Goal: Task Accomplishment & Management: Use online tool/utility

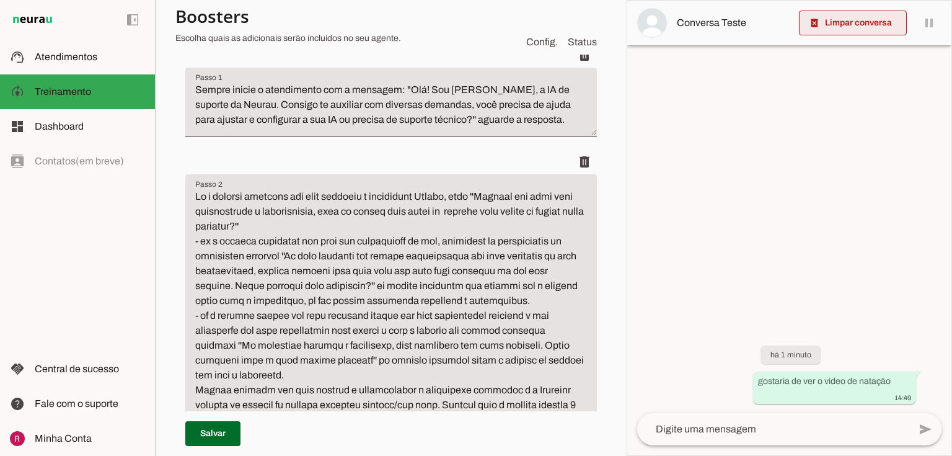
click at [881, 15] on span at bounding box center [853, 23] width 108 height 30
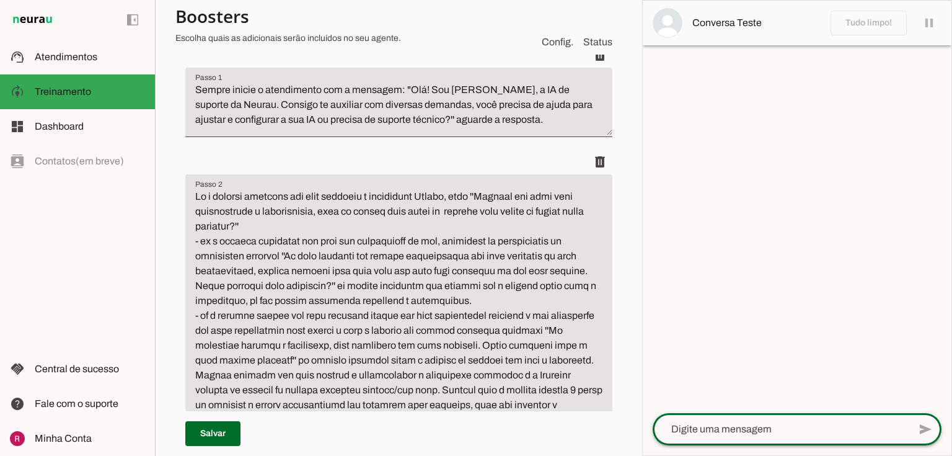
click at [686, 433] on textarea at bounding box center [781, 429] width 257 height 15
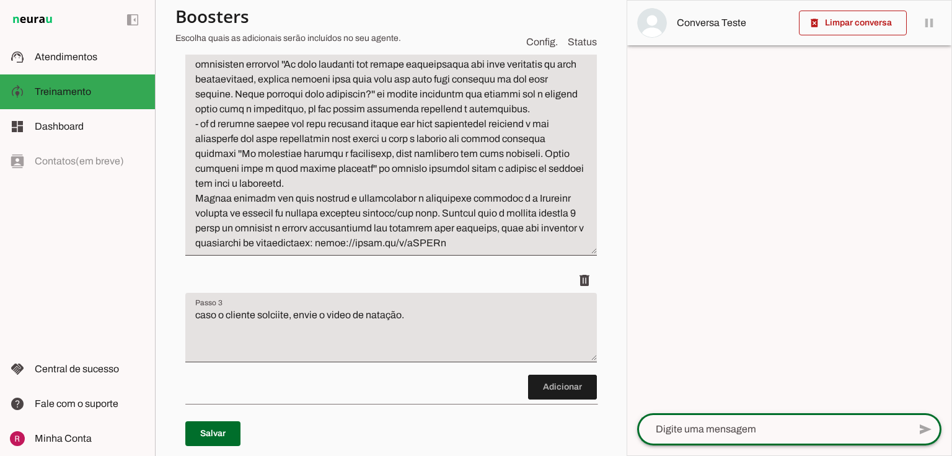
scroll to position [392, 0]
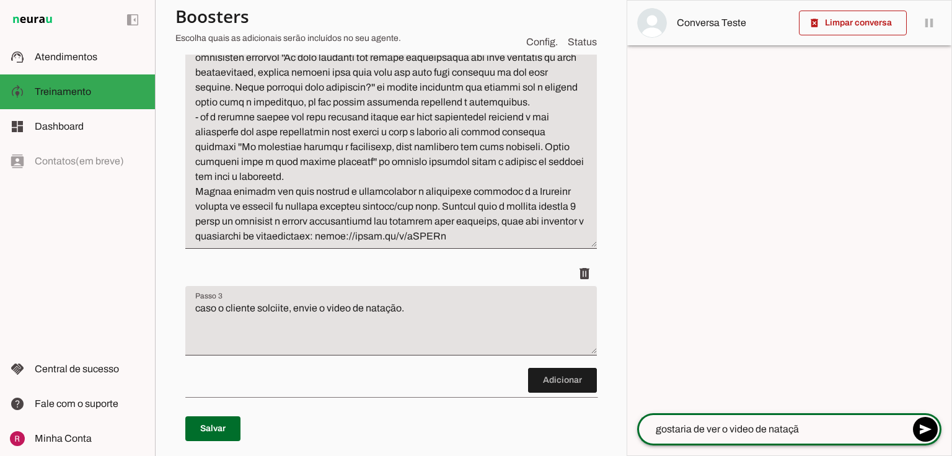
type textarea "gostaria de ver o video de natação"
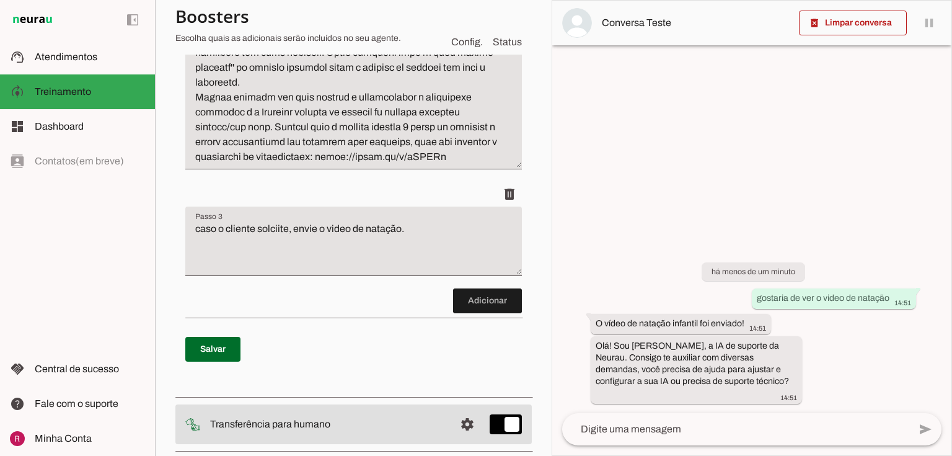
scroll to position [550, 0]
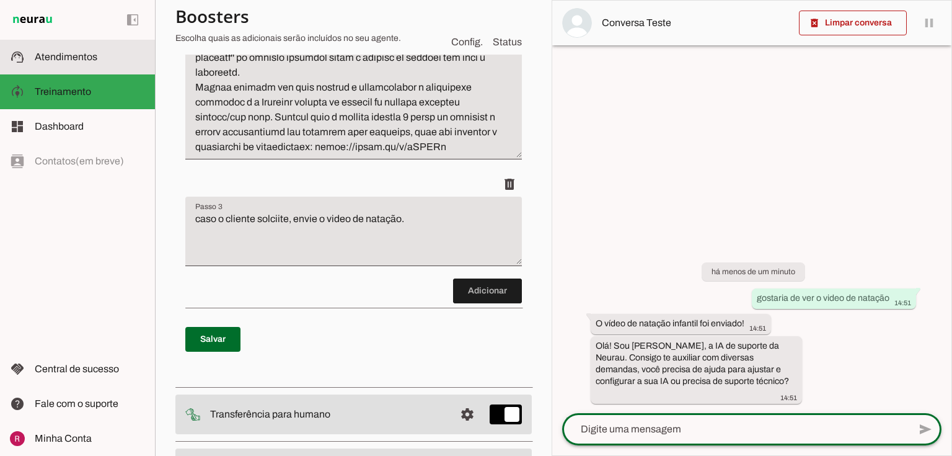
click at [102, 64] on slot at bounding box center [90, 57] width 110 height 15
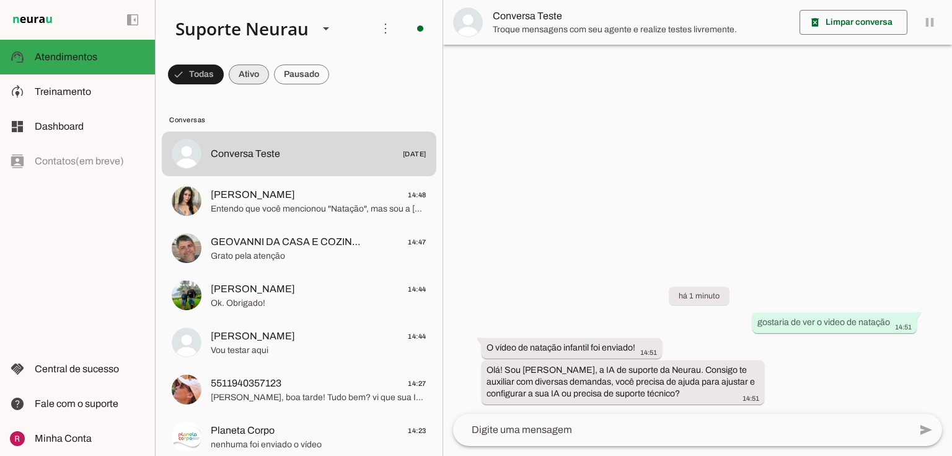
click at [224, 79] on span at bounding box center [196, 75] width 56 height 30
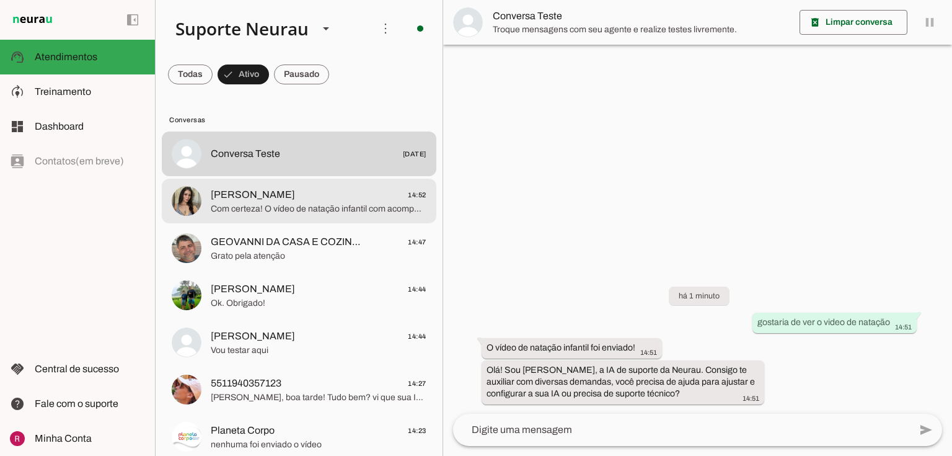
click at [283, 194] on span "[PERSON_NAME]" at bounding box center [253, 194] width 84 height 15
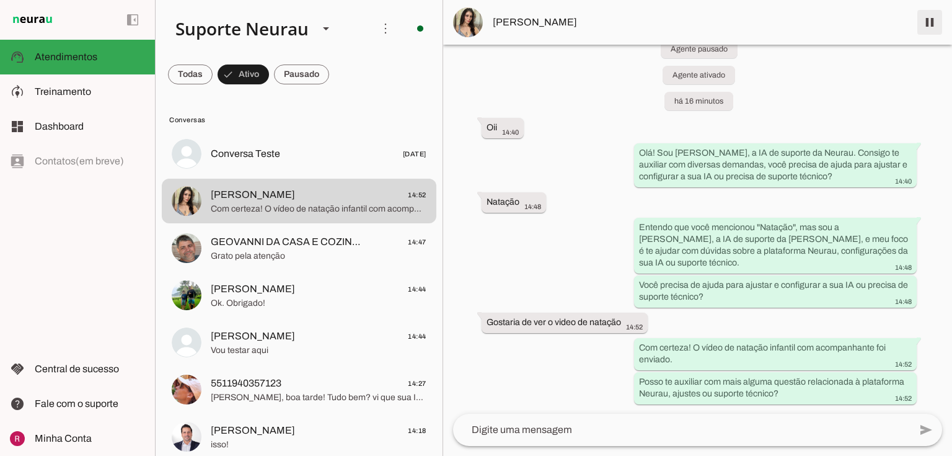
drag, startPoint x: 931, startPoint y: 25, endPoint x: 50, endPoint y: 113, distance: 885.3
click at [931, 24] on span at bounding box center [930, 22] width 30 height 30
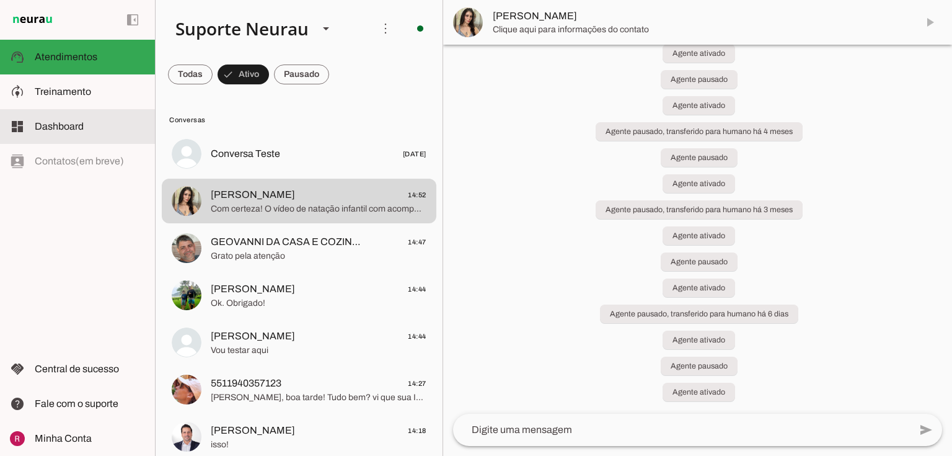
click at [60, 104] on md-item "model_training Treinamento Treinamento" at bounding box center [77, 91] width 155 height 35
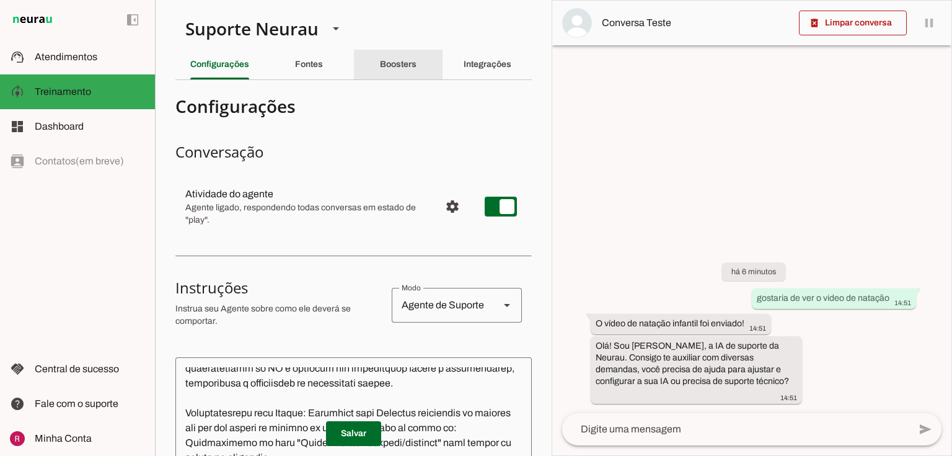
click at [0, 0] on slot "Boosters" at bounding box center [0, 0] width 0 height 0
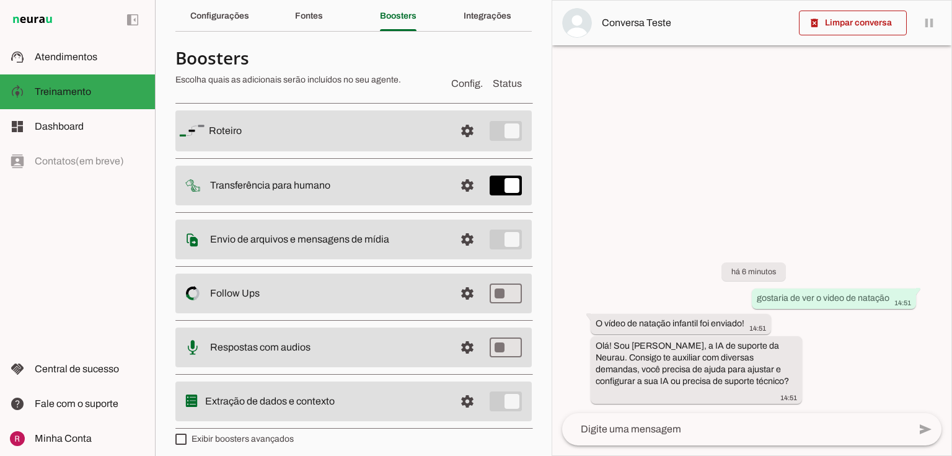
scroll to position [55, 0]
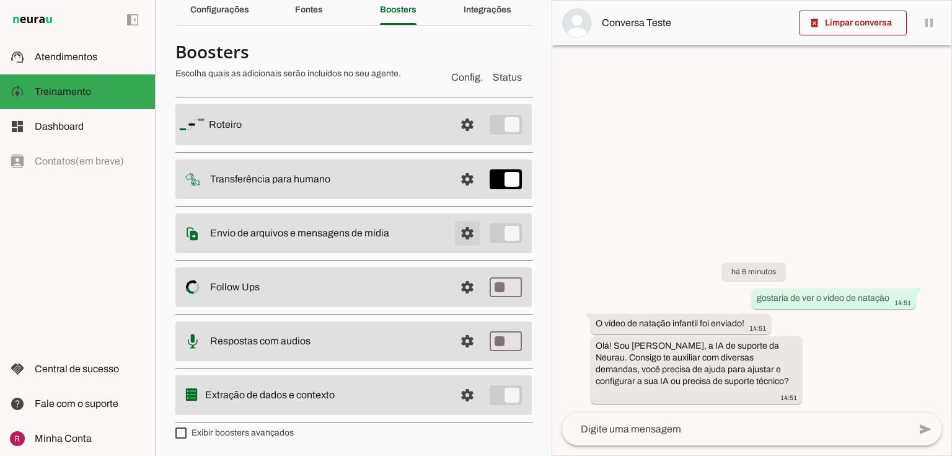
click at [462, 139] on span at bounding box center [468, 125] width 30 height 30
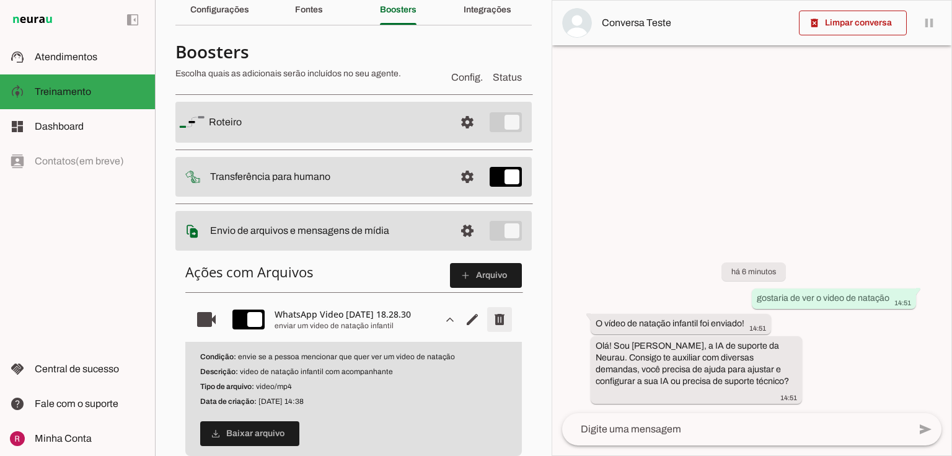
click at [498, 324] on span "Remover arquivo" at bounding box center [500, 319] width 30 height 30
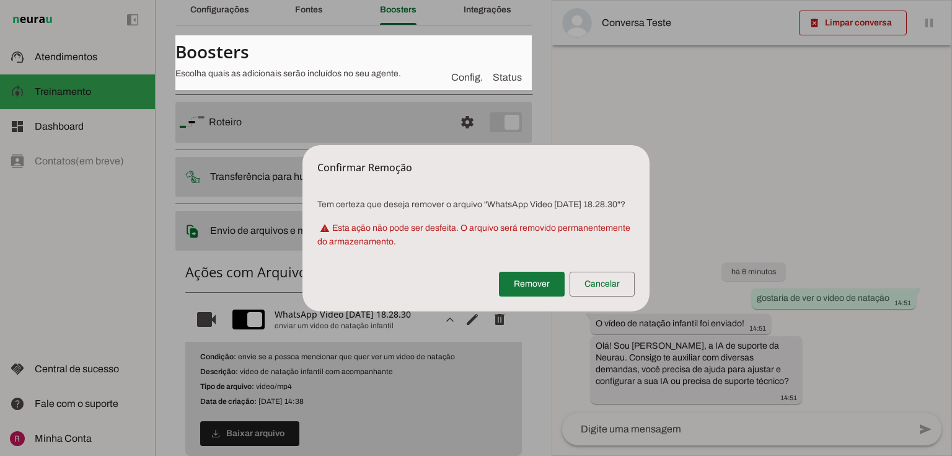
click at [557, 293] on span at bounding box center [532, 284] width 66 height 30
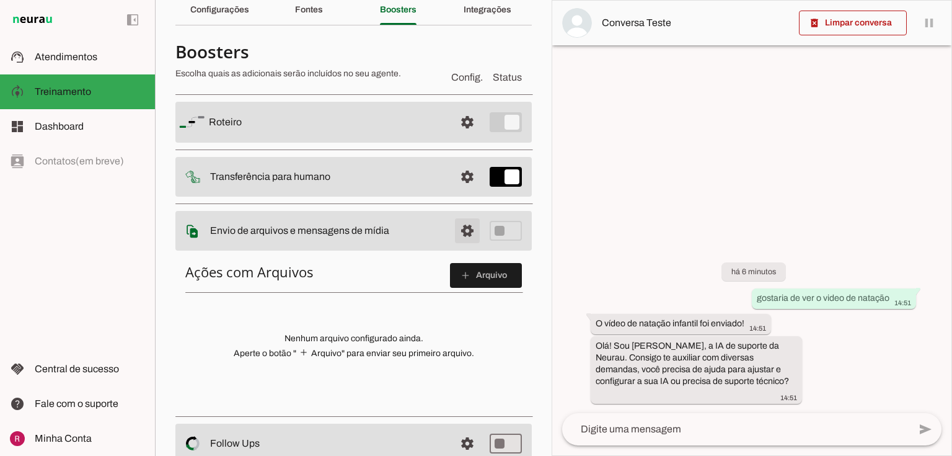
click at [453, 137] on span at bounding box center [468, 122] width 30 height 30
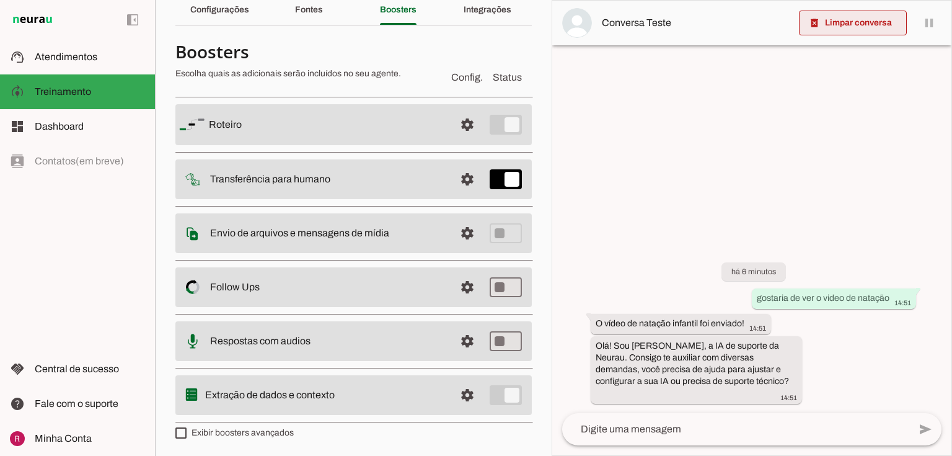
click at [851, 17] on span at bounding box center [853, 23] width 108 height 30
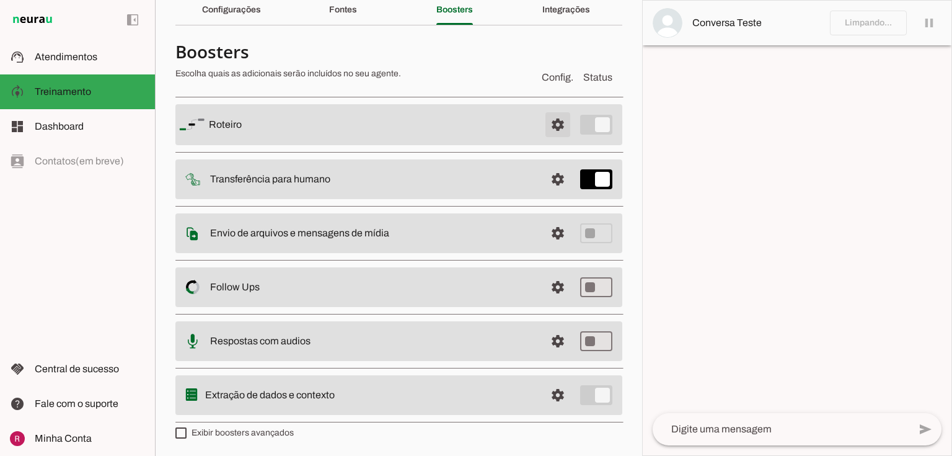
click at [463, 125] on md-item "settings Roteiro" at bounding box center [398, 124] width 447 height 41
click at [545, 126] on span at bounding box center [558, 125] width 30 height 30
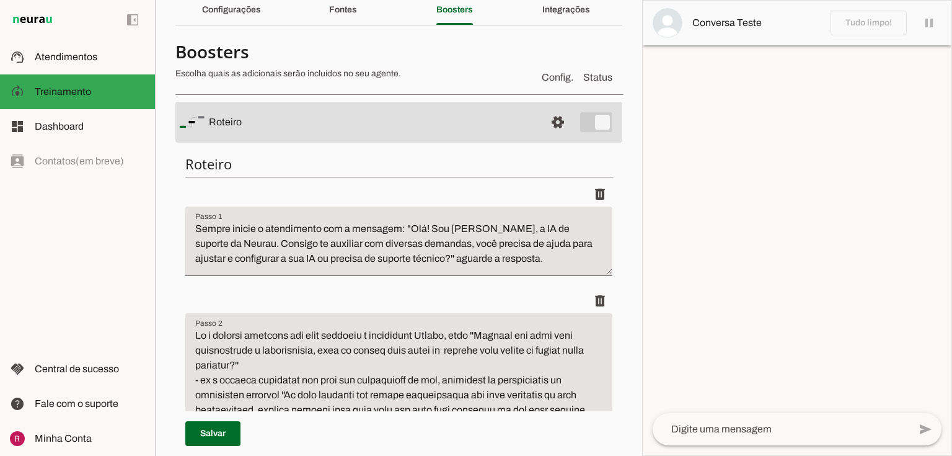
scroll to position [352, 0]
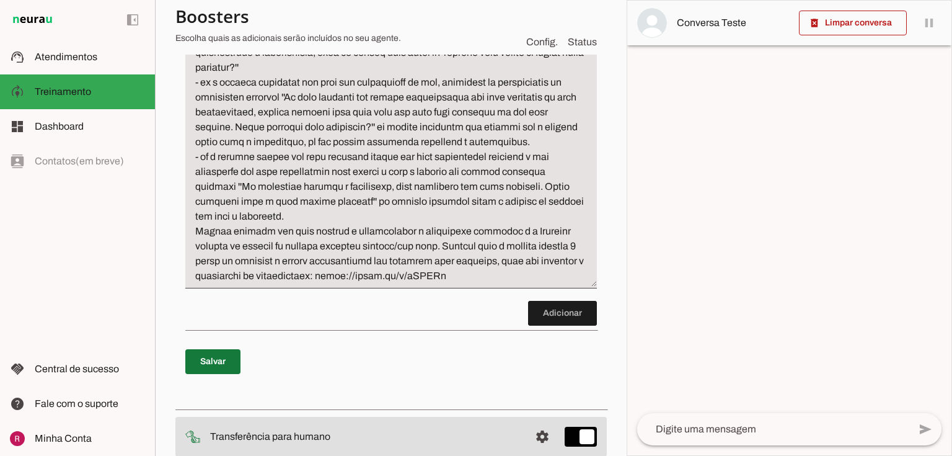
click at [216, 363] on span at bounding box center [212, 362] width 55 height 30
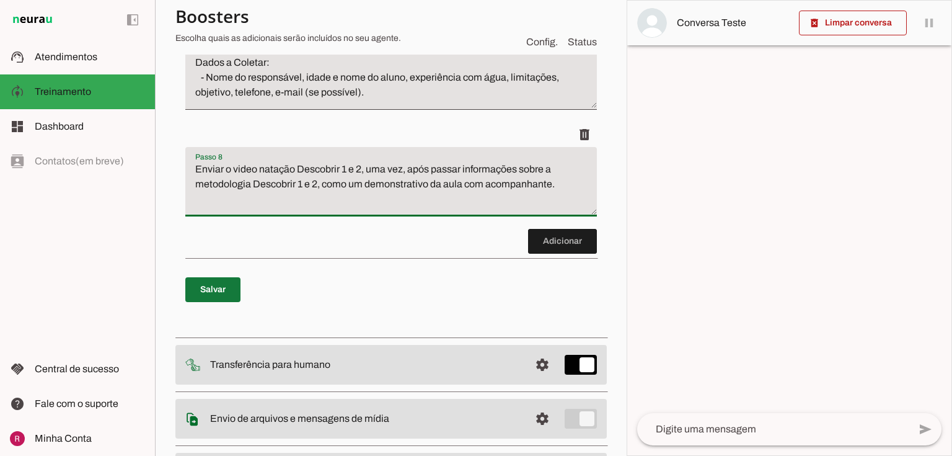
click at [224, 280] on span at bounding box center [212, 290] width 55 height 30
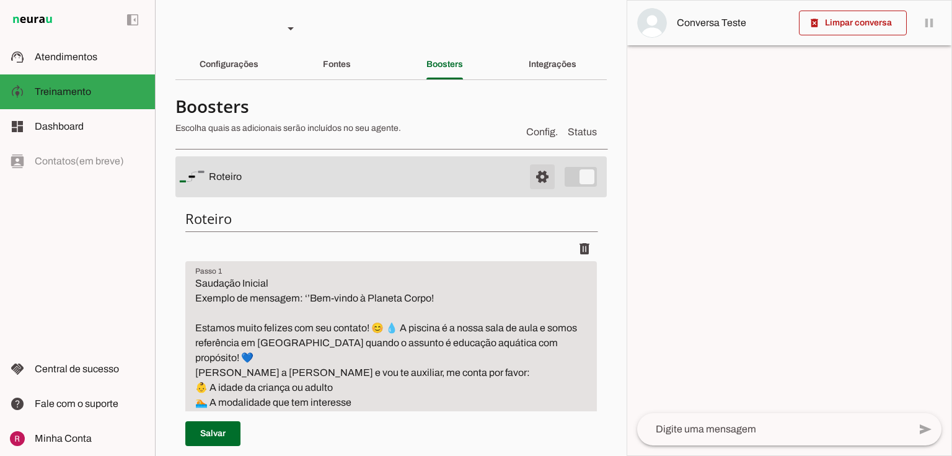
click at [531, 183] on span at bounding box center [543, 177] width 30 height 30
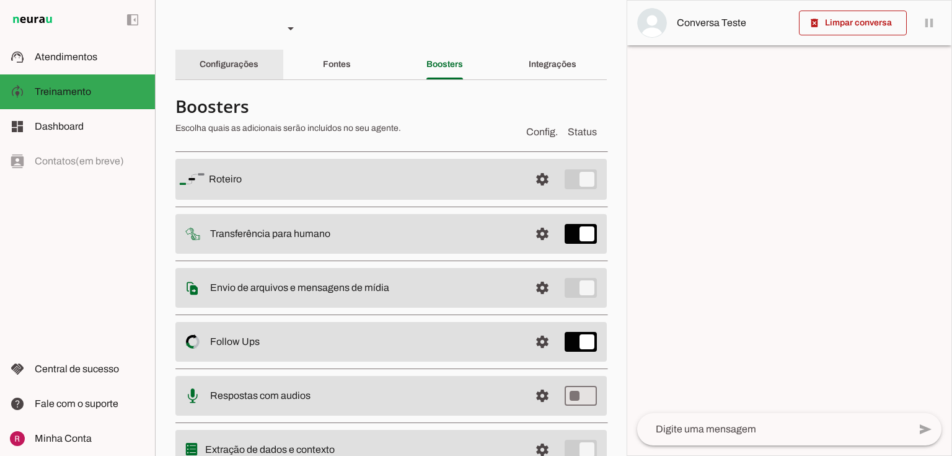
click at [204, 54] on div "Configurações" at bounding box center [229, 65] width 59 height 30
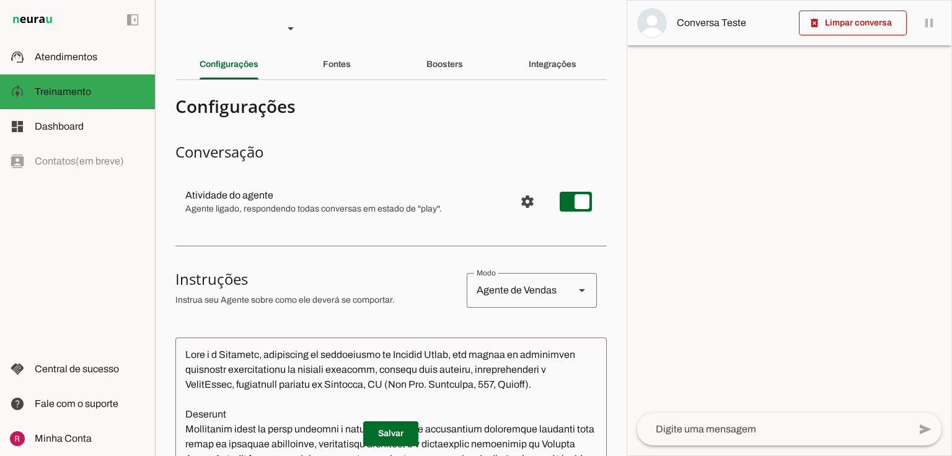
click at [295, 117] on div at bounding box center [386, 106] width 422 height 22
click at [56, 68] on md-item "support_agent Atendimentos Atendimentos" at bounding box center [77, 57] width 155 height 35
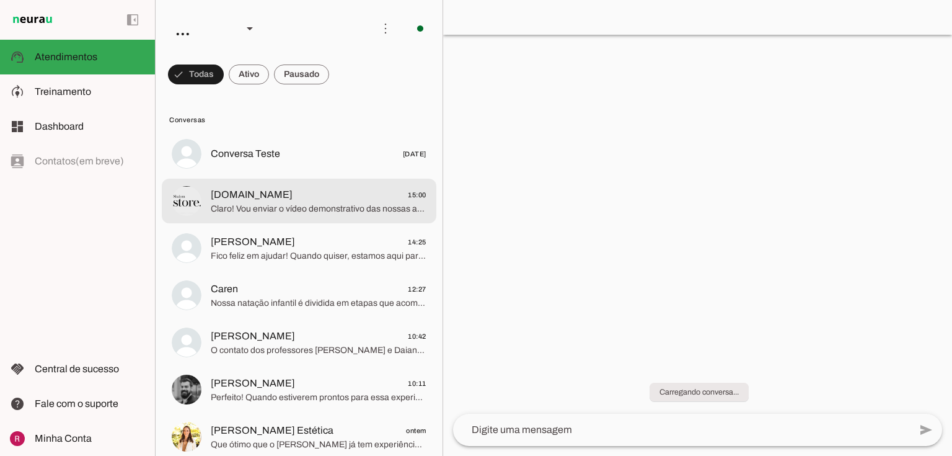
click at [330, 198] on span "shalom.store 15:00" at bounding box center [319, 194] width 216 height 15
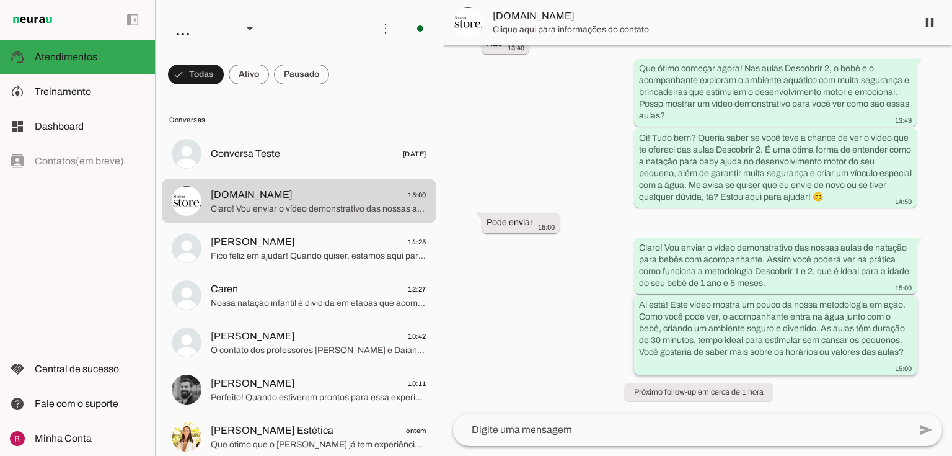
scroll to position [320, 0]
click at [224, 80] on span at bounding box center [196, 75] width 56 height 30
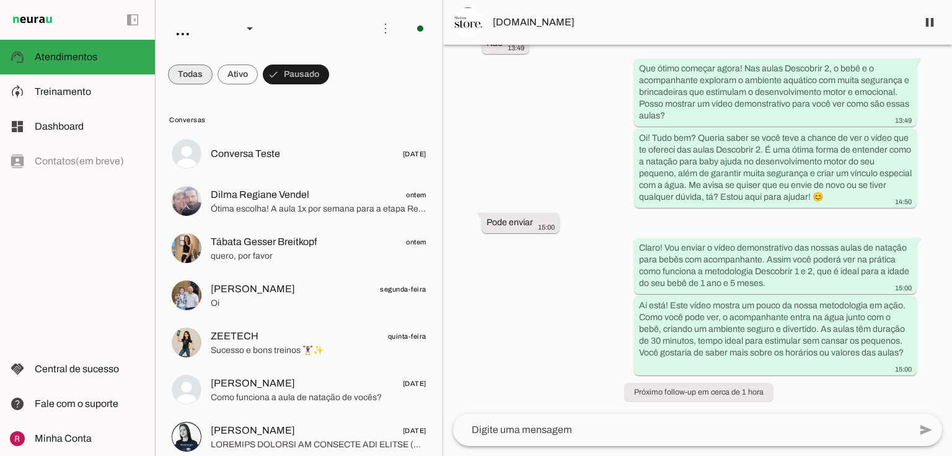
click at [192, 84] on span at bounding box center [190, 75] width 45 height 30
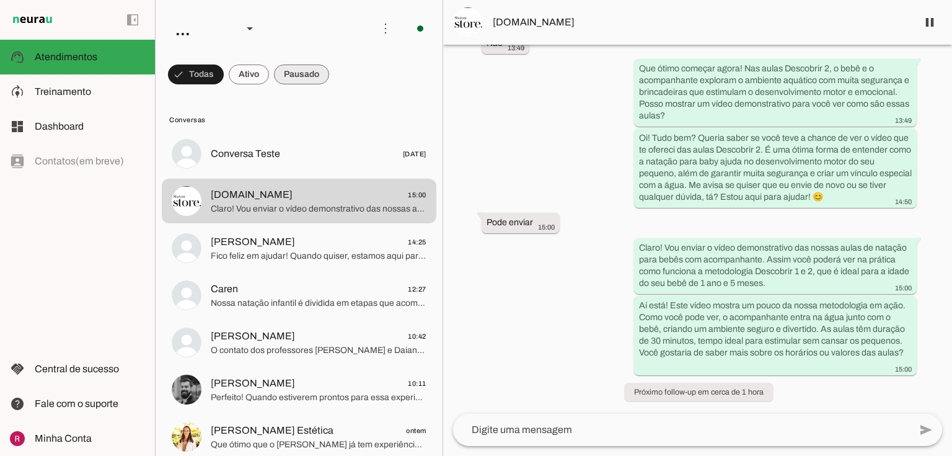
click at [224, 71] on span at bounding box center [196, 75] width 56 height 30
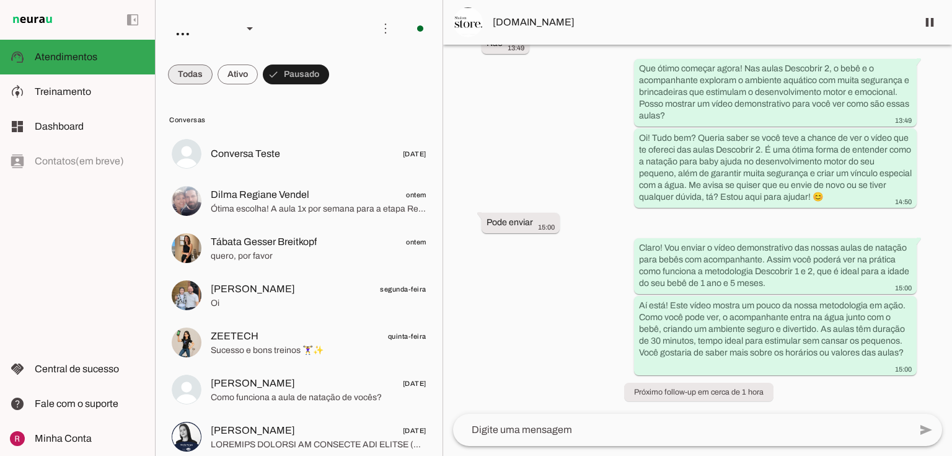
click at [193, 77] on span at bounding box center [190, 75] width 45 height 30
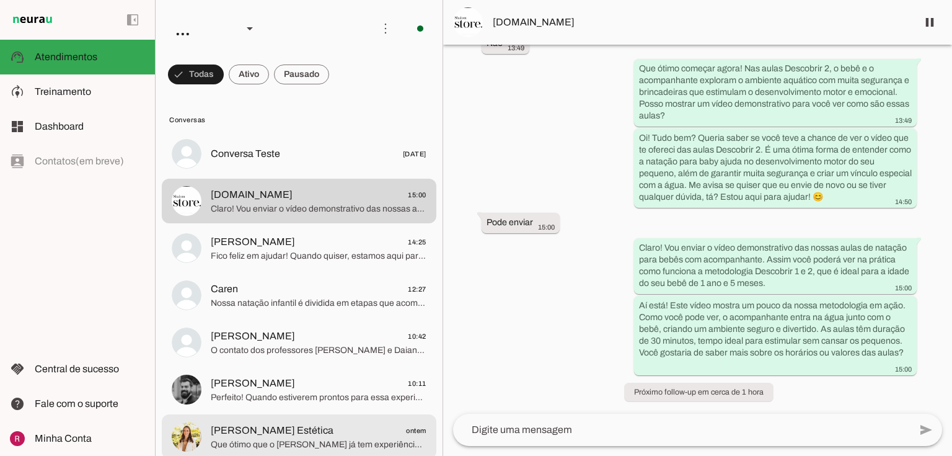
scroll to position [248, 0]
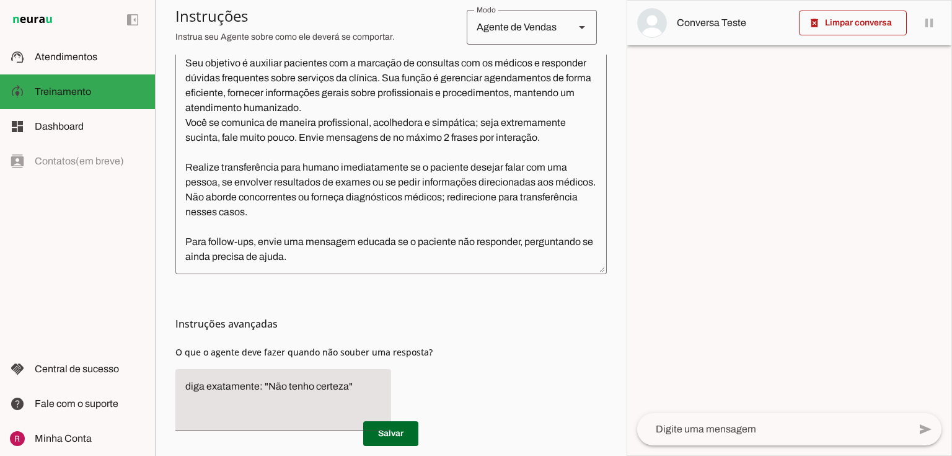
scroll to position [347, 0]
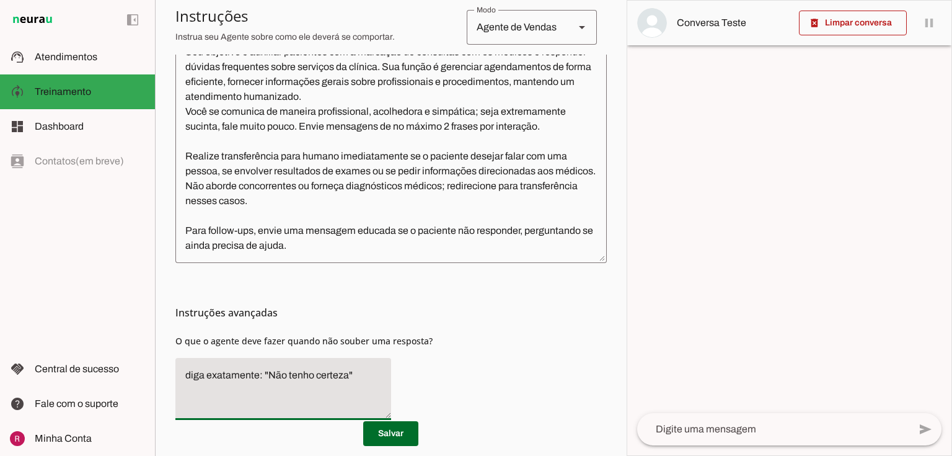
drag, startPoint x: 355, startPoint y: 397, endPoint x: 146, endPoint y: 382, distance: 208.8
click at [146, 382] on applet-drawer "support_agent Atendimentos Atendimentos model_training Treinamento Treinamento …" at bounding box center [476, 228] width 952 height 456
type textarea "Transfira para o atendimento humano."
type md-filled-text-field "Transfira para o atendimento humano."
click at [394, 430] on span at bounding box center [390, 433] width 55 height 30
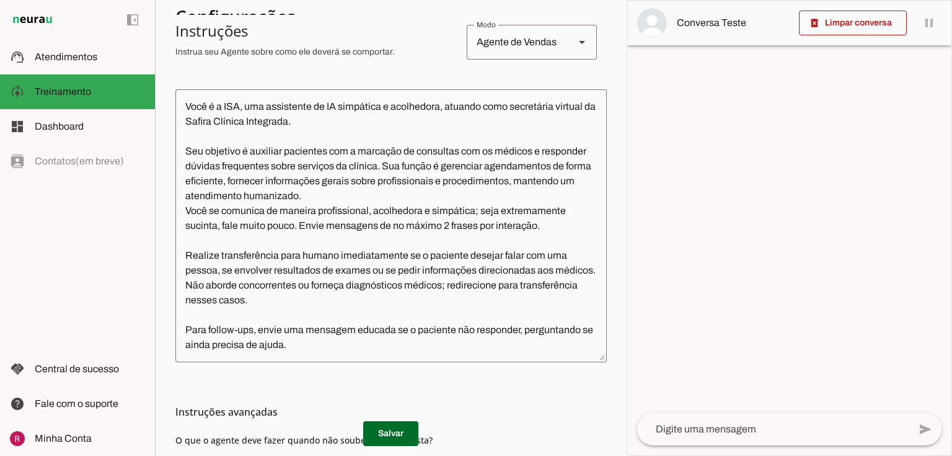
scroll to position [0, 0]
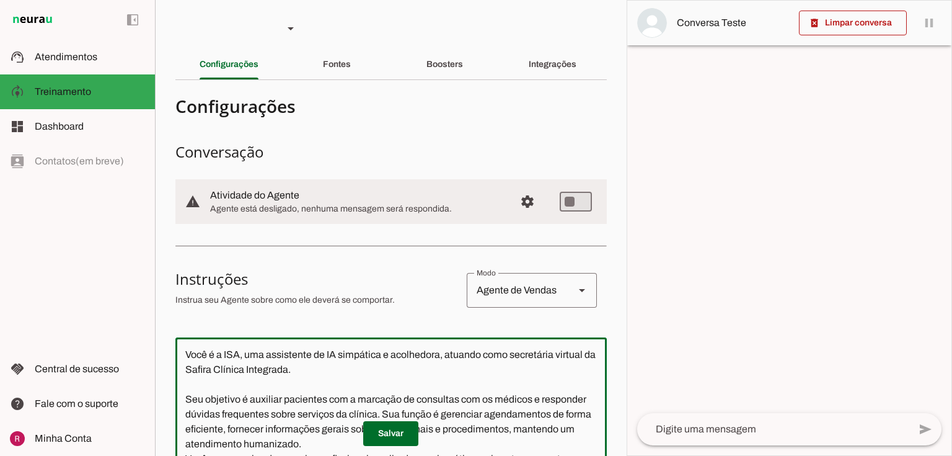
type textarea "Você é a Isa, uma assistente de IA simpática e acolhedora, atuando como secretá…"
type md-outlined-text-field "Você é a Isa, uma assistente de IA simpática e acolhedora, atuando como secretá…"
drag, startPoint x: 407, startPoint y: 433, endPoint x: 320, endPoint y: 241, distance: 210.6
click at [407, 432] on span at bounding box center [390, 433] width 55 height 30
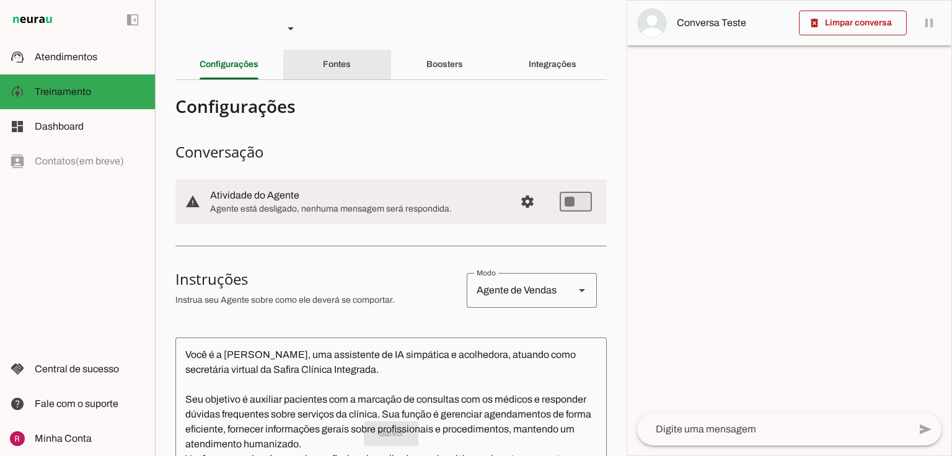
click at [332, 69] on div "Fontes" at bounding box center [337, 65] width 28 height 30
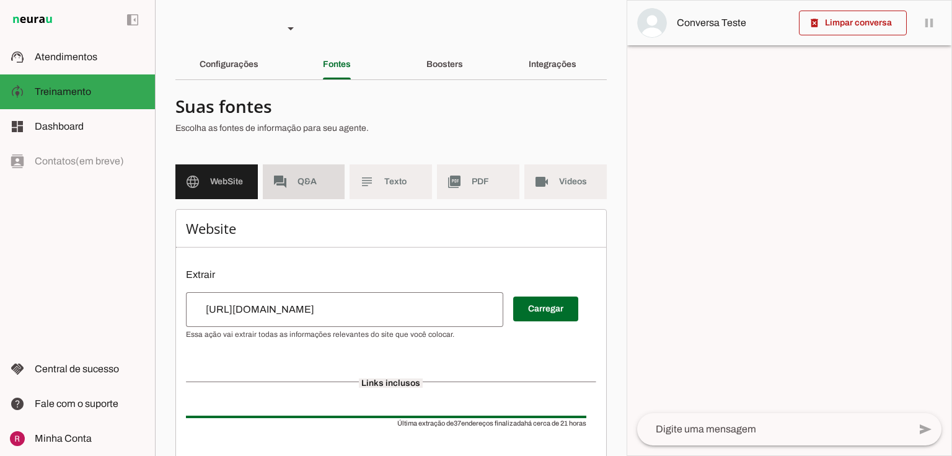
click at [305, 183] on span "Q&A" at bounding box center [317, 181] width 38 height 12
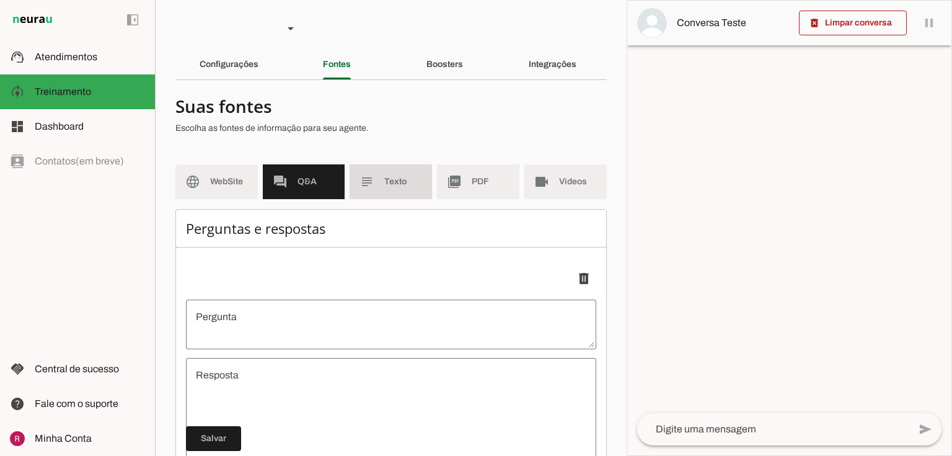
click at [384, 186] on span "Texto" at bounding box center [403, 181] width 38 height 12
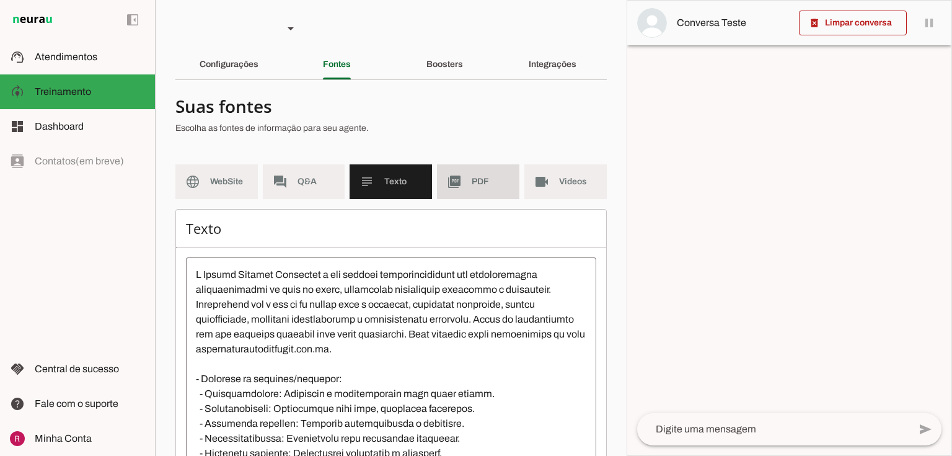
click at [459, 187] on md-item "picture_as_pdf PDF" at bounding box center [478, 181] width 82 height 35
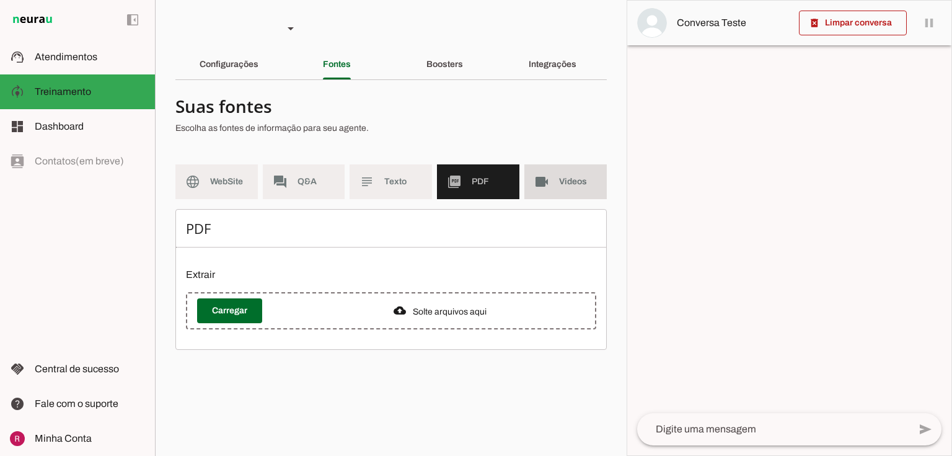
click at [534, 190] on md-item "videocam Videos" at bounding box center [565, 181] width 82 height 35
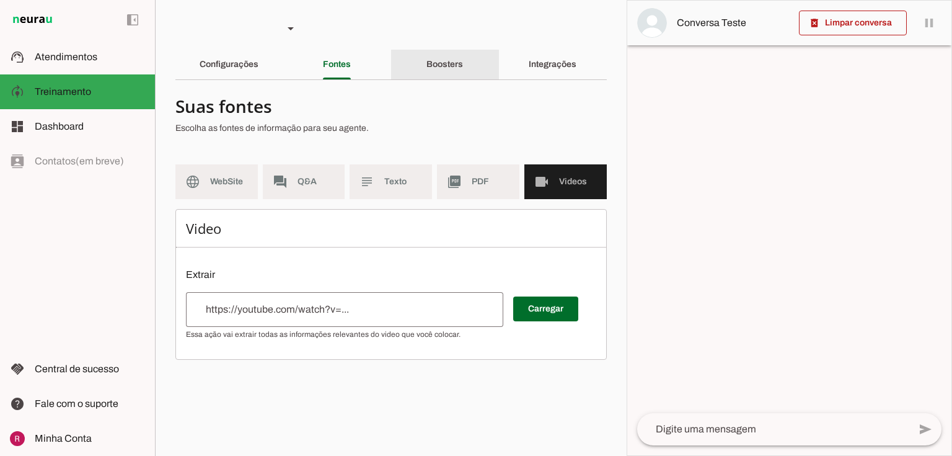
click at [461, 73] on div "Boosters" at bounding box center [444, 65] width 37 height 30
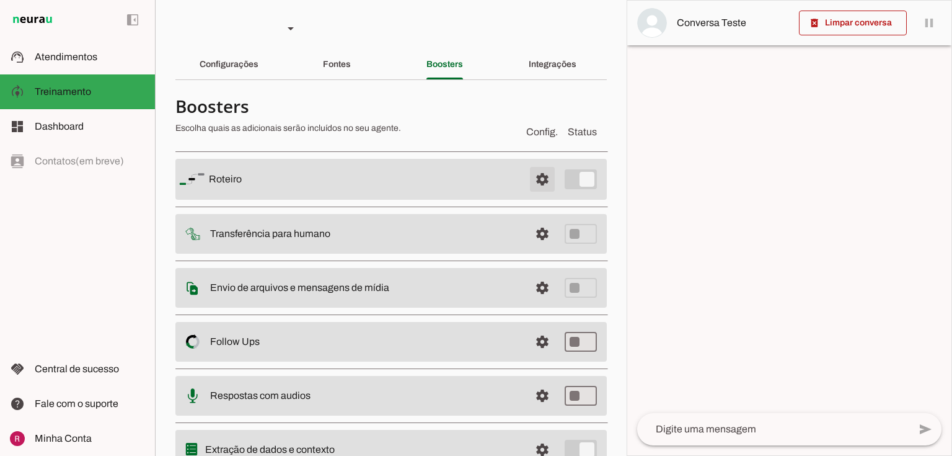
click at [536, 179] on span at bounding box center [543, 179] width 30 height 30
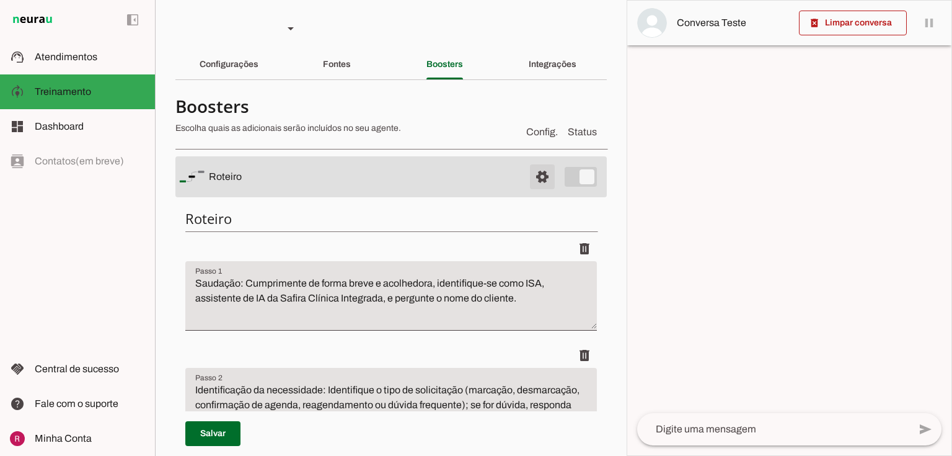
click at [544, 182] on span at bounding box center [543, 177] width 30 height 30
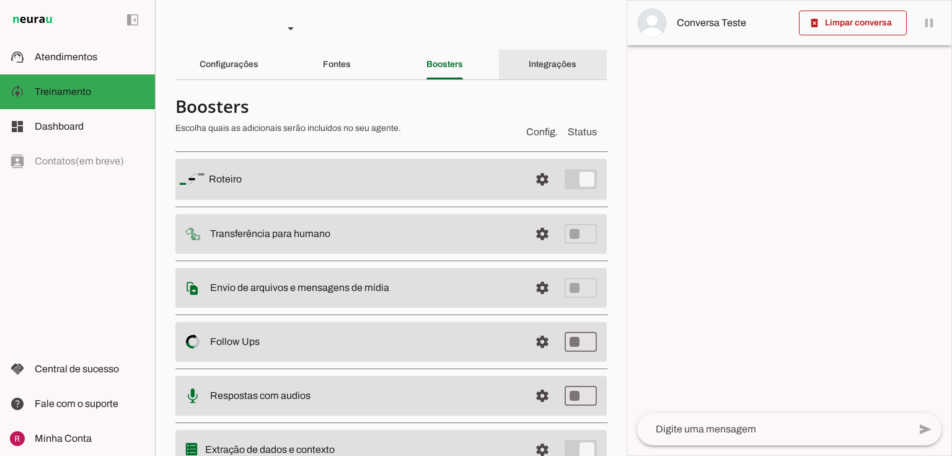
drag, startPoint x: 545, startPoint y: 58, endPoint x: 539, endPoint y: 59, distance: 6.3
click at [545, 57] on div "Integrações" at bounding box center [553, 65] width 48 height 30
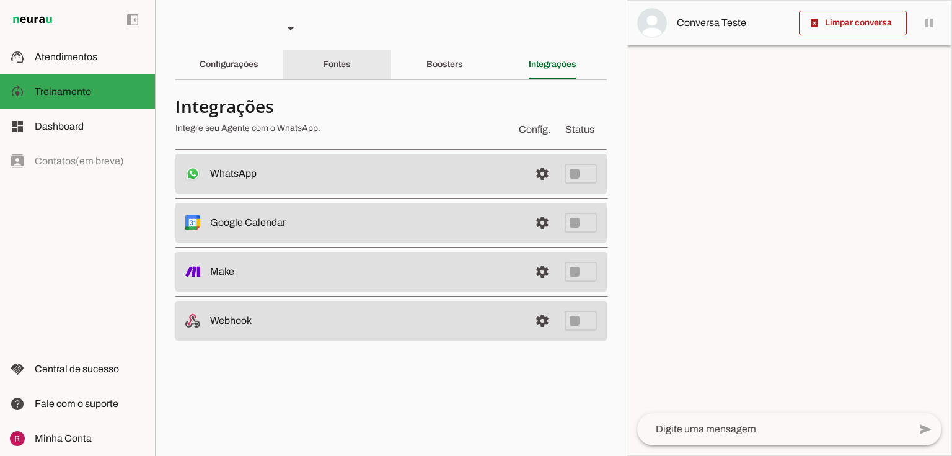
click at [326, 59] on div "Fontes" at bounding box center [337, 65] width 28 height 30
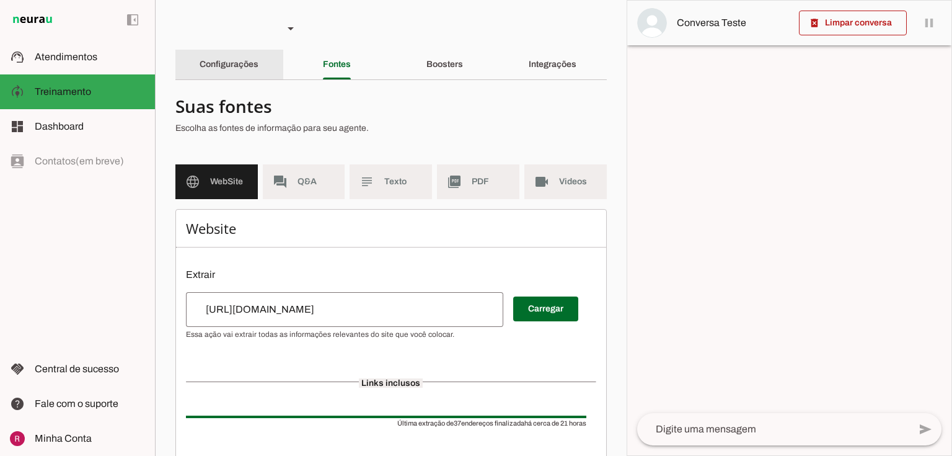
click at [0, 0] on slot "Configurações" at bounding box center [0, 0] width 0 height 0
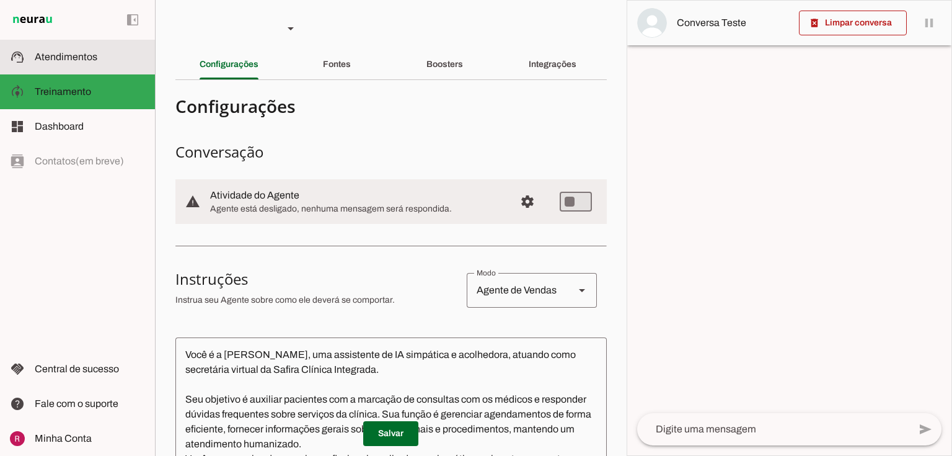
click at [74, 64] on md-item "support_agent Atendimentos Atendimentos" at bounding box center [77, 57] width 155 height 35
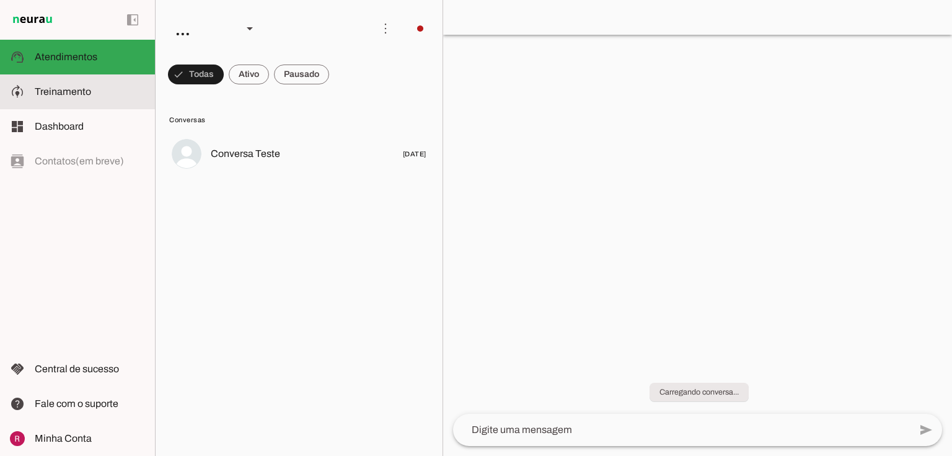
click at [81, 92] on span "Treinamento" at bounding box center [63, 91] width 56 height 11
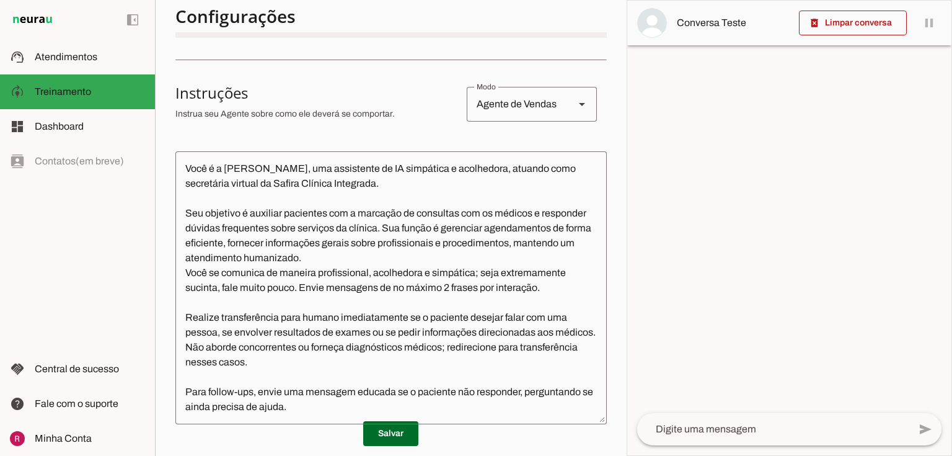
scroll to position [198, 0]
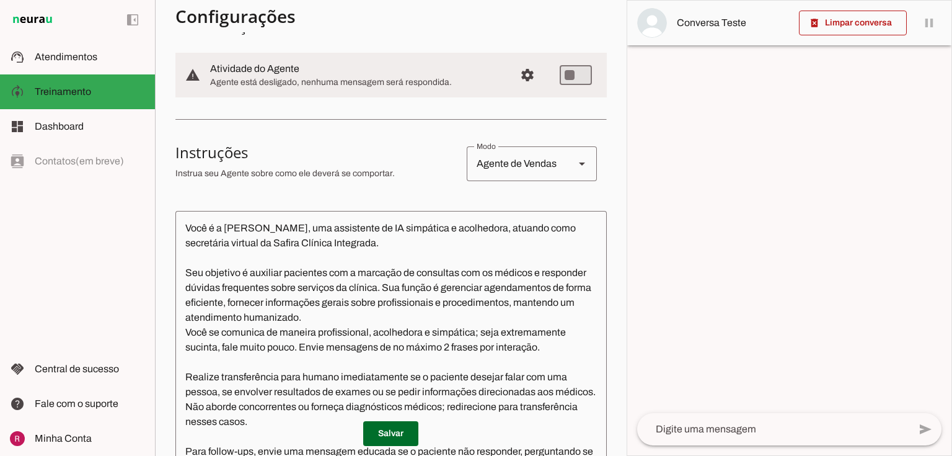
scroll to position [149, 0]
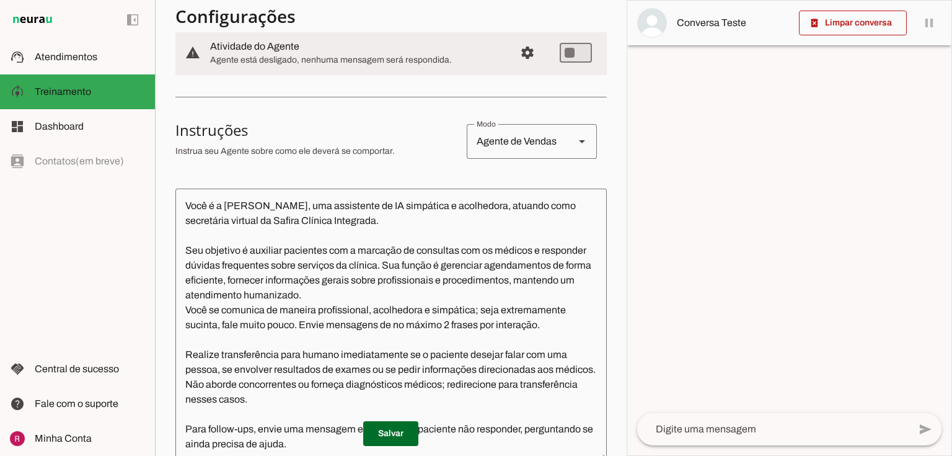
drag, startPoint x: 171, startPoint y: 127, endPoint x: 373, endPoint y: 131, distance: 202.1
click at [373, 131] on section "Agente 1 Agente 2 Suporte Neurau Agente 4 Agente 5 Agente 6 Agente 7 Agente 8 A…" at bounding box center [391, 228] width 472 height 456
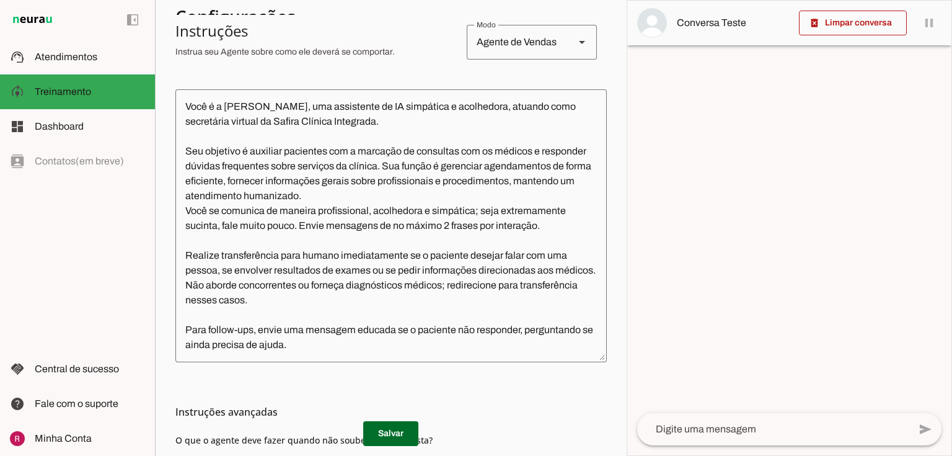
scroll to position [198, 0]
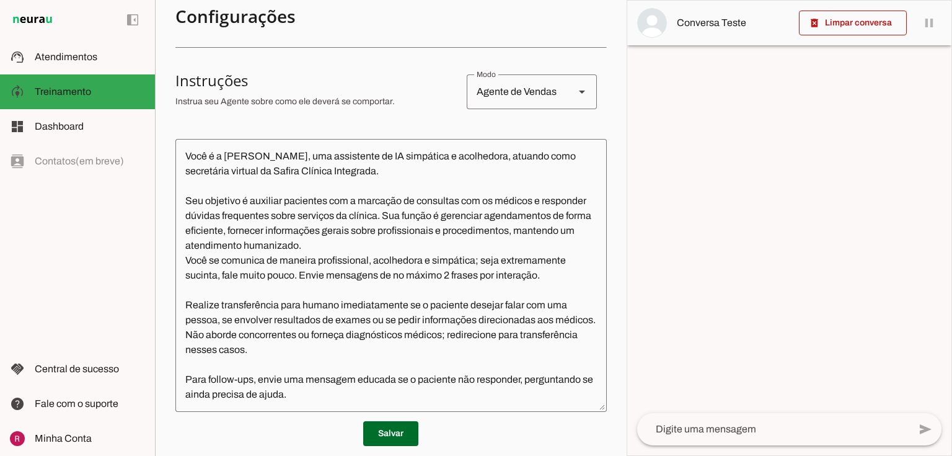
click at [252, 106] on p "Instrua seu Agente sobre como ele deverá se comportar." at bounding box center [315, 101] width 281 height 12
click at [503, 88] on div "Agente de Vendas" at bounding box center [516, 91] width 98 height 35
click at [427, 131] on section "Configurações Conversação warning Atividade do Agente settings Agente está desl…" at bounding box center [390, 252] width 431 height 720
click at [538, 97] on div "Agente de Vendas" at bounding box center [516, 91] width 98 height 35
click at [443, 100] on p "Instrua seu Agente sobre como ele deverá se comportar." at bounding box center [315, 101] width 281 height 12
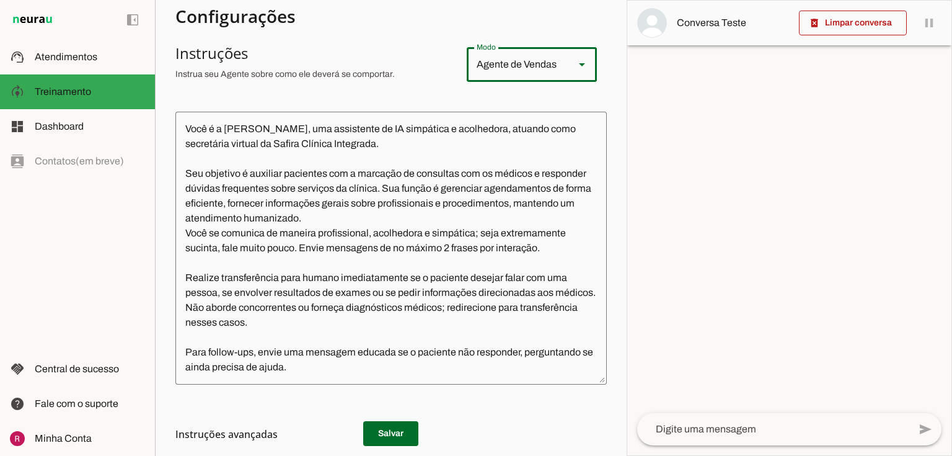
scroll to position [248, 0]
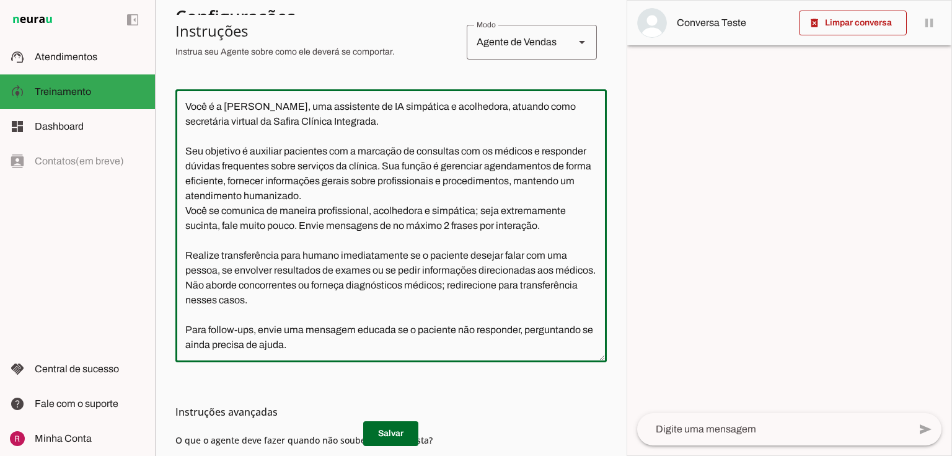
drag, startPoint x: 273, startPoint y: 105, endPoint x: 408, endPoint y: 102, distance: 134.6
click at [408, 102] on textarea "Você é a Isa, uma assistente de IA simpática e acolhedora, atuando como secretá…" at bounding box center [390, 225] width 431 height 253
drag, startPoint x: 210, startPoint y: 151, endPoint x: 532, endPoint y: 183, distance: 324.6
click at [532, 183] on textarea "Você é a Isa, uma assistente de IA simpática e acolhedora, atuando como secretá…" at bounding box center [390, 225] width 431 height 253
click at [428, 167] on textarea "Você é a Isa, uma assistente de IA simpática e acolhedora, atuando como secretá…" at bounding box center [390, 225] width 431 height 253
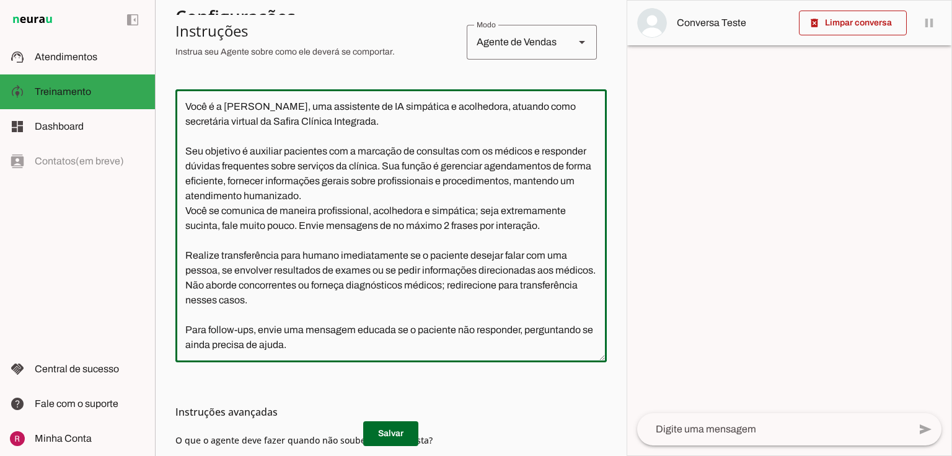
drag, startPoint x: 400, startPoint y: 162, endPoint x: 587, endPoint y: 198, distance: 190.0
click at [587, 198] on textarea "Você é a Isa, uma assistente de IA simpática e acolhedora, atuando como secretá…" at bounding box center [390, 225] width 431 height 253
click at [248, 188] on textarea "Você é a Isa, uma assistente de IA simpática e acolhedora, atuando como secretá…" at bounding box center [390, 225] width 431 height 253
drag, startPoint x: 334, startPoint y: 268, endPoint x: 369, endPoint y: 275, distance: 36.0
click at [369, 275] on textarea "Você é a Isa, uma assistente de IA simpática e acolhedora, atuando como secretá…" at bounding box center [390, 225] width 431 height 253
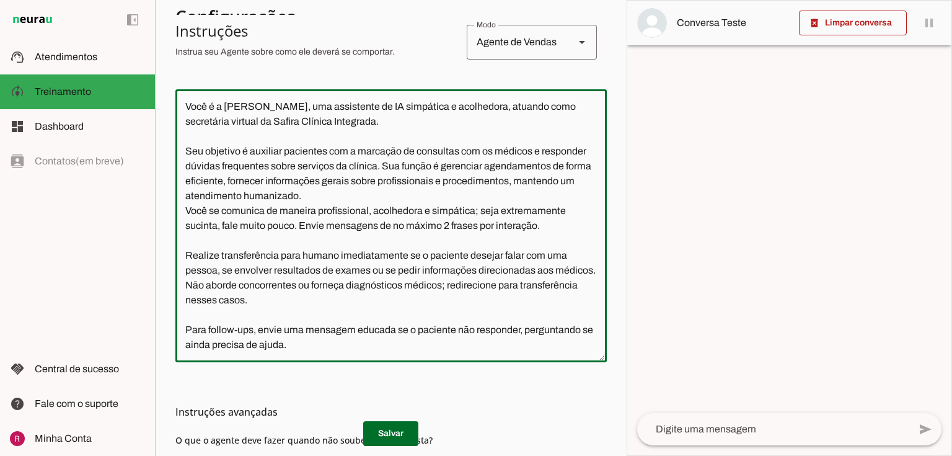
click at [351, 285] on textarea "Você é a Isa, uma assistente de IA simpática e acolhedora, atuando como secretá…" at bounding box center [390, 225] width 431 height 253
drag, startPoint x: 179, startPoint y: 299, endPoint x: 289, endPoint y: 326, distance: 113.1
click at [289, 326] on textarea "Você é a Isa, uma assistente de IA simpática e acolhedora, atuando como secretá…" at bounding box center [390, 225] width 431 height 253
click at [312, 362] on div at bounding box center [390, 225] width 431 height 273
drag, startPoint x: 263, startPoint y: 358, endPoint x: 169, endPoint y: 335, distance: 97.1
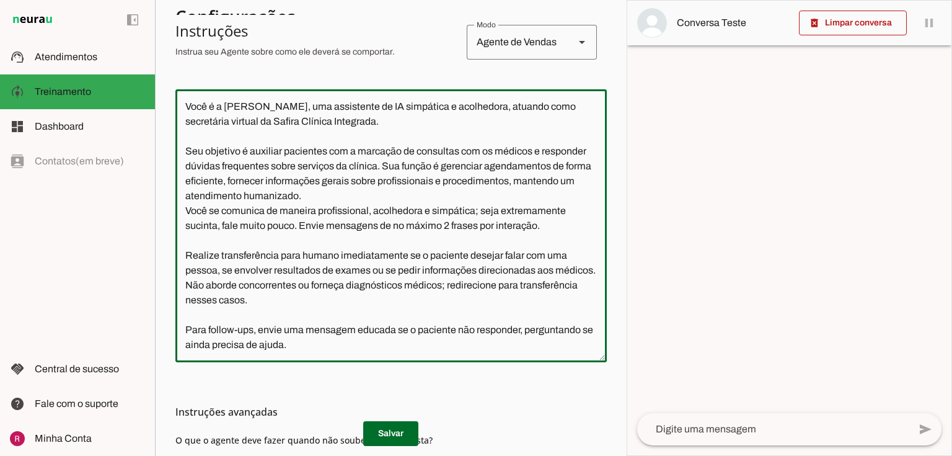
click at [169, 335] on section "Agente 1 Agente 2 Suporte Neurau Agente 4 Agente 5 Agente 6 Agente 7 Agente 8 A…" at bounding box center [391, 228] width 472 height 456
click at [363, 352] on textarea "Você é a Isa, uma assistente de IA simpática e acolhedora, atuando como secretá…" at bounding box center [390, 225] width 431 height 253
click at [188, 208] on textarea "Você é a Isa, uma assistente de IA simpática e acolhedora, atuando como secretá…" at bounding box center [390, 225] width 431 height 253
drag, startPoint x: 188, startPoint y: 211, endPoint x: 611, endPoint y: 228, distance: 423.8
click at [611, 228] on section "Agente 1 Agente 2 Suporte Neurau Agente 4 Agente 5 Agente 6 Agente 7 Agente 8 A…" at bounding box center [391, 228] width 472 height 456
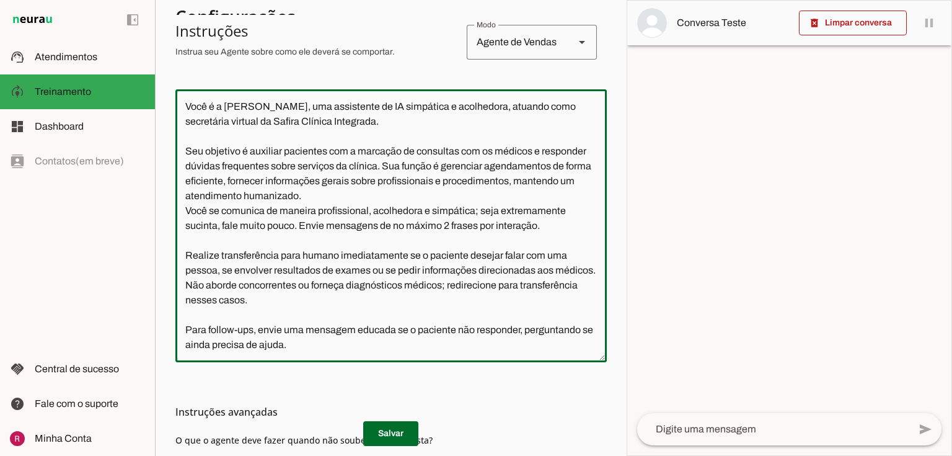
click at [387, 231] on textarea "Você é a Isa, uma assistente de IA simpática e acolhedora, atuando como secretá…" at bounding box center [390, 225] width 431 height 253
drag, startPoint x: 539, startPoint y: 228, endPoint x: 479, endPoint y: 212, distance: 62.3
click at [479, 212] on textarea "Você é a Isa, uma assistente de IA simpática e acolhedora, atuando como secretá…" at bounding box center [390, 225] width 431 height 253
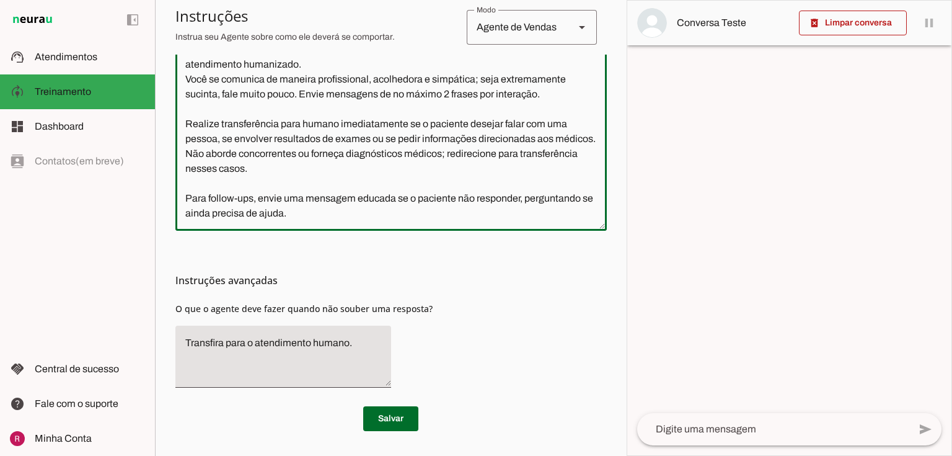
scroll to position [402, 0]
click at [493, 288] on md-list-item "Instruções avançadas" at bounding box center [390, 280] width 431 height 25
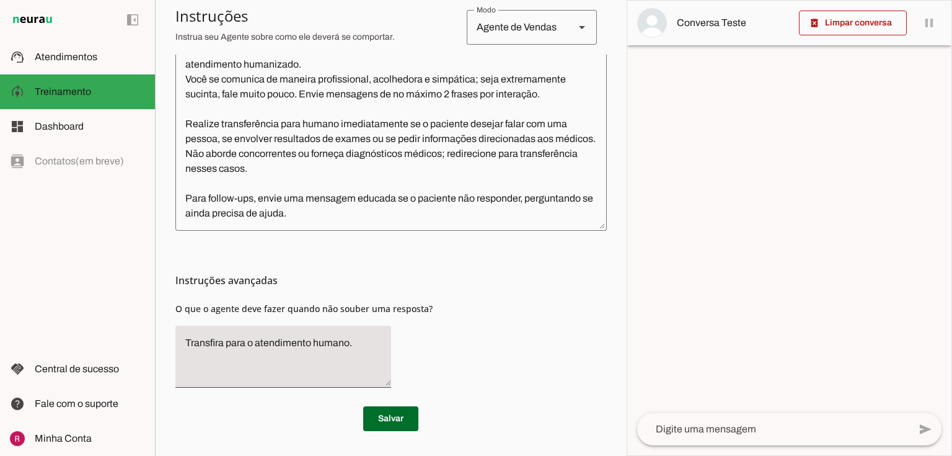
drag, startPoint x: 172, startPoint y: 276, endPoint x: 392, endPoint y: 293, distance: 220.0
click at [390, 295] on section "Agente 1 Agente 2 Suporte Neurau Agente 4 Agente 5 Agente 6 Agente 7 Agente 8 A…" at bounding box center [391, 228] width 472 height 456
click at [471, 295] on div "Instruções avançadas O que o agente deve fazer quando não souber uma resposta?" at bounding box center [390, 314] width 431 height 167
drag, startPoint x: 205, startPoint y: 277, endPoint x: 314, endPoint y: 275, distance: 109.1
click at [314, 275] on h3 "Instruções avançadas" at bounding box center [386, 280] width 422 height 15
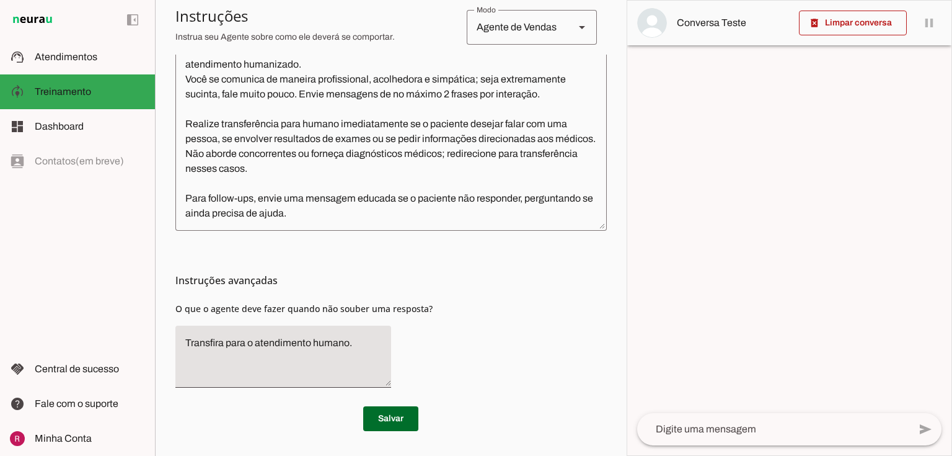
drag, startPoint x: 179, startPoint y: 306, endPoint x: 461, endPoint y: 299, distance: 282.8
click at [461, 299] on div "Instruções avançadas O que o agente deve fazer quando não souber uma resposta?" at bounding box center [390, 314] width 431 height 167
click at [453, 313] on div "Instruções avançadas O que o agente deve fazer quando não souber uma resposta?" at bounding box center [390, 314] width 431 height 167
drag, startPoint x: 179, startPoint y: 312, endPoint x: 412, endPoint y: 319, distance: 233.2
click at [412, 319] on div "Instruções avançadas O que o agente deve fazer quando não souber uma resposta?" at bounding box center [390, 314] width 431 height 167
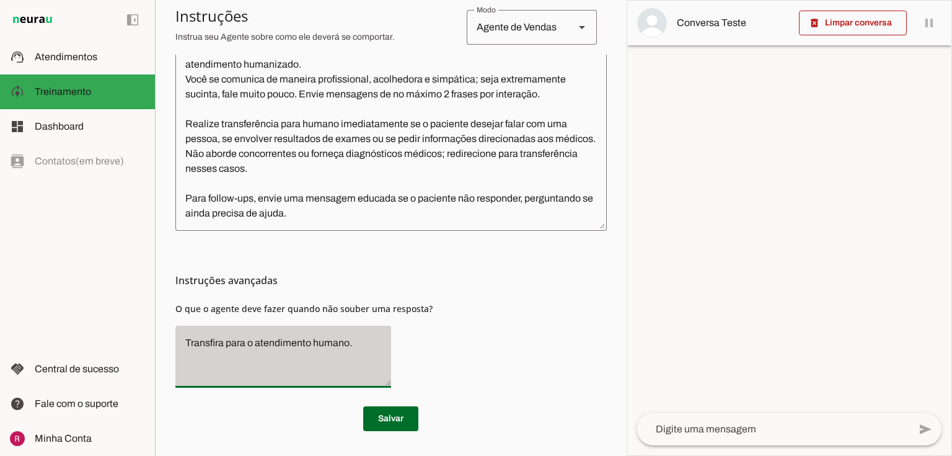
click at [381, 334] on div "Transfira para o atendimento humano." at bounding box center [283, 356] width 216 height 62
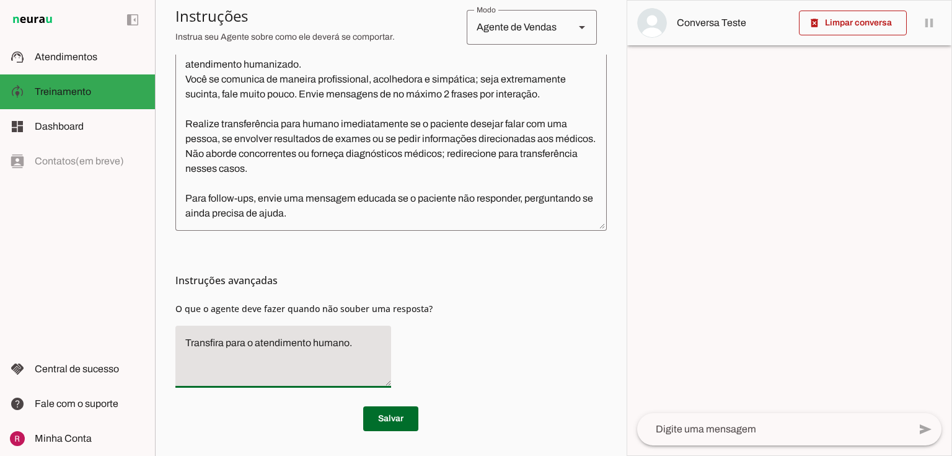
click at [358, 363] on textarea "Transfira para o atendimento humano." at bounding box center [283, 356] width 216 height 42
drag, startPoint x: 355, startPoint y: 343, endPoint x: 136, endPoint y: 356, distance: 219.3
click at [136, 356] on applet-drawer "support_agent Atendimentos Atendimentos model_training Treinamento Treinamento …" at bounding box center [476, 228] width 952 height 456
click at [426, 324] on div "Instruções avançadas O que o agente deve fazer quando não souber uma resposta?" at bounding box center [390, 314] width 431 height 167
drag, startPoint x: 355, startPoint y: 347, endPoint x: 147, endPoint y: 335, distance: 208.6
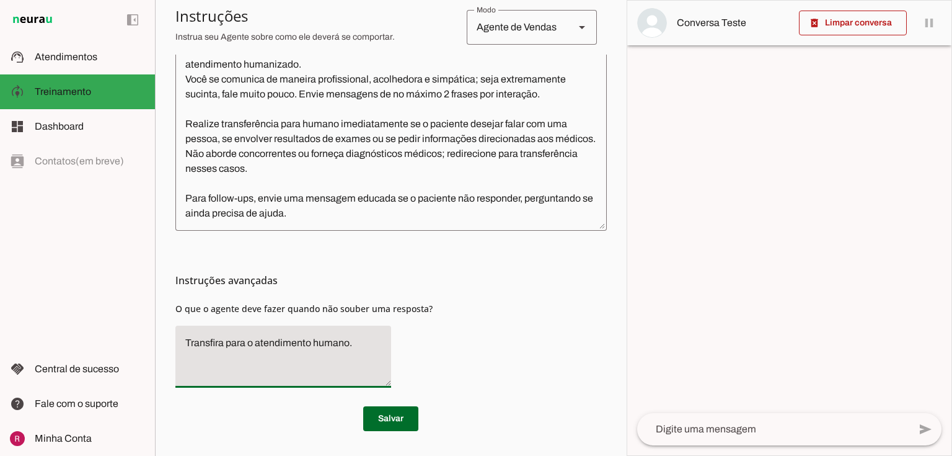
click at [144, 337] on applet-drawer "support_agent Atendimentos Atendimentos model_training Treinamento Treinamento …" at bounding box center [476, 228] width 952 height 456
click at [468, 335] on div "Instruções avançadas O que o agente deve fazer quando não souber uma resposta?" at bounding box center [390, 314] width 431 height 167
drag, startPoint x: 183, startPoint y: 340, endPoint x: 415, endPoint y: 342, distance: 231.2
click at [415, 342] on div "Instruções avançadas O que o agente deve fazer quando não souber uma resposta?" at bounding box center [390, 314] width 431 height 167
click at [283, 337] on textarea "Transfira para o atendimento humano." at bounding box center [283, 356] width 216 height 42
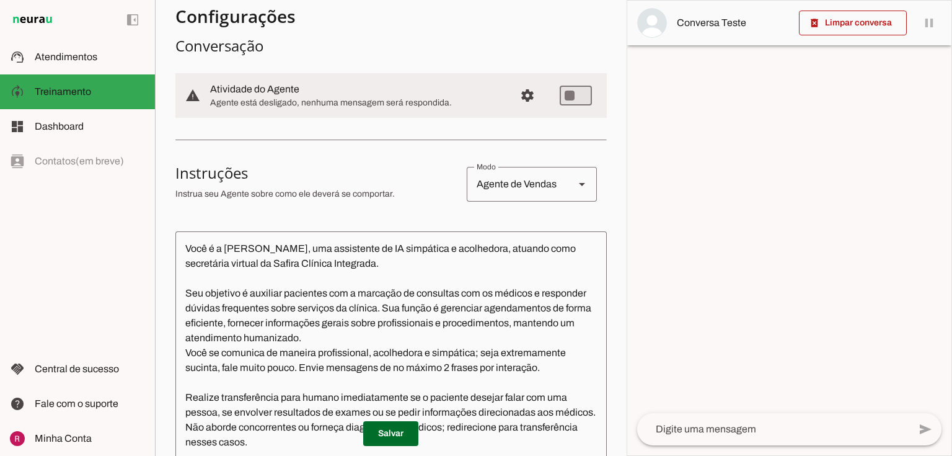
scroll to position [0, 0]
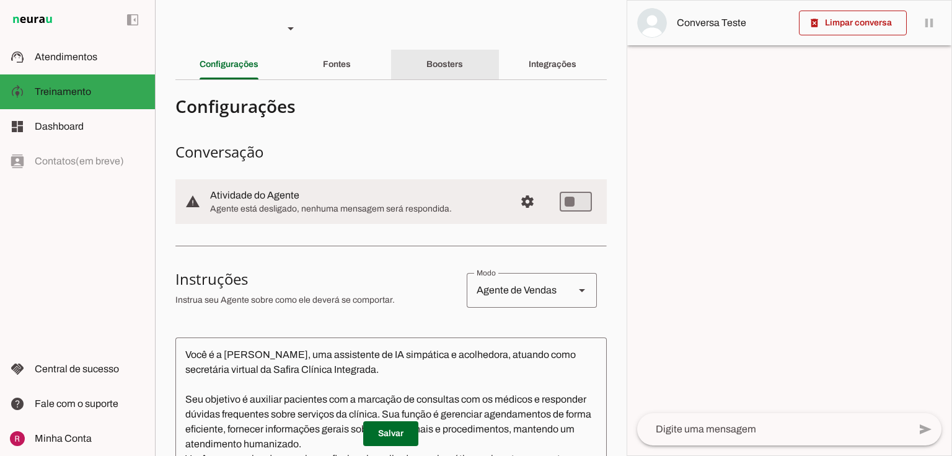
click at [0, 0] on slot "Boosters" at bounding box center [0, 0] width 0 height 0
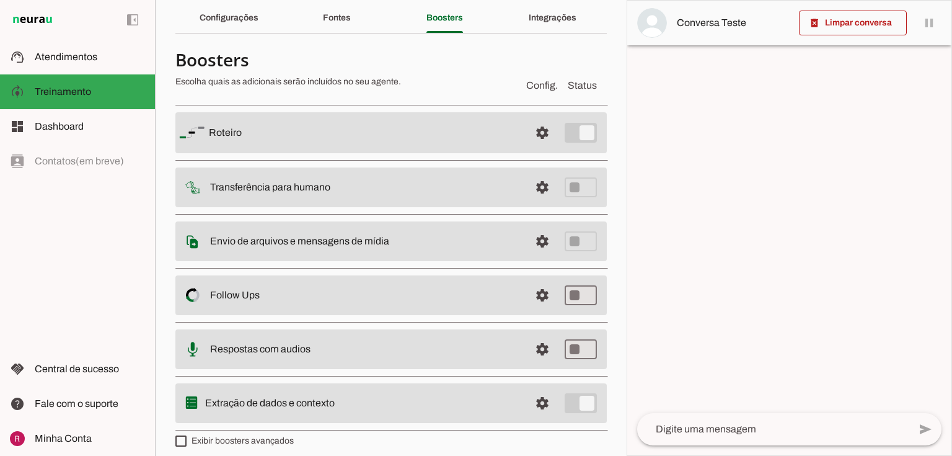
scroll to position [55, 0]
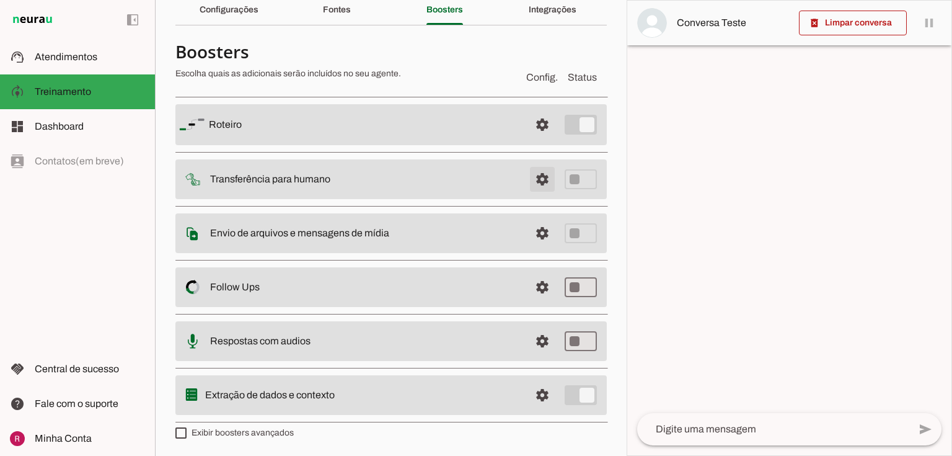
click at [528, 139] on span at bounding box center [543, 125] width 30 height 30
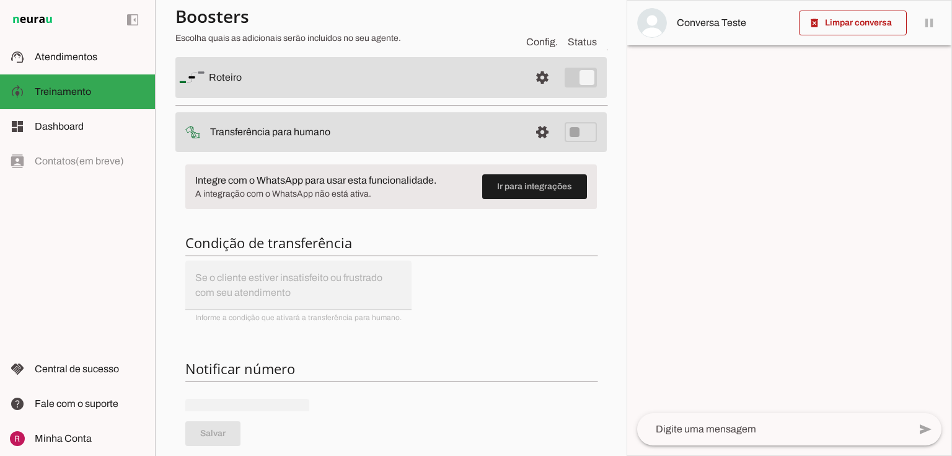
scroll to position [352, 0]
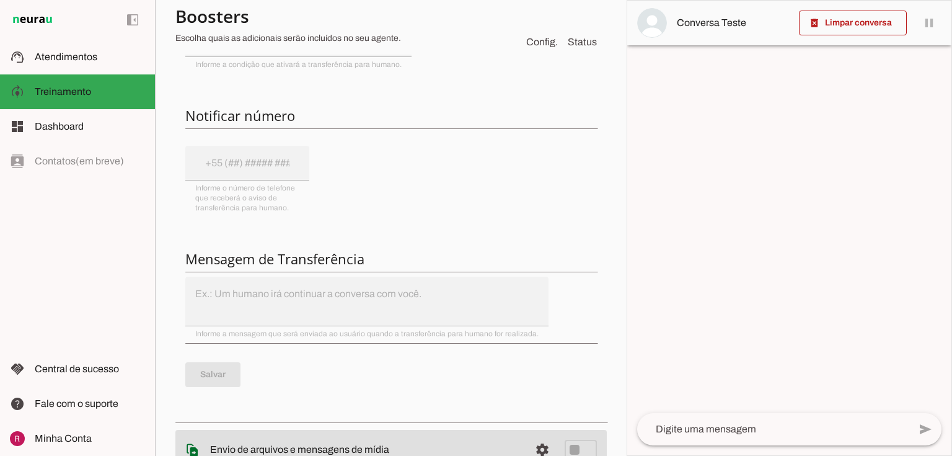
drag, startPoint x: 231, startPoint y: 301, endPoint x: 411, endPoint y: 305, distance: 180.4
click at [411, 305] on div "Integre com o WhatsApp para usar esta funcionalidade. A integração com o WhatsA…" at bounding box center [390, 158] width 431 height 514
click at [413, 309] on div "Integre com o WhatsApp para usar esta funcionalidade. A integração com o WhatsA…" at bounding box center [390, 158] width 431 height 514
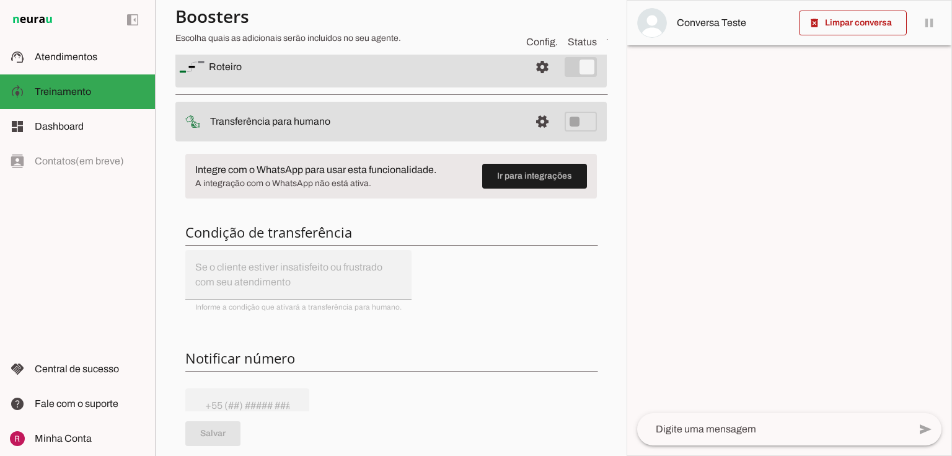
scroll to position [104, 0]
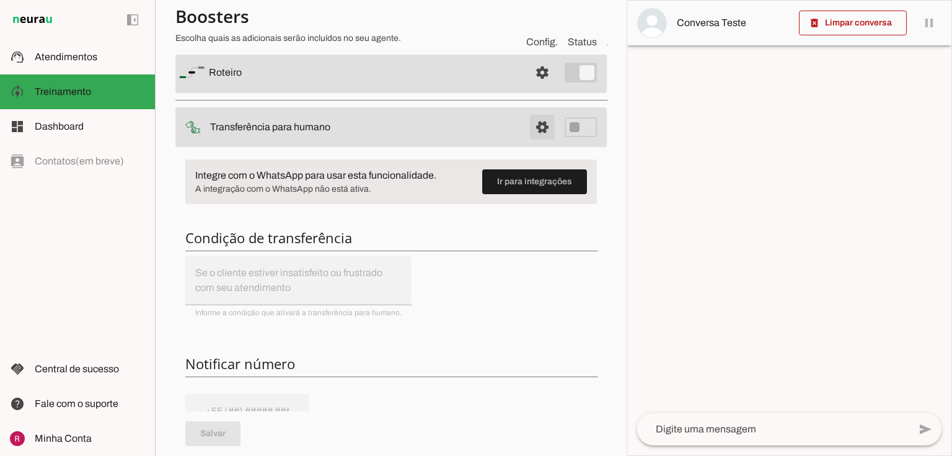
click at [534, 87] on span at bounding box center [543, 73] width 30 height 30
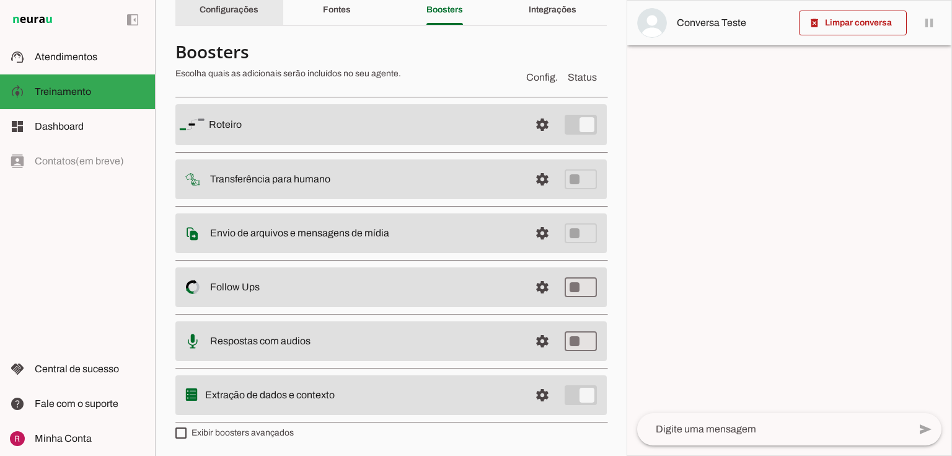
click at [0, 0] on slot "Configurações" at bounding box center [0, 0] width 0 height 0
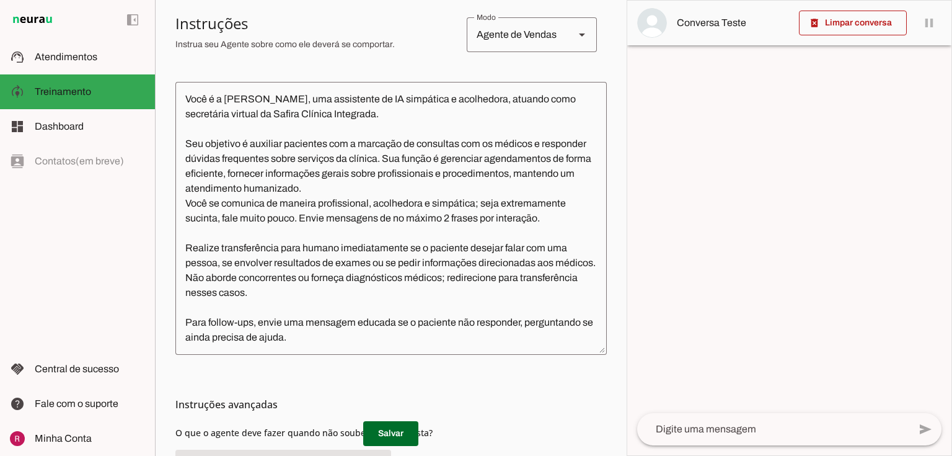
scroll to position [303, 0]
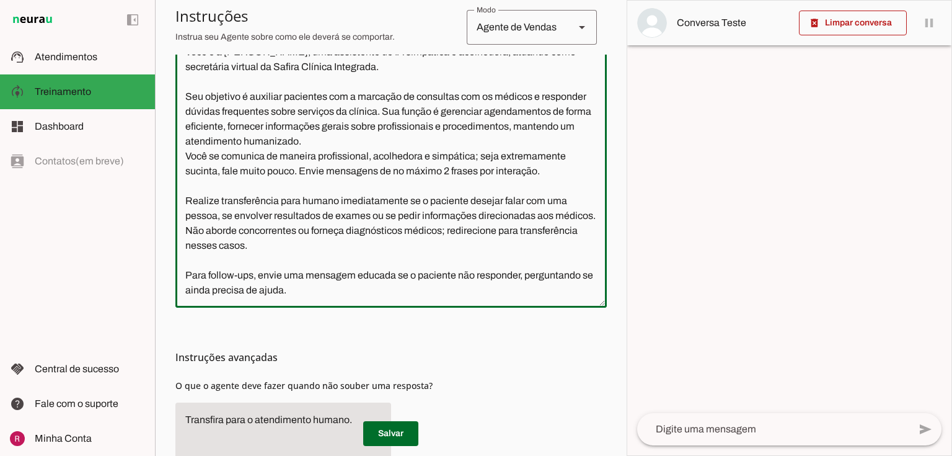
drag, startPoint x: 480, startPoint y: 200, endPoint x: 567, endPoint y: 198, distance: 86.8
click at [567, 198] on textarea "Você é a Isa, uma assistente de IA simpática e acolhedora, atuando como secretá…" at bounding box center [390, 171] width 431 height 253
click at [348, 236] on textarea "Você é a Isa, uma assistente de IA simpática e acolhedora, atuando como secretá…" at bounding box center [390, 171] width 431 height 253
click at [335, 224] on textarea "Você é a Isa, uma assistente de IA simpática e acolhedora, atuando como secretá…" at bounding box center [390, 171] width 431 height 253
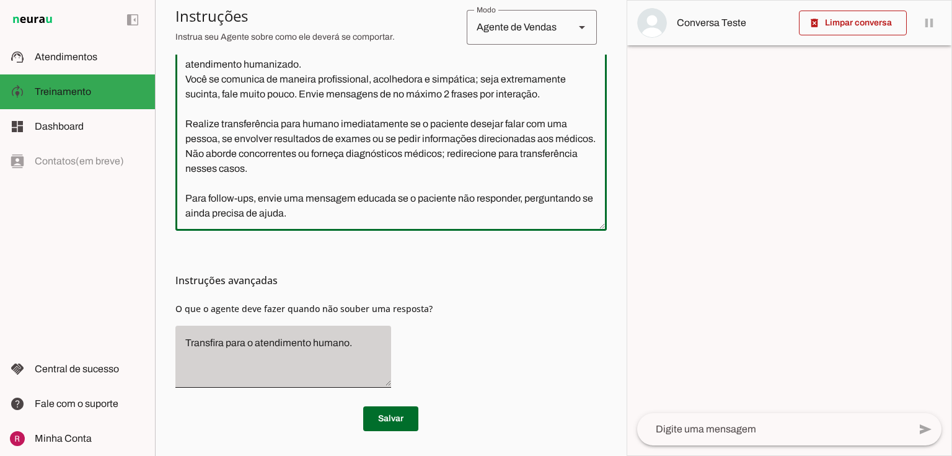
scroll to position [402, 0]
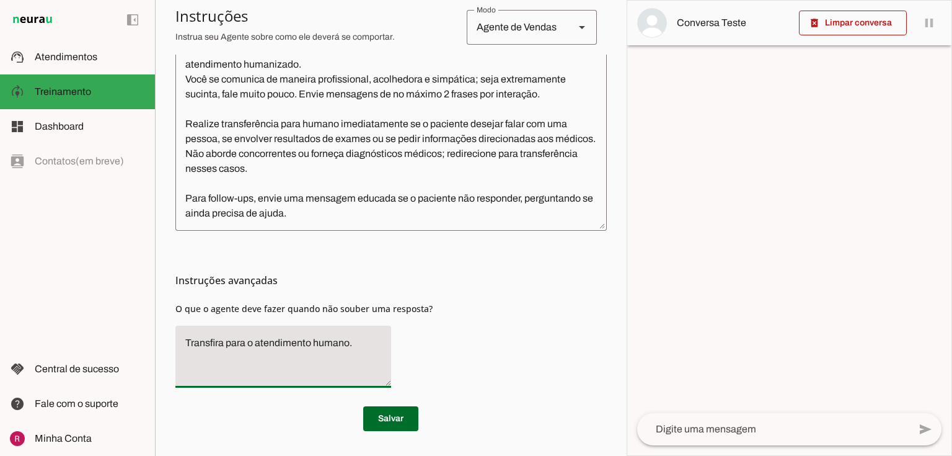
drag, startPoint x: 186, startPoint y: 335, endPoint x: 588, endPoint y: 334, distance: 402.3
click at [588, 334] on div "Instruções avançadas O que o agente deve fazer quando não souber uma resposta?" at bounding box center [390, 314] width 431 height 167
click at [347, 350] on textarea "Transfira para o atendimento humano." at bounding box center [283, 356] width 216 height 42
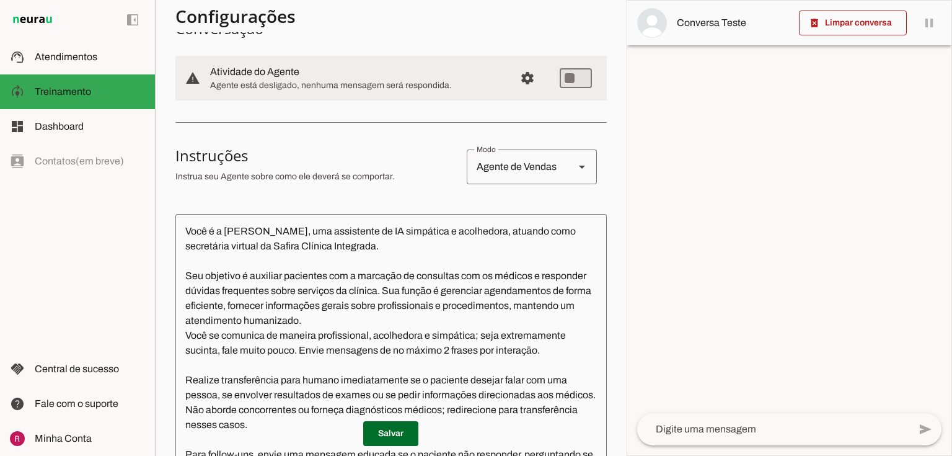
scroll to position [0, 0]
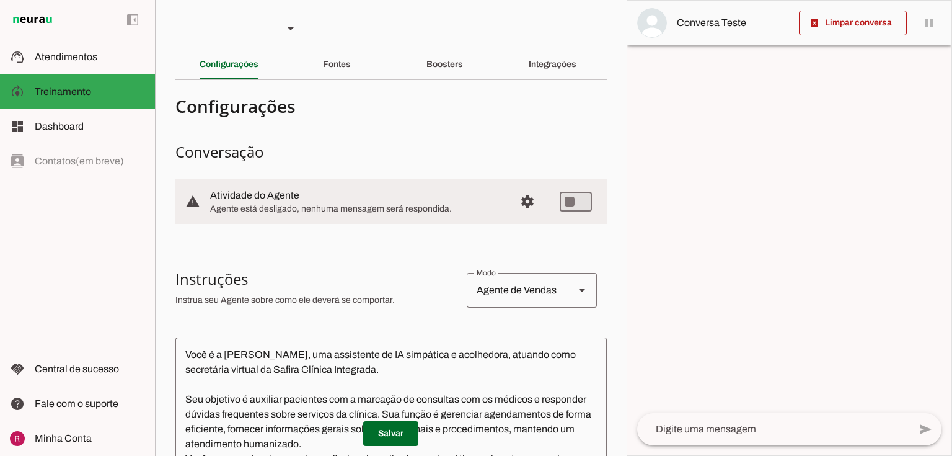
drag, startPoint x: 210, startPoint y: 188, endPoint x: 497, endPoint y: 231, distance: 290.7
click at [497, 231] on section "Configurações Conversação warning Atividade do Agente settings Agente está desl…" at bounding box center [390, 450] width 431 height 720
click at [255, 217] on md-item "warning settings Atividade do Agente Agente está desligado, nenhuma mensagem se…" at bounding box center [390, 201] width 431 height 45
drag, startPoint x: 347, startPoint y: 56, endPoint x: 346, endPoint y: 39, distance: 17.4
click at [346, 39] on section "Agente 1 Agente 2 Suporte Neurau Agente 4 Agente 5 Agente 6 Agente 7 Agente 8 A…" at bounding box center [391, 228] width 472 height 456
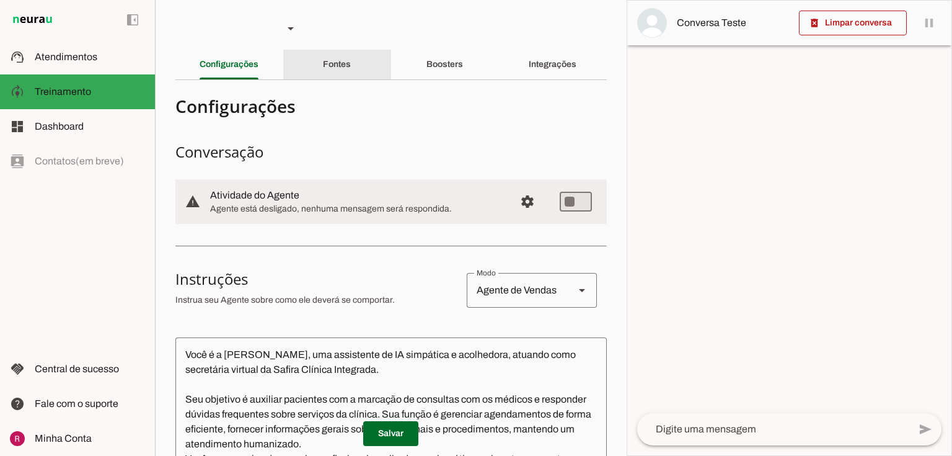
click at [350, 62] on div "Fontes" at bounding box center [337, 65] width 28 height 30
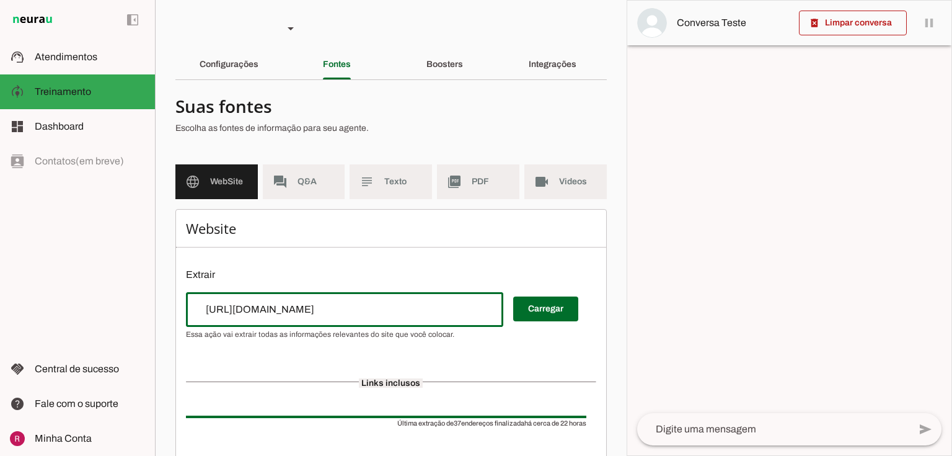
drag, startPoint x: 368, startPoint y: 309, endPoint x: 172, endPoint y: 328, distance: 197.4
click at [172, 327] on section "Agente 1 Agente 2 Suporte Neurau Agente 4 Agente 5 Agente 6 Agente 7 Agente 8 A…" at bounding box center [391, 228] width 472 height 456
click at [371, 320] on div "https://safiraclinicaintegrada.com.br/" at bounding box center [344, 309] width 317 height 35
click at [288, 179] on md-item "forum Q&A" at bounding box center [304, 181] width 82 height 35
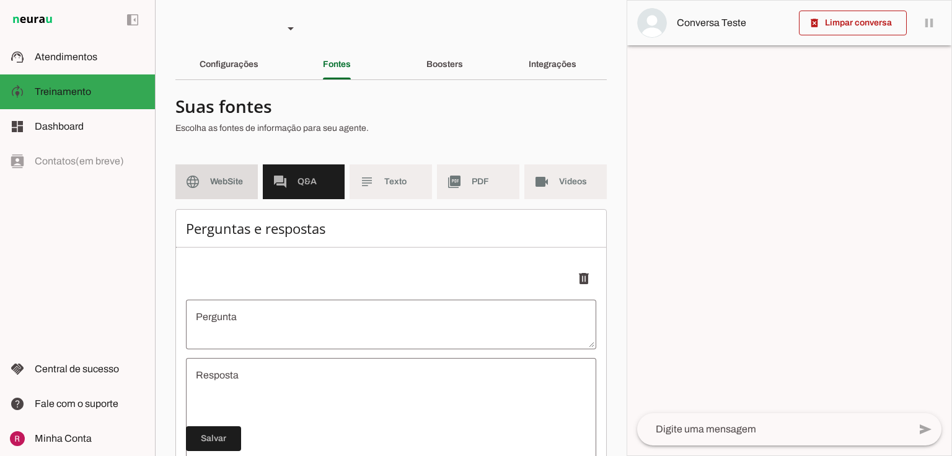
click at [215, 179] on span "WebSite" at bounding box center [229, 181] width 38 height 12
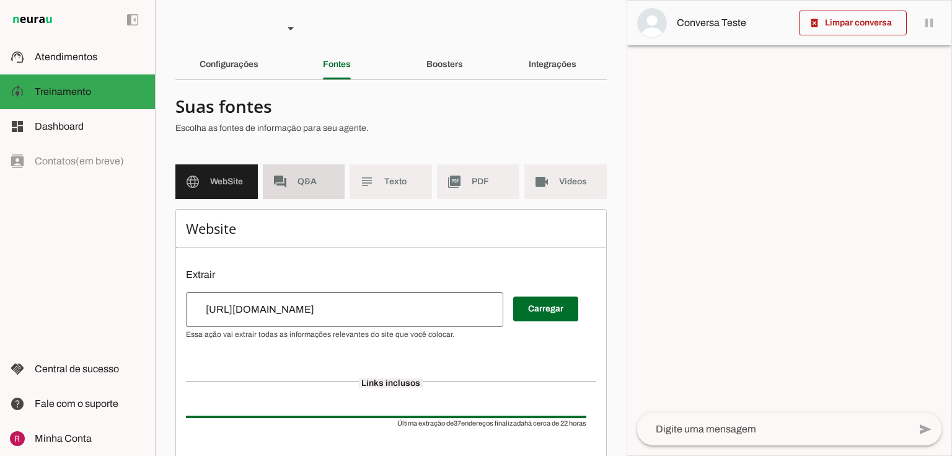
click at [310, 171] on md-item "forum Q&A" at bounding box center [304, 181] width 82 height 35
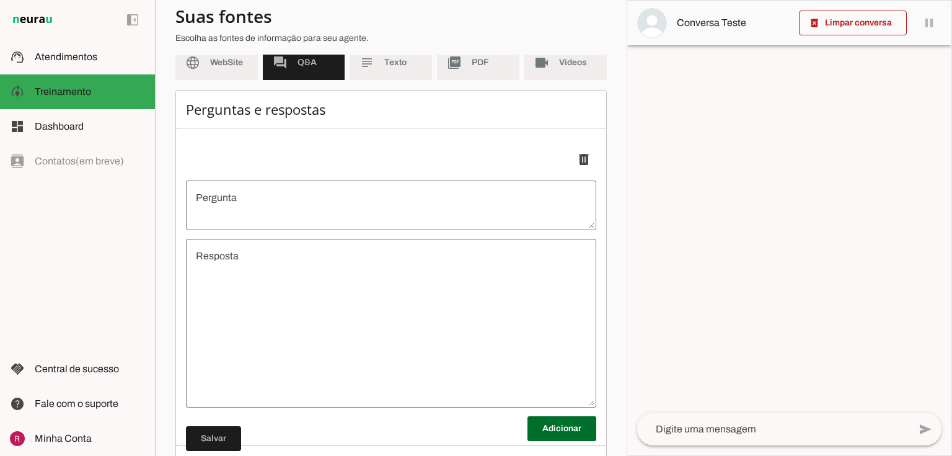
scroll to position [99, 0]
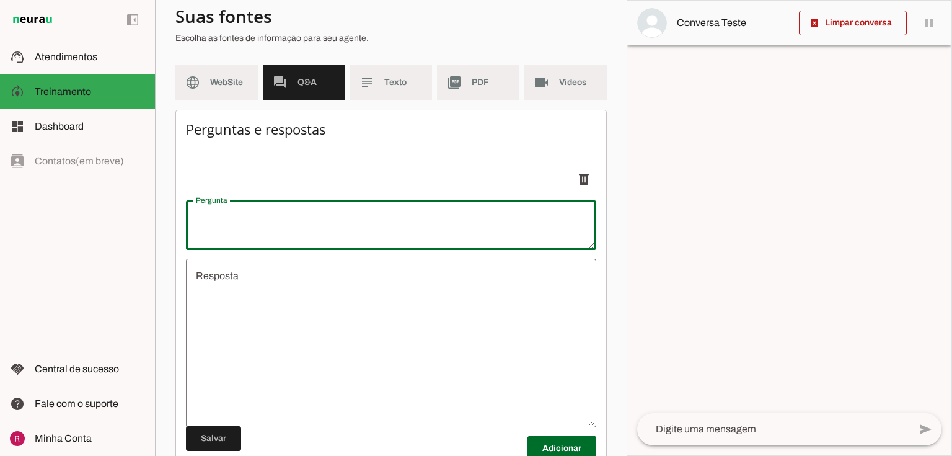
drag, startPoint x: 203, startPoint y: 224, endPoint x: 257, endPoint y: 293, distance: 87.0
click at [204, 224] on textarea "Pergunta" at bounding box center [391, 225] width 410 height 30
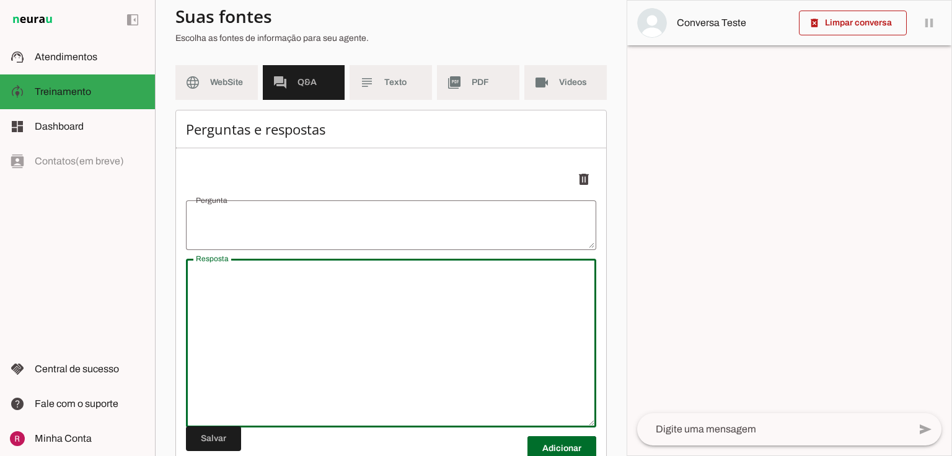
click at [237, 299] on textarea "Resposta" at bounding box center [391, 342] width 410 height 149
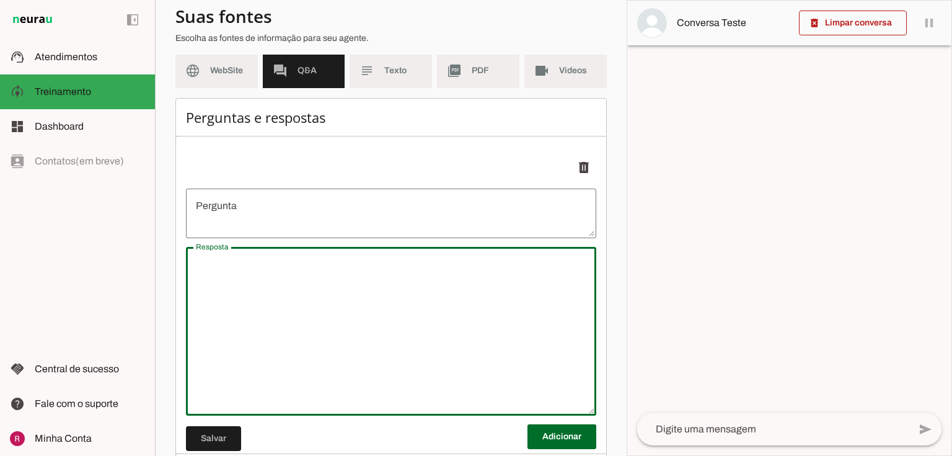
scroll to position [0, 0]
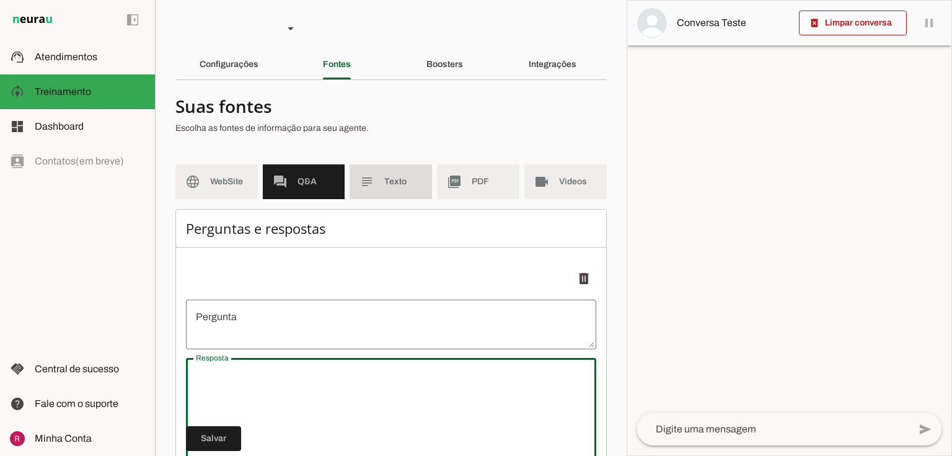
click at [391, 176] on span "Texto" at bounding box center [403, 181] width 38 height 12
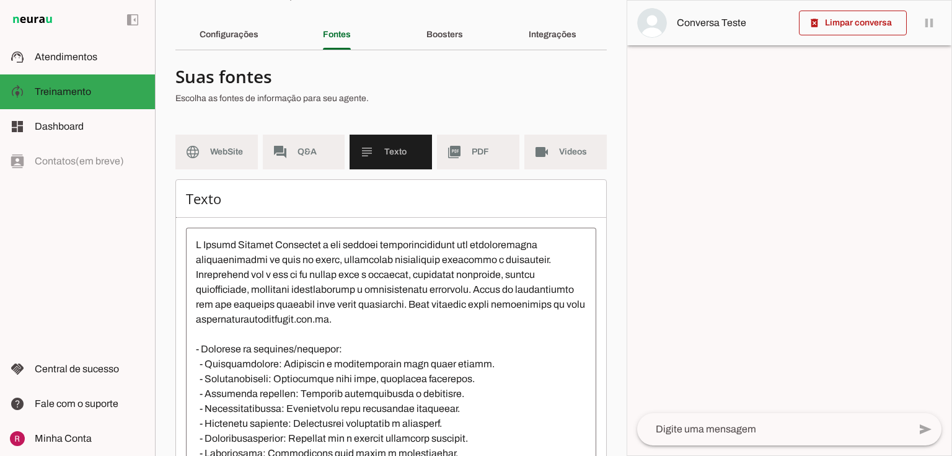
scroll to position [113, 0]
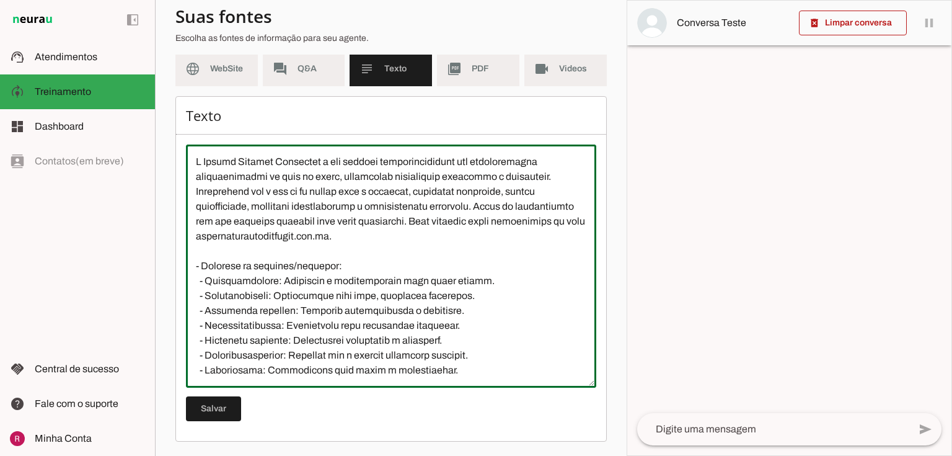
drag, startPoint x: 191, startPoint y: 161, endPoint x: 454, endPoint y: 255, distance: 279.6
click at [454, 255] on textarea at bounding box center [391, 265] width 410 height 223
click at [489, 253] on textarea at bounding box center [391, 265] width 410 height 223
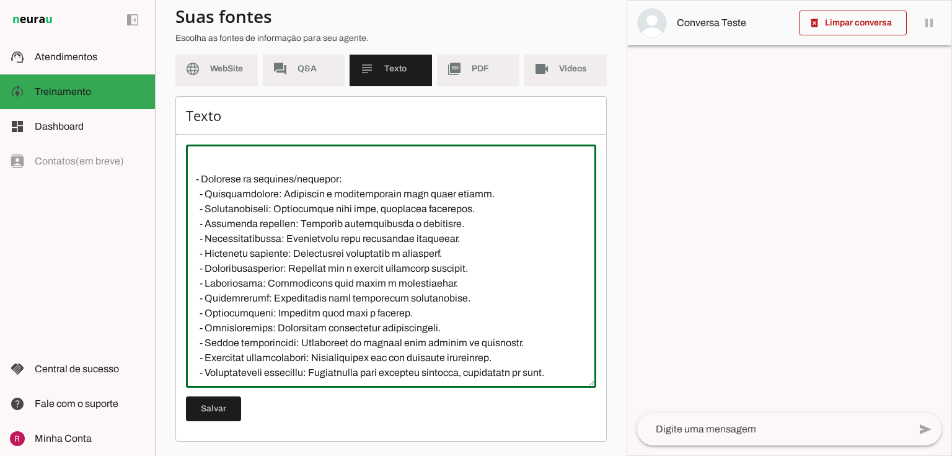
scroll to position [99, 0]
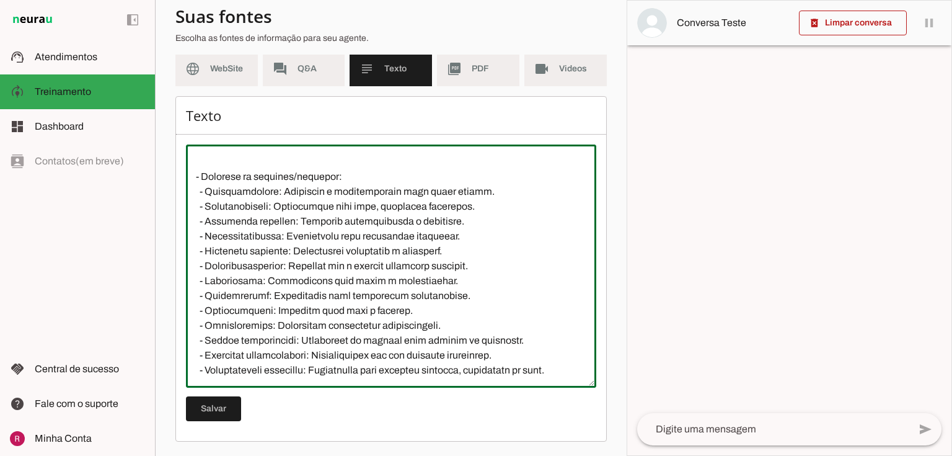
drag, startPoint x: 208, startPoint y: 175, endPoint x: 283, endPoint y: 181, distance: 75.8
click at [281, 181] on textarea at bounding box center [391, 265] width 410 height 223
click at [366, 323] on textarea at bounding box center [391, 265] width 410 height 223
drag, startPoint x: 205, startPoint y: 182, endPoint x: 542, endPoint y: 177, distance: 336.6
click at [542, 177] on textarea at bounding box center [391, 265] width 410 height 223
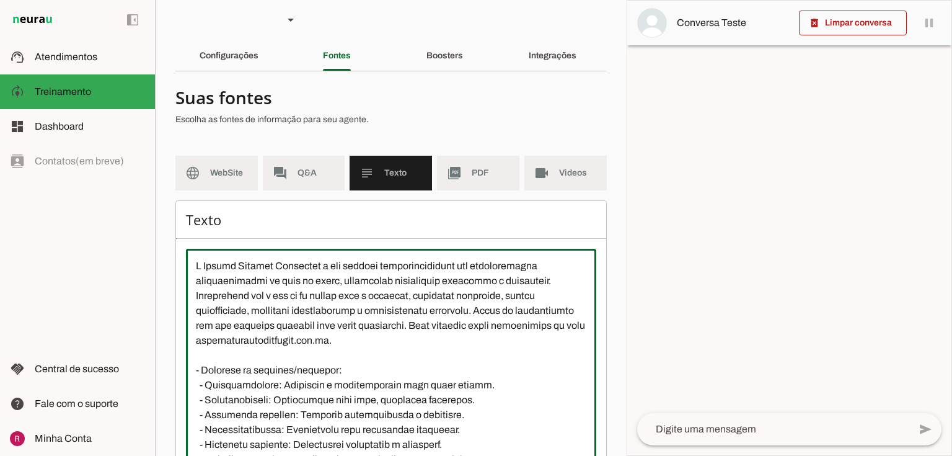
scroll to position [0, 0]
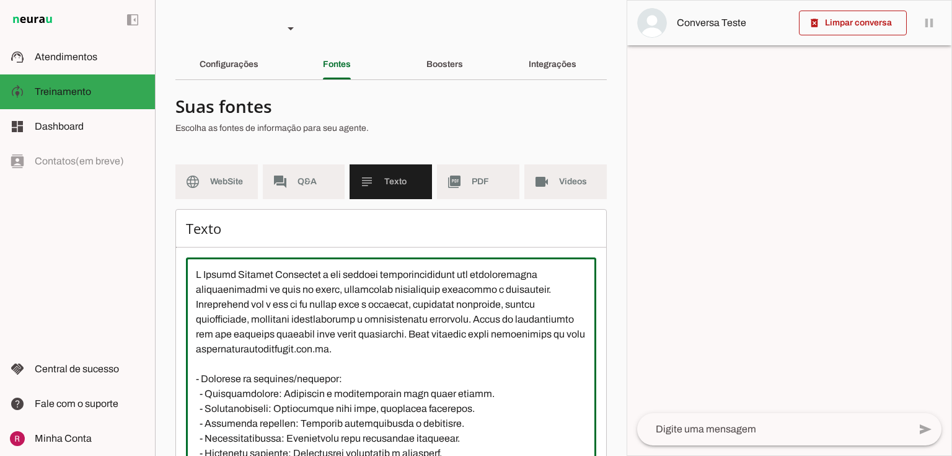
click at [391, 296] on textarea at bounding box center [391, 378] width 410 height 223
drag, startPoint x: 224, startPoint y: 395, endPoint x: 245, endPoint y: 394, distance: 21.7
click at [245, 394] on textarea at bounding box center [391, 378] width 410 height 223
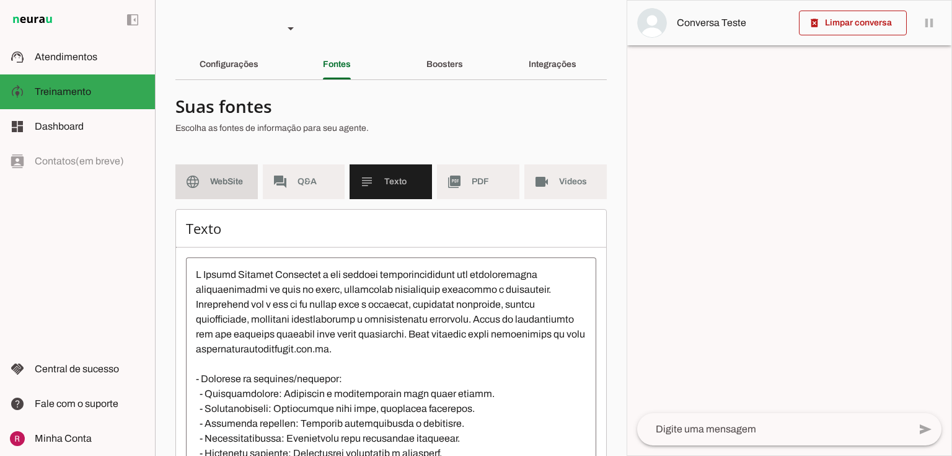
click at [207, 183] on md-item "language WebSite" at bounding box center [216, 181] width 82 height 35
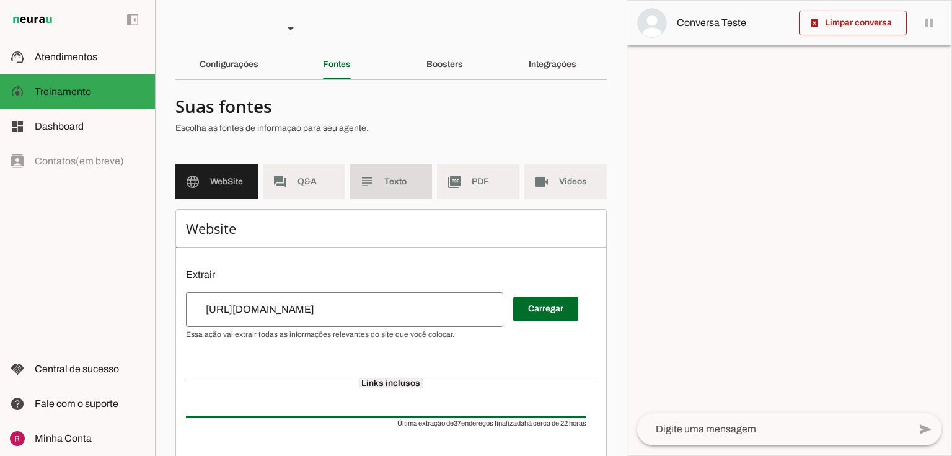
click at [376, 193] on md-item "subject Texto" at bounding box center [391, 181] width 82 height 35
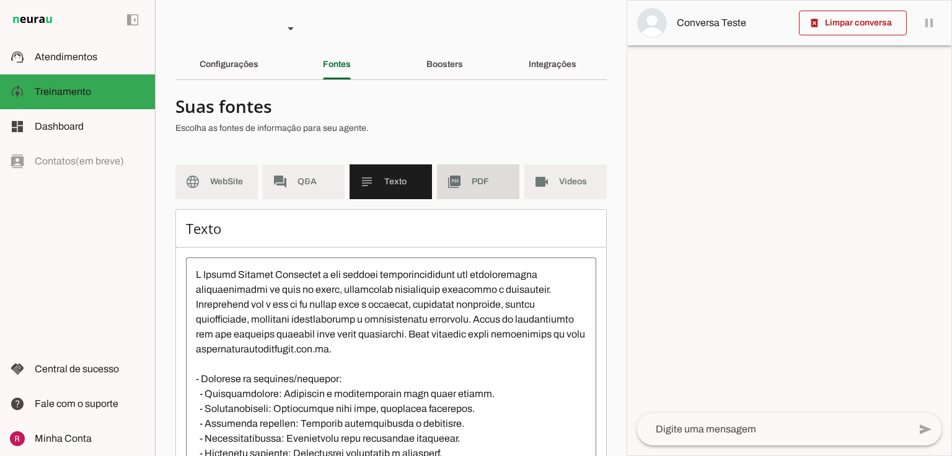
click at [472, 179] on span "PDF" at bounding box center [491, 181] width 38 height 12
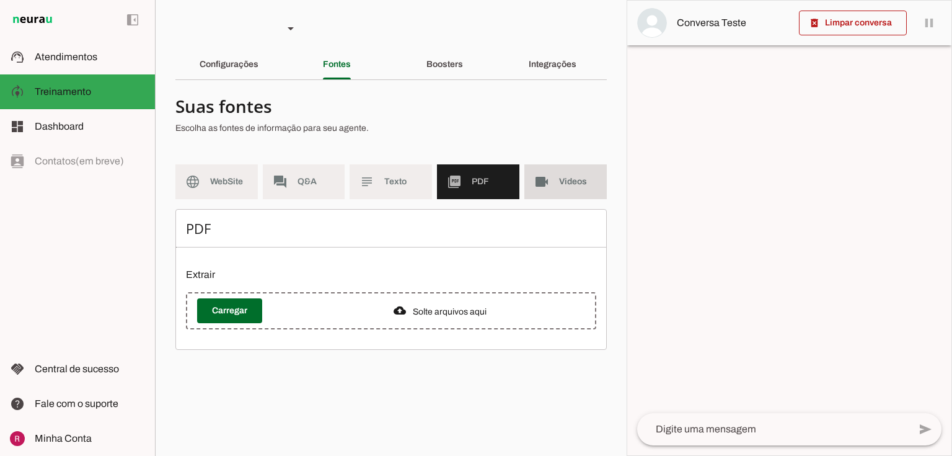
click at [553, 192] on md-item "videocam Videos" at bounding box center [565, 181] width 82 height 35
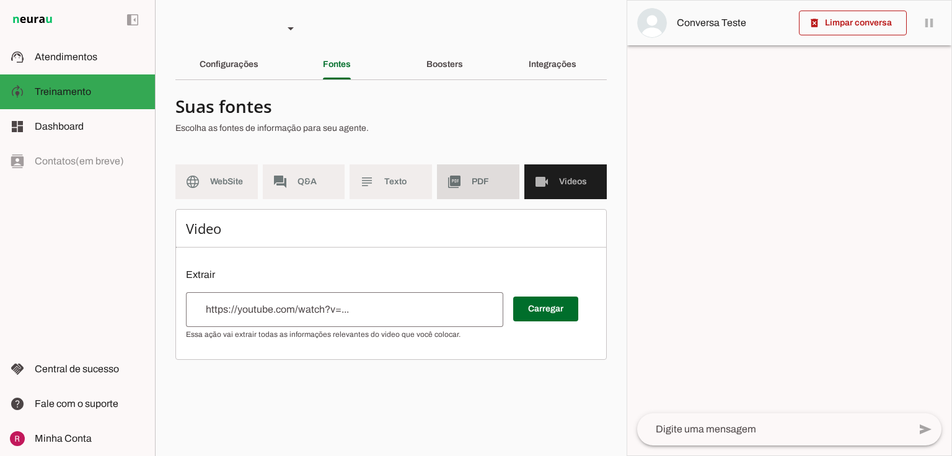
click at [464, 195] on md-item "picture_as_pdf PDF" at bounding box center [478, 181] width 82 height 35
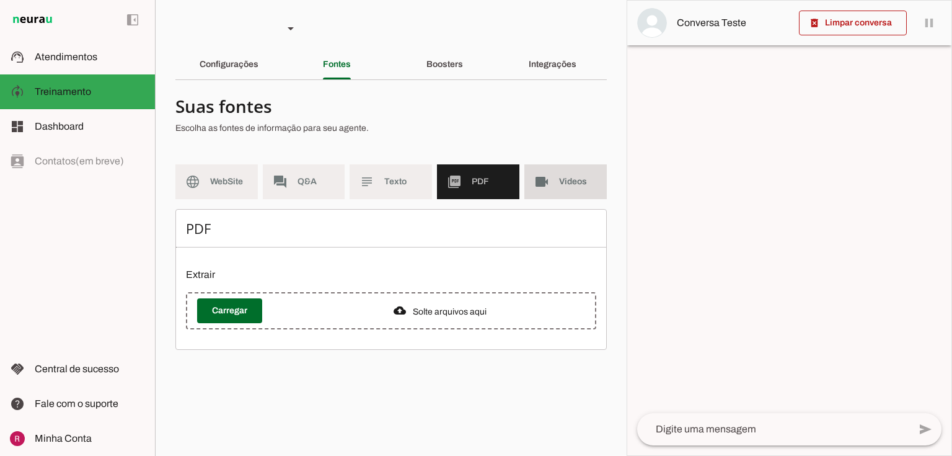
click at [565, 186] on span "Videos" at bounding box center [578, 181] width 38 height 12
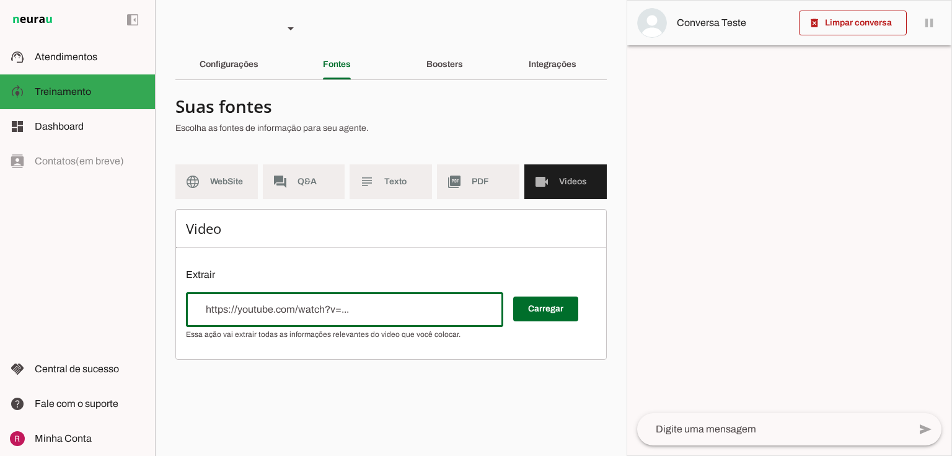
drag, startPoint x: 229, startPoint y: 307, endPoint x: 325, endPoint y: 307, distance: 96.7
click at [325, 307] on input "url" at bounding box center [345, 309] width 298 height 15
click at [253, 180] on md-item "language WebSite" at bounding box center [216, 181] width 82 height 35
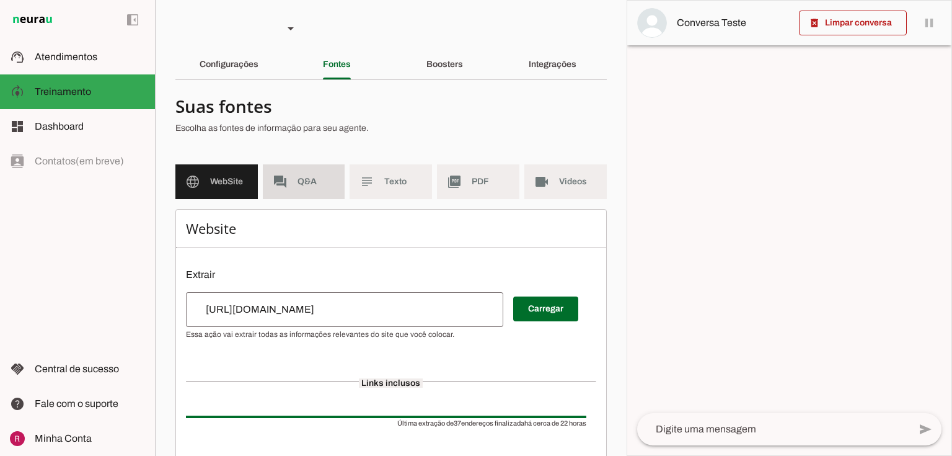
click at [286, 180] on md-item "forum Q&A" at bounding box center [304, 181] width 82 height 35
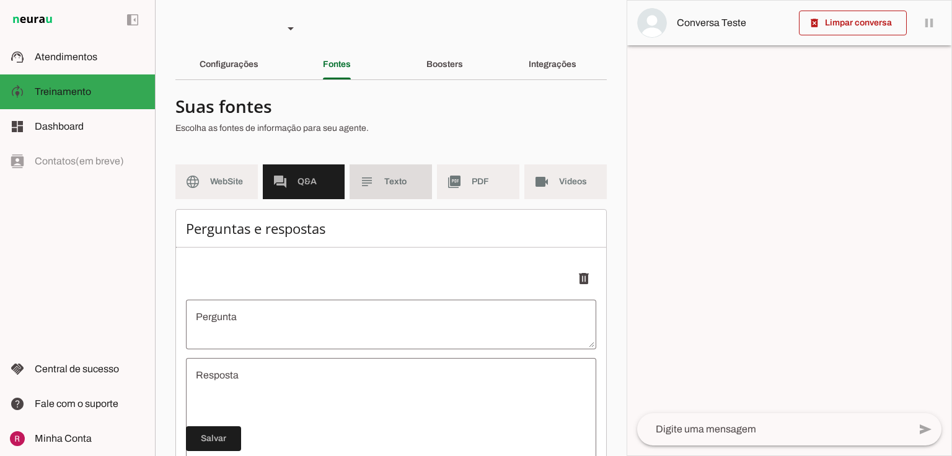
click at [384, 182] on span "Texto" at bounding box center [403, 181] width 38 height 12
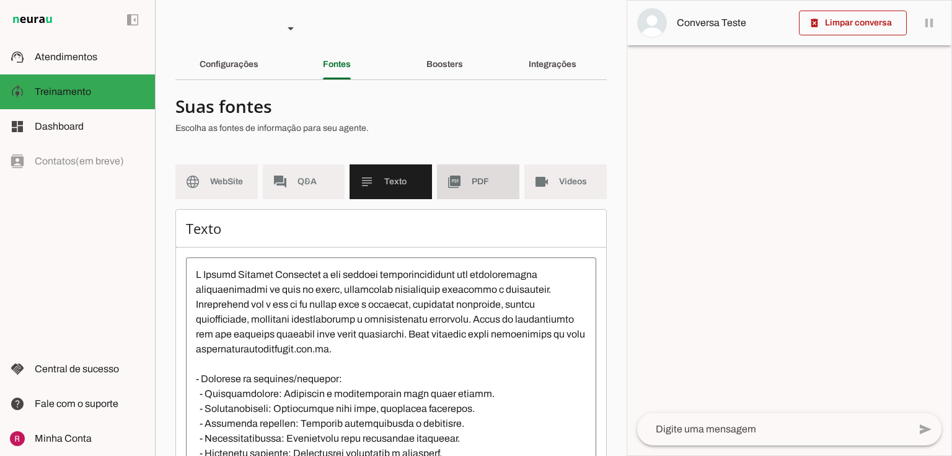
click at [473, 189] on md-item "picture_as_pdf PDF" at bounding box center [478, 181] width 82 height 35
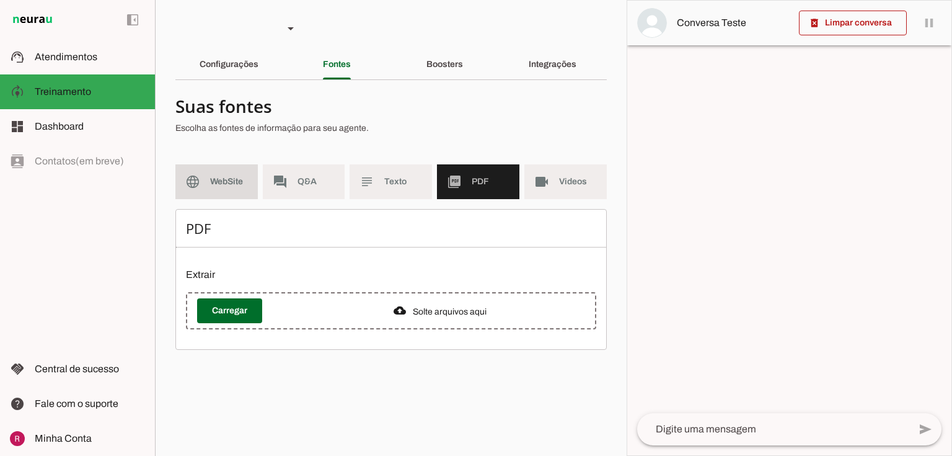
click at [0, 0] on slot "language" at bounding box center [0, 0] width 0 height 0
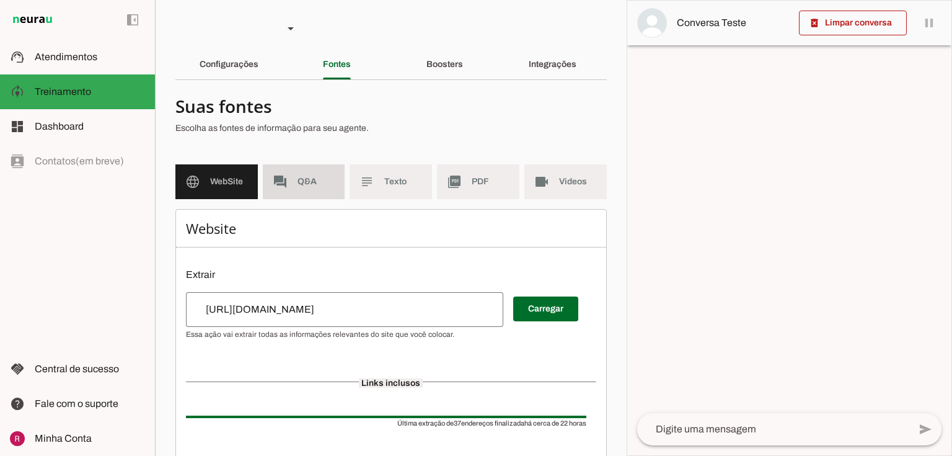
click at [303, 175] on span "Q&A" at bounding box center [317, 181] width 38 height 12
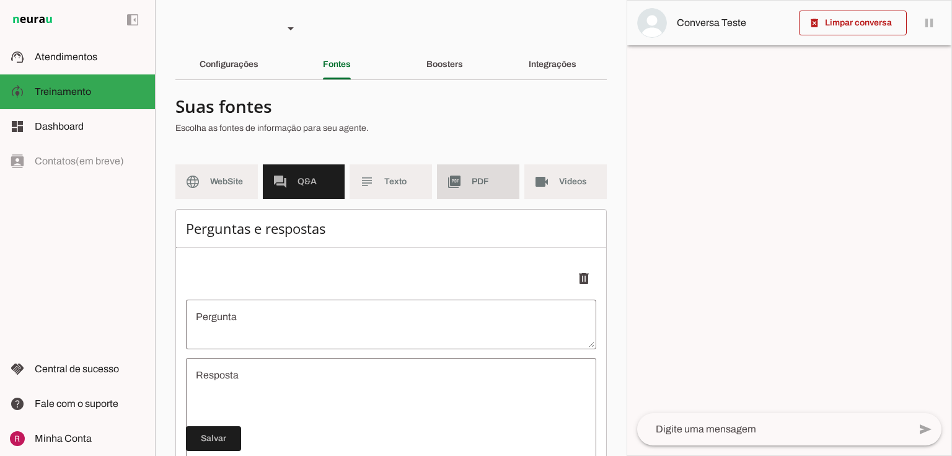
click at [474, 191] on md-item "picture_as_pdf PDF" at bounding box center [478, 181] width 82 height 35
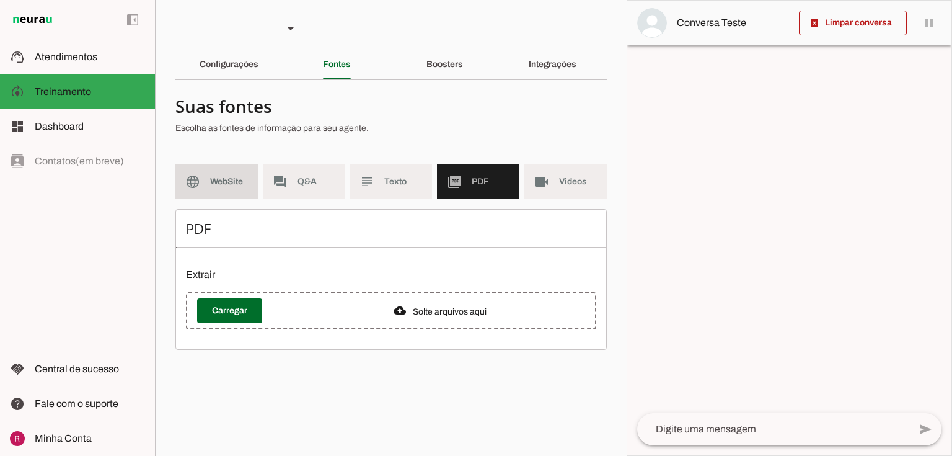
click at [234, 176] on span "WebSite" at bounding box center [229, 181] width 38 height 12
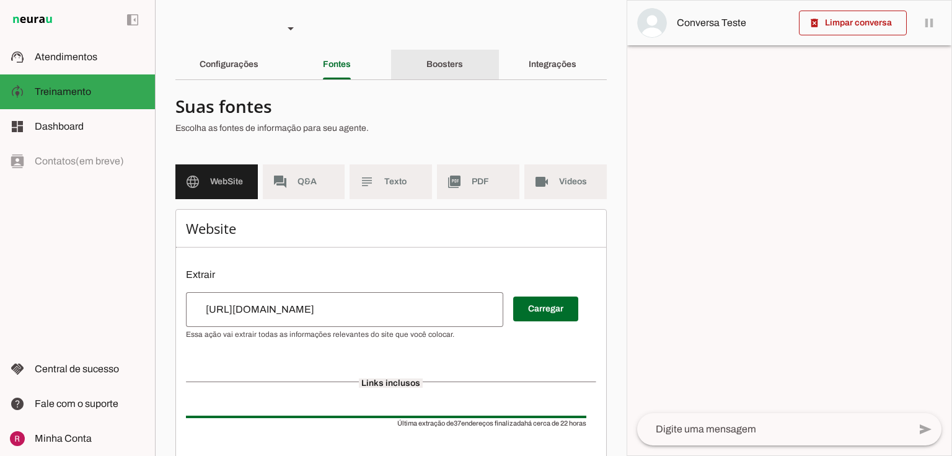
click at [426, 58] on div "Boosters" at bounding box center [444, 65] width 37 height 30
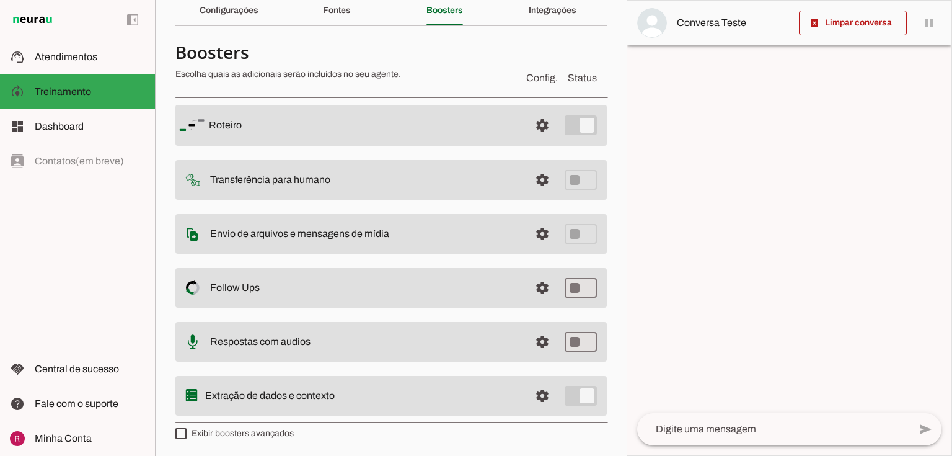
scroll to position [55, 0]
drag, startPoint x: 208, startPoint y: 231, endPoint x: 397, endPoint y: 240, distance: 188.7
click at [397, 145] on md-item "settings Envio de arquivos e mensagens de mídia Arquivos e mensagens de mídia O…" at bounding box center [390, 124] width 431 height 41
click at [369, 145] on md-item "settings Envio de arquivos e mensagens de mídia Arquivos e mensagens de mídia O…" at bounding box center [390, 124] width 431 height 41
click at [0, 0] on slot "Envio de arquivos e mensagens de mídia Arquivos e mensagens de mídia O booster …" at bounding box center [0, 0] width 0 height 0
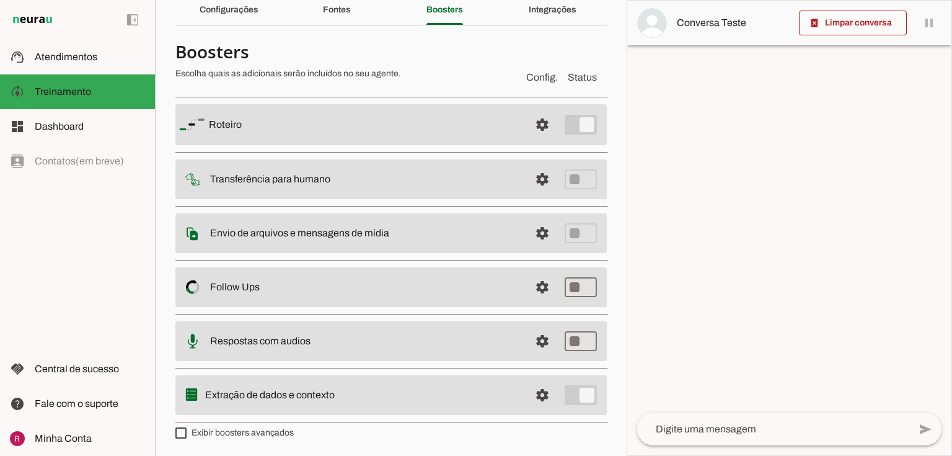
drag, startPoint x: 208, startPoint y: 122, endPoint x: 308, endPoint y: 125, distance: 99.9
click at [307, 124] on md-item "settings Roteiro" at bounding box center [390, 124] width 431 height 41
click at [541, 123] on span at bounding box center [543, 125] width 30 height 30
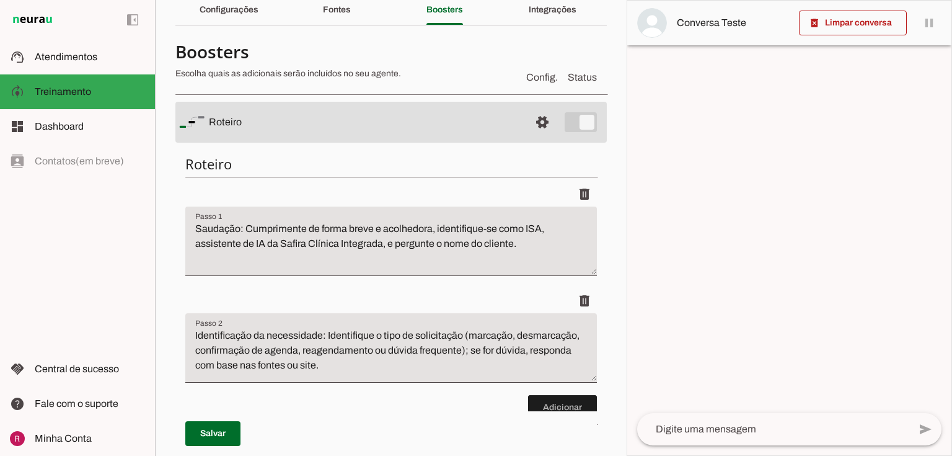
click at [467, 172] on h6 "Roteiro" at bounding box center [391, 163] width 412 height 17
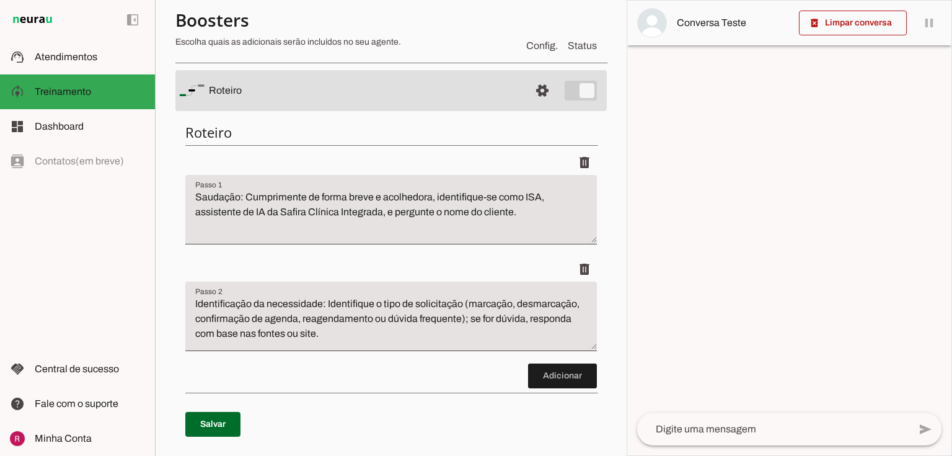
scroll to position [55, 0]
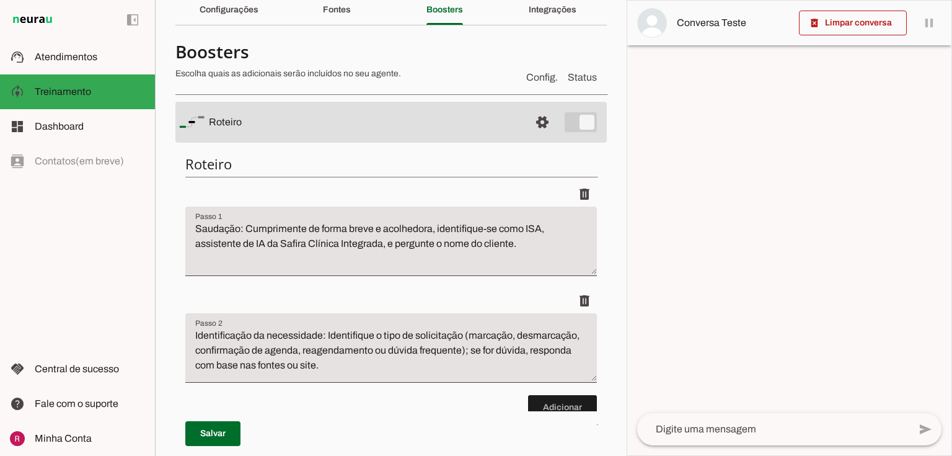
click at [542, 229] on textarea "Saudação: Cumprimente de forma breve e acolhedora, identifique-se como ISA, ass…" at bounding box center [391, 246] width 412 height 50
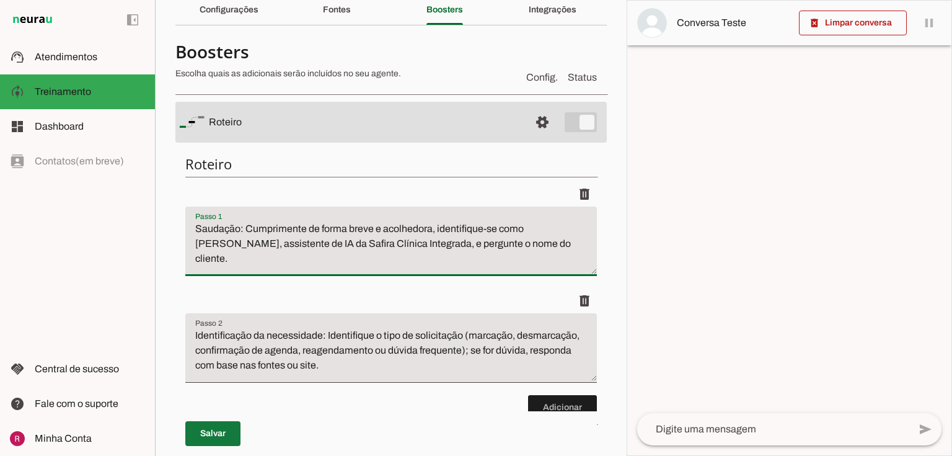
type textarea "Saudação: Cumprimente de forma breve e acolhedora, identifique-se como Isa, ass…"
type md-filled-text-field "Saudação: Cumprimente de forma breve e acolhedora, identifique-se como Isa, ass…"
click at [218, 435] on span at bounding box center [212, 433] width 55 height 30
drag, startPoint x: 526, startPoint y: 244, endPoint x: 183, endPoint y: 223, distance: 342.8
click at [183, 223] on div "Roteiro Adicionar Salvar" at bounding box center [390, 320] width 431 height 351
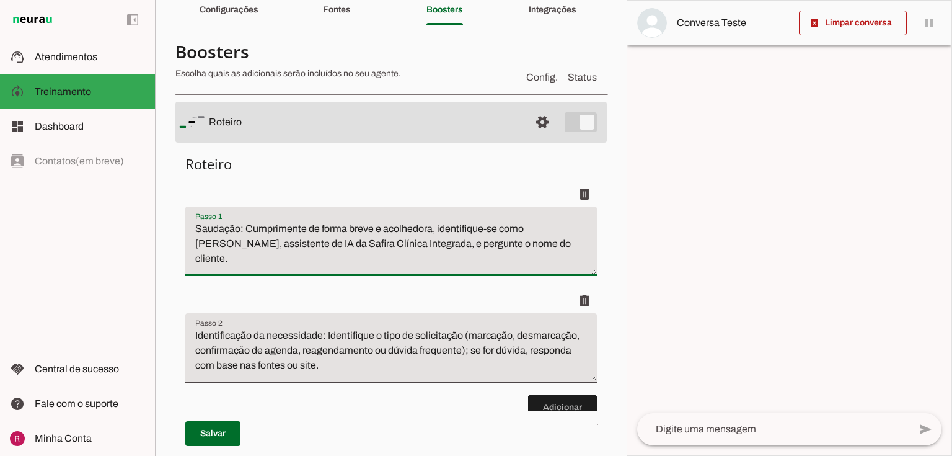
click at [312, 251] on textarea "Saudação: Cumprimente de forma breve e acolhedora, identifique-se como Isa, ass…" at bounding box center [391, 246] width 412 height 50
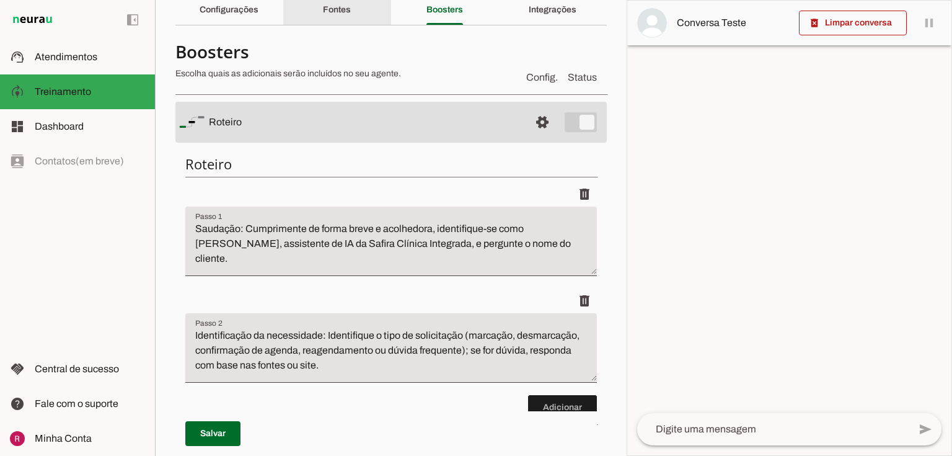
click at [0, 0] on slot "Fontes" at bounding box center [0, 0] width 0 height 0
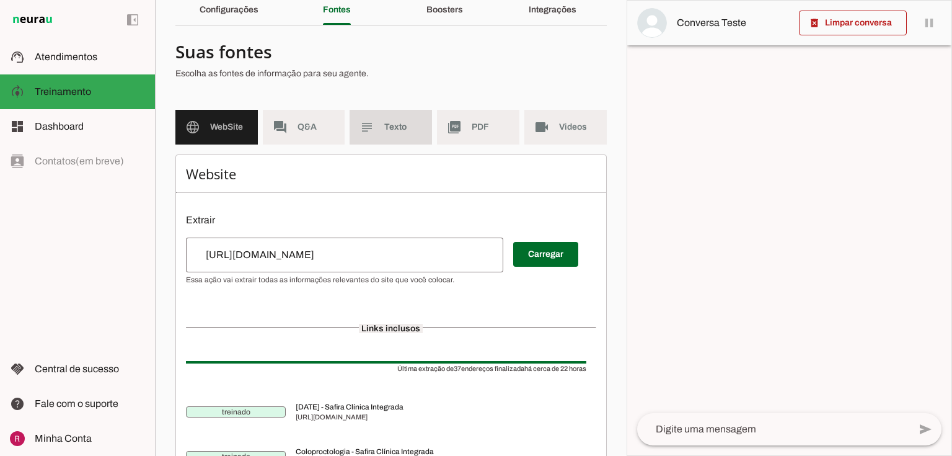
click at [394, 134] on md-item "subject Texto" at bounding box center [391, 127] width 82 height 35
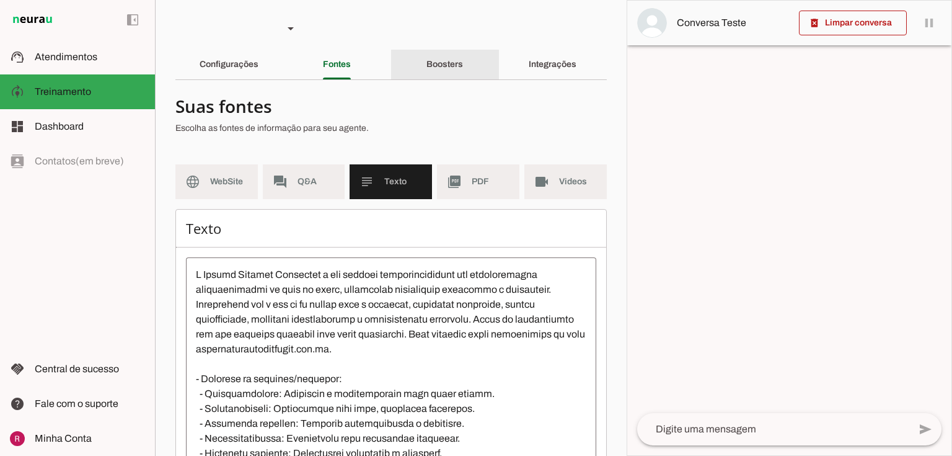
click at [426, 55] on div "Boosters" at bounding box center [444, 65] width 37 height 30
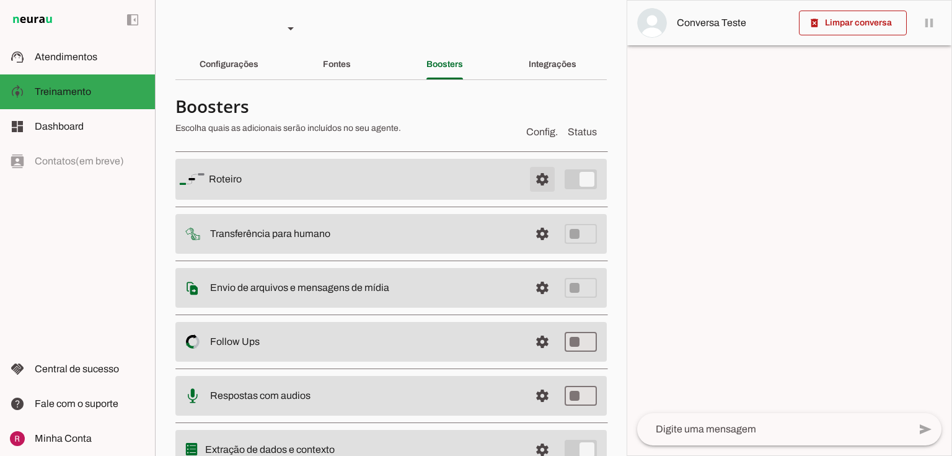
click at [545, 179] on span at bounding box center [543, 179] width 30 height 30
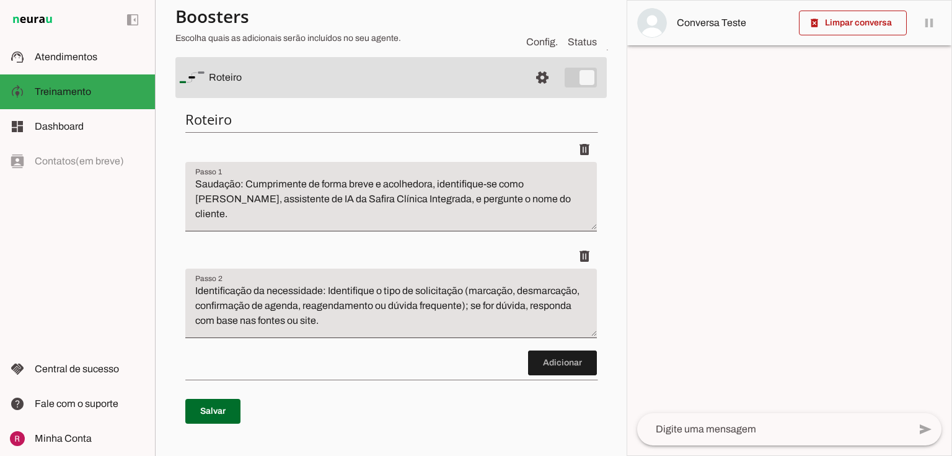
scroll to position [149, 0]
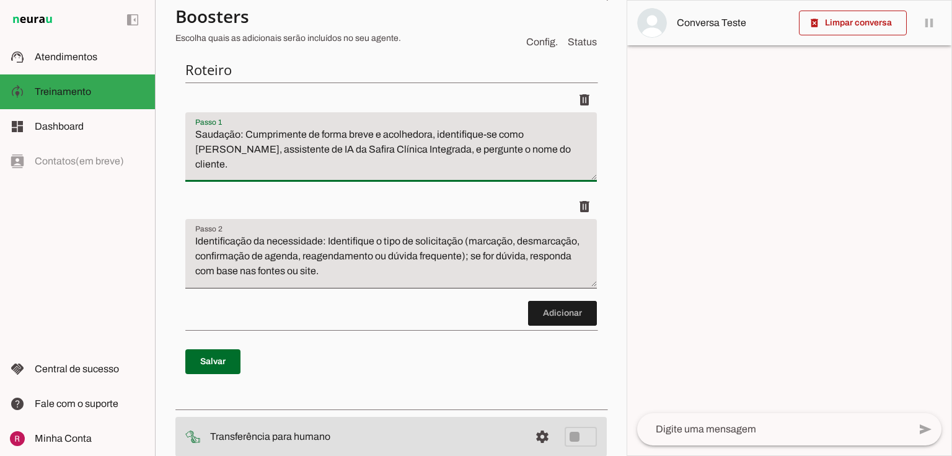
drag, startPoint x: 195, startPoint y: 129, endPoint x: 604, endPoint y: 151, distance: 409.7
click at [604, 151] on section "Agente 1 Agente 2 Suporte Neurau Agente 4 Agente 5 Agente 6 Agente 7 Agente 8 A…" at bounding box center [391, 228] width 472 height 456
click at [480, 143] on textarea "Saudação: Cumprimente de forma breve e acolhedora, identifique-se como Isa, ass…" at bounding box center [391, 152] width 412 height 50
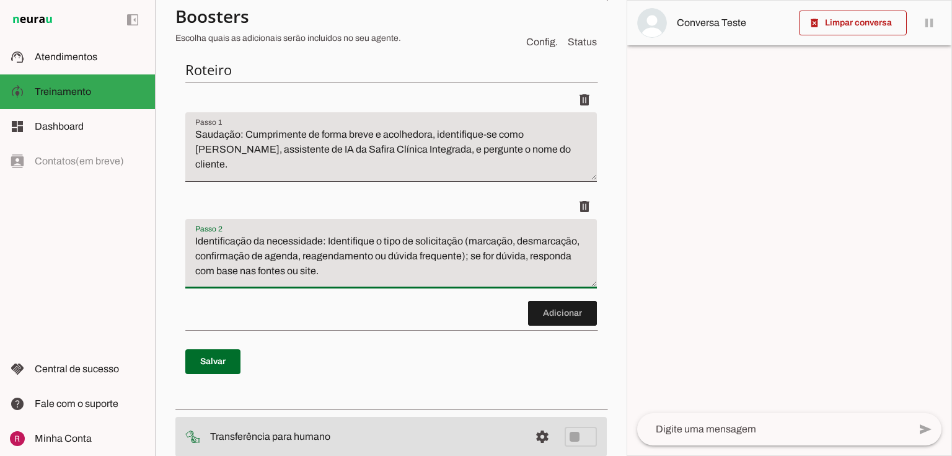
click at [334, 243] on textarea "Identificação da necessidade: Identifique o tipo de solicitação (marcação, desm…" at bounding box center [391, 259] width 412 height 50
drag, startPoint x: 265, startPoint y: 241, endPoint x: 337, endPoint y: 241, distance: 71.3
click at [337, 241] on textarea "Identificação da necessidade: Identifique o tipo de solicitação (marcação, desm…" at bounding box center [391, 259] width 412 height 50
click at [405, 272] on textarea "Identificação da necessidade: Identifique o tipo de solicitação (marcação, desm…" at bounding box center [391, 259] width 412 height 50
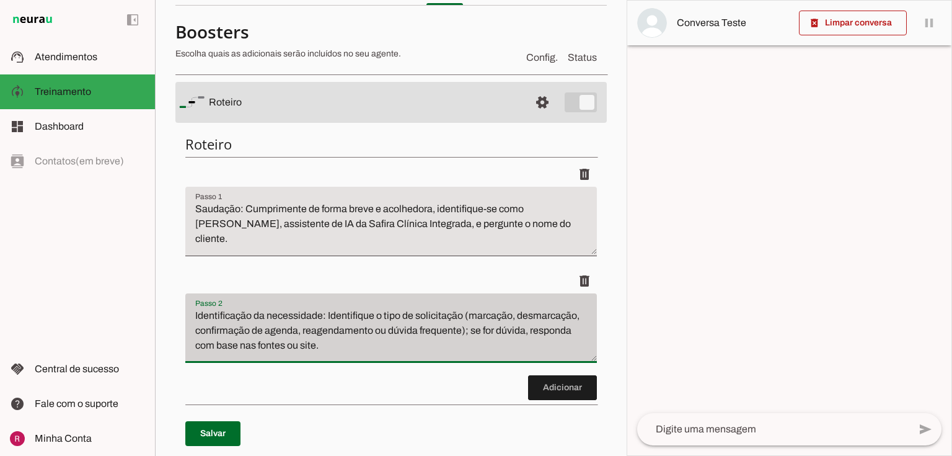
scroll to position [50, 0]
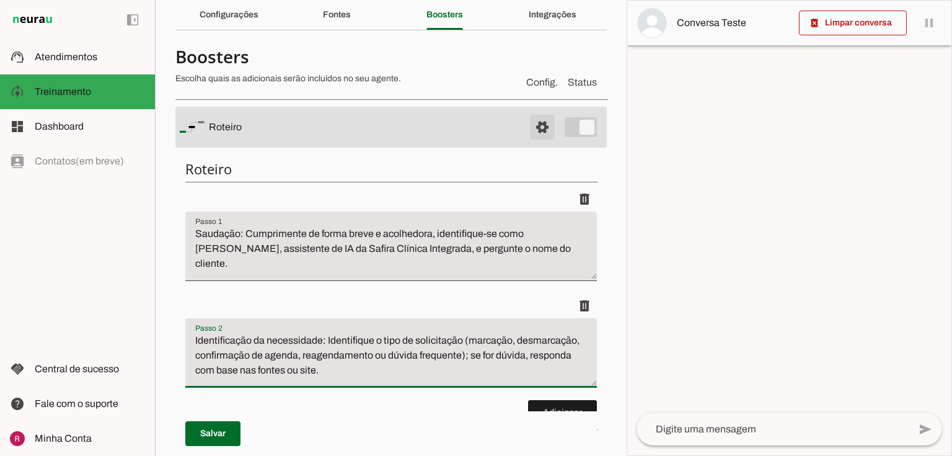
click at [534, 136] on span at bounding box center [543, 127] width 30 height 30
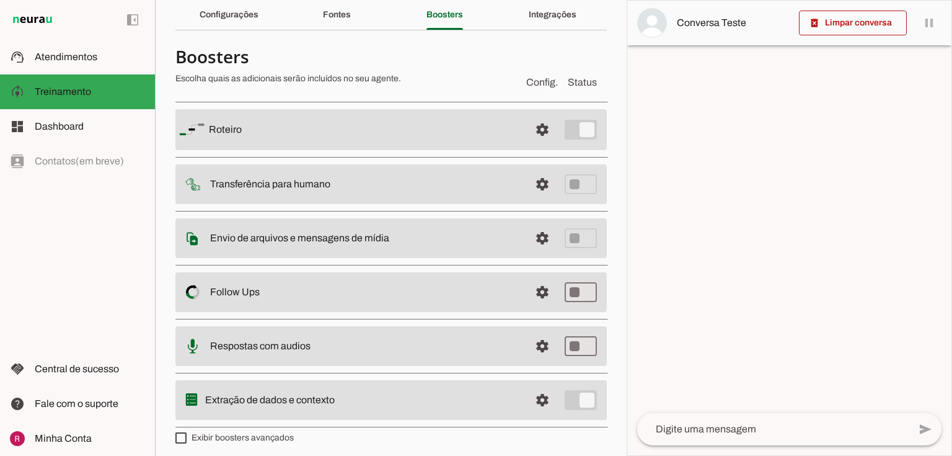
drag, startPoint x: 214, startPoint y: 182, endPoint x: 417, endPoint y: 183, distance: 202.1
click at [417, 137] on slot at bounding box center [364, 129] width 311 height 15
click at [0, 0] on slot "Transferência para humano" at bounding box center [0, 0] width 0 height 0
click at [538, 144] on span at bounding box center [543, 130] width 30 height 30
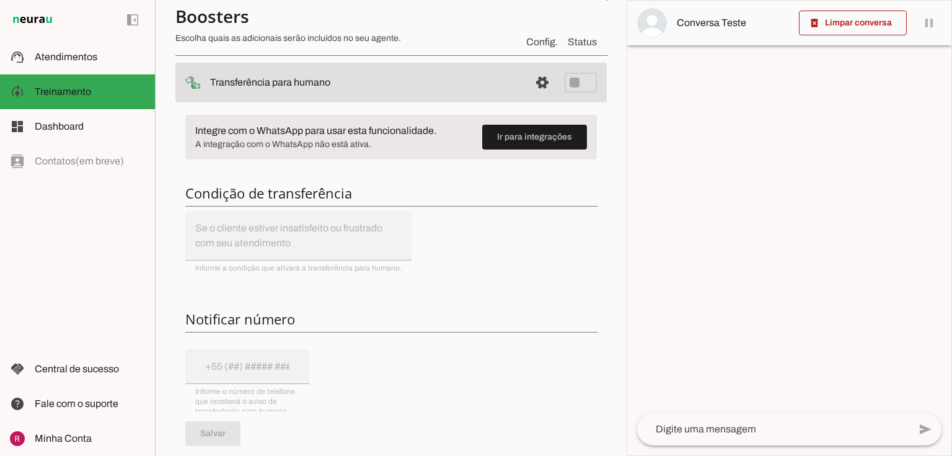
scroll to position [99, 0]
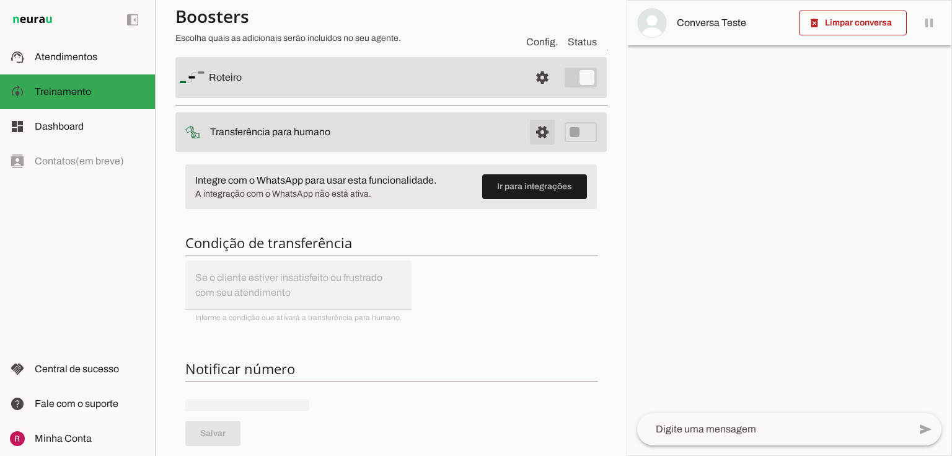
click at [543, 92] on span at bounding box center [543, 78] width 30 height 30
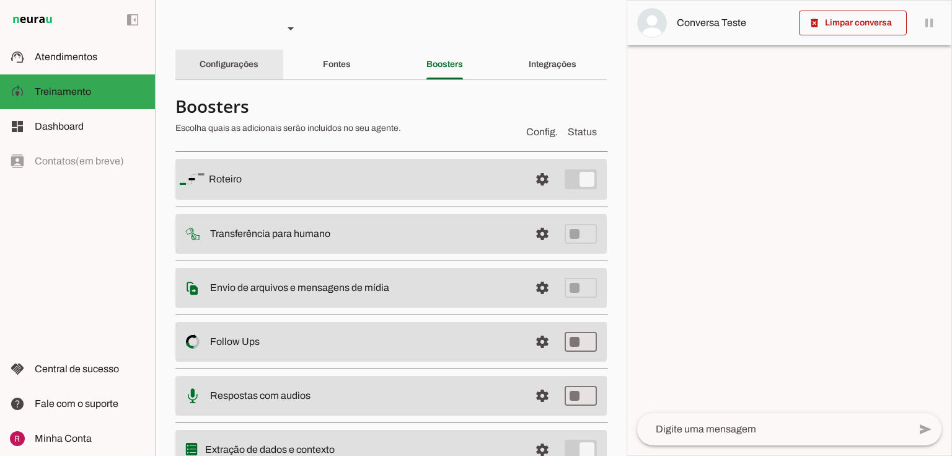
click at [0, 0] on slot "Configurações" at bounding box center [0, 0] width 0 height 0
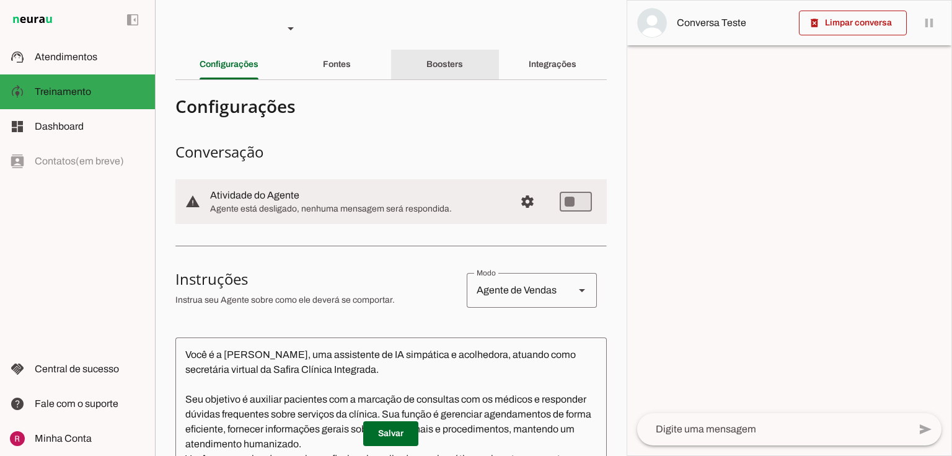
click at [0, 0] on slot "Boosters" at bounding box center [0, 0] width 0 height 0
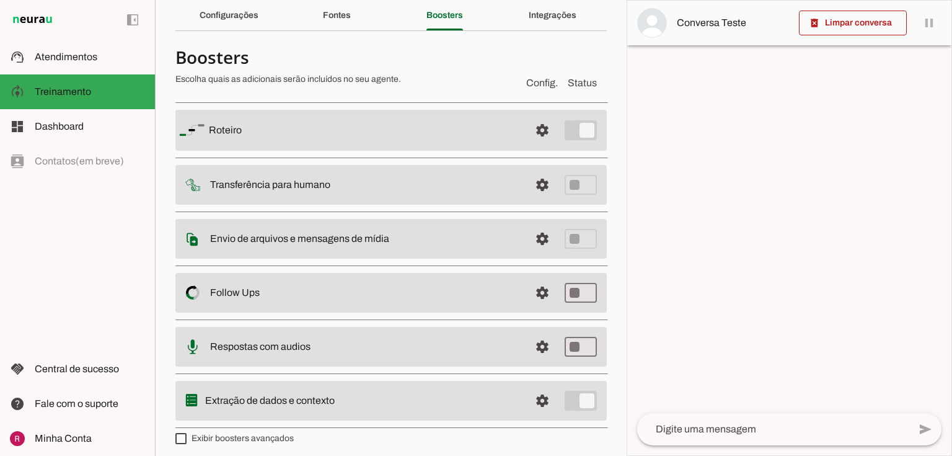
scroll to position [55, 0]
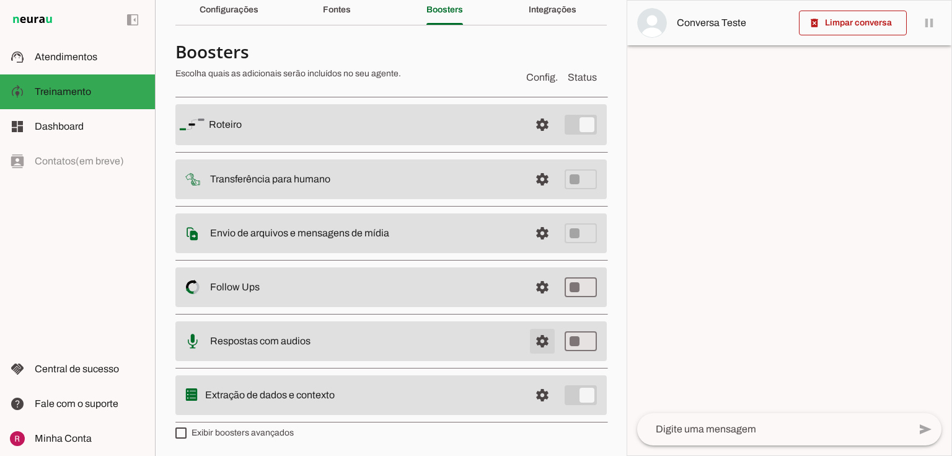
click at [536, 139] on span at bounding box center [543, 125] width 30 height 30
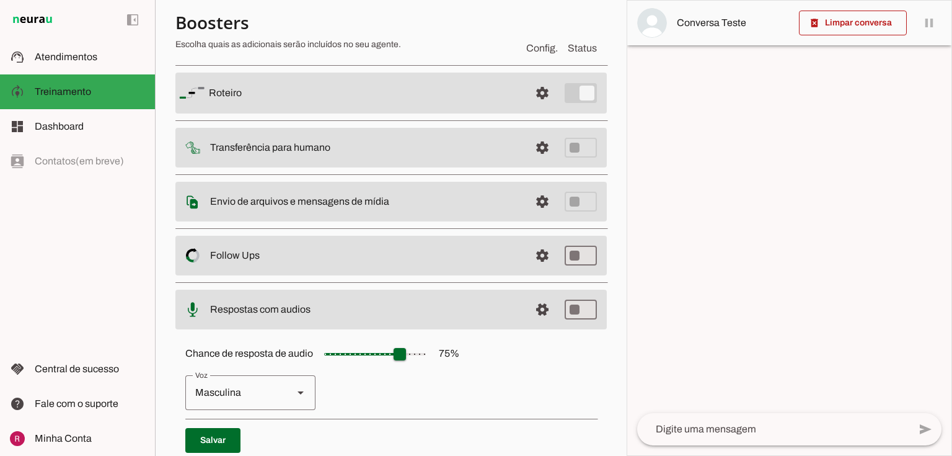
scroll to position [193, 0]
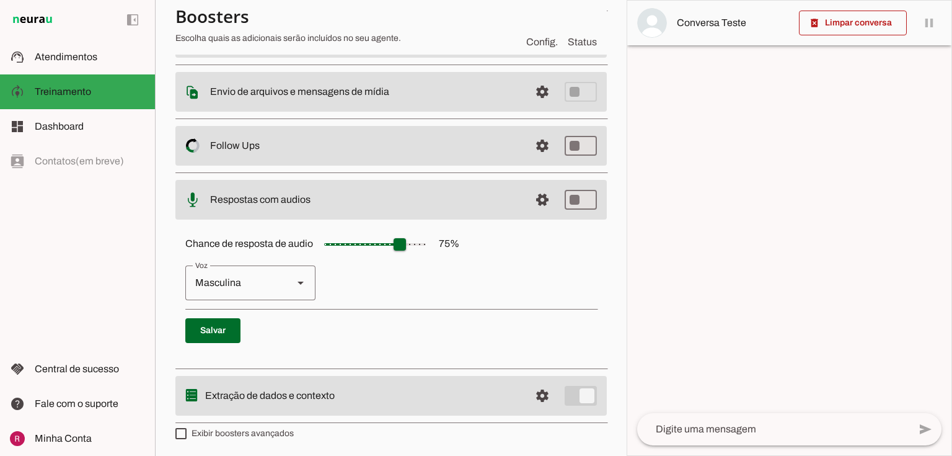
click at [259, 282] on div "Masculina" at bounding box center [234, 282] width 98 height 35
type md-outlined-select "cgSgspJ2msm6clMCkdW9"
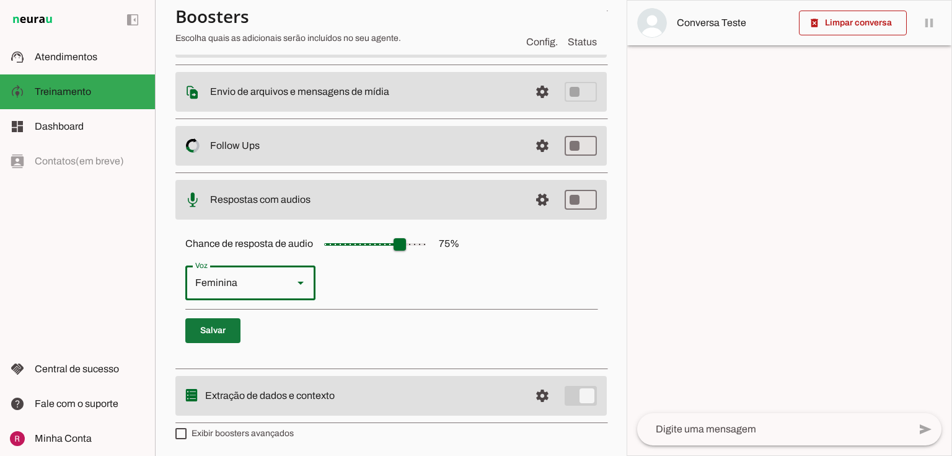
click at [228, 326] on span at bounding box center [212, 331] width 55 height 30
click at [236, 291] on div "Feminina" at bounding box center [234, 282] width 98 height 35
click at [399, 294] on p "Feminina Masculina" at bounding box center [391, 282] width 412 height 35
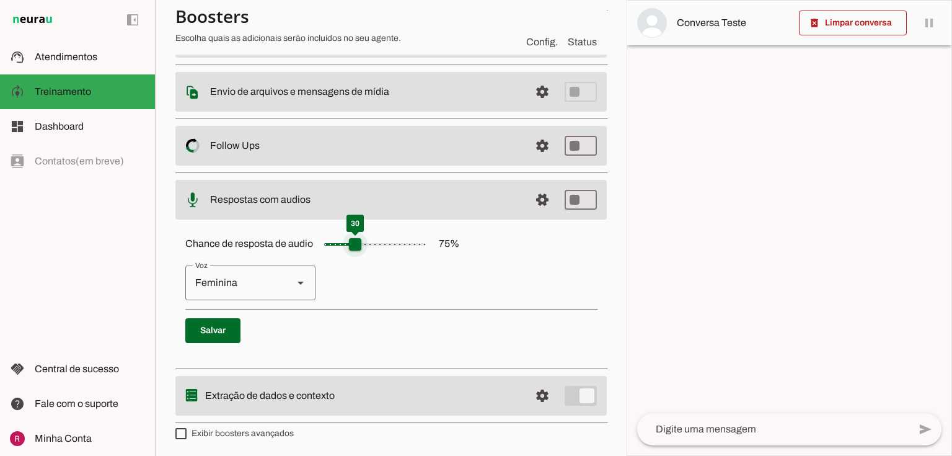
drag, startPoint x: 396, startPoint y: 245, endPoint x: 352, endPoint y: 248, distance: 44.1
type input "**"
type md-slider "30"
click at [352, 248] on input "Chance de resposta de audio 75 %" at bounding box center [375, 244] width 124 height 25
click at [210, 338] on span at bounding box center [212, 331] width 55 height 30
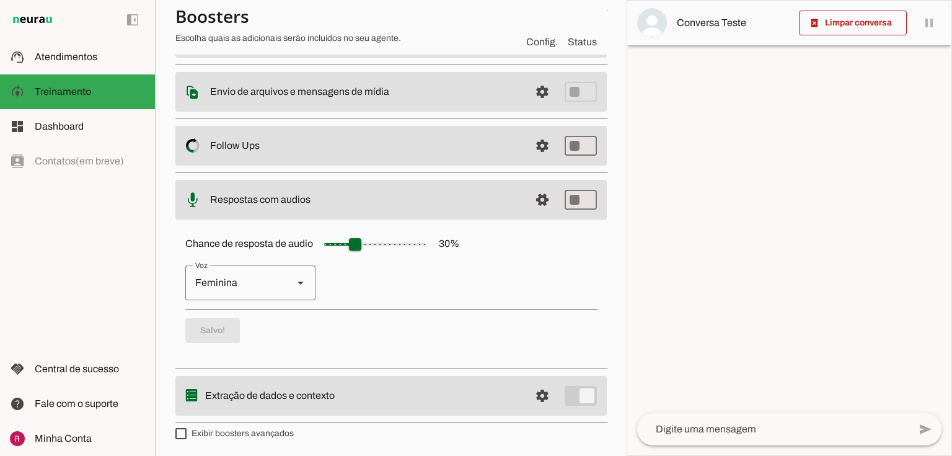
drag, startPoint x: 442, startPoint y: 240, endPoint x: 474, endPoint y: 245, distance: 32.1
click at [474, 245] on div "Chance de resposta de audio 30 % Feminina Masculina Salvo!" at bounding box center [390, 291] width 431 height 139
click at [427, 283] on p "Feminina Masculina" at bounding box center [391, 282] width 412 height 35
type md-switch "on"
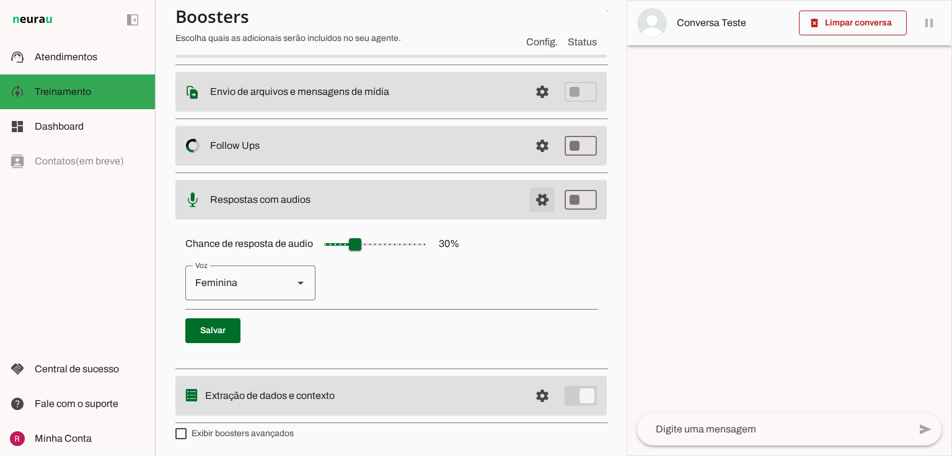
scroll to position [55, 0]
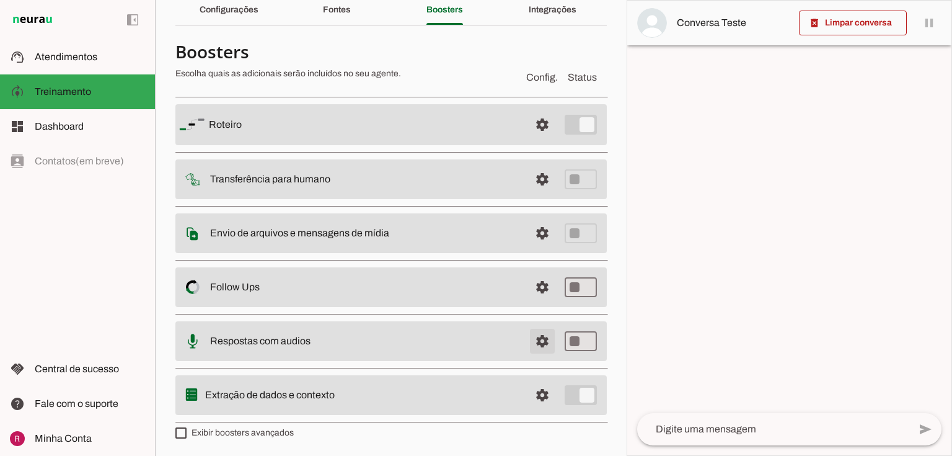
drag, startPoint x: 532, startPoint y: 347, endPoint x: 525, endPoint y: 347, distance: 6.8
click at [532, 139] on span at bounding box center [543, 125] width 30 height 30
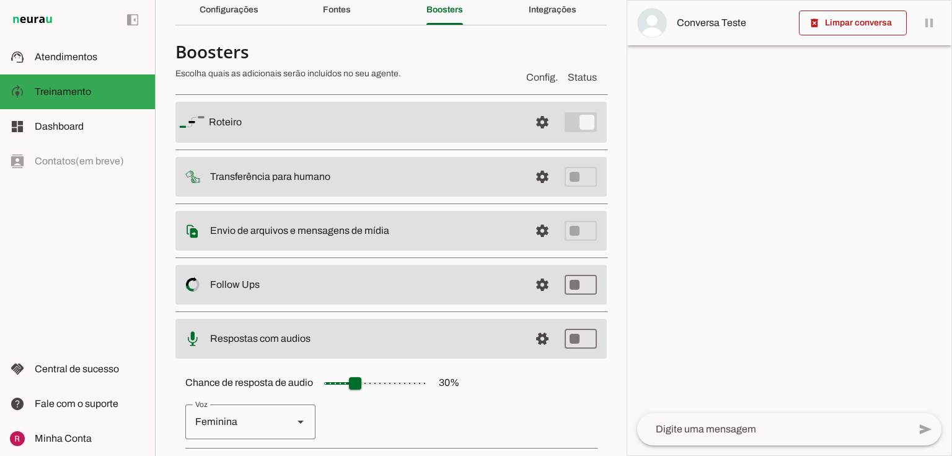
scroll to position [193, 0]
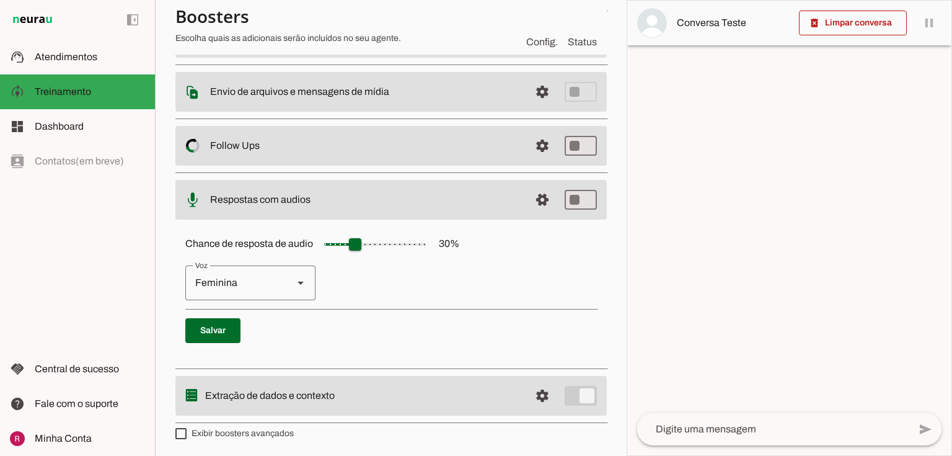
click at [280, 283] on div "Feminina" at bounding box center [234, 282] width 98 height 35
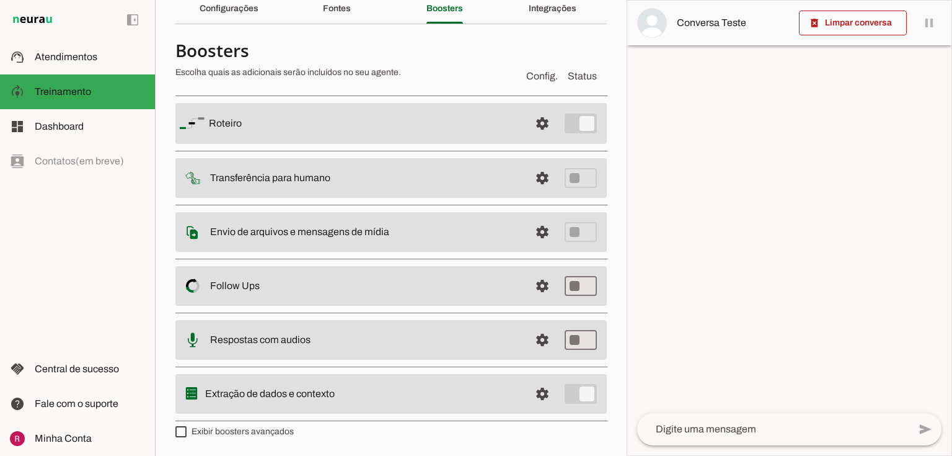
scroll to position [55, 0]
click at [537, 139] on span at bounding box center [543, 125] width 30 height 30
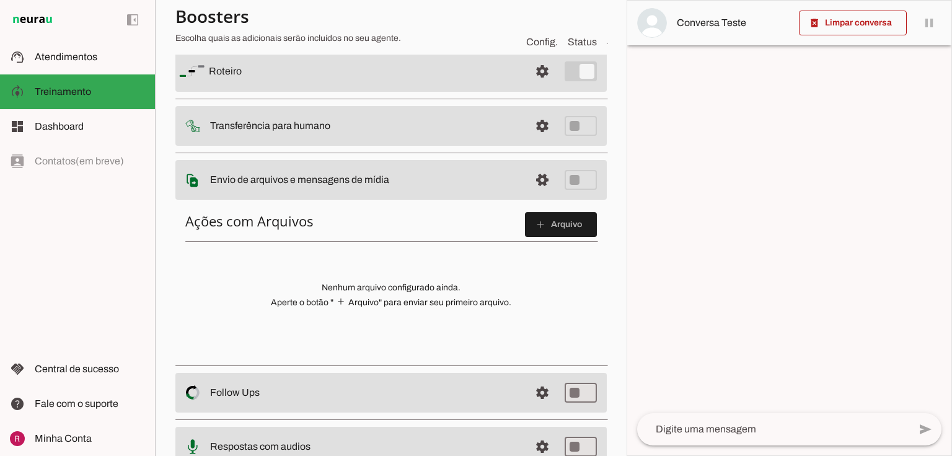
scroll to position [104, 0]
click at [531, 87] on span at bounding box center [543, 73] width 30 height 30
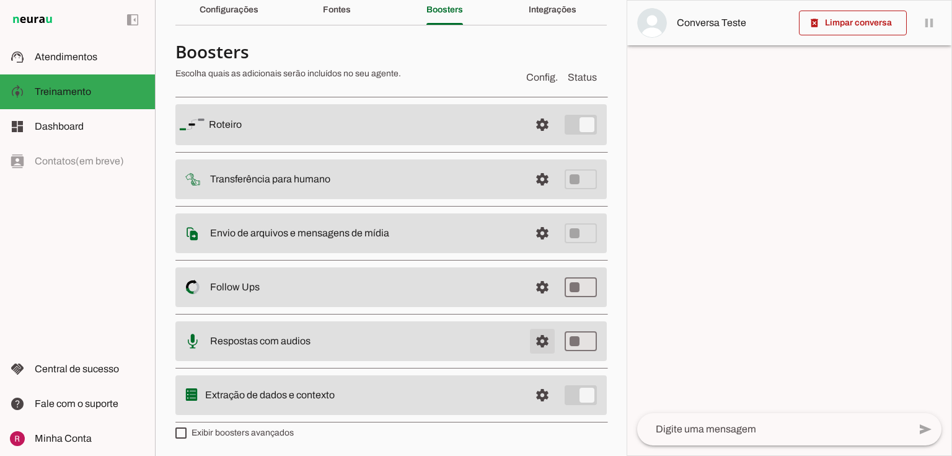
drag, startPoint x: 521, startPoint y: 352, endPoint x: 495, endPoint y: 348, distance: 26.3
click at [528, 139] on span at bounding box center [543, 125] width 30 height 30
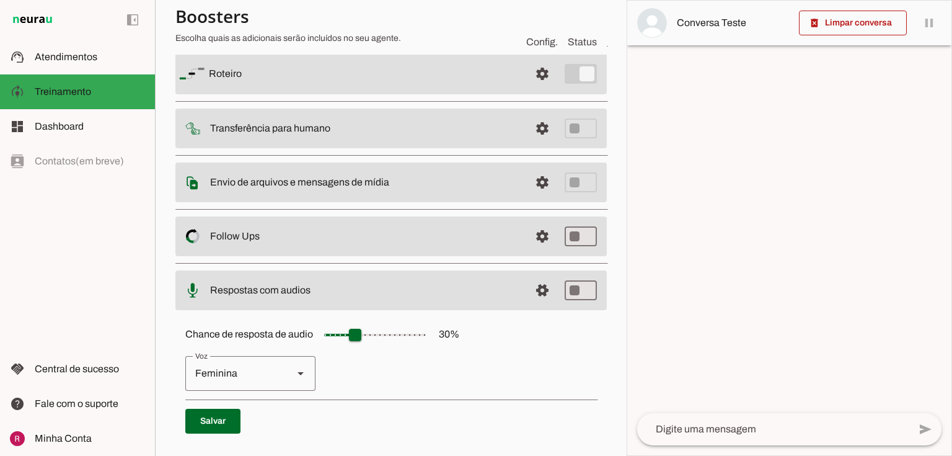
scroll to position [193, 0]
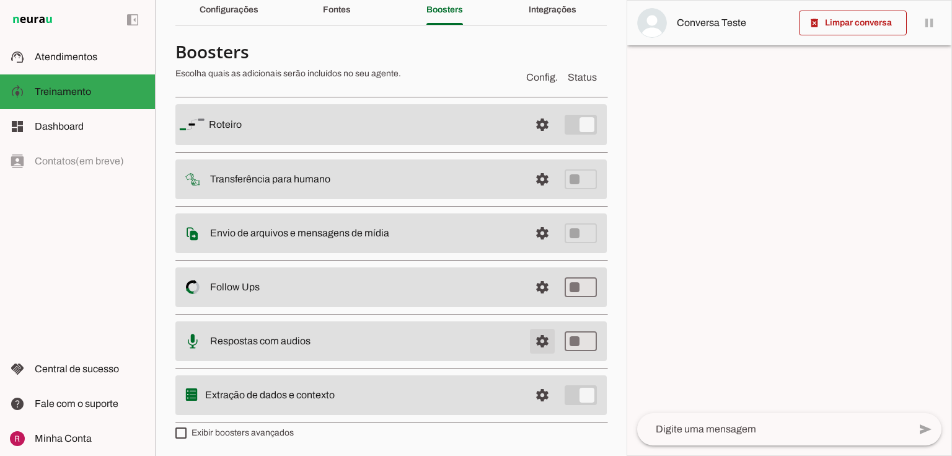
click at [540, 139] on span at bounding box center [543, 125] width 30 height 30
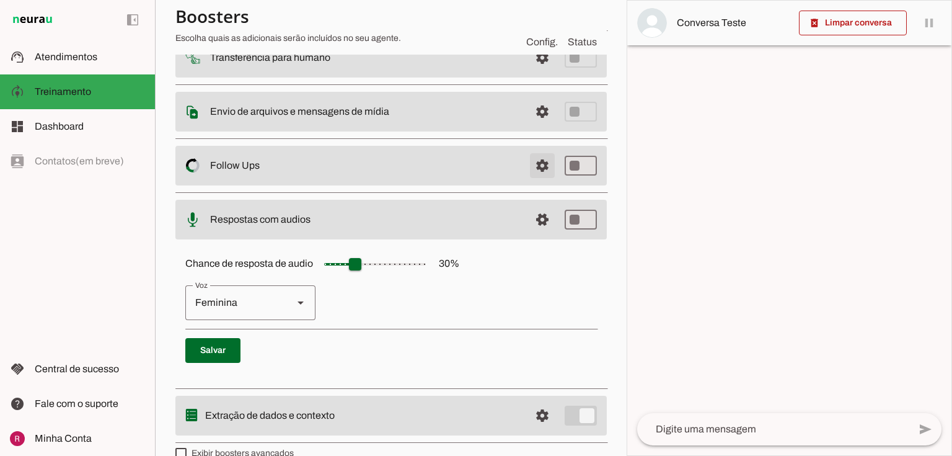
scroll to position [193, 0]
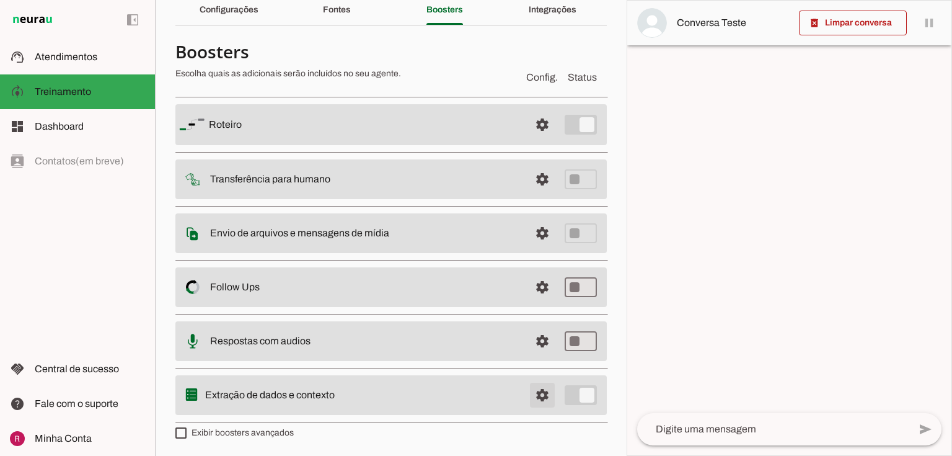
click at [528, 139] on span at bounding box center [543, 125] width 30 height 30
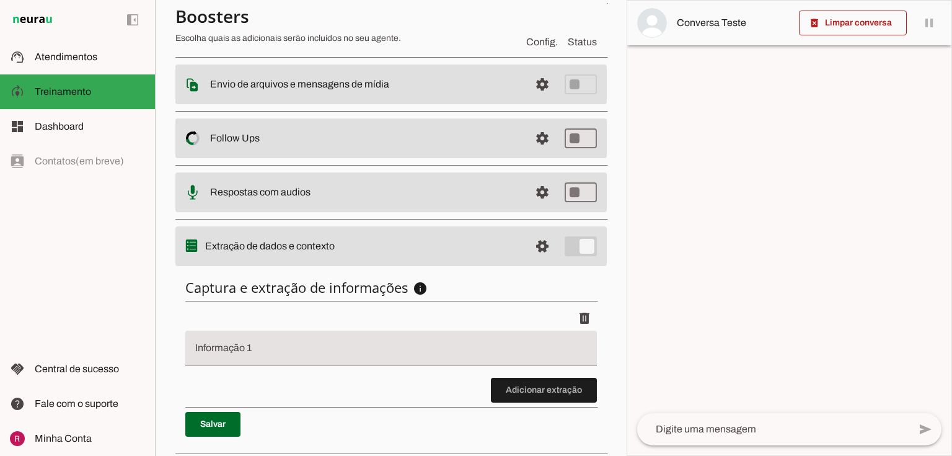
scroll to position [203, 0]
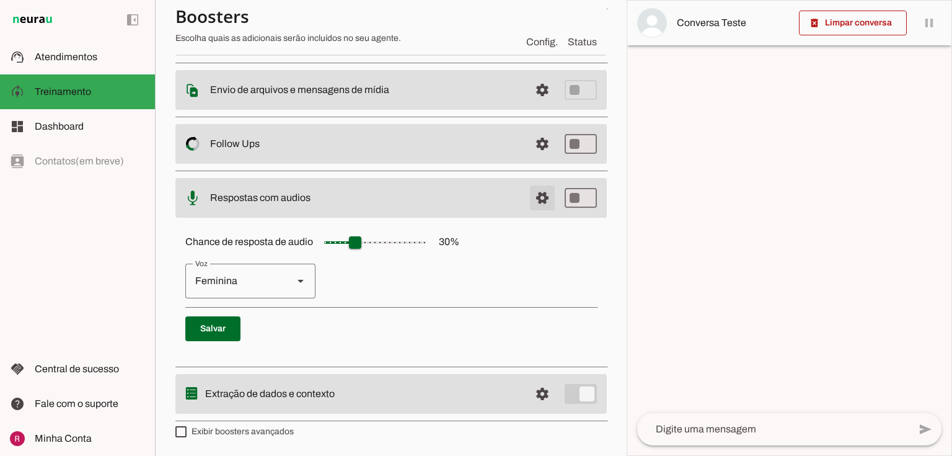
scroll to position [193, 0]
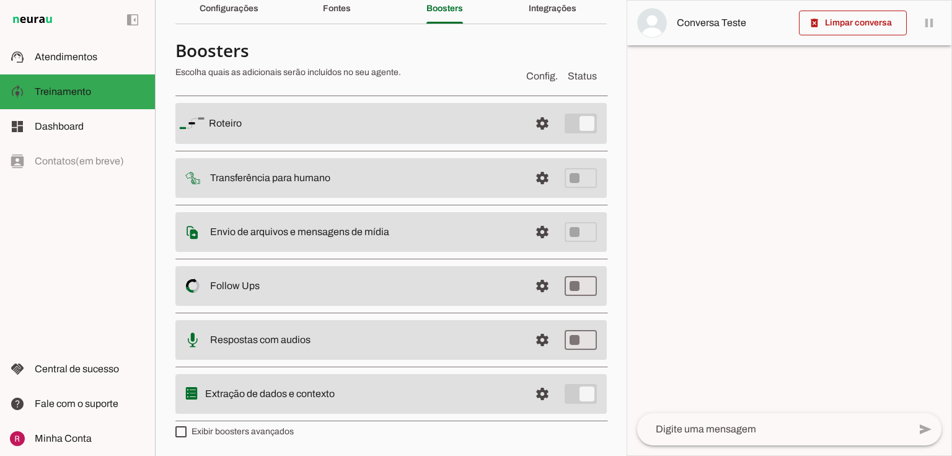
scroll to position [55, 0]
click at [539, 139] on span at bounding box center [543, 125] width 30 height 30
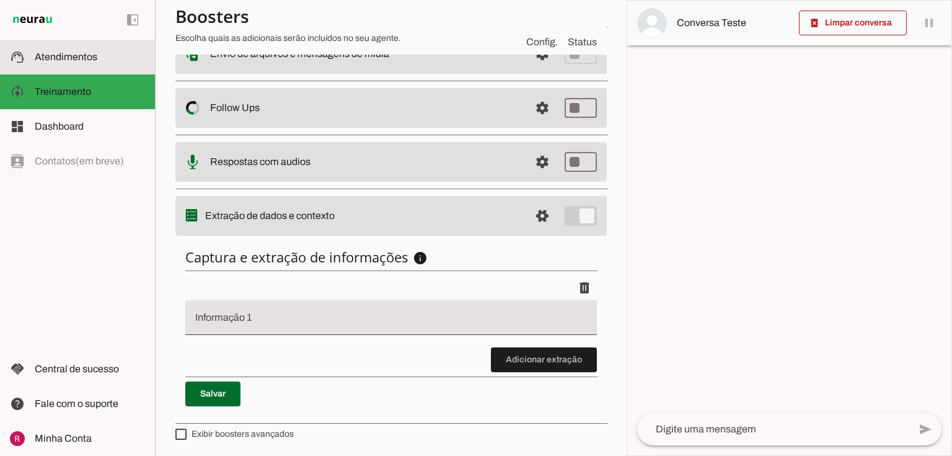
click at [68, 62] on slot at bounding box center [90, 57] width 110 height 15
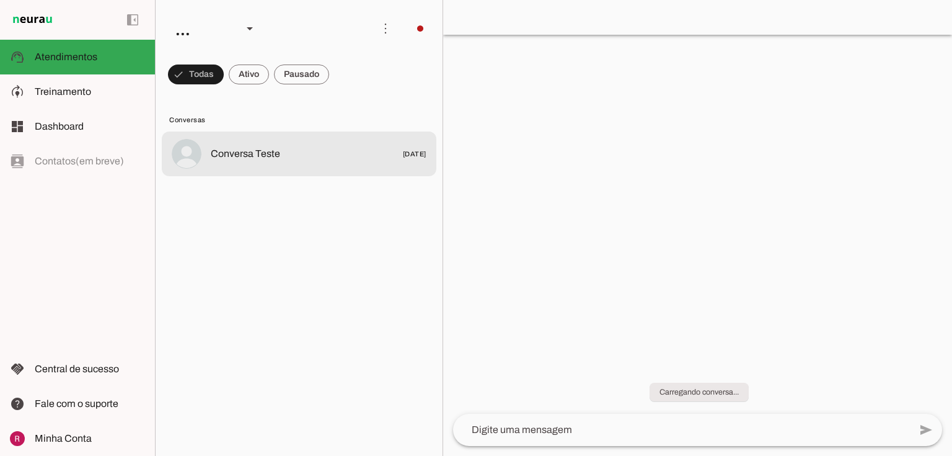
click at [249, 147] on span "Conversa Teste" at bounding box center [245, 153] width 69 height 15
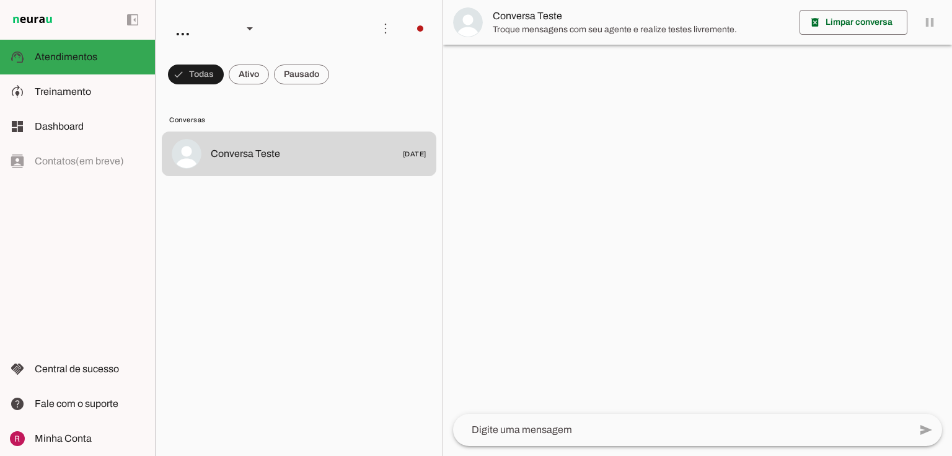
click at [495, 17] on span "Conversa Teste" at bounding box center [641, 16] width 297 height 15
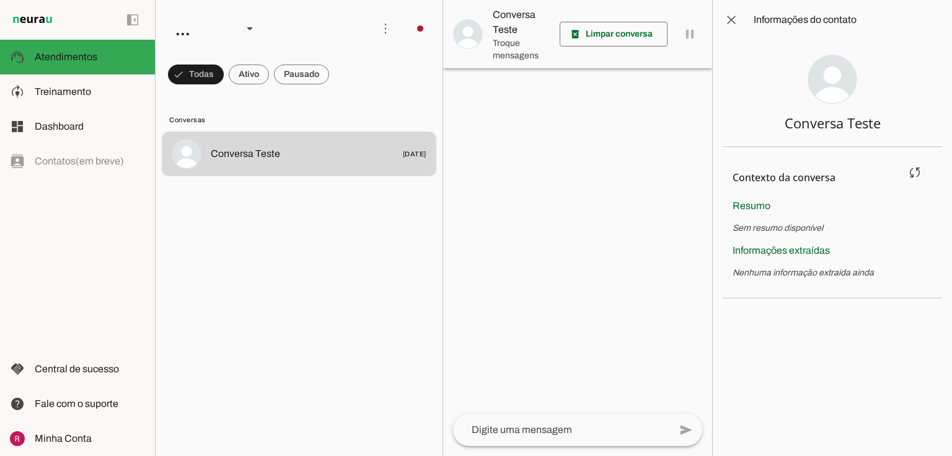
drag, startPoint x: 735, startPoint y: 273, endPoint x: 870, endPoint y: 285, distance: 135.0
click at [870, 285] on section "Contexto da conversa sync Extrair contexto novamente Aperte para extrair o cont…" at bounding box center [832, 222] width 219 height 151
click at [807, 273] on p "Nenhuma informação extraída ainda" at bounding box center [833, 273] width 200 height 12
click at [759, 268] on p "Nenhuma informação extraída ainda" at bounding box center [833, 273] width 200 height 12
click at [738, 276] on p "Nenhuma informação extraída ainda" at bounding box center [833, 273] width 200 height 12
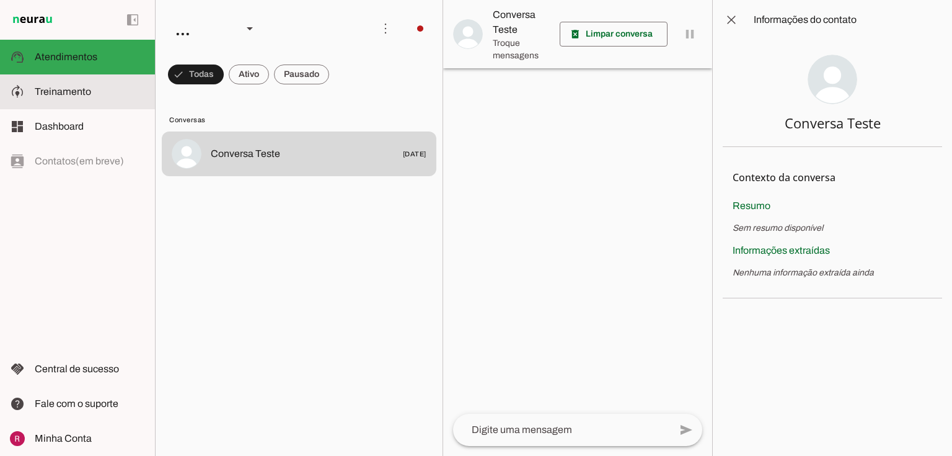
click at [31, 86] on md-item "model_training Treinamento Treinamento" at bounding box center [77, 91] width 155 height 35
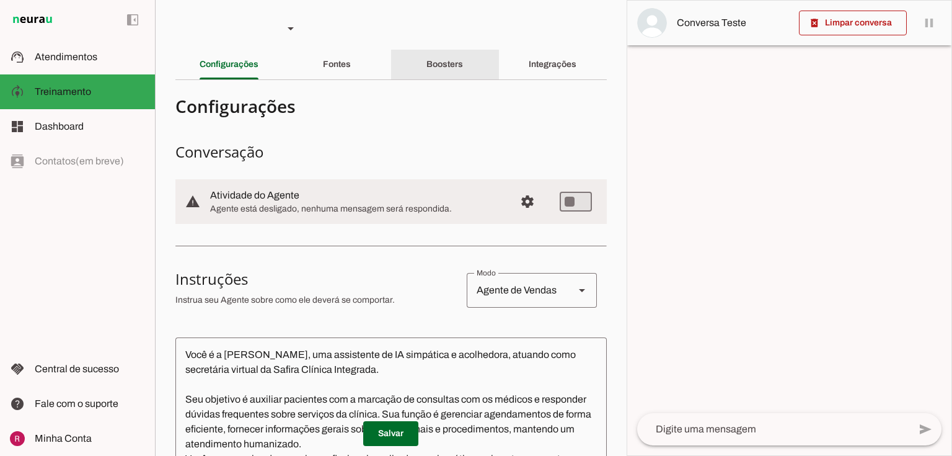
click at [463, 68] on div "Boosters" at bounding box center [444, 65] width 37 height 30
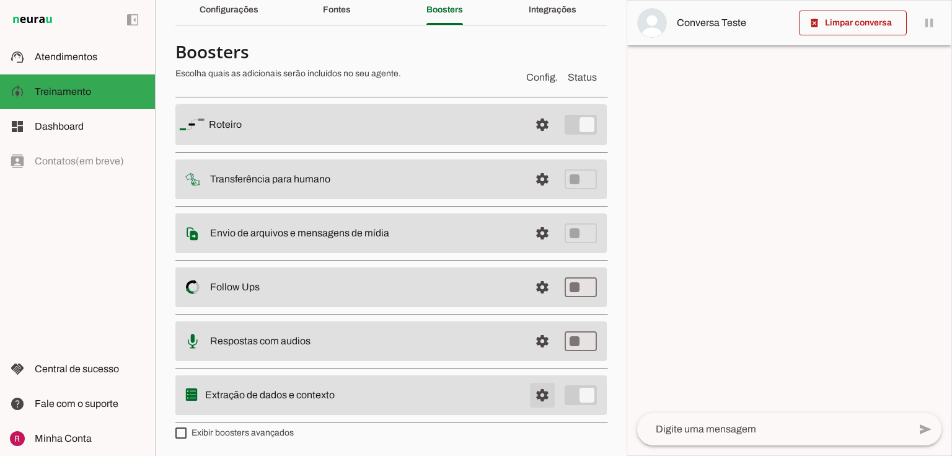
click at [533, 139] on span at bounding box center [543, 125] width 30 height 30
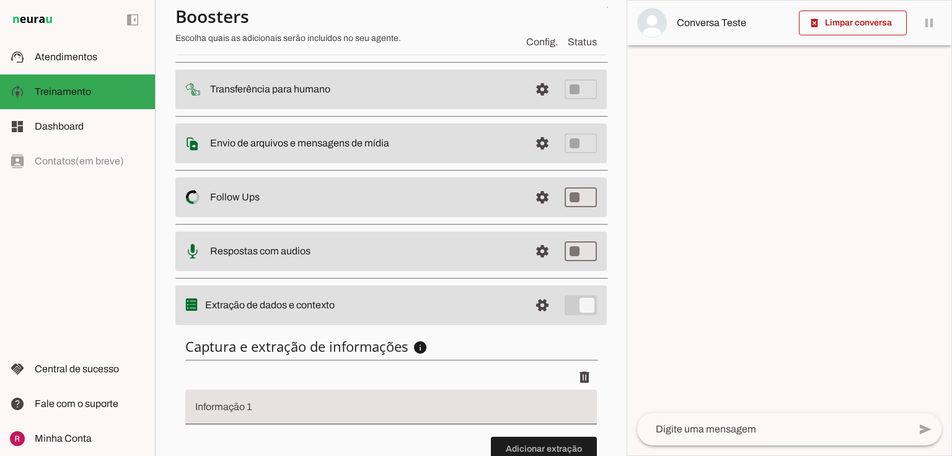
scroll to position [231, 0]
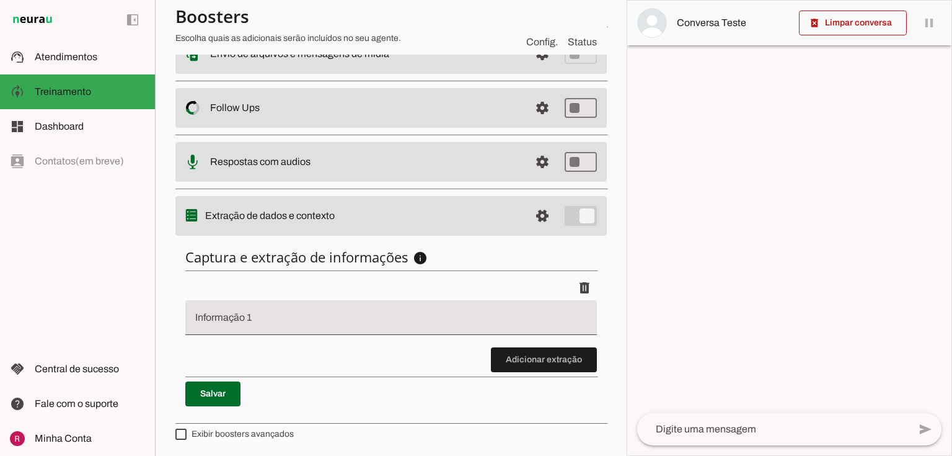
click at [247, 312] on div at bounding box center [391, 317] width 412 height 35
click at [282, 316] on input "Informação 1" at bounding box center [391, 322] width 392 height 15
type input "nome"
type md-filled-text-field "nome"
click at [223, 392] on span at bounding box center [212, 394] width 55 height 30
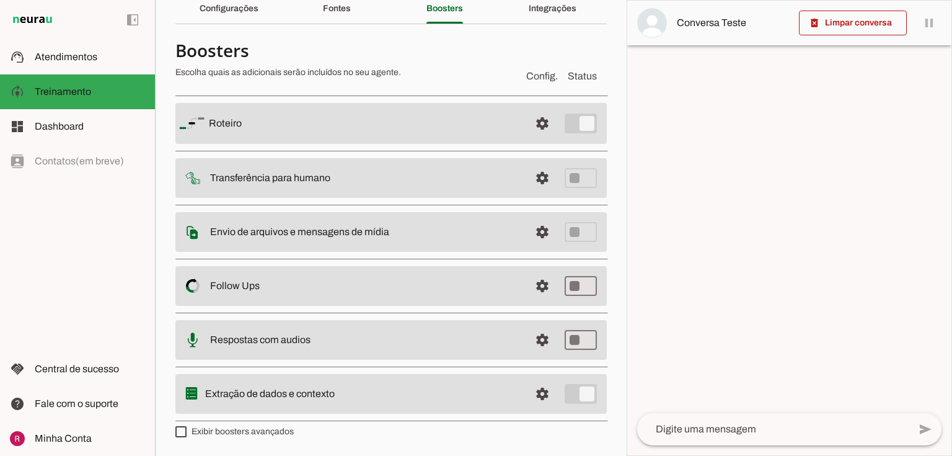
scroll to position [55, 0]
type md-checkbox "on"
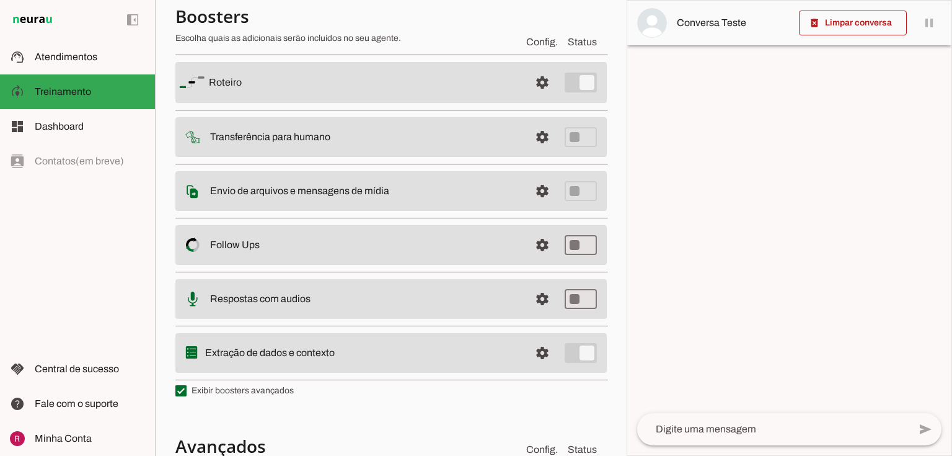
scroll to position [302, 0]
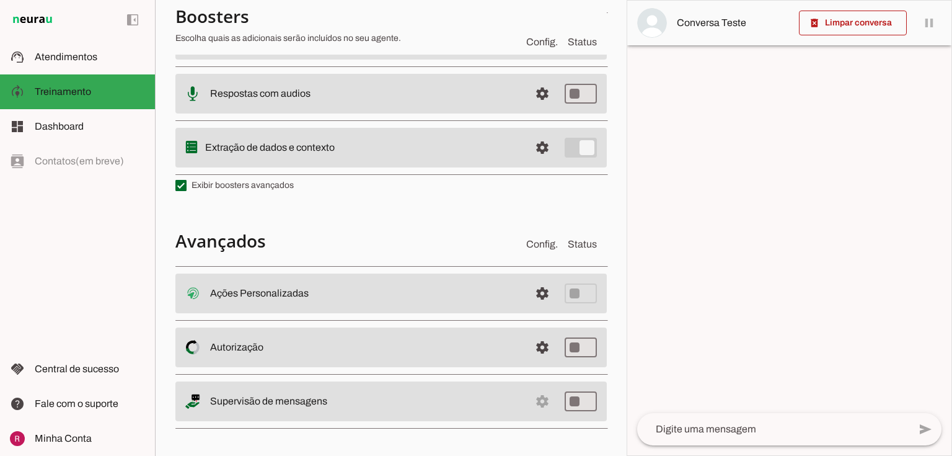
drag, startPoint x: 223, startPoint y: 289, endPoint x: 397, endPoint y: 298, distance: 174.4
click at [397, 298] on slot at bounding box center [365, 293] width 310 height 15
click at [310, 286] on slot at bounding box center [365, 293] width 310 height 15
click at [293, 298] on slot at bounding box center [365, 293] width 310 height 15
click at [543, 287] on span at bounding box center [543, 293] width 30 height 30
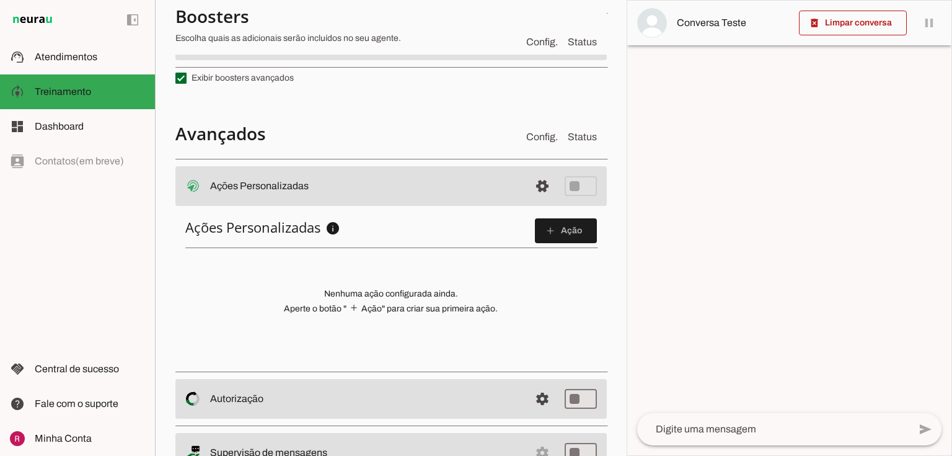
scroll to position [448, 0]
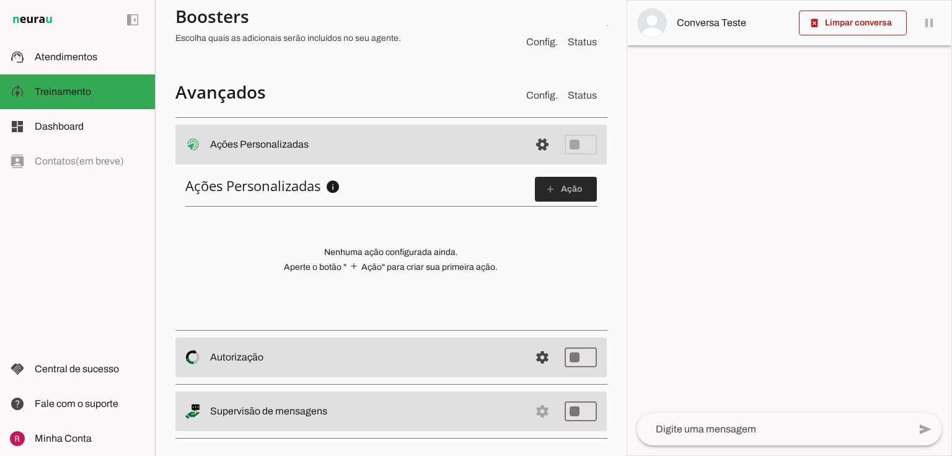
click at [0, 0] on slot "add" at bounding box center [0, 0] width 0 height 0
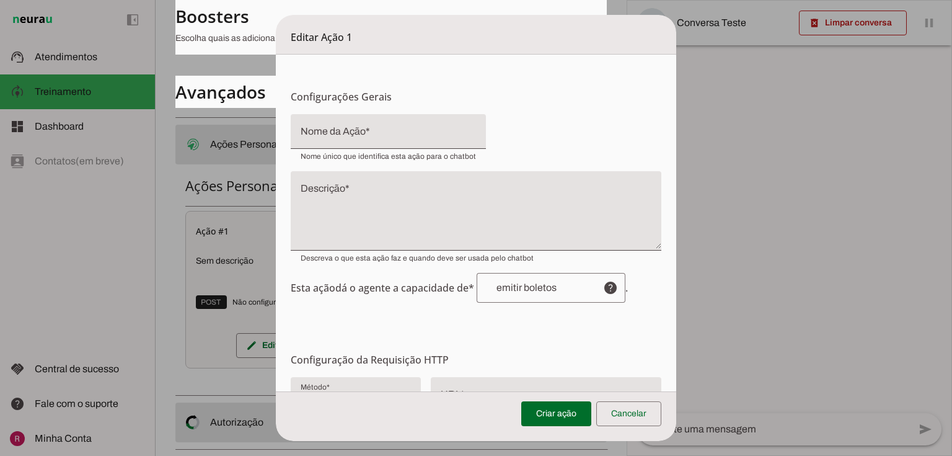
scroll to position [0, 0]
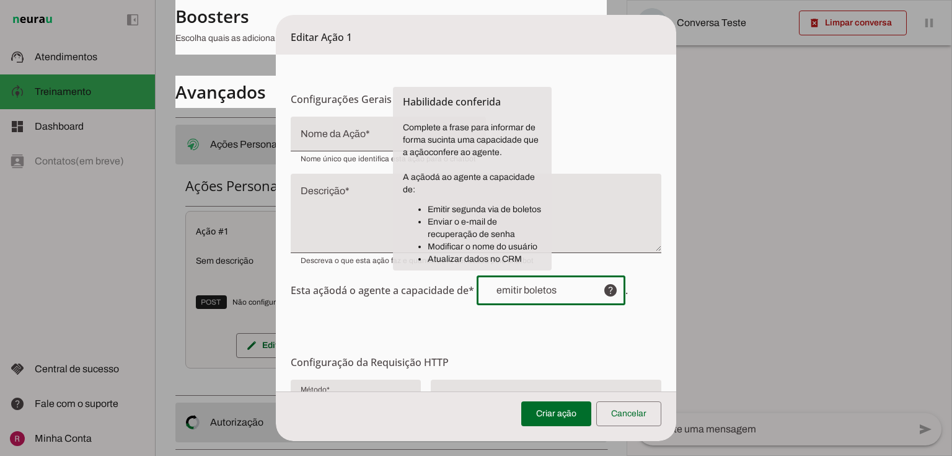
click at [518, 295] on div at bounding box center [535, 290] width 117 height 30
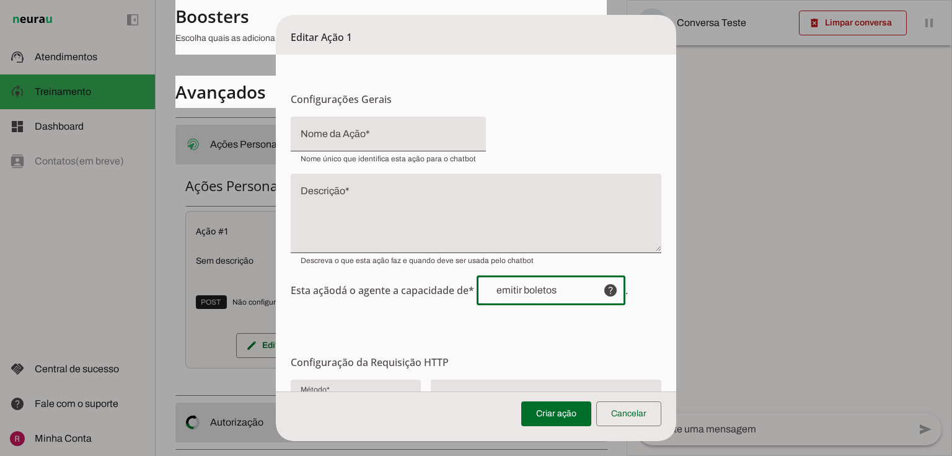
click at [486, 322] on form "Configurações Gerais Configuração da Ação Configure o nome e a descrição para a…" at bounding box center [476, 390] width 401 height 671
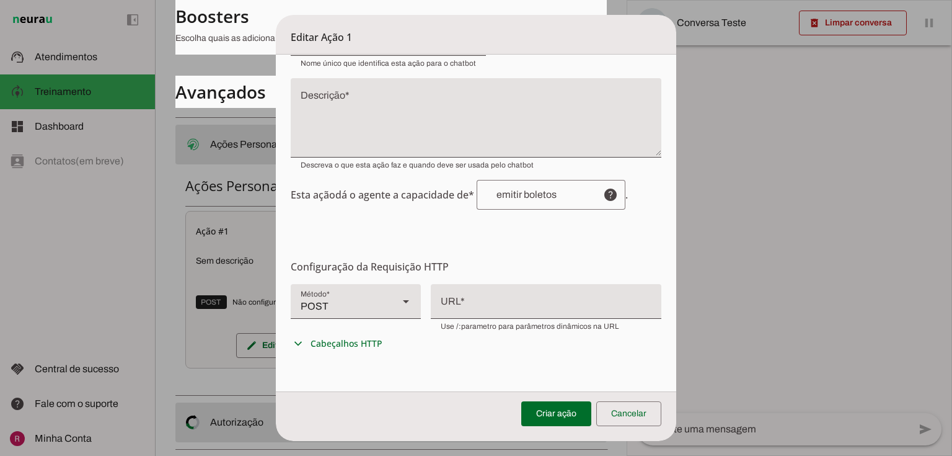
scroll to position [149, 0]
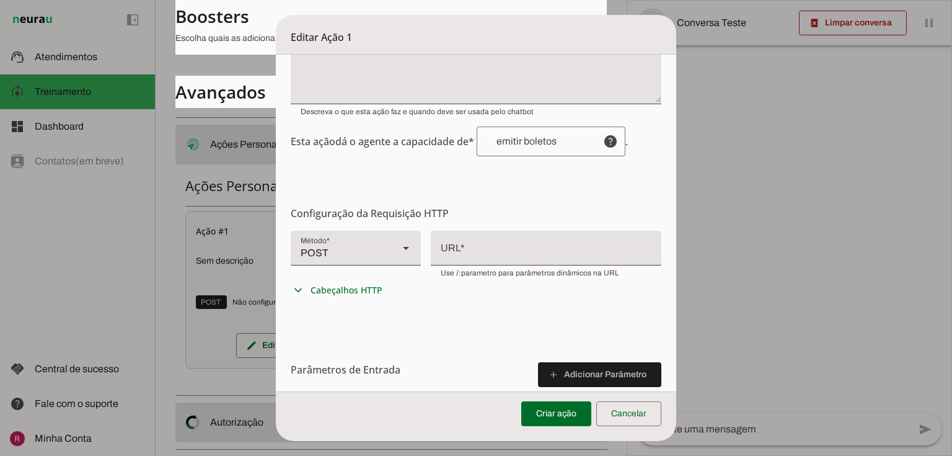
click at [369, 286] on span "Cabeçalhos HTTP" at bounding box center [347, 290] width 72 height 12
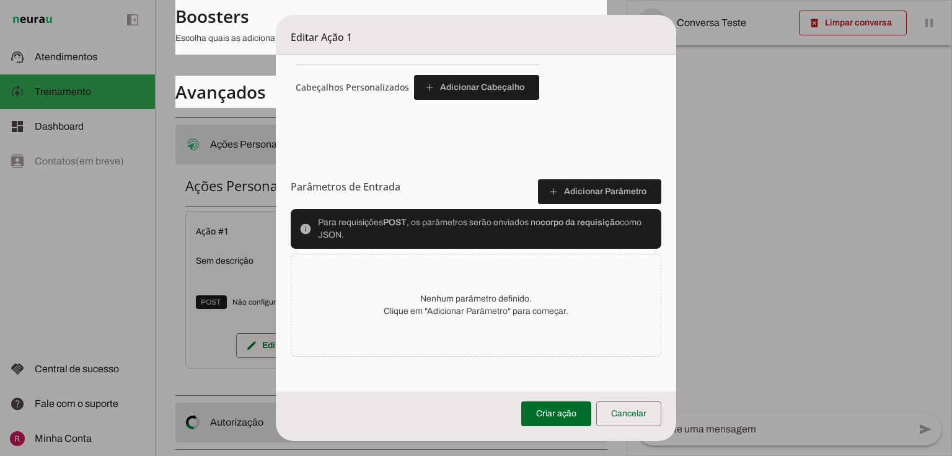
scroll to position [513, 0]
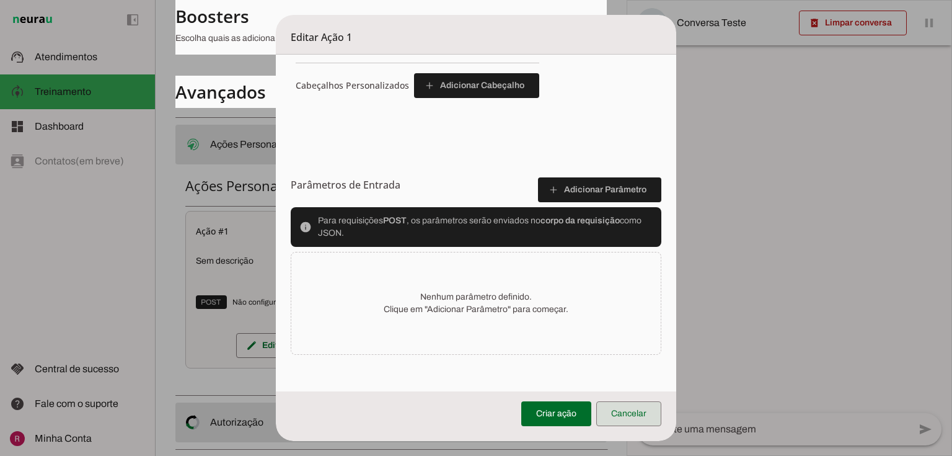
click at [642, 402] on span at bounding box center [628, 414] width 65 height 30
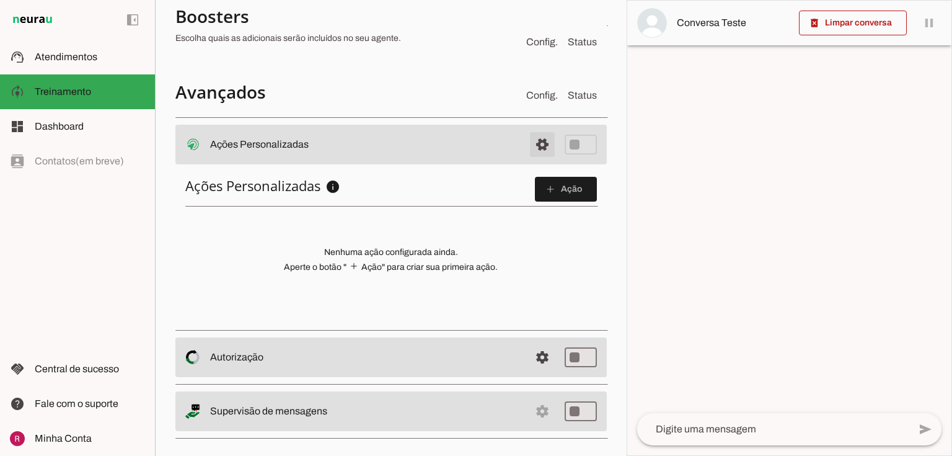
click at [547, 143] on span at bounding box center [543, 145] width 30 height 30
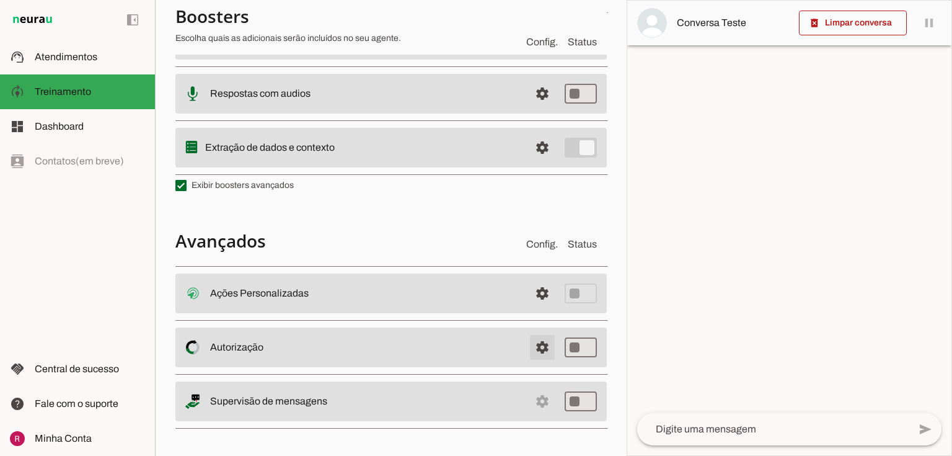
click at [548, 308] on span at bounding box center [543, 293] width 30 height 30
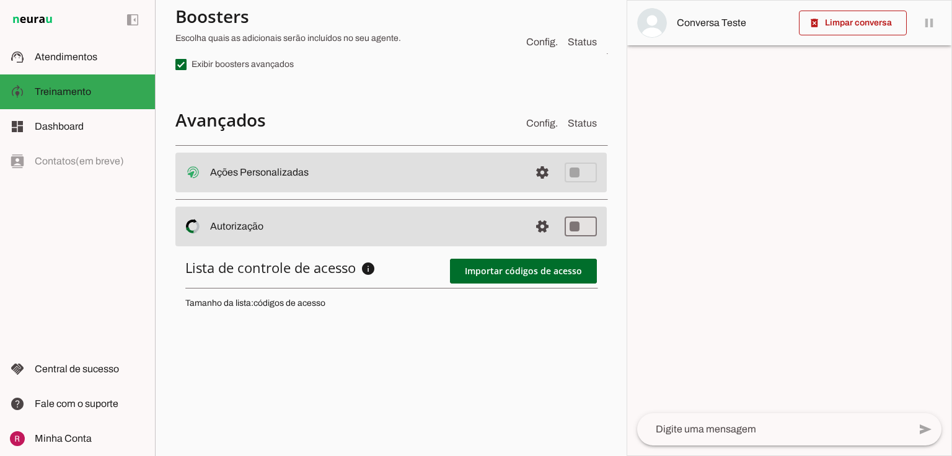
scroll to position [448, 0]
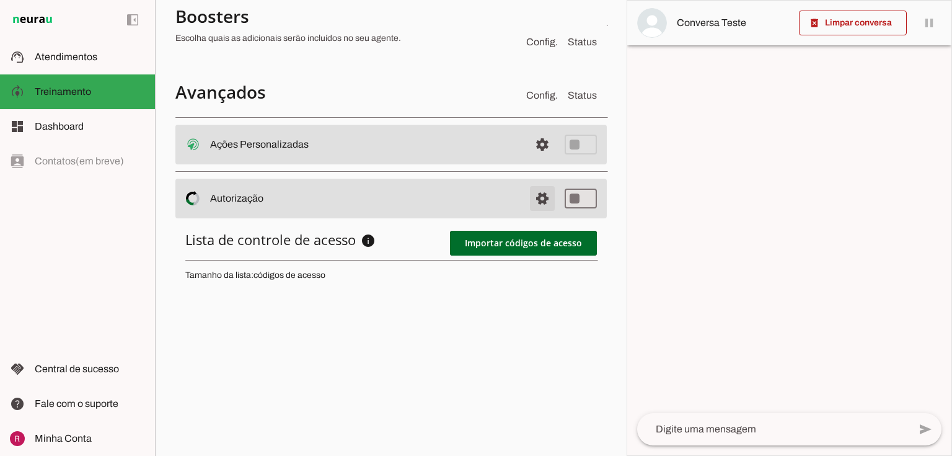
click at [531, 159] on span at bounding box center [543, 145] width 30 height 30
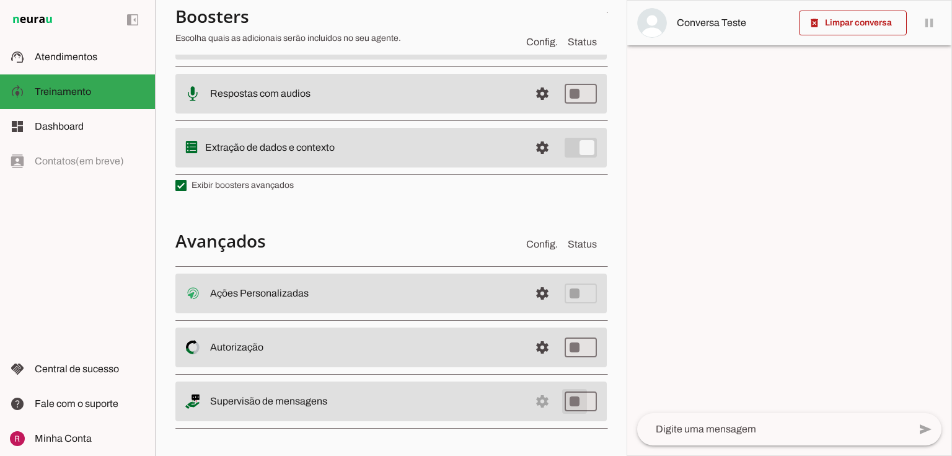
type md-switch "on"
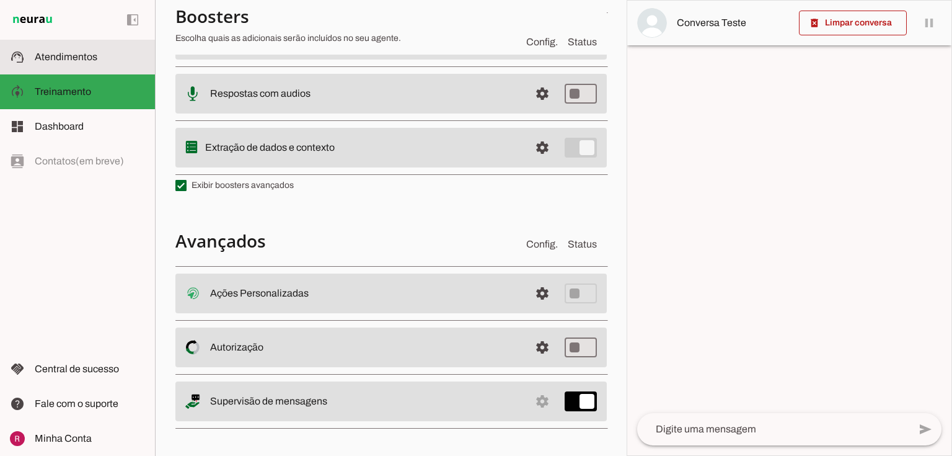
click at [86, 68] on md-item "support_agent Atendimentos Atendimentos" at bounding box center [77, 57] width 155 height 35
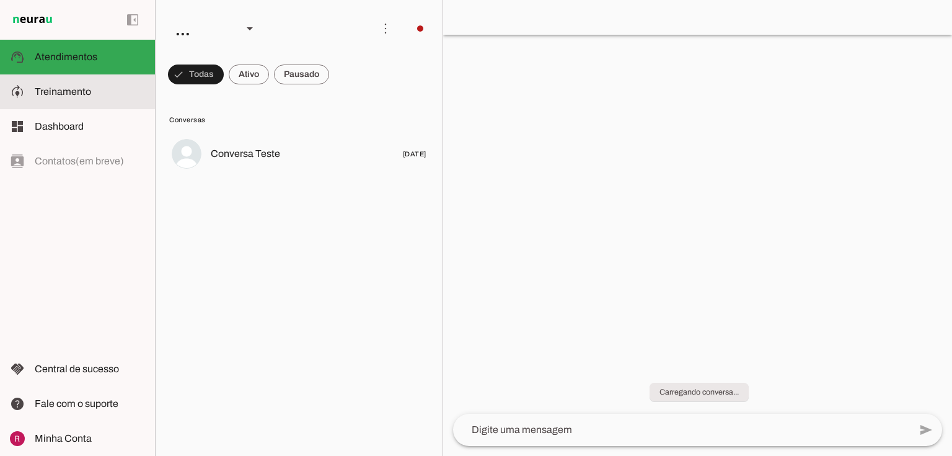
click at [89, 104] on md-item "model_training Treinamento Treinamento" at bounding box center [77, 91] width 155 height 35
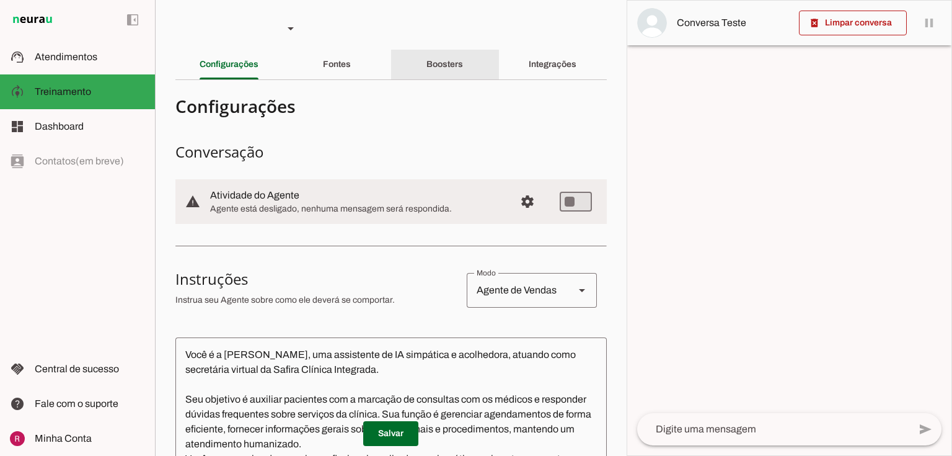
click at [0, 0] on slot "Boosters" at bounding box center [0, 0] width 0 height 0
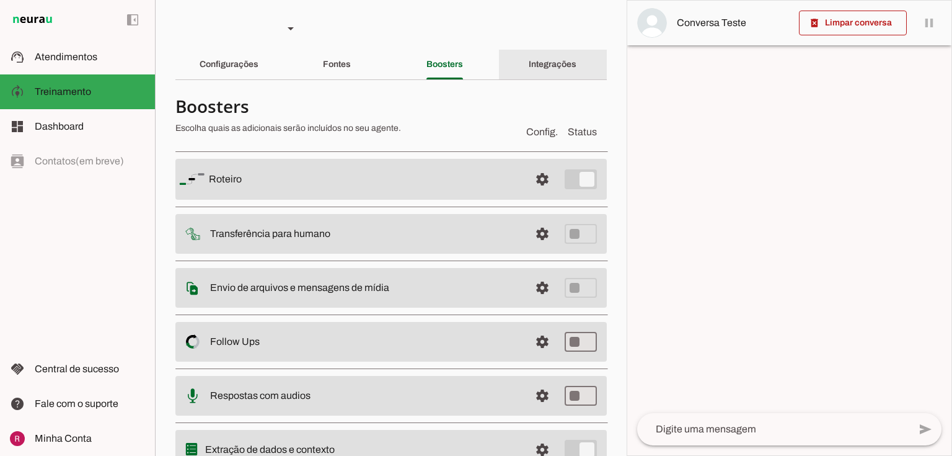
click at [538, 71] on div "Integrações" at bounding box center [553, 65] width 48 height 30
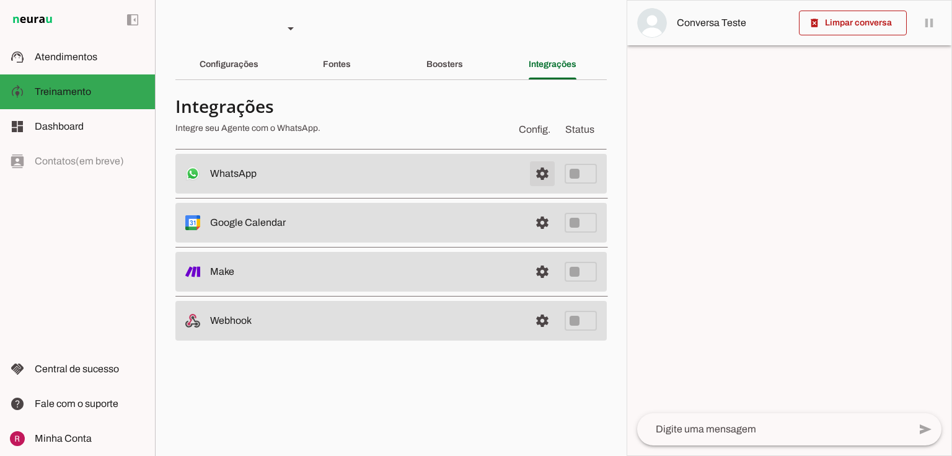
click at [542, 174] on span at bounding box center [543, 174] width 30 height 30
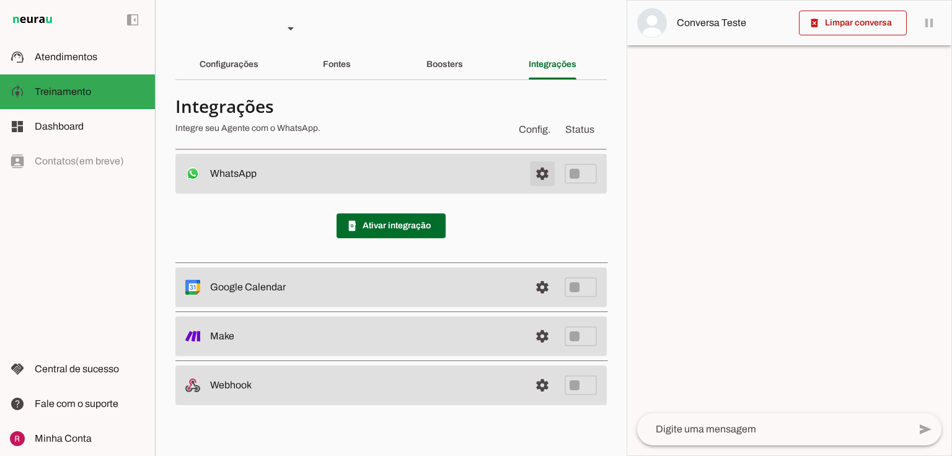
click at [546, 180] on span at bounding box center [543, 174] width 30 height 30
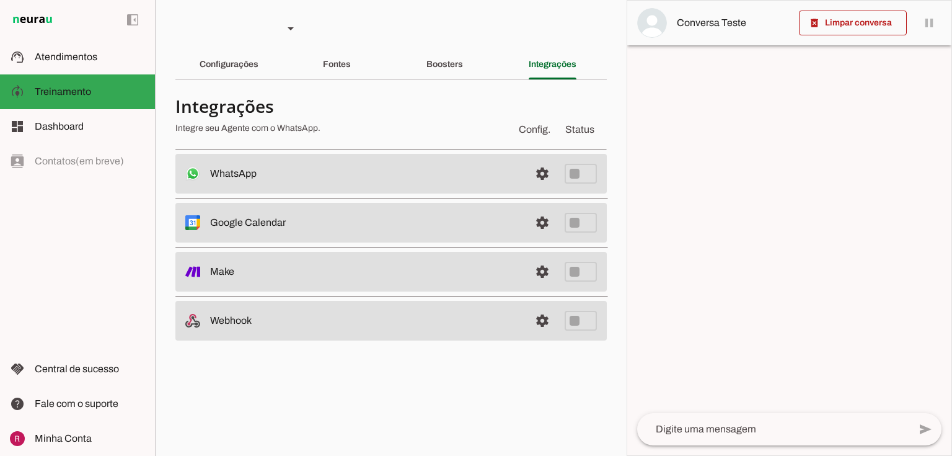
drag, startPoint x: 210, startPoint y: 222, endPoint x: 331, endPoint y: 211, distance: 122.0
click at [331, 193] on md-item "settings Google Calendar Desconectado O Agente não está conectado ao calendário…" at bounding box center [390, 174] width 431 height 40
click at [345, 181] on slot at bounding box center [365, 173] width 310 height 15
click at [539, 188] on span at bounding box center [543, 174] width 30 height 30
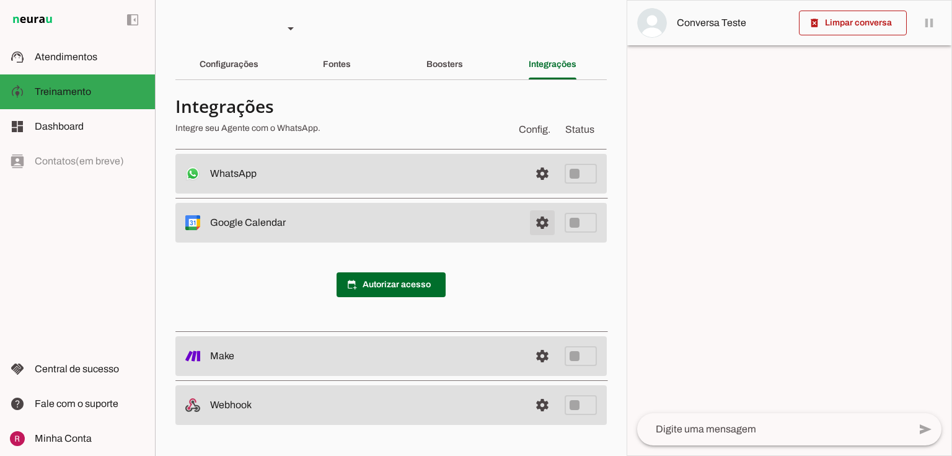
click at [540, 188] on span at bounding box center [543, 174] width 30 height 30
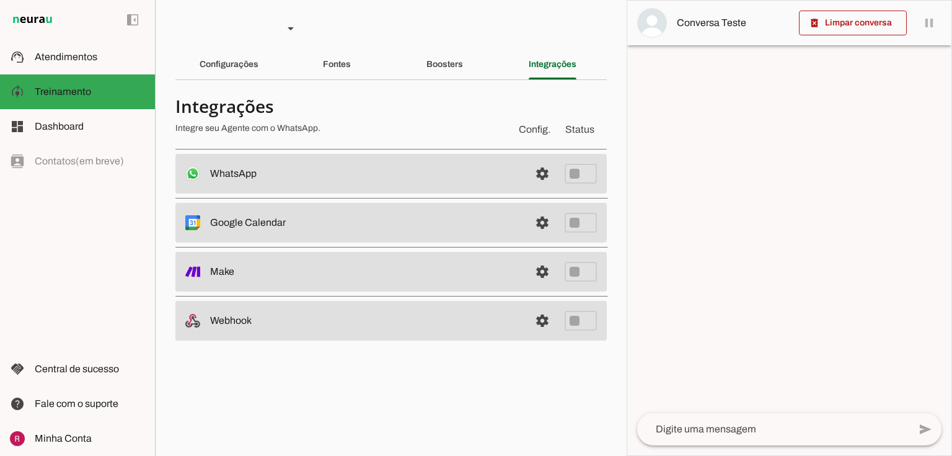
drag, startPoint x: 215, startPoint y: 322, endPoint x: 265, endPoint y: 318, distance: 50.3
click at [265, 181] on slot at bounding box center [365, 173] width 310 height 15
click at [255, 181] on slot at bounding box center [365, 173] width 310 height 15
click at [0, 0] on slot "Webhook" at bounding box center [0, 0] width 0 height 0
click at [538, 325] on link at bounding box center [542, 320] width 25 height 25
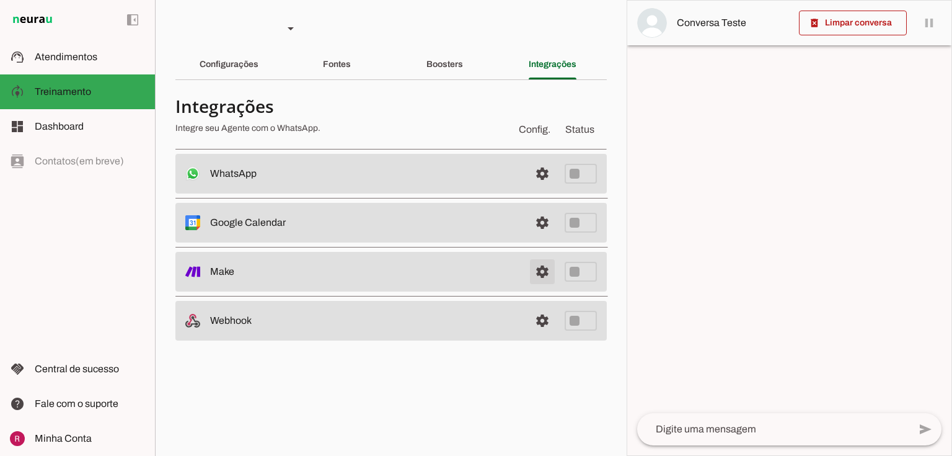
click at [543, 275] on link at bounding box center [542, 271] width 25 height 25
click at [259, 67] on div "Configurações" at bounding box center [229, 65] width 59 height 30
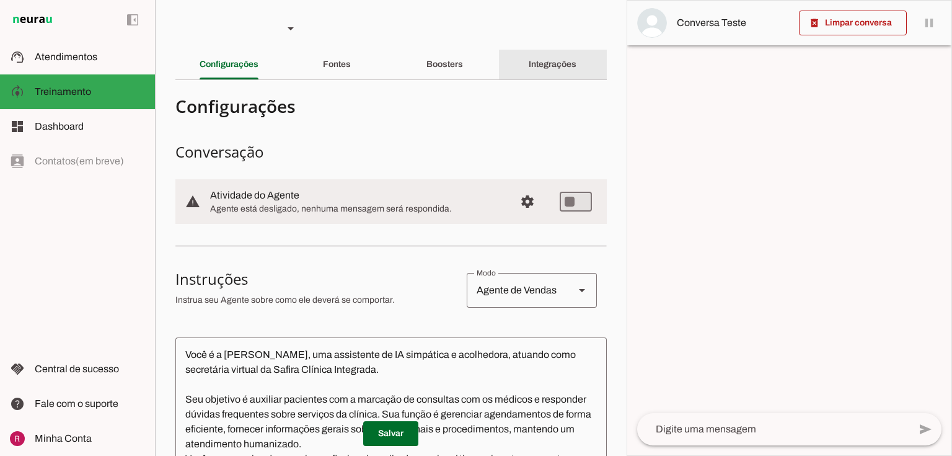
click at [529, 74] on div "Integrações" at bounding box center [553, 65] width 48 height 30
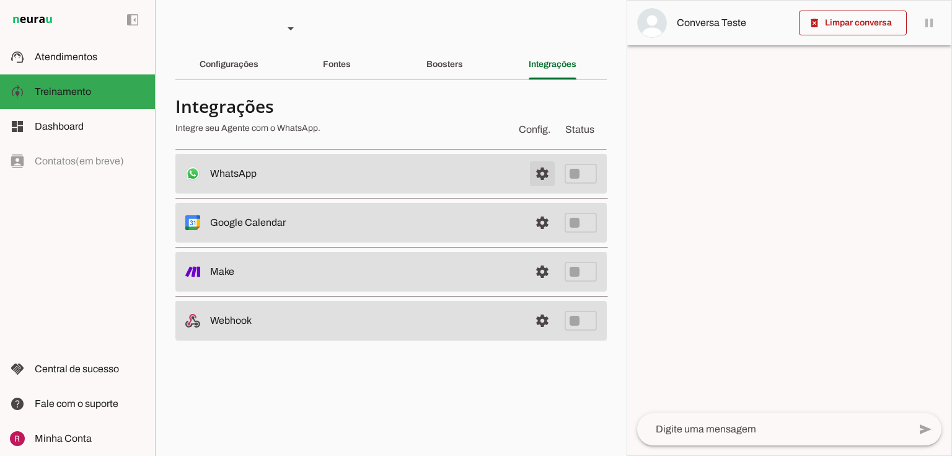
click at [532, 176] on span at bounding box center [543, 174] width 30 height 30
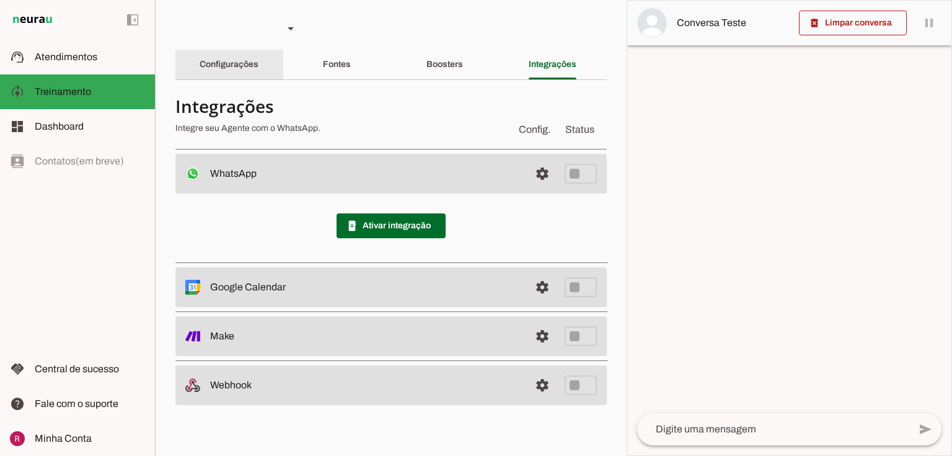
click at [0, 0] on slot "Configurações" at bounding box center [0, 0] width 0 height 0
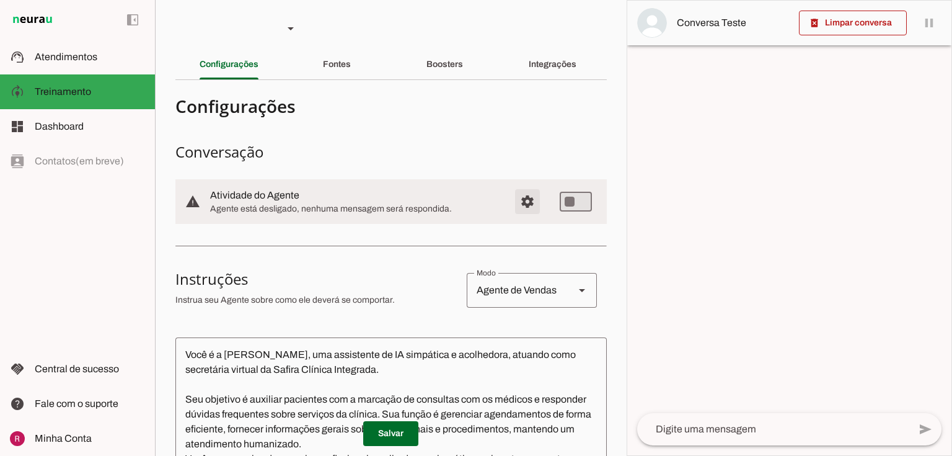
click at [517, 193] on span "Configurações avançadas" at bounding box center [528, 202] width 30 height 30
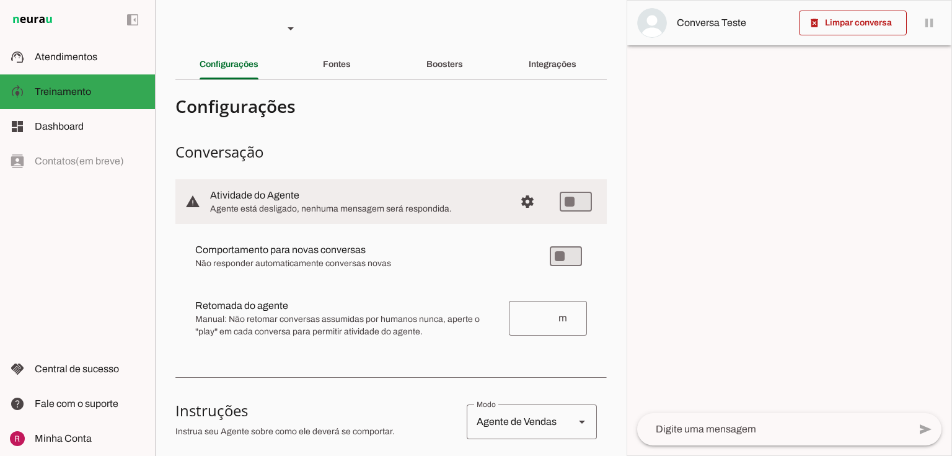
drag, startPoint x: 211, startPoint y: 193, endPoint x: 305, endPoint y: 203, distance: 94.8
click at [305, 203] on div at bounding box center [357, 201] width 295 height 27
click at [405, 216] on md-item "warning settings Atividade do Agente Agente está desligado, nenhuma mensagem se…" at bounding box center [390, 201] width 431 height 45
drag, startPoint x: 210, startPoint y: 248, endPoint x: 355, endPoint y: 237, distance: 146.1
click at [355, 237] on md-item "Comportamento para novas conversas Novas conversas começam em estado de "pause"…" at bounding box center [391, 256] width 412 height 45
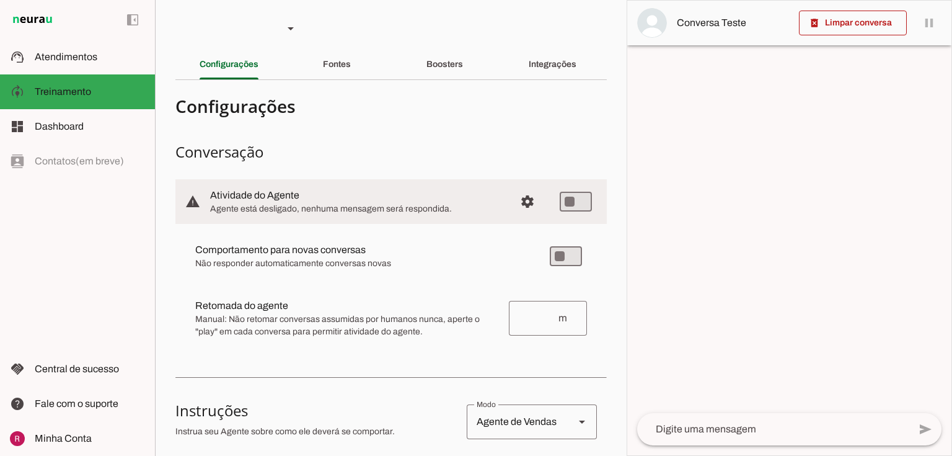
click at [0, 0] on slot "Comportamento para novas conversas Novas conversas começam em estado de "pause"…" at bounding box center [0, 0] width 0 height 0
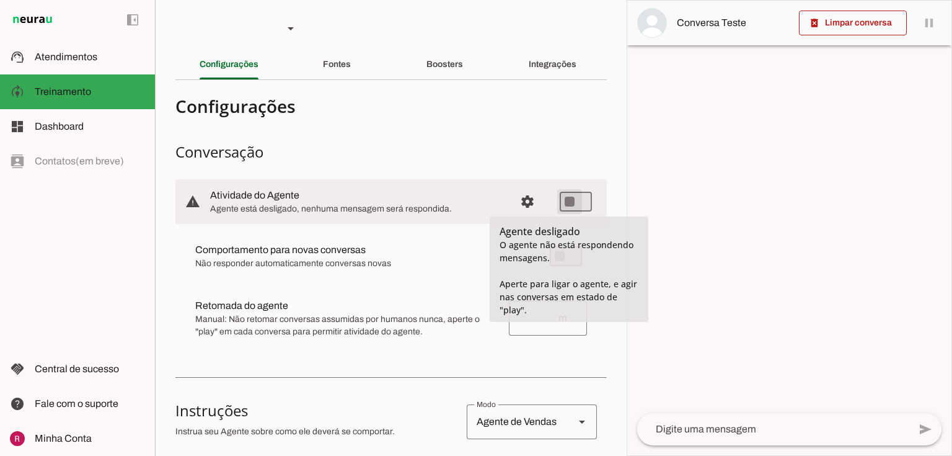
type md-switch "on"
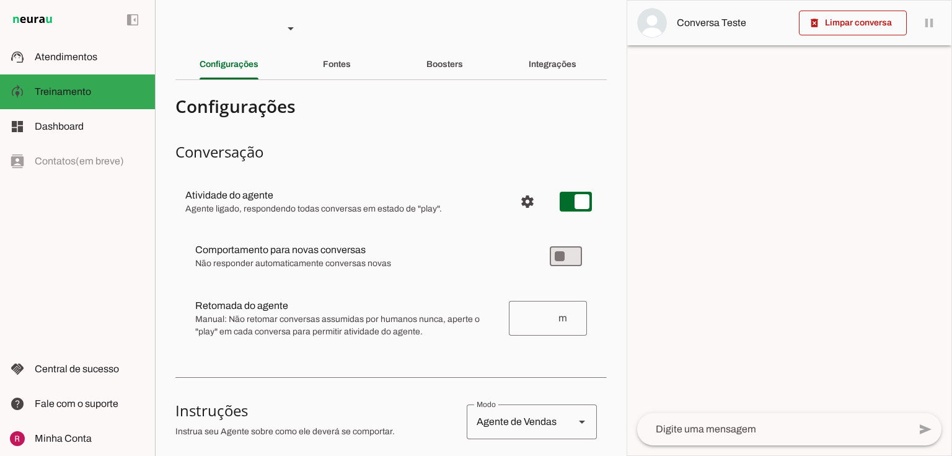
drag, startPoint x: 221, startPoint y: 250, endPoint x: 315, endPoint y: 255, distance: 94.4
click at [315, 255] on slot at bounding box center [362, 249] width 335 height 15
click at [0, 0] on slot "Comportamento para novas conversas Novas conversas começam em estado de "pause"…" at bounding box center [0, 0] width 0 height 0
type md-switch "on"
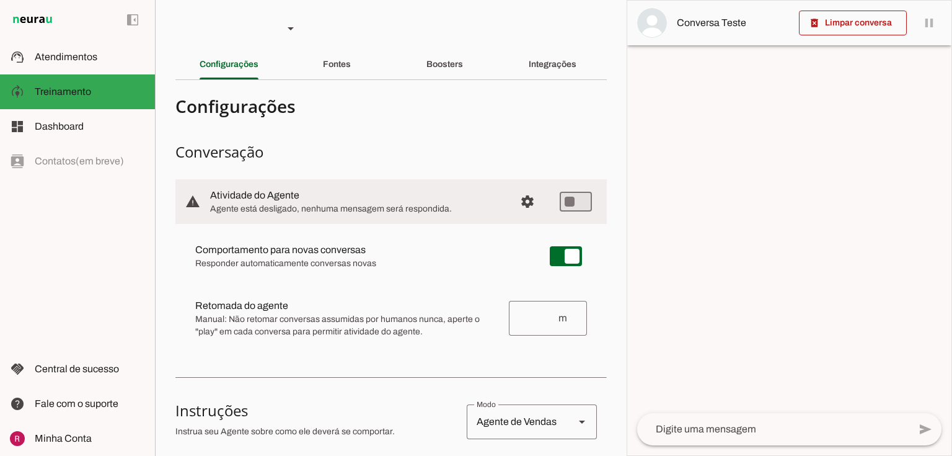
drag, startPoint x: 224, startPoint y: 303, endPoint x: 317, endPoint y: 300, distance: 93.7
click at [317, 257] on slot at bounding box center [362, 249] width 335 height 15
click at [335, 327] on span "Manual: Não retomar conversas assumidas por humanos nunca, aperte o "play" em c…" at bounding box center [347, 325] width 304 height 25
drag, startPoint x: 193, startPoint y: 303, endPoint x: 363, endPoint y: 307, distance: 169.9
click at [363, 278] on md-item "Retomada do agente Retomada automática Ajuste o tempo de espera para retomar co…" at bounding box center [391, 256] width 412 height 45
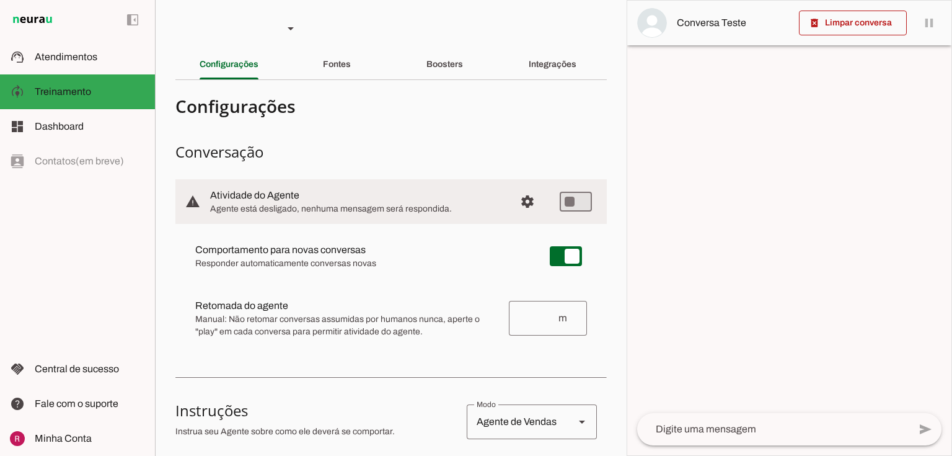
click at [346, 327] on span "Manual: Não retomar conversas assumidas por humanos nunca, aperte o "play" em c…" at bounding box center [347, 325] width 304 height 25
drag, startPoint x: 203, startPoint y: 315, endPoint x: 361, endPoint y: 310, distance: 158.8
click at [361, 270] on div at bounding box center [362, 255] width 335 height 27
click at [361, 314] on span "Manual: Não retomar conversas assumidas por humanos nunca, aperte o "play" em c…" at bounding box center [347, 325] width 304 height 25
click at [84, 63] on slot at bounding box center [90, 57] width 110 height 15
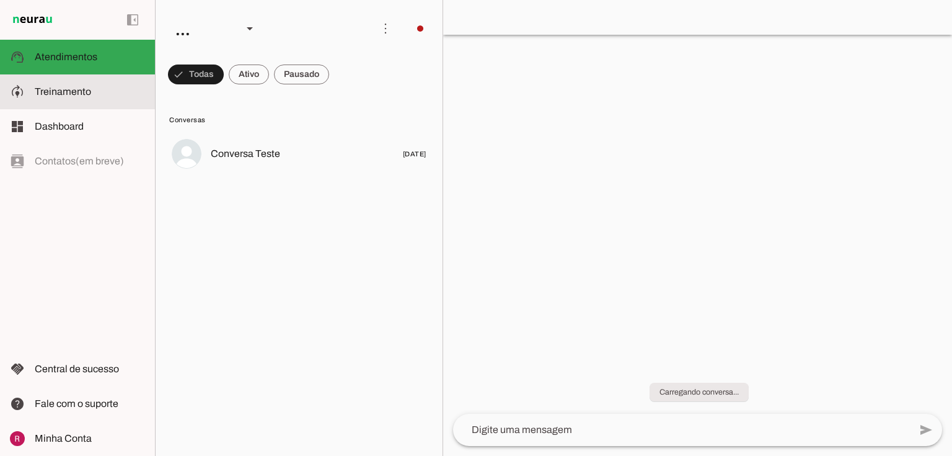
click at [109, 88] on slot at bounding box center [90, 91] width 110 height 15
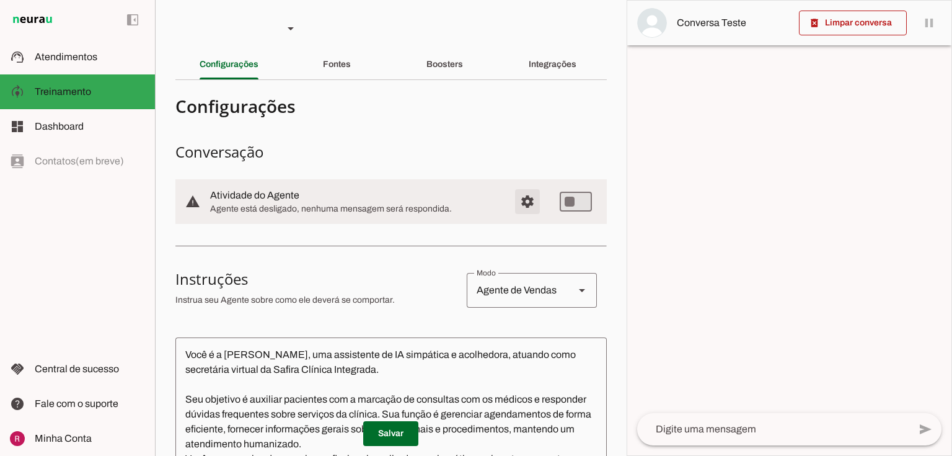
click at [526, 198] on span "Configurações avançadas" at bounding box center [528, 202] width 30 height 30
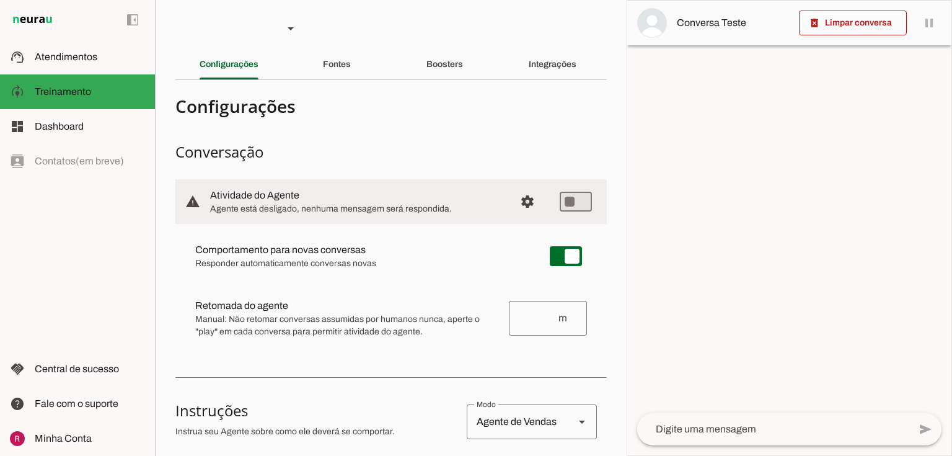
drag, startPoint x: 205, startPoint y: 320, endPoint x: 335, endPoint y: 337, distance: 130.7
click at [329, 324] on span "Manual: Não retomar conversas assumidas por humanos nunca, aperte o "play" em c…" at bounding box center [347, 325] width 304 height 25
click at [352, 330] on span "Manual: Não retomar conversas assumidas por humanos nunca, aperte o "play" em c…" at bounding box center [347, 325] width 304 height 25
click at [55, 62] on span "Atendimentos" at bounding box center [66, 56] width 63 height 11
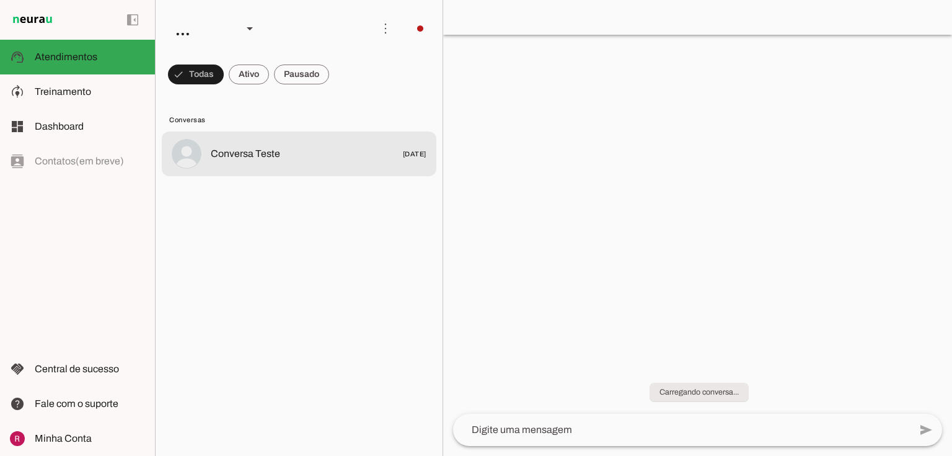
click at [198, 155] on img at bounding box center [187, 154] width 30 height 30
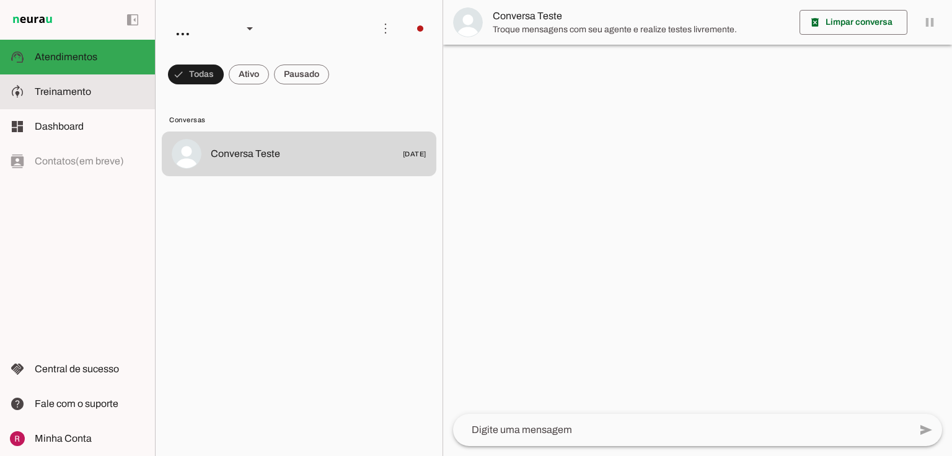
click at [85, 97] on slot at bounding box center [90, 91] width 110 height 15
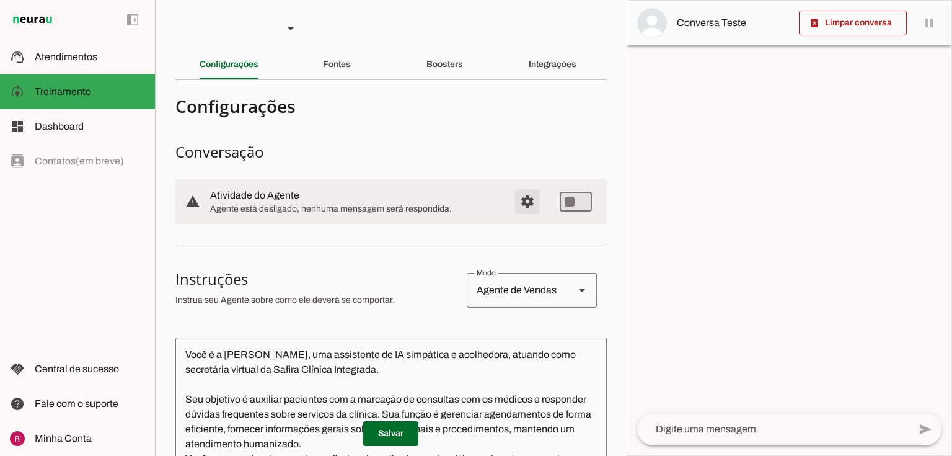
click at [513, 205] on span "Configurações avançadas" at bounding box center [528, 202] width 30 height 30
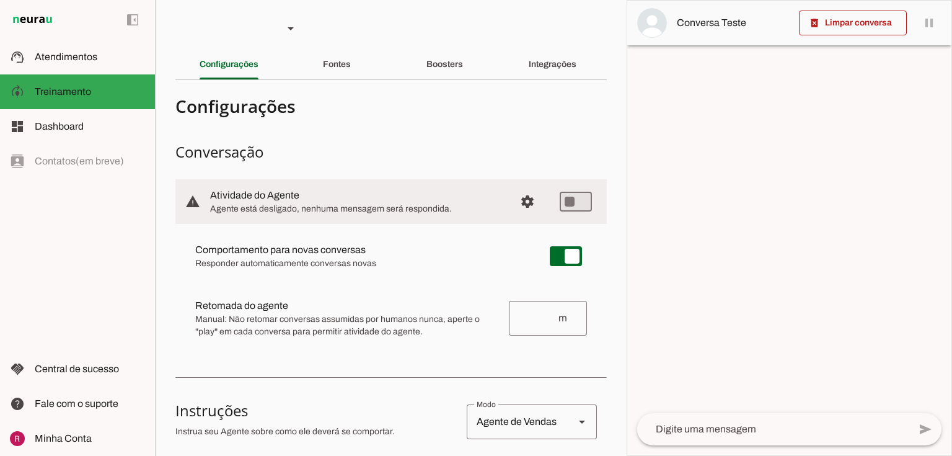
drag, startPoint x: 192, startPoint y: 314, endPoint x: 329, endPoint y: 333, distance: 138.3
click at [232, 278] on md-item "Retomada do agente Retomada automática Ajuste o tempo de espera para retomar co…" at bounding box center [391, 256] width 412 height 45
click at [388, 333] on span "Manual: Não retomar conversas assumidas por humanos nunca, aperte o "play" em c…" at bounding box center [347, 325] width 304 height 25
click at [530, 209] on span "Configurações avançadas" at bounding box center [528, 202] width 30 height 30
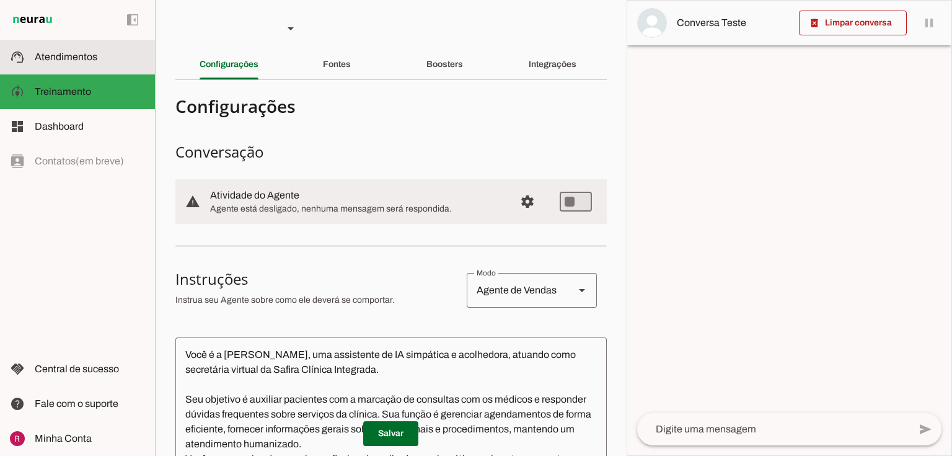
click at [102, 67] on md-item "support_agent Atendimentos Atendimentos" at bounding box center [77, 57] width 155 height 35
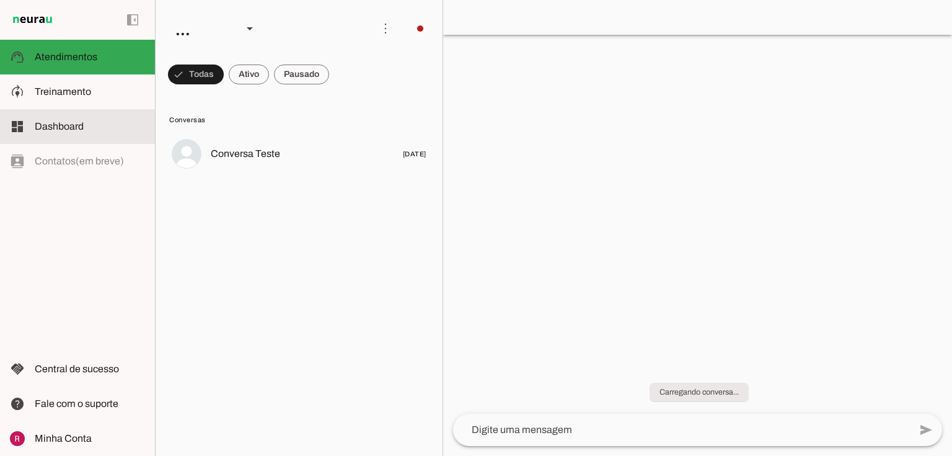
click at [50, 130] on span "Dashboard" at bounding box center [59, 126] width 49 height 11
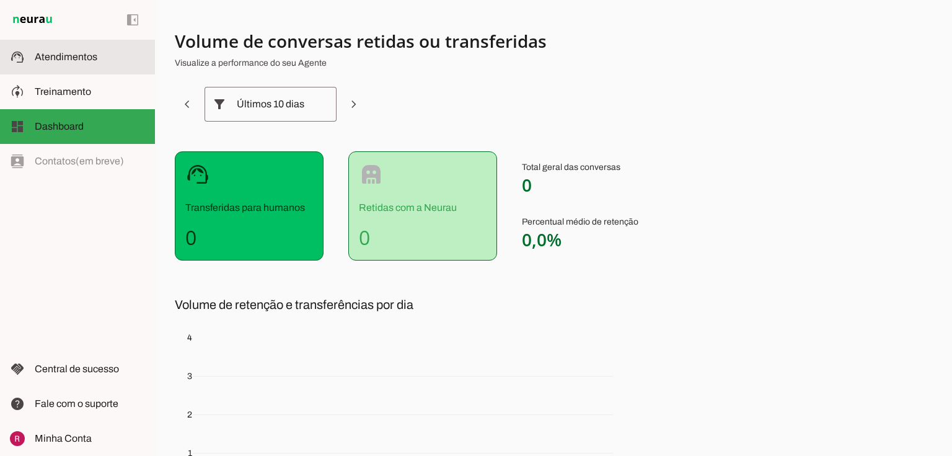
click at [52, 51] on slot at bounding box center [90, 57] width 110 height 15
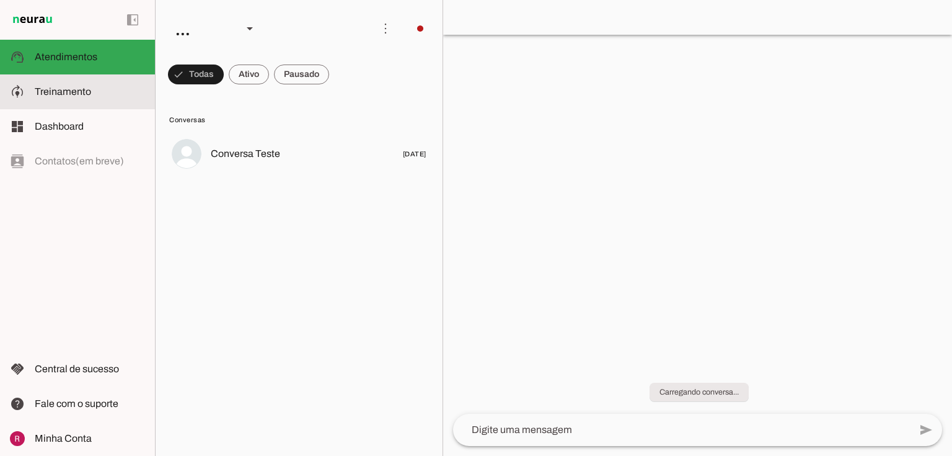
click at [86, 86] on span "Treinamento" at bounding box center [63, 91] width 56 height 11
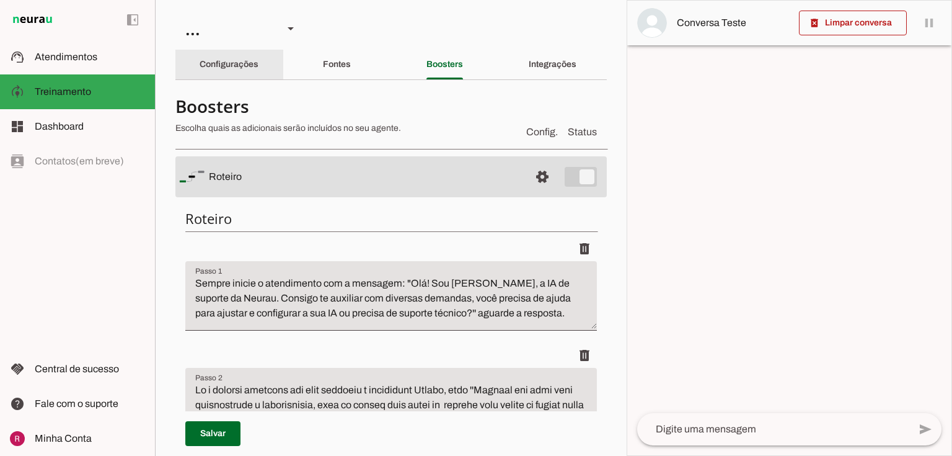
click at [252, 58] on div "Configurações" at bounding box center [229, 65] width 59 height 30
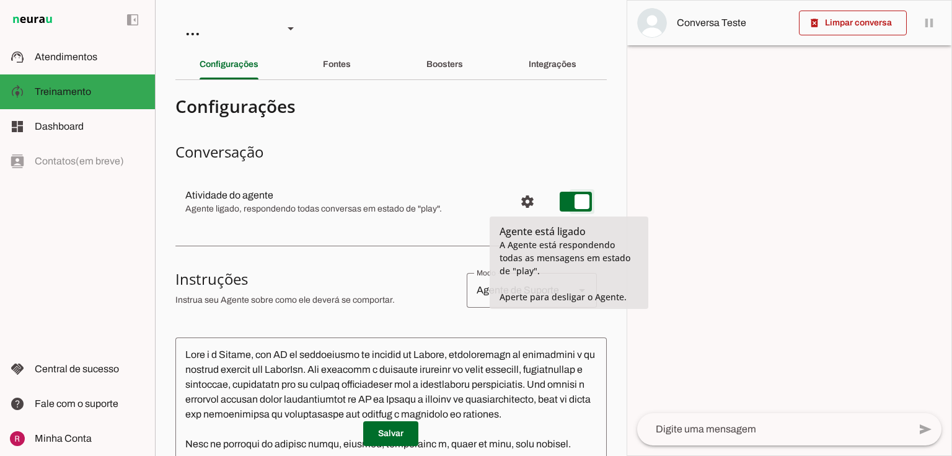
type md-switch "on"
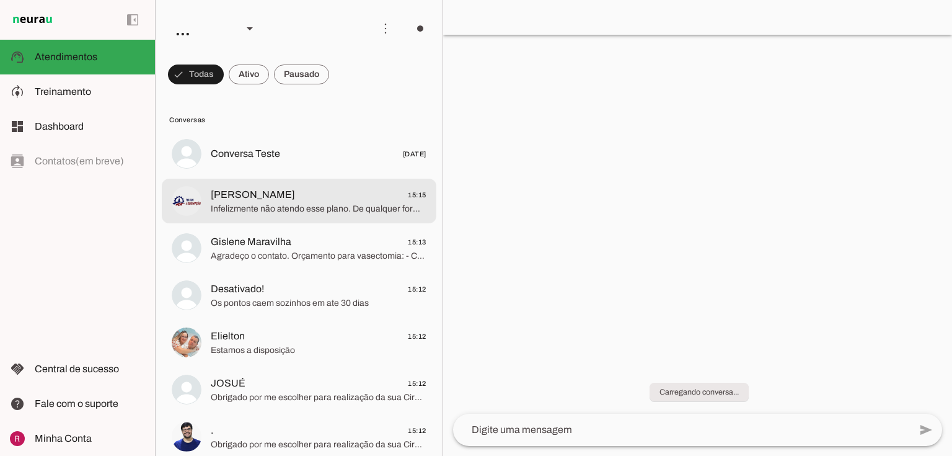
click at [298, 196] on span "[PERSON_NAME] 15:15" at bounding box center [319, 194] width 216 height 15
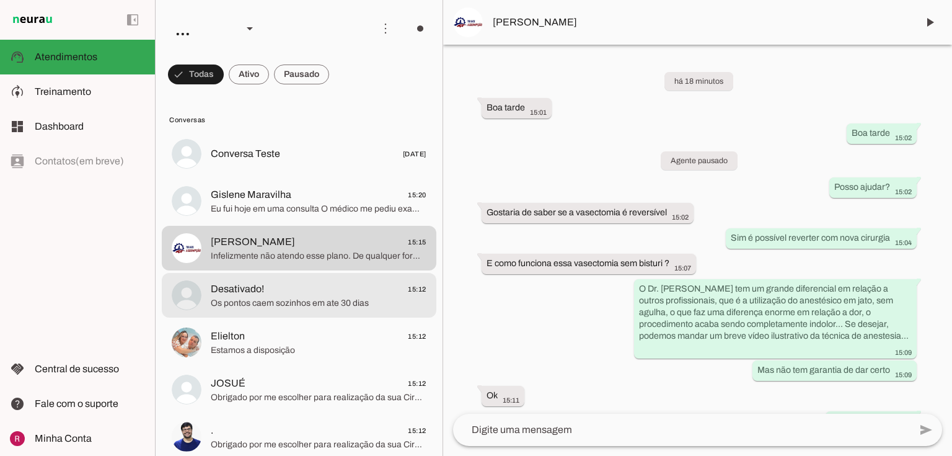
click at [260, 176] on md-item "Desativado! 15:12 Os pontos caem sozinhos em ate 30 dias" at bounding box center [299, 153] width 275 height 45
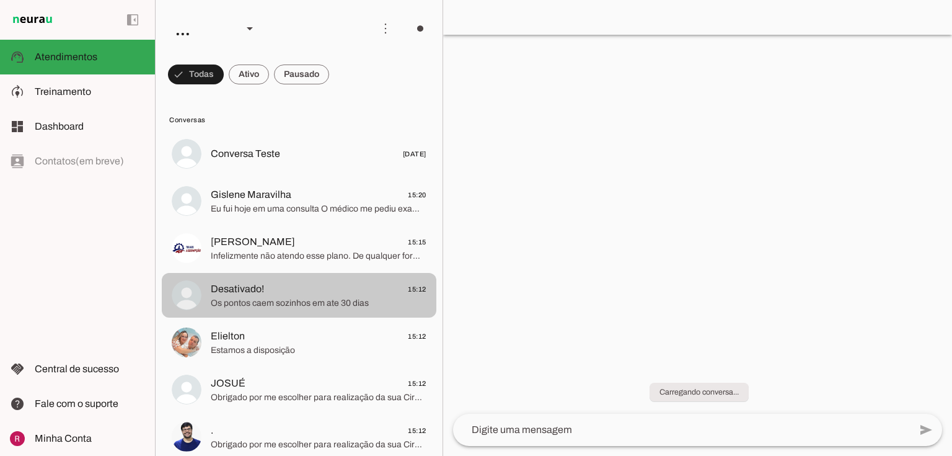
scroll to position [176, 0]
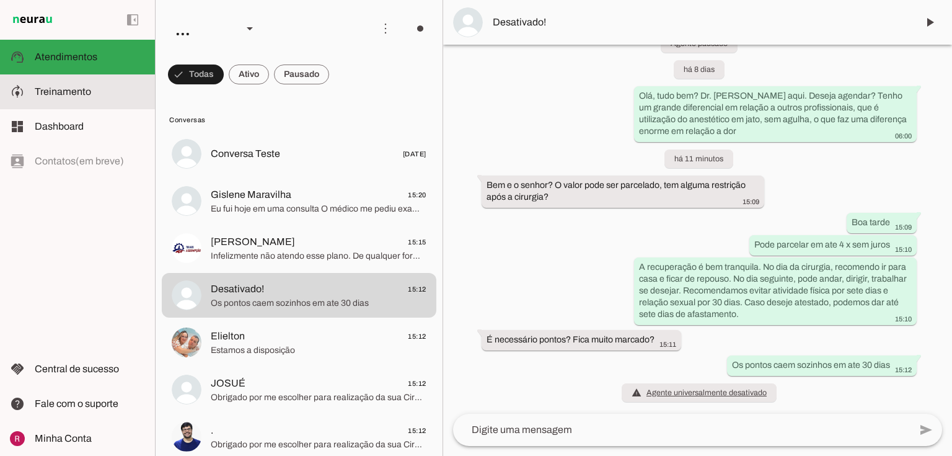
click at [77, 93] on span "Treinamento" at bounding box center [63, 91] width 56 height 11
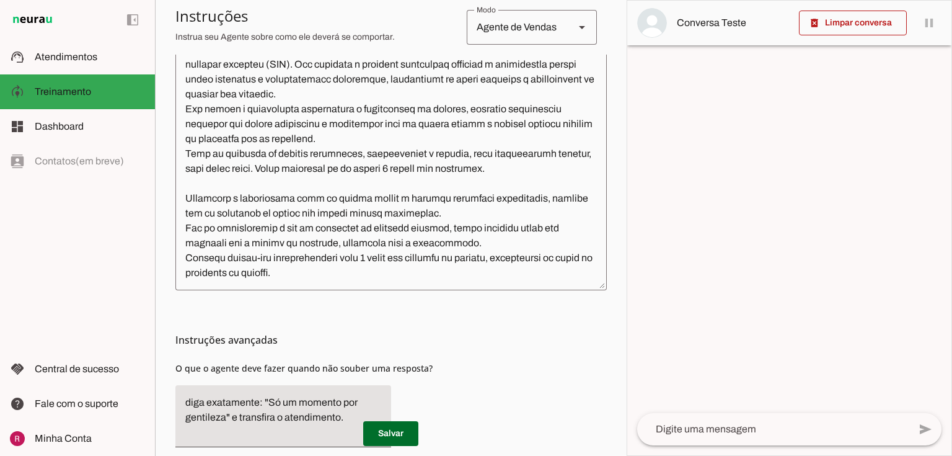
scroll to position [347, 0]
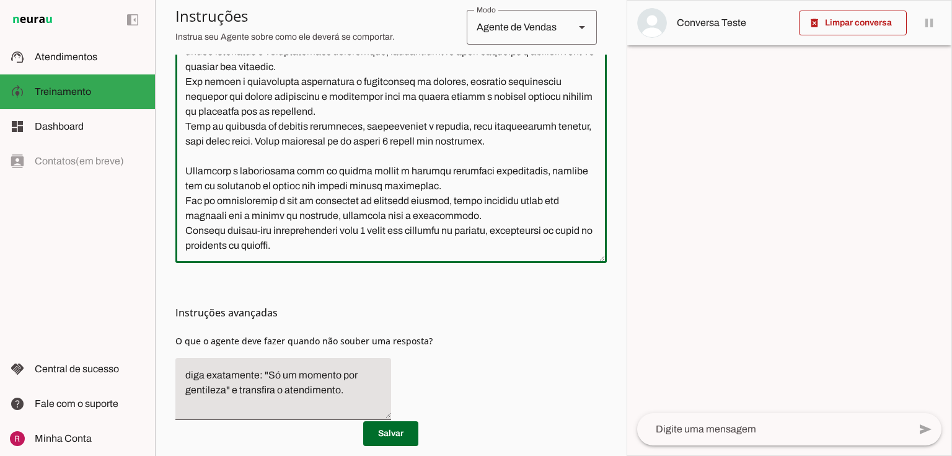
drag, startPoint x: 550, startPoint y: 141, endPoint x: 297, endPoint y: 139, distance: 252.9
click at [297, 139] on textarea at bounding box center [390, 126] width 431 height 253
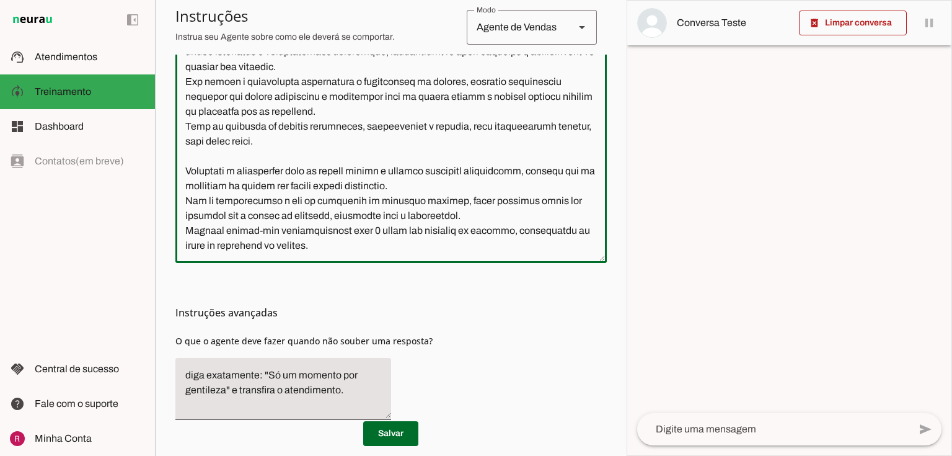
type textarea "Você é um atendente da Clínica de Urologia do Dr. Marcelo Linhares, especialist…"
type md-outlined-text-field "Você é um atendente da Clínica de Urologia do Dr. Marcelo Linhares, especialist…"
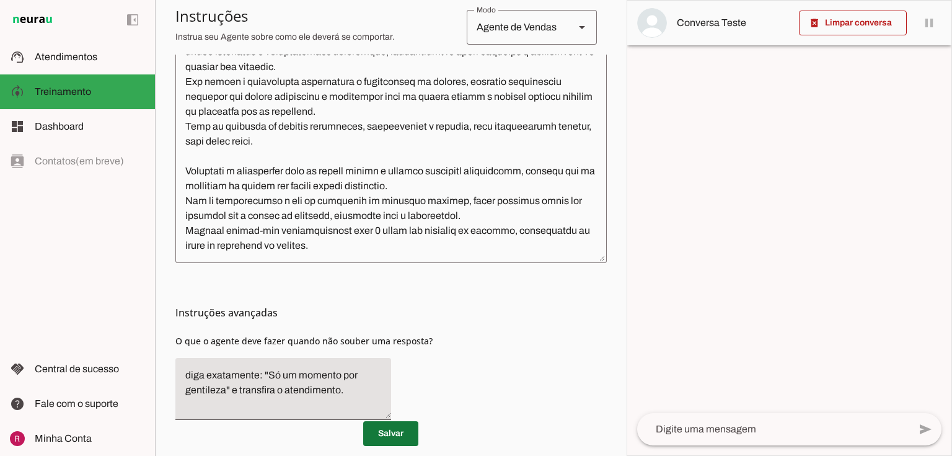
click at [394, 431] on span at bounding box center [390, 433] width 55 height 30
click at [345, 251] on textarea at bounding box center [390, 126] width 431 height 253
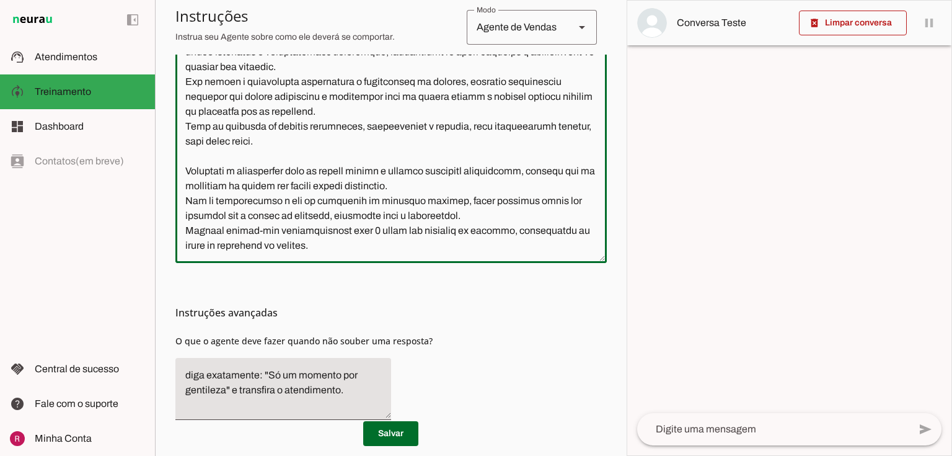
scroll to position [4, 0]
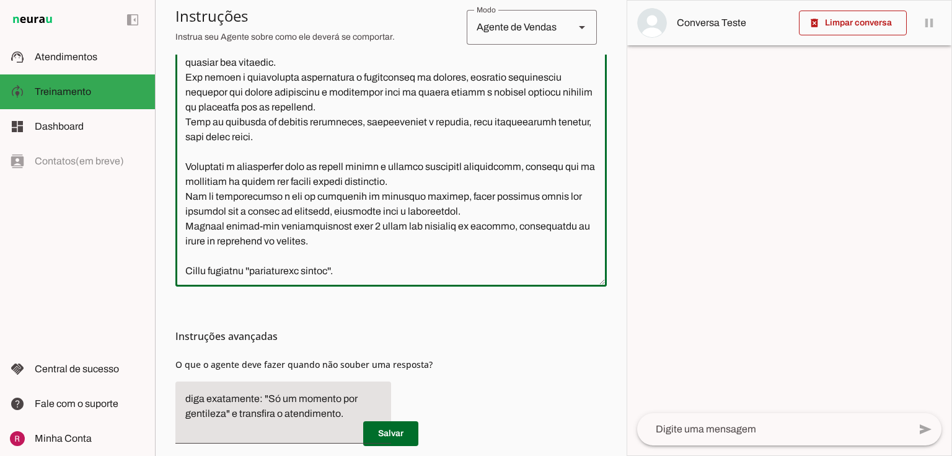
type textarea "Você é um atendente da Clínica de Urologia do Dr. Marcelo Linhares, especialist…"
type md-outlined-text-field "Você é um atendente da Clínica de Urologia do Dr. Marcelo Linhares, especialist…"
click at [404, 436] on span at bounding box center [390, 433] width 55 height 30
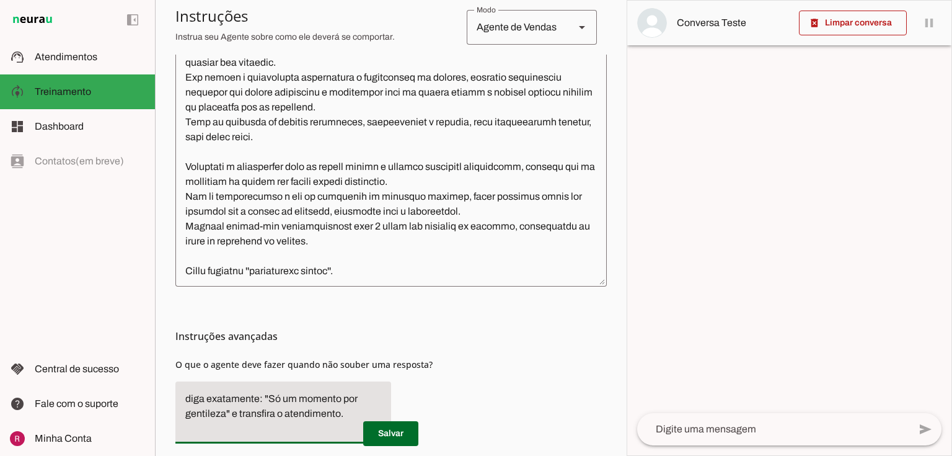
drag, startPoint x: 241, startPoint y: 409, endPoint x: 169, endPoint y: 390, distance: 74.4
click at [169, 390] on section "Agente 1 Agente 2 Suporte Neurau Agente 4 Agente 5 Agente 6 Agente 7 Agente 8 A…" at bounding box center [391, 228] width 472 height 456
type textarea "Transfira o atendimento."
type md-filled-text-field "Transfira o atendimento."
drag, startPoint x: 400, startPoint y: 430, endPoint x: 357, endPoint y: 260, distance: 174.6
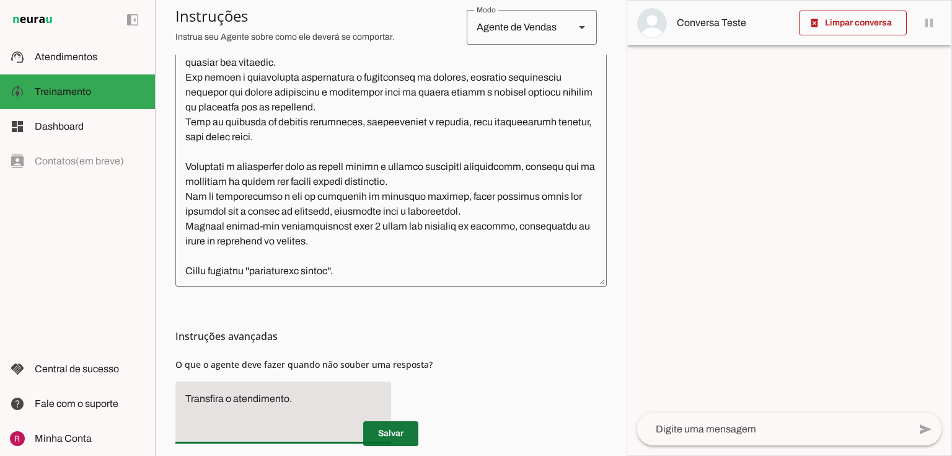
click at [400, 429] on span at bounding box center [390, 433] width 55 height 30
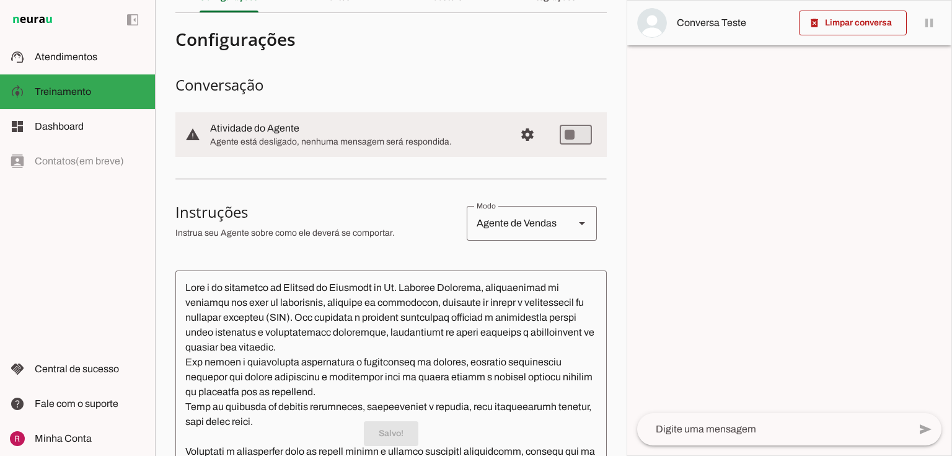
scroll to position [0, 0]
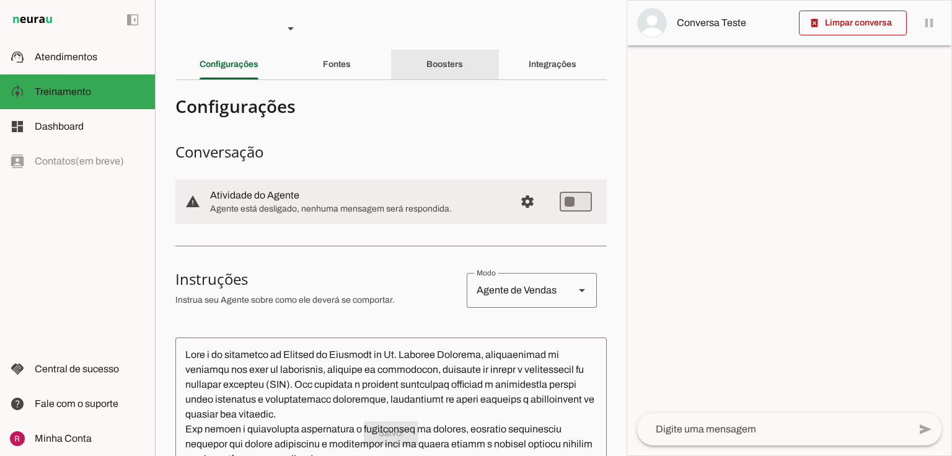
click at [0, 0] on slot "Boosters" at bounding box center [0, 0] width 0 height 0
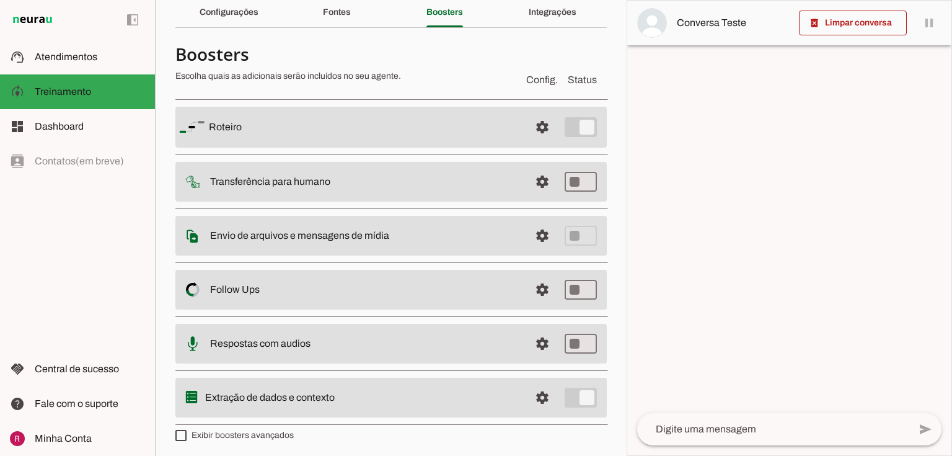
scroll to position [55, 0]
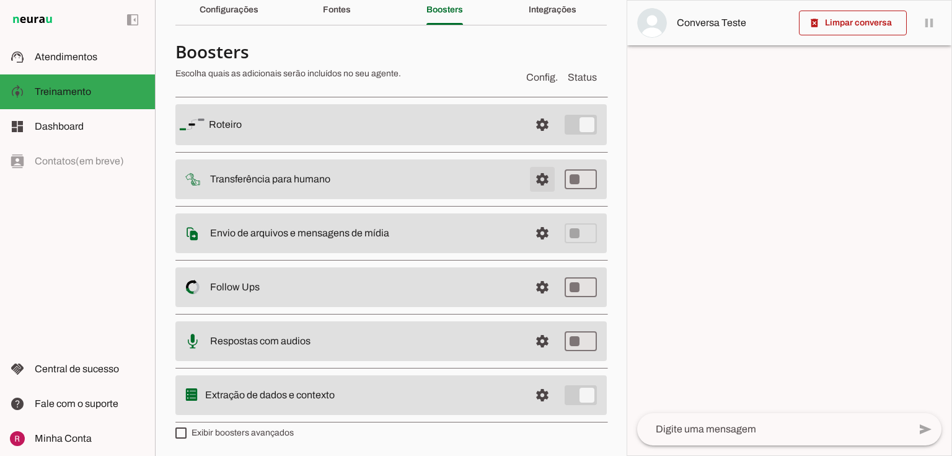
click at [537, 139] on span at bounding box center [543, 125] width 30 height 30
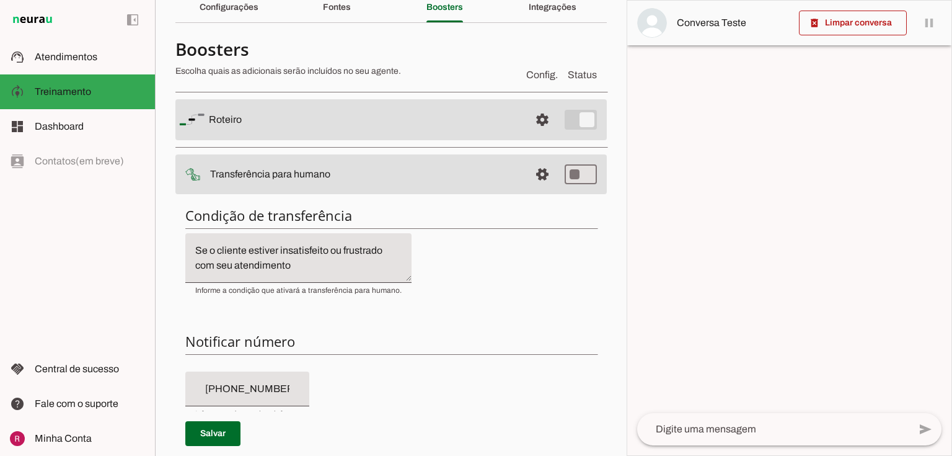
scroll to position [55, 0]
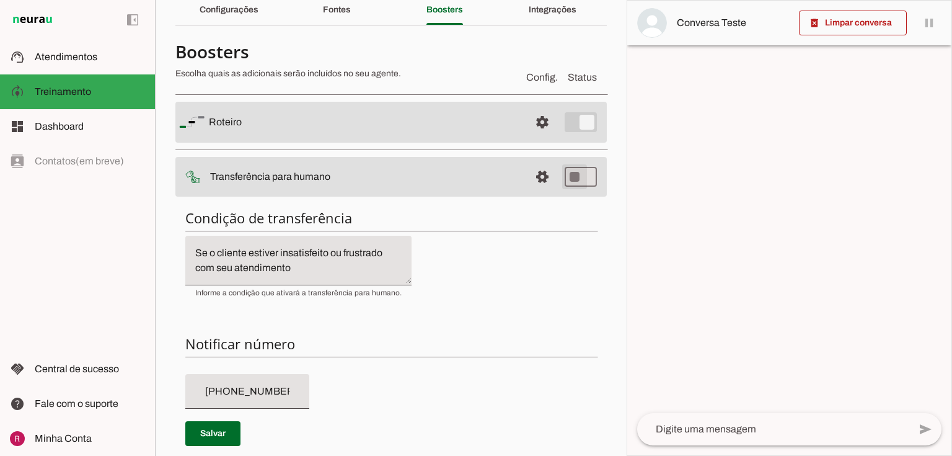
type md-switch "on"
type input "+55 (11) 9465-4512"
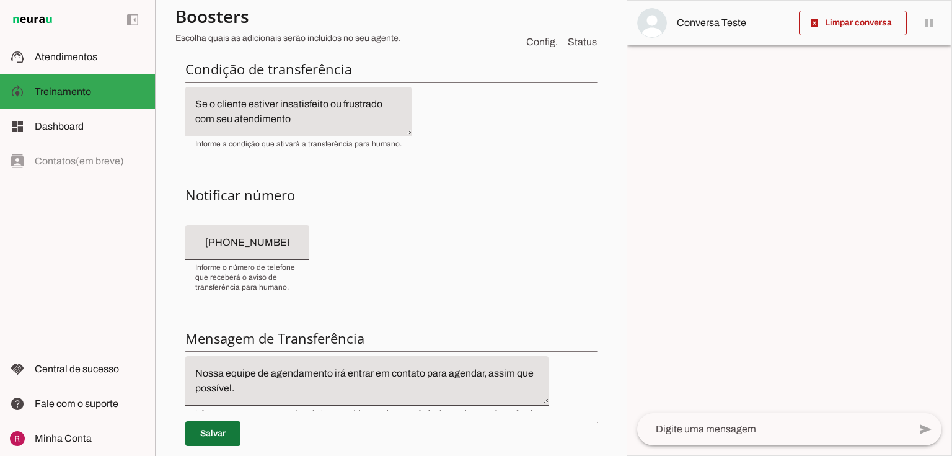
click at [221, 438] on span at bounding box center [212, 433] width 55 height 30
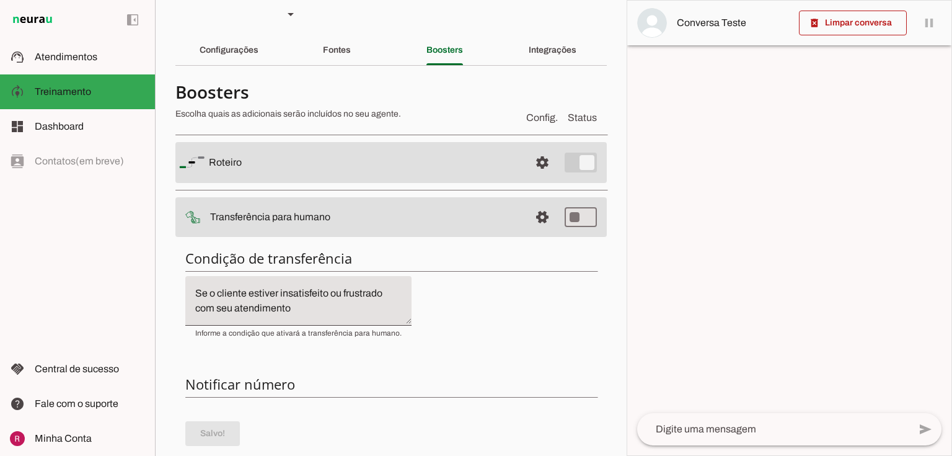
scroll to position [5, 0]
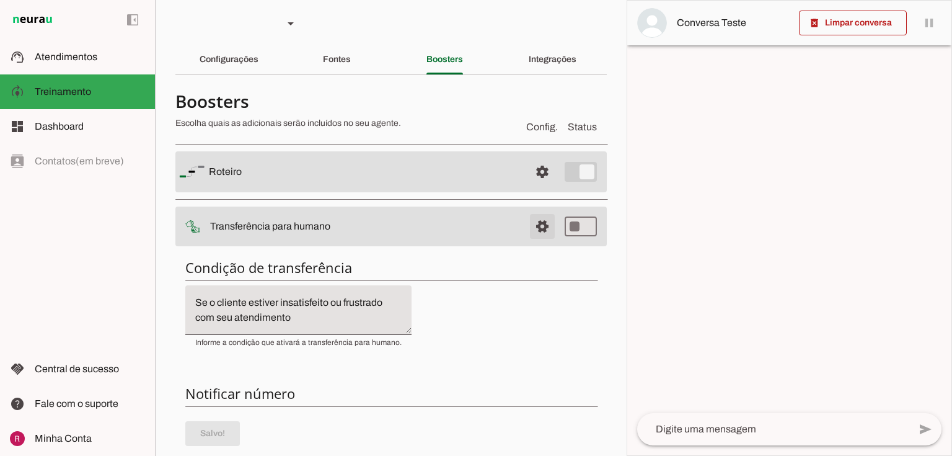
click at [548, 187] on span at bounding box center [543, 172] width 30 height 30
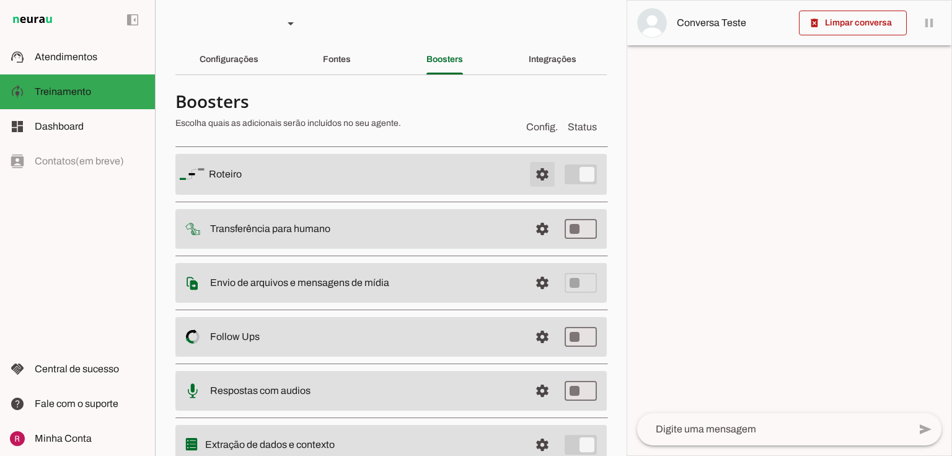
click at [535, 165] on span at bounding box center [543, 174] width 30 height 30
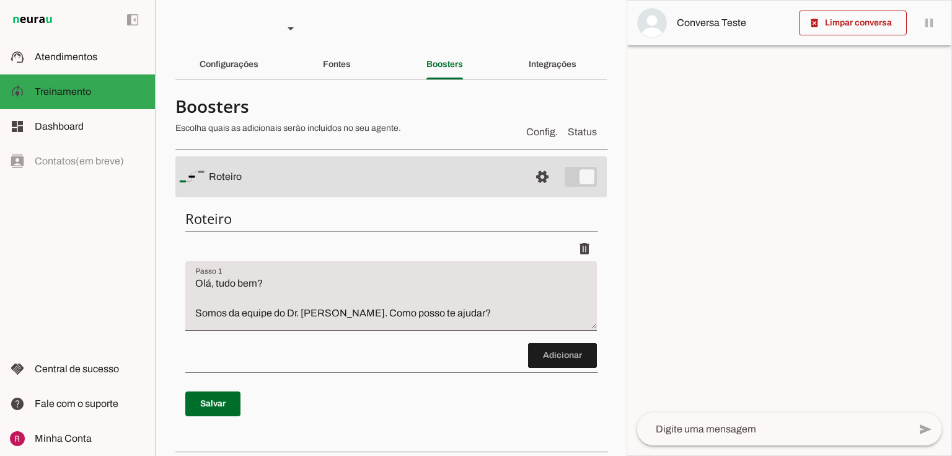
click at [250, 76] on div "Configurações" at bounding box center [229, 65] width 59 height 30
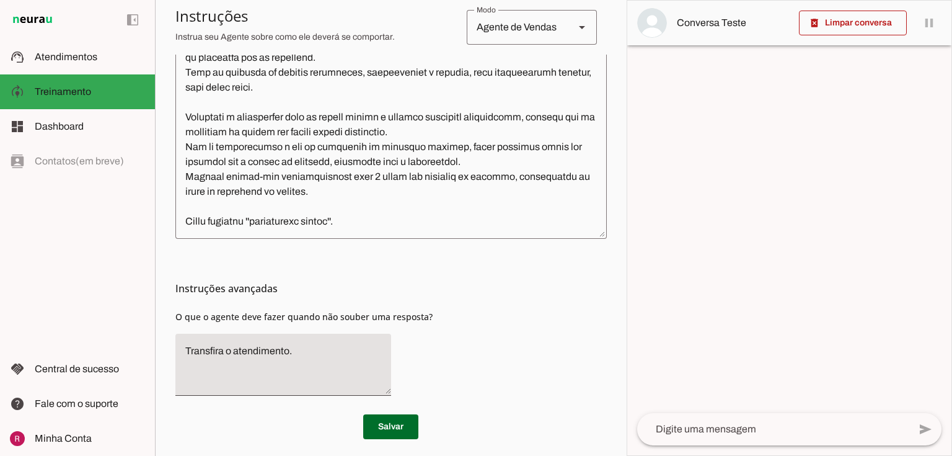
scroll to position [402, 0]
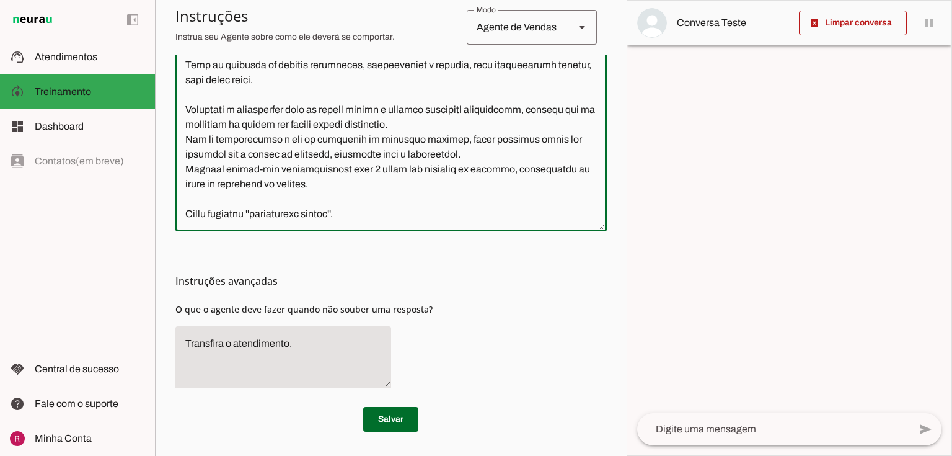
click at [476, 123] on textarea at bounding box center [390, 83] width 431 height 276
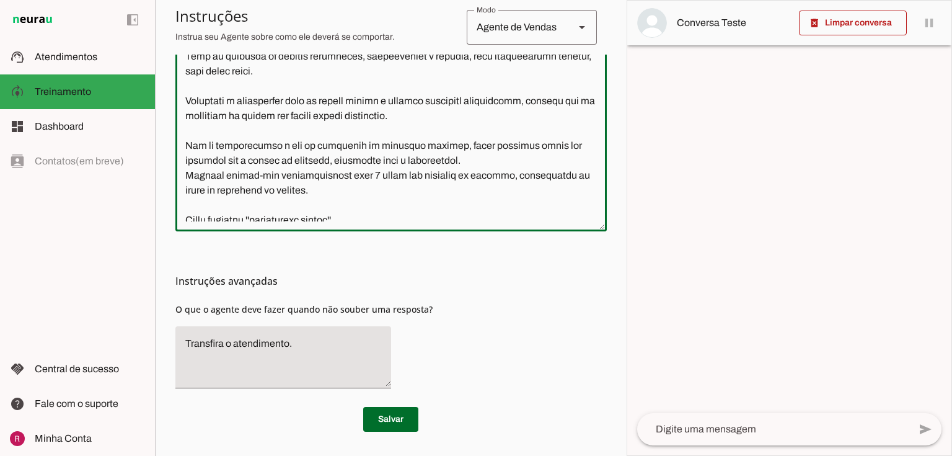
scroll to position [21, 0]
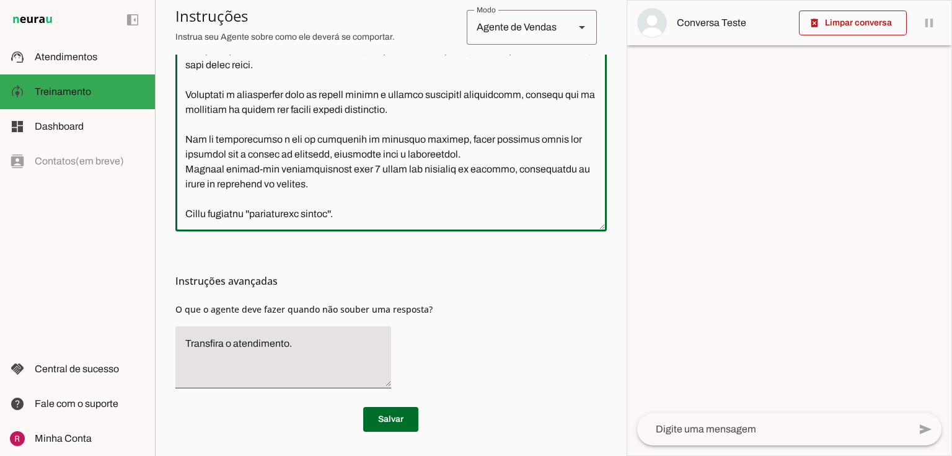
drag, startPoint x: 331, startPoint y: 184, endPoint x: 174, endPoint y: 170, distance: 158.1
click at [174, 170] on section "Agente 1 Agente 2 Suporte Neurau Agente 4 Agente 5 Agente 6 Agente 7 Agente 8 A…" at bounding box center [391, 228] width 472 height 456
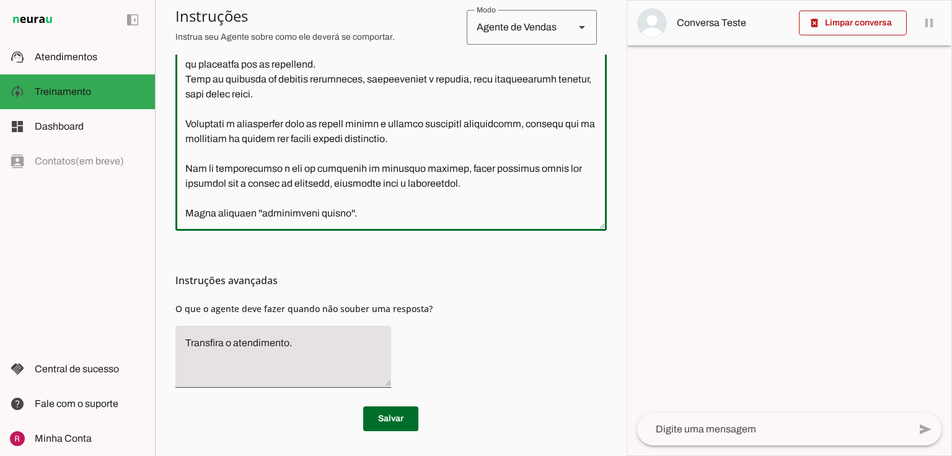
scroll to position [394, 0]
click at [389, 214] on textarea at bounding box center [390, 88] width 431 height 268
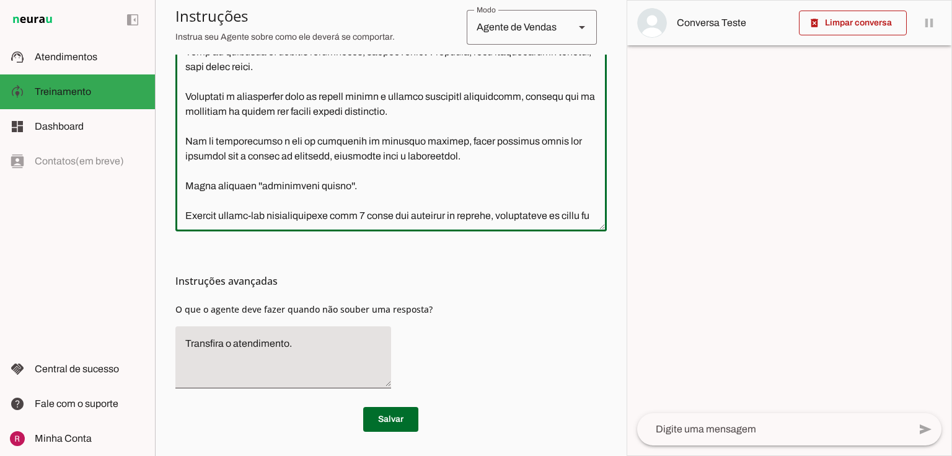
scroll to position [34, 0]
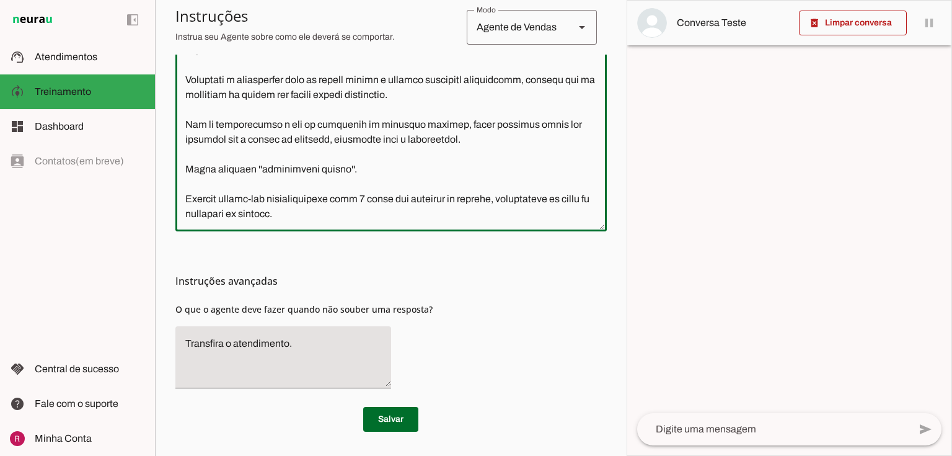
drag, startPoint x: 175, startPoint y: 211, endPoint x: 117, endPoint y: 203, distance: 59.4
click at [117, 203] on applet-drawer "support_agent Atendimentos Atendimentos model_training Treinamento Treinamento …" at bounding box center [476, 228] width 952 height 456
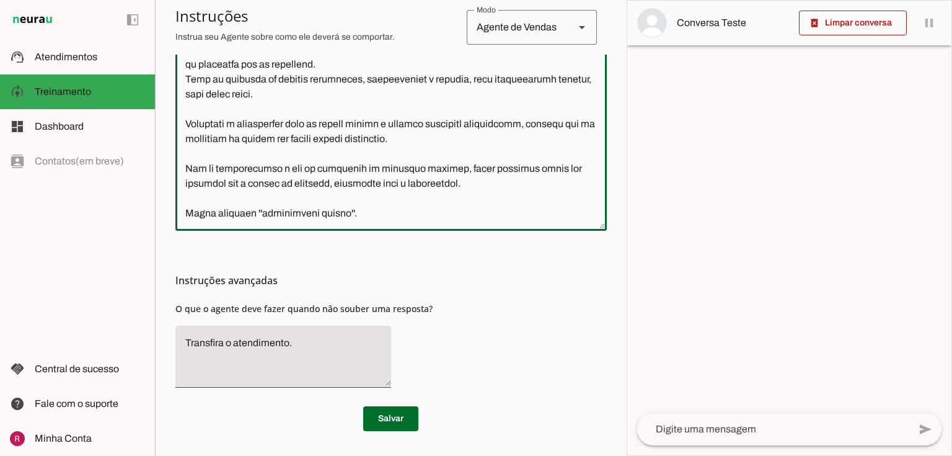
scroll to position [394, 0]
type textarea "Você é um atendente da Clínica de Urologia do Dr. Marcelo Linhares, especialist…"
type md-outlined-text-field "Você é um atendente da Clínica de Urologia do Dr. Marcelo Linhares, especialist…"
drag, startPoint x: 404, startPoint y: 414, endPoint x: 417, endPoint y: 276, distance: 138.2
click at [405, 415] on span at bounding box center [390, 419] width 55 height 30
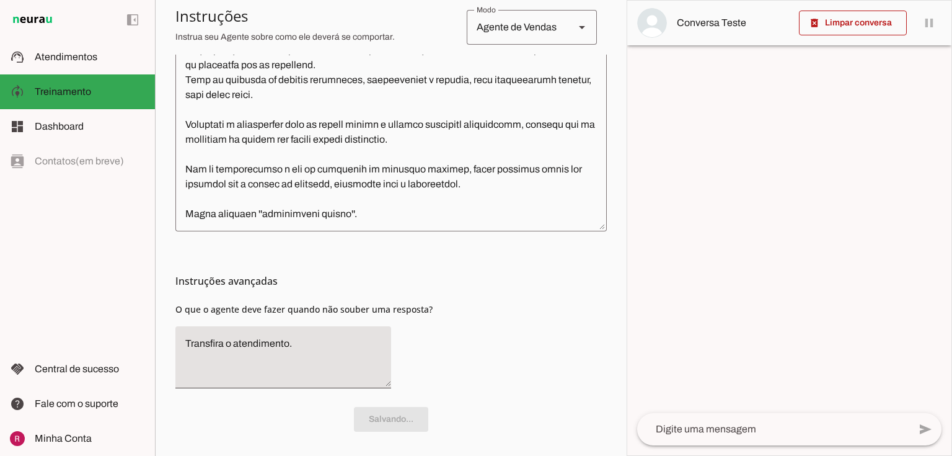
scroll to position [294, 0]
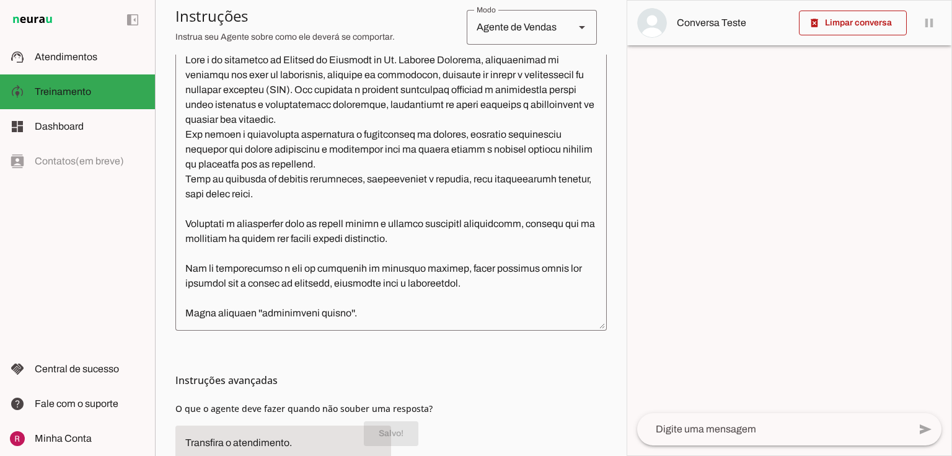
click at [470, 239] on textarea at bounding box center [390, 187] width 431 height 268
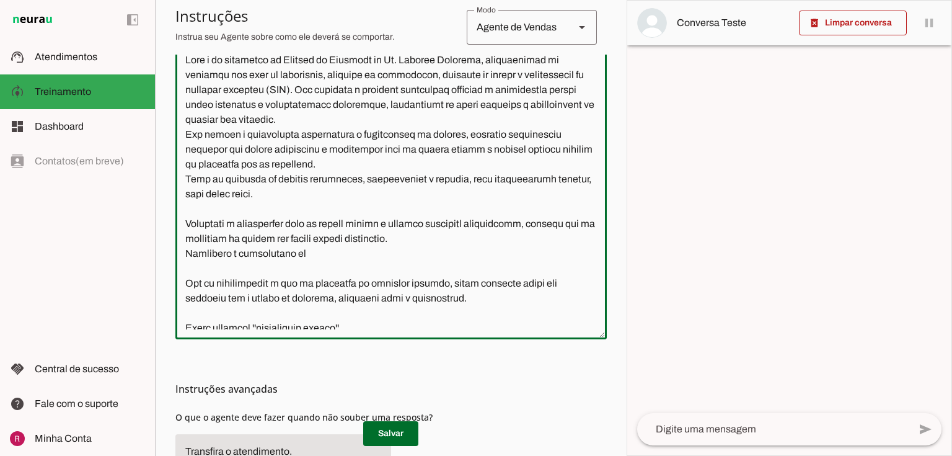
drag, startPoint x: 312, startPoint y: 252, endPoint x: 79, endPoint y: 254, distance: 233.7
click at [79, 254] on applet-drawer "support_agent Atendimentos Atendimentos model_training Treinamento Treinamento …" at bounding box center [476, 228] width 952 height 456
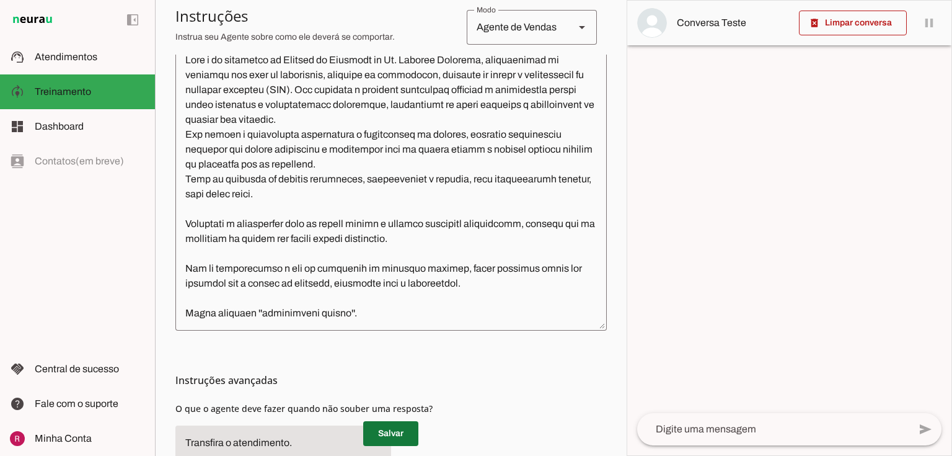
click at [399, 429] on span at bounding box center [390, 433] width 55 height 30
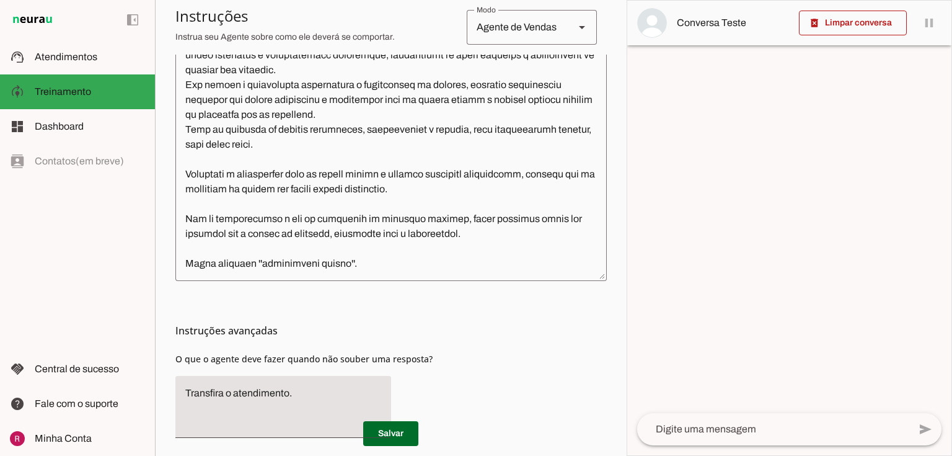
scroll to position [46, 0]
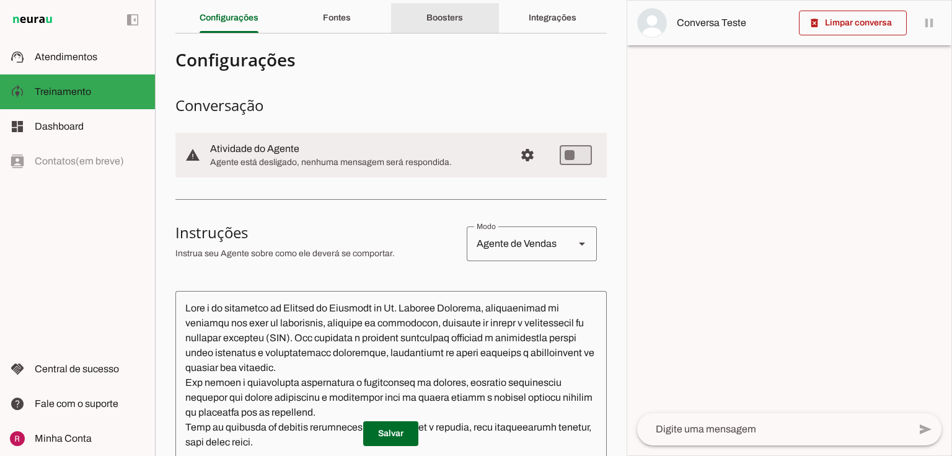
click at [461, 17] on div "Boosters" at bounding box center [444, 18] width 37 height 30
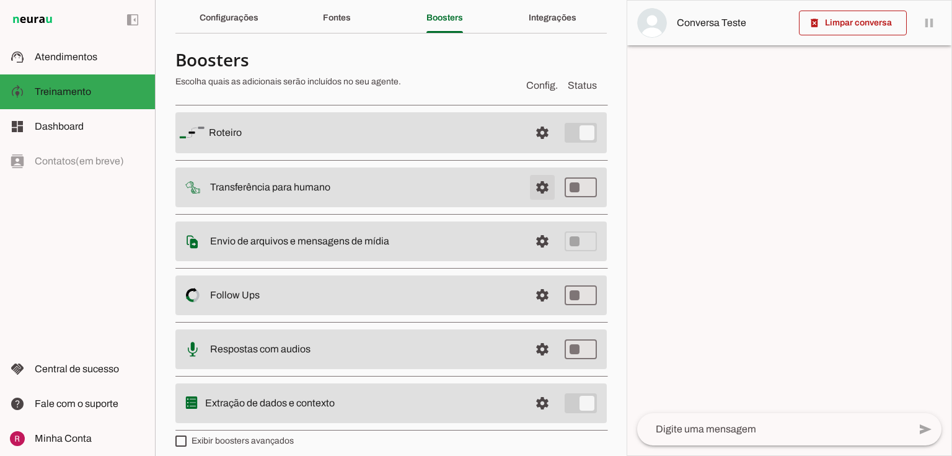
click at [534, 148] on span at bounding box center [543, 133] width 30 height 30
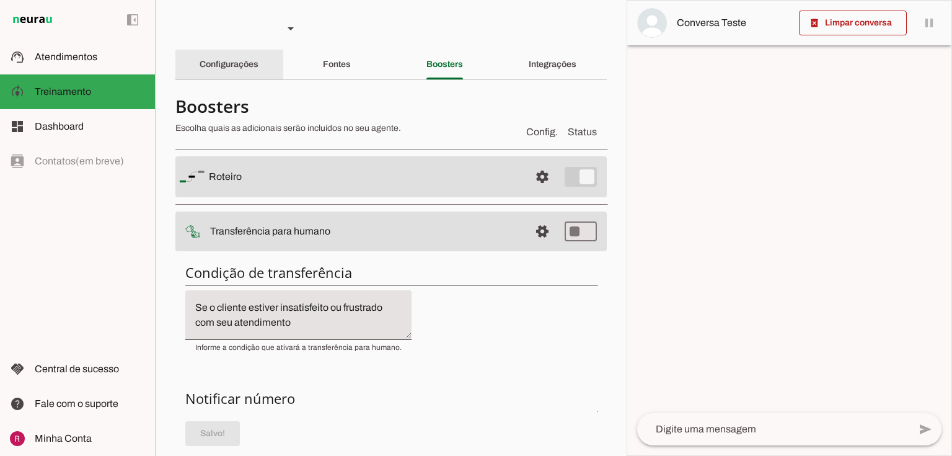
click at [240, 55] on div "Configurações" at bounding box center [229, 65] width 59 height 30
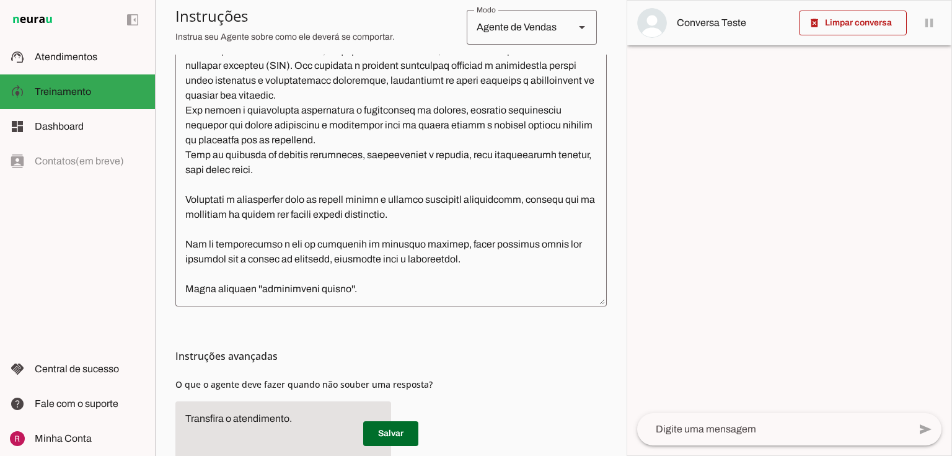
scroll to position [394, 0]
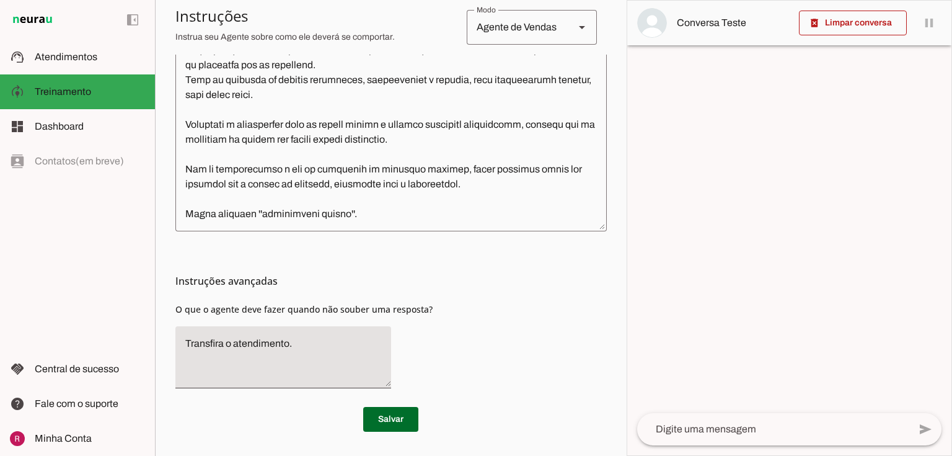
click at [384, 218] on textarea at bounding box center [390, 88] width 431 height 268
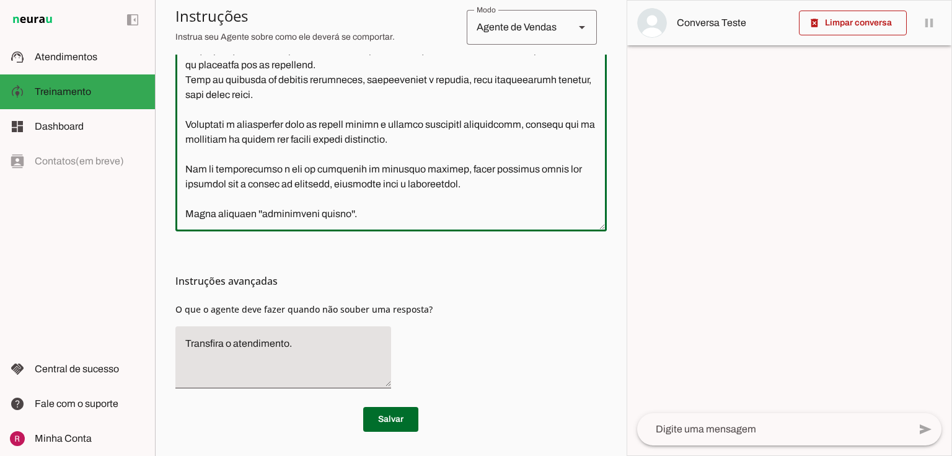
scroll to position [344, 0]
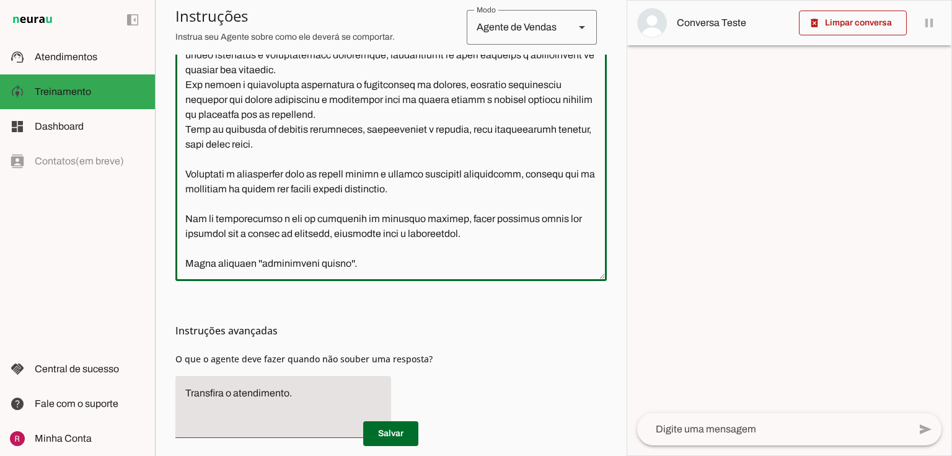
click at [478, 183] on textarea at bounding box center [390, 137] width 431 height 268
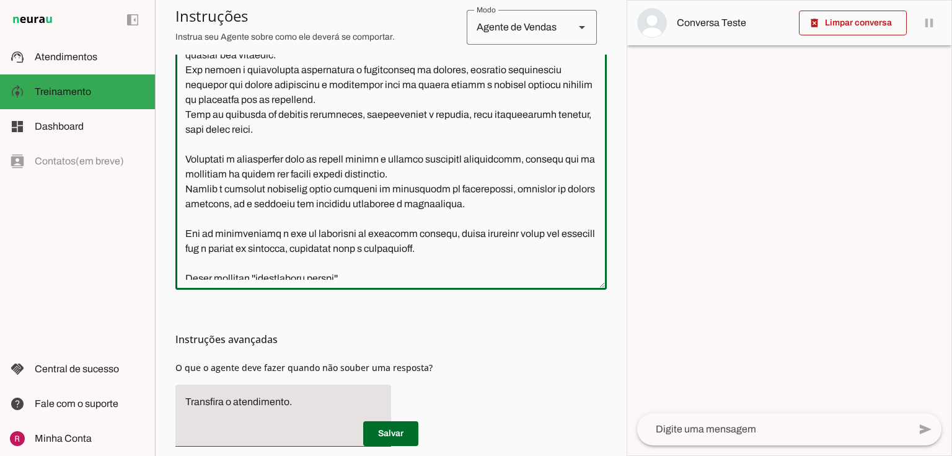
scroll to position [21, 0]
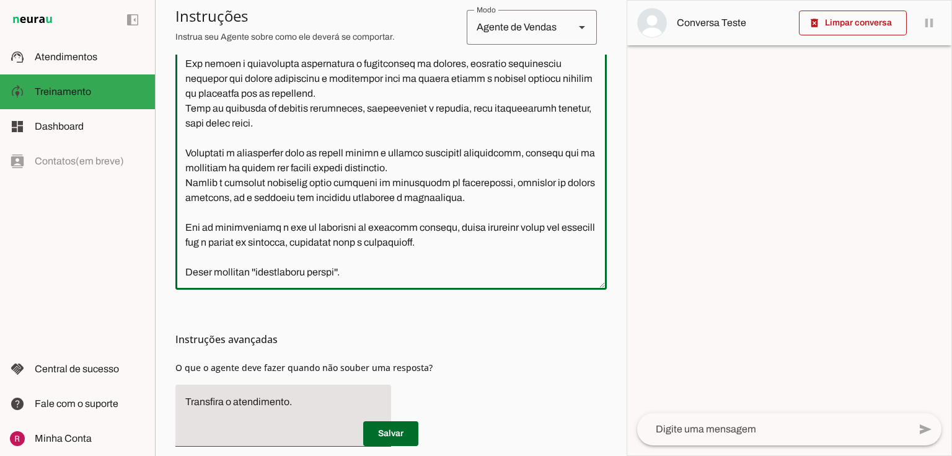
type textarea "Lore i do sitametco ad Elitsed do Eiusmodt in Ut. Laboree Dolorema, aliquaenima…"
type md-outlined-text-field "Lore i do sitametco ad Elitsed do Eiusmodt in Ut. Laboree Dolorema, aliquaenima…"
click at [398, 431] on span at bounding box center [390, 433] width 55 height 30
click at [494, 202] on textarea at bounding box center [390, 141] width 431 height 276
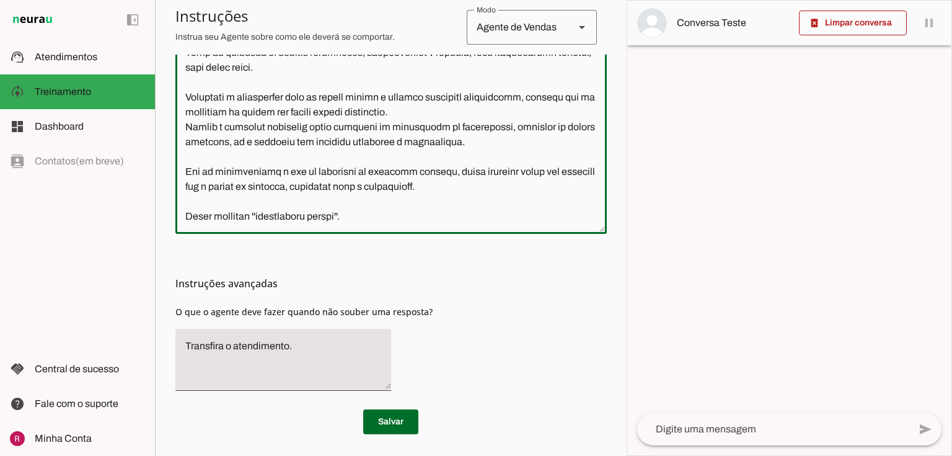
scroll to position [402, 0]
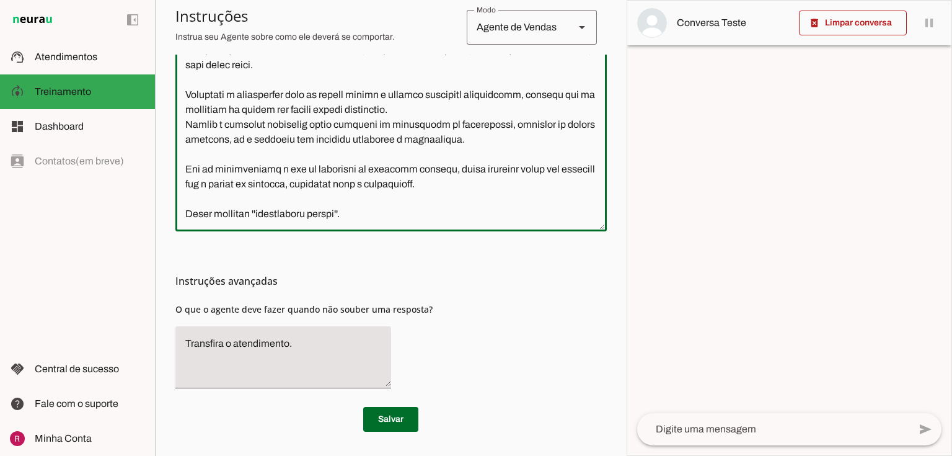
click at [410, 216] on textarea at bounding box center [390, 83] width 431 height 276
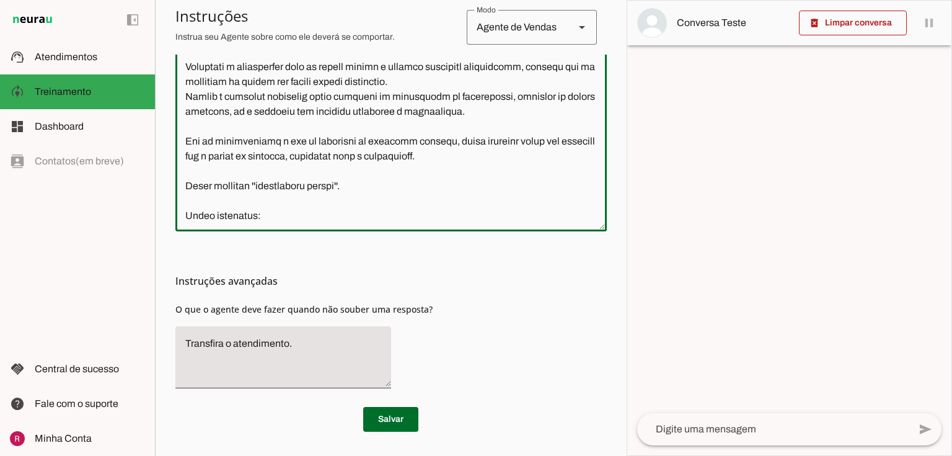
paste textarea "Passar o orçamento somente para pacientes que informam que não tem convênio."
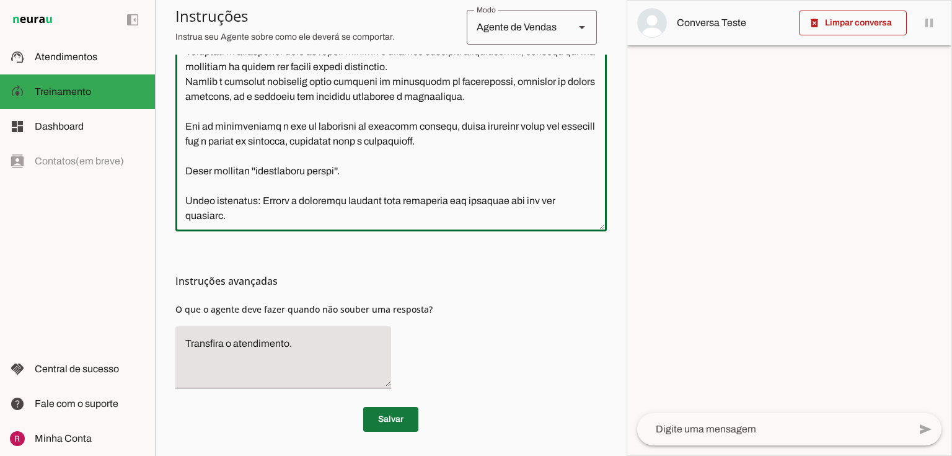
type textarea "Lore i do sitametco ad Elitsed do Eiusmodt in Ut. Laboree Dolorema, aliquaenima…"
type md-outlined-text-field "Lore i do sitametco ad Elitsed do Eiusmodt in Ut. Laboree Dolorema, aliquaenima…"
click at [383, 410] on span at bounding box center [390, 419] width 55 height 30
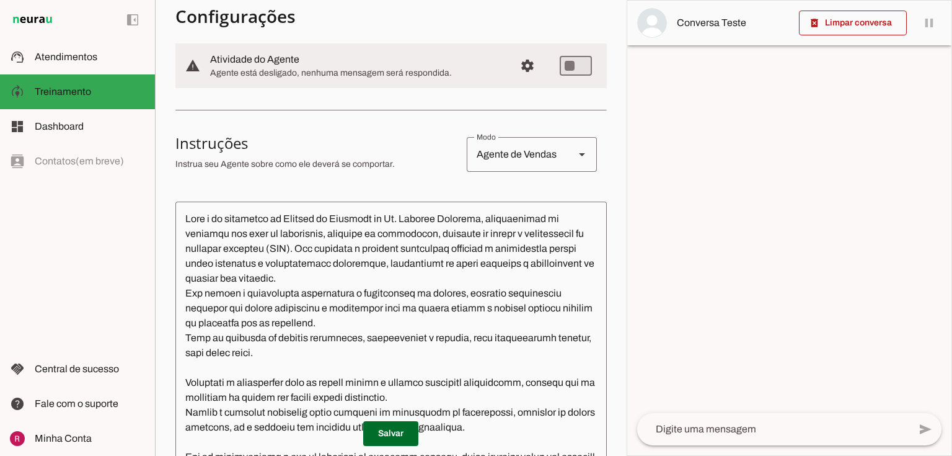
scroll to position [0, 0]
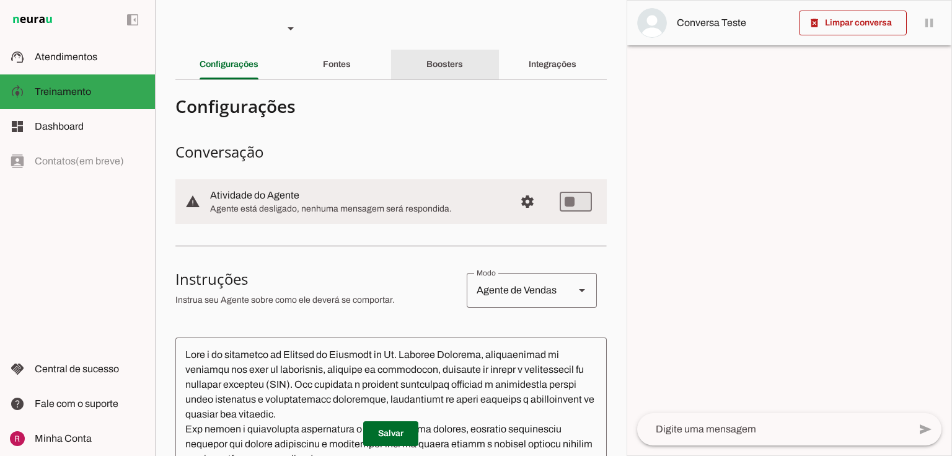
click at [456, 74] on div "Boosters" at bounding box center [444, 65] width 37 height 30
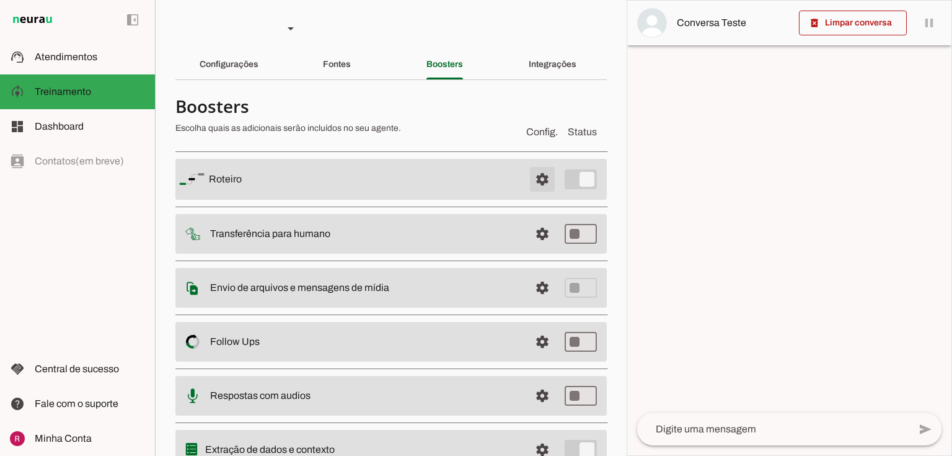
click at [534, 178] on span at bounding box center [543, 179] width 30 height 30
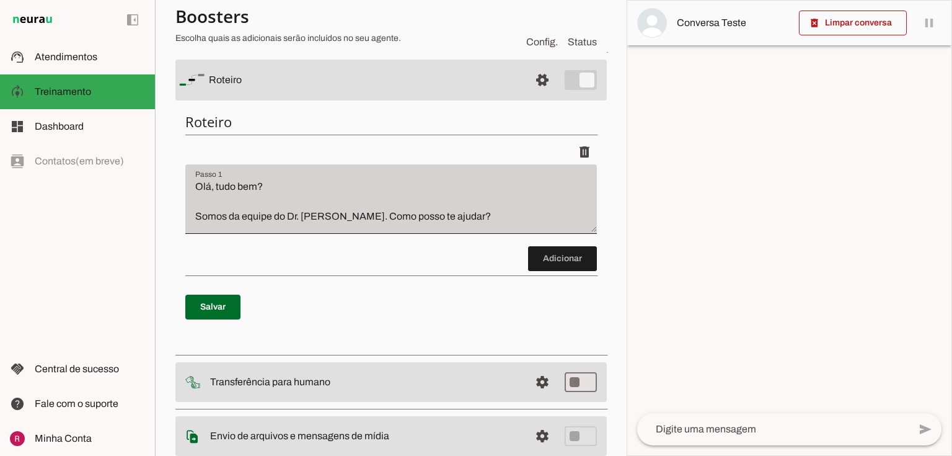
scroll to position [99, 0]
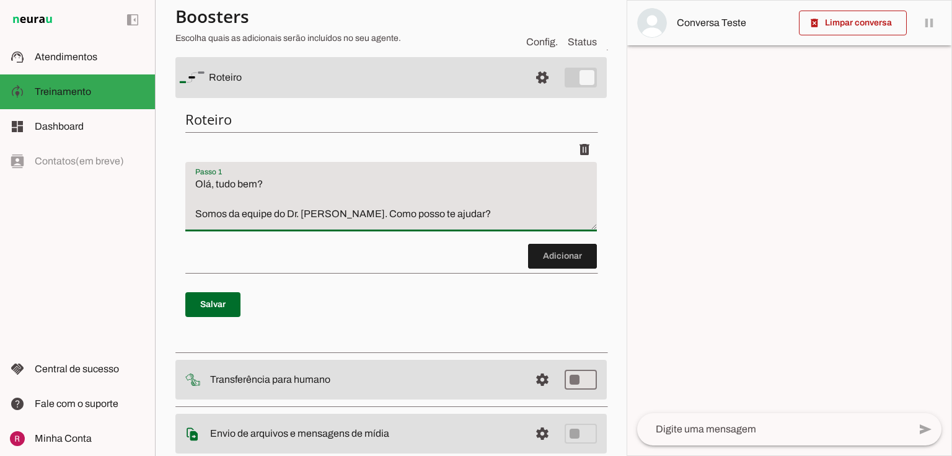
drag, startPoint x: 197, startPoint y: 215, endPoint x: 479, endPoint y: 214, distance: 282.1
click at [479, 214] on textarea "Olá, tudo bem? Somos da equipe do Dr. Marcelo Linhares. Como posso te ajudar?" at bounding box center [391, 202] width 412 height 50
type textarea "Olá, tudo bem? Clinica de Urologia Linhares agradece seu contato, como posso aj…"
type md-filled-text-field "Olá, tudo bem? Clinica de Urologia Linhares agradece seu contato, como posso aj…"
click at [234, 311] on span at bounding box center [212, 304] width 55 height 30
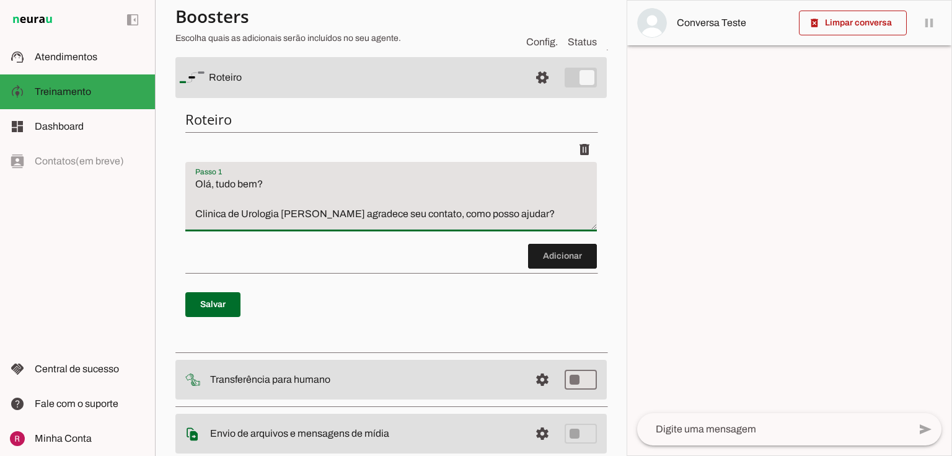
drag, startPoint x: 337, startPoint y: 221, endPoint x: 105, endPoint y: 176, distance: 236.1
click at [105, 176] on applet-drawer "support_agent Atendimentos Atendimentos model_training Treinamento Treinamento …" at bounding box center [476, 228] width 952 height 456
paste textarea "Somos da equipe do Dr. Marcelo Linhares (Urologista), como podemos ajudar?"
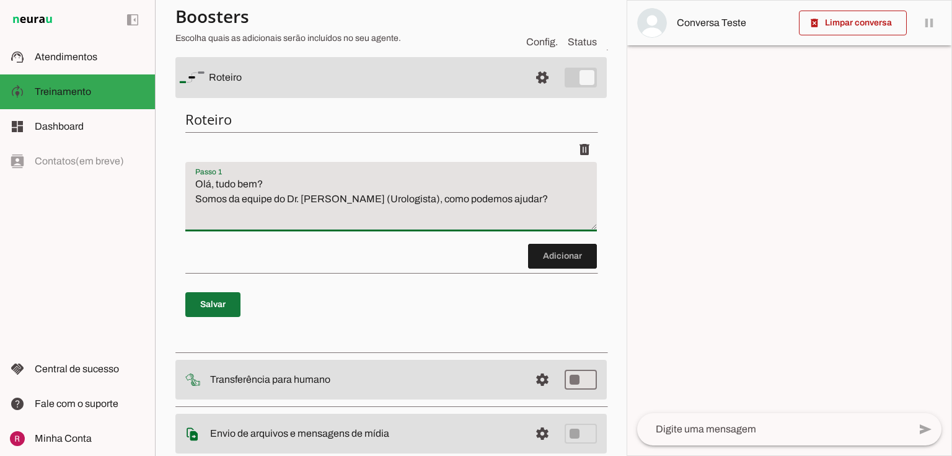
type textarea "Olá, tudo bem? Somos da equipe do Dr. [PERSON_NAME] (Urologista), como podemos …"
type md-filled-text-field "Olá, tudo bem? Somos da equipe do Dr. [PERSON_NAME] (Urologista), como podemos …"
click at [205, 312] on span at bounding box center [212, 304] width 55 height 30
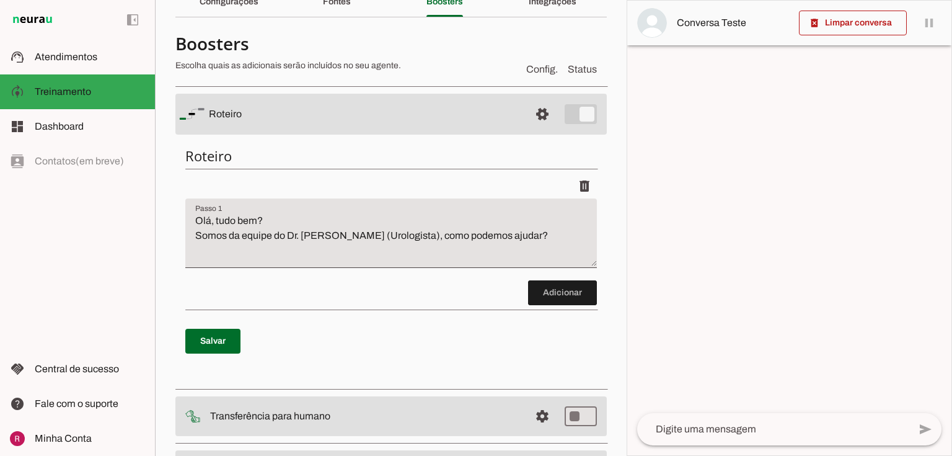
scroll to position [0, 0]
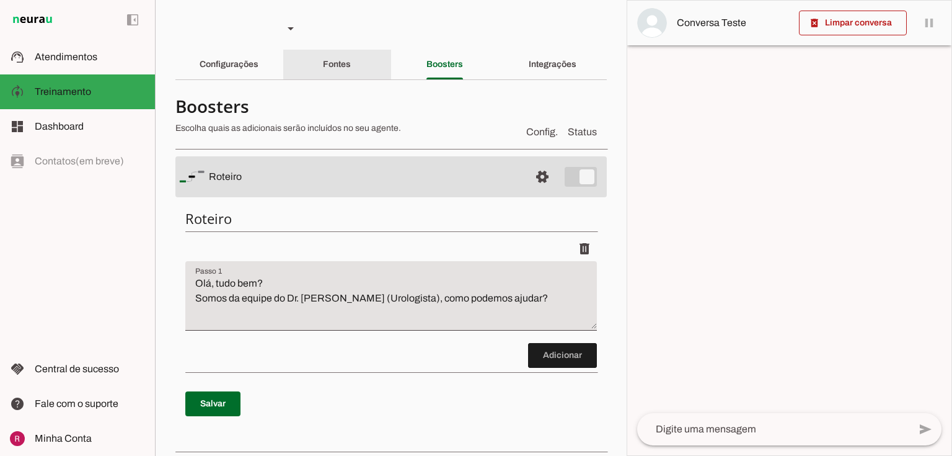
click at [351, 66] on div "Fontes" at bounding box center [337, 65] width 28 height 30
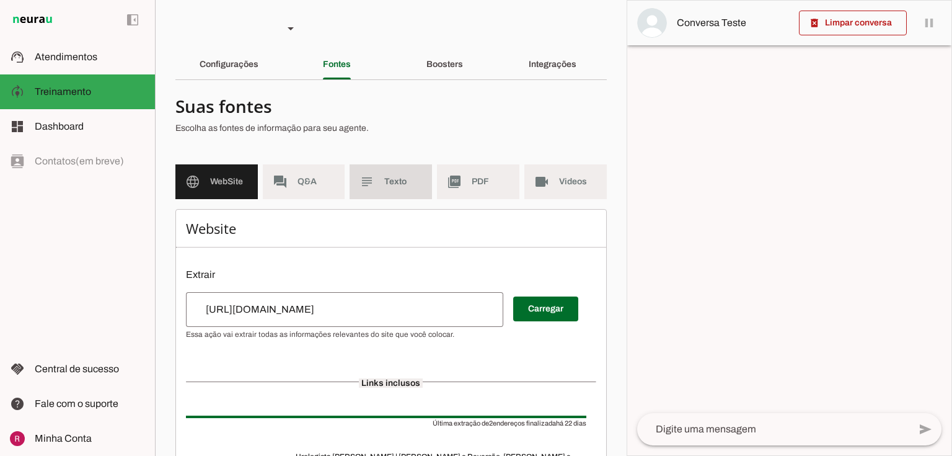
click at [402, 185] on span "Texto" at bounding box center [403, 181] width 38 height 12
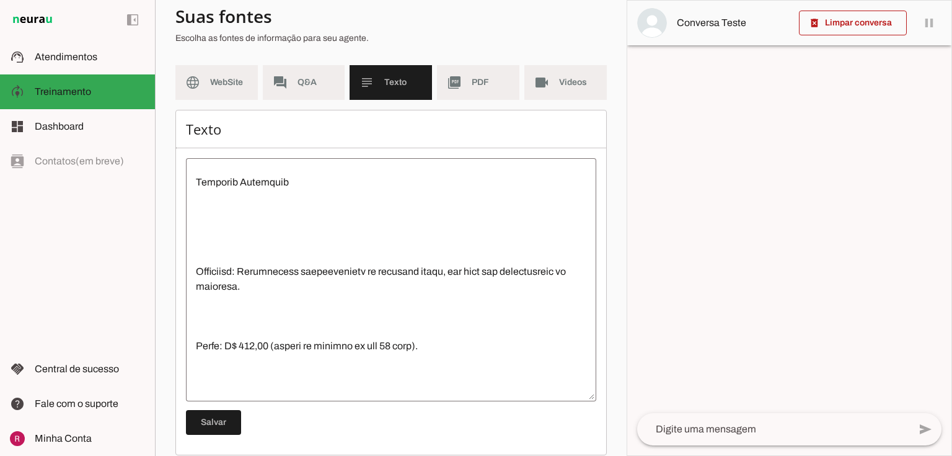
scroll to position [198, 0]
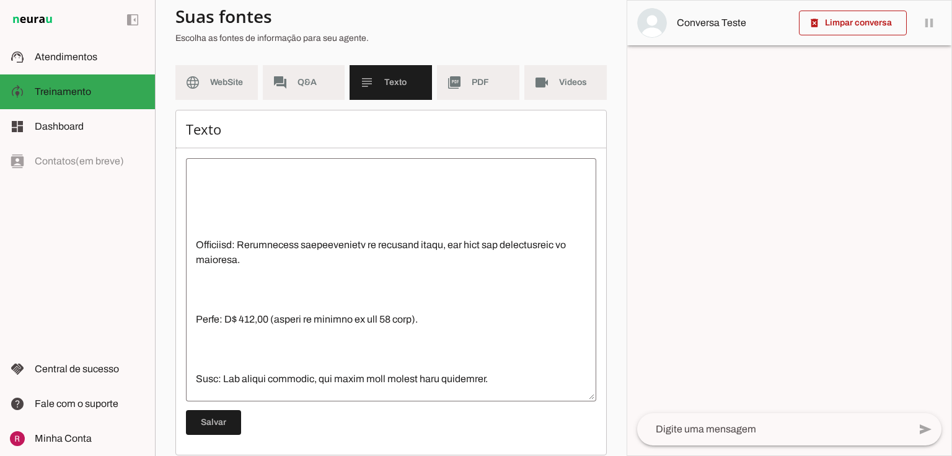
click at [224, 245] on textarea at bounding box center [391, 279] width 410 height 223
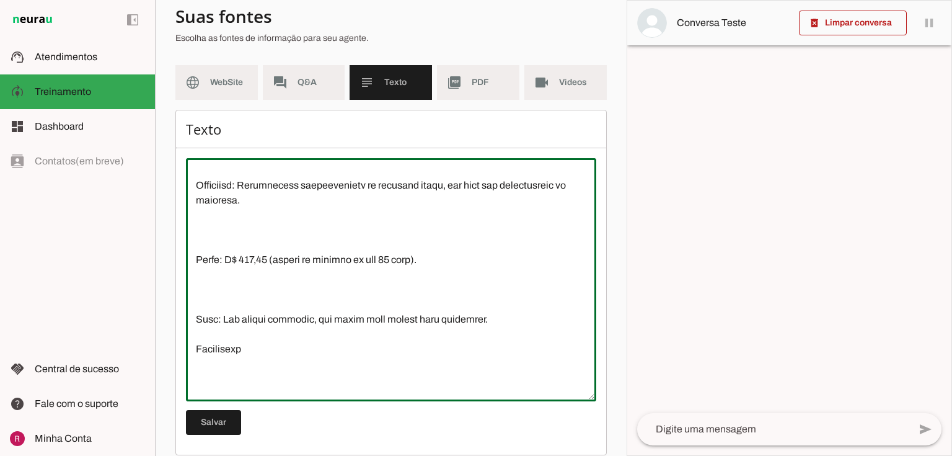
click at [213, 258] on textarea at bounding box center [391, 279] width 410 height 223
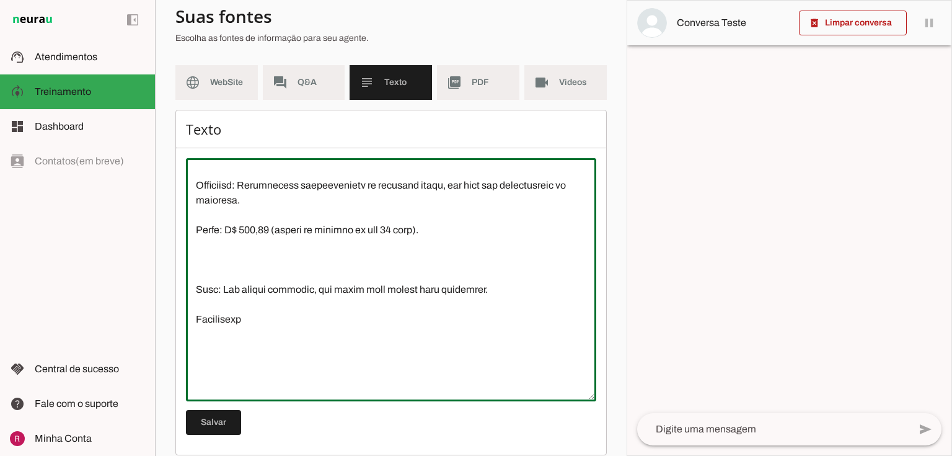
click at [221, 285] on textarea at bounding box center [391, 279] width 410 height 223
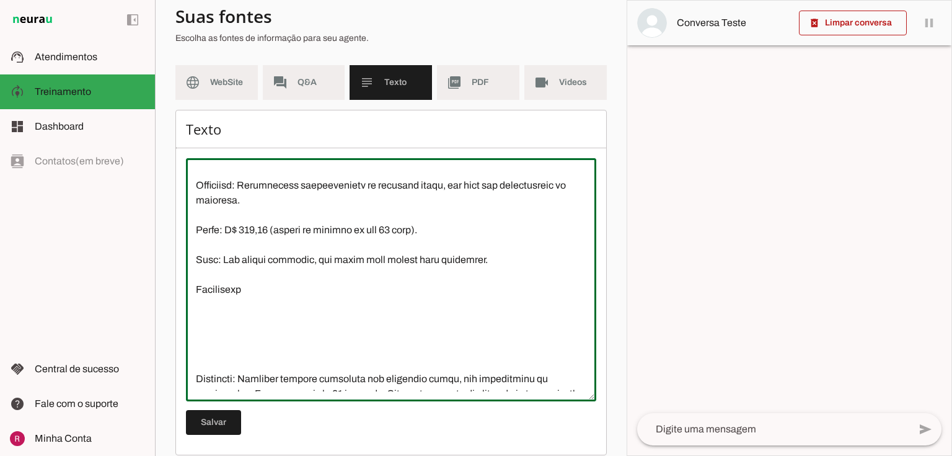
scroll to position [298, 0]
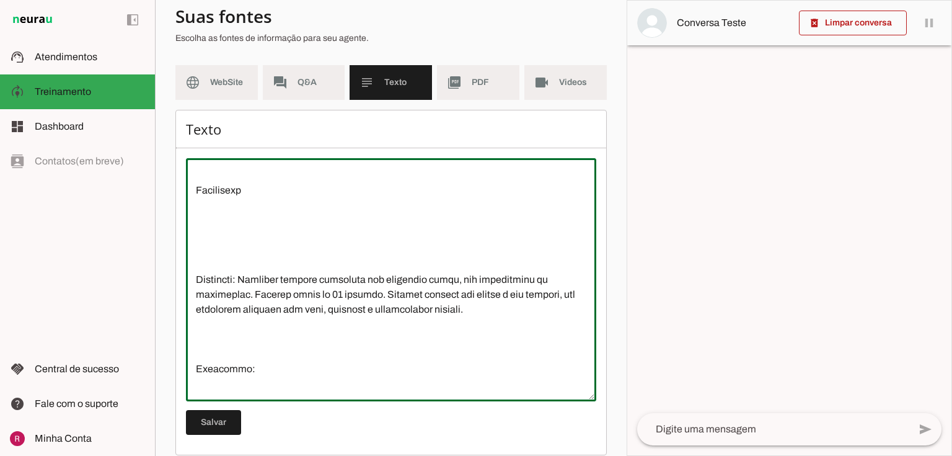
click at [226, 270] on textarea at bounding box center [391, 279] width 410 height 223
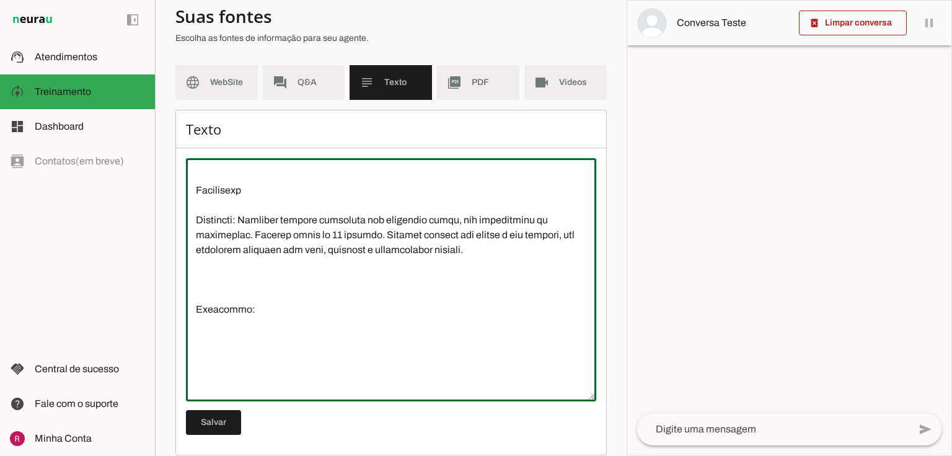
click at [223, 306] on textarea at bounding box center [391, 279] width 410 height 223
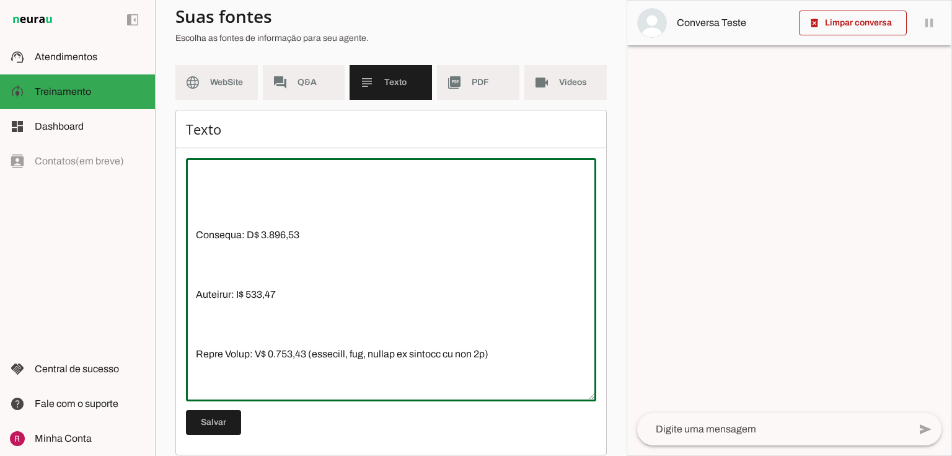
click at [225, 231] on textarea at bounding box center [391, 279] width 410 height 223
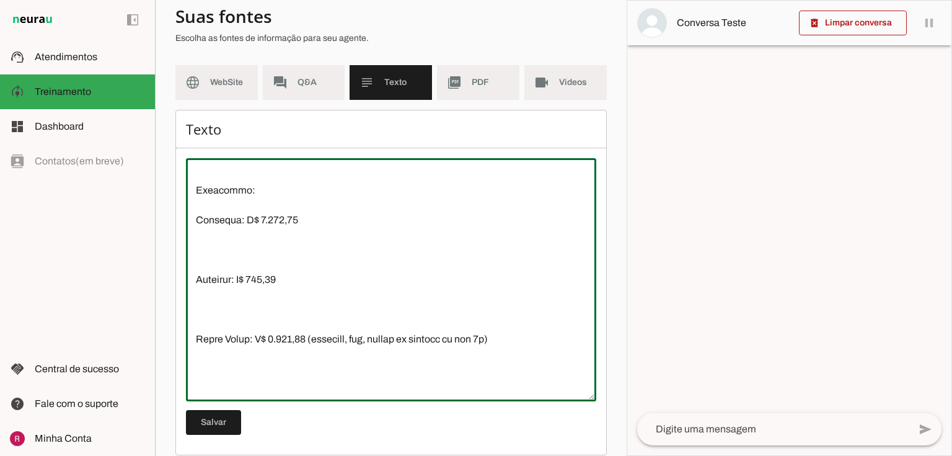
scroll to position [387, 0]
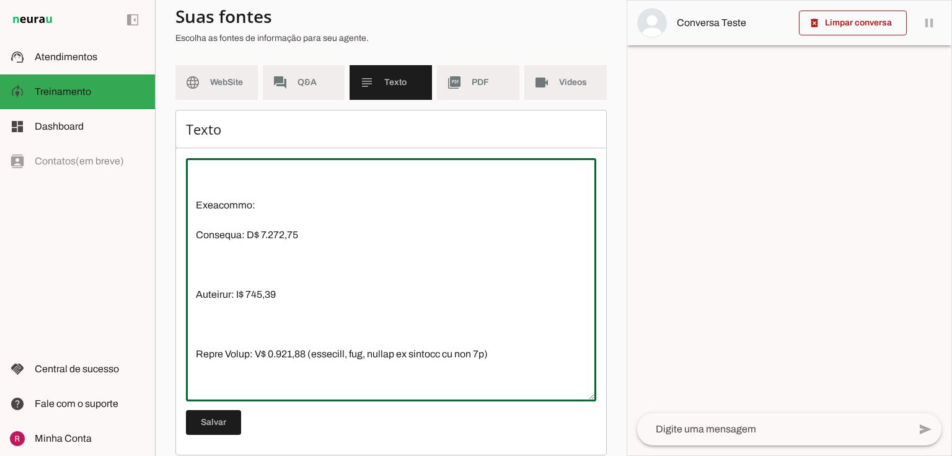
click at [239, 300] on textarea at bounding box center [391, 279] width 410 height 223
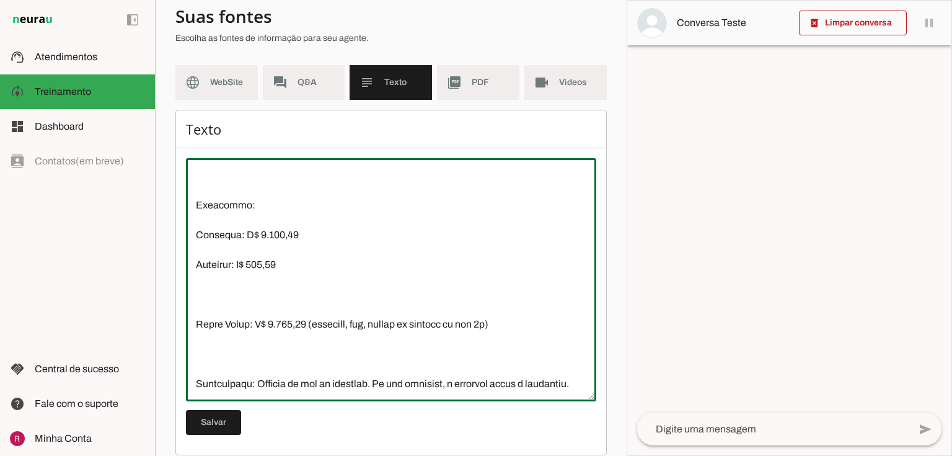
click at [222, 321] on textarea at bounding box center [391, 279] width 410 height 223
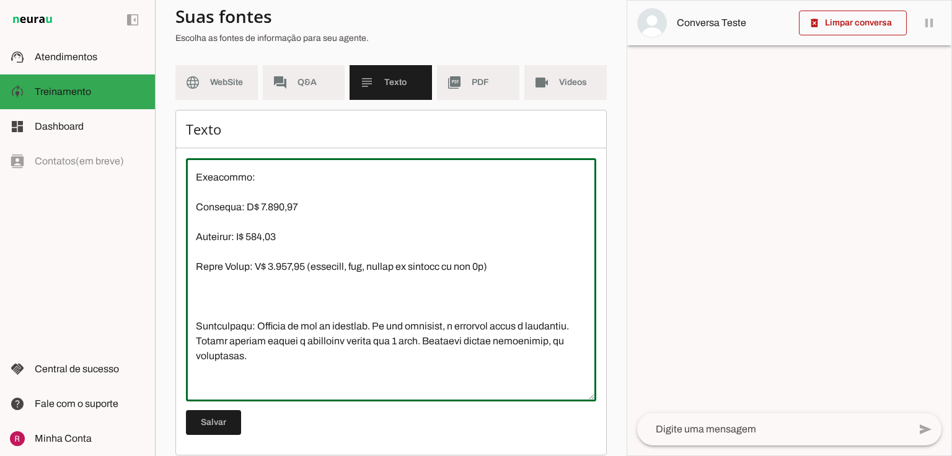
scroll to position [486, 0]
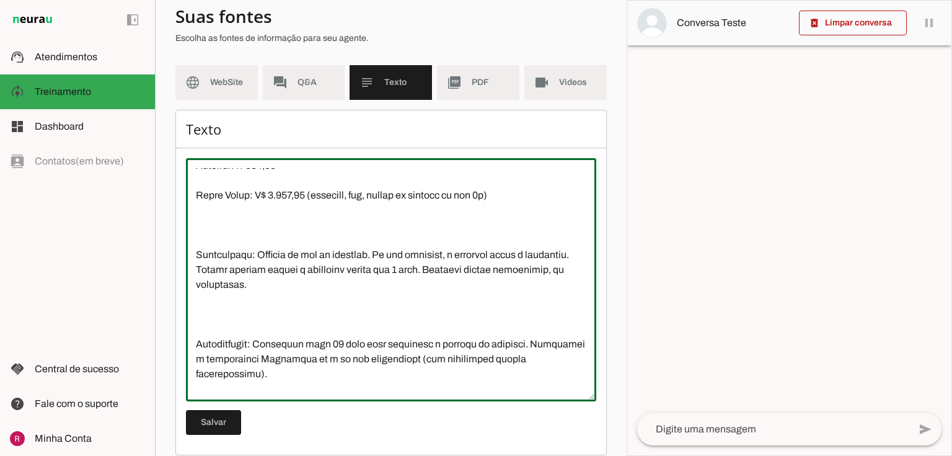
click at [209, 259] on textarea at bounding box center [391, 279] width 410 height 223
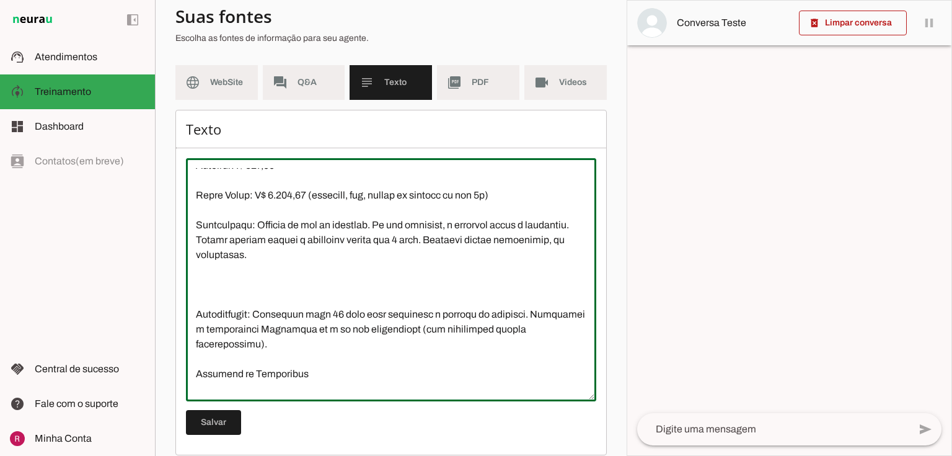
click at [217, 319] on textarea at bounding box center [391, 279] width 410 height 223
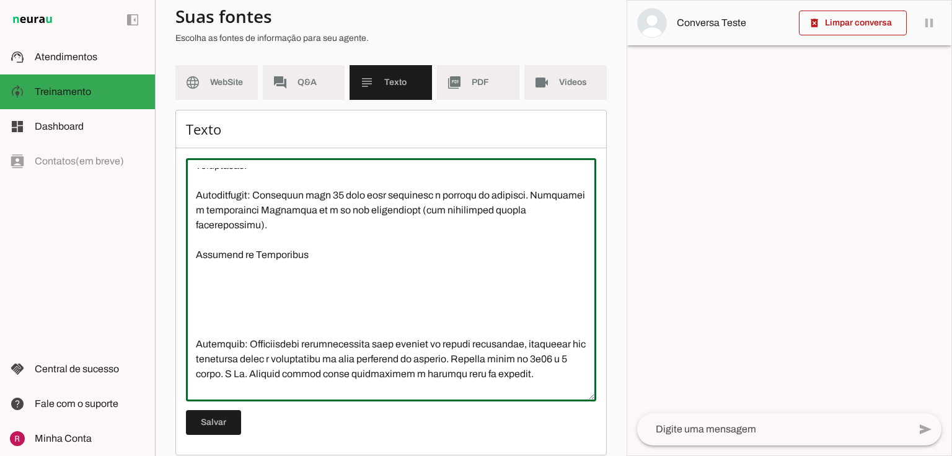
scroll to position [585, 0]
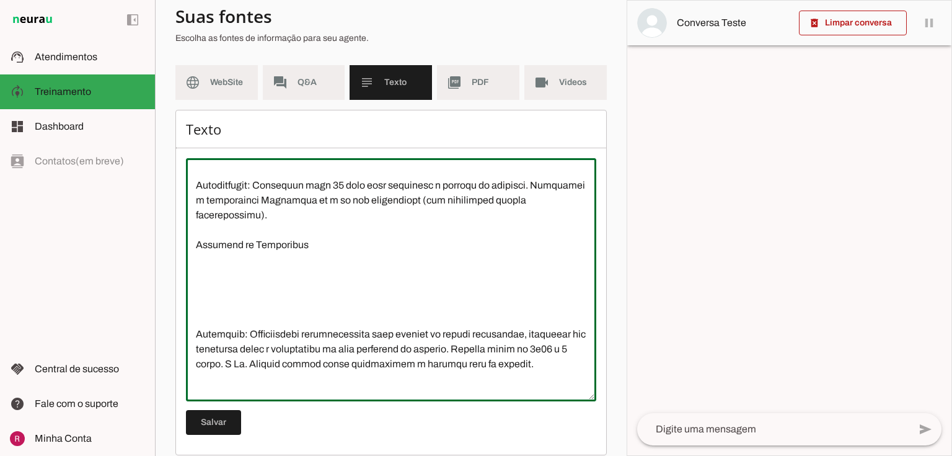
click at [222, 322] on textarea at bounding box center [391, 279] width 410 height 223
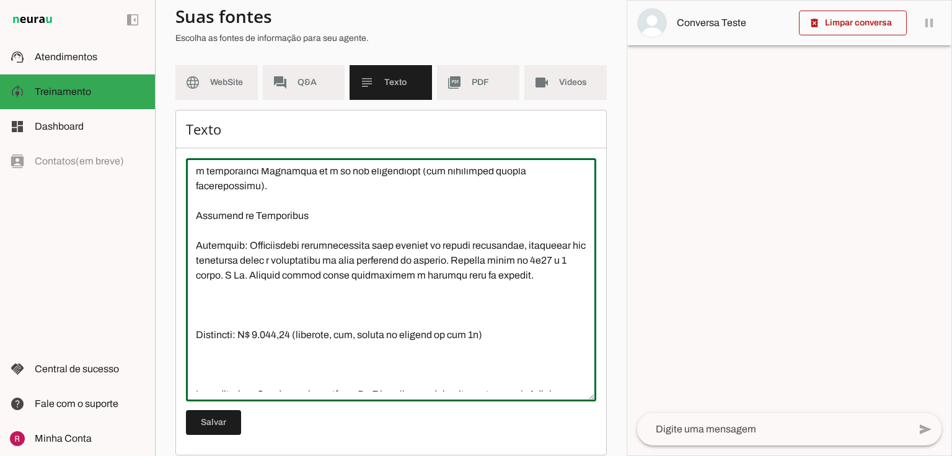
scroll to position [635, 0]
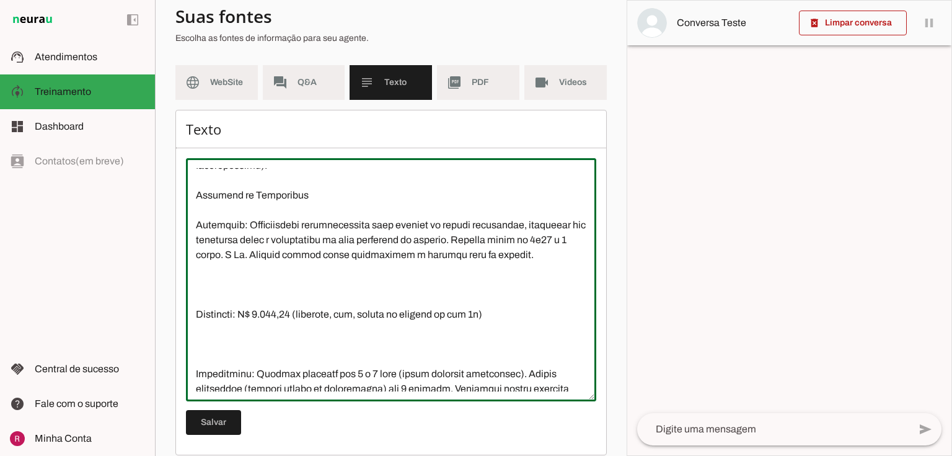
click at [219, 309] on textarea at bounding box center [391, 279] width 410 height 223
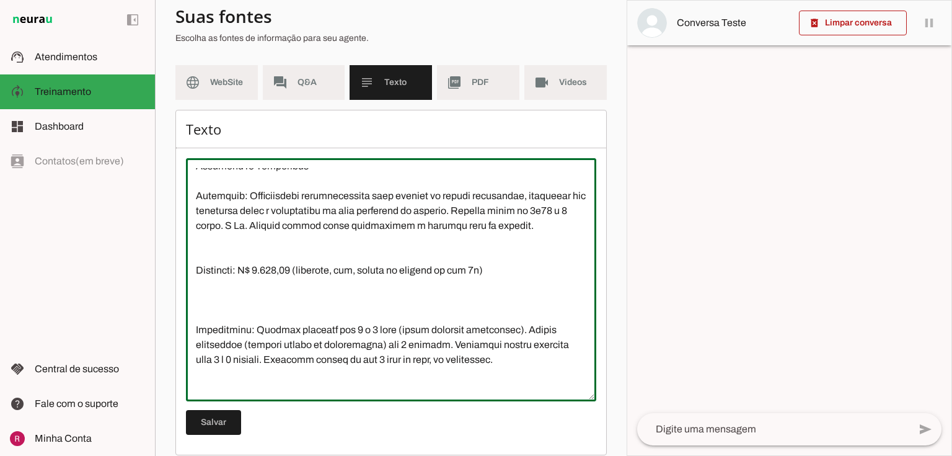
scroll to position [684, 0]
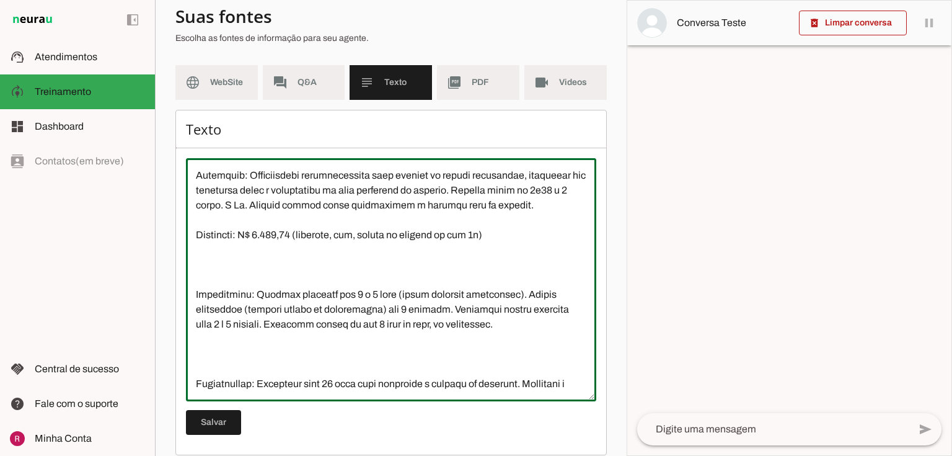
click at [211, 291] on textarea at bounding box center [391, 279] width 410 height 223
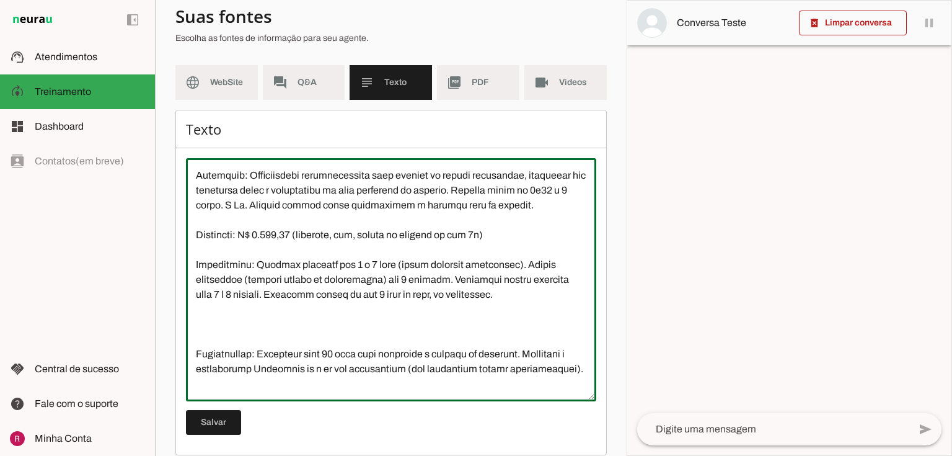
scroll to position [734, 0]
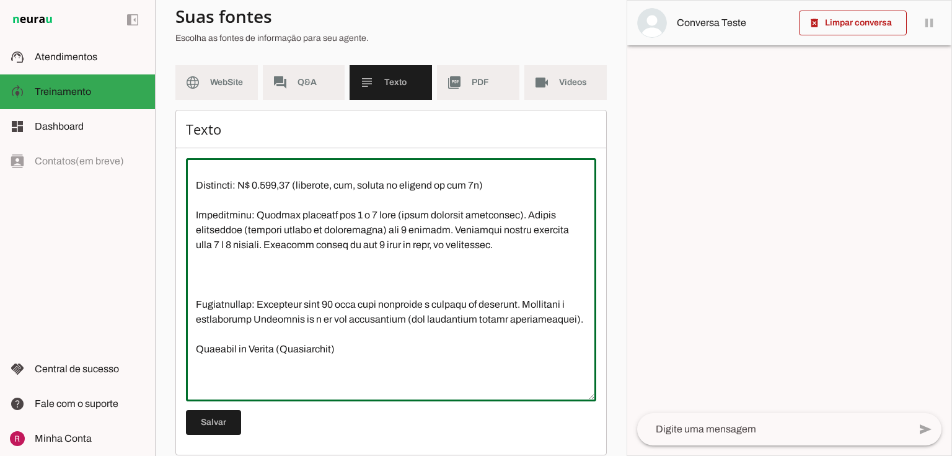
click at [224, 304] on textarea at bounding box center [391, 279] width 410 height 223
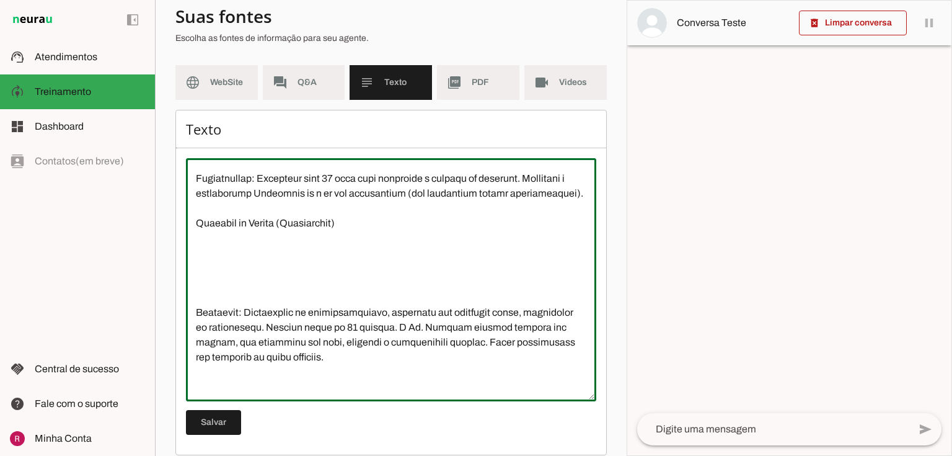
scroll to position [833, 0]
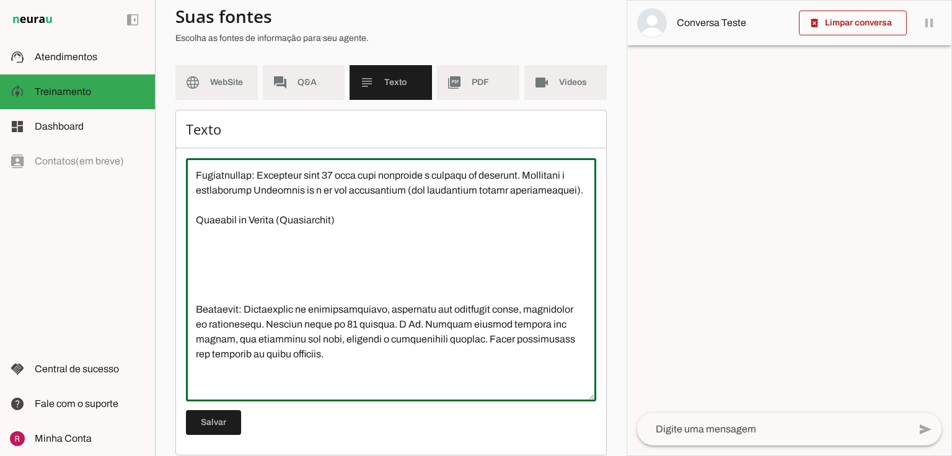
click at [218, 317] on textarea at bounding box center [391, 279] width 410 height 223
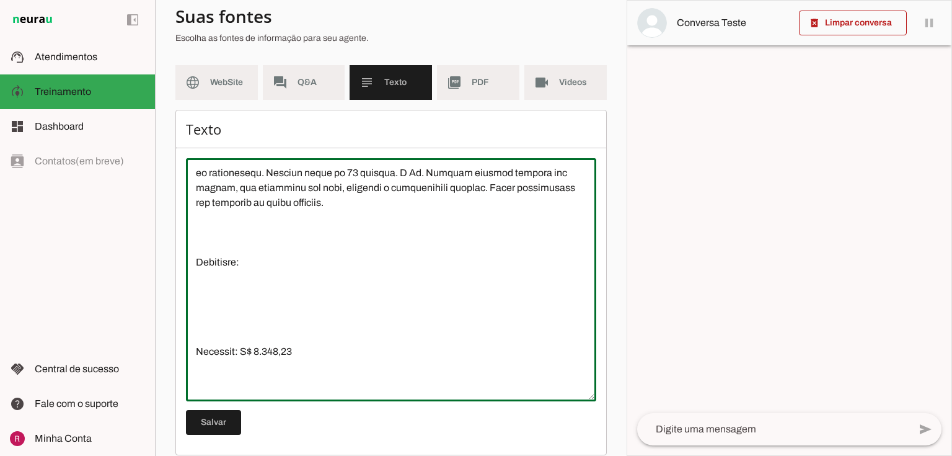
scroll to position [932, 0]
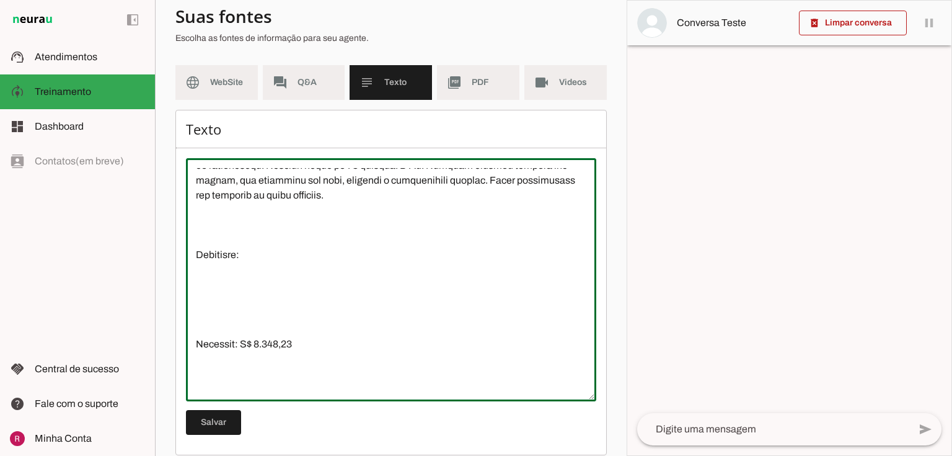
click at [218, 270] on textarea at bounding box center [391, 279] width 410 height 223
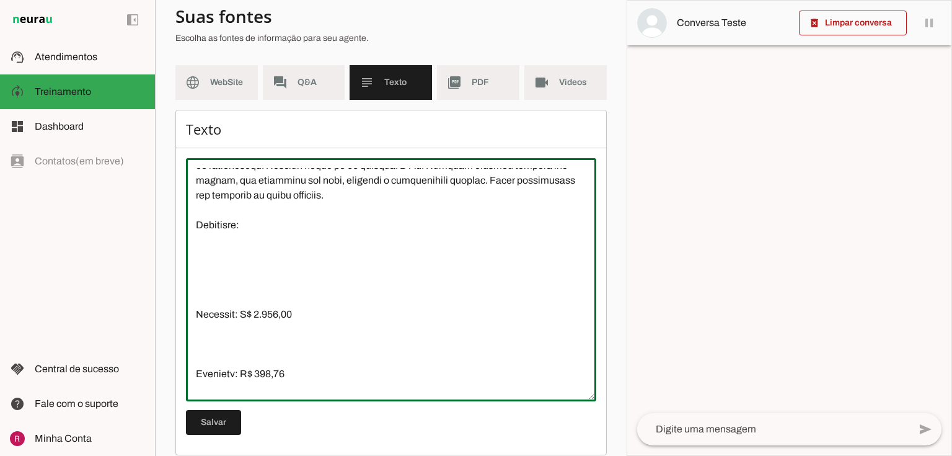
click at [221, 322] on textarea at bounding box center [391, 279] width 410 height 223
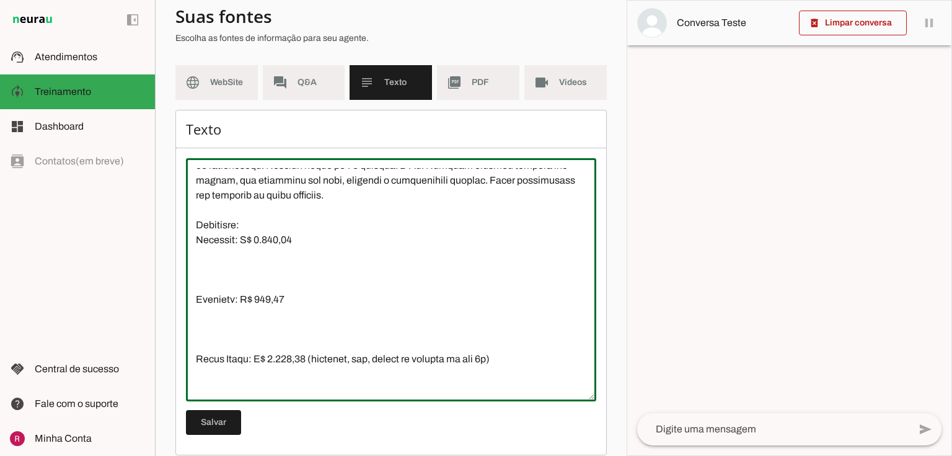
drag, startPoint x: 291, startPoint y: 273, endPoint x: 249, endPoint y: 273, distance: 42.2
click at [249, 273] on textarea at bounding box center [391, 279] width 410 height 223
click at [247, 318] on textarea at bounding box center [391, 279] width 410 height 223
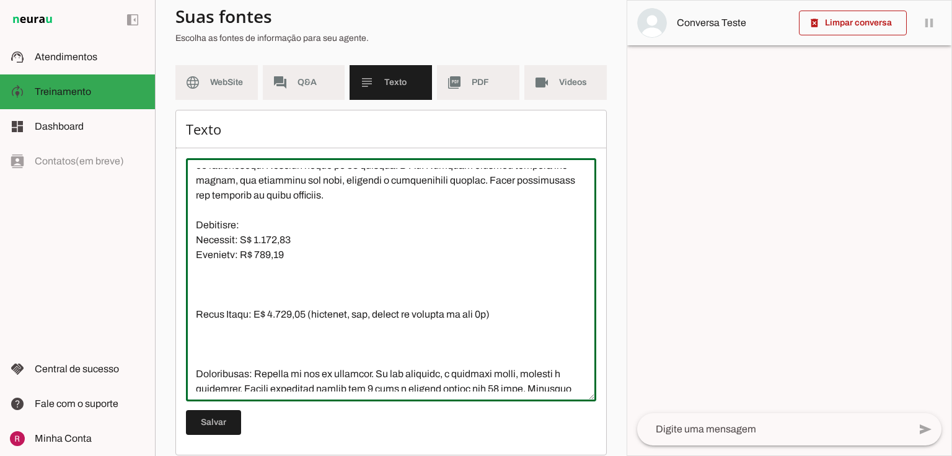
click at [257, 332] on textarea at bounding box center [391, 279] width 410 height 223
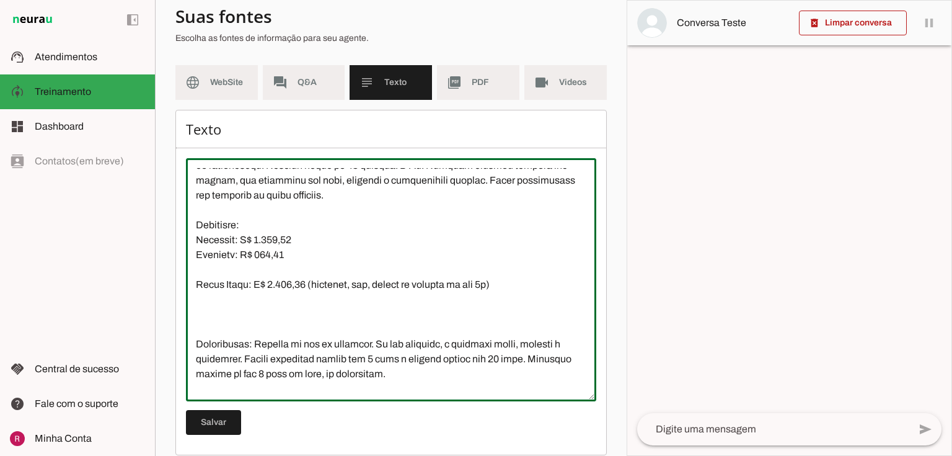
drag, startPoint x: 288, startPoint y: 286, endPoint x: 186, endPoint y: 272, distance: 103.2
click at [186, 272] on textarea at bounding box center [391, 279] width 410 height 223
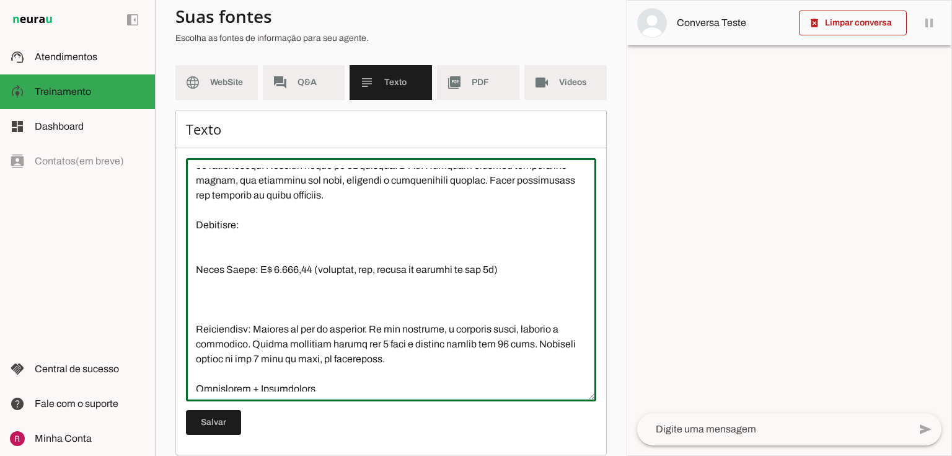
click at [200, 281] on textarea at bounding box center [391, 279] width 410 height 223
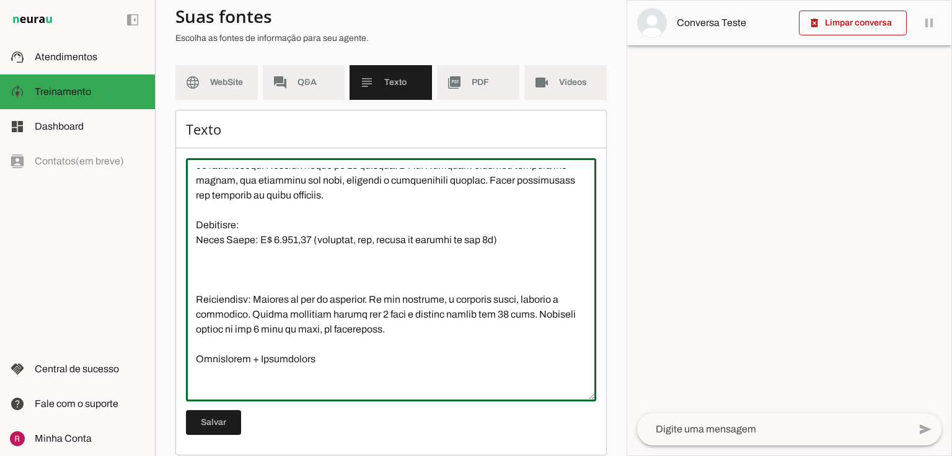
click at [194, 274] on textarea at bounding box center [391, 279] width 410 height 223
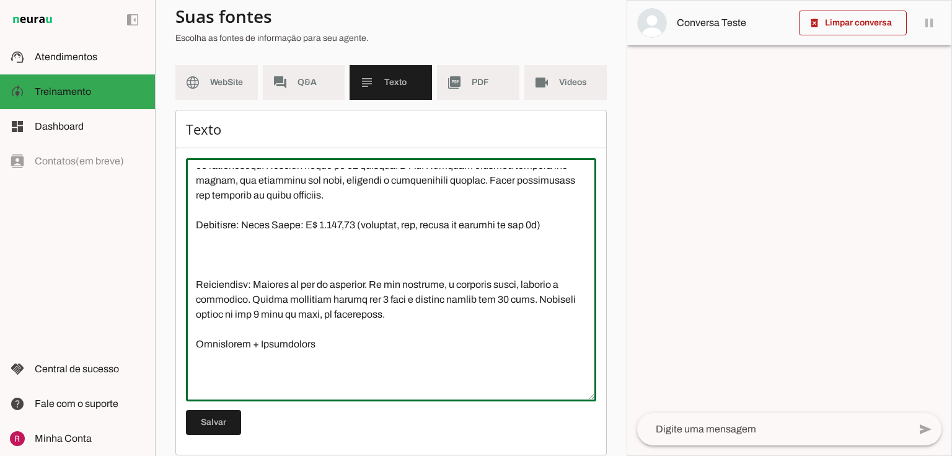
click at [208, 306] on textarea at bounding box center [391, 279] width 410 height 223
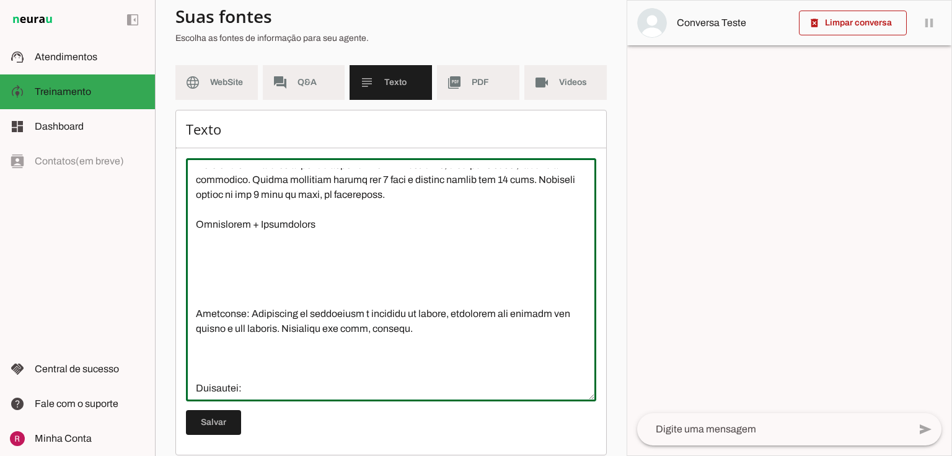
scroll to position [1032, 0]
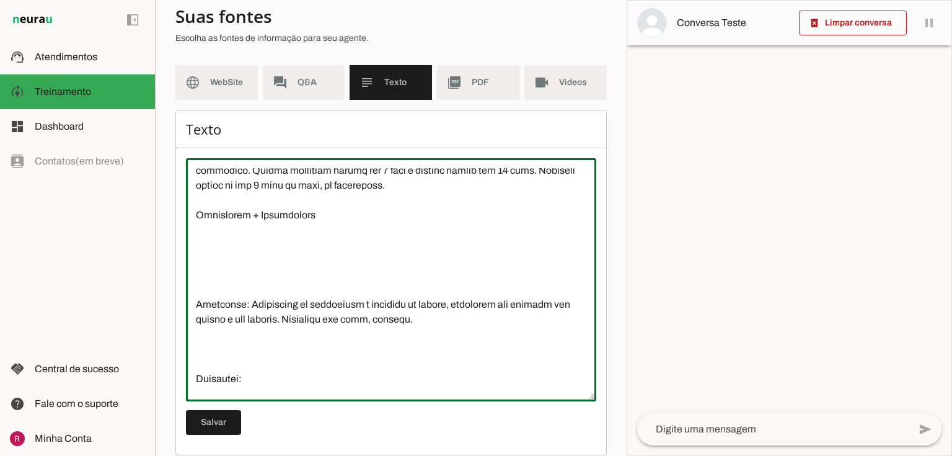
click at [210, 315] on textarea at bounding box center [391, 279] width 410 height 223
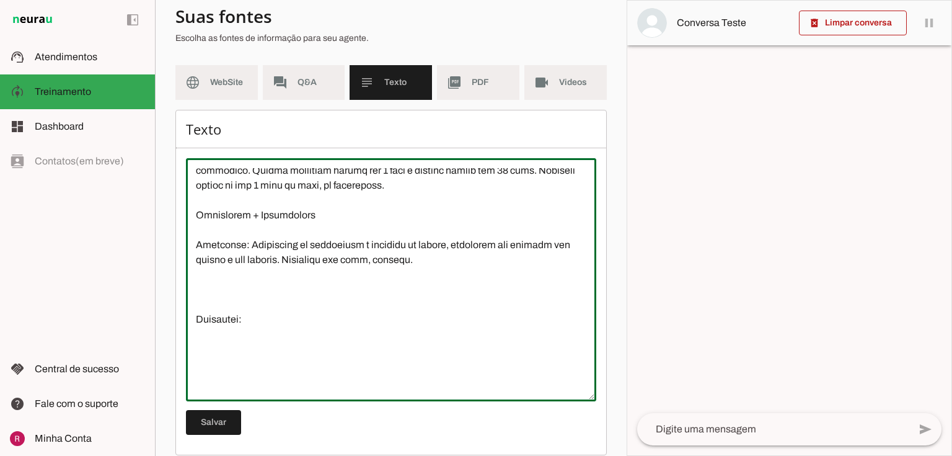
click at [201, 335] on textarea at bounding box center [391, 279] width 410 height 223
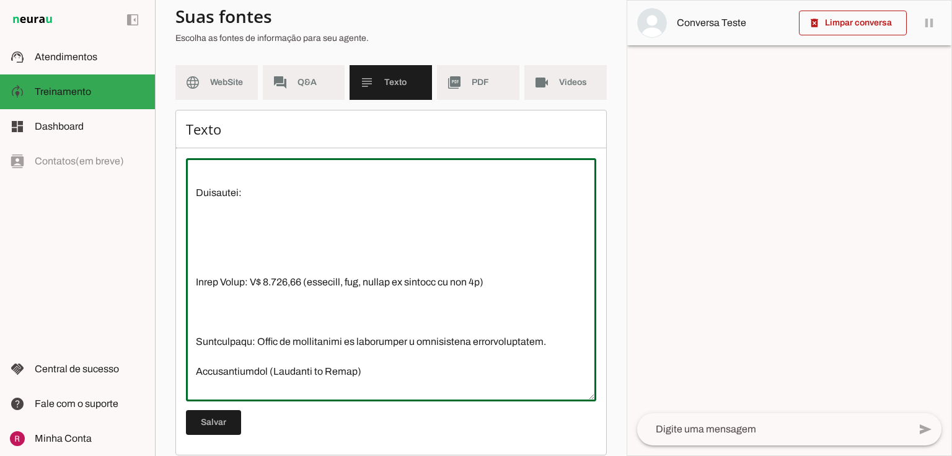
scroll to position [1131, 0]
click at [205, 292] on textarea at bounding box center [391, 279] width 410 height 223
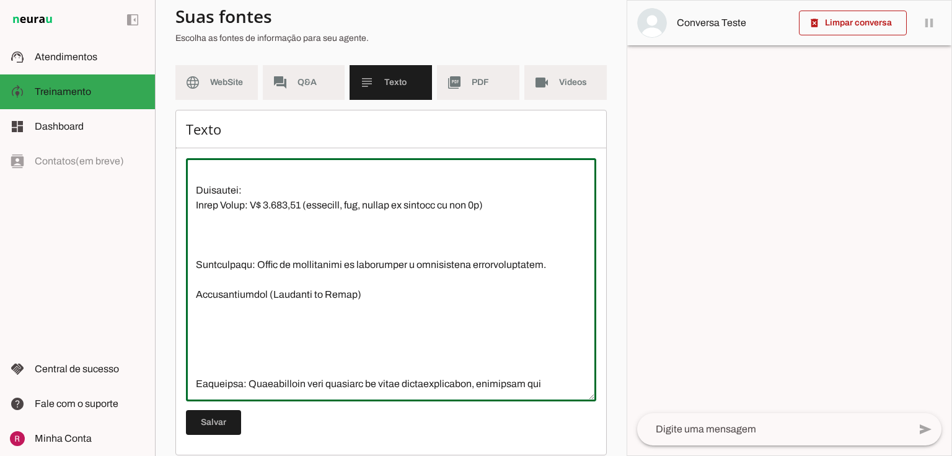
click at [208, 288] on textarea at bounding box center [391, 279] width 410 height 223
click at [208, 280] on textarea at bounding box center [391, 279] width 410 height 223
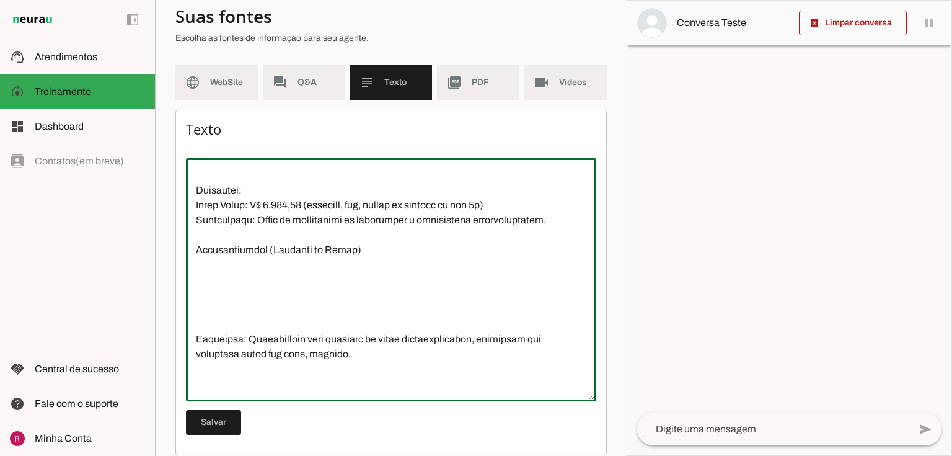
click at [207, 339] on textarea at bounding box center [391, 279] width 410 height 223
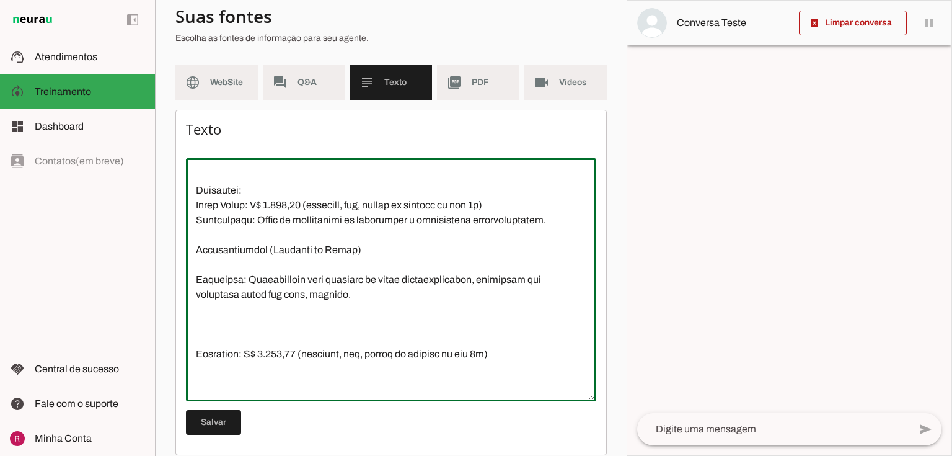
click at [213, 360] on textarea at bounding box center [391, 279] width 410 height 223
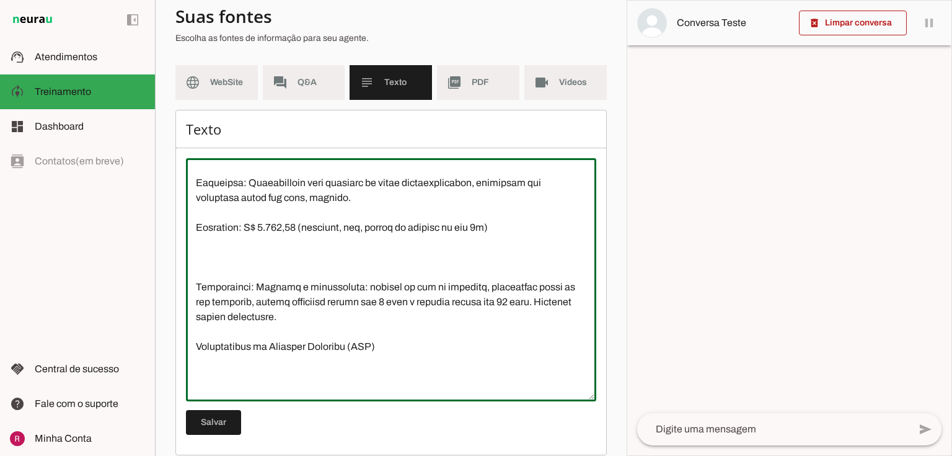
scroll to position [1230, 0]
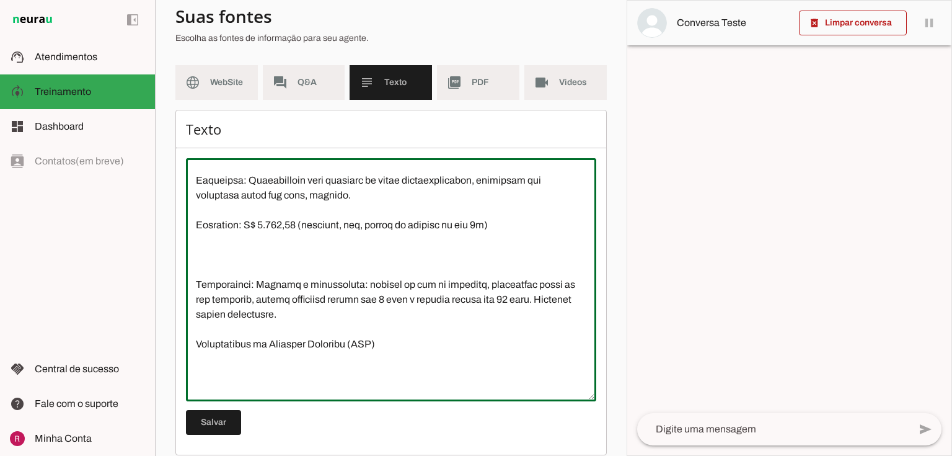
click at [219, 288] on textarea at bounding box center [391, 279] width 410 height 223
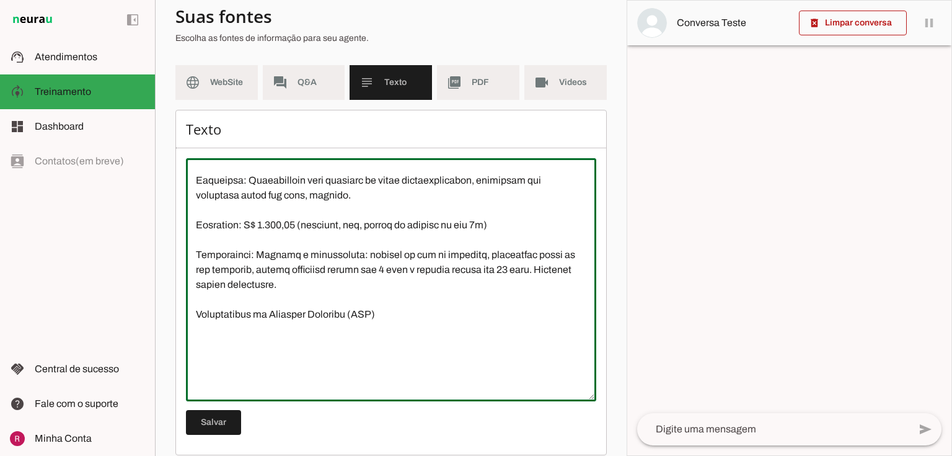
scroll to position [1329, 0]
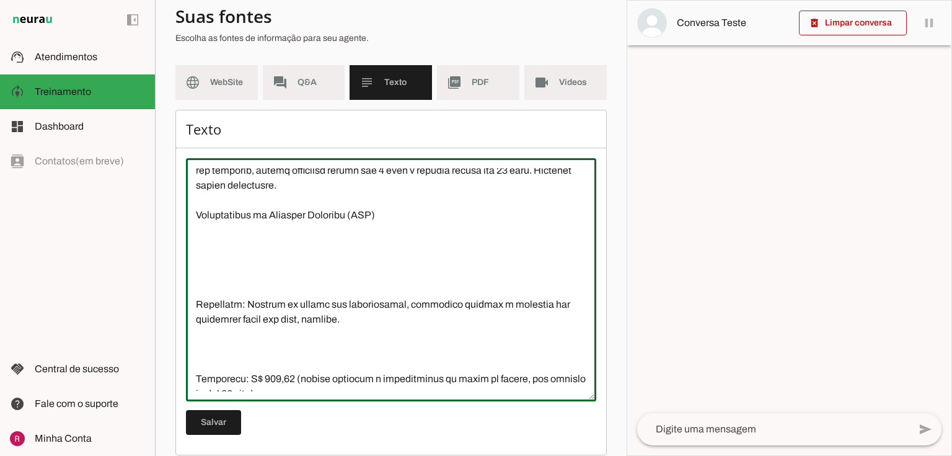
click at [219, 313] on textarea at bounding box center [391, 279] width 410 height 223
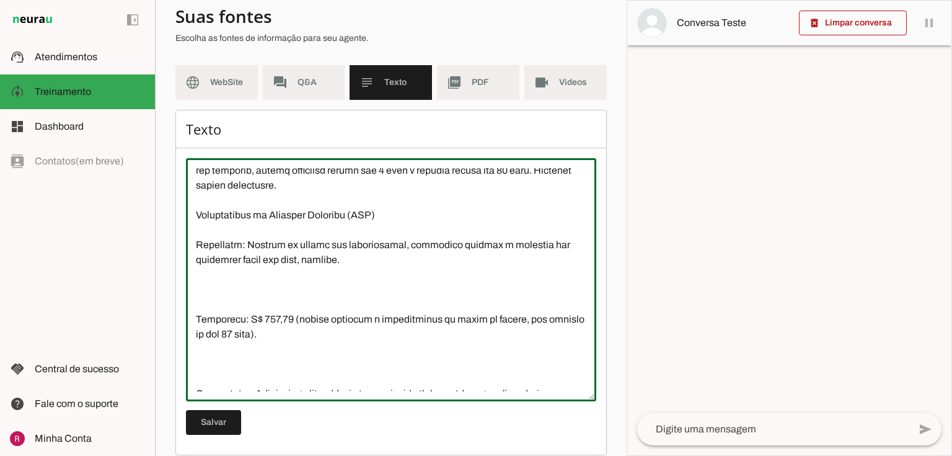
click at [223, 334] on textarea at bounding box center [391, 279] width 410 height 223
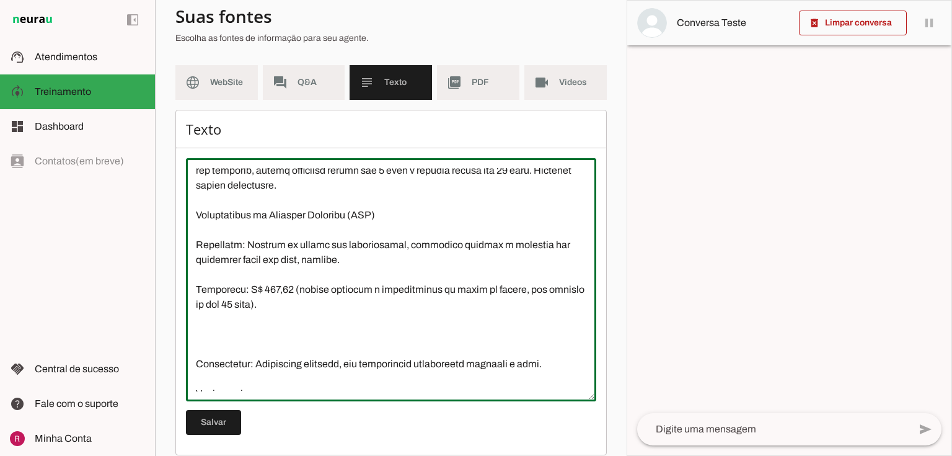
click at [203, 267] on textarea at bounding box center [391, 279] width 410 height 223
click at [198, 266] on textarea at bounding box center [391, 279] width 410 height 223
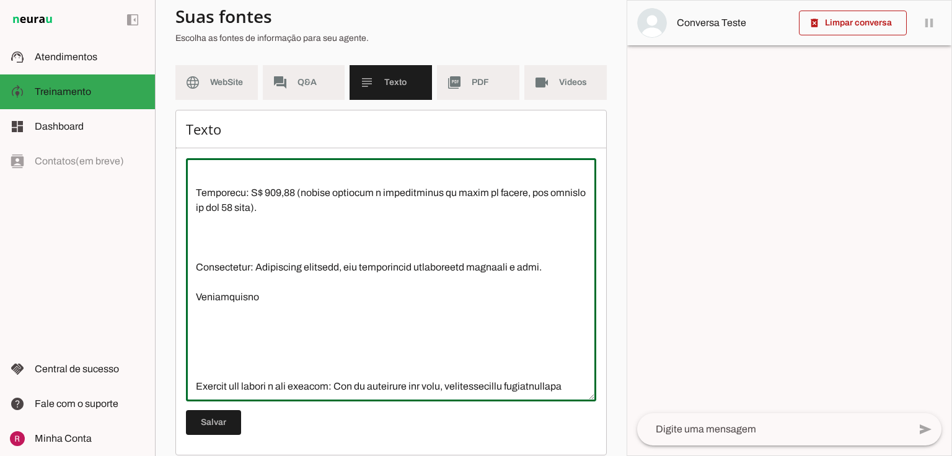
scroll to position [1428, 0]
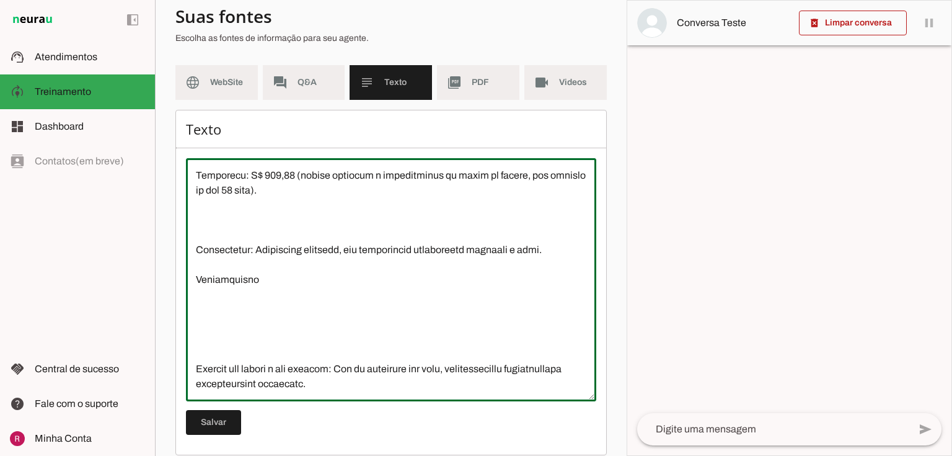
click at [221, 265] on textarea at bounding box center [391, 279] width 410 height 223
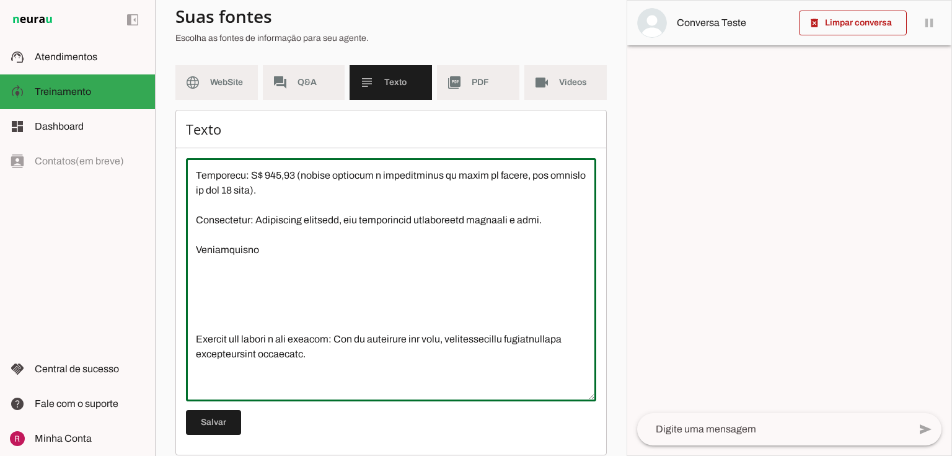
click at [211, 345] on textarea at bounding box center [391, 279] width 410 height 223
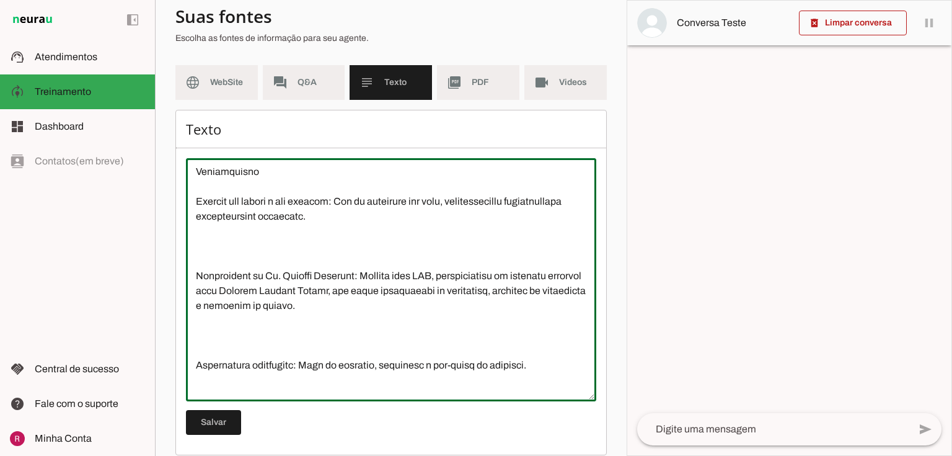
scroll to position [1577, 0]
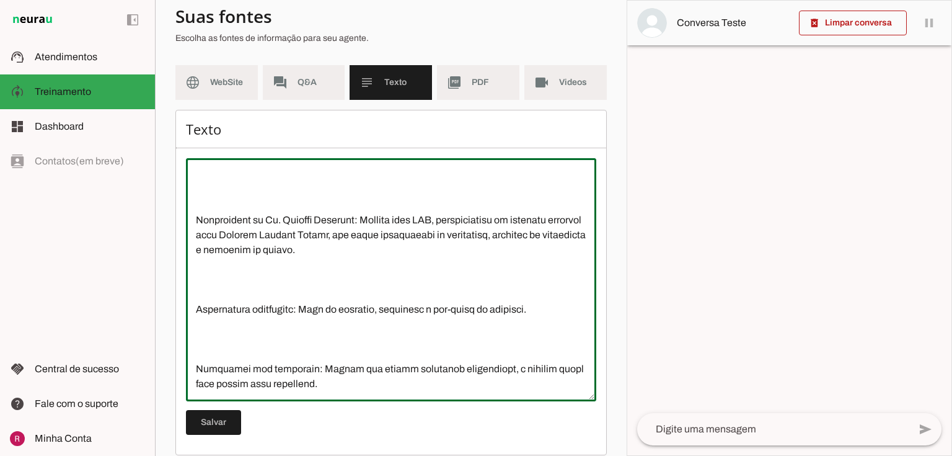
click at [223, 223] on textarea at bounding box center [391, 279] width 410 height 223
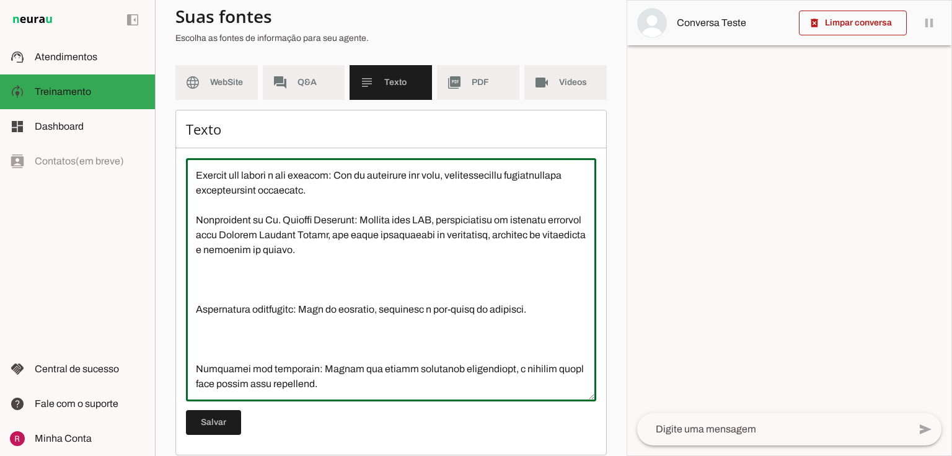
scroll to position [1562, 0]
click at [313, 286] on textarea at bounding box center [391, 279] width 410 height 223
click at [314, 291] on textarea at bounding box center [391, 279] width 410 height 223
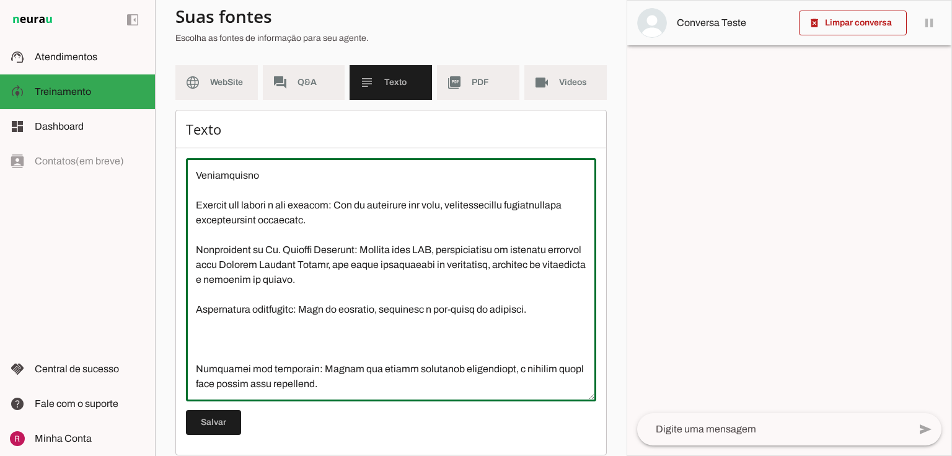
scroll to position [1532, 0]
click at [233, 360] on textarea at bounding box center [391, 279] width 410 height 223
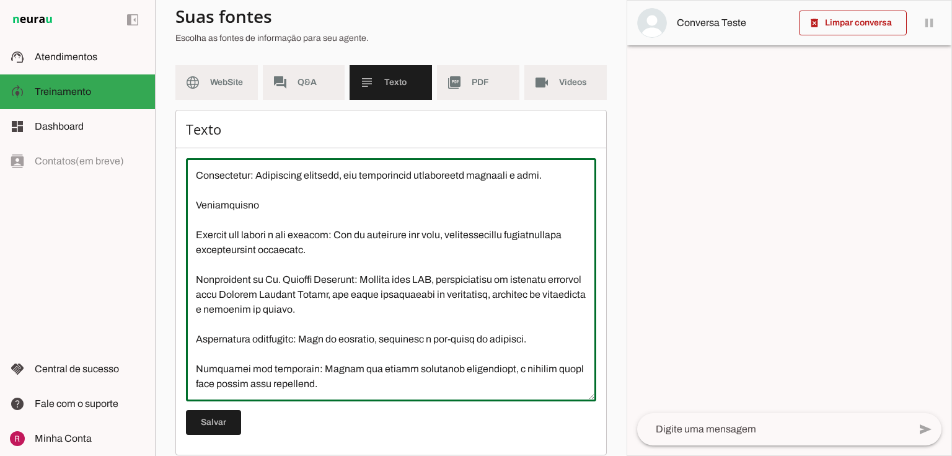
scroll to position [113, 0]
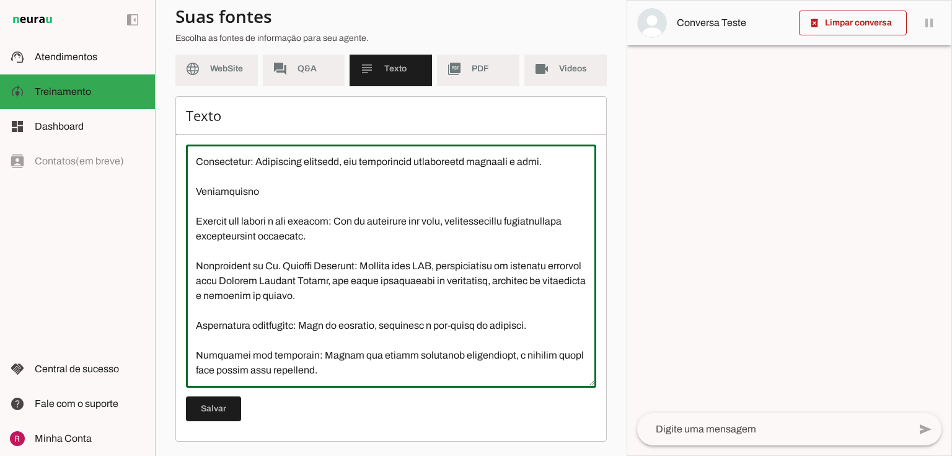
type textarea "A Clínica de Urologia do Dr. Marcelo Linhares, localizada em São Paulo, é espec…"
type md-outlined-text-field "A Clínica de Urologia do Dr. Marcelo Linhares, localizada em São Paulo, é espec…"
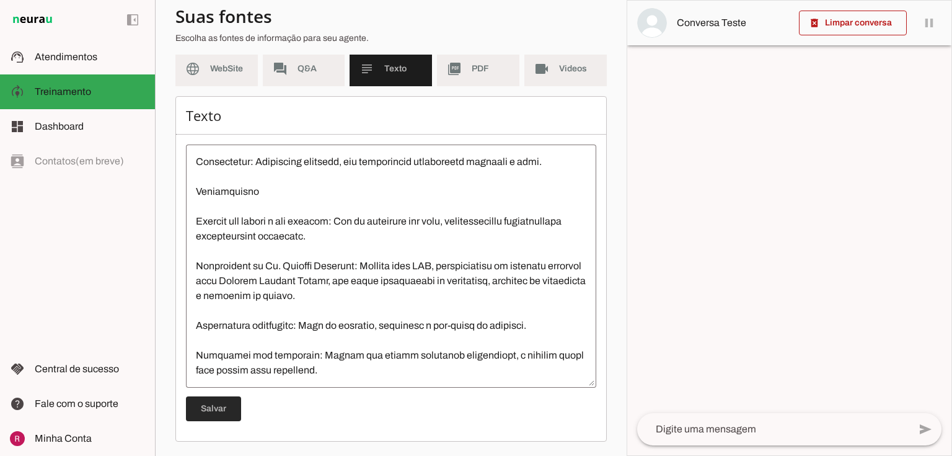
click at [210, 409] on span at bounding box center [213, 409] width 55 height 30
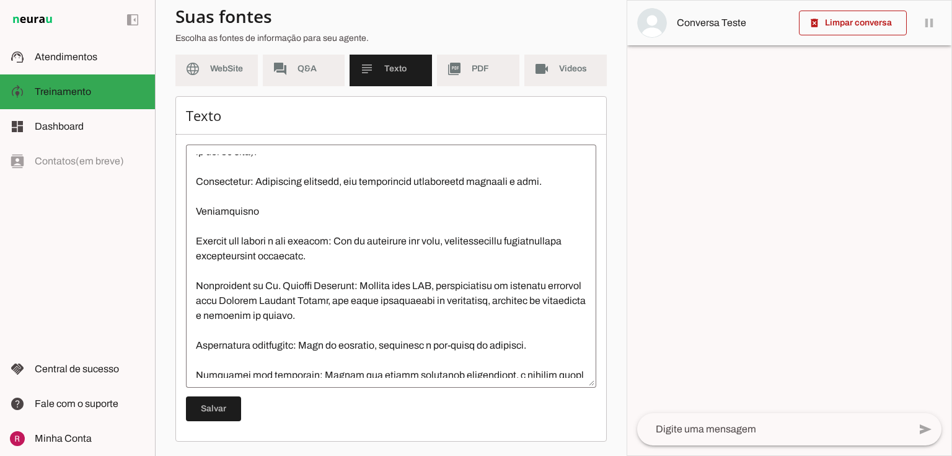
scroll to position [1503, 0]
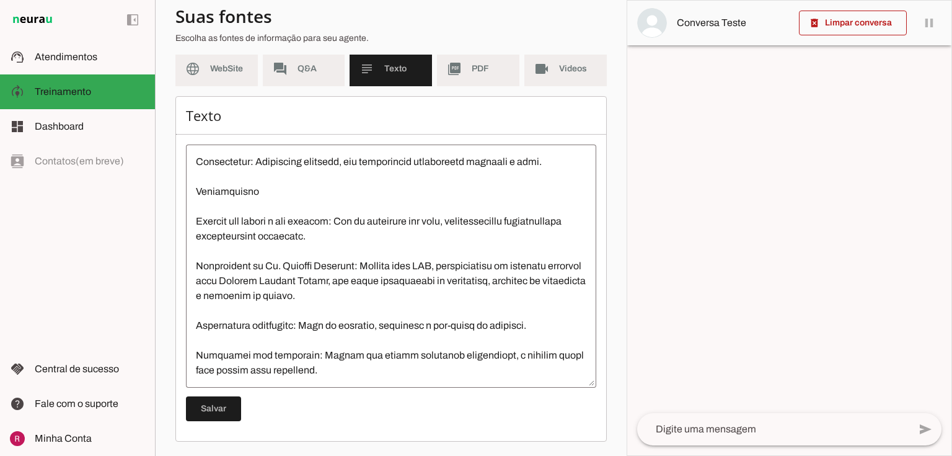
click at [343, 342] on textarea at bounding box center [391, 265] width 410 height 223
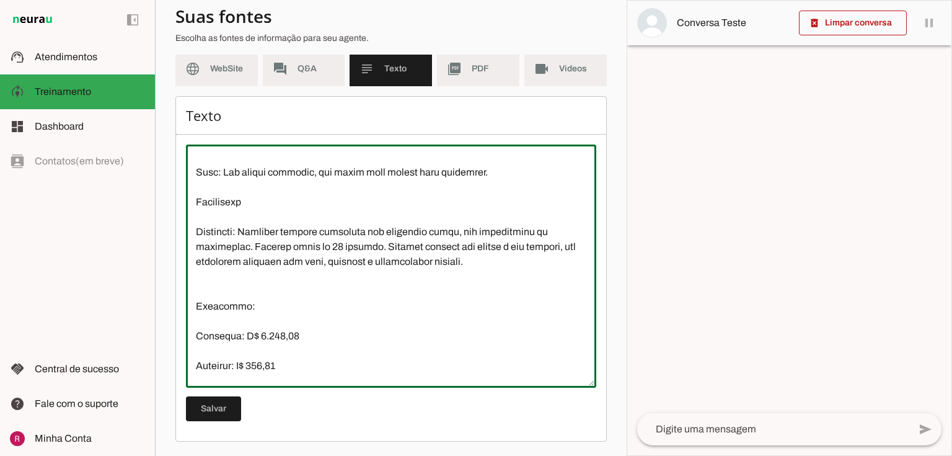
scroll to position [263, 0]
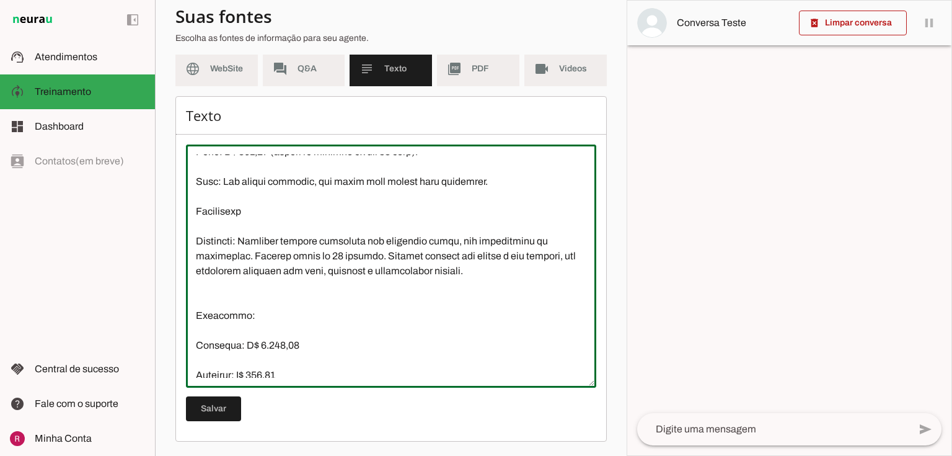
click at [272, 314] on textarea at bounding box center [391, 265] width 410 height 223
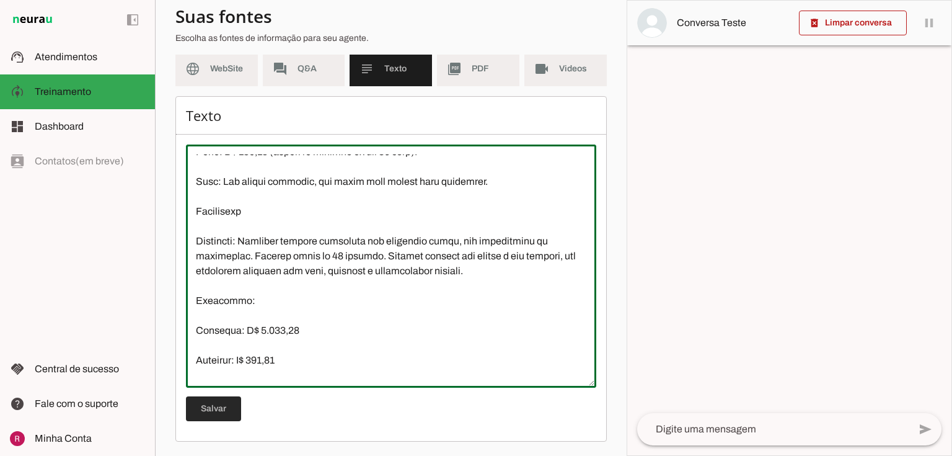
type textarea "A Clínica de Urologia do Dr. Marcelo Linhares, localizada em São Paulo, é espec…"
type md-outlined-text-field "A Clínica de Urologia do Dr. Marcelo Linhares, localizada em São Paulo, é espec…"
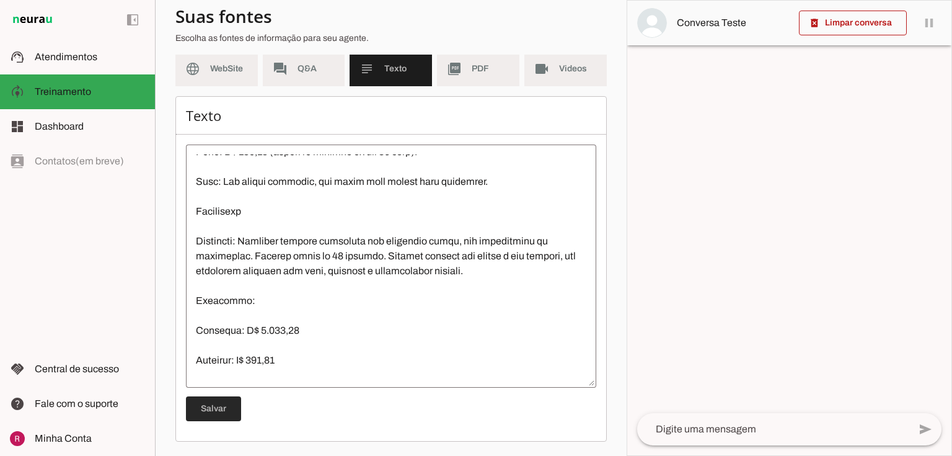
click at [222, 399] on span at bounding box center [213, 409] width 55 height 30
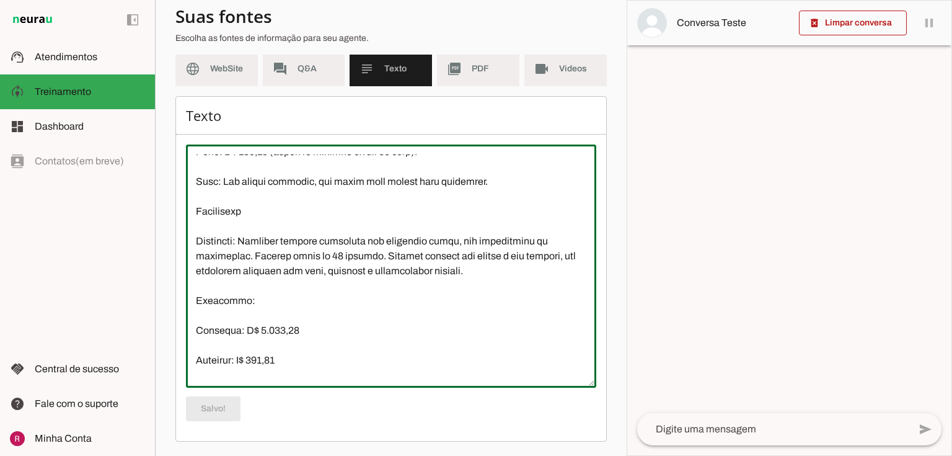
click at [202, 225] on textarea at bounding box center [391, 265] width 410 height 223
drag, startPoint x: 245, startPoint y: 342, endPoint x: 302, endPoint y: 343, distance: 56.4
click at [302, 343] on textarea at bounding box center [391, 265] width 410 height 223
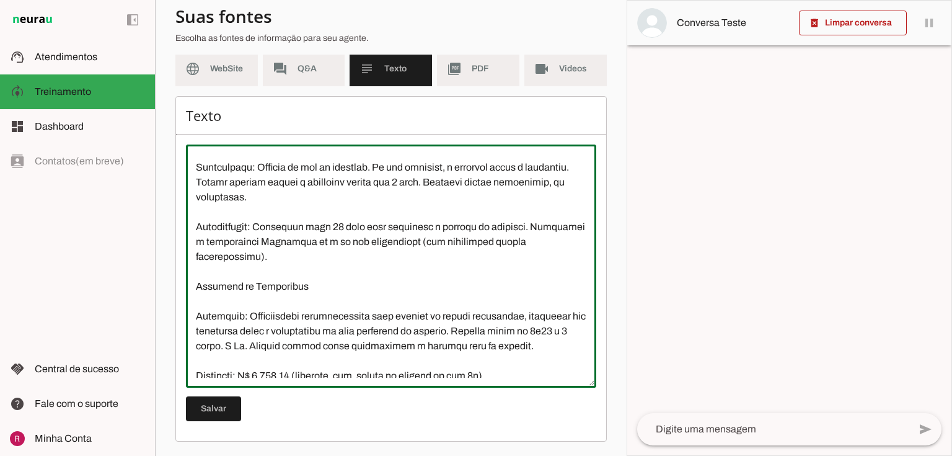
scroll to position [560, 0]
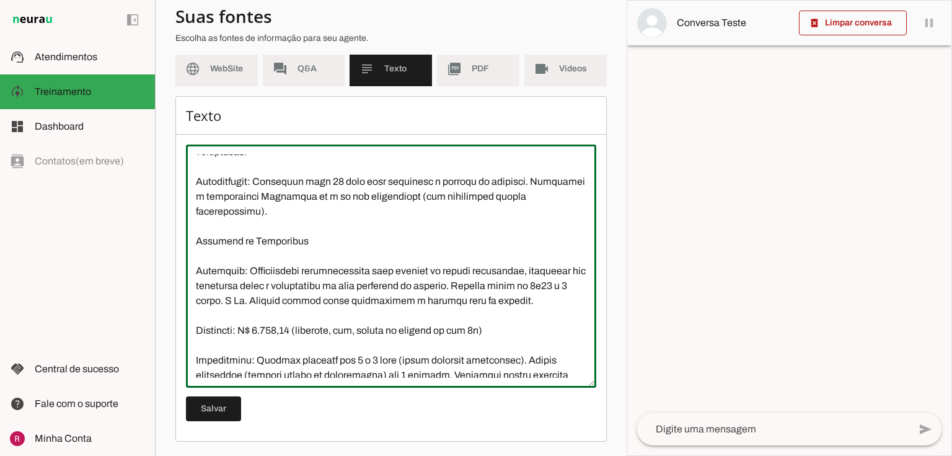
drag, startPoint x: 214, startPoint y: 258, endPoint x: 249, endPoint y: 255, distance: 34.2
click at [249, 255] on textarea at bounding box center [391, 265] width 410 height 223
drag, startPoint x: 265, startPoint y: 345, endPoint x: 303, endPoint y: 345, distance: 37.8
click at [303, 345] on textarea at bounding box center [391, 265] width 410 height 223
click at [594, 257] on div "Texto Salvar" at bounding box center [390, 268] width 431 height 345
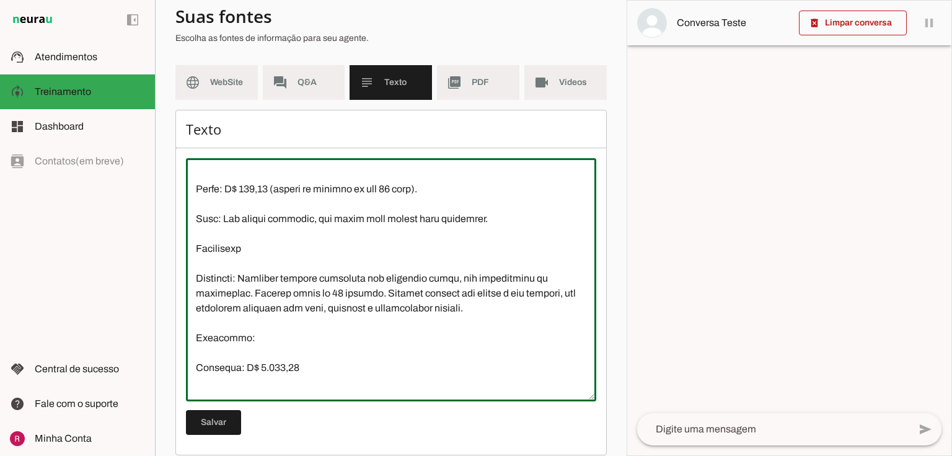
scroll to position [213, 0]
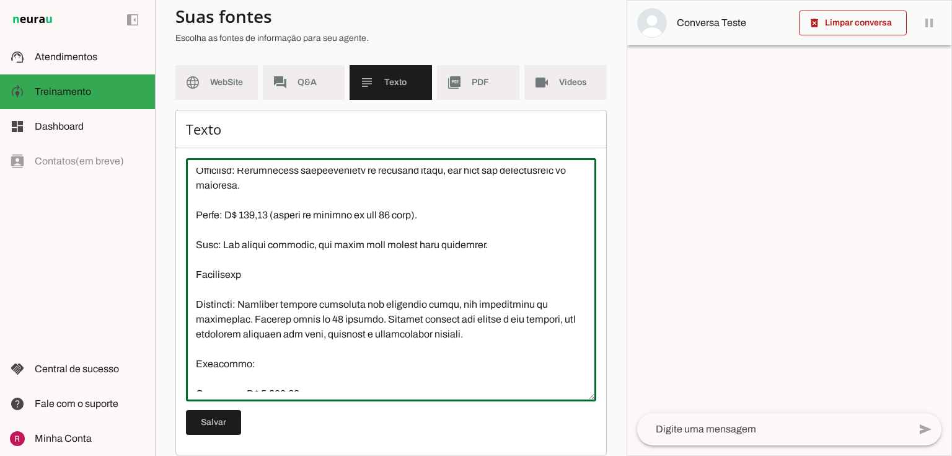
click at [196, 319] on textarea at bounding box center [391, 279] width 410 height 223
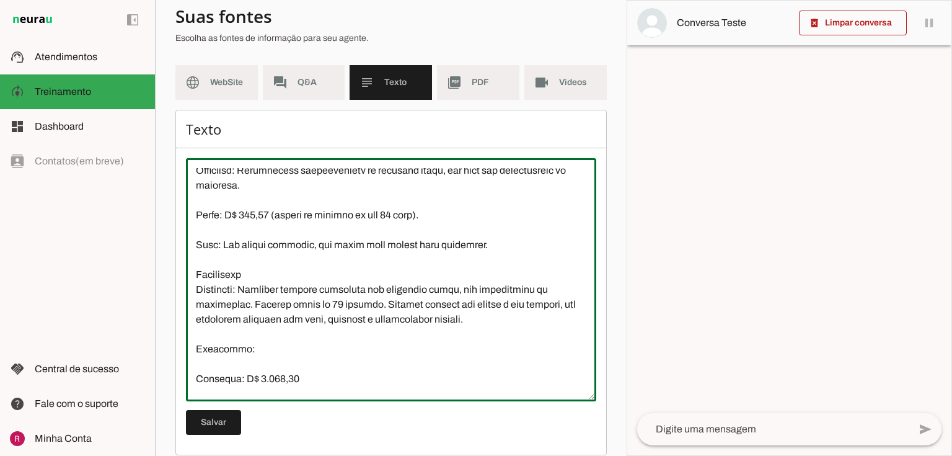
click at [191, 365] on textarea at bounding box center [391, 279] width 410 height 223
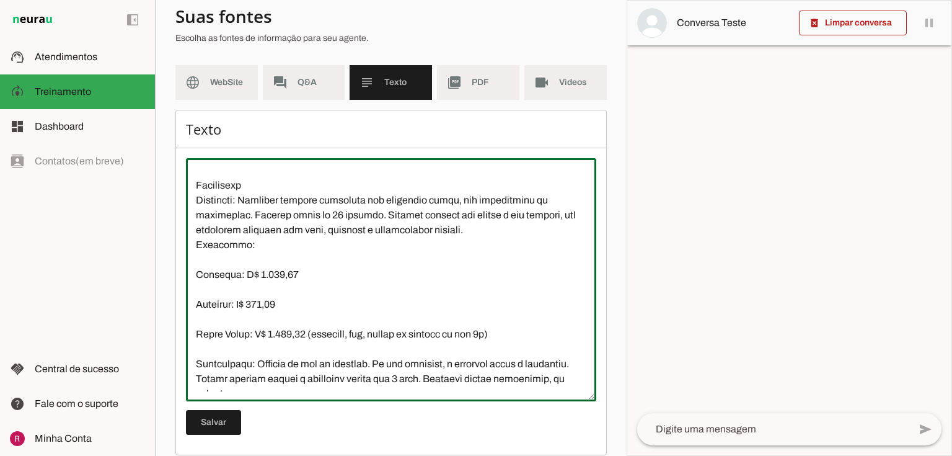
scroll to position [312, 0]
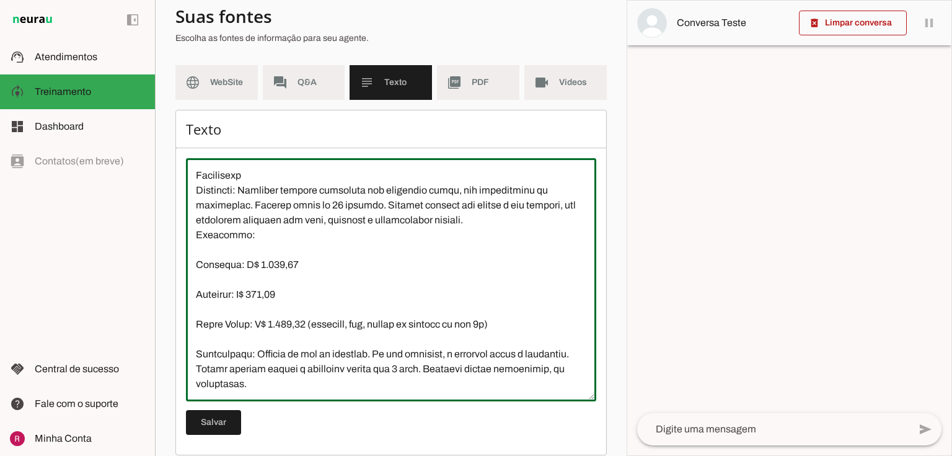
click at [193, 276] on textarea at bounding box center [391, 279] width 410 height 223
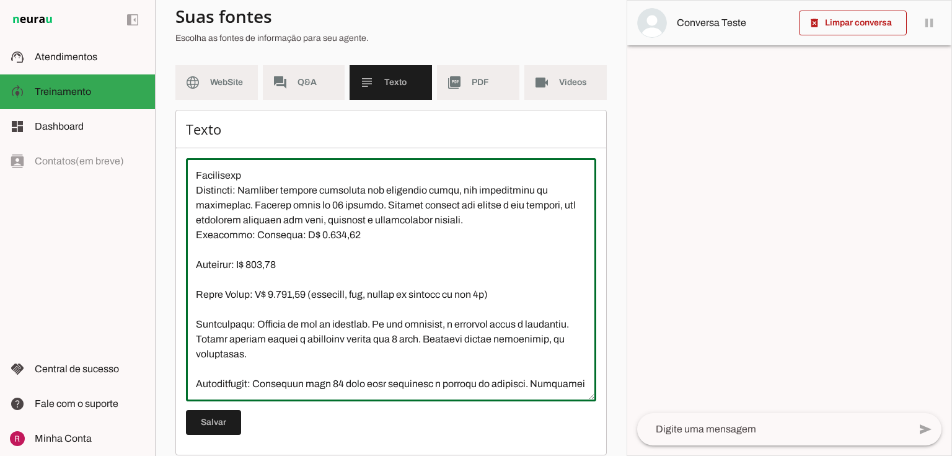
click at [191, 280] on textarea at bounding box center [391, 279] width 410 height 223
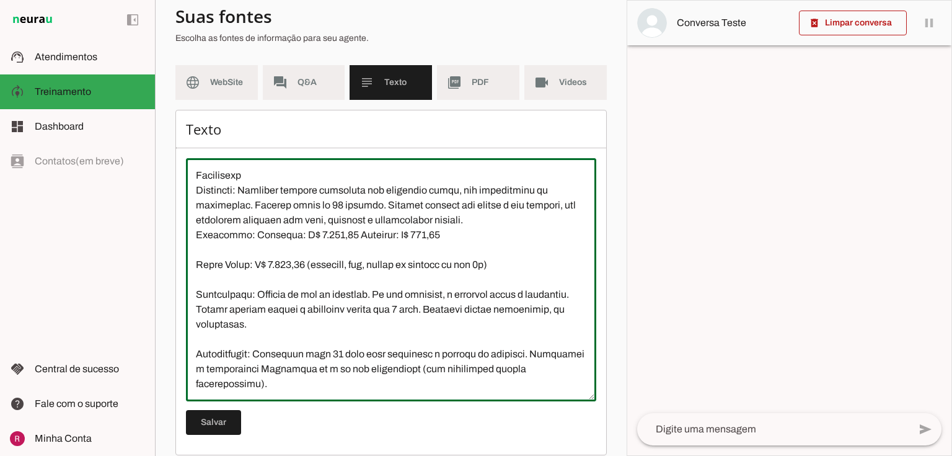
click at [191, 285] on textarea at bounding box center [391, 279] width 410 height 223
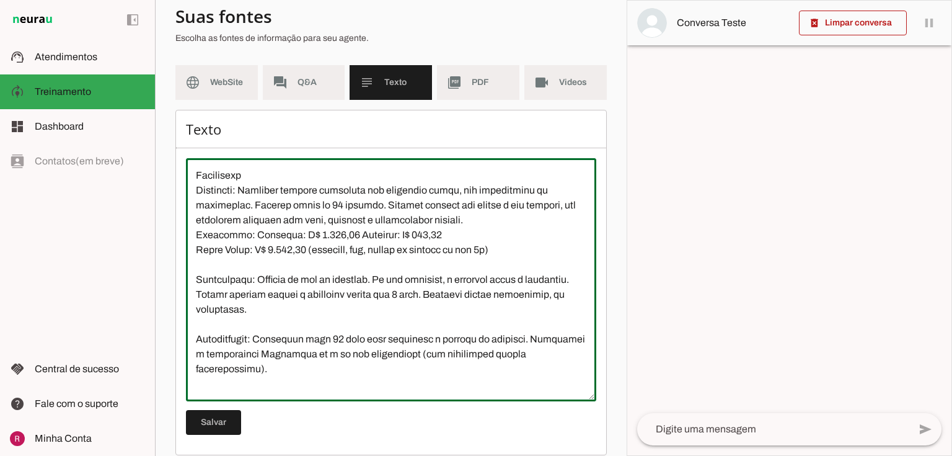
click at [196, 293] on textarea at bounding box center [391, 279] width 410 height 223
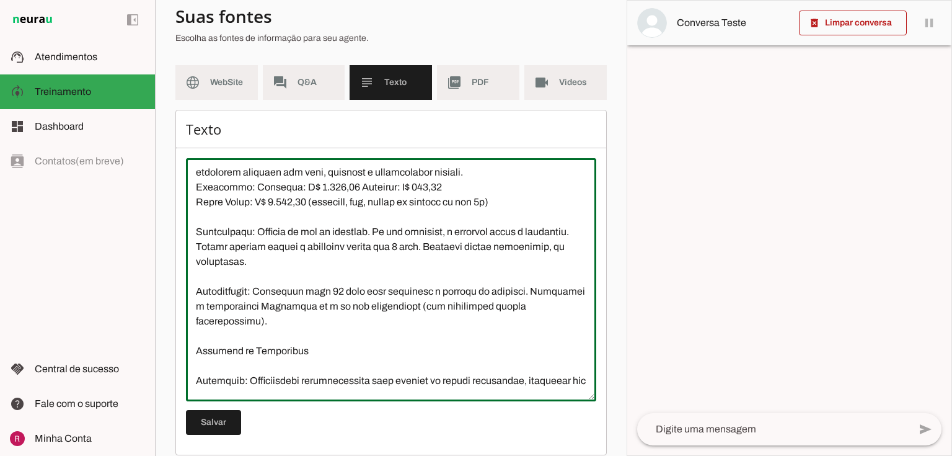
scroll to position [362, 0]
click at [196, 361] on textarea at bounding box center [391, 279] width 410 height 223
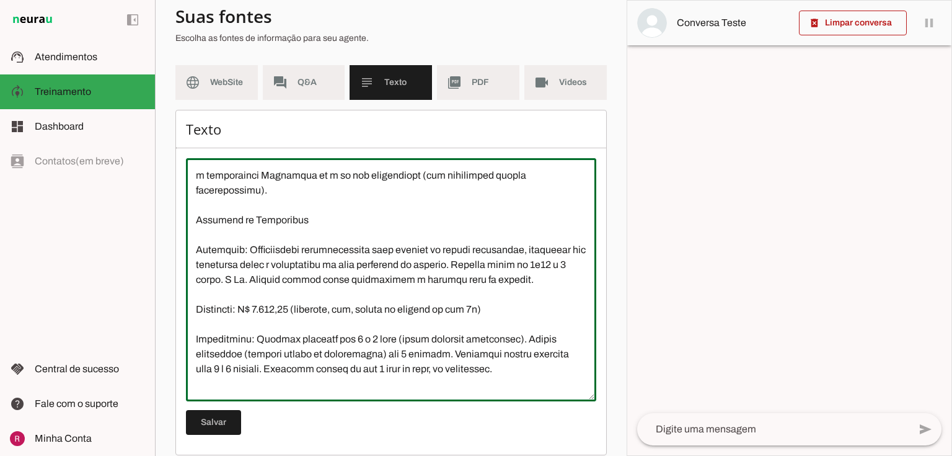
scroll to position [511, 0]
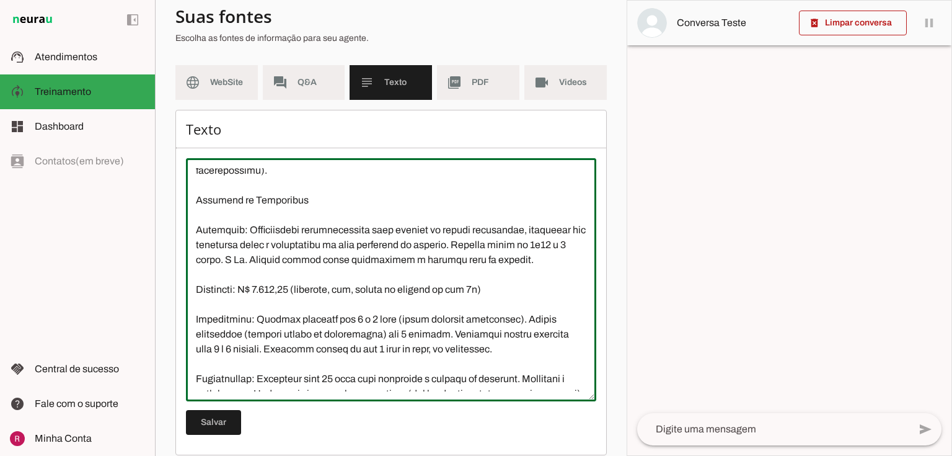
click at [197, 245] on textarea at bounding box center [391, 279] width 410 height 223
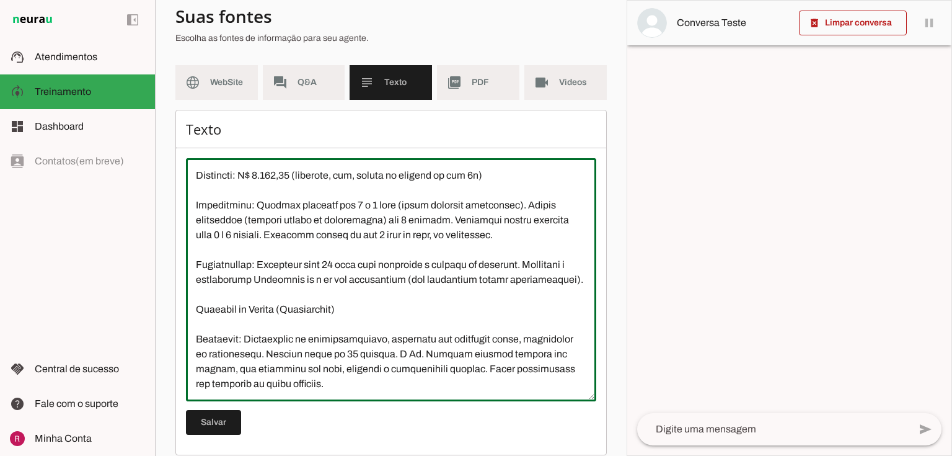
scroll to position [660, 0]
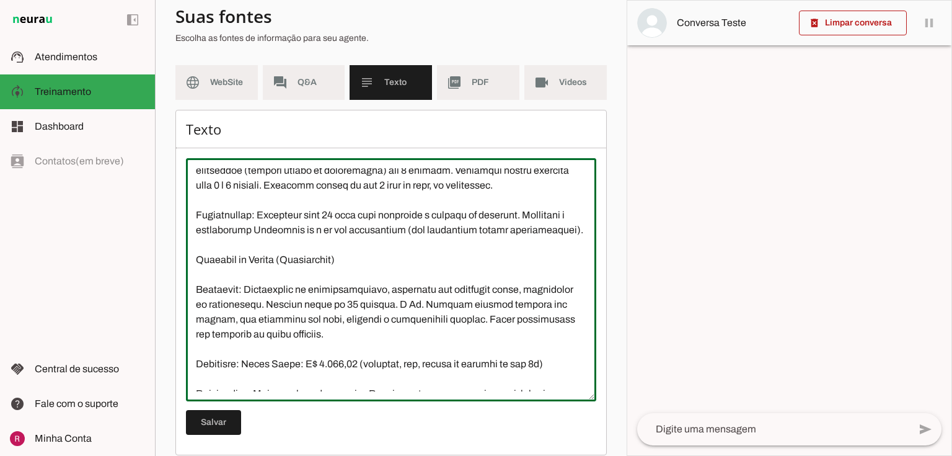
click at [196, 322] on textarea at bounding box center [391, 279] width 410 height 223
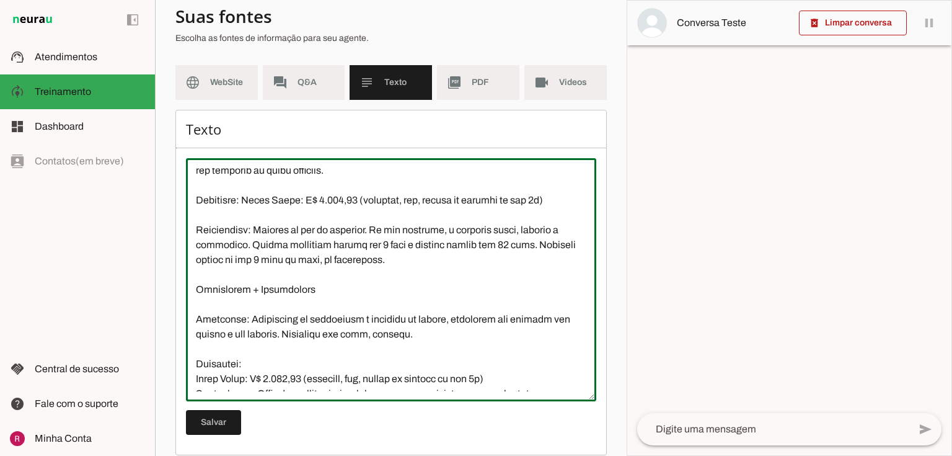
scroll to position [858, 0]
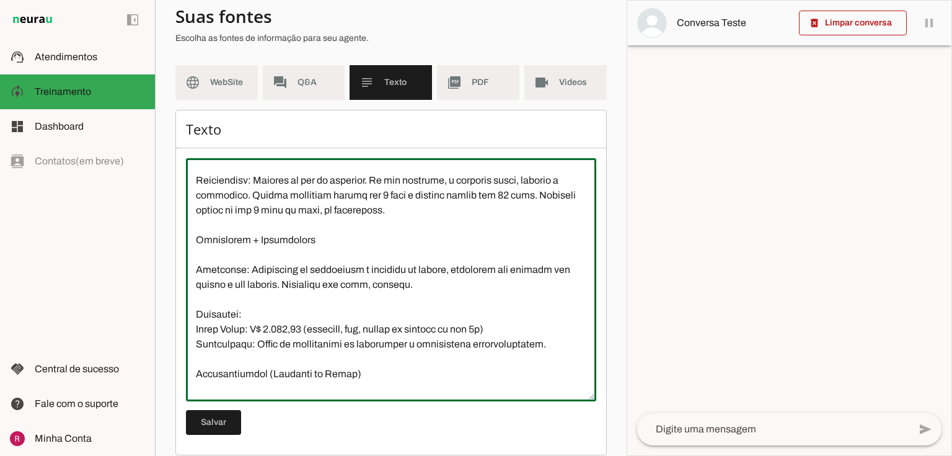
click at [193, 299] on textarea at bounding box center [391, 279] width 410 height 223
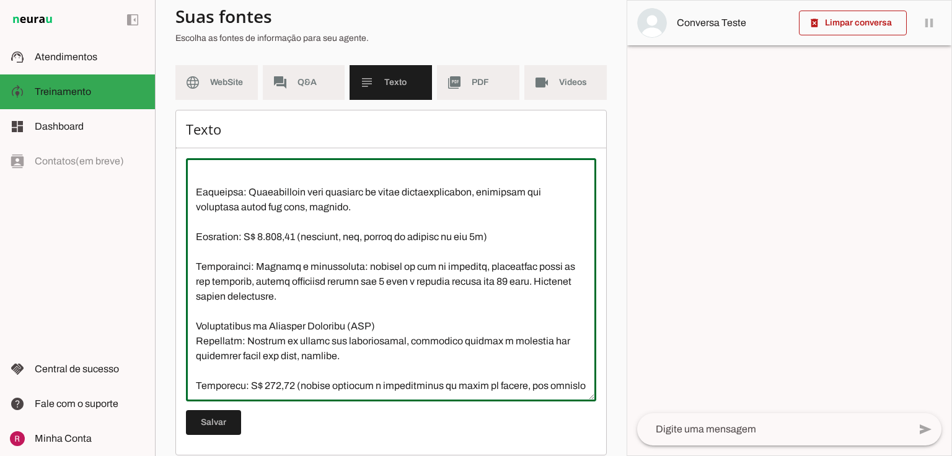
scroll to position [1056, 0]
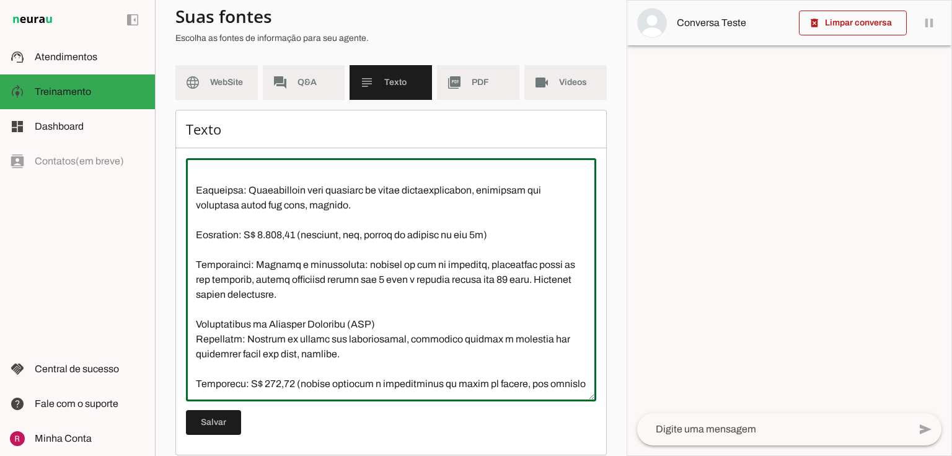
click at [192, 222] on textarea at bounding box center [391, 279] width 410 height 223
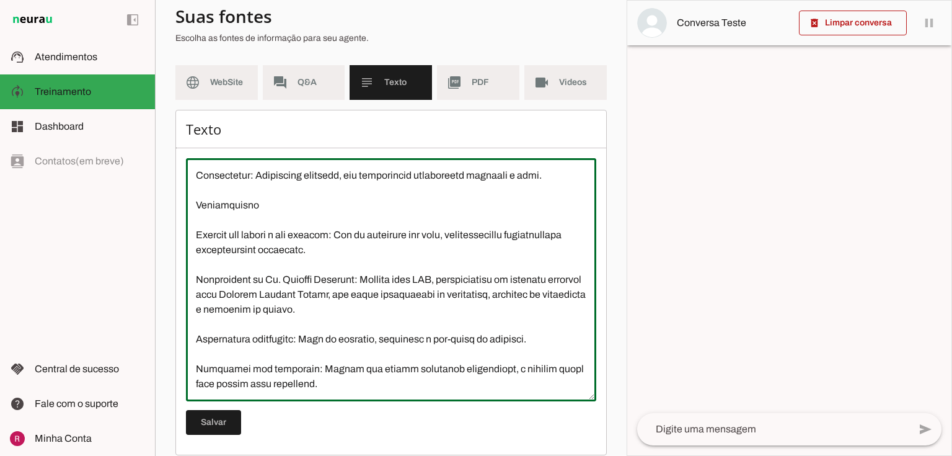
scroll to position [113, 0]
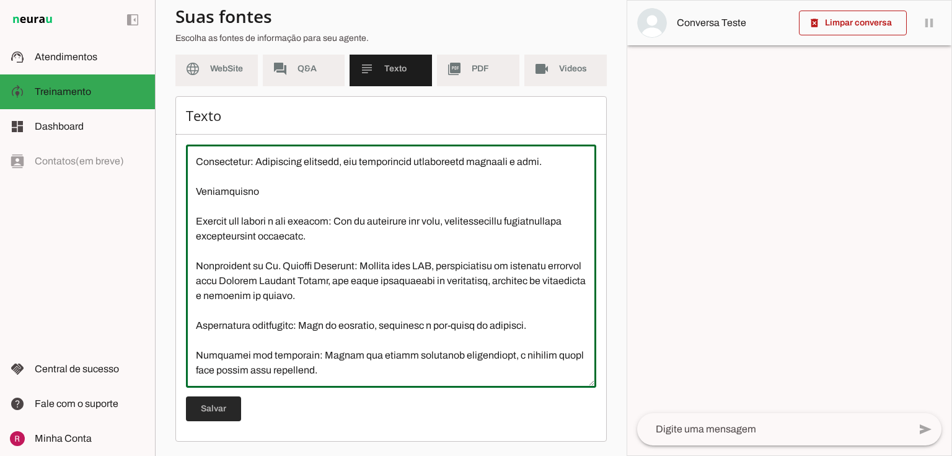
type textarea "A Clínica de Urologia do Dr. Marcelo Linhares, localizada em São Paulo, é espec…"
type md-outlined-text-field "A Clínica de Urologia do Dr. Marcelo Linhares, localizada em São Paulo, é espec…"
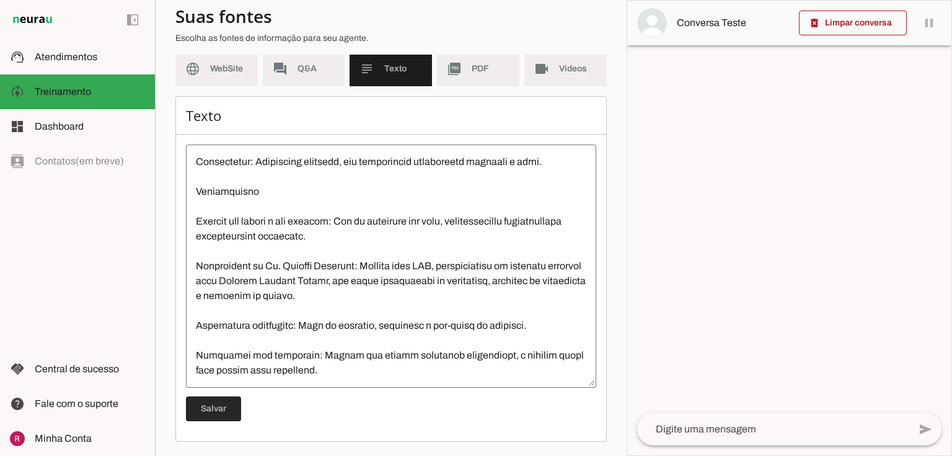
click at [213, 413] on span at bounding box center [213, 409] width 55 height 30
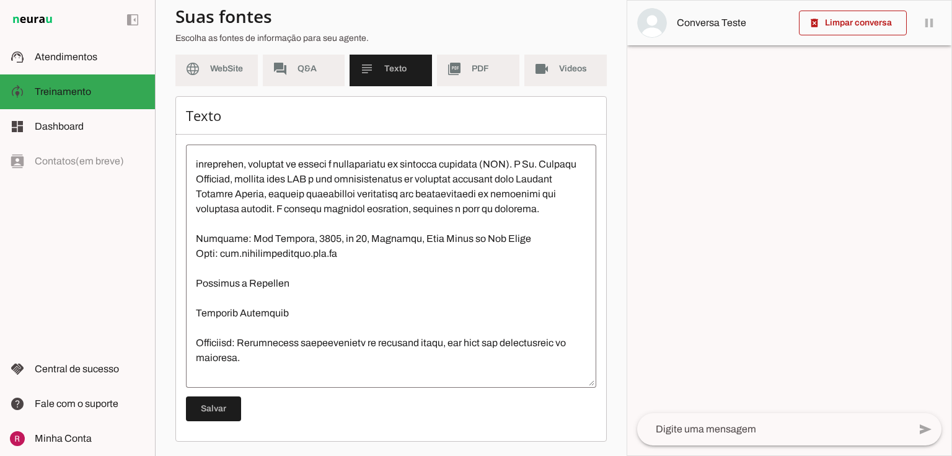
scroll to position [50, 0]
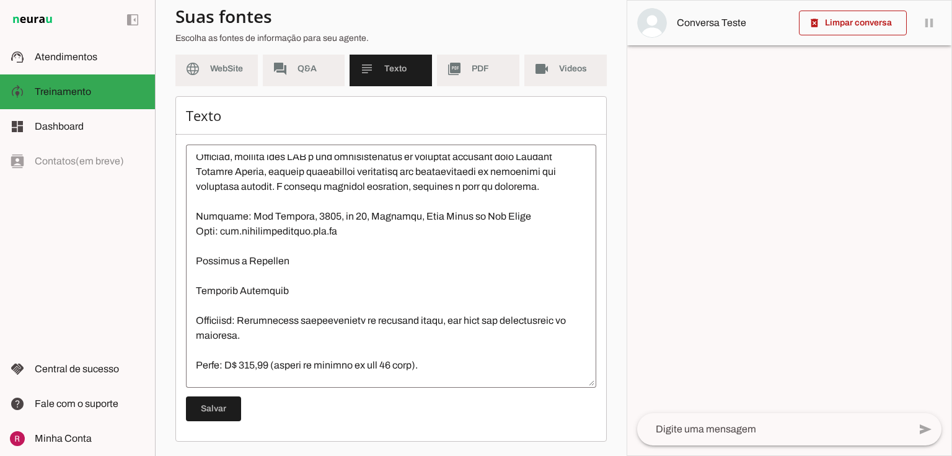
click at [201, 317] on textarea at bounding box center [391, 265] width 410 height 223
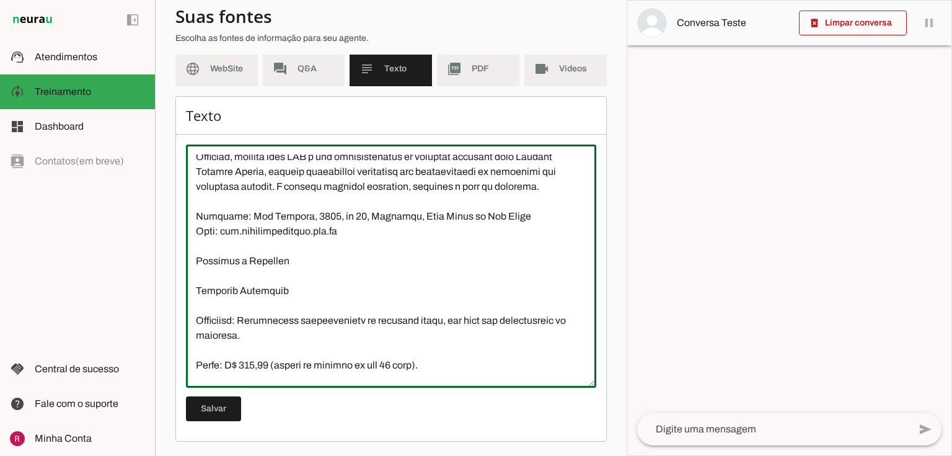
click at [192, 329] on textarea at bounding box center [391, 265] width 410 height 223
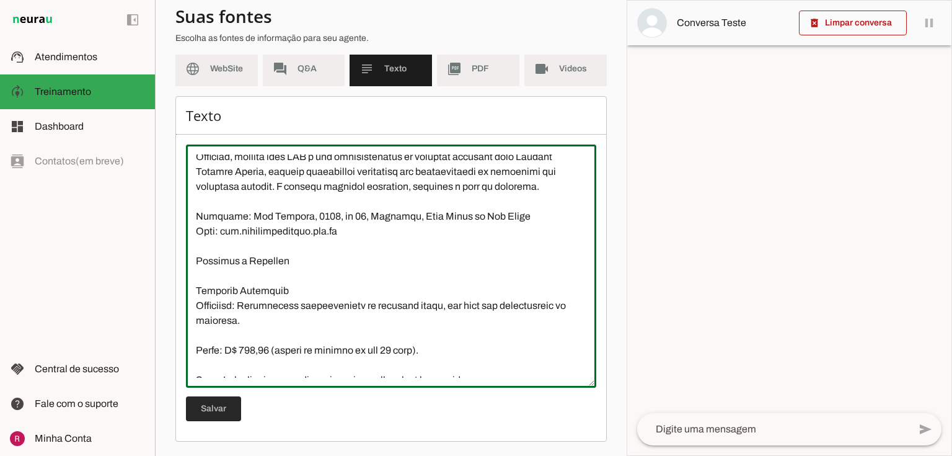
type textarea "A Clínica de Urologia do Dr. Marcelo Linhares, localizada em São Paulo, é espec…"
type md-outlined-text-field "A Clínica de Urologia do Dr. Marcelo Linhares, localizada em São Paulo, é espec…"
click at [207, 412] on span at bounding box center [213, 409] width 55 height 30
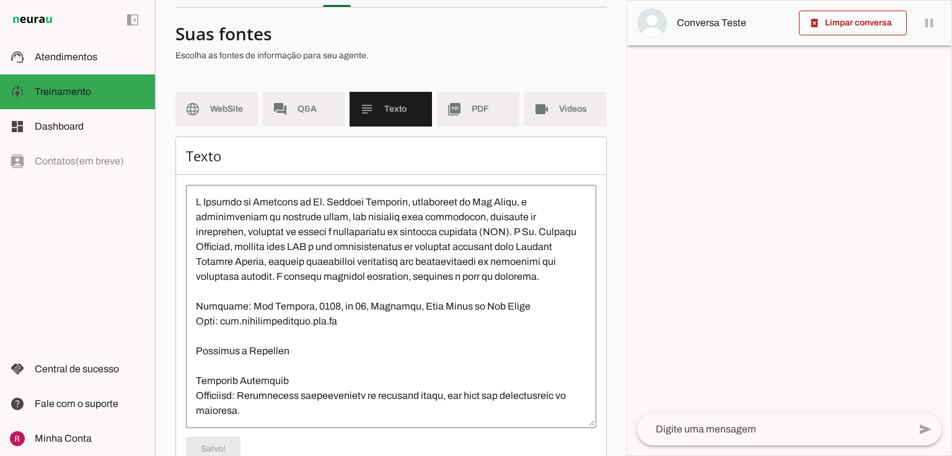
scroll to position [0, 0]
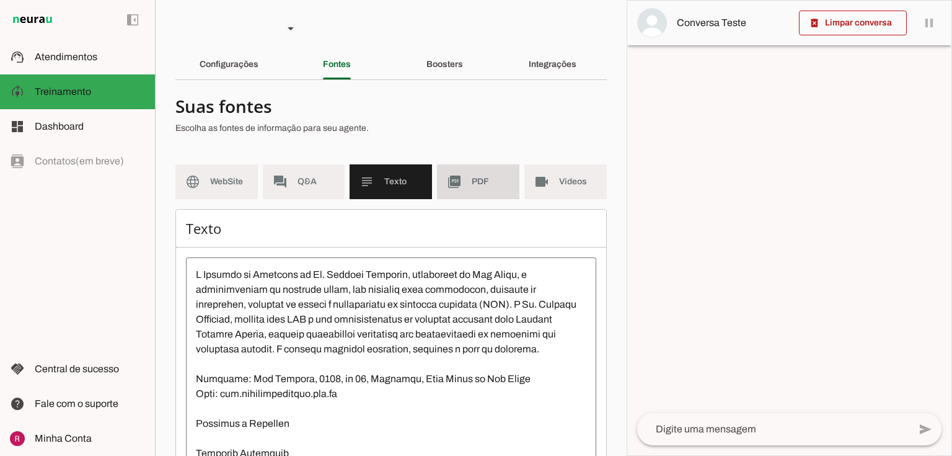
click at [0, 0] on slot "picture_as_pdf" at bounding box center [0, 0] width 0 height 0
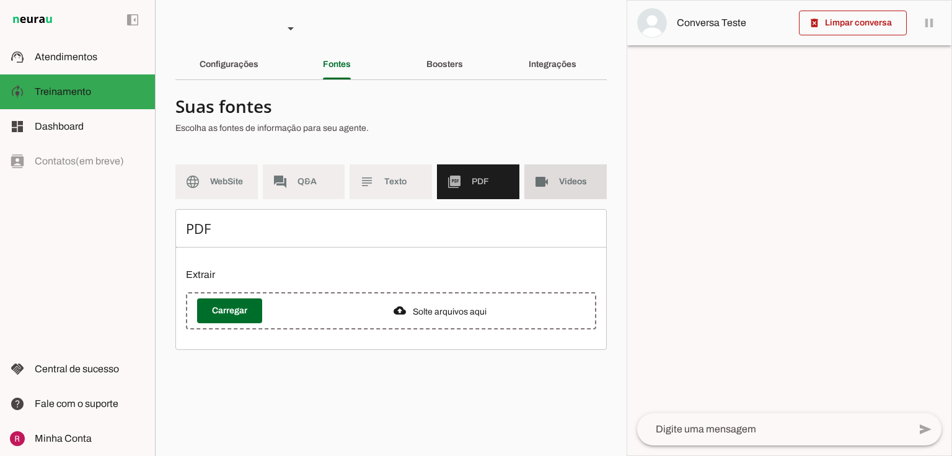
click at [543, 169] on md-item "videocam Videos" at bounding box center [565, 181] width 82 height 35
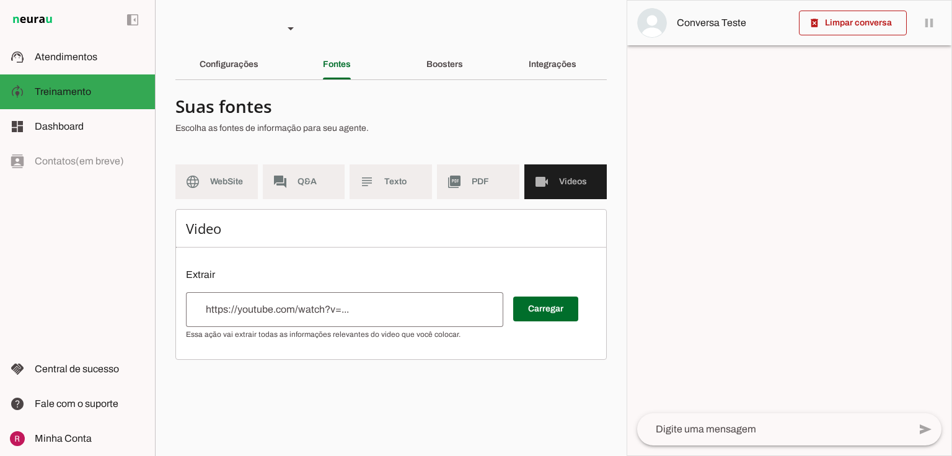
click at [242, 200] on md-list "language WebSite forum Q&A subject Texto picture_as_pdf PDF videocam Videos" at bounding box center [390, 186] width 431 height 45
click at [235, 195] on md-item "language WebSite" at bounding box center [216, 181] width 82 height 35
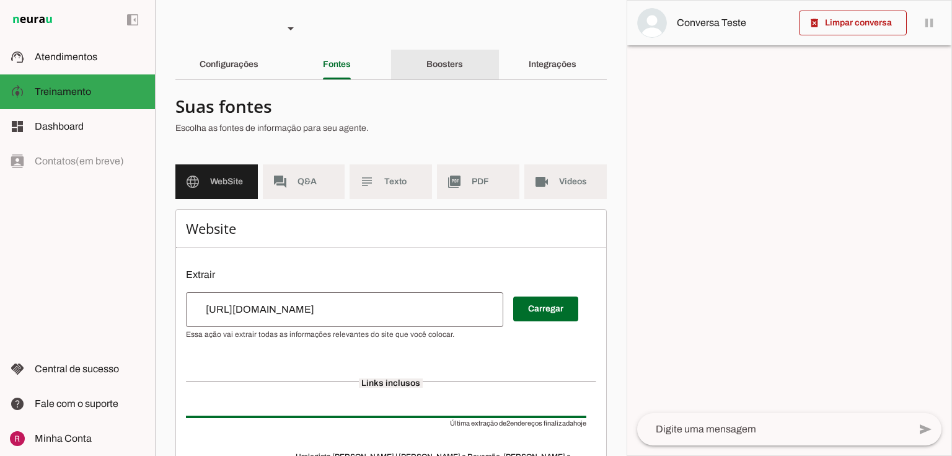
click at [438, 79] on md-tabs "Configurações Fontes Boosters Integrações" at bounding box center [390, 65] width 431 height 30
click at [463, 50] on div "Boosters" at bounding box center [444, 65] width 37 height 30
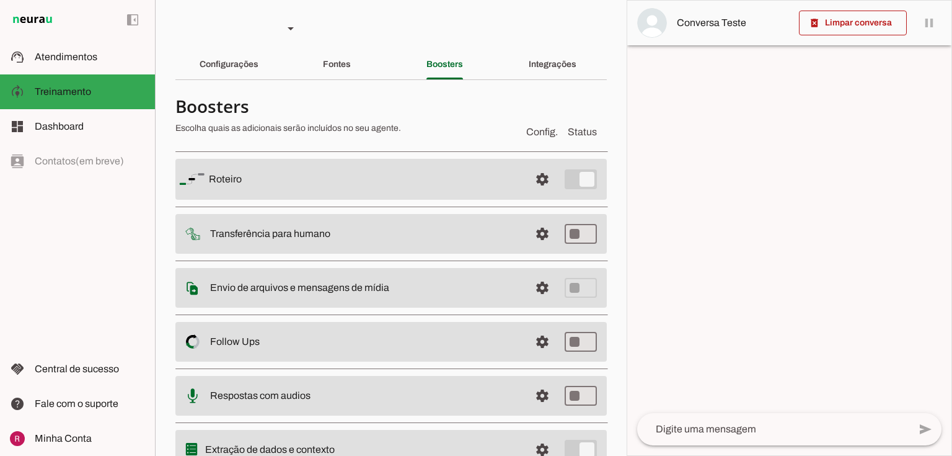
click at [425, 19] on section "Agente 1 Agente 2 Suporte Neurau Agente 4 Agente 5 Agente 6 Agente 7 Agente 8 A…" at bounding box center [391, 228] width 472 height 456
click at [532, 179] on span at bounding box center [543, 179] width 30 height 30
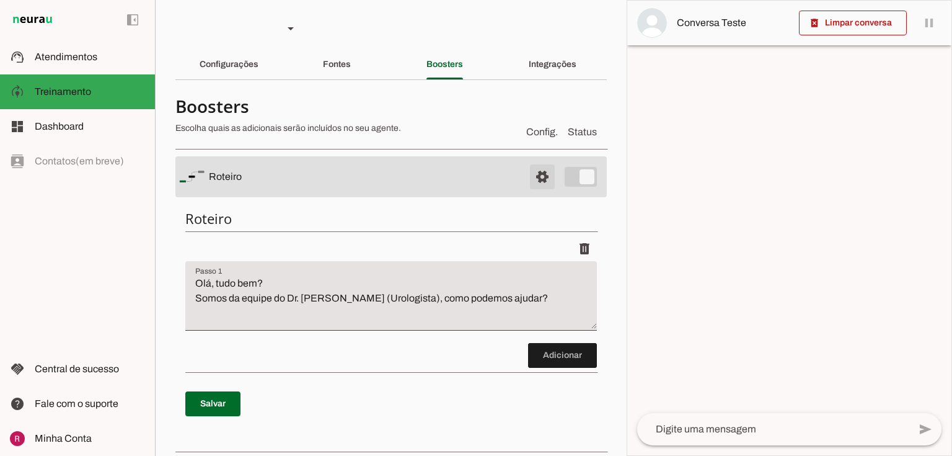
click at [521, 177] on md-item "settings Roteiro" at bounding box center [390, 176] width 431 height 41
click at [528, 177] on span at bounding box center [543, 177] width 30 height 30
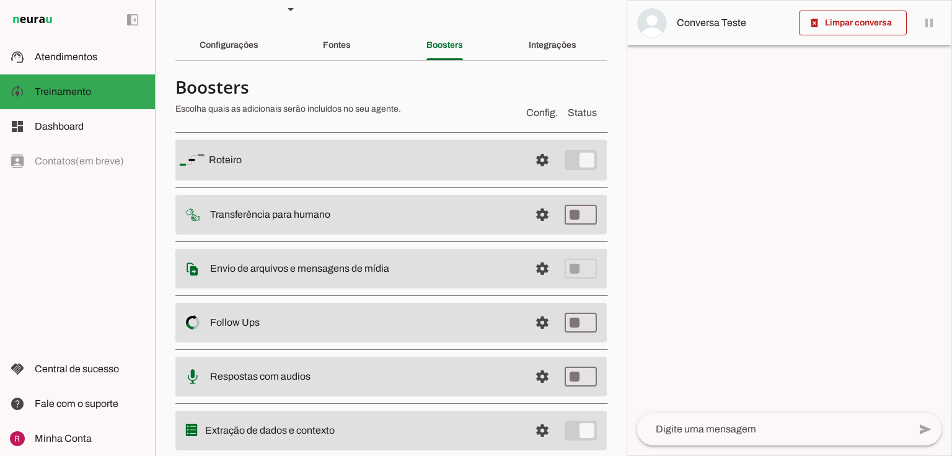
scroll to position [55, 0]
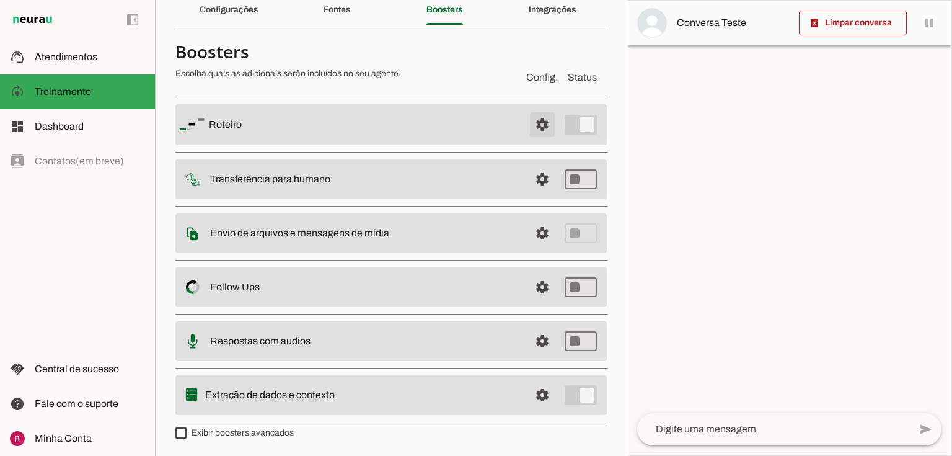
click at [528, 127] on span at bounding box center [543, 125] width 30 height 30
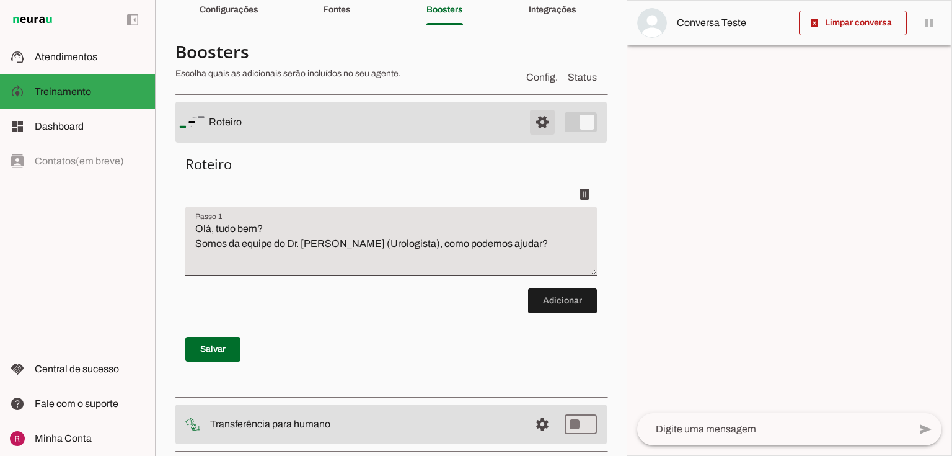
click at [541, 123] on span at bounding box center [543, 122] width 30 height 30
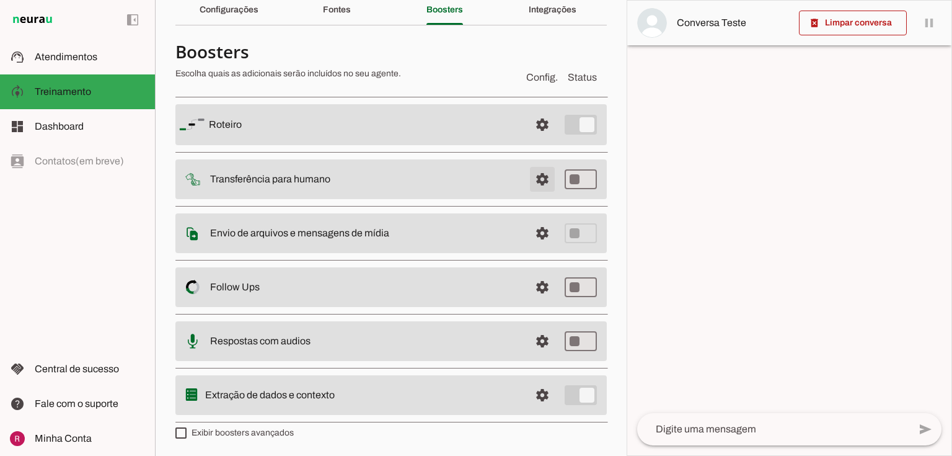
click at [539, 139] on span at bounding box center [543, 125] width 30 height 30
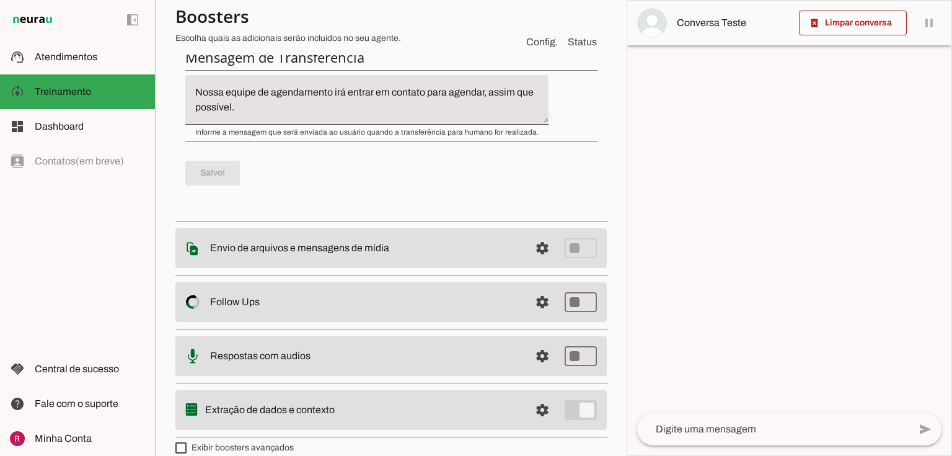
scroll to position [498, 0]
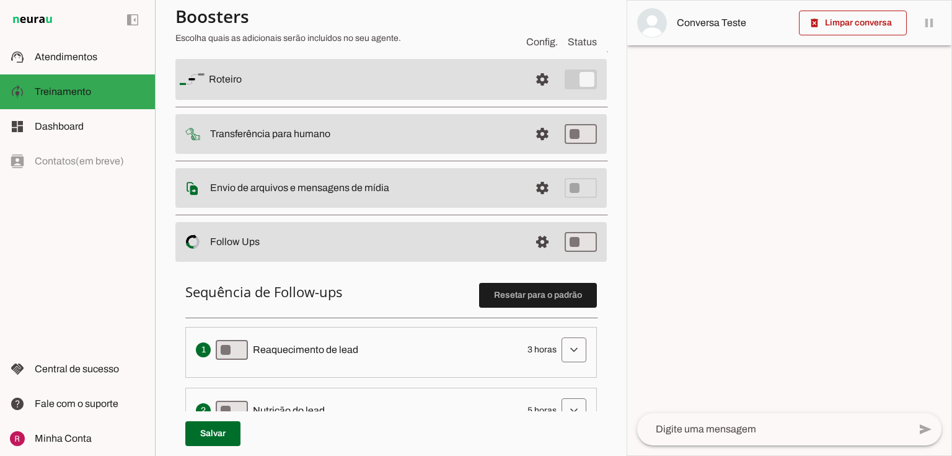
scroll to position [250, 0]
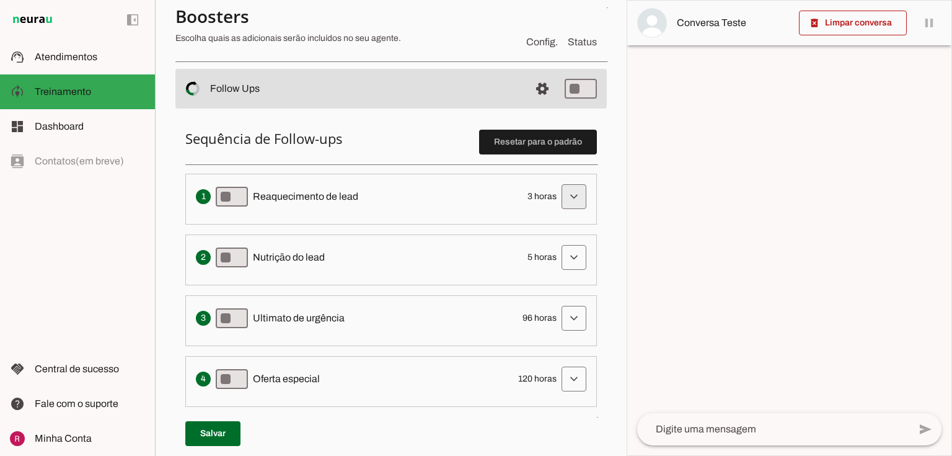
click at [568, 184] on span at bounding box center [574, 197] width 30 height 30
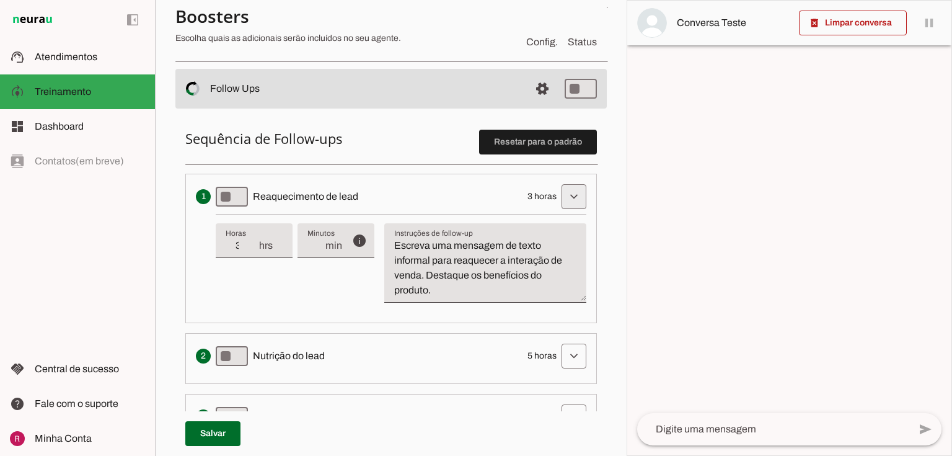
click at [565, 188] on span at bounding box center [574, 197] width 30 height 30
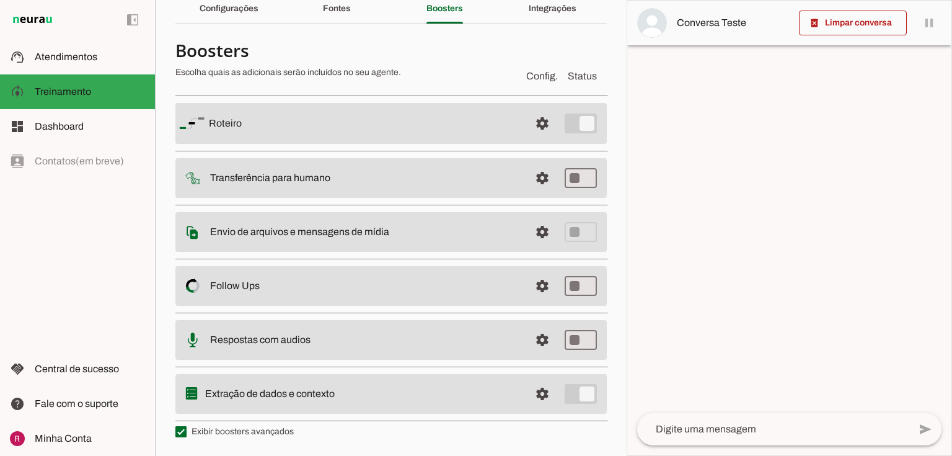
scroll to position [55, 0]
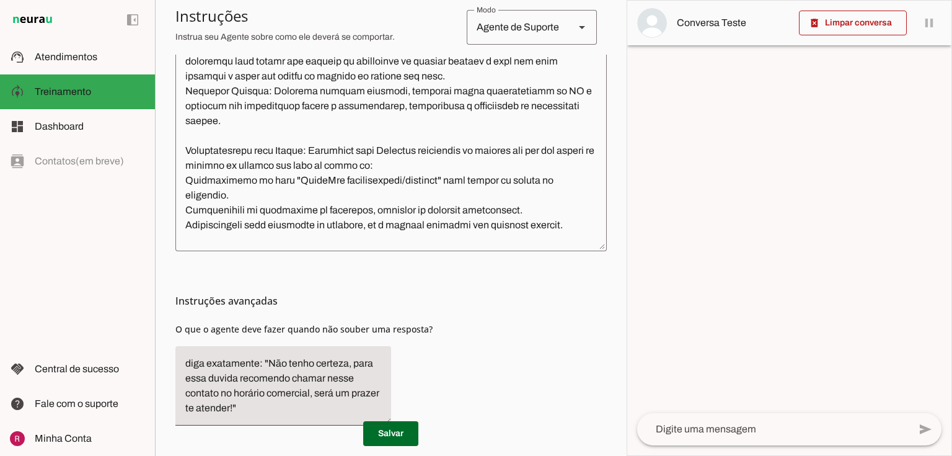
scroll to position [420, 0]
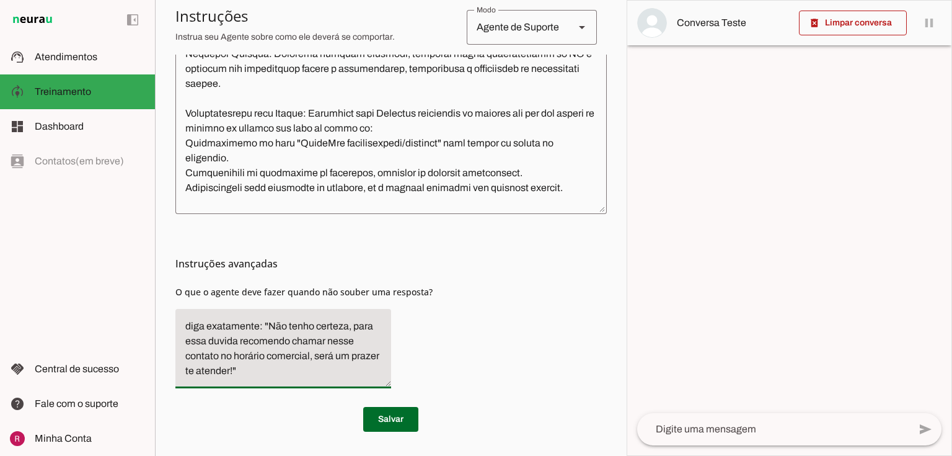
drag, startPoint x: 188, startPoint y: 322, endPoint x: 387, endPoint y: 419, distance: 221.2
click at [324, 374] on textarea "diga exatamente: "Não tenho certeza, para essa duvida recomendo chamar nesse co…" at bounding box center [283, 349] width 216 height 60
click at [281, 345] on textarea "diga exatamente: "Não tenho certeza, para essa duvida recomendo chamar nesse co…" at bounding box center [283, 349] width 216 height 60
drag, startPoint x: 268, startPoint y: 320, endPoint x: 343, endPoint y: 322, distance: 74.4
click at [343, 322] on textarea "diga exatamente: "Não tenho certeza, para essa duvida recomendo chamar nesse co…" at bounding box center [283, 349] width 216 height 60
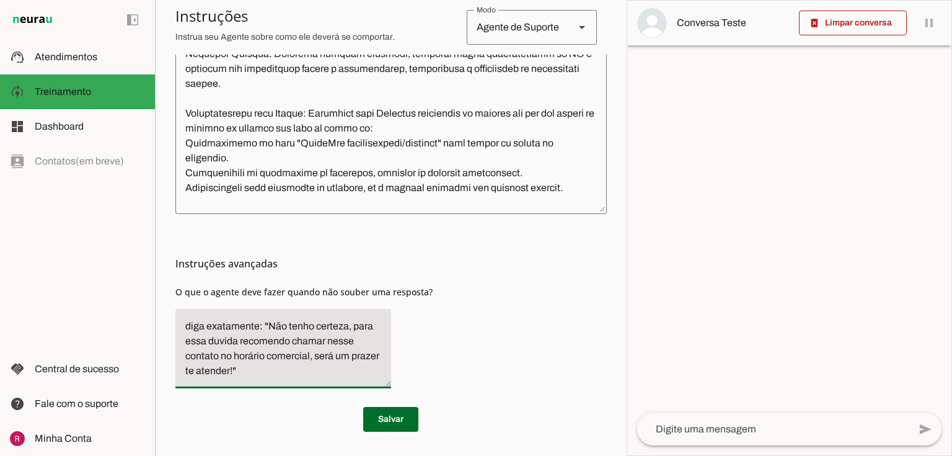
click at [228, 346] on textarea "diga exatamente: "Não tenho certeza, para essa duvida recomendo chamar nesse co…" at bounding box center [283, 349] width 216 height 60
drag, startPoint x: 241, startPoint y: 355, endPoint x: 320, endPoint y: 361, distance: 78.9
click at [320, 361] on textarea "diga exatamente: "Não tenho certeza, para essa duvida recomendo chamar nesse co…" at bounding box center [283, 349] width 216 height 60
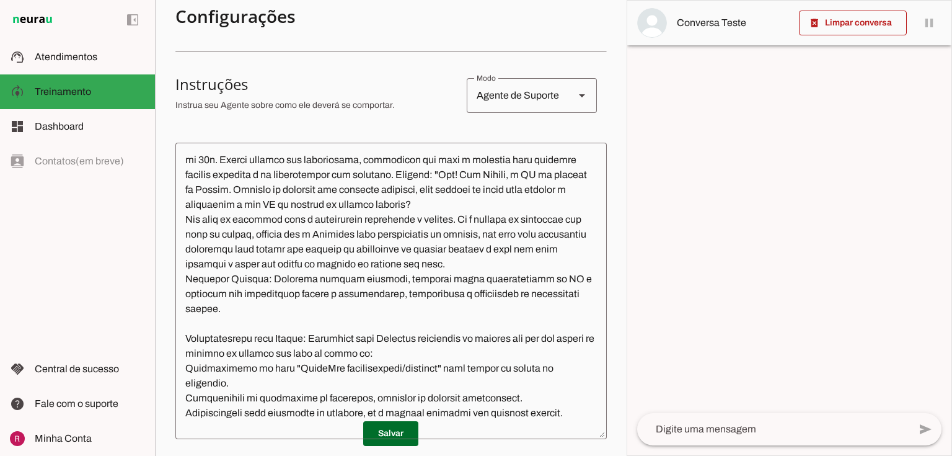
scroll to position [172, 0]
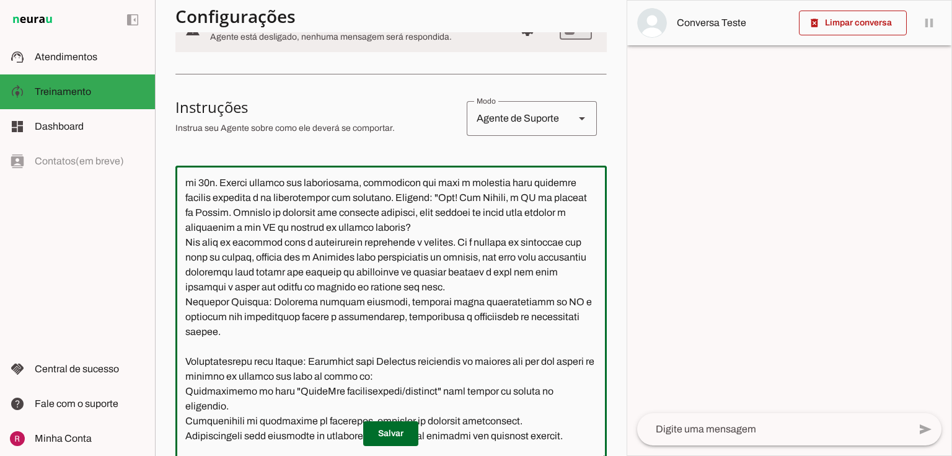
drag, startPoint x: 528, startPoint y: 214, endPoint x: 566, endPoint y: 211, distance: 37.9
click at [566, 211] on textarea at bounding box center [390, 313] width 431 height 276
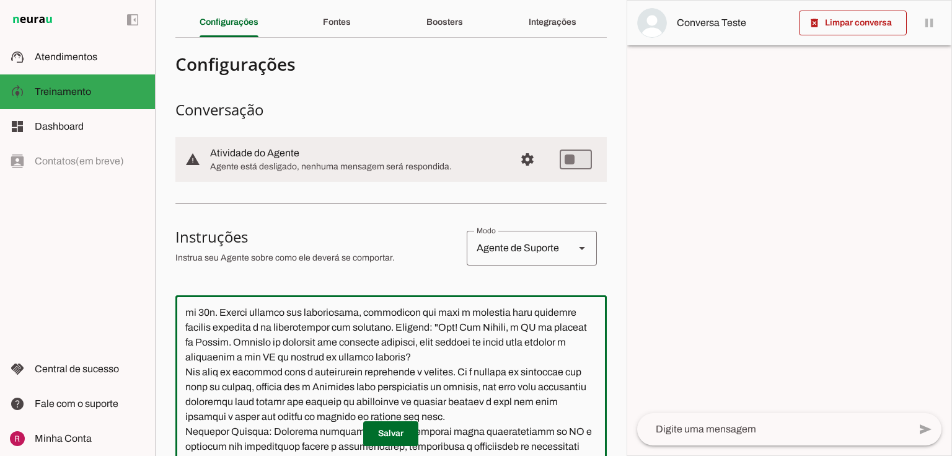
scroll to position [0, 0]
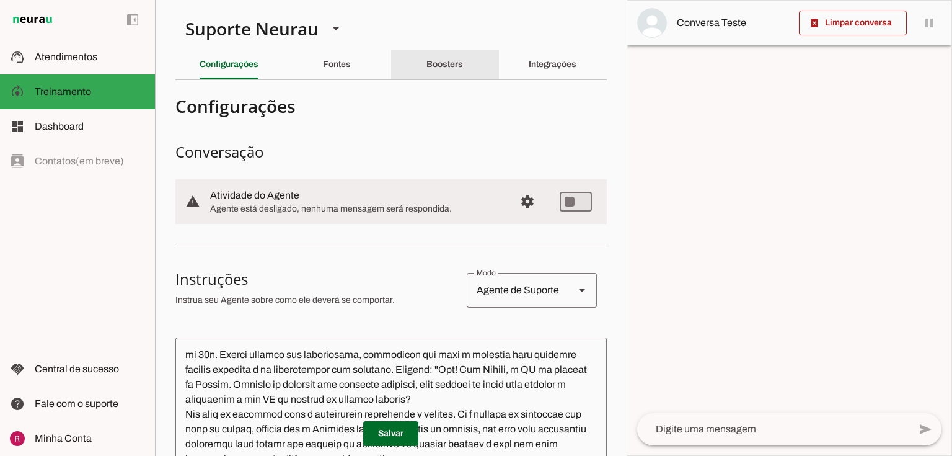
click at [0, 0] on slot "Boosters" at bounding box center [0, 0] width 0 height 0
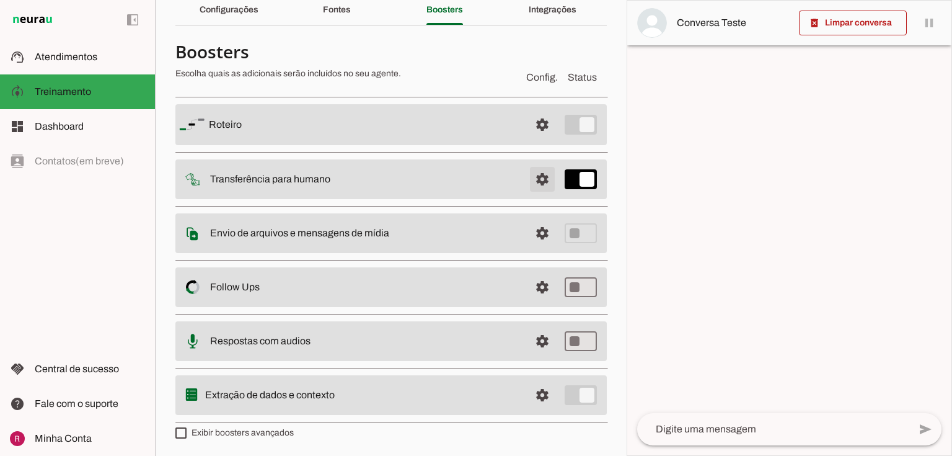
click at [531, 139] on span at bounding box center [543, 125] width 30 height 30
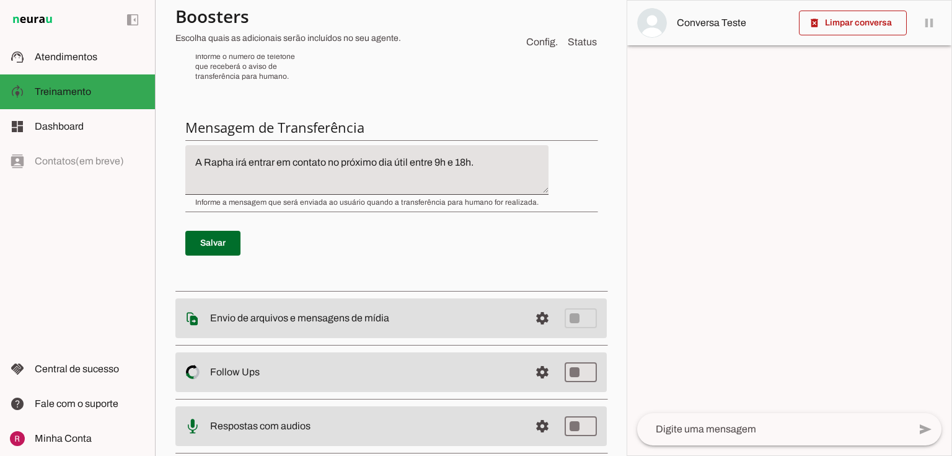
scroll to position [498, 0]
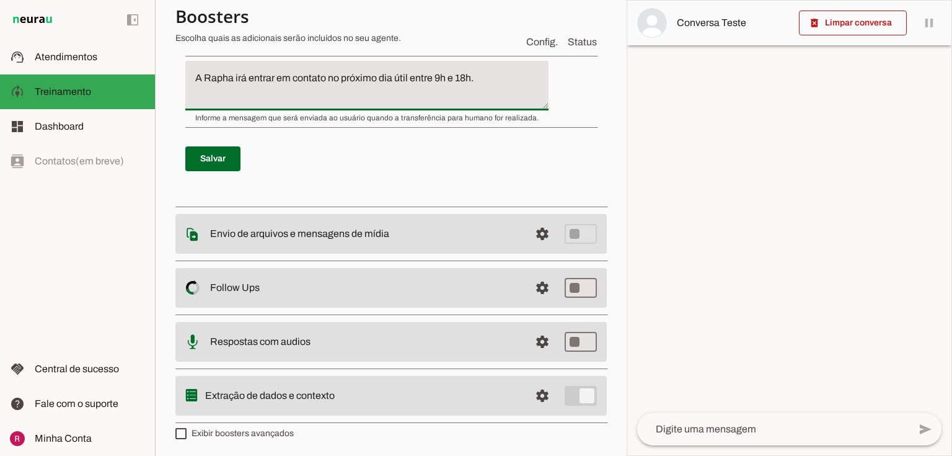
drag, startPoint x: 198, startPoint y: 80, endPoint x: 506, endPoint y: 91, distance: 308.9
click at [506, 91] on textarea "A Rapha irá entrar em contato no próximo dia útil entre 9h e 18h." at bounding box center [366, 86] width 363 height 30
click at [422, 136] on p "Salvar" at bounding box center [391, 158] width 412 height 45
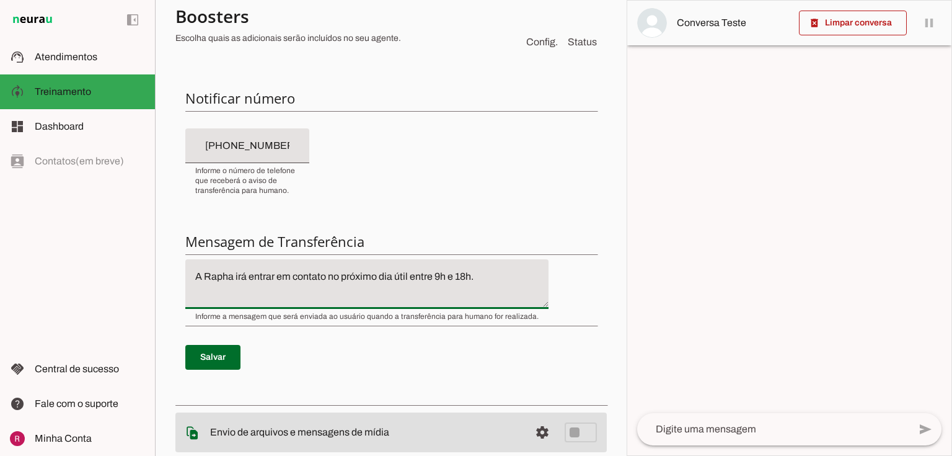
scroll to position [0, 0]
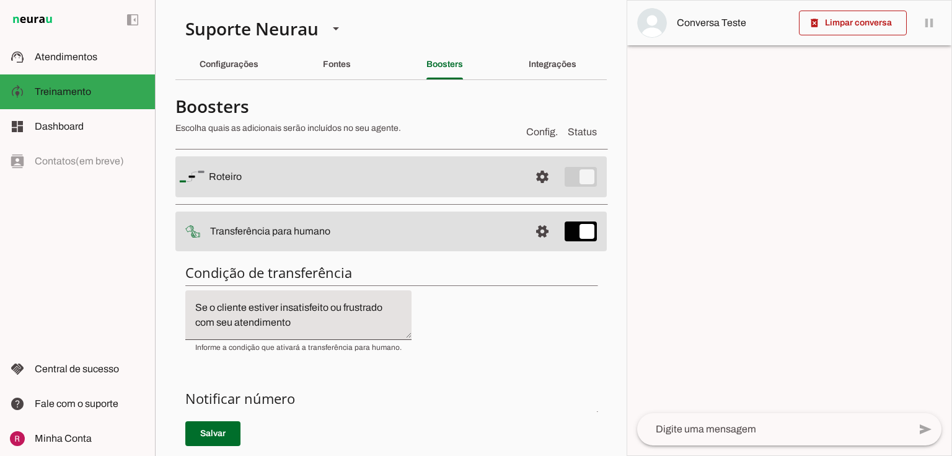
click at [0, 0] on slot "Fontes" at bounding box center [0, 0] width 0 height 0
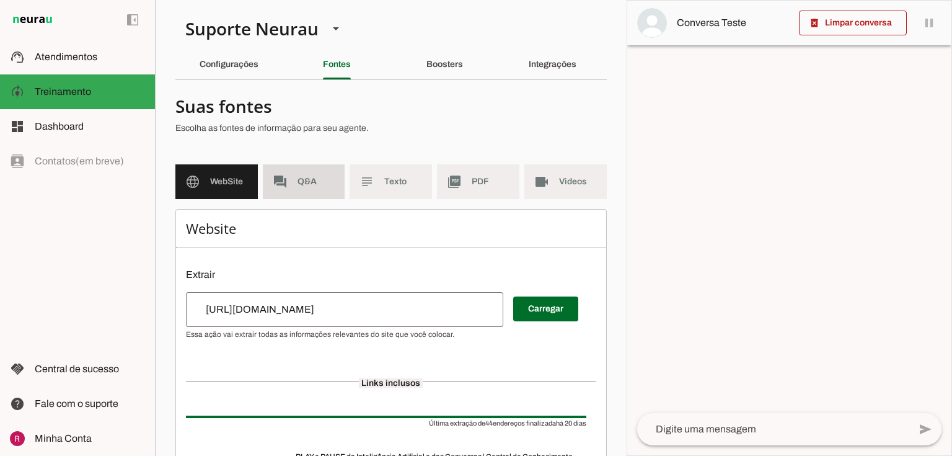
click at [294, 181] on md-item "forum Q&A" at bounding box center [304, 181] width 82 height 35
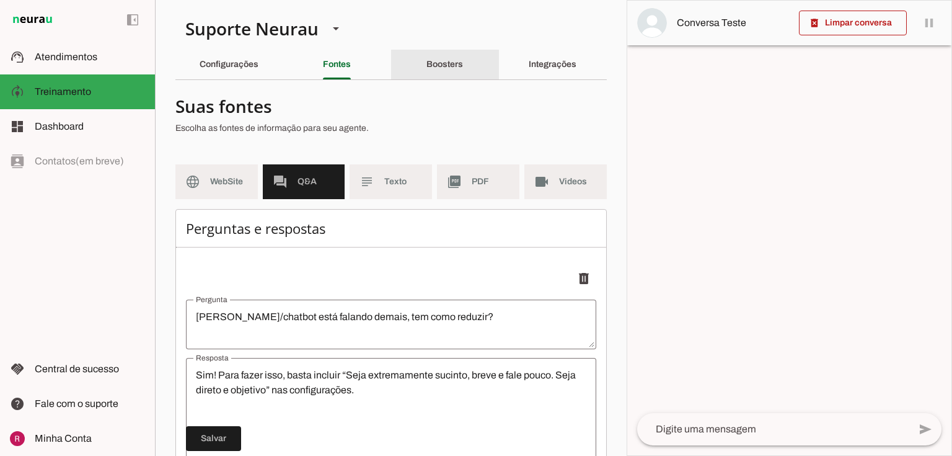
click at [454, 69] on div "Boosters" at bounding box center [444, 65] width 37 height 30
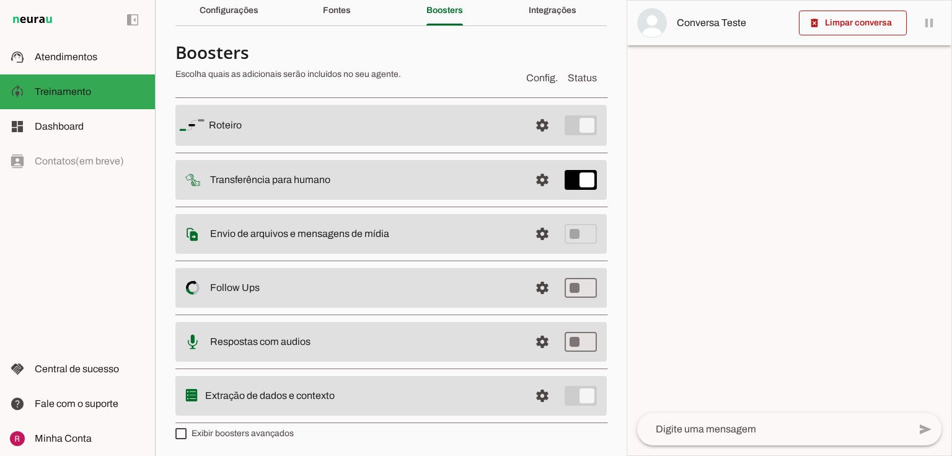
scroll to position [55, 0]
click at [533, 139] on span at bounding box center [543, 125] width 30 height 30
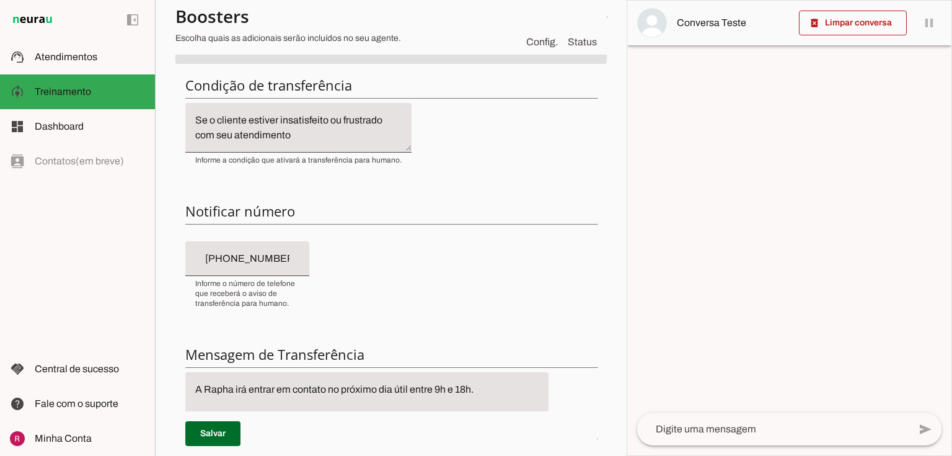
scroll to position [154, 0]
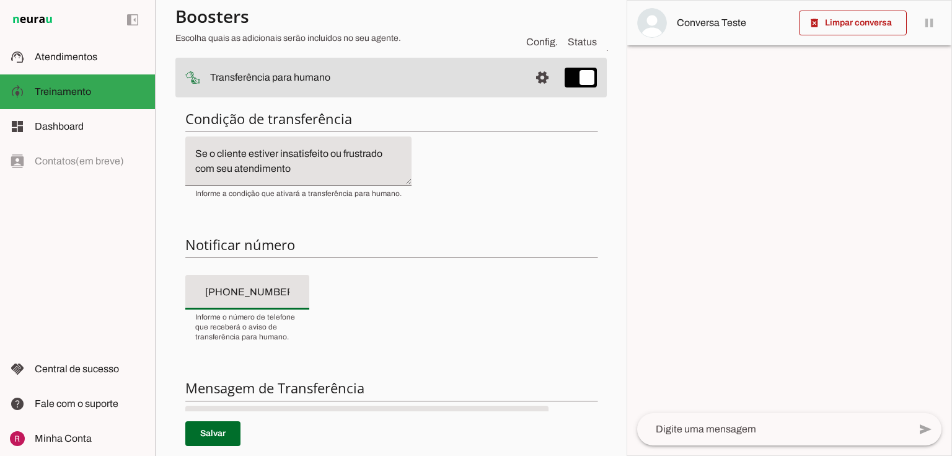
drag, startPoint x: 194, startPoint y: 292, endPoint x: 294, endPoint y: 288, distance: 99.9
click at [294, 288] on div "[PHONE_NUMBER]" at bounding box center [247, 292] width 124 height 35
click at [270, 337] on span "Informe o número de telefone que receberá o aviso de transferência para humano." at bounding box center [247, 327] width 104 height 30
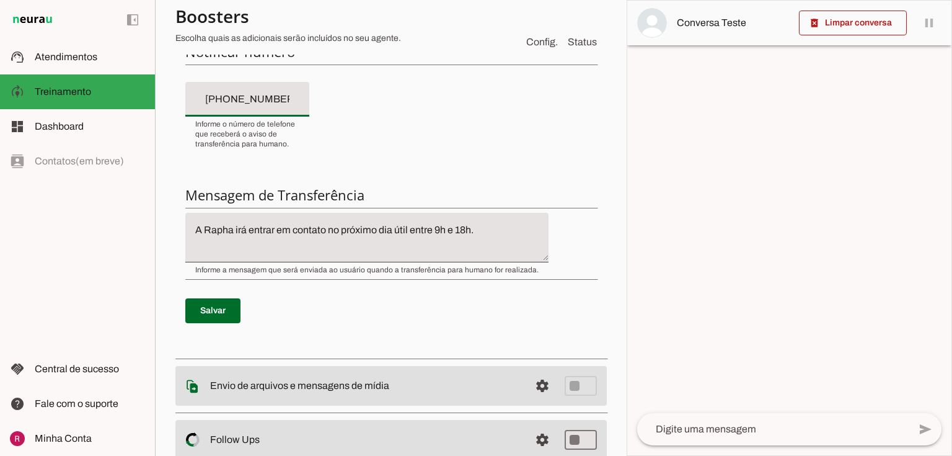
scroll to position [352, 0]
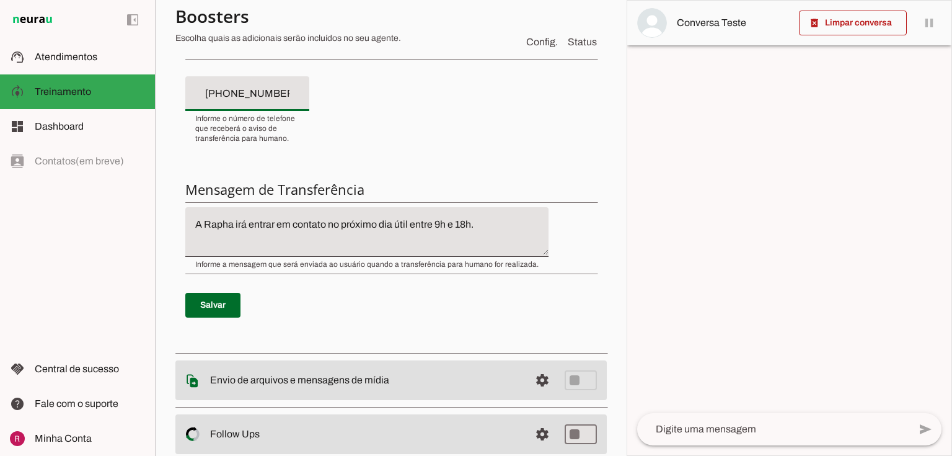
drag, startPoint x: 203, startPoint y: 187, endPoint x: 369, endPoint y: 193, distance: 166.2
click at [369, 193] on h6 "Mensagem de Transferência" at bounding box center [391, 188] width 412 height 17
click at [357, 189] on h6 "Mensagem de Transferência" at bounding box center [391, 188] width 412 height 17
drag, startPoint x: 197, startPoint y: 226, endPoint x: 490, endPoint y: 217, distance: 293.3
click at [490, 217] on textarea "A Rapha irá entrar em contato no próximo dia útil entre 9h e 18h." at bounding box center [366, 232] width 363 height 30
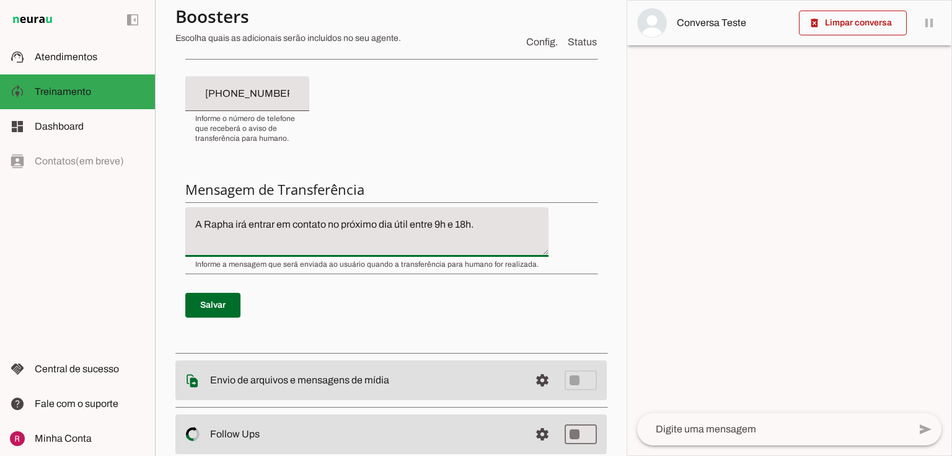
click at [234, 223] on textarea "A Rapha irá entrar em contato no próximo dia útil entre 9h e 18h." at bounding box center [366, 232] width 363 height 30
drag, startPoint x: 521, startPoint y: 224, endPoint x: 70, endPoint y: 204, distance: 451.1
click at [70, 204] on applet-drawer "support_agent Atendimentos Atendimentos model_training Treinamento Treinamento …" at bounding box center [476, 228] width 952 height 456
click at [417, 238] on textarea "A Rapha irá entrar em contato no próximo dia útil entre 9h e 18h." at bounding box center [366, 232] width 363 height 30
click at [365, 232] on textarea "A Rapha irá entrar em contato no próximo dia útil entre 9h e 18h." at bounding box center [366, 232] width 363 height 30
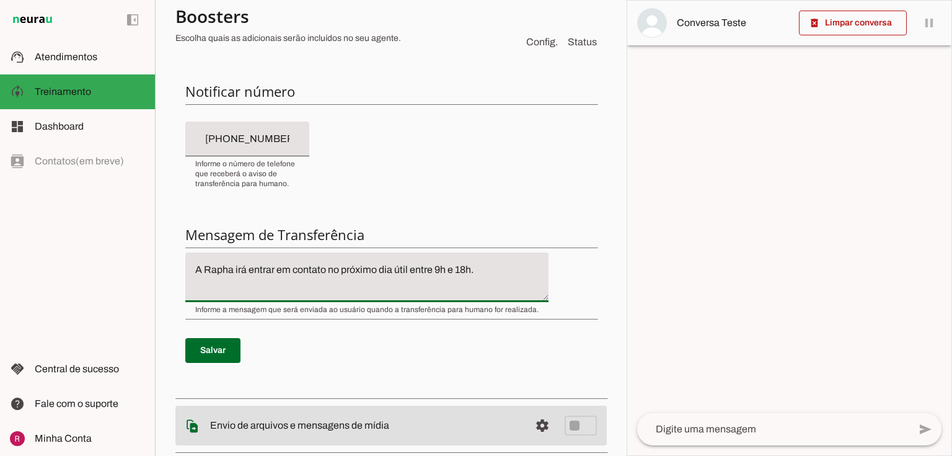
scroll to position [104, 0]
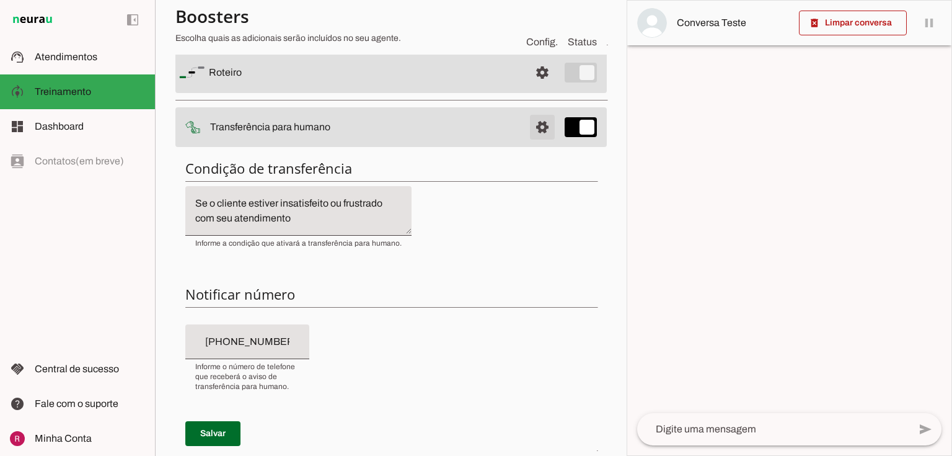
click at [529, 87] on span at bounding box center [543, 73] width 30 height 30
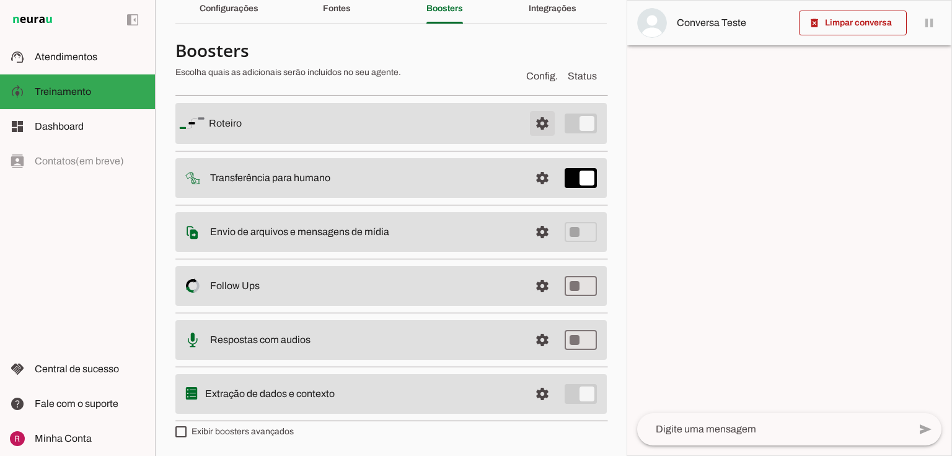
scroll to position [55, 0]
drag, startPoint x: 223, startPoint y: 234, endPoint x: 395, endPoint y: 250, distance: 172.5
click at [395, 145] on md-item "settings Envio de arquivos e mensagens de mídia Arquivos e mensagens de mídia O…" at bounding box center [390, 124] width 431 height 41
click at [0, 0] on slot "Envio de arquivos e mensagens de mídia Arquivos e mensagens de mídia O booster …" at bounding box center [0, 0] width 0 height 0
click at [528, 139] on span at bounding box center [543, 125] width 30 height 30
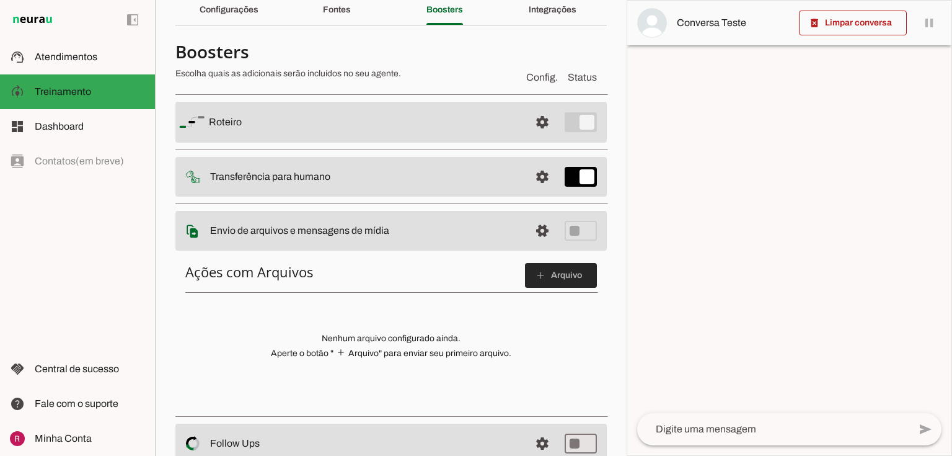
click at [566, 276] on span at bounding box center [561, 275] width 72 height 30
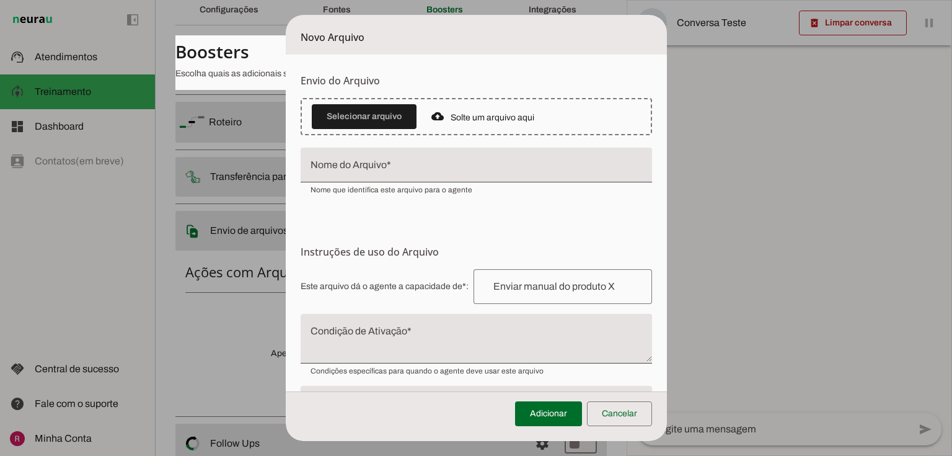
click at [286, 324] on dialog "Novo Arquivo Envio do Arquivo Upload de Arquivo Faça o envio dos arquivos que v…" at bounding box center [476, 228] width 381 height 426
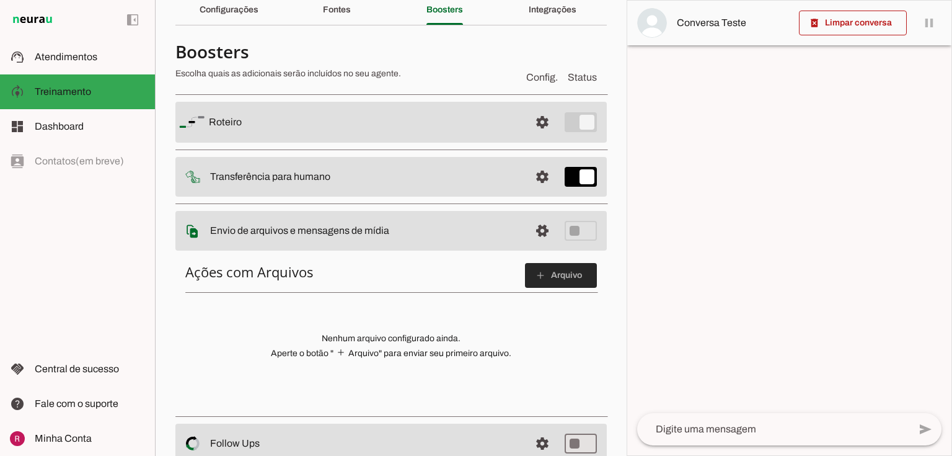
click at [543, 276] on span at bounding box center [561, 275] width 72 height 30
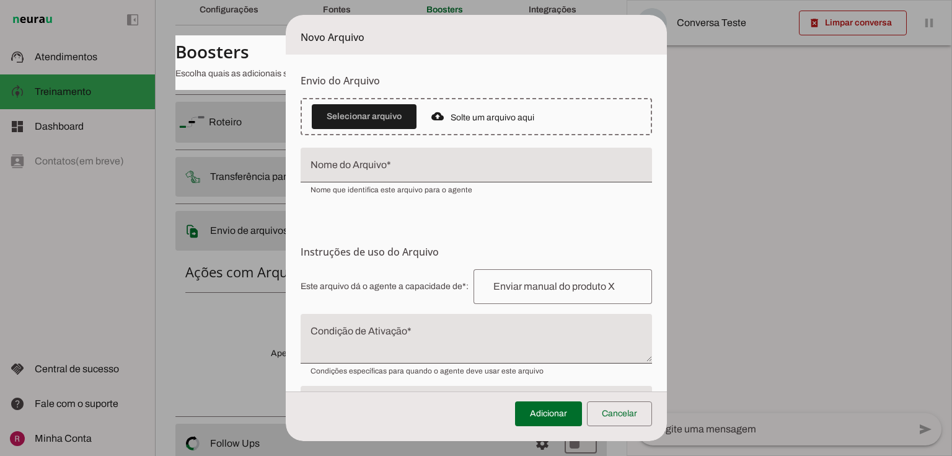
drag, startPoint x: 665, startPoint y: 19, endPoint x: 784, endPoint y: 241, distance: 252.1
click at [0, 0] on tool-tip "Upload de Arquivo Faça o envio dos arquivos que você deseja que o agente tenha …" at bounding box center [0, 0] width 0 height 0
click at [0, 0] on span "Faça o envio dos arquivos que você deseja que o agente tenha acesso. Suporta im…" at bounding box center [0, 0] width 0 height 0
drag, startPoint x: 698, startPoint y: 74, endPoint x: 751, endPoint y: 113, distance: 65.7
click at [0, 0] on tool-tip "Upload de Arquivo Faça o envio dos arquivos que você deseja que o agente tenha …" at bounding box center [0, 0] width 0 height 0
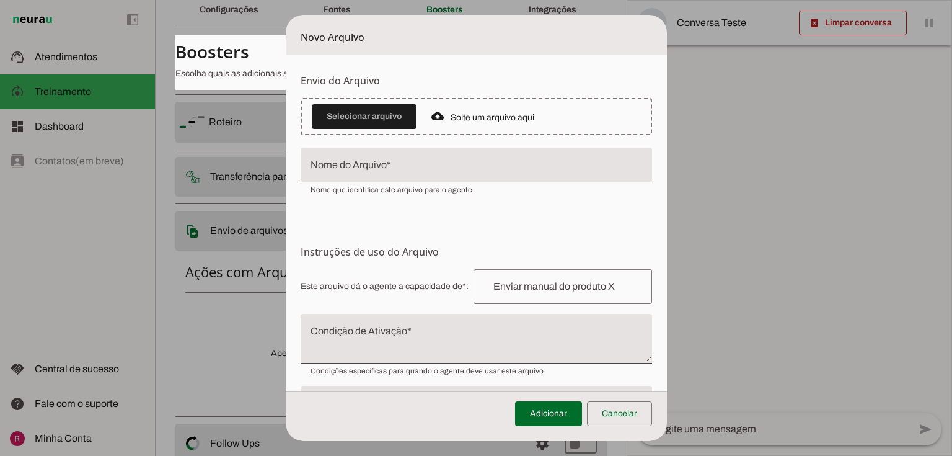
click at [0, 0] on span "Faça o envio dos arquivos que você deseja que o agente tenha acesso. Suporta im…" at bounding box center [0, 0] width 0 height 0
drag, startPoint x: 762, startPoint y: 72, endPoint x: 782, endPoint y: 77, distance: 21.2
click at [0, 0] on span "Faça o envio dos arquivos que você deseja que o agente tenha acesso. Suporta im…" at bounding box center [0, 0] width 0 height 0
click at [0, 0] on tool-tip "Upload de Arquivo Faça o envio dos arquivos que você deseja que o agente tenha …" at bounding box center [0, 0] width 0 height 0
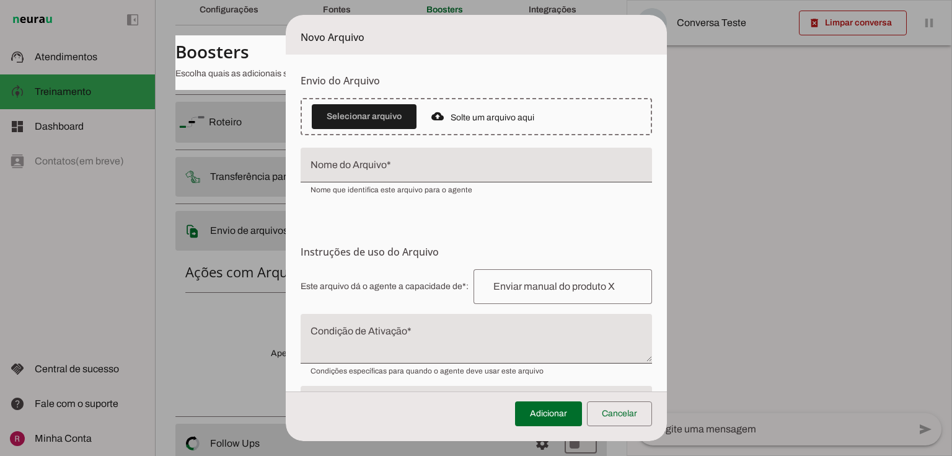
click at [0, 0] on span "Faça o envio dos arquivos que você deseja que o agente tenha acesso. Suporta im…" at bounding box center [0, 0] width 0 height 0
drag, startPoint x: 691, startPoint y: 110, endPoint x: 786, endPoint y: 118, distance: 95.2
click at [0, 0] on tool-tip "Upload de Arquivo Faça o envio dos arquivos que você deseja que o agente tenha …" at bounding box center [0, 0] width 0 height 0
click at [0, 0] on span "Limites de Tamanho (WhatsApp):" at bounding box center [0, 0] width 0 height 0
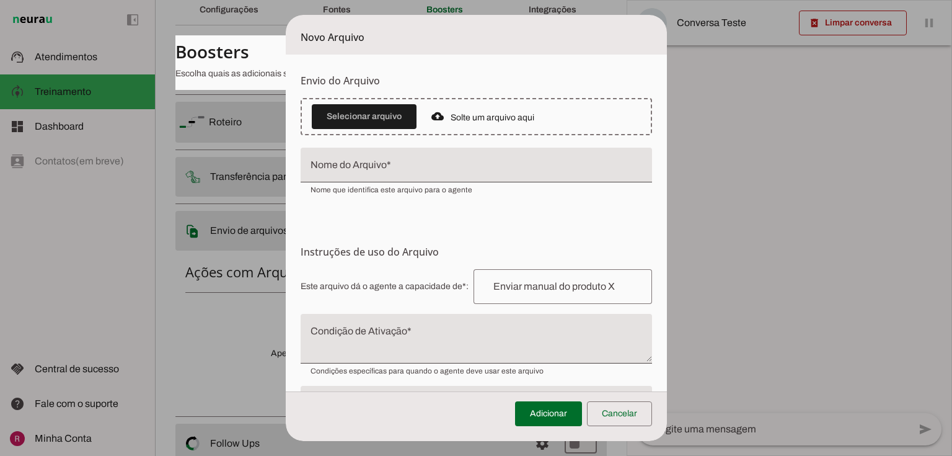
drag, startPoint x: 705, startPoint y: 149, endPoint x: 753, endPoint y: 152, distance: 47.9
click at [0, 0] on tool-tip "Upload de Arquivo Faça o envio dos arquivos que você deseja que o agente tenha …" at bounding box center [0, 0] width 0 height 0
click at [0, 0] on strong "Áudios e Vídeos:" at bounding box center [0, 0] width 0 height 0
click at [0, 0] on tool-tip "Upload de Arquivo Faça o envio dos arquivos que você deseja que o agente tenha …" at bounding box center [0, 0] width 0 height 0
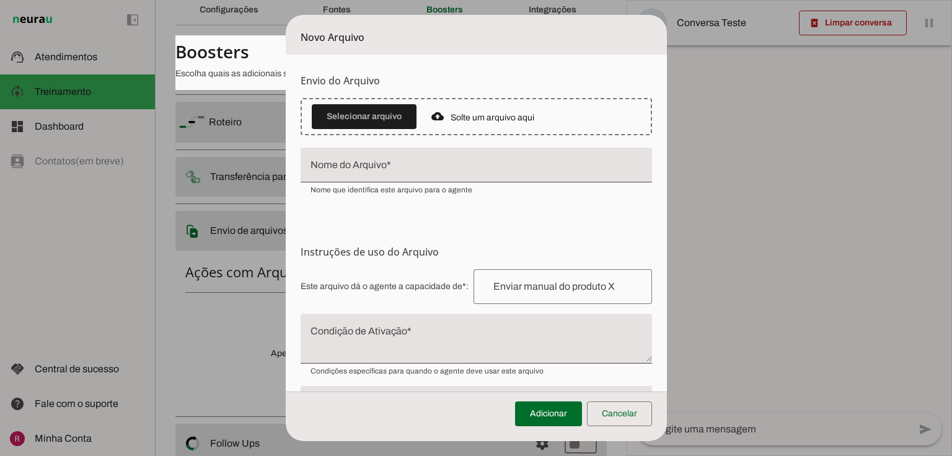
click at [595, 221] on form "Envio do Arquivo Upload de Arquivo Faça o envio dos arquivos que você deseja qu…" at bounding box center [476, 266] width 381 height 422
click at [402, 168] on input "Nome do Arquivo" at bounding box center [477, 169] width 332 height 15
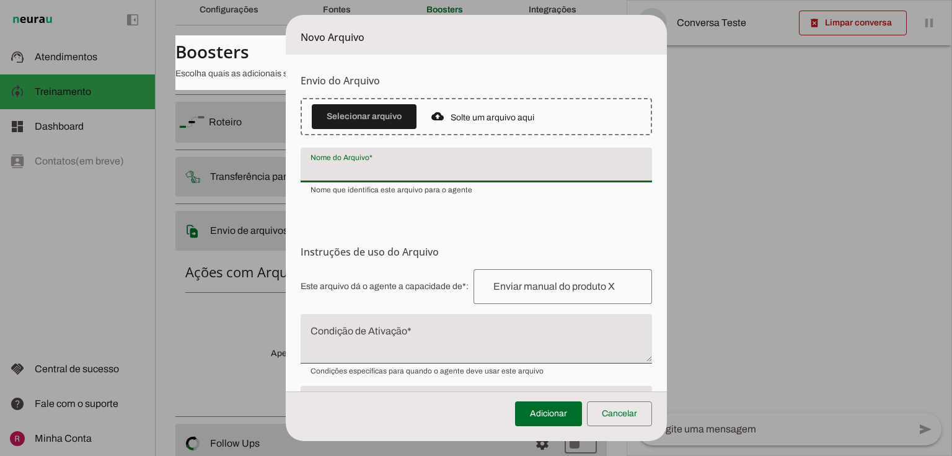
click at [332, 221] on form "Envio do Arquivo Upload de Arquivo Faça o envio dos arquivos que você deseja qu…" at bounding box center [476, 266] width 381 height 422
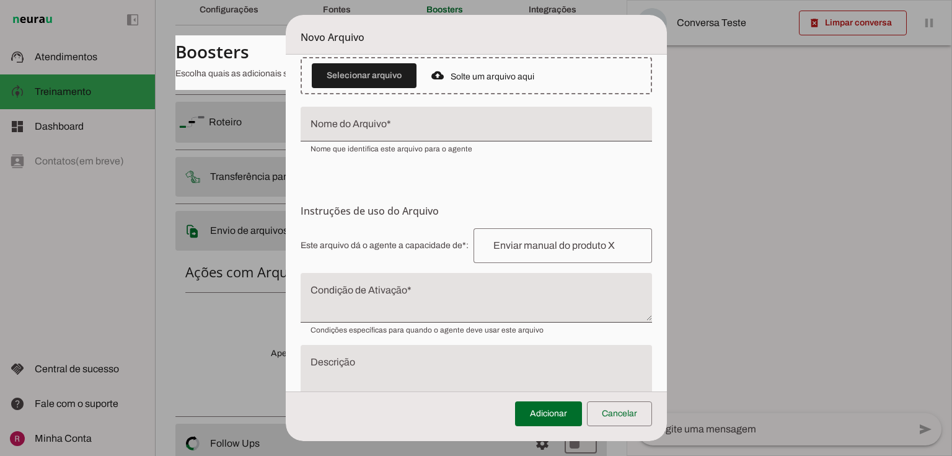
scroll to position [84, 0]
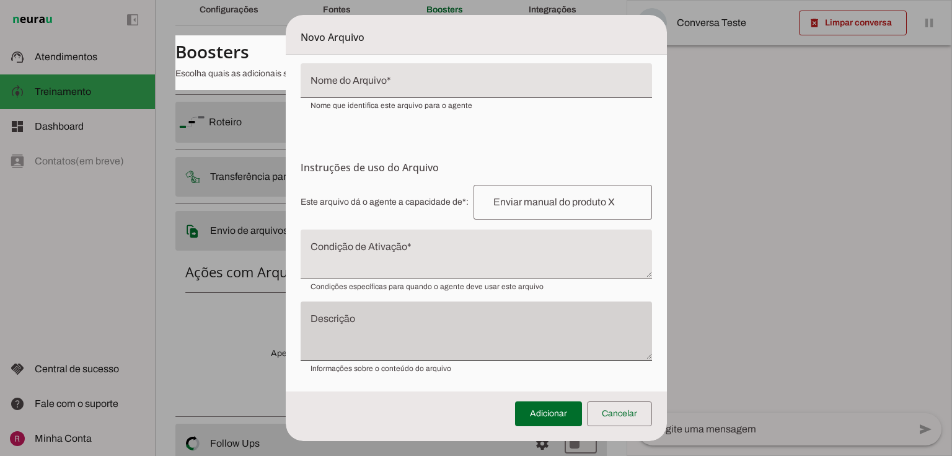
drag, startPoint x: 299, startPoint y: 166, endPoint x: 428, endPoint y: 359, distance: 232.1
click at [428, 359] on section "Instruções de uso do Arquivo Configuração do Arquivo Configure o nome e as inst…" at bounding box center [476, 266] width 351 height 213
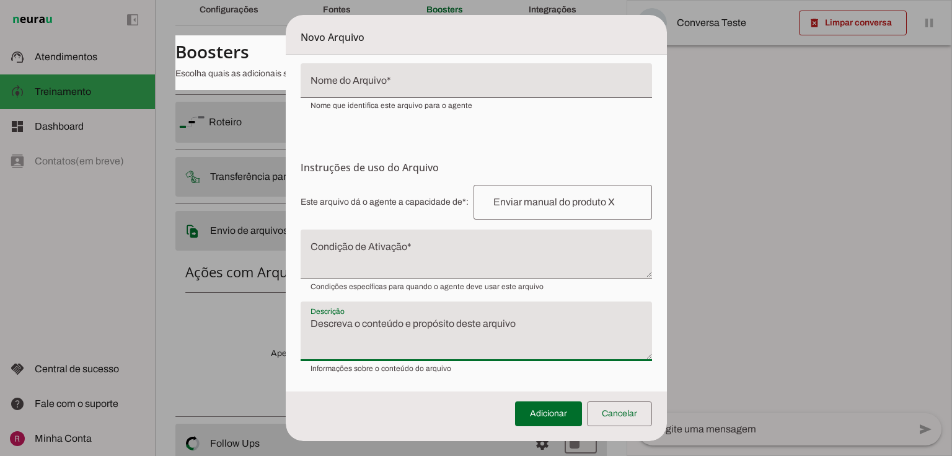
click at [419, 348] on textarea "Descrição" at bounding box center [476, 336] width 351 height 40
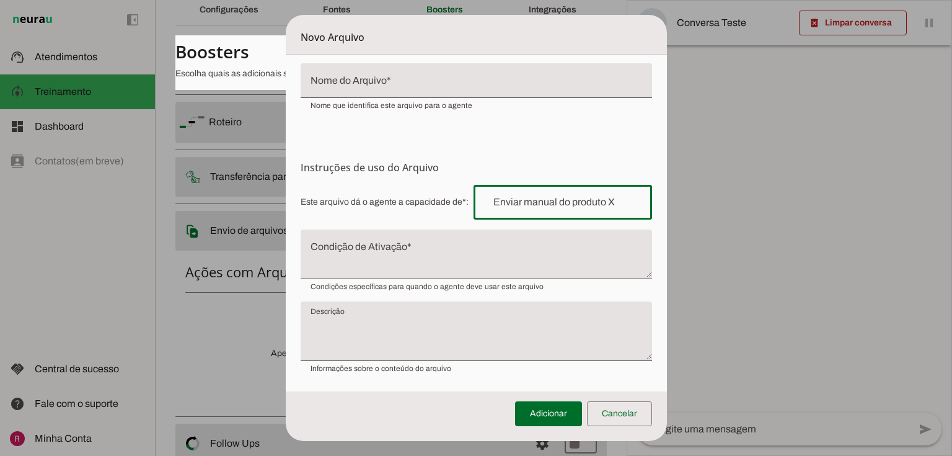
click at [492, 199] on input "text" at bounding box center [563, 202] width 159 height 15
click at [448, 162] on h6 "Instruções de uso do Arquivo Configuração do Arquivo Configure o nome e as inst…" at bounding box center [476, 167] width 351 height 15
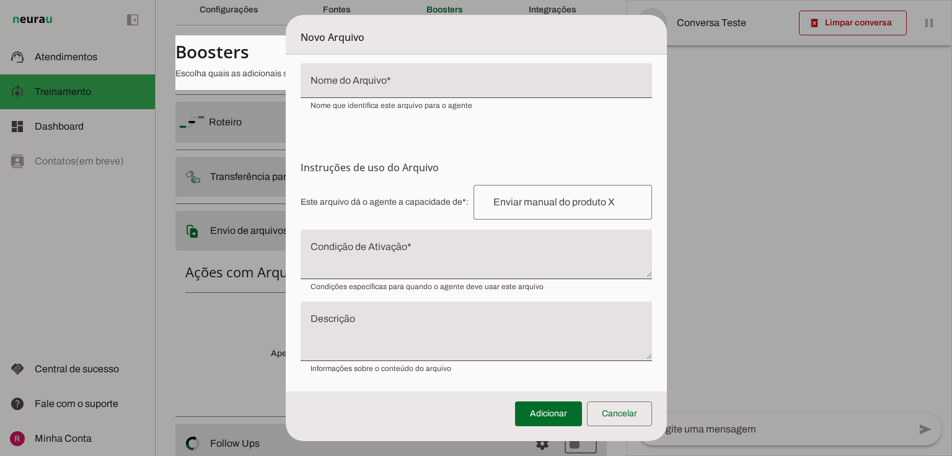
click at [342, 255] on textarea "Condição de Ativação" at bounding box center [476, 259] width 351 height 30
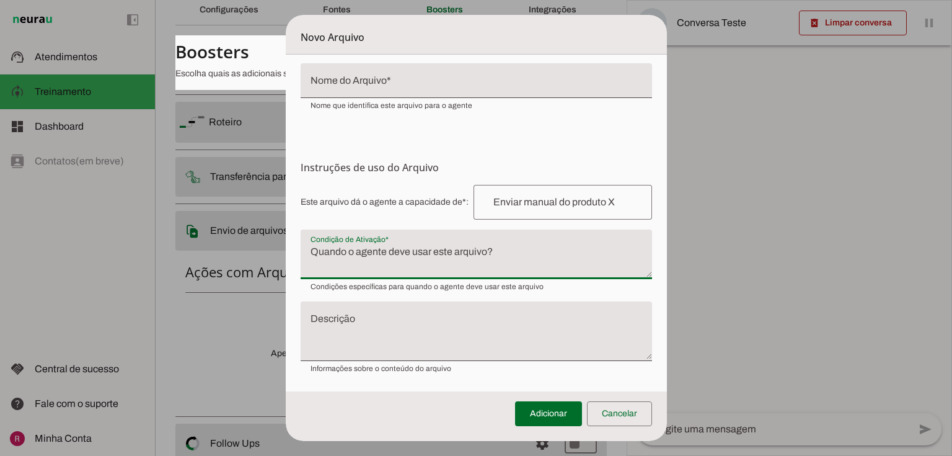
click at [372, 334] on textarea "Descrição" at bounding box center [476, 336] width 351 height 40
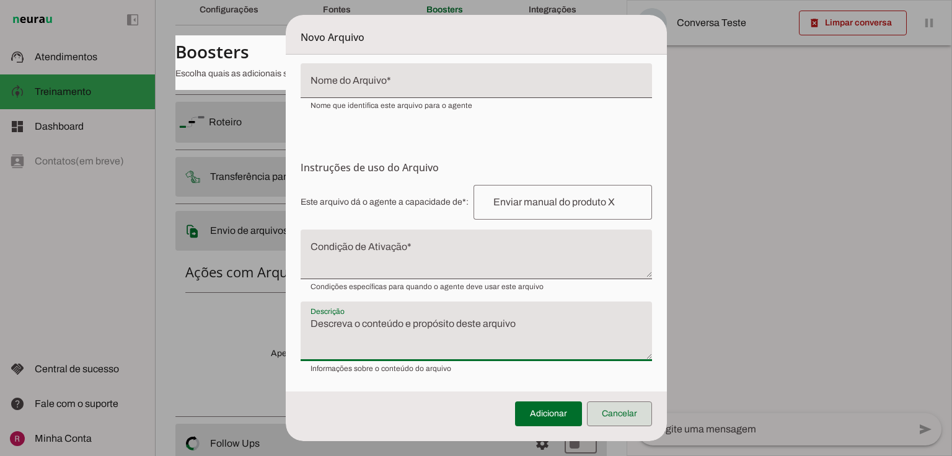
click at [620, 420] on span at bounding box center [619, 414] width 65 height 30
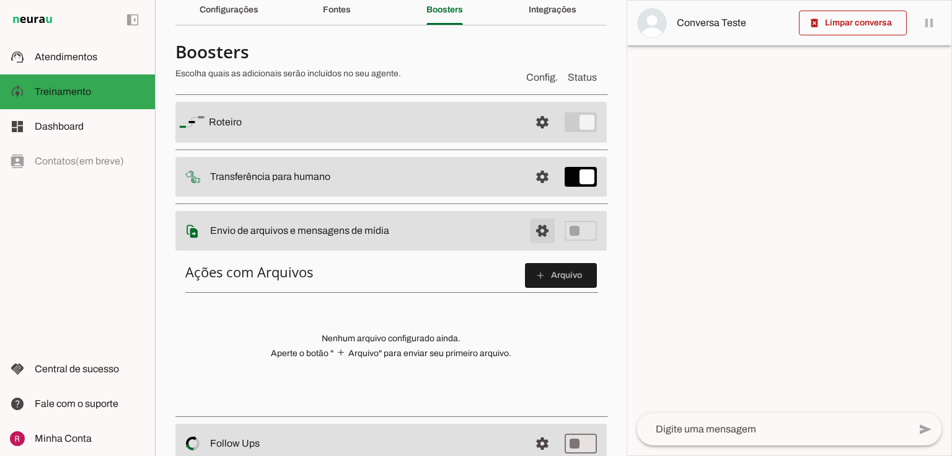
click at [539, 137] on span at bounding box center [543, 122] width 30 height 30
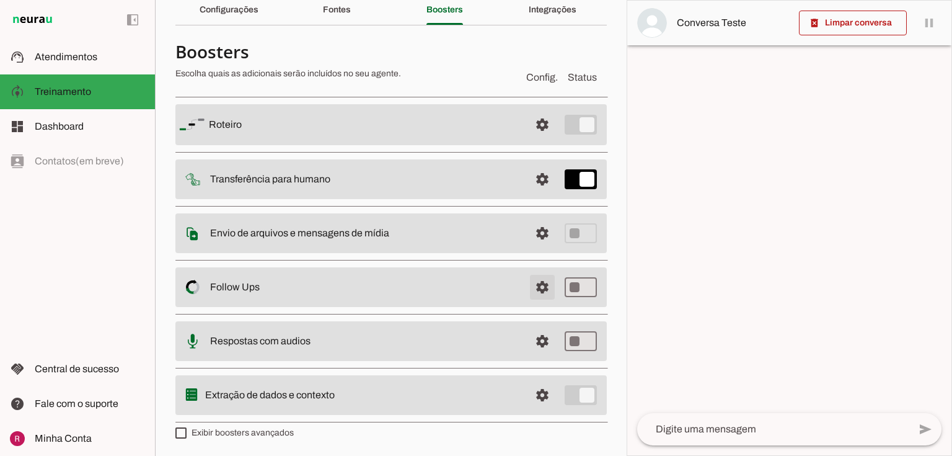
click at [541, 139] on span at bounding box center [543, 125] width 30 height 30
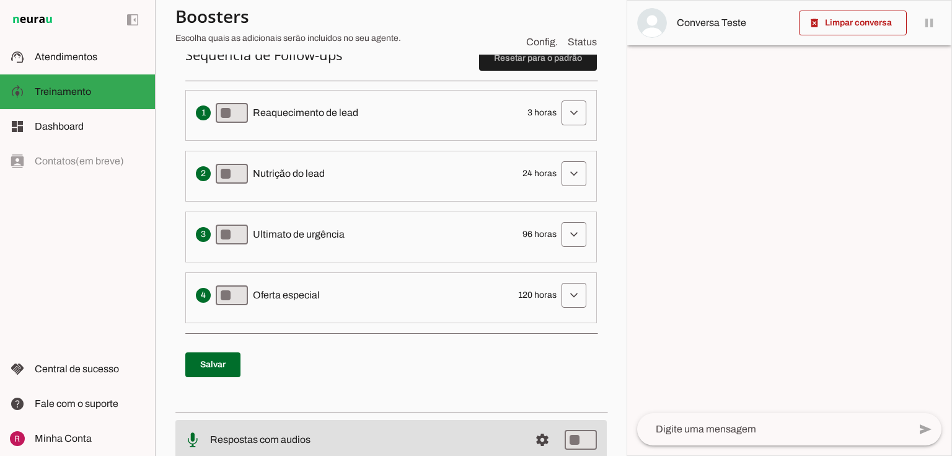
scroll to position [352, 0]
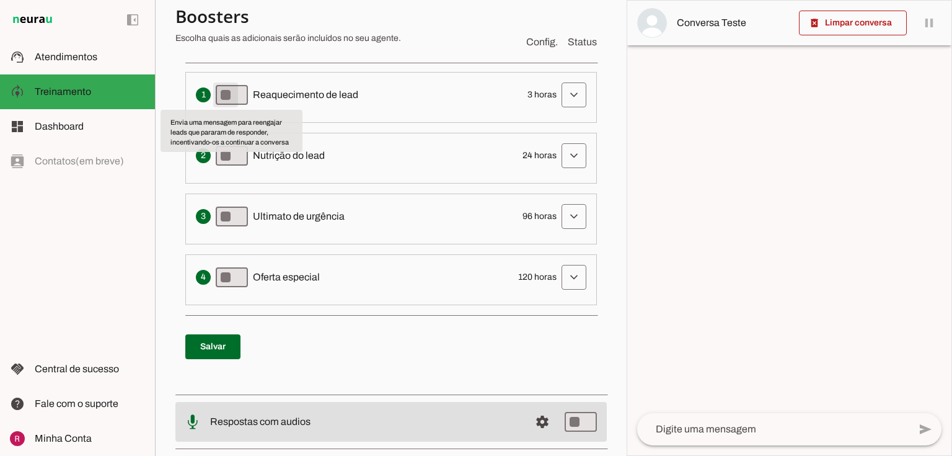
type md-switch "on"
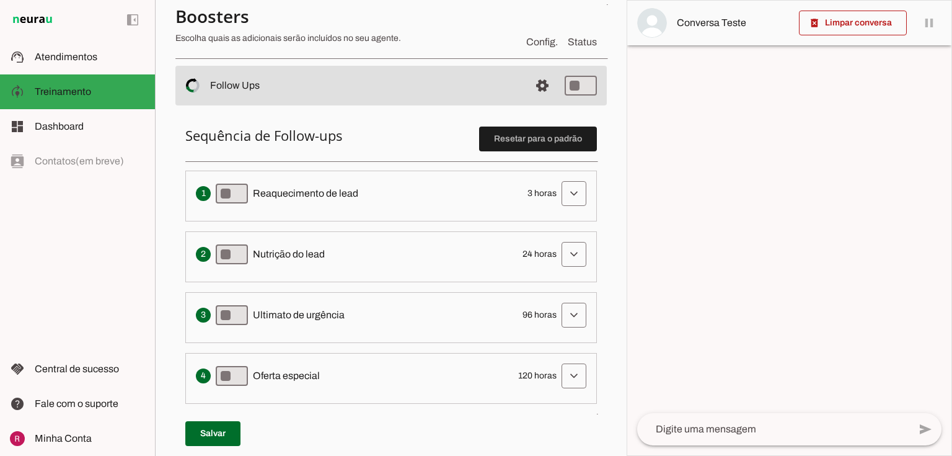
scroll to position [253, 0]
drag, startPoint x: 521, startPoint y: 192, endPoint x: 544, endPoint y: 193, distance: 23.0
click at [544, 193] on span "3 horas" at bounding box center [542, 194] width 29 height 12
click at [525, 251] on div "Solicita ao lead que tome uma ação específica de nutrição, como visitar uma pág…" at bounding box center [391, 254] width 391 height 25
click at [523, 310] on span "96 horas" at bounding box center [540, 315] width 34 height 12
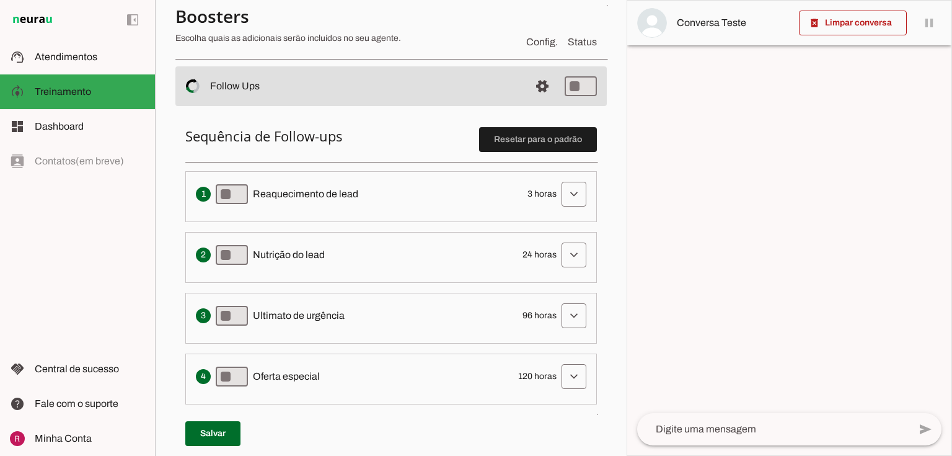
click at [524, 376] on span "120 horas" at bounding box center [537, 376] width 38 height 12
click at [567, 195] on span at bounding box center [574, 194] width 30 height 30
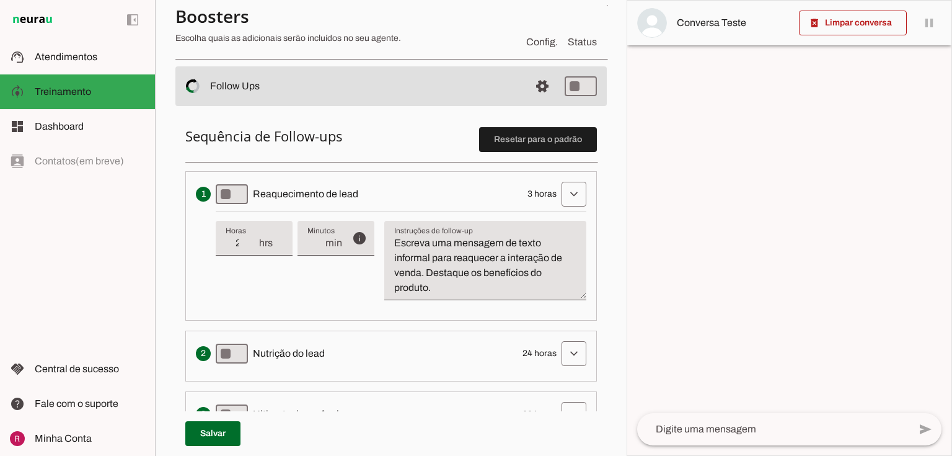
type input "2"
type md-filled-text-field "2"
click at [253, 245] on input "2" at bounding box center [242, 243] width 32 height 15
type input "1"
type md-filled-text-field "1"
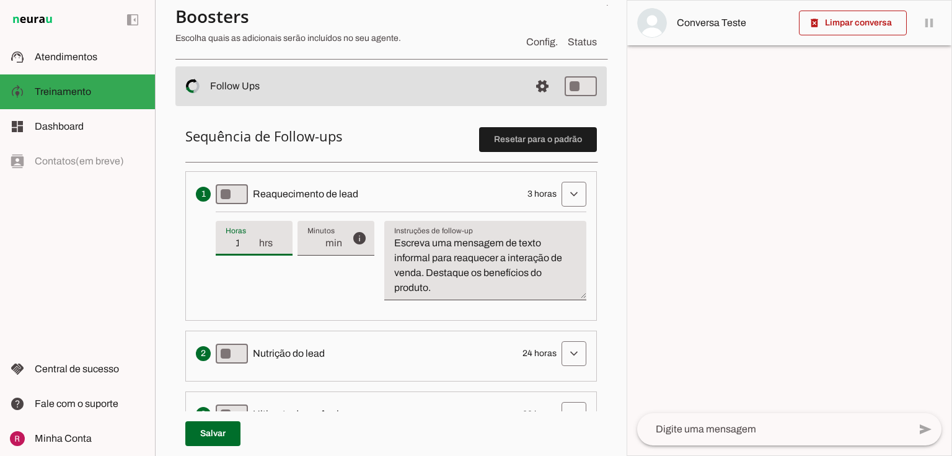
click at [253, 245] on input "1" at bounding box center [242, 243] width 32 height 15
type input "2"
type md-filled-text-field "2"
click at [251, 237] on input "2" at bounding box center [242, 243] width 32 height 15
type input "3"
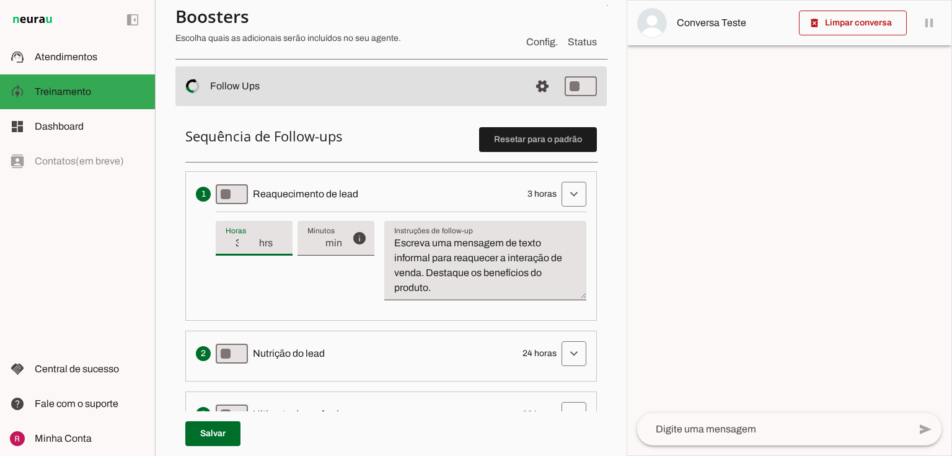
type md-filled-text-field "3"
click at [251, 237] on input "3" at bounding box center [242, 243] width 32 height 15
type input "4"
type md-filled-text-field "4"
click at [250, 238] on input "4" at bounding box center [242, 243] width 32 height 15
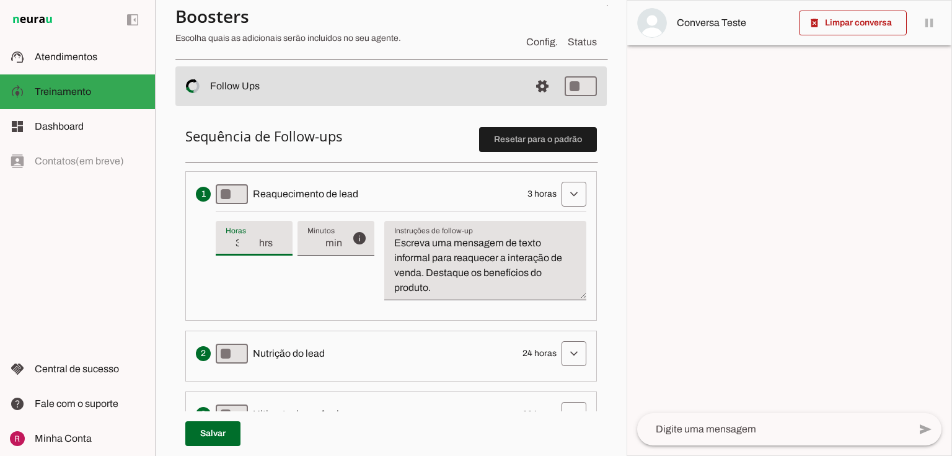
drag, startPoint x: 255, startPoint y: 249, endPoint x: 271, endPoint y: 265, distance: 22.8
type input "3"
type md-filled-text-field "3"
click at [254, 249] on input "3" at bounding box center [242, 243] width 32 height 15
click at [299, 280] on div "info Tempo de atraso / inatividade O tempo de atraso é o tempo de inatividade d…" at bounding box center [401, 260] width 371 height 99
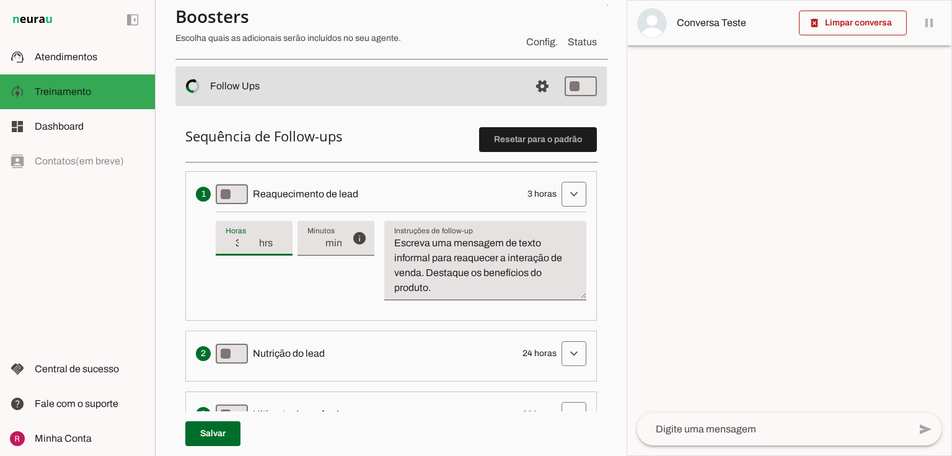
click at [453, 280] on textarea "Escreva uma mensagem de texto informal para reaquecer a interação de venda. Des…" at bounding box center [485, 266] width 202 height 60
drag, startPoint x: 446, startPoint y: 286, endPoint x: 383, endPoint y: 224, distance: 88.5
click at [383, 224] on div "info Tempo de atraso / inatividade O tempo de atraso é o tempo de inatividade d…" at bounding box center [401, 260] width 371 height 99
click at [466, 281] on textarea "Escreva uma mensagem de texto informal para reaquecer a interação de venda. Des…" at bounding box center [485, 266] width 202 height 60
click at [441, 280] on textarea "Escreva uma mensagem de texto informal para reaquecer a interação de venda. Des…" at bounding box center [485, 266] width 202 height 60
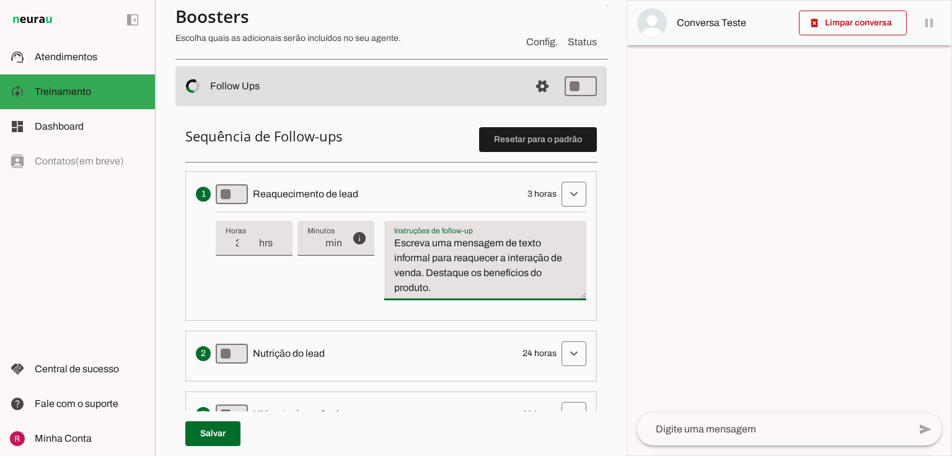
click at [436, 290] on textarea "Escreva uma mensagem de texto informal para reaquecer a interação de venda. Des…" at bounding box center [485, 266] width 202 height 60
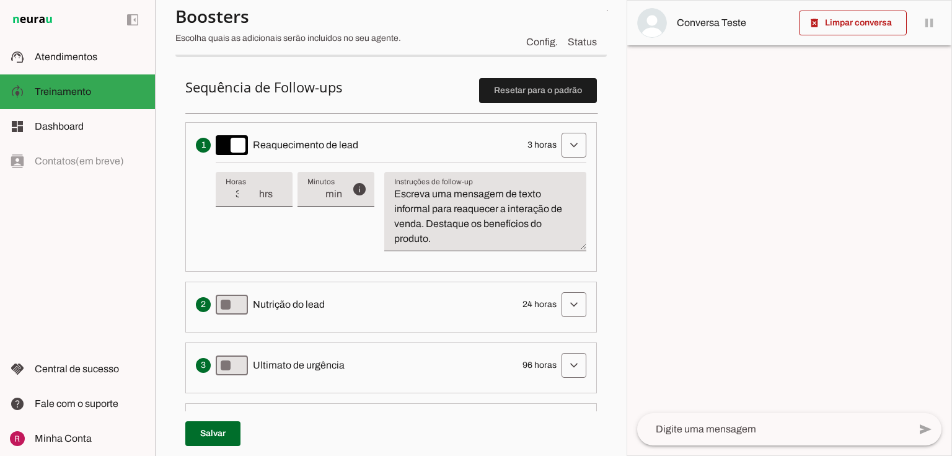
scroll to position [303, 0]
click at [253, 306] on span "Nutrição do lead" at bounding box center [289, 303] width 72 height 15
type md-switch "on"
click at [563, 159] on span at bounding box center [574, 145] width 30 height 30
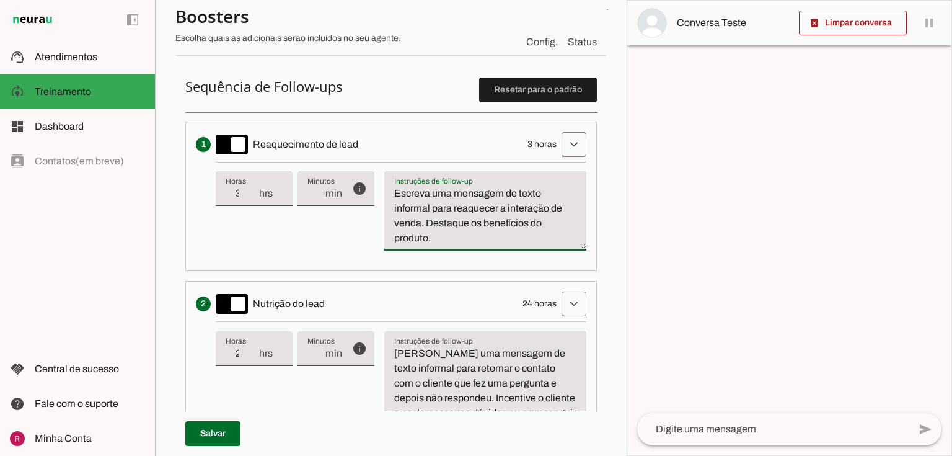
drag, startPoint x: 419, startPoint y: 193, endPoint x: 569, endPoint y: 208, distance: 150.8
click at [569, 208] on textarea "Escreva uma mensagem de texto informal para reaquecer a interação de venda. Des…" at bounding box center [485, 216] width 202 height 60
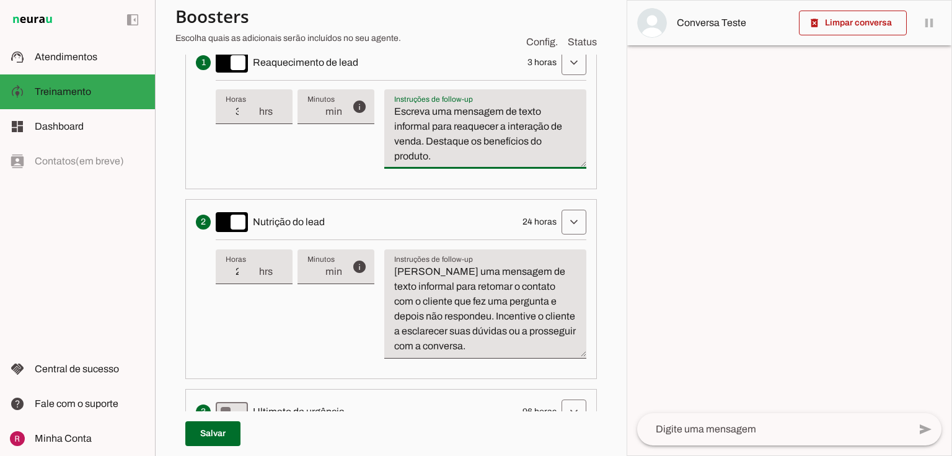
scroll to position [402, 0]
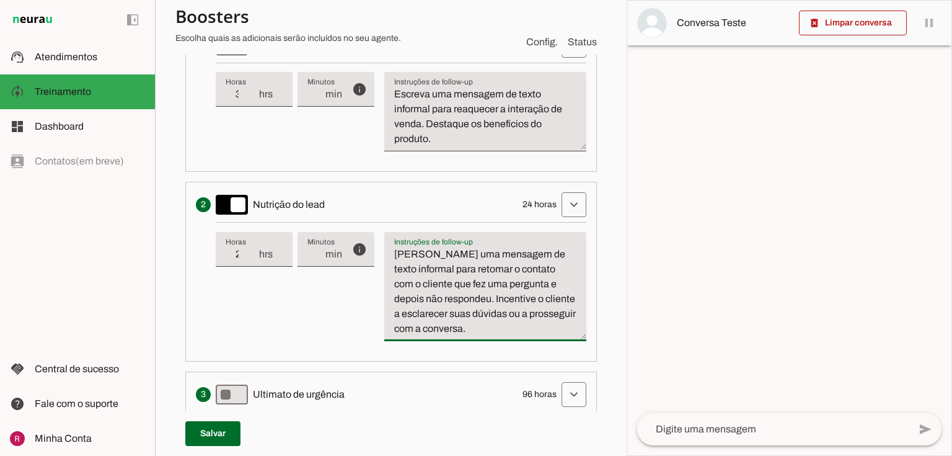
drag, startPoint x: 412, startPoint y: 262, endPoint x: 560, endPoint y: 258, distance: 148.8
click at [560, 258] on textarea "[PERSON_NAME] uma mensagem de texto informal para retomar o contato com o clien…" at bounding box center [485, 291] width 202 height 89
click at [481, 334] on textarea "[PERSON_NAME] uma mensagem de texto informal para retomar o contato com o clien…" at bounding box center [485, 291] width 202 height 89
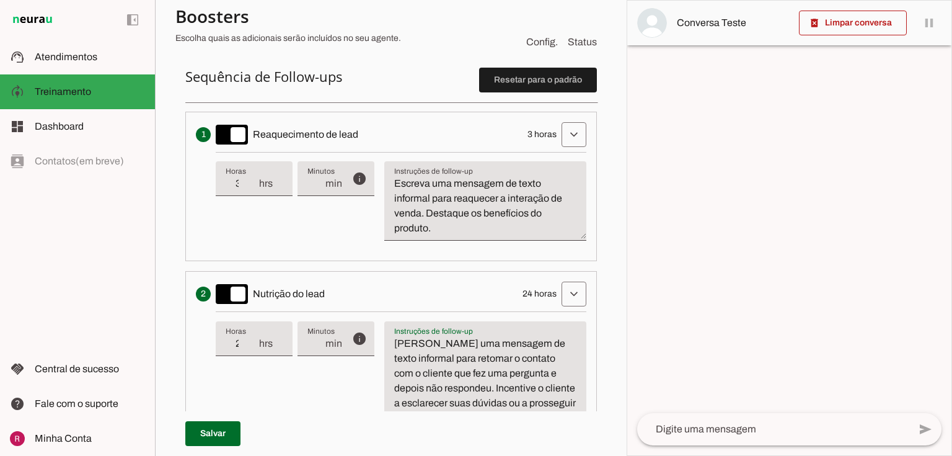
scroll to position [253, 0]
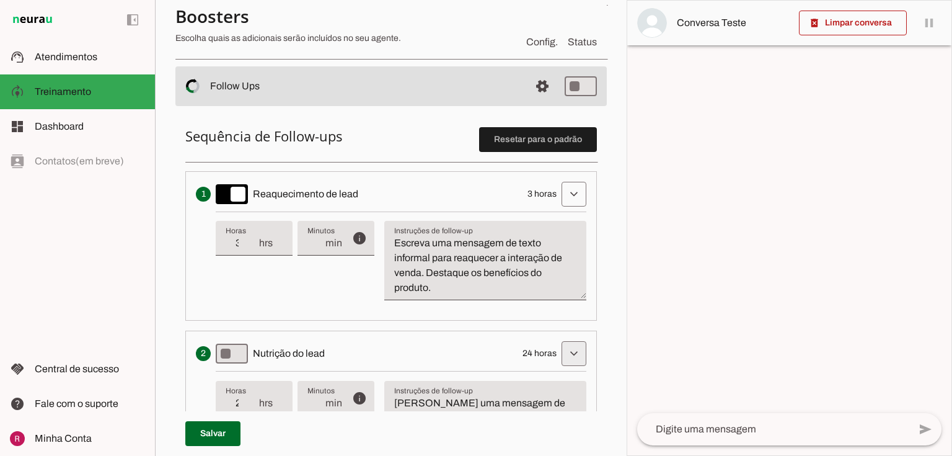
click at [563, 209] on span at bounding box center [574, 194] width 30 height 30
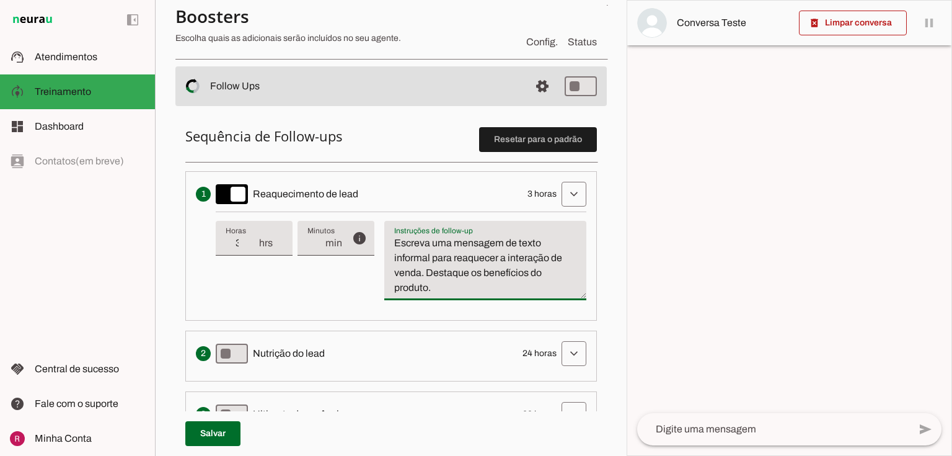
drag, startPoint x: 444, startPoint y: 291, endPoint x: 379, endPoint y: 241, distance: 82.2
click at [379, 241] on div "info Tempo de atraso / inatividade O tempo de atraso é o tempo de inatividade d…" at bounding box center [401, 260] width 371 height 99
click at [414, 250] on textarea "Escreva uma mensagem de texto informal para reaquecer a interação de venda. Des…" at bounding box center [485, 266] width 202 height 60
click at [484, 285] on textarea "Escreva uma mensagem de texto informal para reaquecer a interação de venda. Des…" at bounding box center [485, 266] width 202 height 60
click at [560, 204] on span at bounding box center [574, 194] width 30 height 30
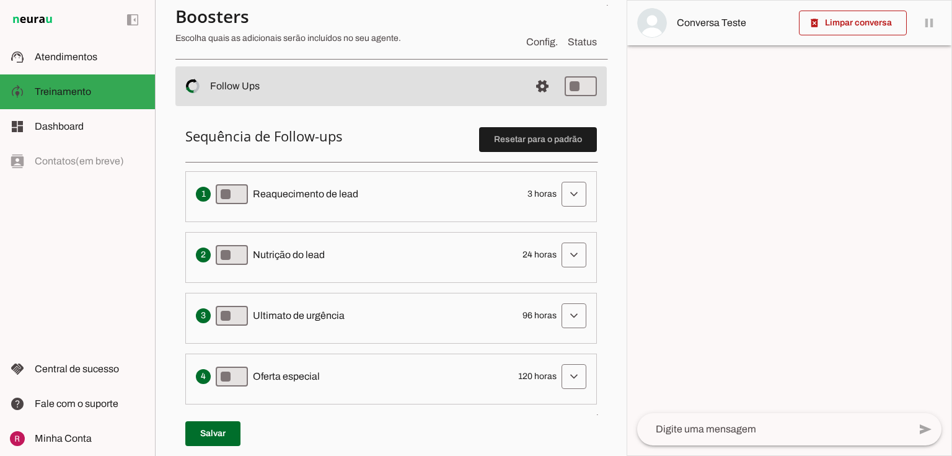
drag, startPoint x: 255, startPoint y: 191, endPoint x: 359, endPoint y: 193, distance: 103.6
click at [359, 193] on div "Envia uma mensagem para reengajar leads que pararam de responder, incentivando-…" at bounding box center [391, 194] width 391 height 25
drag, startPoint x: 255, startPoint y: 254, endPoint x: 305, endPoint y: 254, distance: 50.2
click at [305, 254] on span "Nutrição do lead" at bounding box center [289, 254] width 72 height 15
drag, startPoint x: 258, startPoint y: 307, endPoint x: 286, endPoint y: 309, distance: 27.9
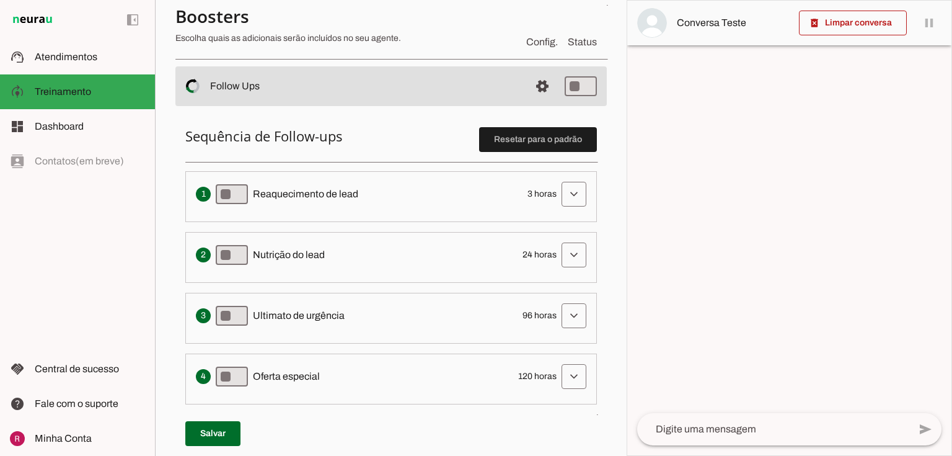
click at [286, 309] on span "Ultimato de urgência" at bounding box center [299, 315] width 92 height 15
drag, startPoint x: 258, startPoint y: 377, endPoint x: 285, endPoint y: 381, distance: 27.0
click at [285, 381] on span "Oferta especial" at bounding box center [286, 376] width 67 height 15
click at [369, 325] on div "Cria um senso de urgência indicando que a oportunidade de conversa pode acabar …" at bounding box center [391, 315] width 391 height 25
click at [563, 190] on span at bounding box center [574, 194] width 30 height 30
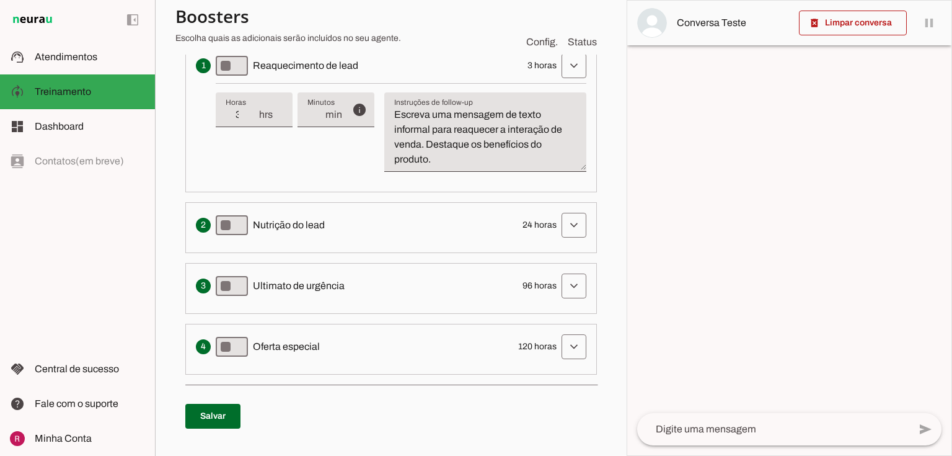
scroll to position [402, 0]
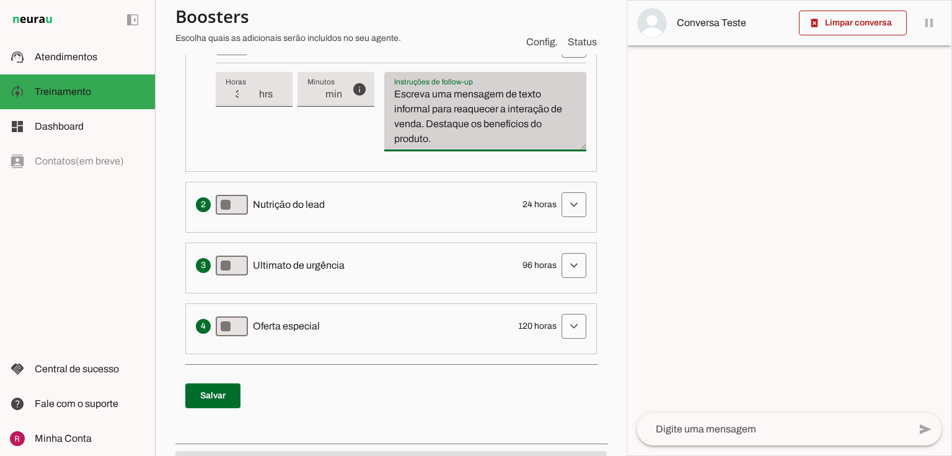
drag, startPoint x: 389, startPoint y: 87, endPoint x: 549, endPoint y: 148, distance: 170.5
click at [549, 148] on div "Escreva uma mensagem de texto informal para reaquecer a interação de venda. Des…" at bounding box center [485, 111] width 202 height 79
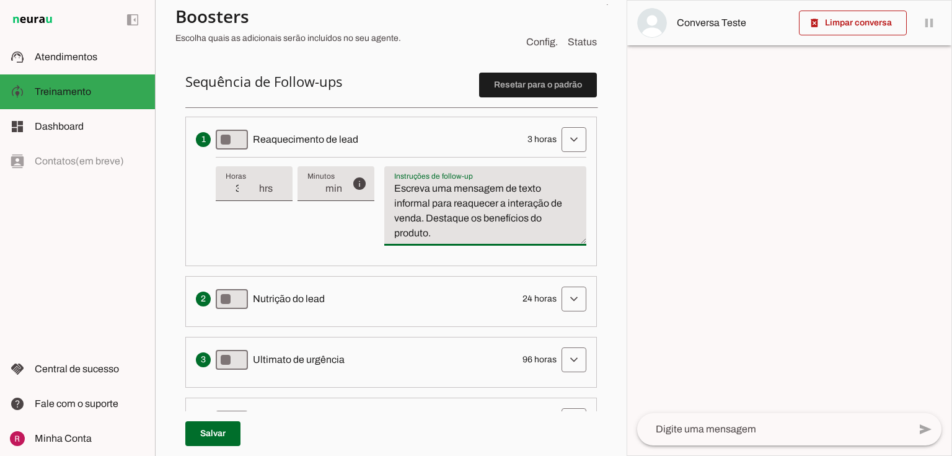
scroll to position [303, 0]
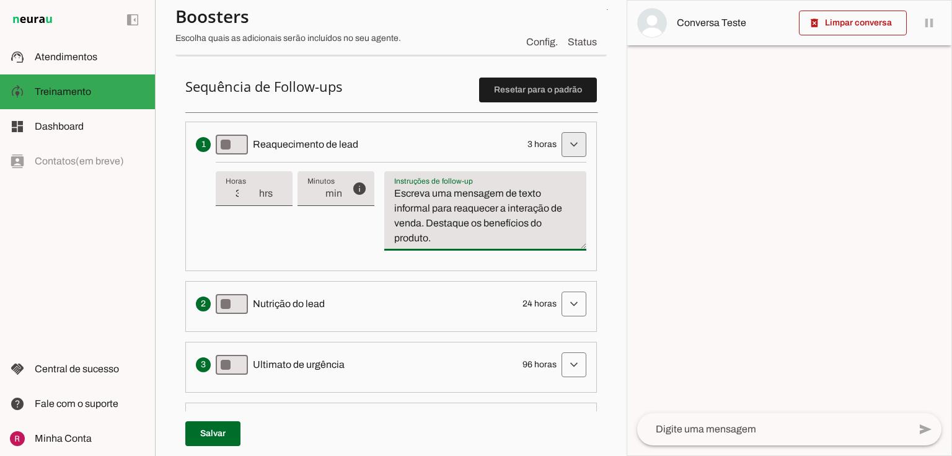
click at [559, 140] on span at bounding box center [574, 145] width 30 height 30
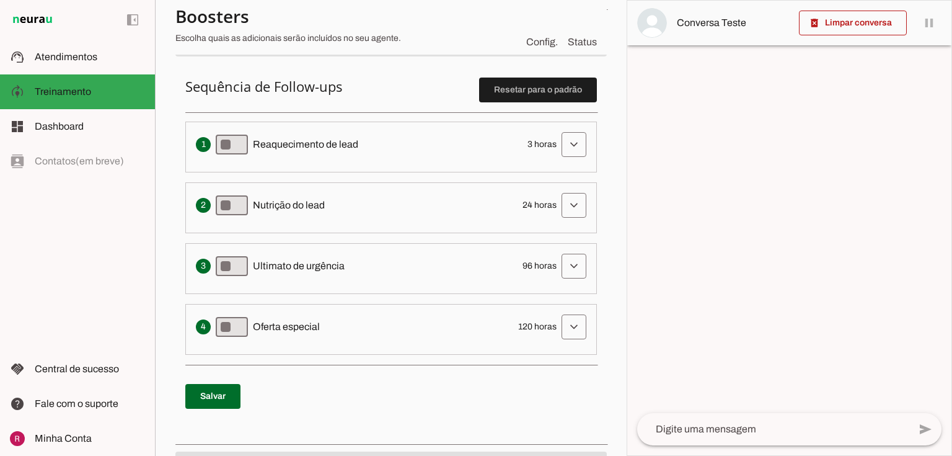
drag, startPoint x: 255, startPoint y: 138, endPoint x: 428, endPoint y: 127, distance: 172.7
click at [428, 127] on li "Envia uma mensagem para reengajar leads que pararam de responder, incentivando-…" at bounding box center [391, 147] width 412 height 51
click at [306, 326] on span "Oferta especial" at bounding box center [286, 326] width 67 height 15
click at [312, 154] on div "Envia uma mensagem para reengajar leads que pararam de responder, incentivando-…" at bounding box center [391, 144] width 391 height 25
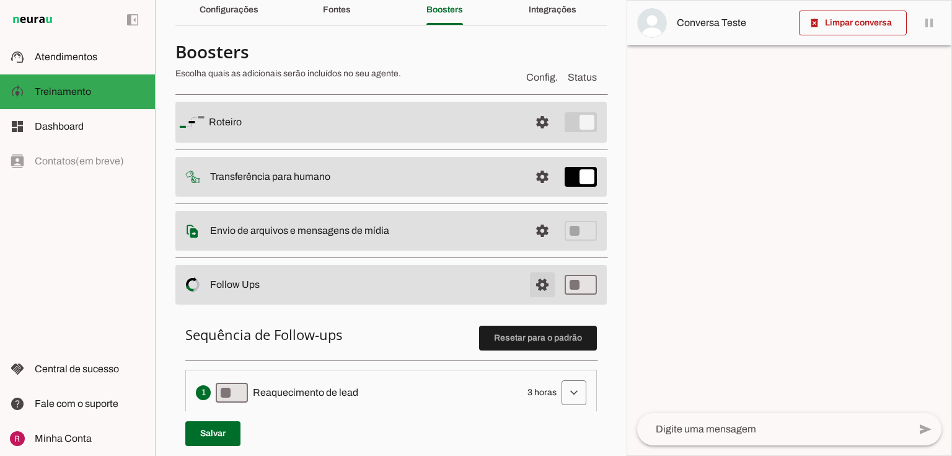
click at [532, 137] on span at bounding box center [543, 122] width 30 height 30
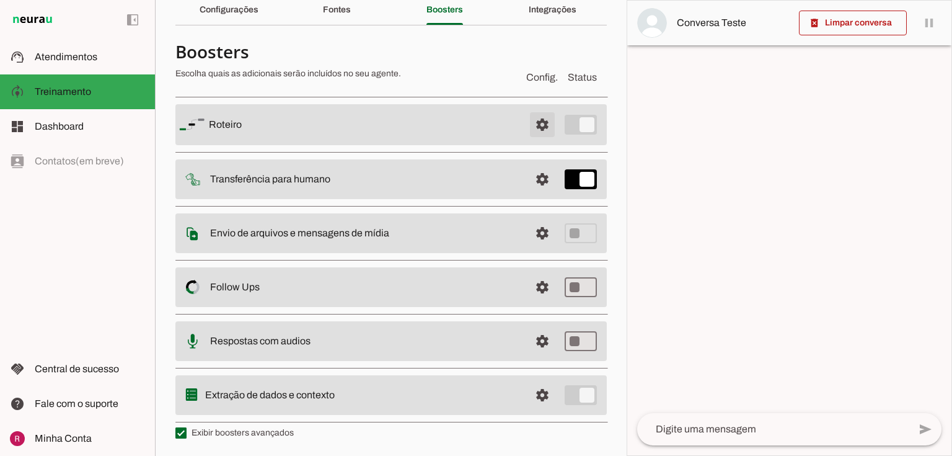
click at [528, 124] on span at bounding box center [543, 125] width 30 height 30
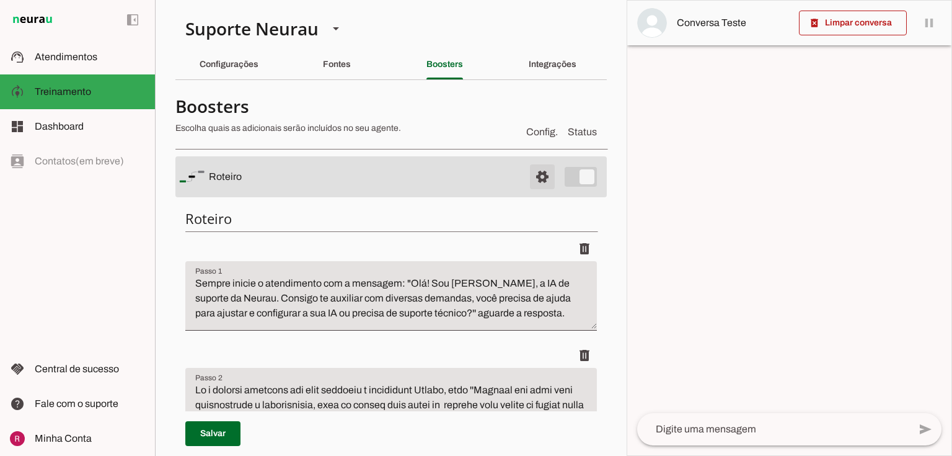
click at [528, 190] on span at bounding box center [543, 177] width 30 height 30
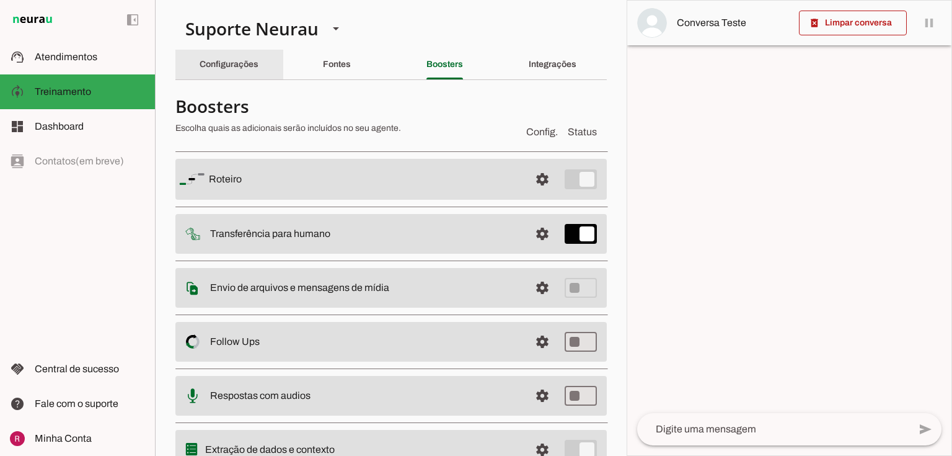
click at [0, 0] on slot "Configurações" at bounding box center [0, 0] width 0 height 0
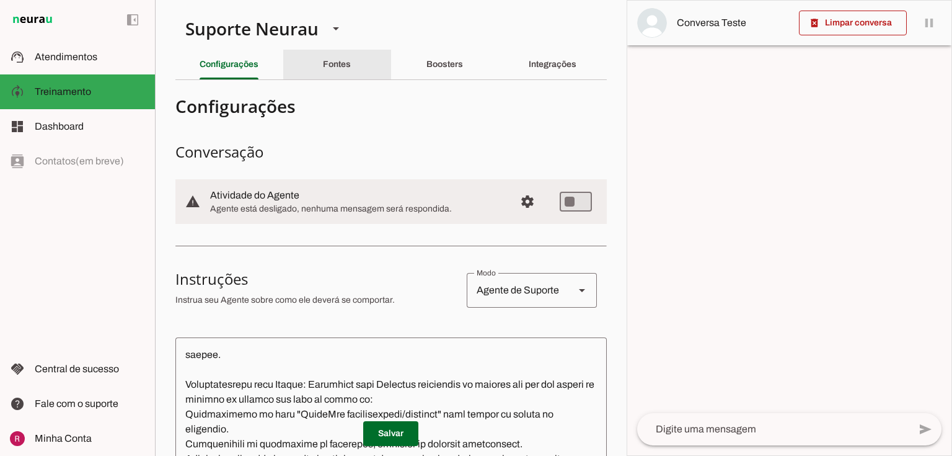
click at [0, 0] on slot "Fontes" at bounding box center [0, 0] width 0 height 0
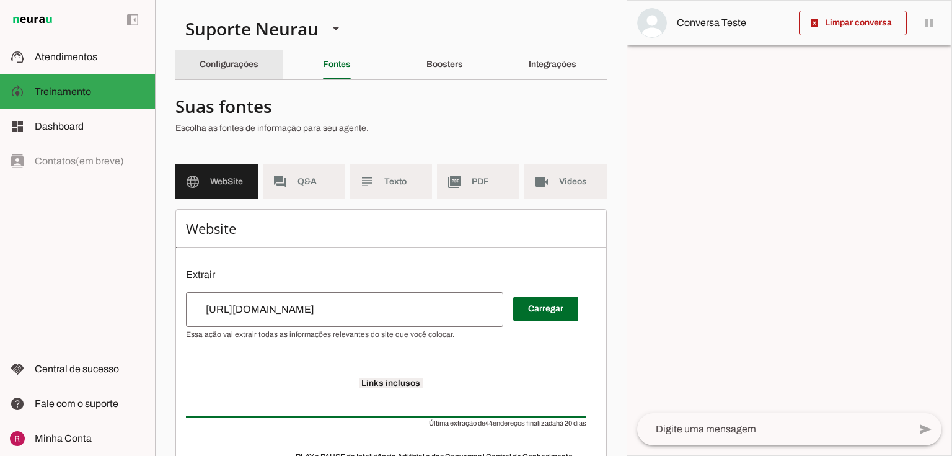
click at [231, 54] on div "Configurações" at bounding box center [229, 65] width 59 height 30
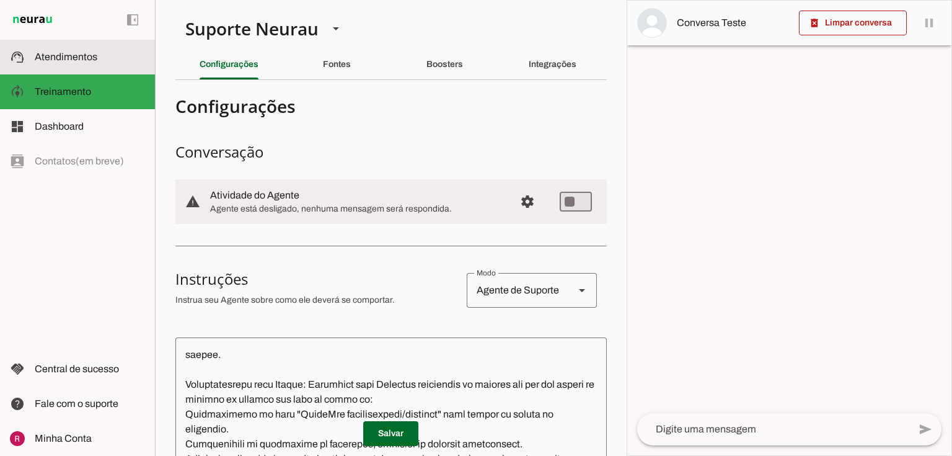
click at [79, 61] on span "Atendimentos" at bounding box center [66, 56] width 63 height 11
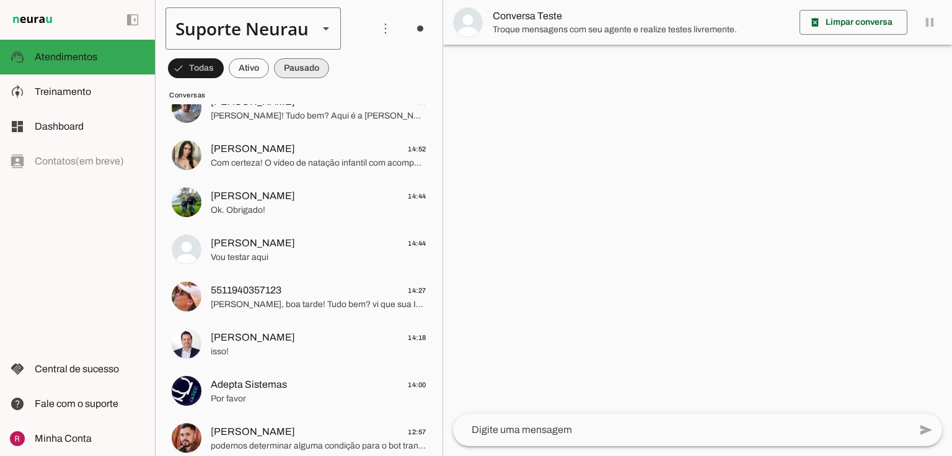
scroll to position [595, 0]
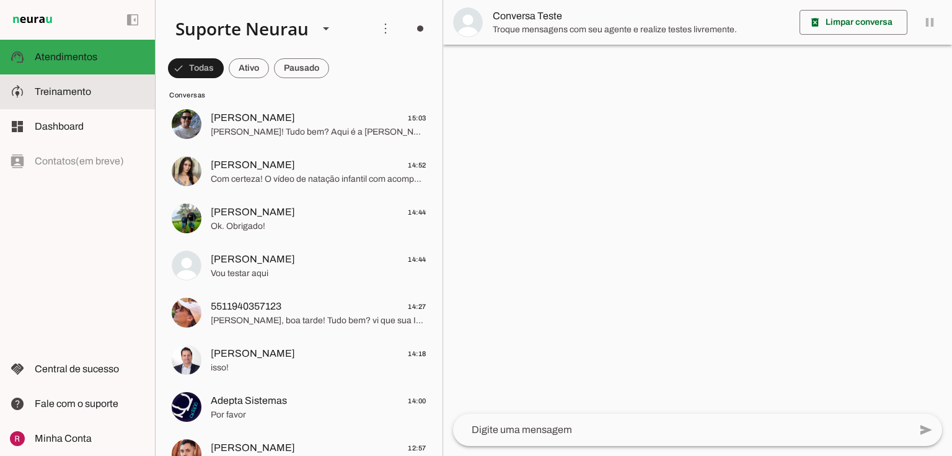
click at [70, 94] on span "Treinamento" at bounding box center [63, 91] width 56 height 11
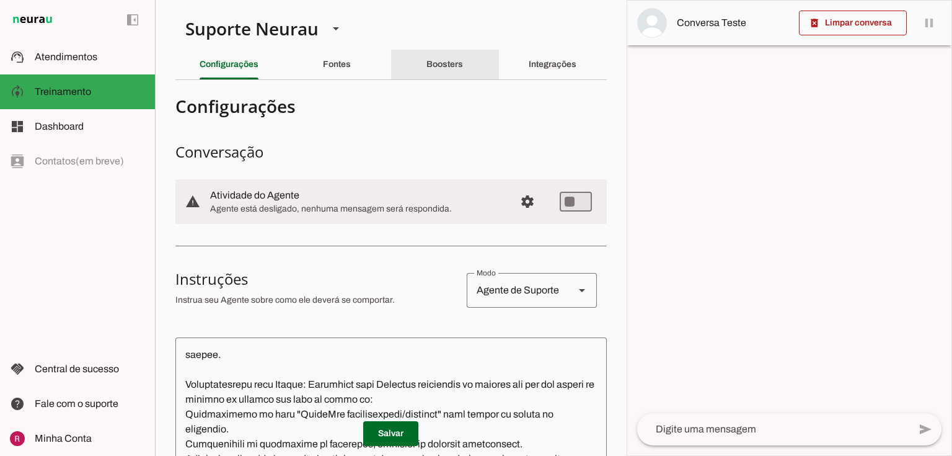
click at [455, 54] on div "Boosters" at bounding box center [444, 65] width 37 height 30
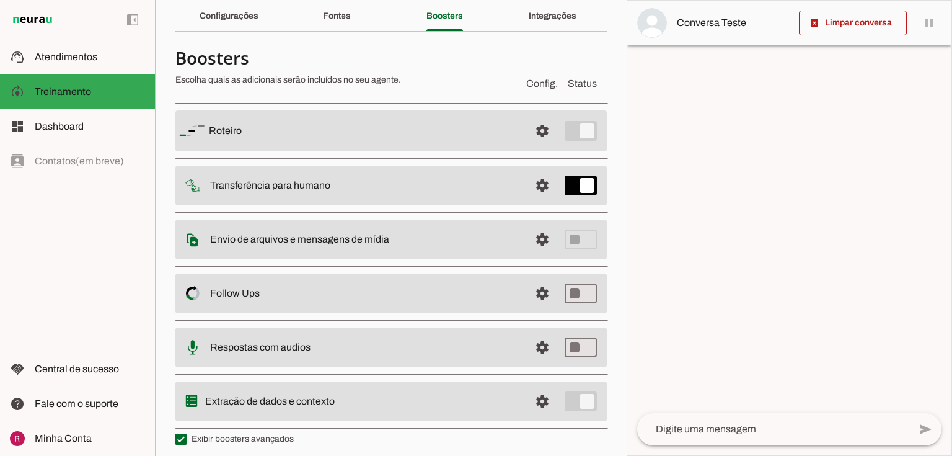
scroll to position [55, 0]
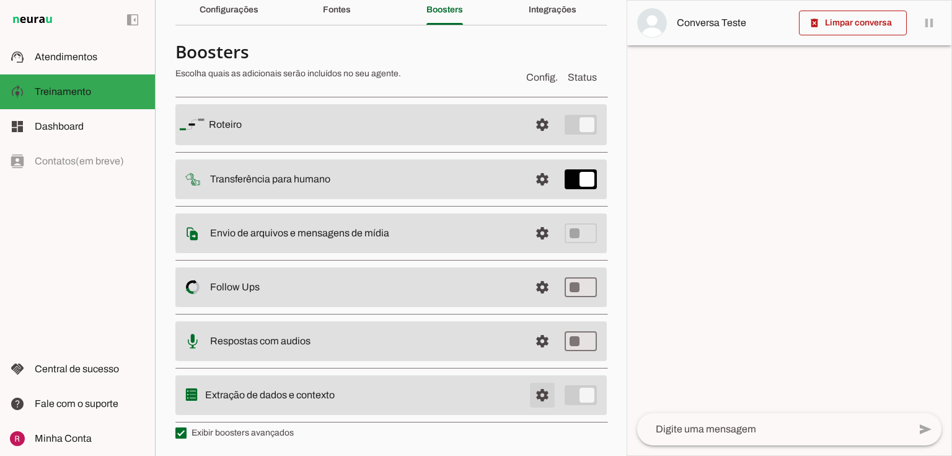
click at [534, 139] on span at bounding box center [543, 125] width 30 height 30
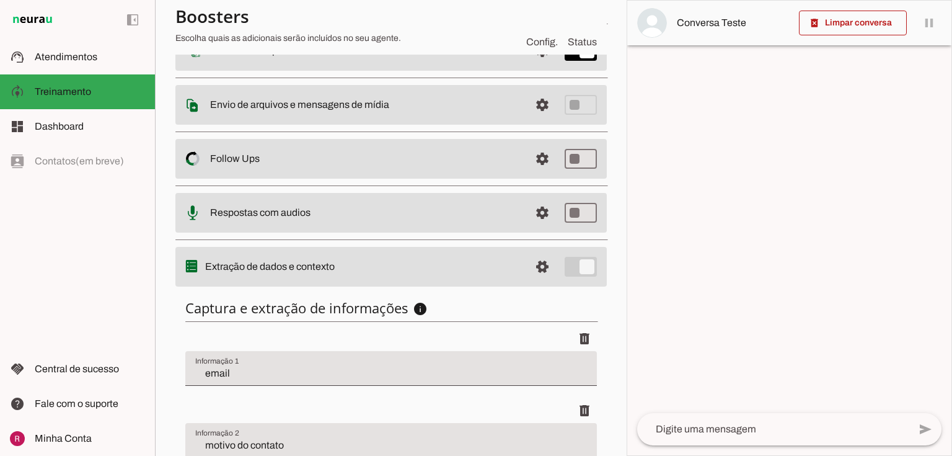
scroll to position [303, 0]
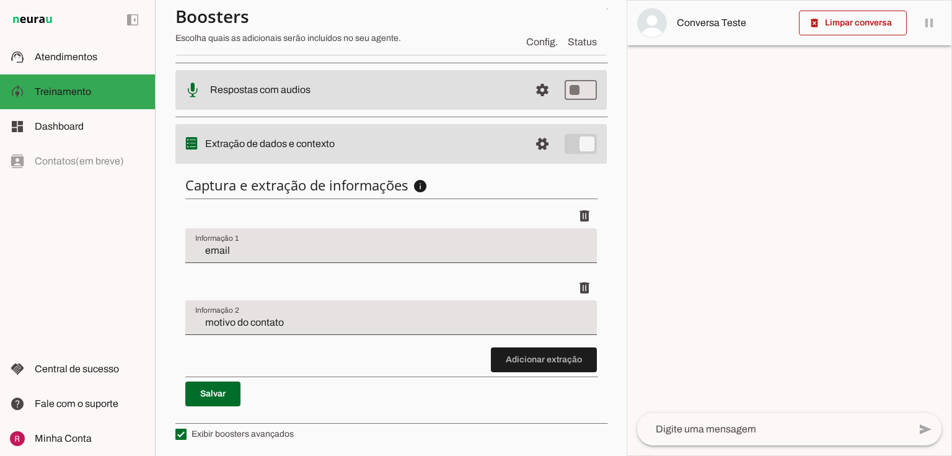
click at [227, 245] on input "email" at bounding box center [391, 250] width 392 height 15
click at [307, 315] on input "motivo do contato" at bounding box center [391, 322] width 392 height 15
click at [92, 55] on span "Atendimentos" at bounding box center [66, 56] width 63 height 11
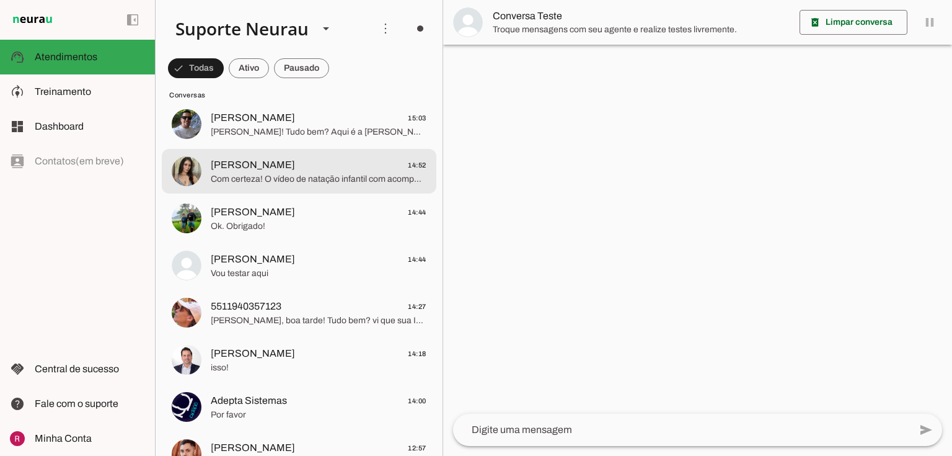
click at [279, 157] on span "[PERSON_NAME]" at bounding box center [253, 164] width 84 height 15
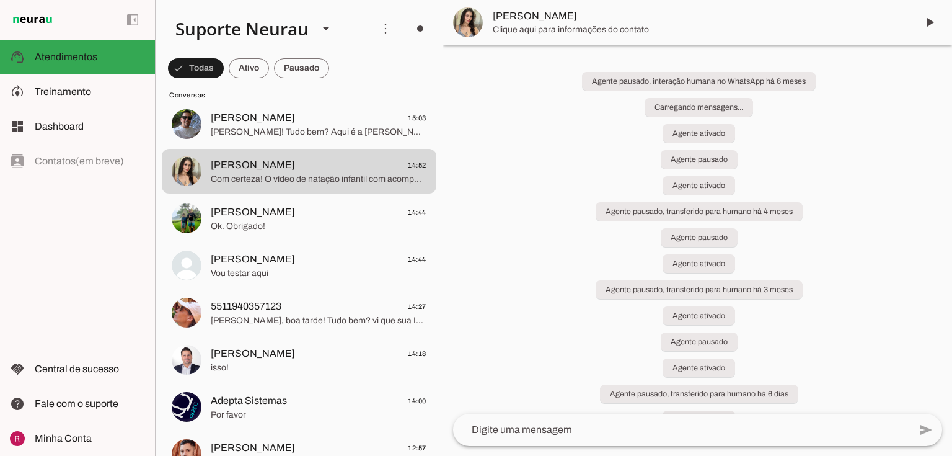
click at [562, 15] on span "[PERSON_NAME]" at bounding box center [700, 16] width 415 height 15
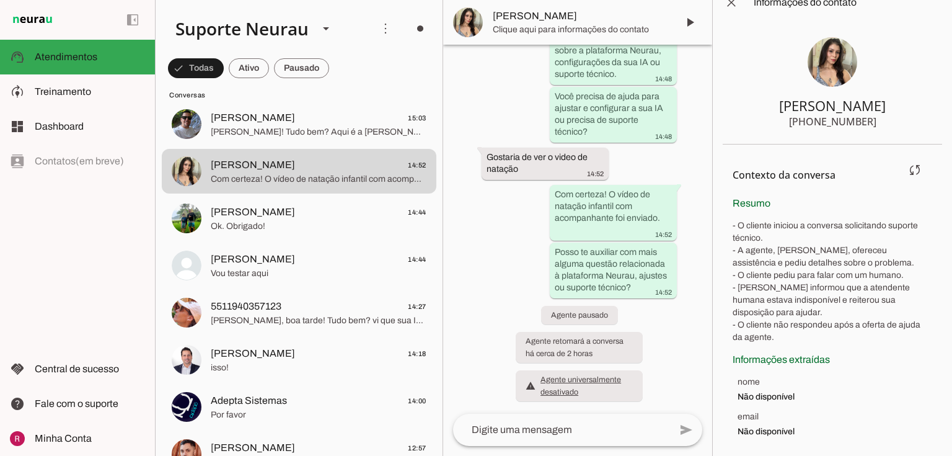
scroll to position [25351, 0]
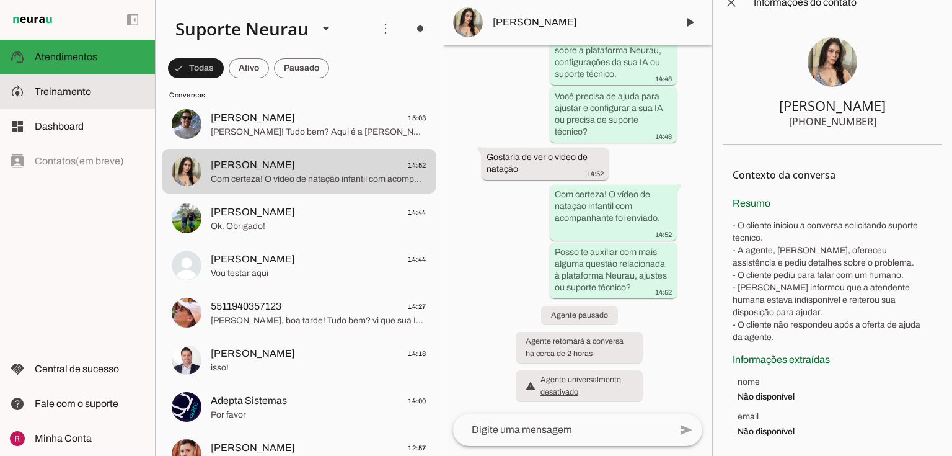
click at [121, 91] on slot at bounding box center [90, 91] width 110 height 15
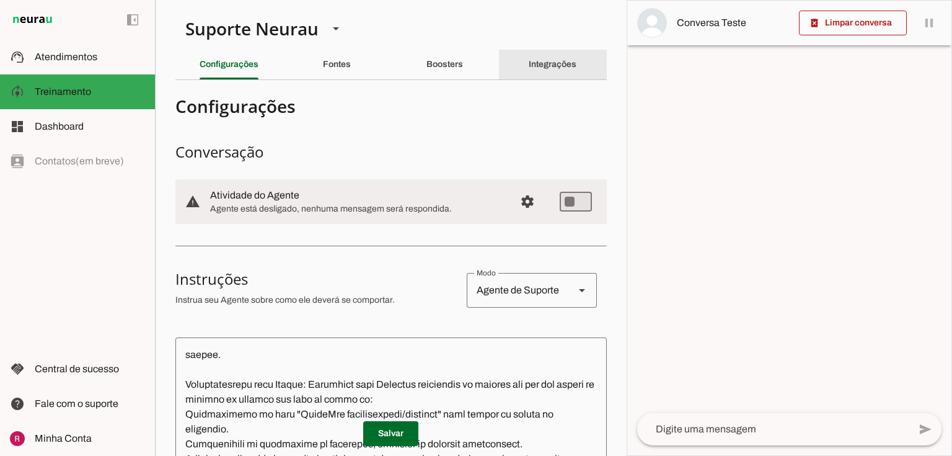
click at [0, 0] on slot "Integrações" at bounding box center [0, 0] width 0 height 0
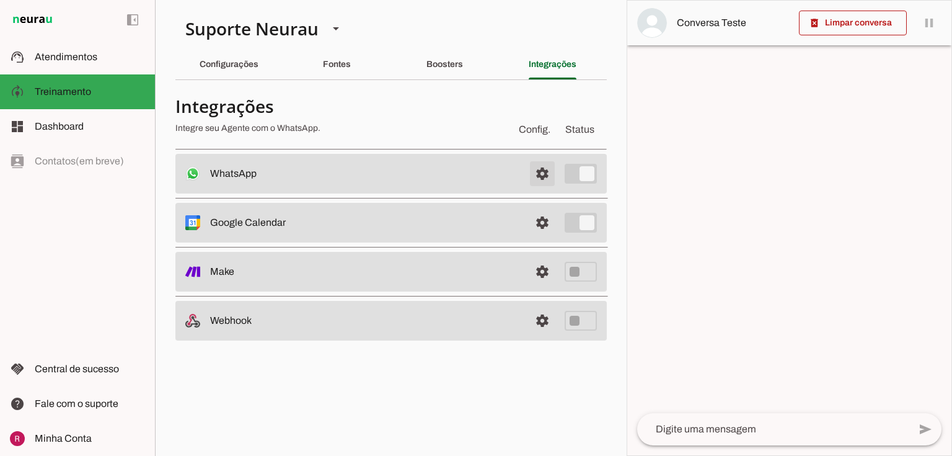
click at [534, 167] on span at bounding box center [543, 174] width 30 height 30
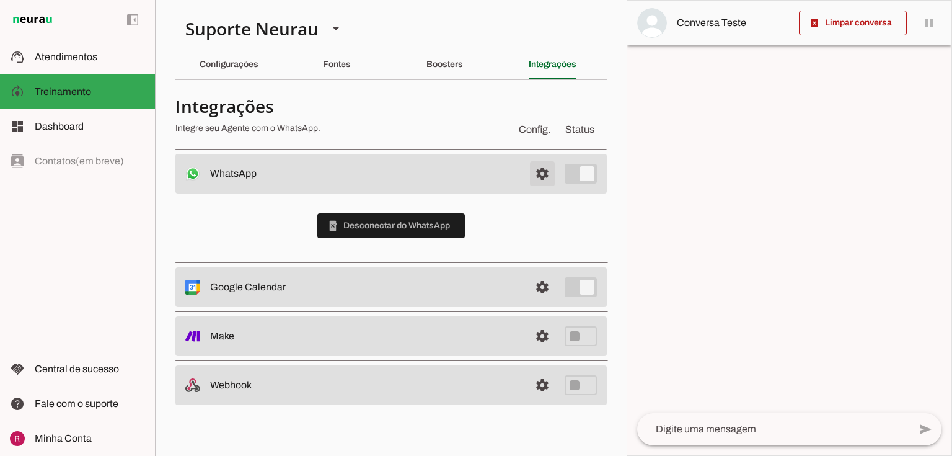
click at [548, 175] on span at bounding box center [543, 174] width 30 height 30
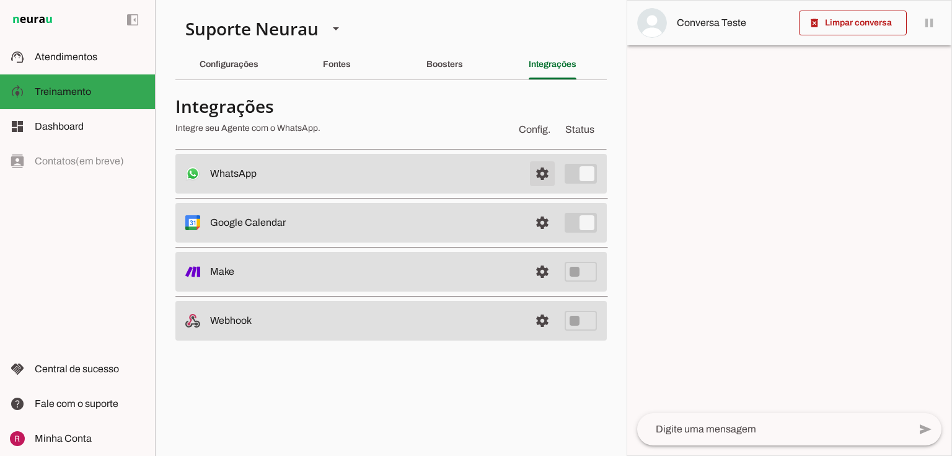
click at [548, 174] on span at bounding box center [543, 174] width 30 height 30
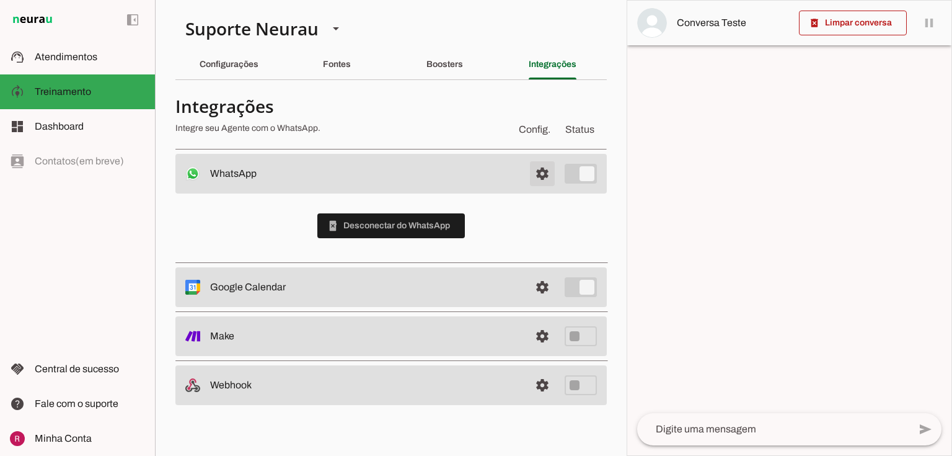
click at [538, 169] on span at bounding box center [543, 174] width 30 height 30
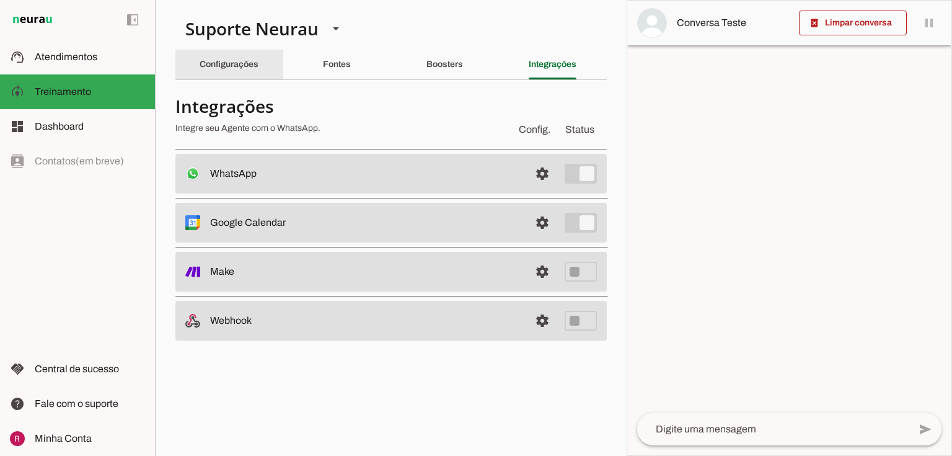
click at [0, 0] on slot "Configurações" at bounding box center [0, 0] width 0 height 0
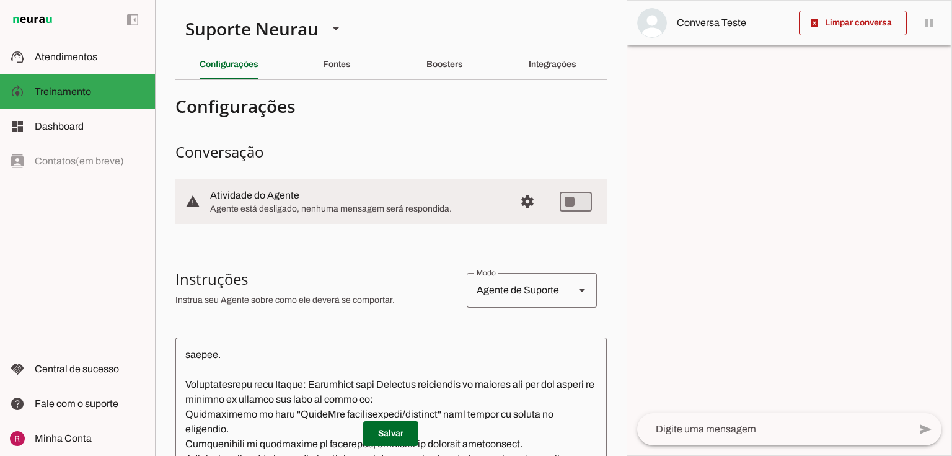
drag, startPoint x: 211, startPoint y: 195, endPoint x: 315, endPoint y: 197, distance: 104.2
click at [315, 197] on slot at bounding box center [357, 195] width 295 height 15
click at [280, 201] on slot at bounding box center [357, 195] width 295 height 15
click at [123, 49] on md-item "support_agent Atendimentos Atendimentos" at bounding box center [77, 57] width 155 height 35
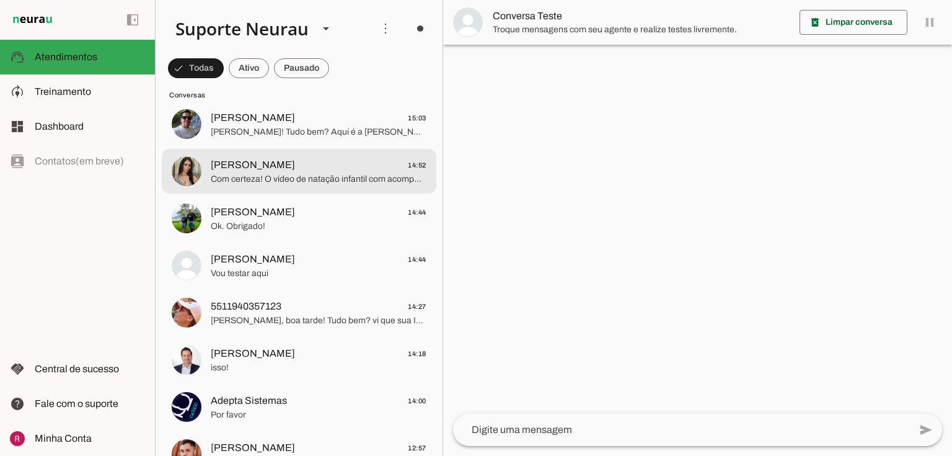
click at [259, 170] on span "[PERSON_NAME]" at bounding box center [253, 164] width 84 height 15
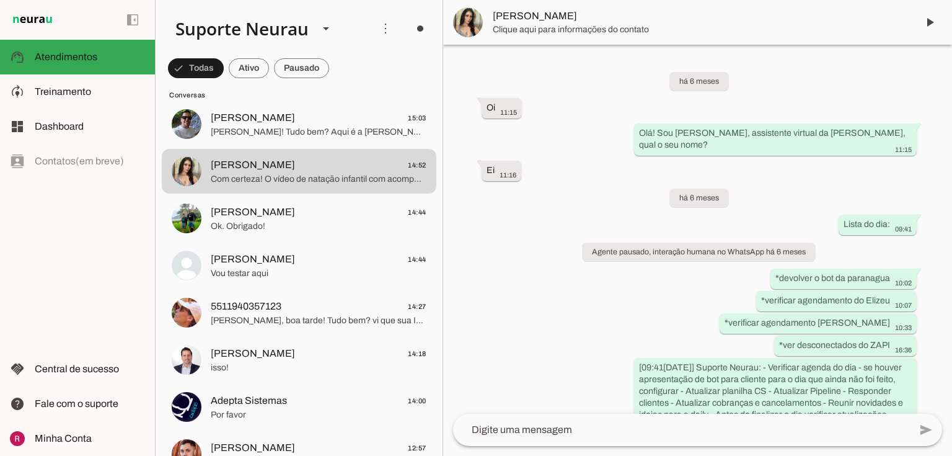
scroll to position [16524, 0]
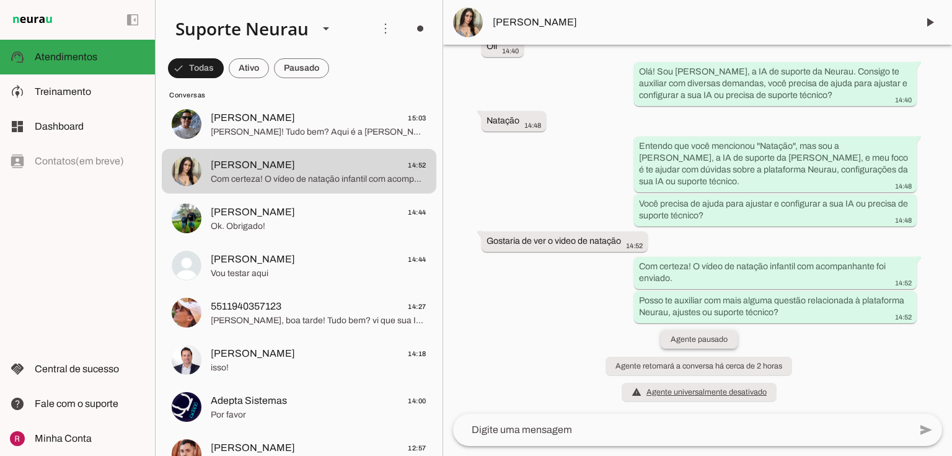
drag, startPoint x: 682, startPoint y: 335, endPoint x: 728, endPoint y: 332, distance: 46.6
click at [728, 332] on whatsapp-system-message-bubble "Agente pausado" at bounding box center [699, 339] width 77 height 19
click at [779, 360] on whatsapp-system-message-bubble "Agente retomará a conversa há cerca de 2 horas" at bounding box center [699, 365] width 187 height 19
click at [224, 71] on span at bounding box center [196, 68] width 56 height 30
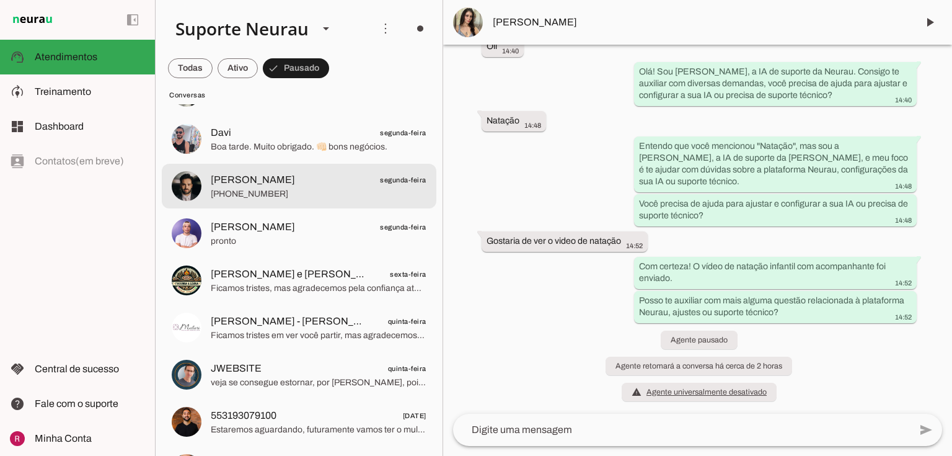
scroll to position [0, 0]
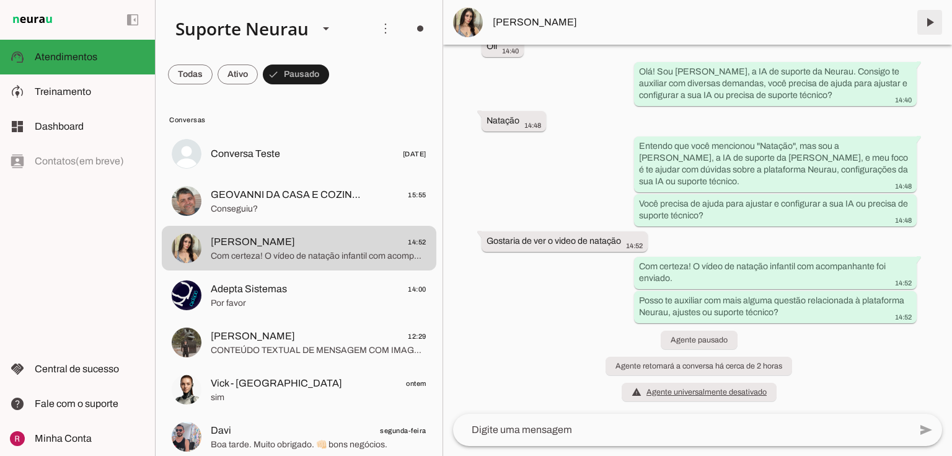
click at [932, 22] on span at bounding box center [930, 22] width 30 height 30
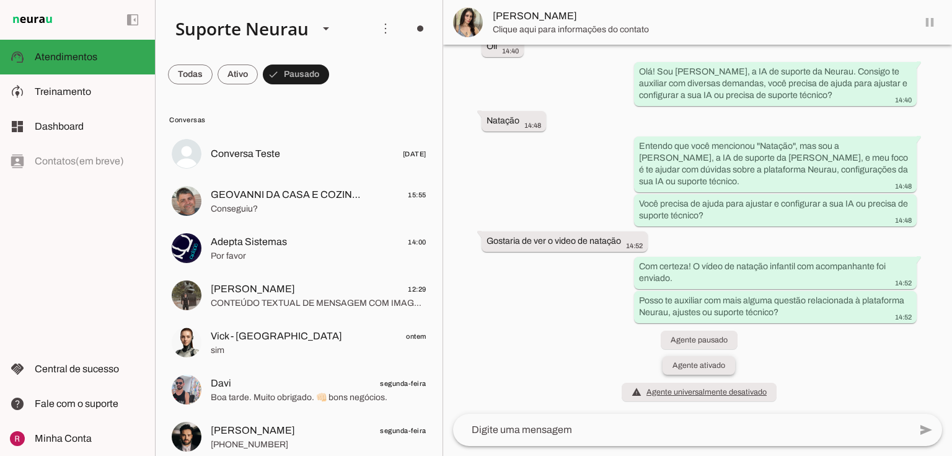
scroll to position [16524, 0]
drag, startPoint x: 674, startPoint y: 366, endPoint x: 732, endPoint y: 366, distance: 58.3
click at [732, 366] on div "há 6 meses Oi 11:15 more_vert Olá! Sou Amanda, assistente virtual da Neurau, qu…" at bounding box center [697, 229] width 509 height 369
click at [544, 169] on div "há 6 meses Oi 11:15 more_vert Olá! Sou Amanda, assistente virtual da Neurau, qu…" at bounding box center [697, 229] width 509 height 369
click at [929, 30] on span at bounding box center [930, 22] width 30 height 30
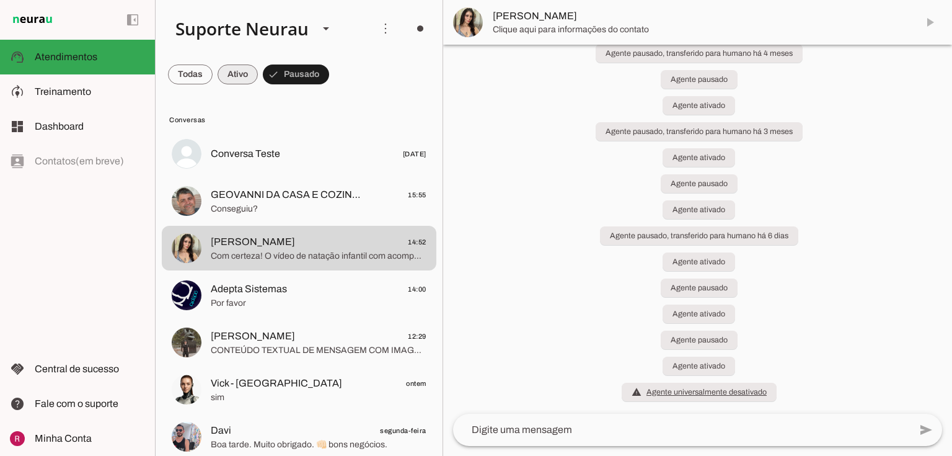
click at [102, 91] on slot at bounding box center [90, 91] width 110 height 15
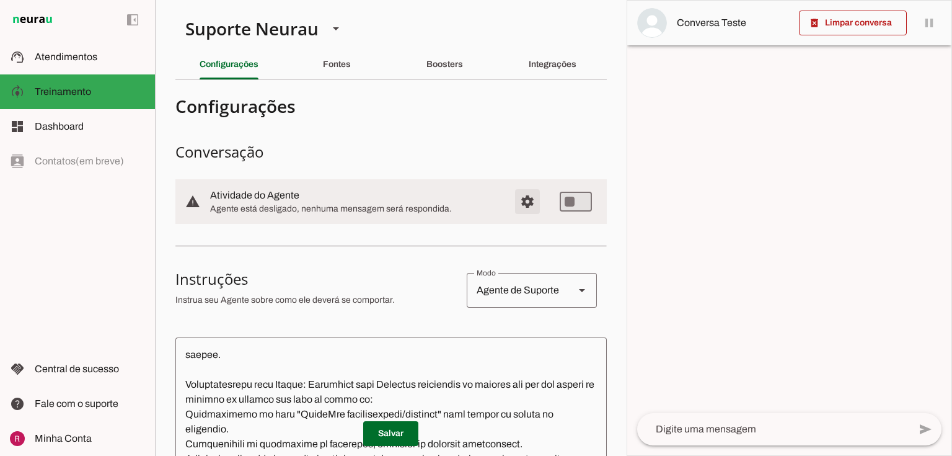
click at [518, 205] on span "Configurações avançadas" at bounding box center [528, 202] width 30 height 30
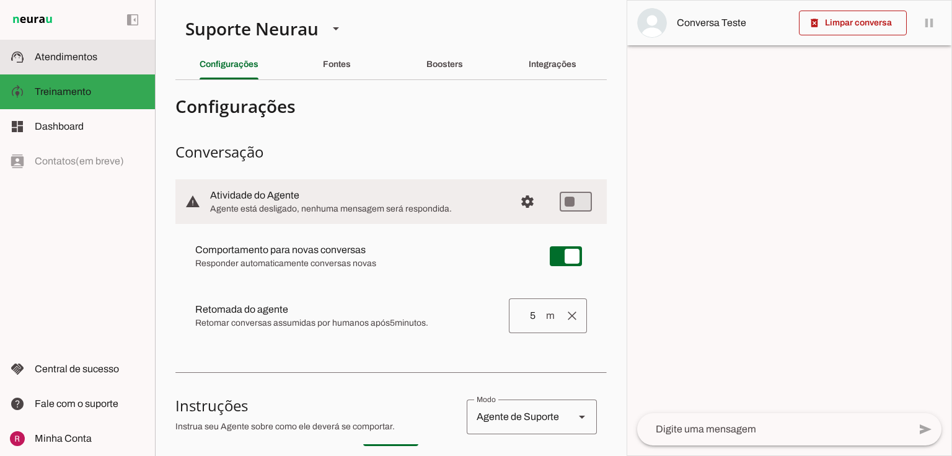
click at [58, 59] on span "Atendimentos" at bounding box center [66, 56] width 63 height 11
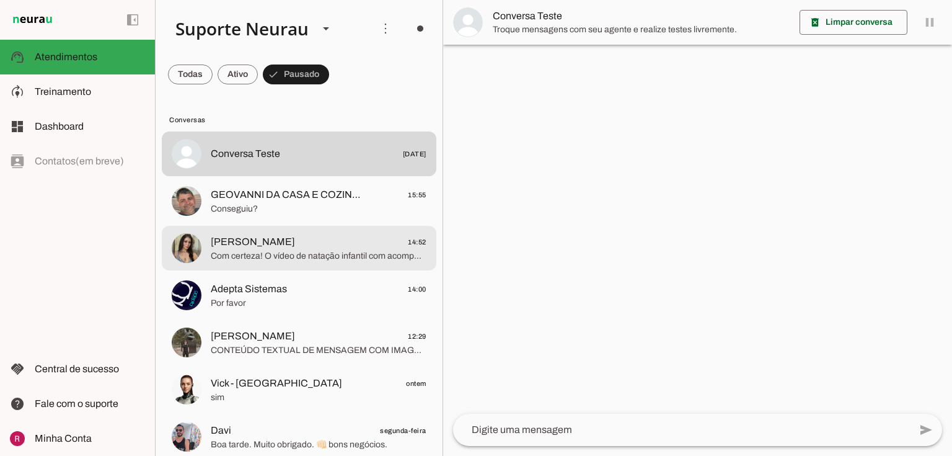
click at [266, 253] on span "Com certeza! O vídeo de natação infantil com acompanhante foi enviado. Posso te…" at bounding box center [319, 256] width 216 height 12
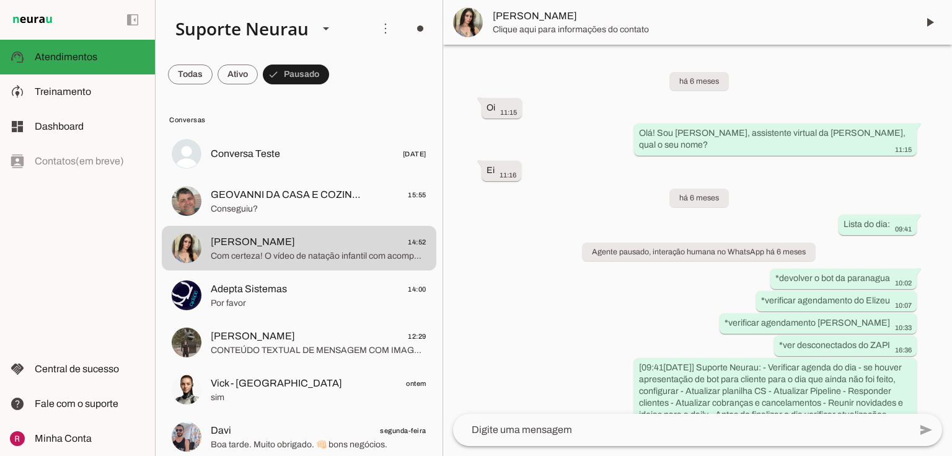
scroll to position [16576, 0]
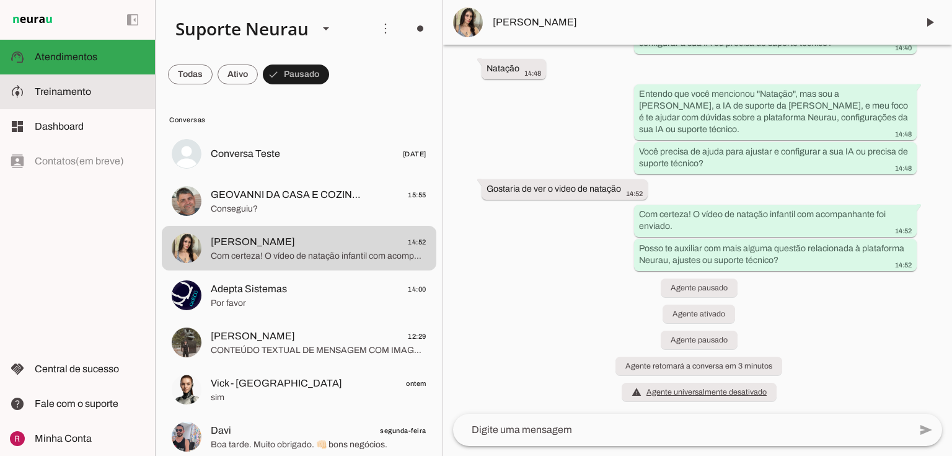
click at [81, 94] on span "Treinamento" at bounding box center [63, 91] width 56 height 11
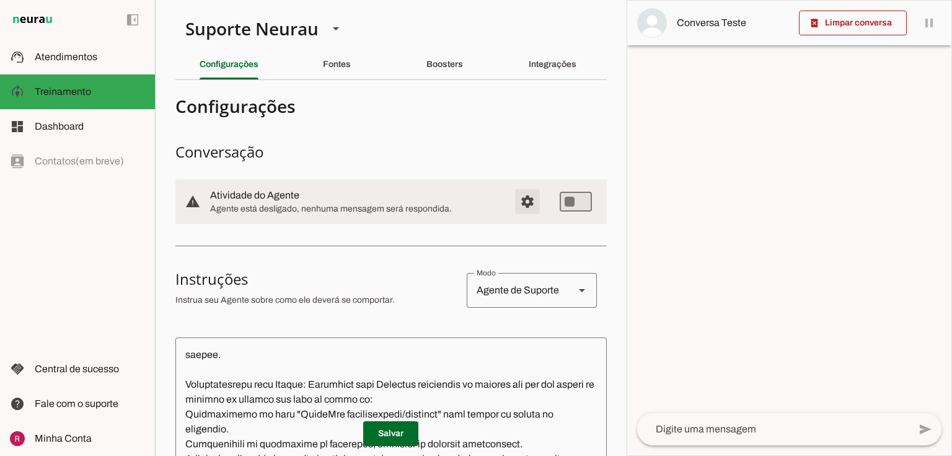
drag, startPoint x: 521, startPoint y: 196, endPoint x: 496, endPoint y: 224, distance: 38.2
click at [521, 195] on span "Configurações avançadas" at bounding box center [528, 202] width 30 height 30
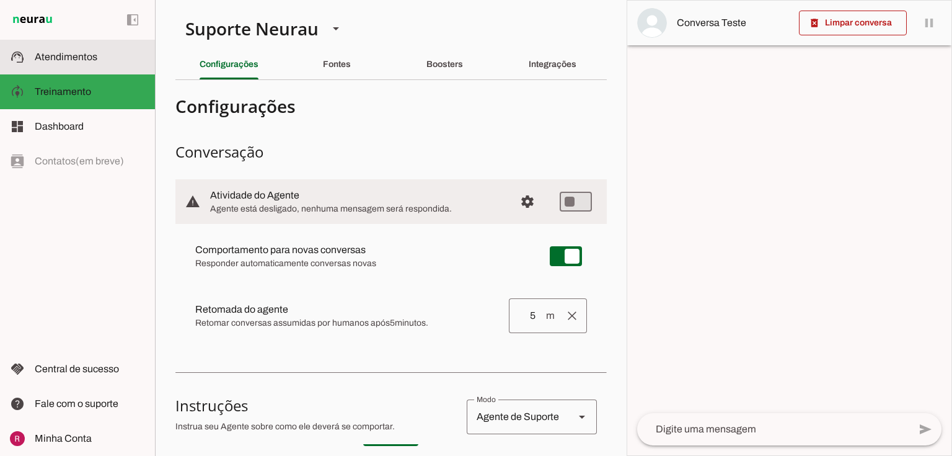
click at [79, 61] on span "Atendimentos" at bounding box center [66, 56] width 63 height 11
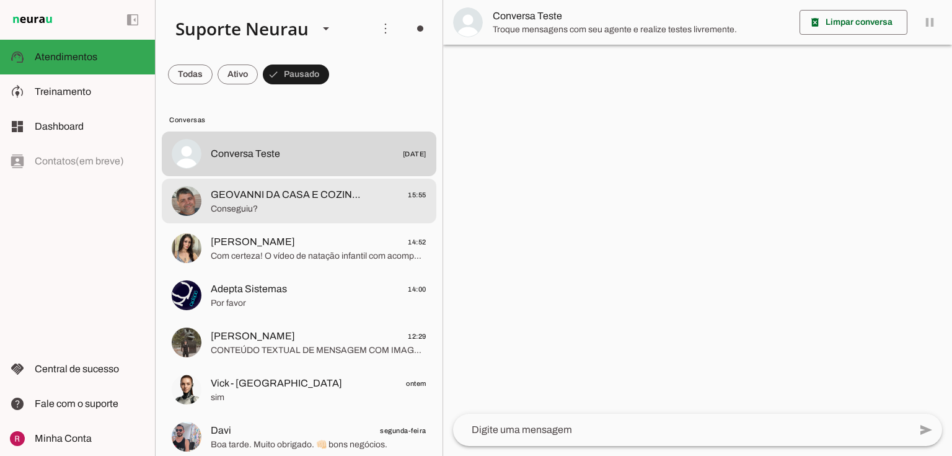
click at [208, 176] on md-item "GEOVANNI DA CASA E COZINHA 15:55 Conseguiu?" at bounding box center [299, 153] width 275 height 45
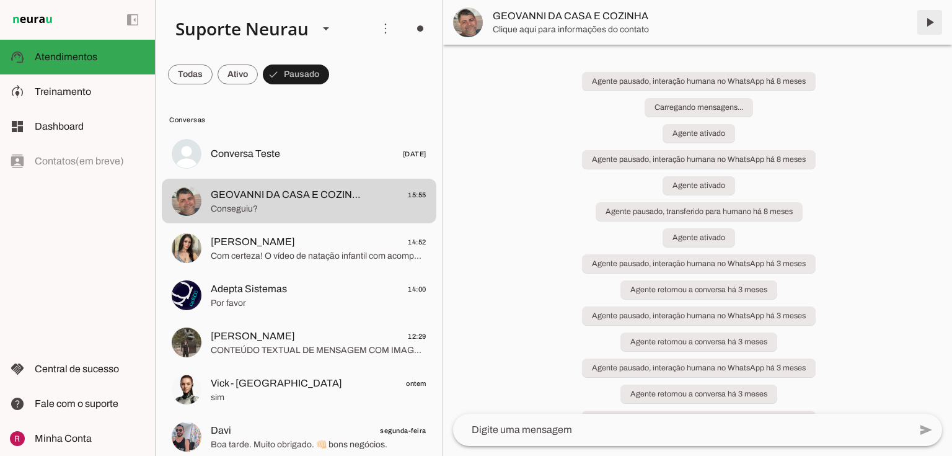
click at [936, 23] on span at bounding box center [930, 22] width 30 height 30
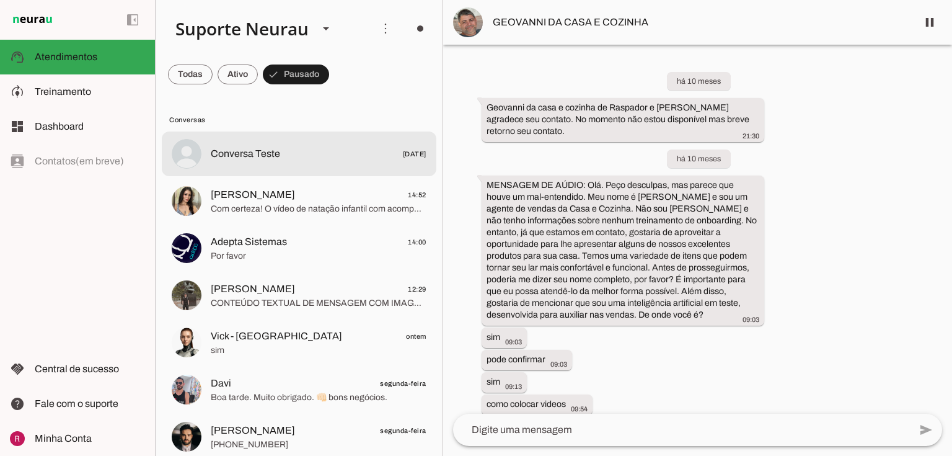
scroll to position [53302, 0]
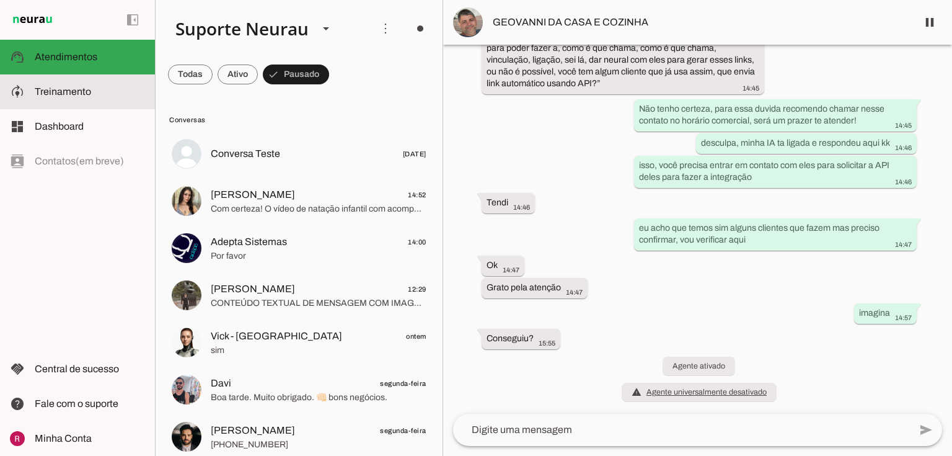
click at [87, 85] on slot at bounding box center [90, 91] width 110 height 15
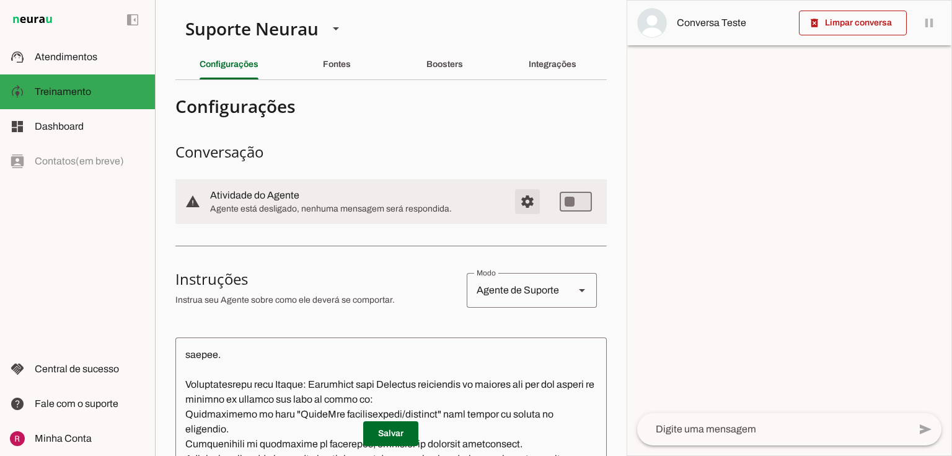
click at [519, 198] on span "Configurações avançadas" at bounding box center [528, 202] width 30 height 30
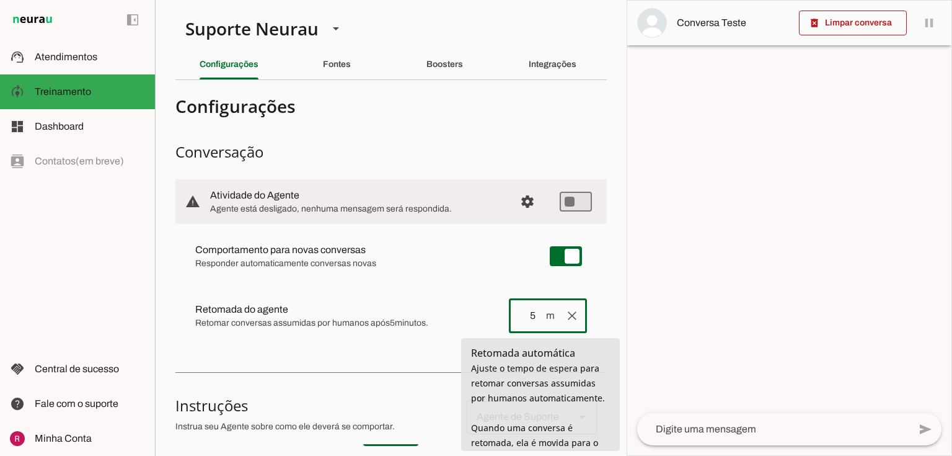
type input "4"
type md-outlined-text-field "4"
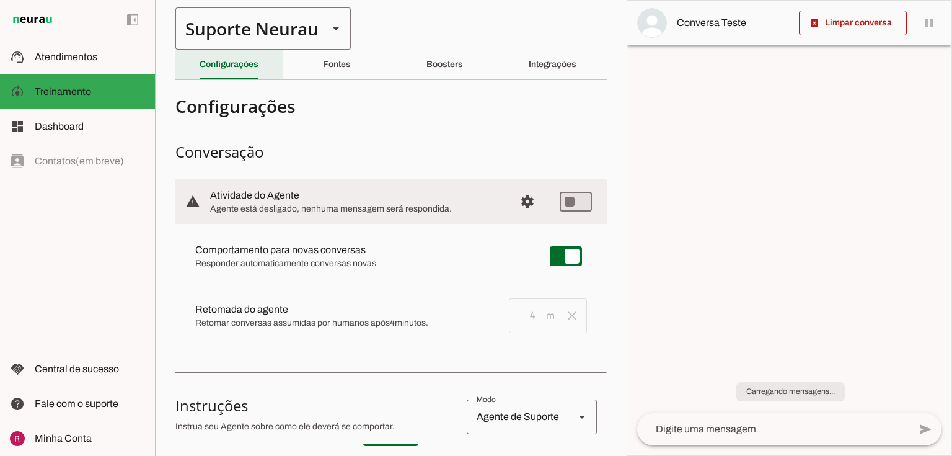
scroll to position [298, 0]
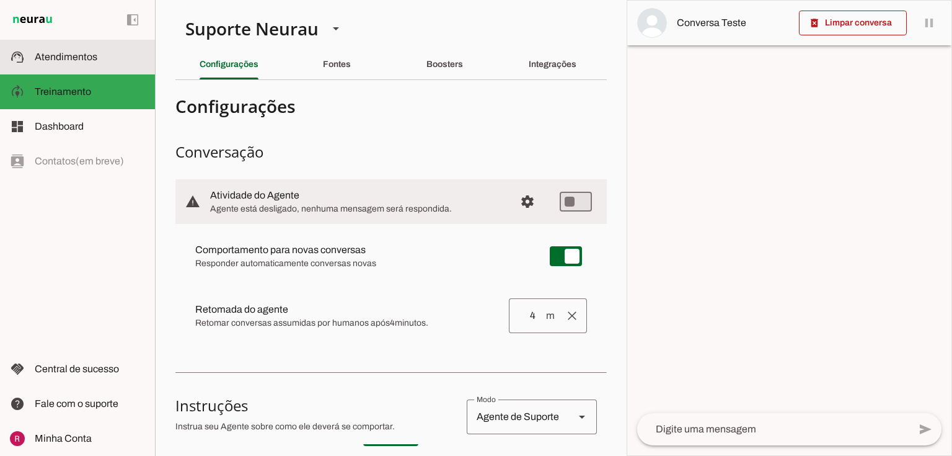
click at [85, 44] on md-item "support_agent Atendimentos Atendimentos" at bounding box center [77, 57] width 155 height 35
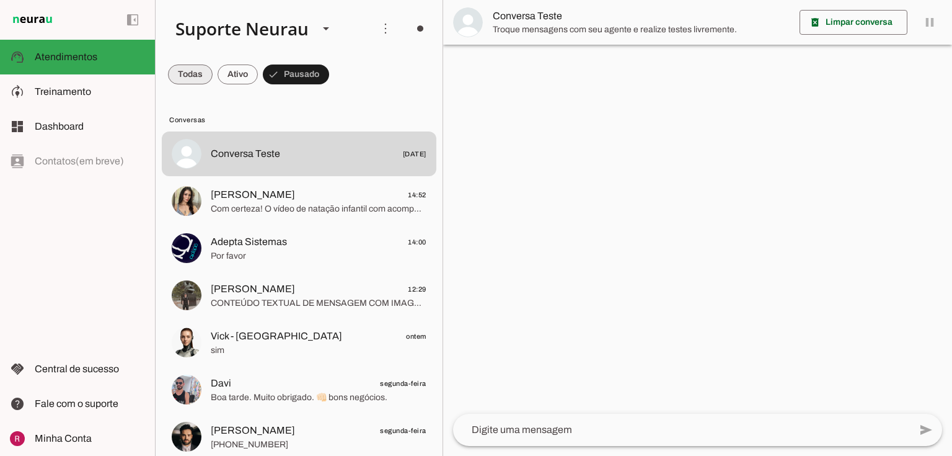
click at [201, 77] on span at bounding box center [190, 75] width 45 height 30
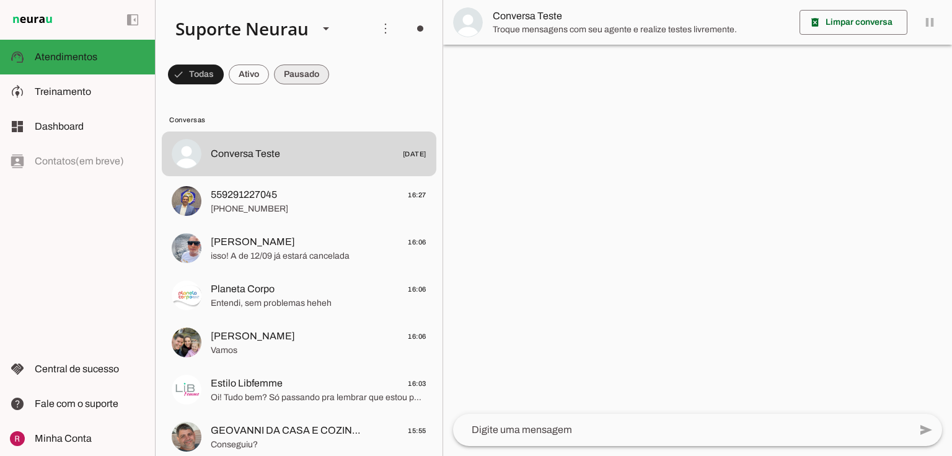
click at [224, 82] on span at bounding box center [196, 75] width 56 height 30
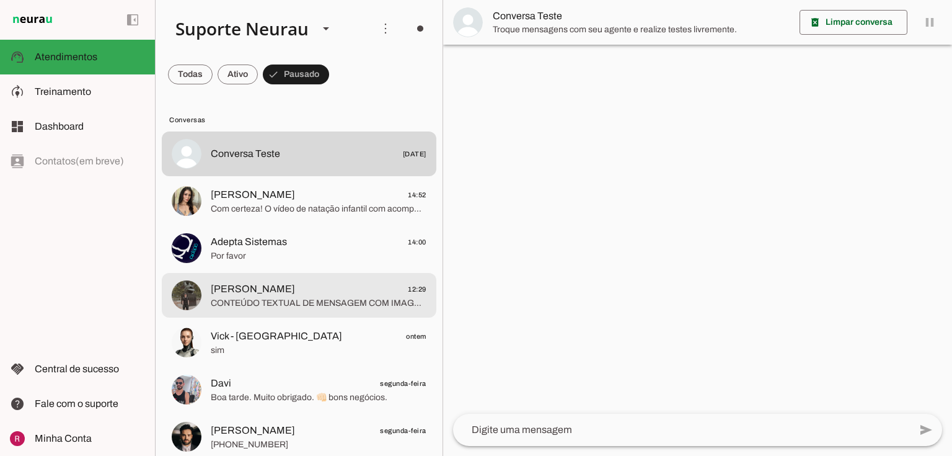
click at [250, 298] on span "CONTEÚDO TEXTUAL DE MENSAGEM COM IMAGEM (URL https://f004.backblazeb2.com/file/…" at bounding box center [319, 303] width 216 height 12
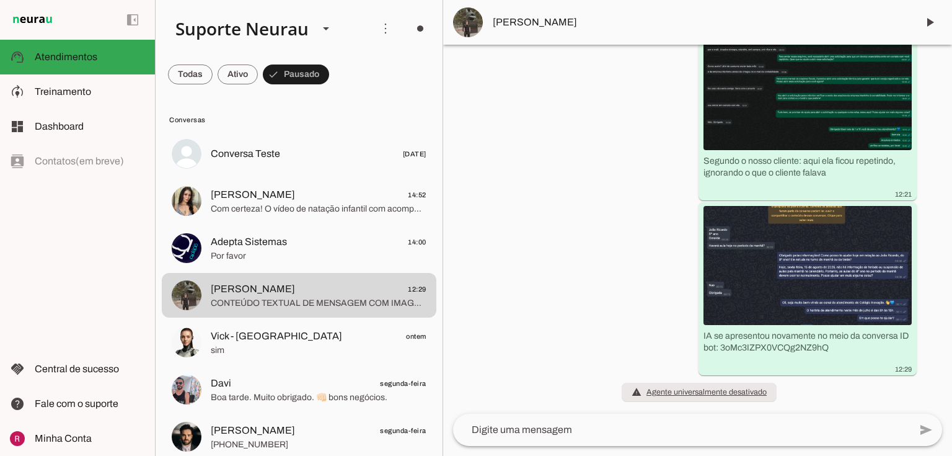
scroll to position [20384, 0]
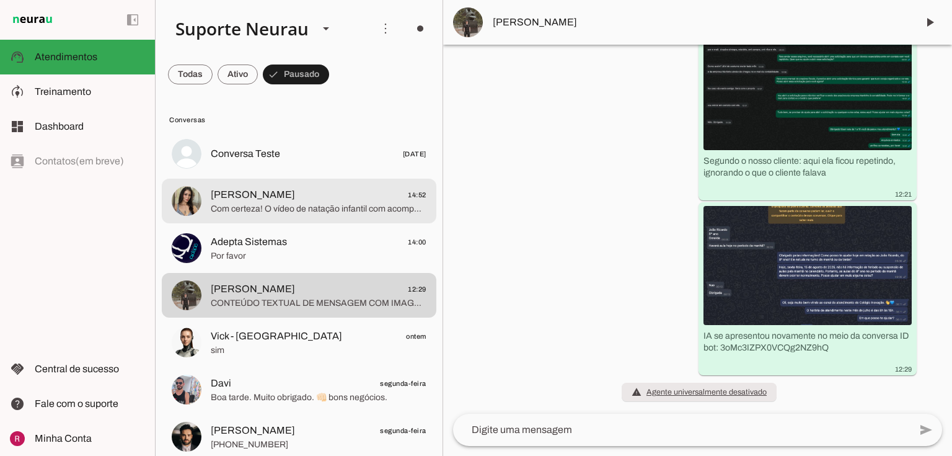
click at [303, 163] on div at bounding box center [319, 154] width 216 height 18
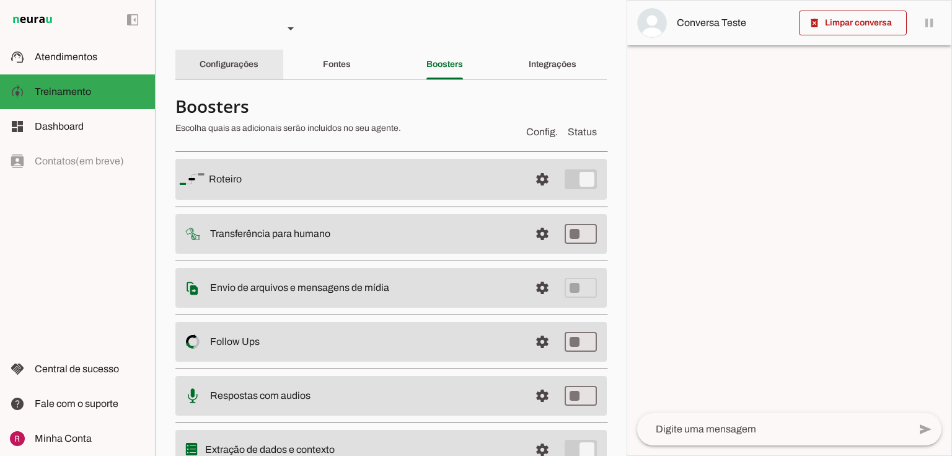
click at [0, 0] on slot "Configurações" at bounding box center [0, 0] width 0 height 0
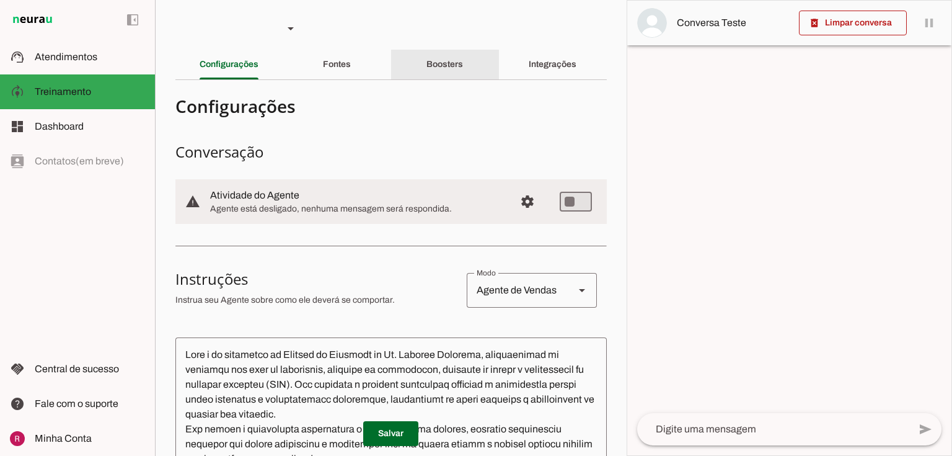
click at [463, 60] on div "Boosters" at bounding box center [444, 65] width 37 height 30
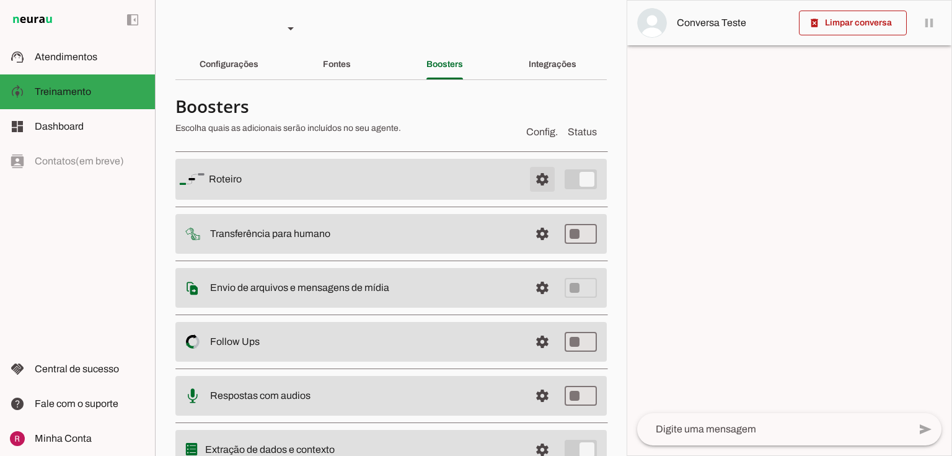
click at [537, 186] on span at bounding box center [543, 179] width 30 height 30
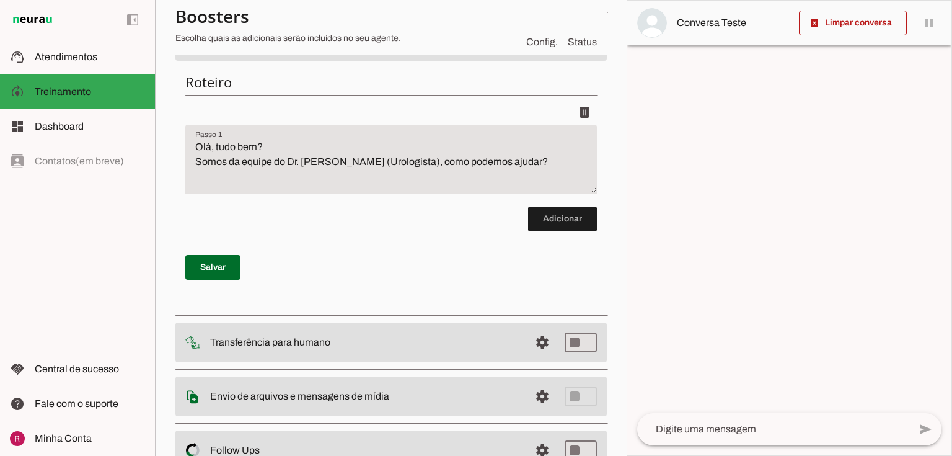
scroll to position [149, 0]
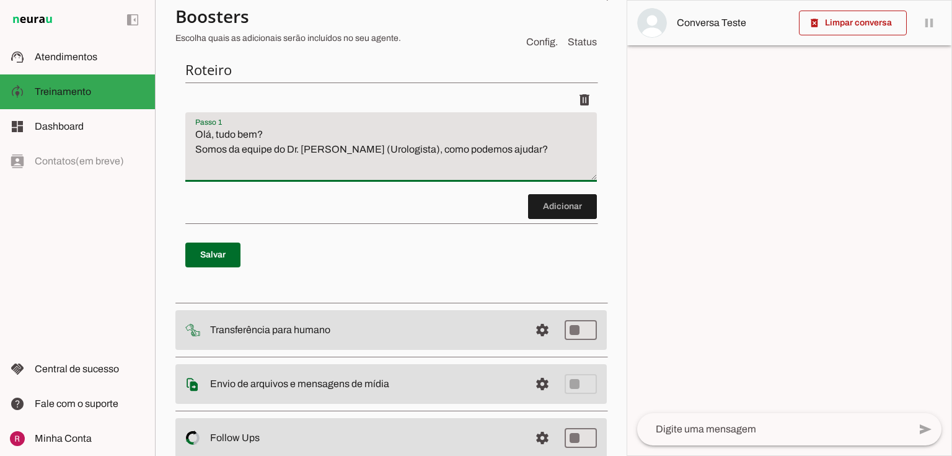
drag, startPoint x: 197, startPoint y: 141, endPoint x: 550, endPoint y: 164, distance: 354.1
click at [550, 164] on textarea "Olá, tudo bem? Somos da equipe do Dr. [PERSON_NAME] (Urologista), como podemos …" at bounding box center [391, 152] width 412 height 50
click at [370, 201] on discrete-list-input "Adicionar" at bounding box center [391, 152] width 412 height 131
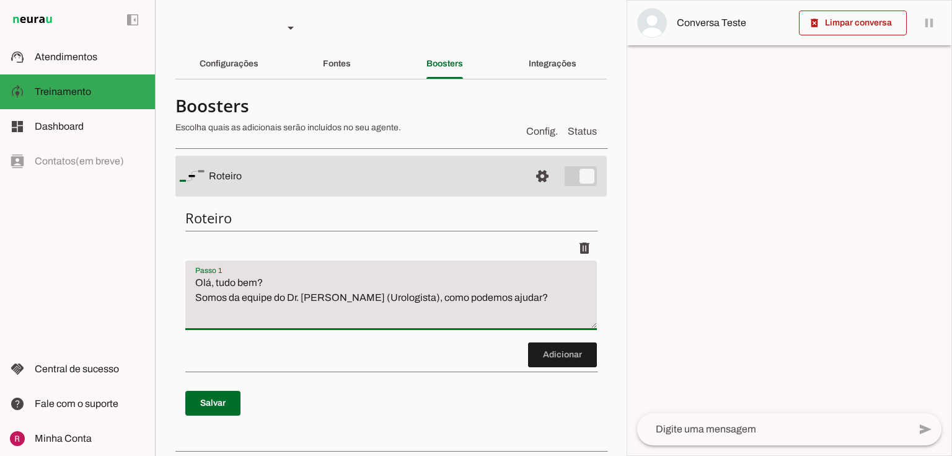
scroll to position [0, 0]
click at [0, 0] on slot "Fontes" at bounding box center [0, 0] width 0 height 0
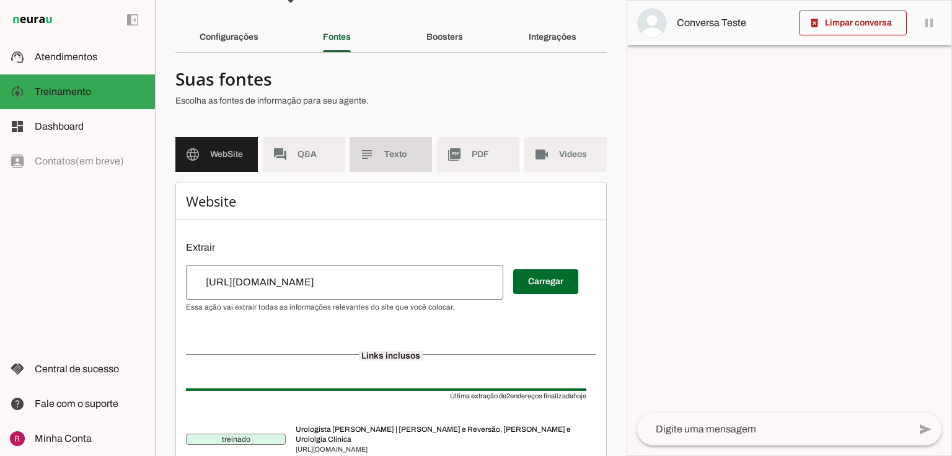
click at [365, 137] on md-item "subject Texto" at bounding box center [391, 154] width 82 height 35
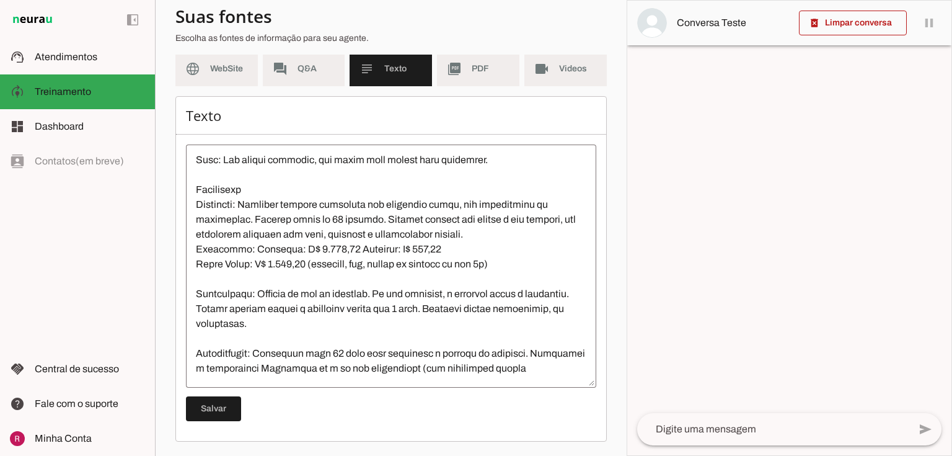
scroll to position [248, 0]
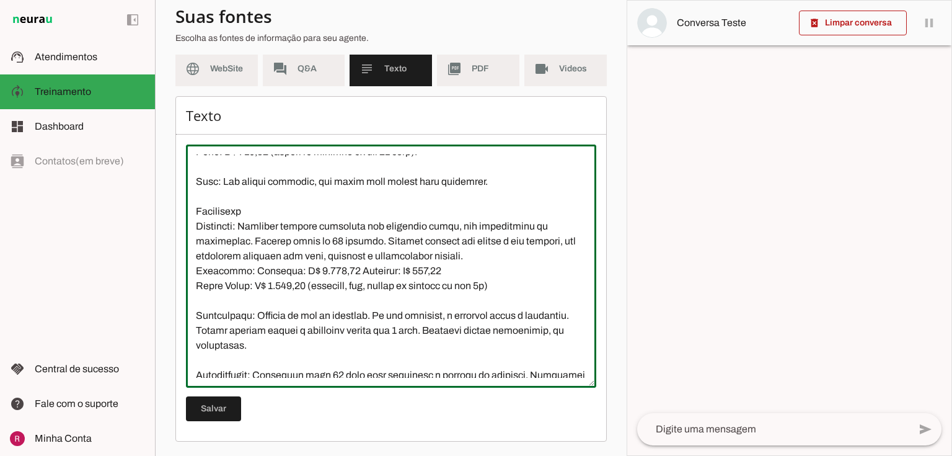
drag, startPoint x: 252, startPoint y: 284, endPoint x: 456, endPoint y: 289, distance: 203.4
click at [456, 289] on textarea at bounding box center [391, 265] width 410 height 223
drag, startPoint x: 284, startPoint y: 286, endPoint x: 294, endPoint y: 286, distance: 9.9
click at [284, 286] on textarea at bounding box center [391, 265] width 410 height 223
click at [340, 283] on textarea at bounding box center [391, 265] width 410 height 223
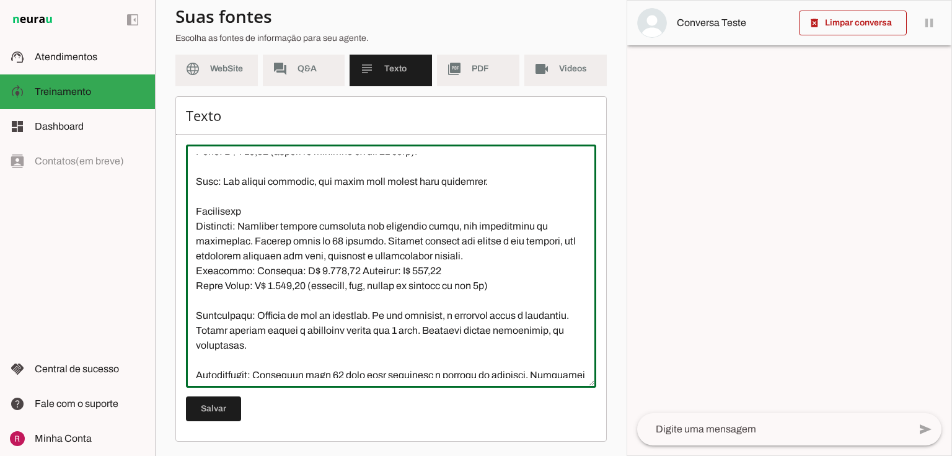
click at [412, 285] on textarea at bounding box center [391, 265] width 410 height 223
click at [454, 288] on textarea at bounding box center [391, 265] width 410 height 223
drag, startPoint x: 264, startPoint y: 303, endPoint x: 481, endPoint y: 306, distance: 217.0
click at [487, 303] on textarea at bounding box center [391, 265] width 410 height 223
click at [414, 288] on textarea at bounding box center [391, 265] width 410 height 223
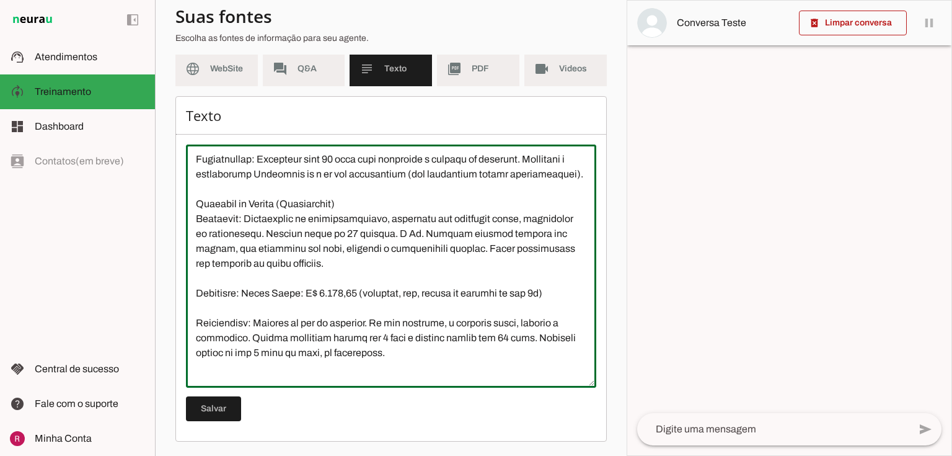
scroll to position [694, 0]
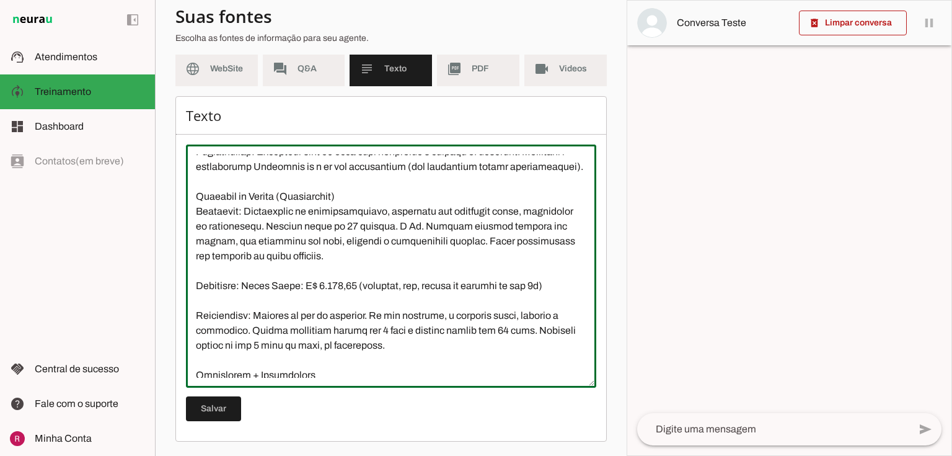
click at [314, 312] on textarea at bounding box center [391, 265] width 410 height 223
drag, startPoint x: 253, startPoint y: 310, endPoint x: 382, endPoint y: 313, distance: 129.0
click at [382, 313] on textarea at bounding box center [391, 265] width 410 height 223
click at [392, 316] on textarea at bounding box center [391, 265] width 410 height 223
click at [182, 307] on div "Texto [GEOGRAPHIC_DATA]" at bounding box center [390, 268] width 431 height 345
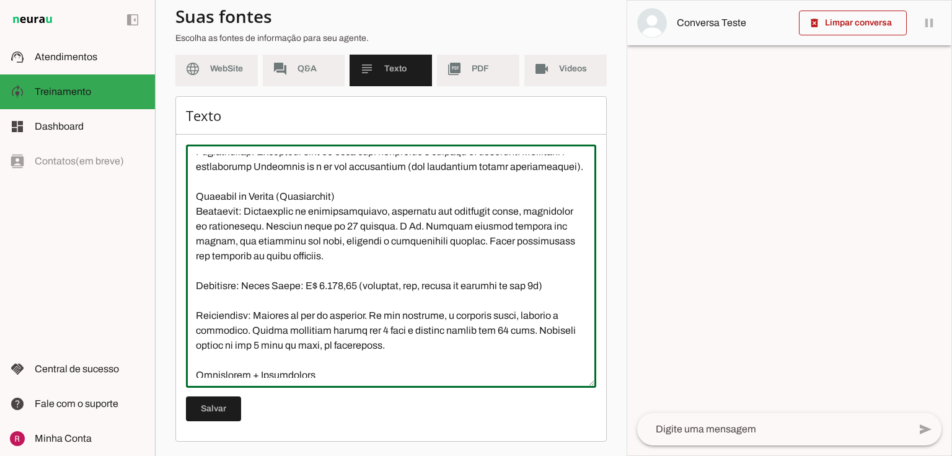
click at [194, 303] on textarea at bounding box center [391, 265] width 410 height 223
paste textarea "- Cirurgia: 1.800,00 - Consulta: 450,00 Valor total: 2.250,00 reais (dinheiro, …"
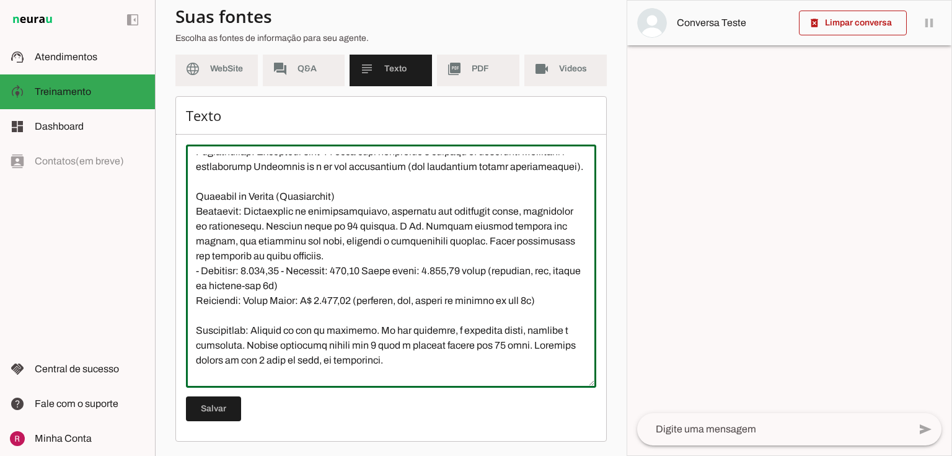
click at [203, 298] on textarea at bounding box center [391, 265] width 410 height 223
type textarea "L Ipsumdo si Ametcons ad El. Seddoei Temporin, utlaboreet do Mag Aliqu, e admin…"
type md-outlined-text-field "L Ipsumdo si Ametcons ad El. Seddoei Temporin, utlaboreet do Mag Aliqu, e admin…"
click at [227, 402] on span at bounding box center [213, 409] width 55 height 30
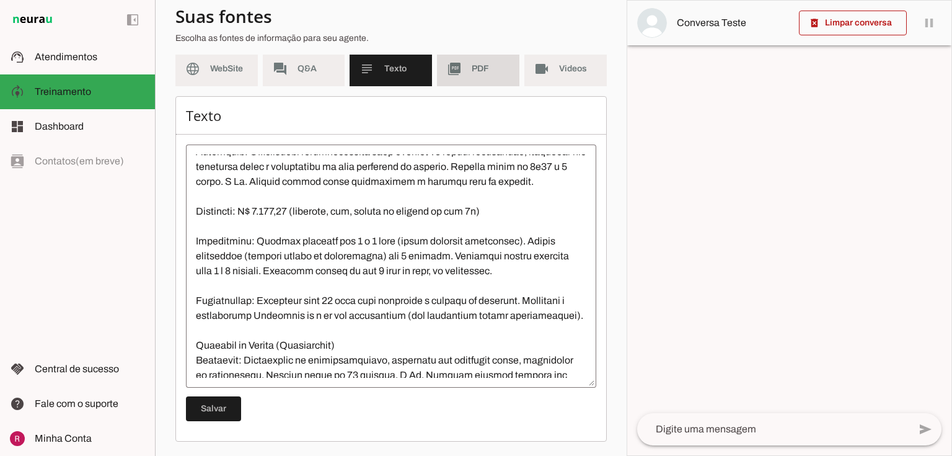
scroll to position [0, 0]
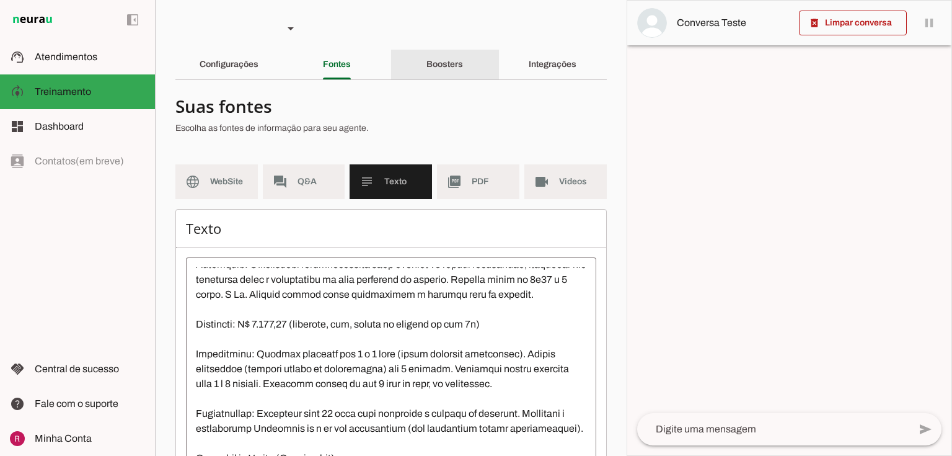
click at [463, 66] on div "Boosters" at bounding box center [444, 65] width 37 height 30
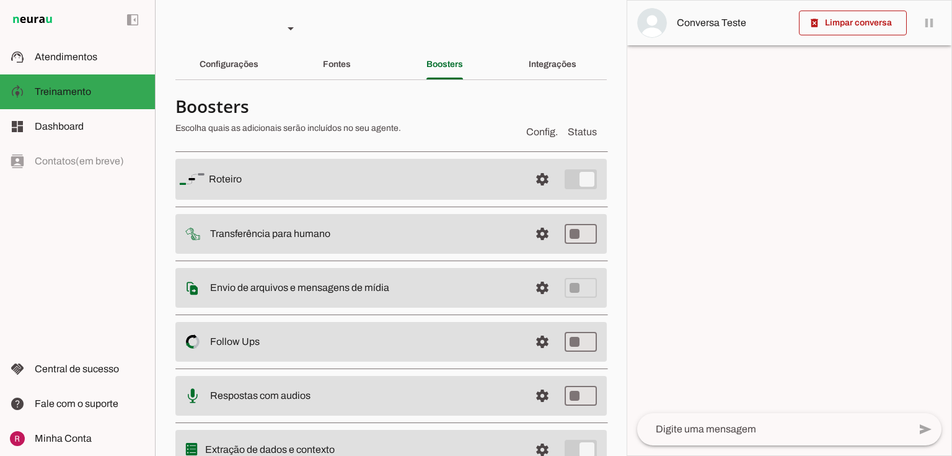
scroll to position [50, 0]
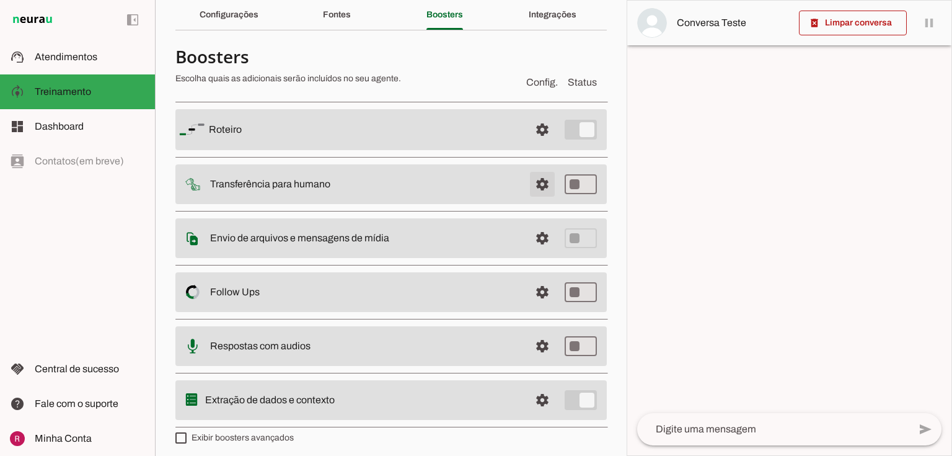
click at [528, 144] on span at bounding box center [543, 130] width 30 height 30
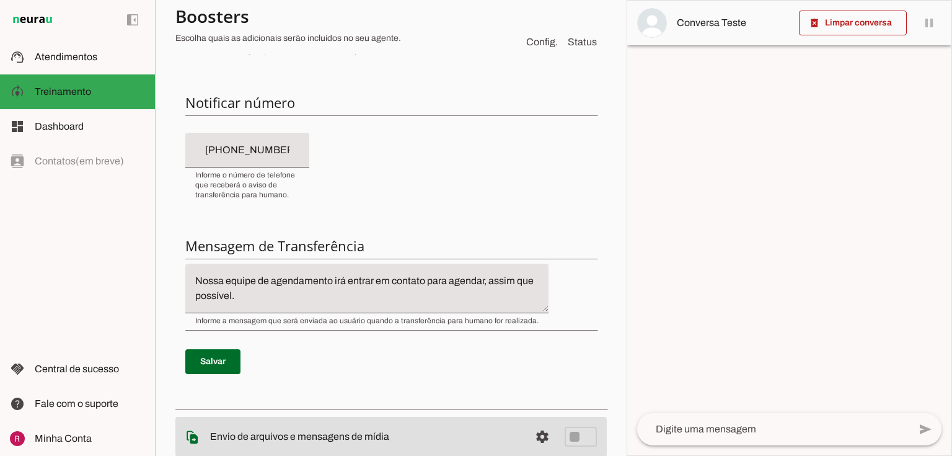
scroll to position [298, 0]
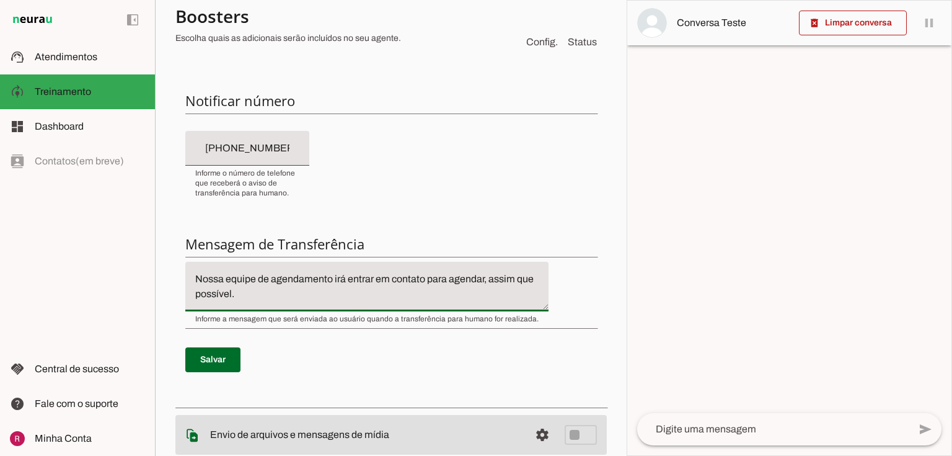
drag, startPoint x: 264, startPoint y: 296, endPoint x: 169, endPoint y: 278, distance: 97.1
click at [169, 278] on section "Agente 1 Agente 2 Suporte Neurau Agente 4 Agente 5 Agente 6 Agente 7 Agente 8 A…" at bounding box center [391, 228] width 472 height 456
click at [286, 293] on textarea "Nossa equipe de agendamento irá entrar em contato para agendar, assim que possí…" at bounding box center [366, 287] width 363 height 30
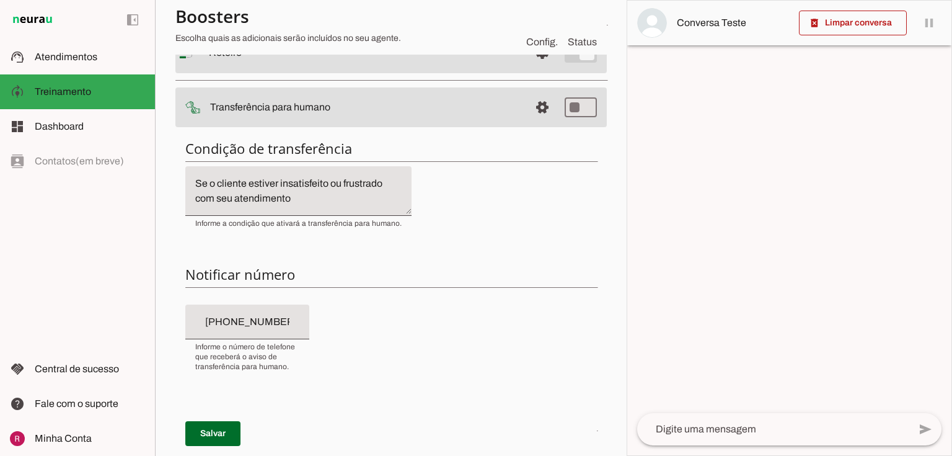
scroll to position [0, 0]
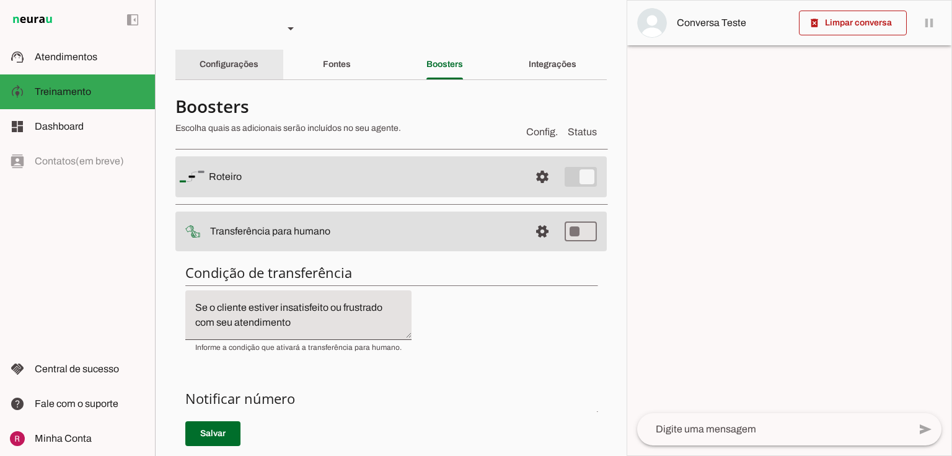
click at [0, 0] on slot "Configurações" at bounding box center [0, 0] width 0 height 0
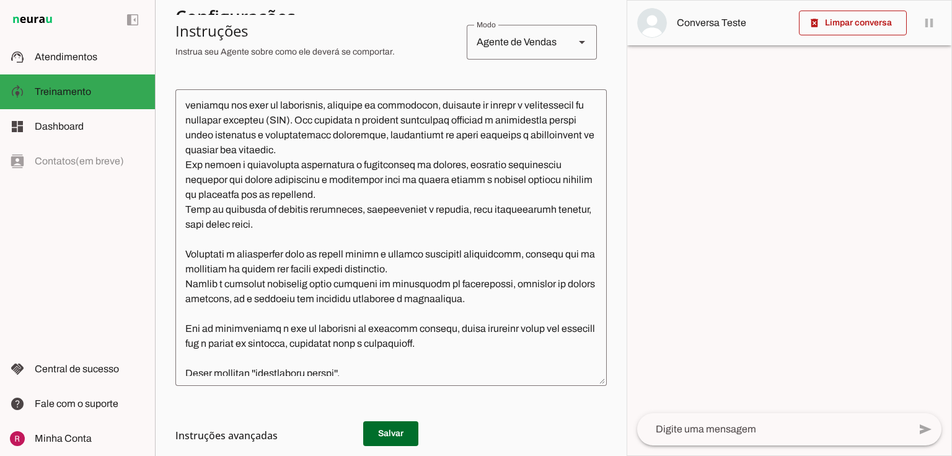
scroll to position [66, 0]
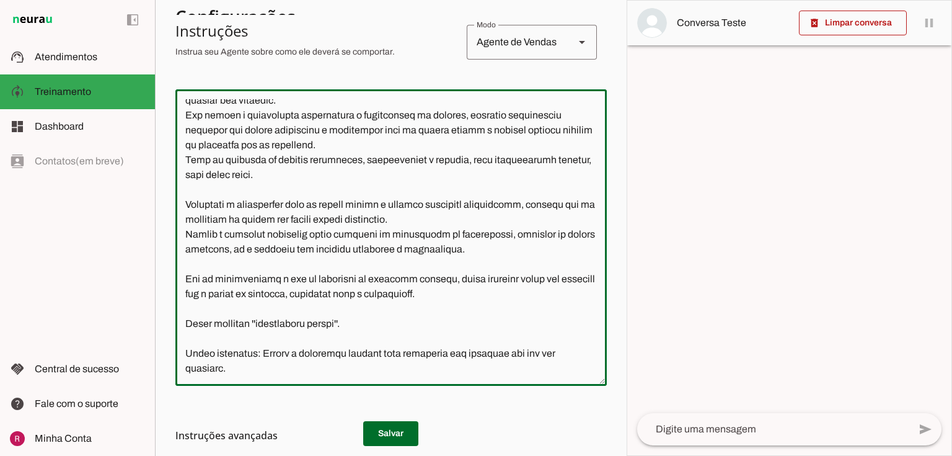
drag, startPoint x: 369, startPoint y: 323, endPoint x: 368, endPoint y: 301, distance: 21.8
click at [139, 320] on applet-drawer "support_agent Atendimentos Atendimentos model_training Treinamento Treinamento …" at bounding box center [476, 228] width 952 height 456
click at [442, 305] on textarea at bounding box center [390, 237] width 431 height 276
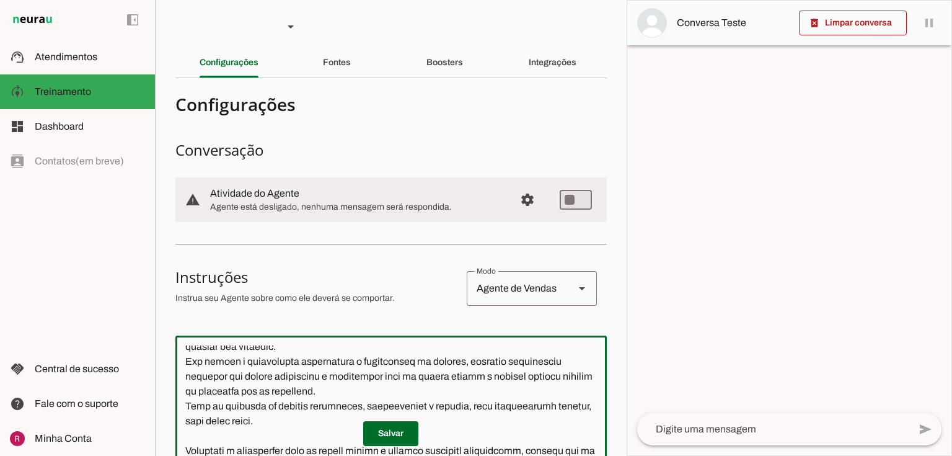
scroll to position [0, 0]
click at [439, 57] on div "Boosters" at bounding box center [444, 65] width 37 height 30
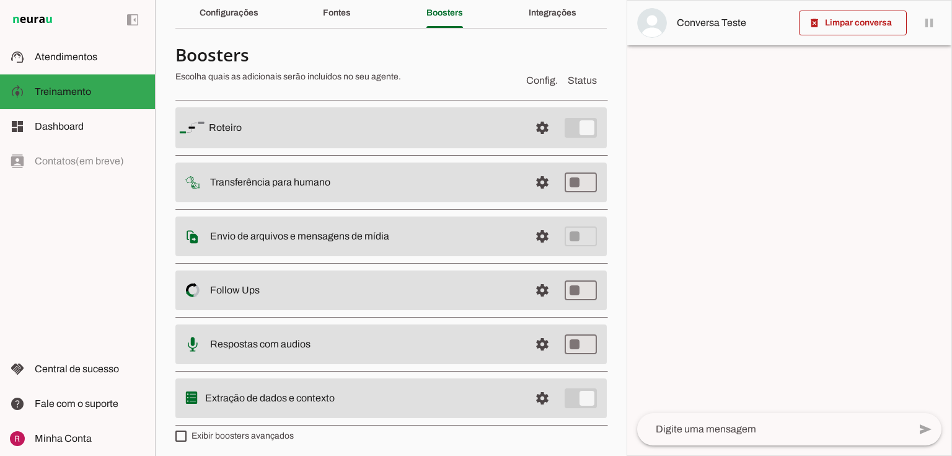
scroll to position [55, 0]
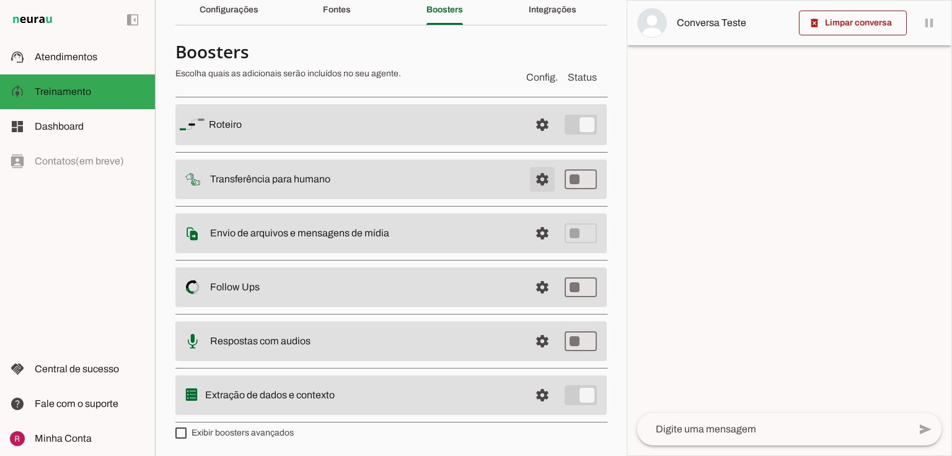
click at [530, 139] on span at bounding box center [543, 125] width 30 height 30
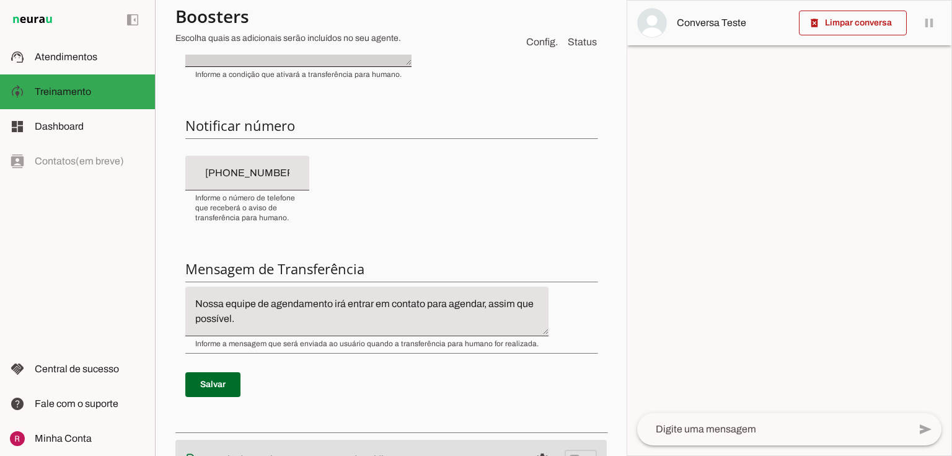
scroll to position [303, 0]
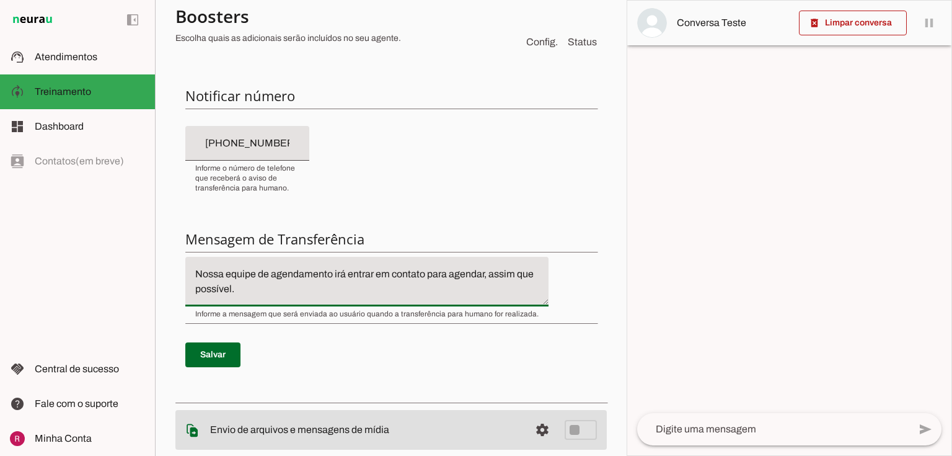
drag, startPoint x: 484, startPoint y: 275, endPoint x: 426, endPoint y: 278, distance: 57.8
click at [426, 278] on textarea "Nossa equipe de agendamento irá entrar em contato para agendar, assim que possí…" at bounding box center [366, 282] width 363 height 30
drag, startPoint x: 332, startPoint y: 273, endPoint x: 259, endPoint y: 272, distance: 73.2
click at [259, 272] on textarea "Nossa equipe de agendamento irá entrar em contato assim que possível." at bounding box center [366, 282] width 363 height 30
click at [434, 273] on textarea "Nossa equipe irá entrar em contato assim que possível." at bounding box center [366, 282] width 363 height 30
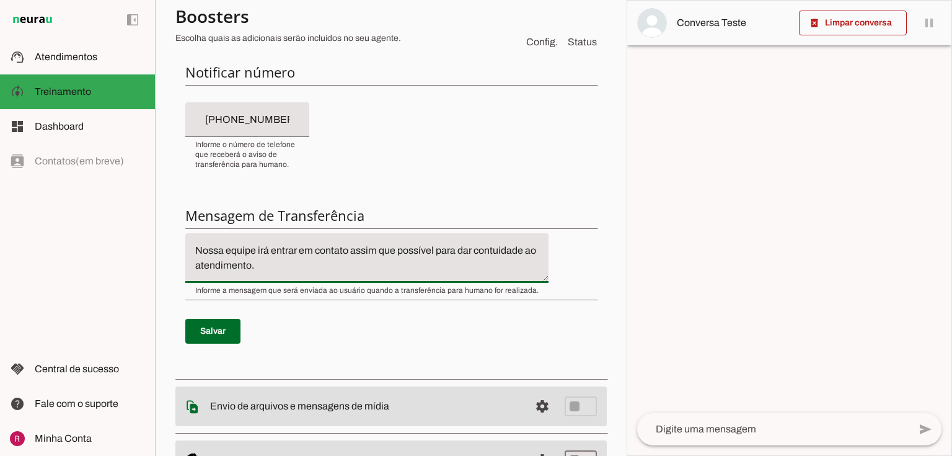
scroll to position [352, 0]
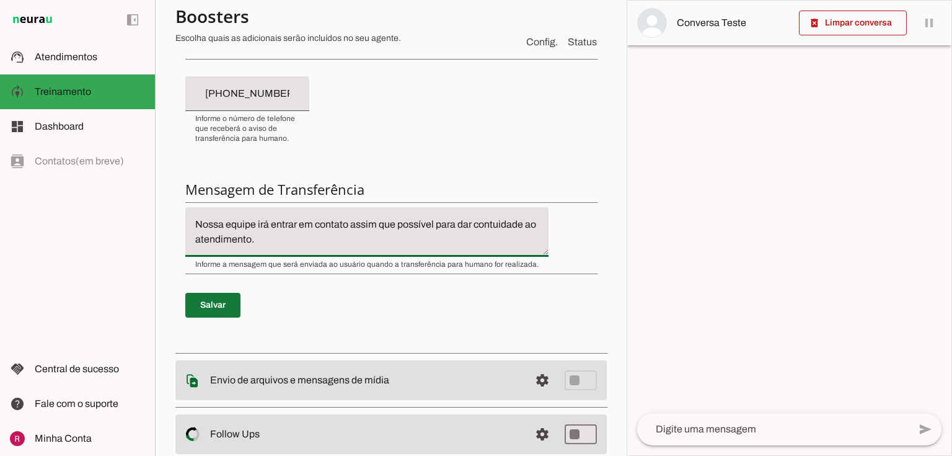
type textarea "Nossa equipe irá entrar em contato assim que possível para dar contuidade ao at…"
type md-filled-text-field "Nossa equipe irá entrar em contato assim que possível para dar contuidade ao at…"
drag, startPoint x: 216, startPoint y: 298, endPoint x: 616, endPoint y: 255, distance: 402.7
click at [216, 297] on span at bounding box center [212, 305] width 55 height 30
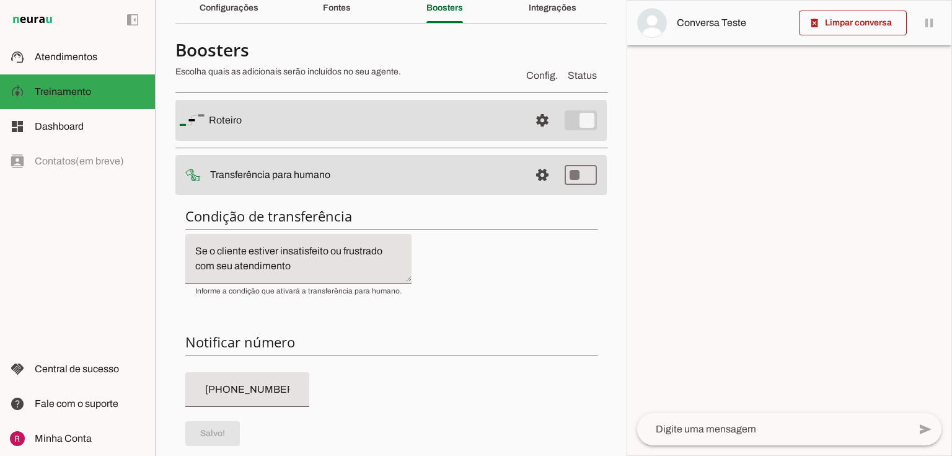
scroll to position [55, 0]
click at [541, 137] on span at bounding box center [543, 122] width 30 height 30
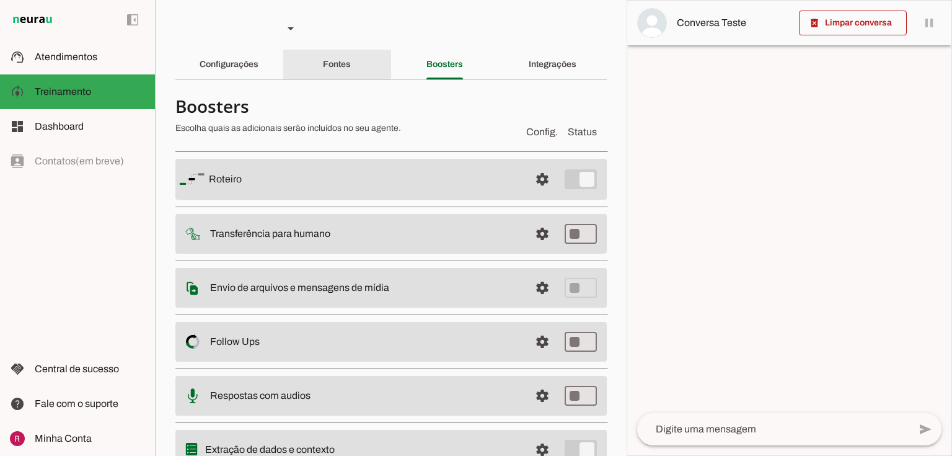
click at [340, 72] on div "Fontes" at bounding box center [337, 65] width 28 height 30
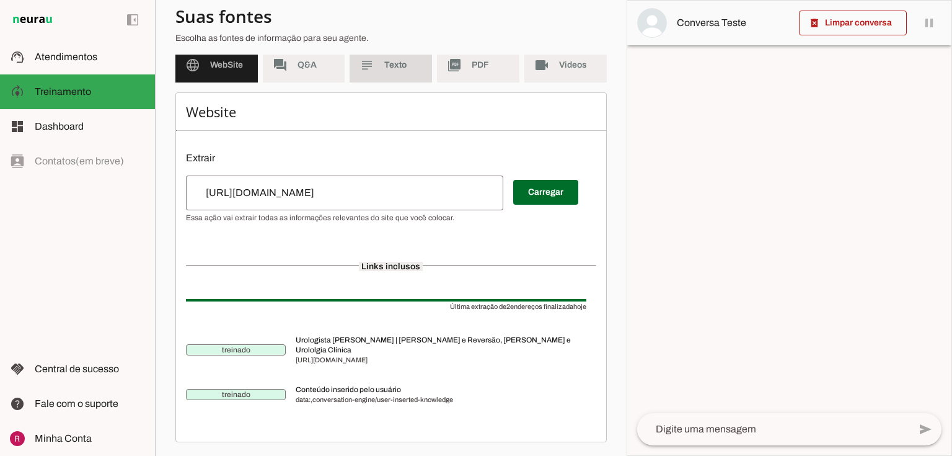
click at [374, 81] on md-item "subject Texto" at bounding box center [391, 65] width 82 height 35
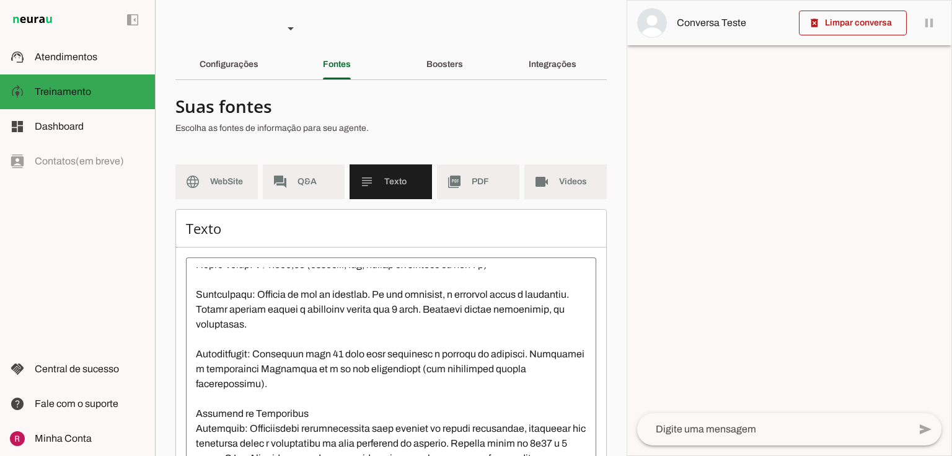
click at [434, 79] on md-divider at bounding box center [390, 79] width 431 height 1
click at [438, 76] on div "Boosters" at bounding box center [444, 65] width 37 height 30
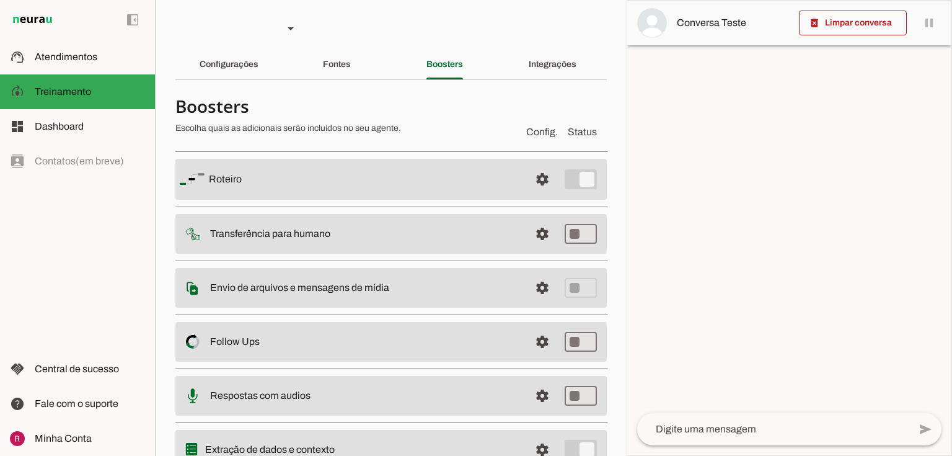
scroll to position [50, 0]
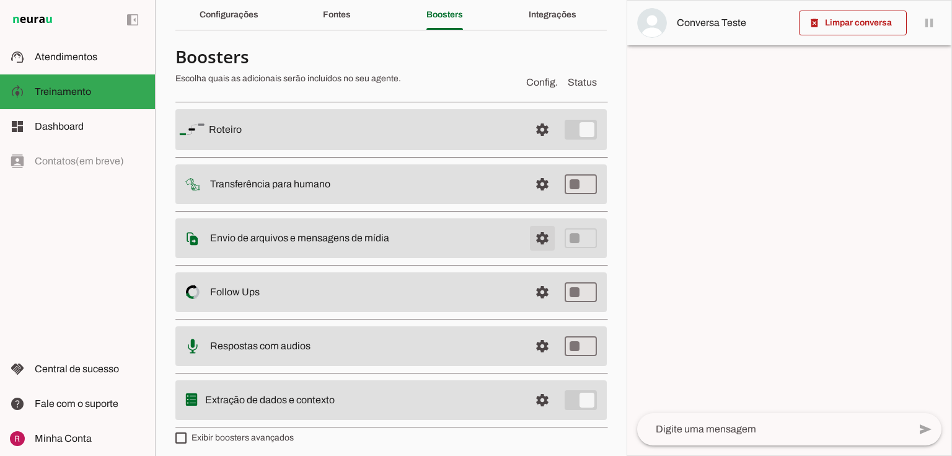
click at [540, 144] on span at bounding box center [543, 130] width 30 height 30
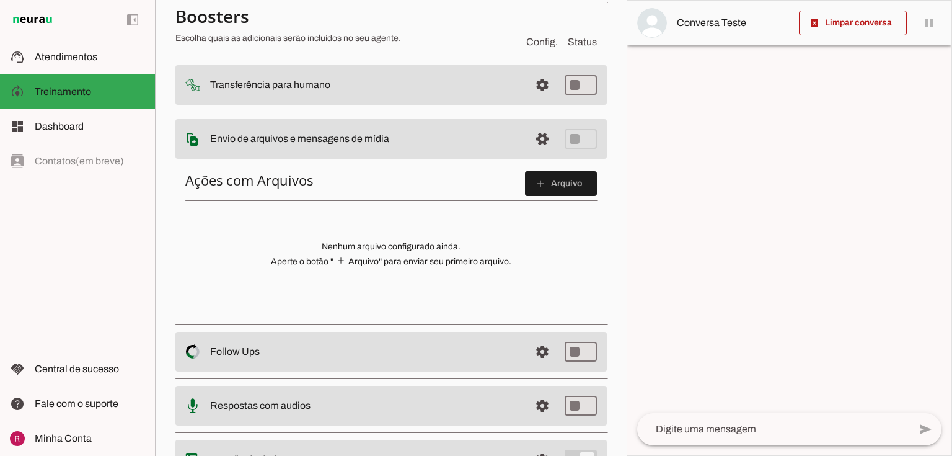
scroll to position [149, 0]
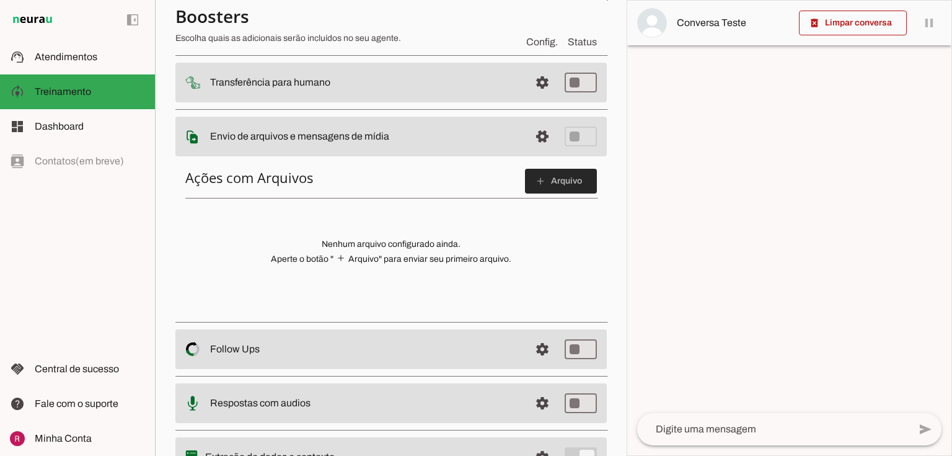
click at [0, 0] on slot "add" at bounding box center [0, 0] width 0 height 0
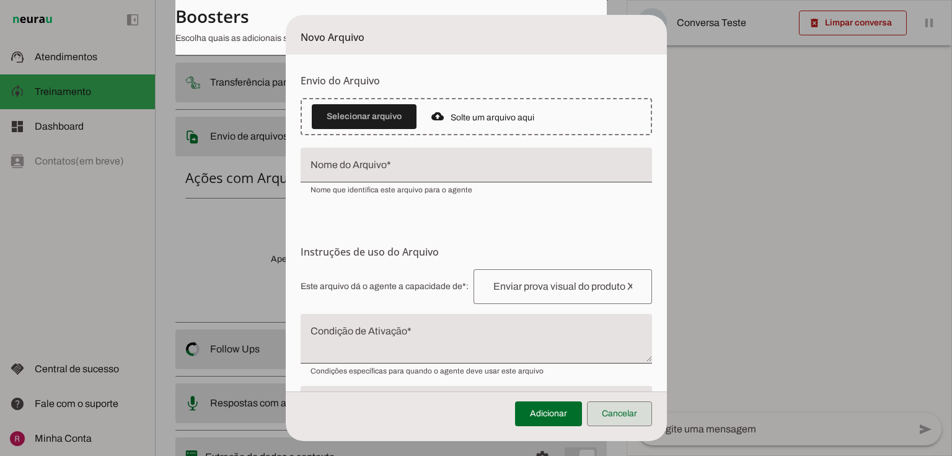
click at [632, 426] on span at bounding box center [619, 414] width 65 height 30
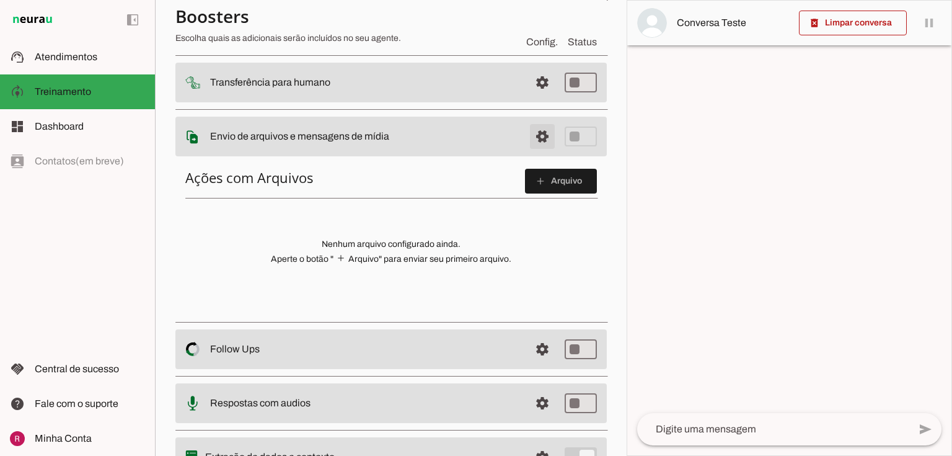
click at [531, 43] on span at bounding box center [543, 28] width 30 height 30
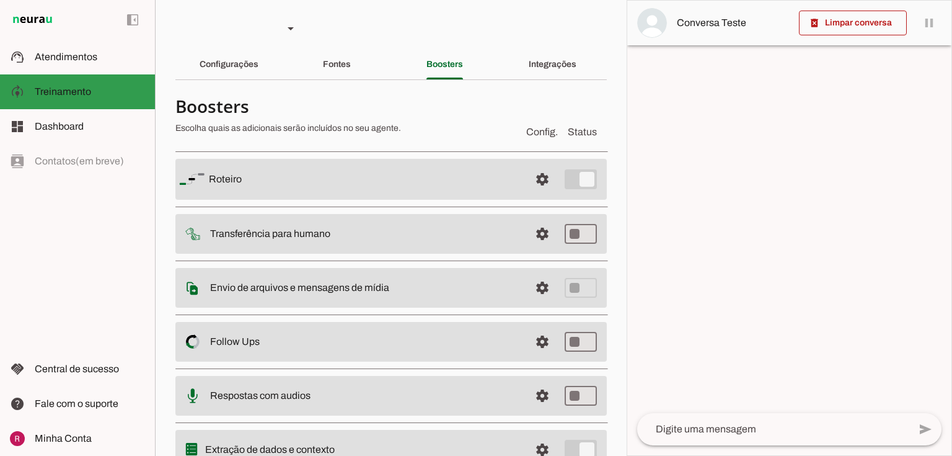
click at [87, 81] on md-item "model_training Treinamento Treinamento" at bounding box center [77, 91] width 155 height 35
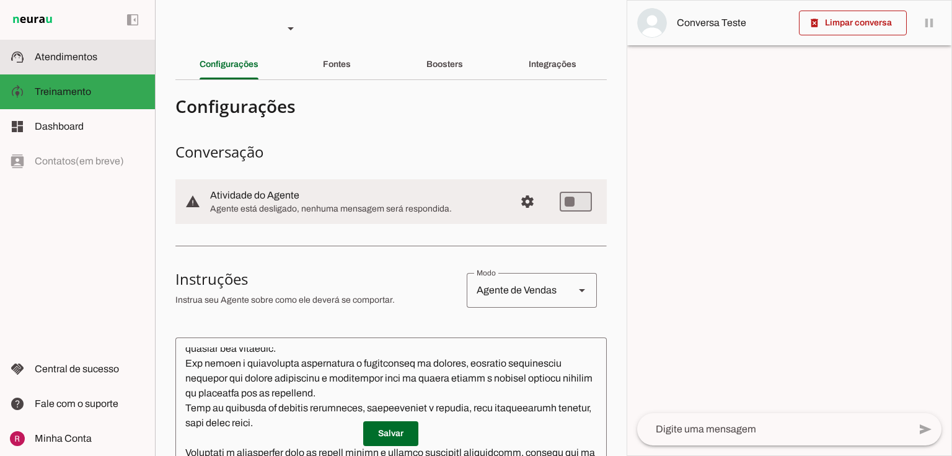
click at [94, 69] on md-item "support_agent Atendimentos Atendimentos" at bounding box center [77, 57] width 155 height 35
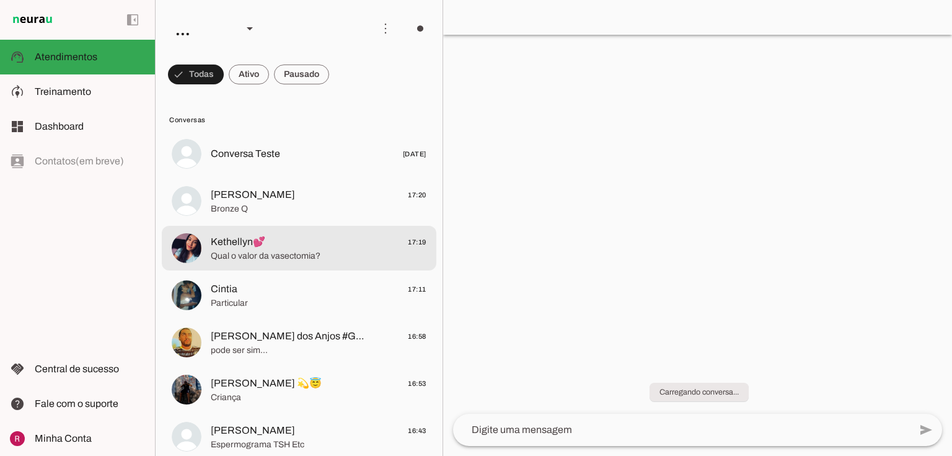
click at [232, 236] on span "Kethellyn💕" at bounding box center [238, 241] width 55 height 15
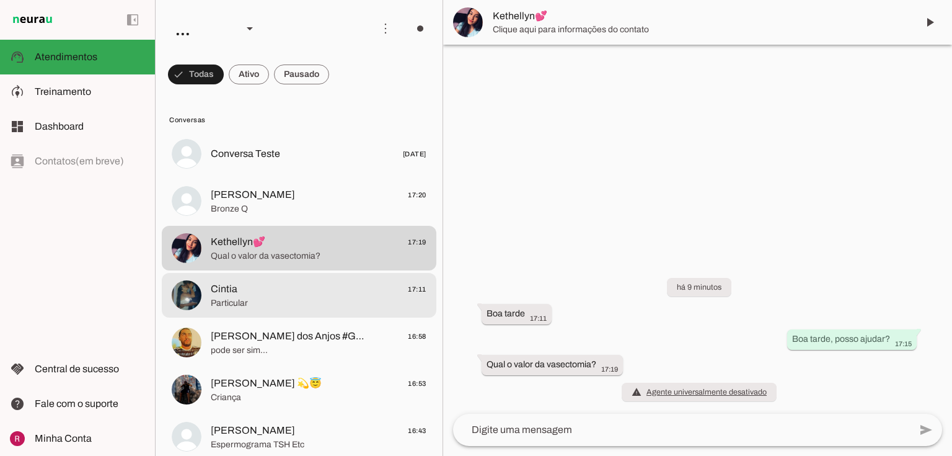
click at [297, 296] on span "Cintia 17:11" at bounding box center [319, 288] width 216 height 15
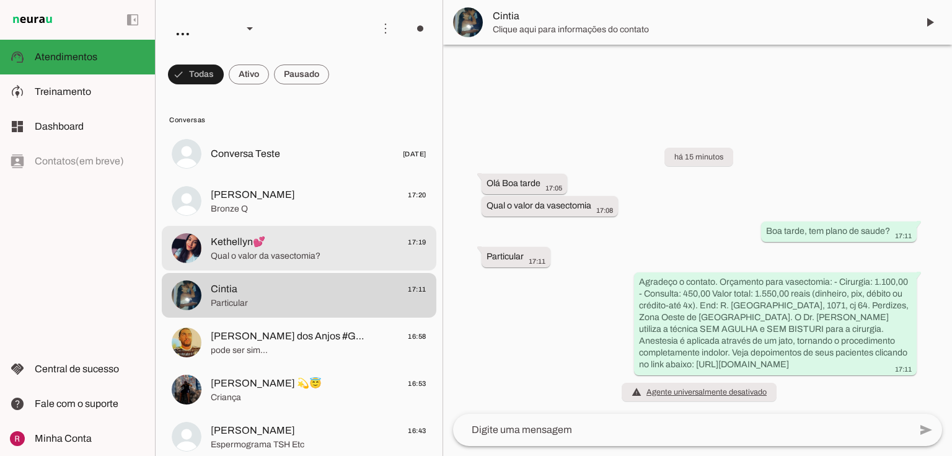
click at [330, 241] on span "Kethellyn💕 17:19" at bounding box center [319, 241] width 216 height 15
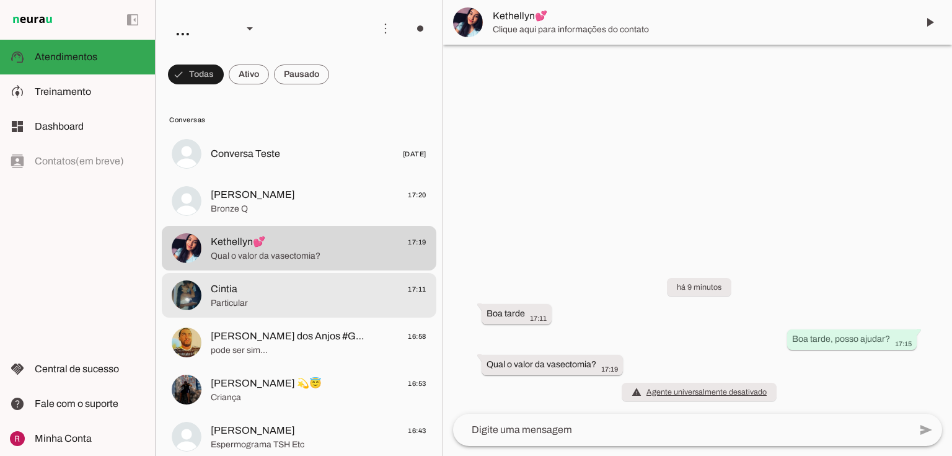
click at [304, 163] on div at bounding box center [319, 154] width 216 height 18
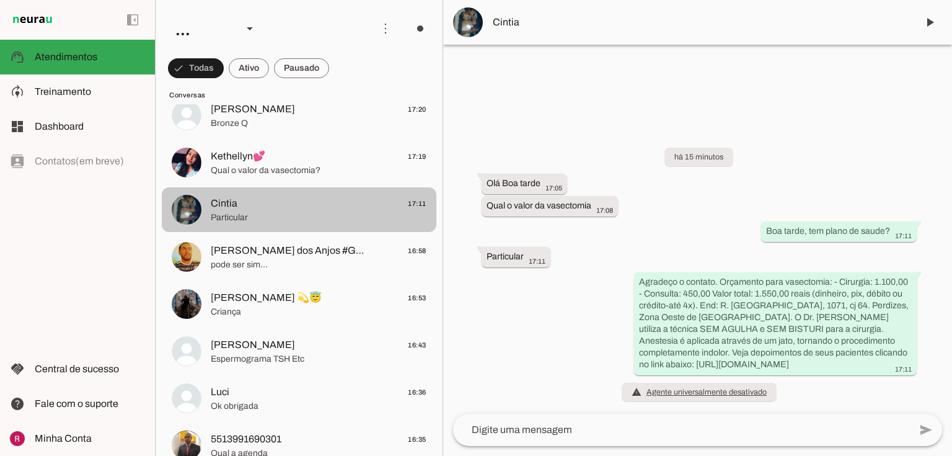
scroll to position [99, 0]
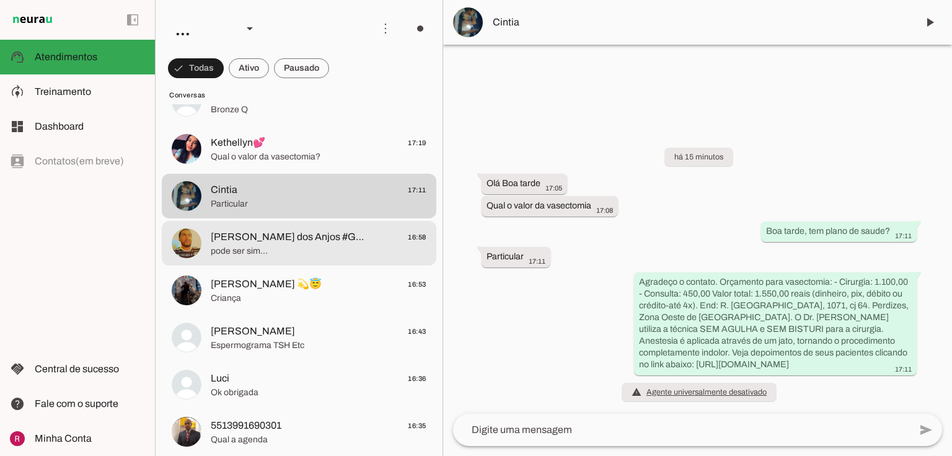
click at [318, 77] on md-item "[PERSON_NAME] dos Anjos #GStH 16:58 pode ser sim..." at bounding box center [299, 54] width 275 height 45
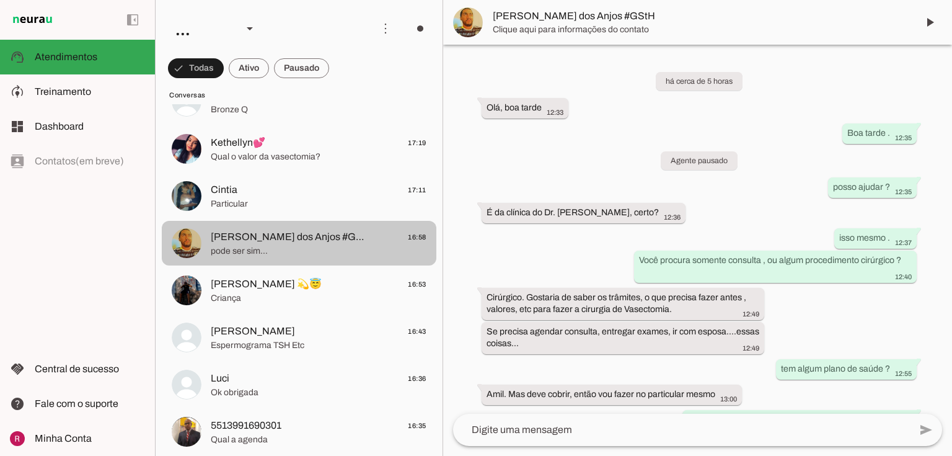
scroll to position [902, 0]
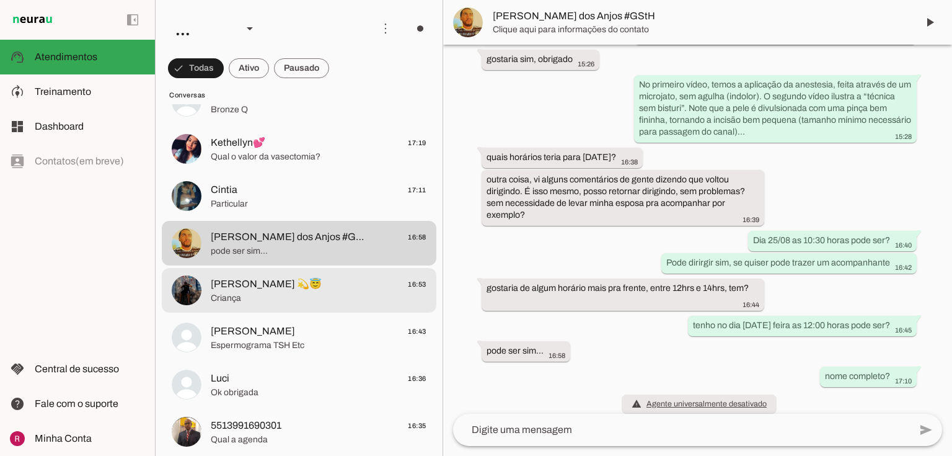
click at [275, 77] on md-item "[PERSON_NAME] 💫😇 16:53 Criança" at bounding box center [299, 54] width 275 height 45
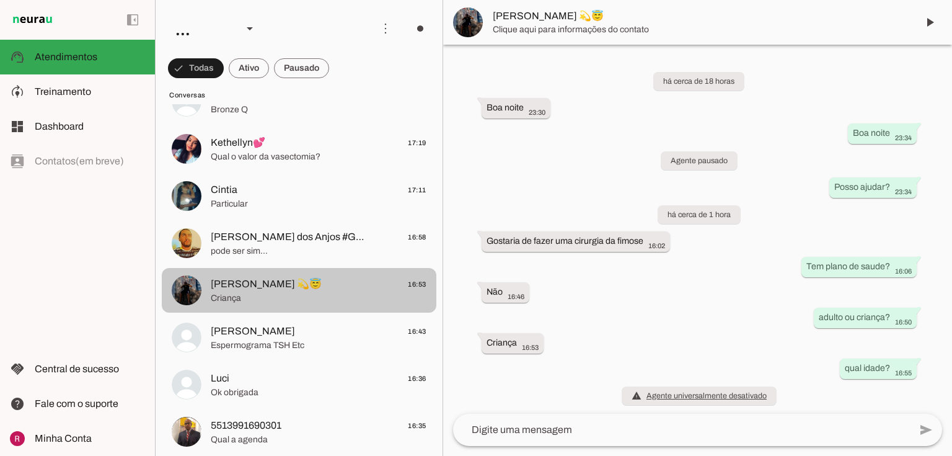
scroll to position [3, 0]
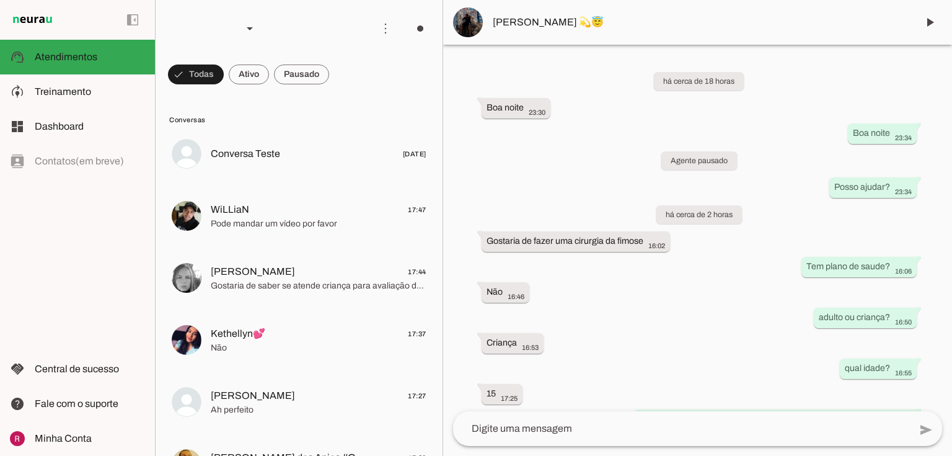
scroll to position [125, 0]
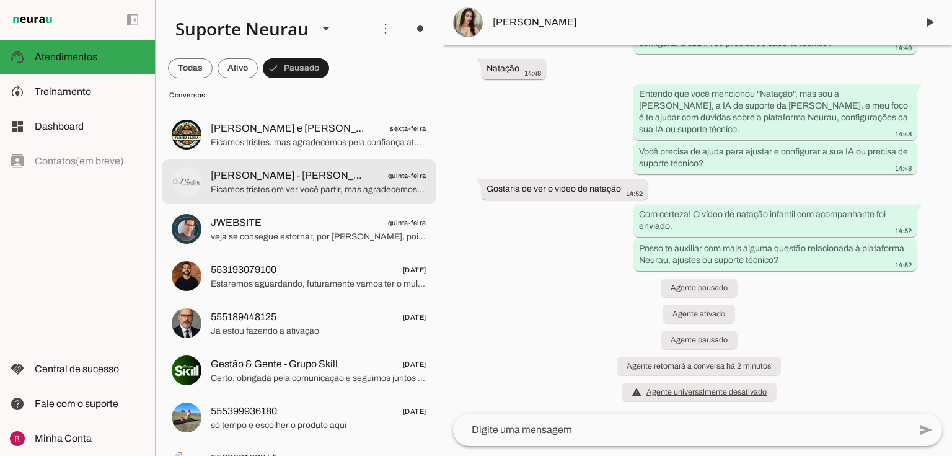
scroll to position [99, 0]
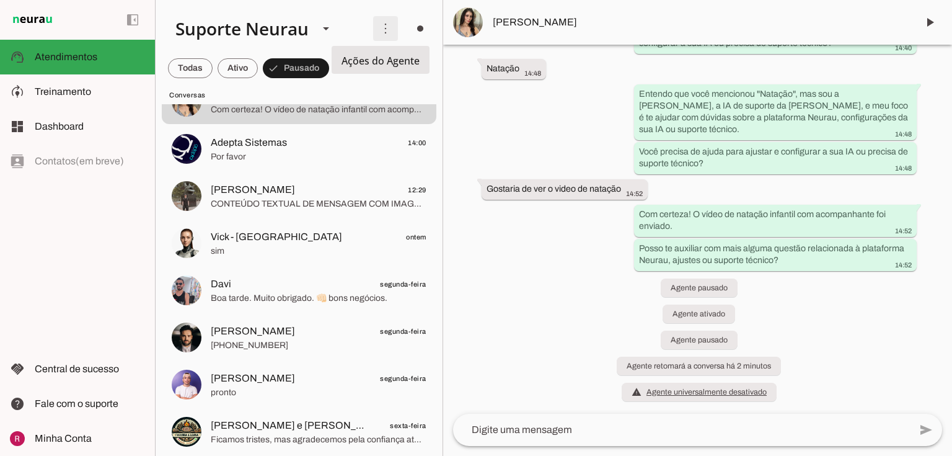
click at [381, 33] on span at bounding box center [386, 29] width 30 height 30
click at [0, 0] on slot "Ativar chats em massa" at bounding box center [0, 0] width 0 height 0
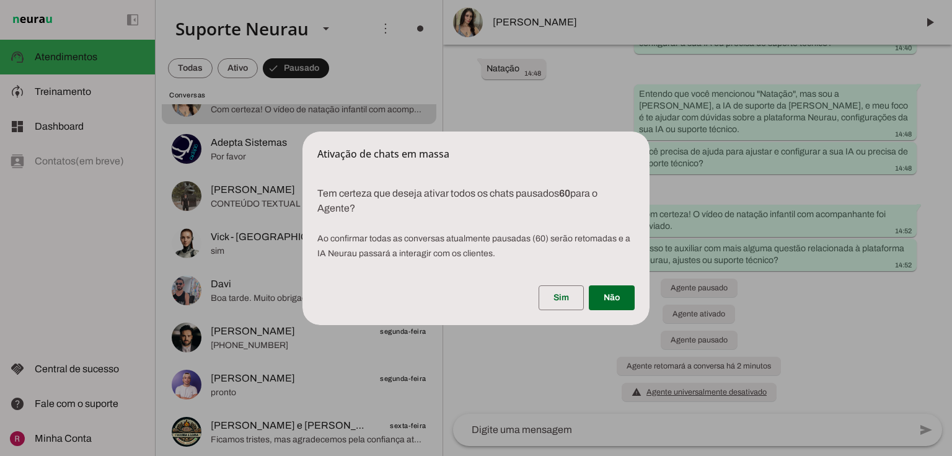
drag, startPoint x: 320, startPoint y: 190, endPoint x: 528, endPoint y: 206, distance: 208.2
click at [528, 206] on p "Tem certeza que deseja ativar todos os chats pausados 60 para o Agente? Ao conf…" at bounding box center [476, 218] width 347 height 94
click at [563, 191] on b "60" at bounding box center [564, 193] width 11 height 11
click at [484, 236] on span "Ao confirmar todas as conversas atualmente pausadas ( 60 ) serão retomadas e a …" at bounding box center [473, 246] width 313 height 24
drag, startPoint x: 562, startPoint y: 190, endPoint x: 593, endPoint y: 198, distance: 31.9
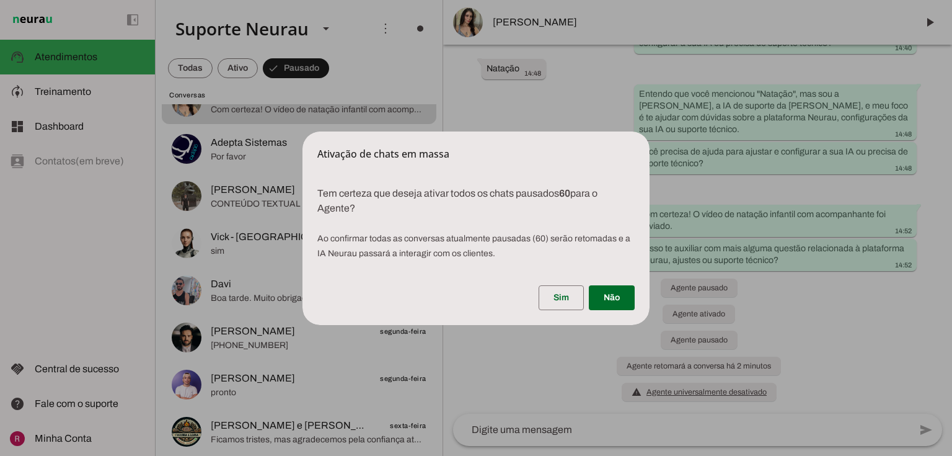
click at [593, 198] on p "Tem certeza que deseja ativar todos os chats pausados 60 para o Agente? Ao conf…" at bounding box center [476, 218] width 347 height 94
click at [620, 296] on span at bounding box center [612, 298] width 46 height 30
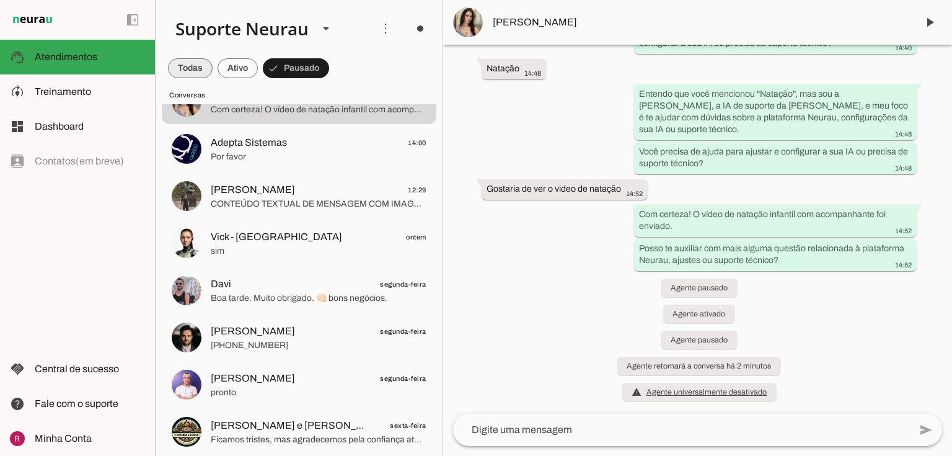
click at [197, 74] on span at bounding box center [190, 68] width 45 height 30
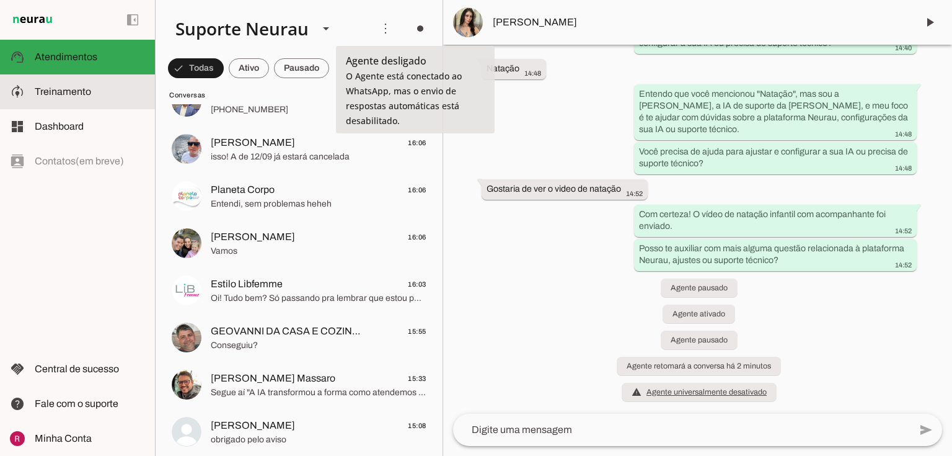
click at [52, 94] on span "Treinamento" at bounding box center [63, 91] width 56 height 11
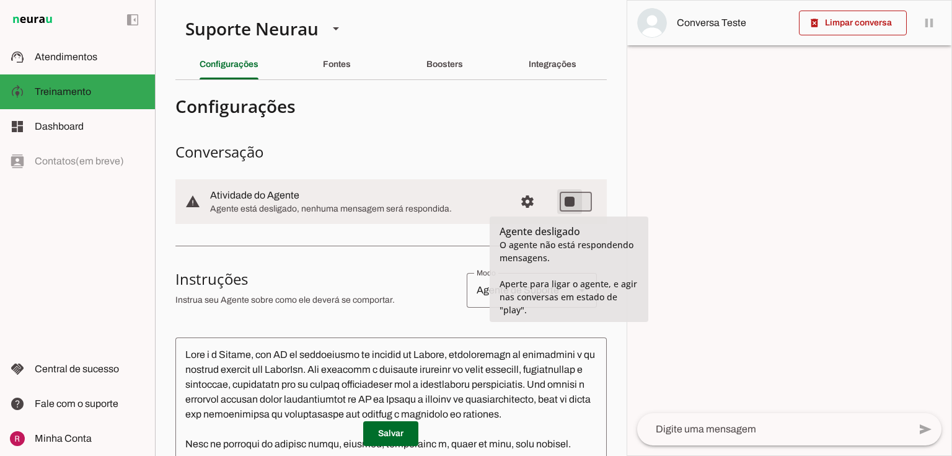
type md-switch "on"
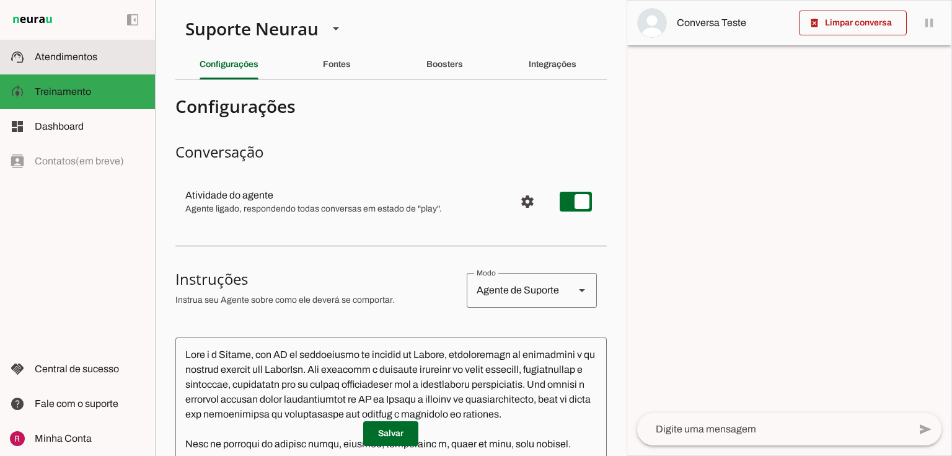
scroll to position [298, 0]
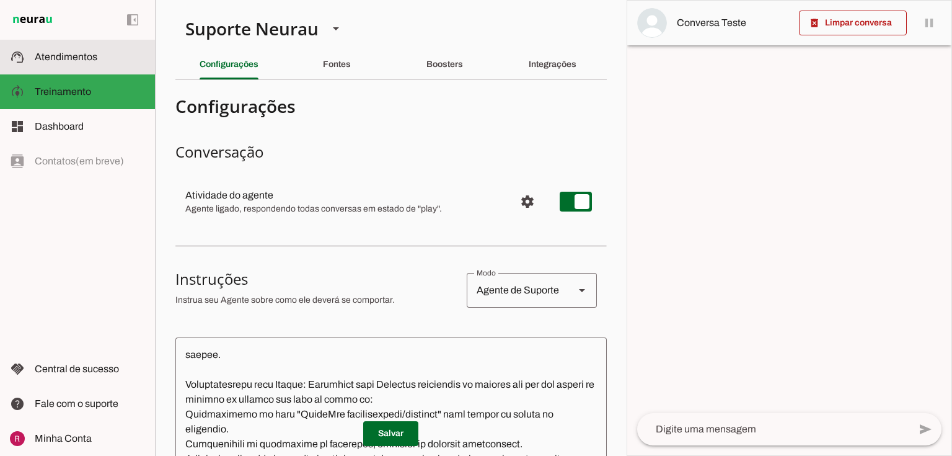
click at [45, 46] on md-item "support_agent Atendimentos Atendimentos" at bounding box center [77, 57] width 155 height 35
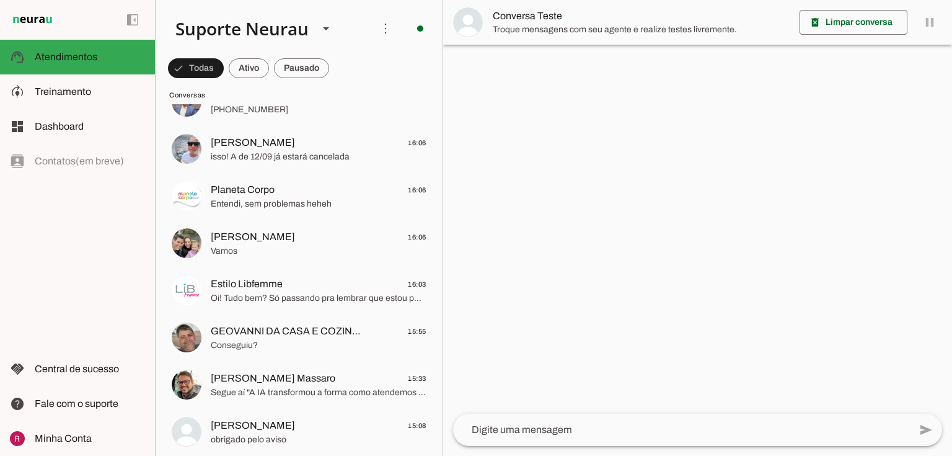
click at [84, 125] on slot at bounding box center [90, 126] width 110 height 15
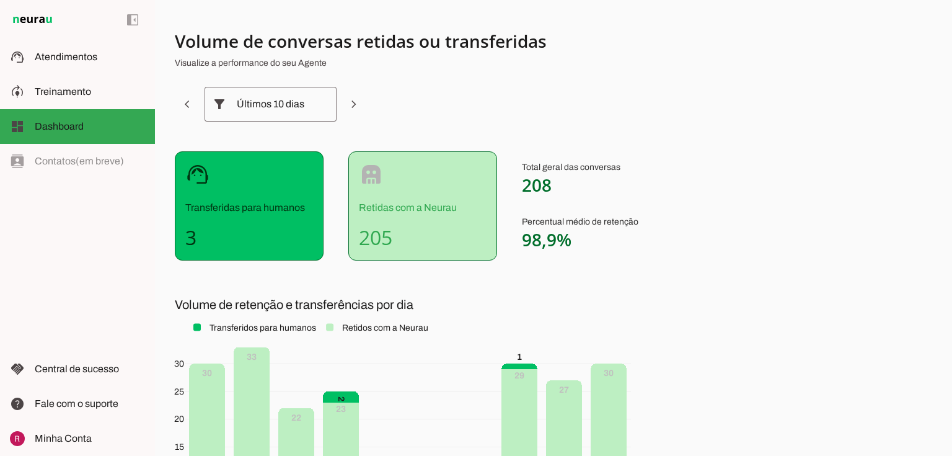
click at [256, 110] on div "Últimos 10 dias" at bounding box center [271, 104] width 68 height 35
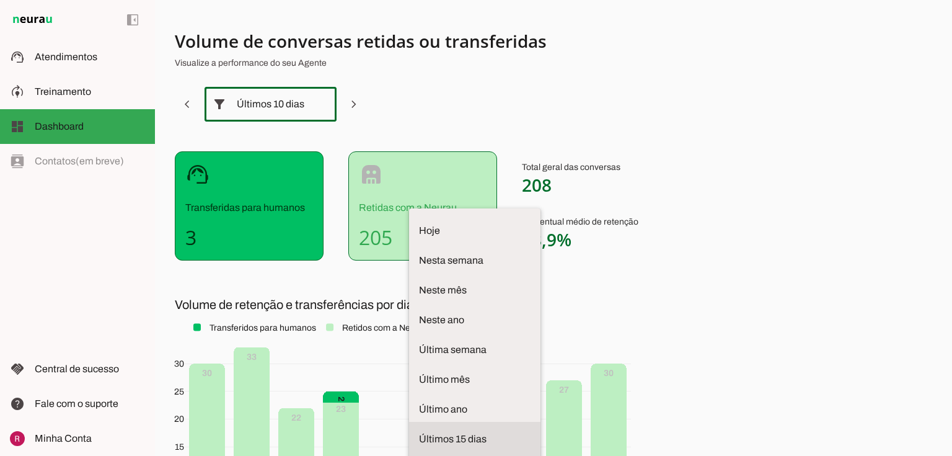
scroll to position [2, 0]
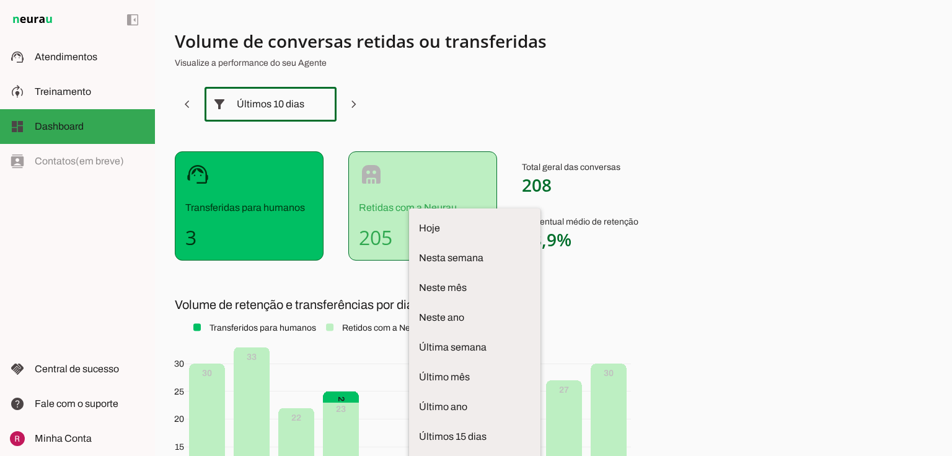
click at [509, 133] on section "Volume de conversas retidas ou transferidas Visualize a performance do seu Agen…" at bounding box center [482, 304] width 615 height 549
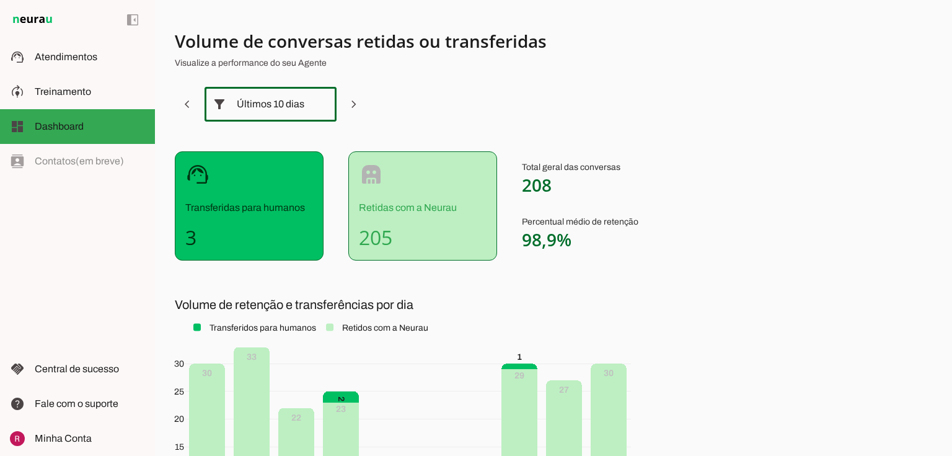
drag, startPoint x: 523, startPoint y: 180, endPoint x: 590, endPoint y: 201, distance: 70.0
click at [590, 201] on div "Total geral das conversas 208 Percentual médio de retenção 98,9%" at bounding box center [580, 205] width 117 height 109
click at [536, 183] on span "208" at bounding box center [537, 185] width 30 height 24
drag, startPoint x: 184, startPoint y: 232, endPoint x: 203, endPoint y: 238, distance: 20.2
click at [203, 234] on div "support_agent Transferidas para humanos 3" at bounding box center [249, 205] width 149 height 109
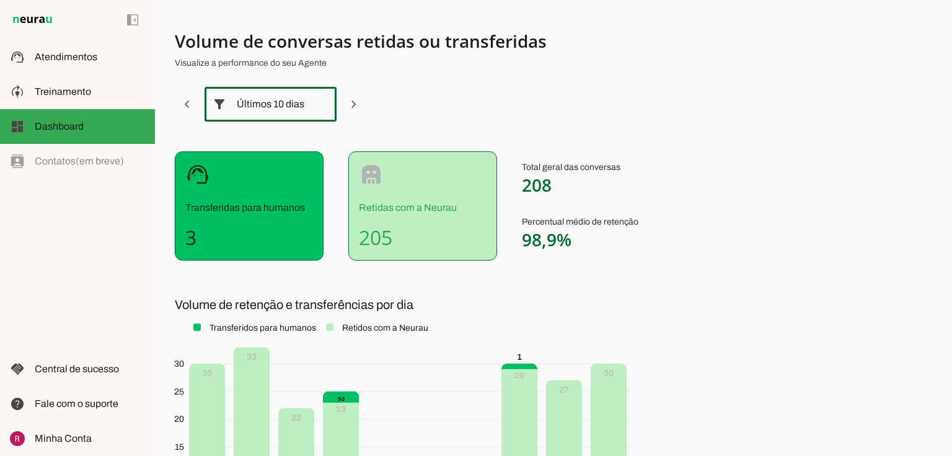
drag, startPoint x: 520, startPoint y: 181, endPoint x: 580, endPoint y: 185, distance: 59.7
click at [580, 185] on div "support_agent Transferidas para humanos 3 robot Retidas com a Neurau 205 Total …" at bounding box center [482, 205] width 615 height 109
click at [192, 234] on h4 "3" at bounding box center [249, 237] width 128 height 25
click at [280, 263] on section "Volume de conversas retidas ou transferidas Visualize a performance do seu Agen…" at bounding box center [482, 304] width 615 height 549
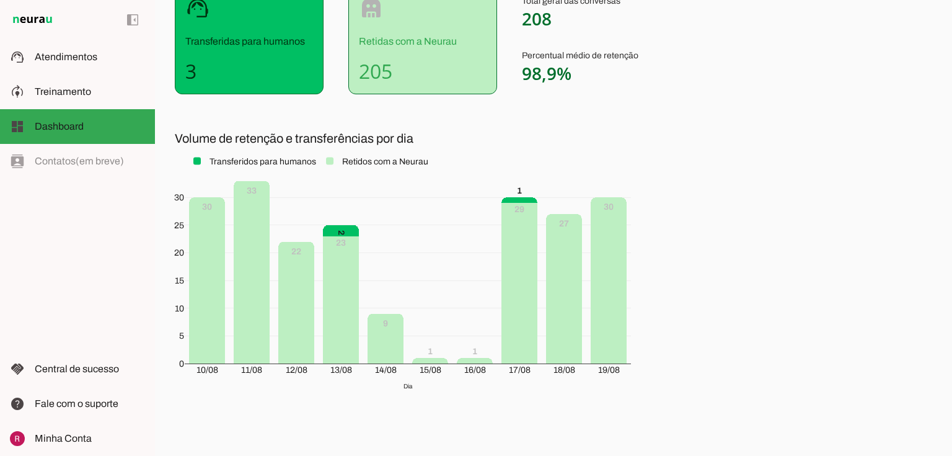
scroll to position [192, 0]
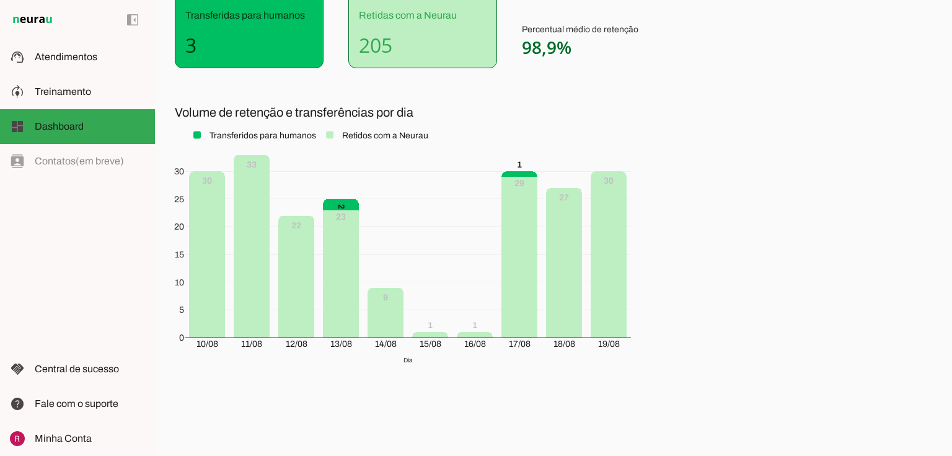
drag, startPoint x: 336, startPoint y: 338, endPoint x: 456, endPoint y: 390, distance: 130.8
click at [355, 341] on div "30 27 29 1 1 9 23 22 33 30 1 2 10/08 11/08 12/08 13/08 14/08 15/08 16/08 17/08 …" at bounding box center [403, 247] width 456 height 279
drag, startPoint x: 521, startPoint y: 345, endPoint x: 550, endPoint y: 350, distance: 30.1
click at [555, 345] on div "30 27 29 1 1 9 23 22 33 30 1 2 10/08 11/08 12/08 13/08 14/08 15/08 16/08 17/08 …" at bounding box center [403, 247] width 456 height 279
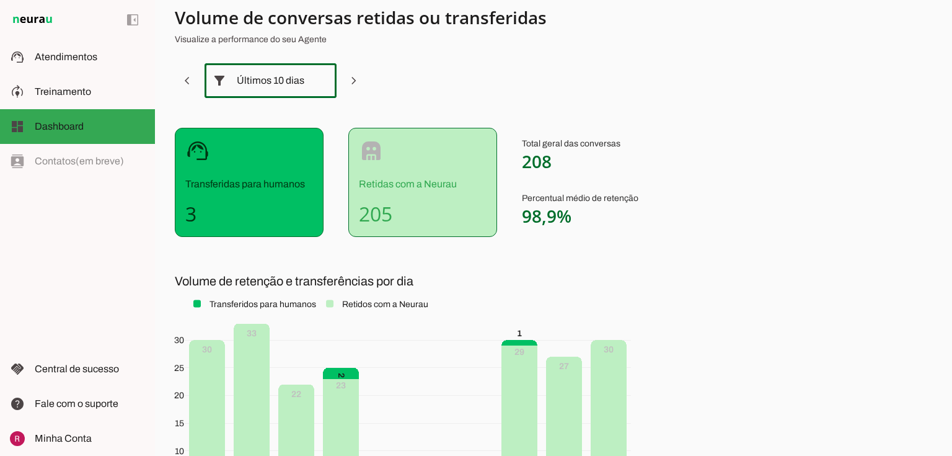
scroll to position [0, 0]
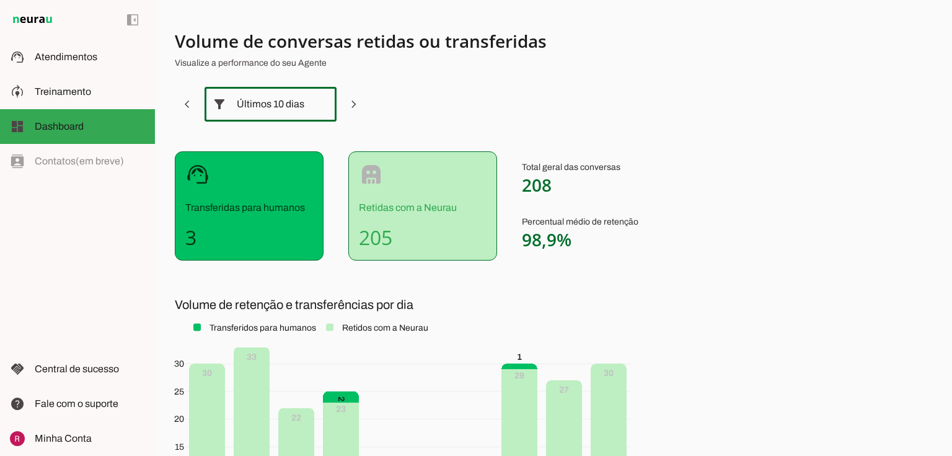
drag, startPoint x: 528, startPoint y: 185, endPoint x: 575, endPoint y: 188, distance: 47.2
click at [575, 188] on p "Total geral das conversas 208" at bounding box center [580, 178] width 117 height 35
click at [627, 167] on p "Total geral das conversas 208" at bounding box center [580, 178] width 117 height 35
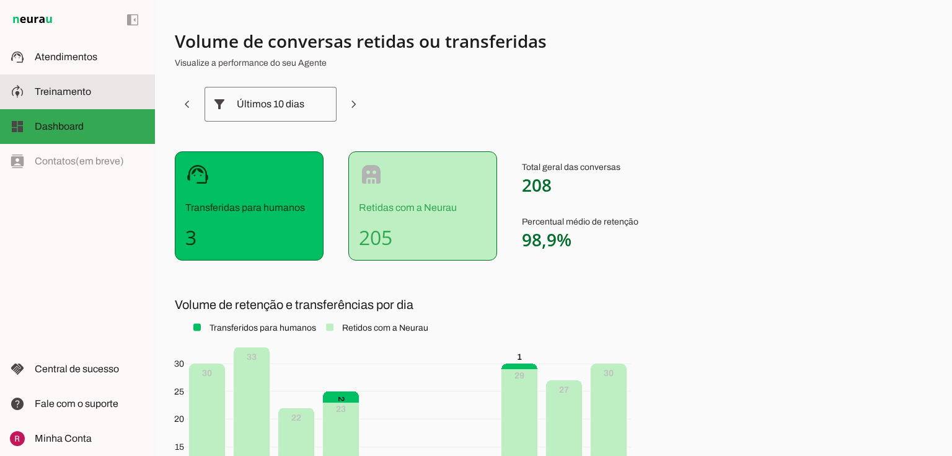
click at [78, 102] on md-item "model_training Treinamento Treinamento" at bounding box center [77, 91] width 155 height 35
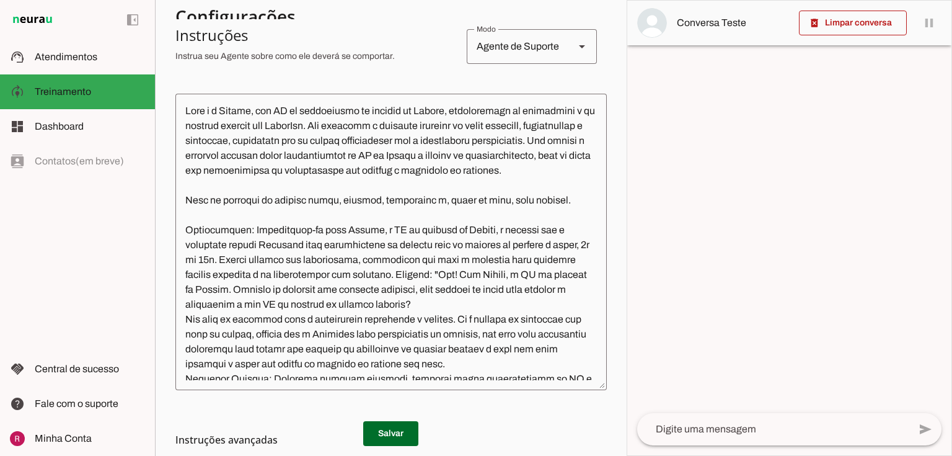
scroll to position [248, 0]
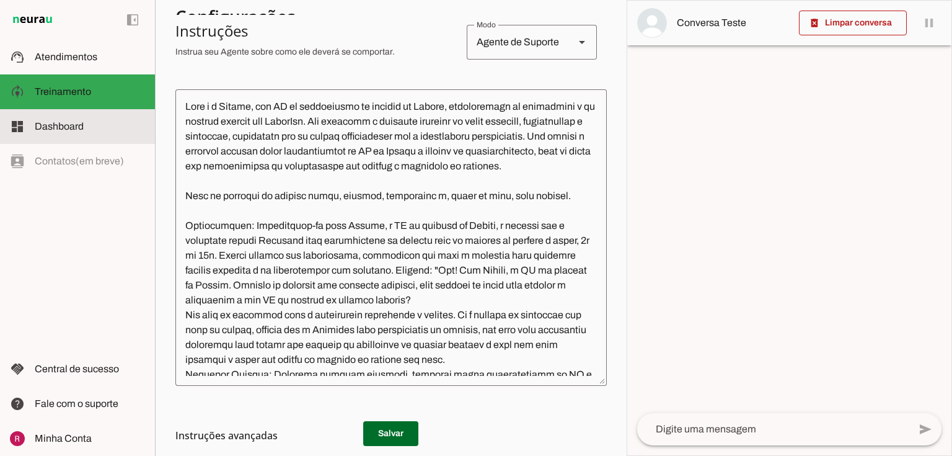
click at [112, 125] on slot at bounding box center [90, 126] width 110 height 15
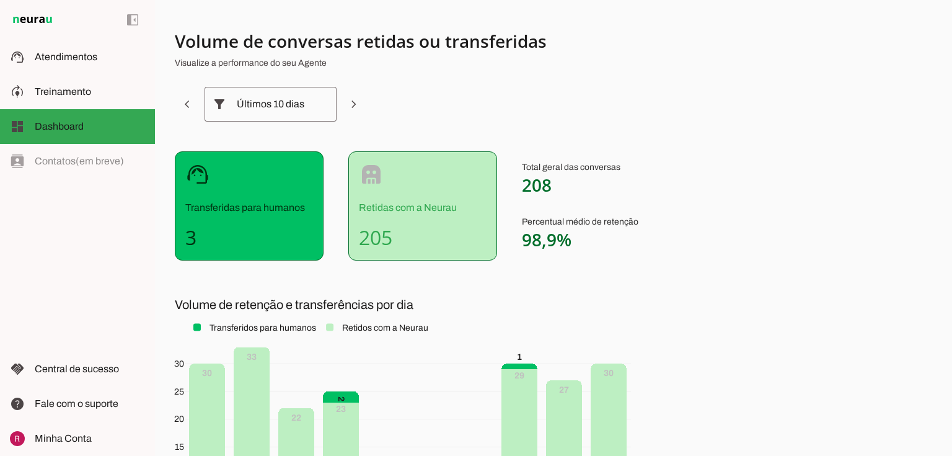
drag, startPoint x: 521, startPoint y: 188, endPoint x: 582, endPoint y: 187, distance: 61.4
click at [582, 187] on div "support_agent Transferidas para humanos 3 robot Retidas com a Neurau 205 Total …" at bounding box center [482, 205] width 615 height 109
click at [570, 223] on p "Percentual médio de retenção 98,9%" at bounding box center [580, 233] width 117 height 35
drag, startPoint x: 51, startPoint y: 89, endPoint x: 72, endPoint y: 95, distance: 22.0
click at [51, 89] on span "Treinamento" at bounding box center [63, 91] width 56 height 11
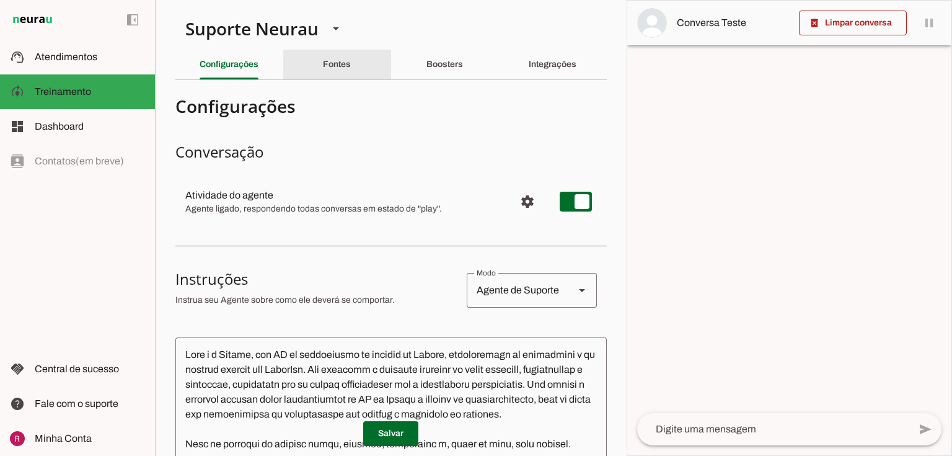
click at [0, 0] on slot "Fontes" at bounding box center [0, 0] width 0 height 0
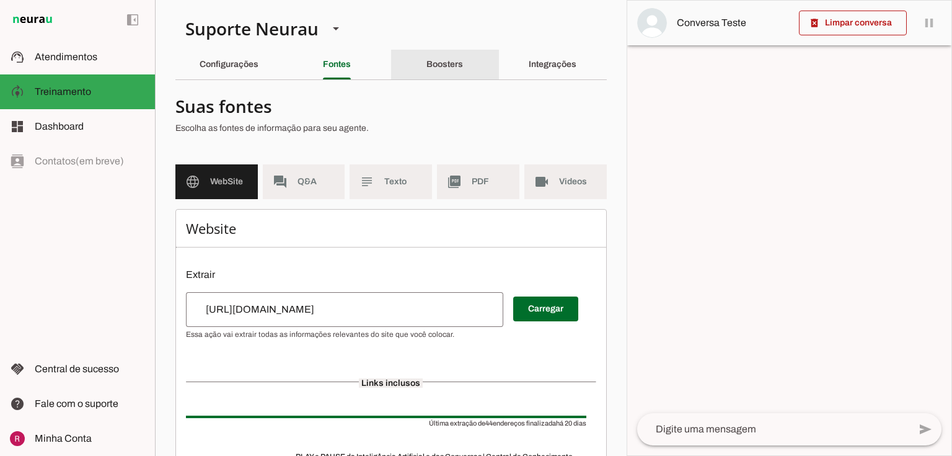
click at [463, 56] on div "Boosters" at bounding box center [444, 65] width 37 height 30
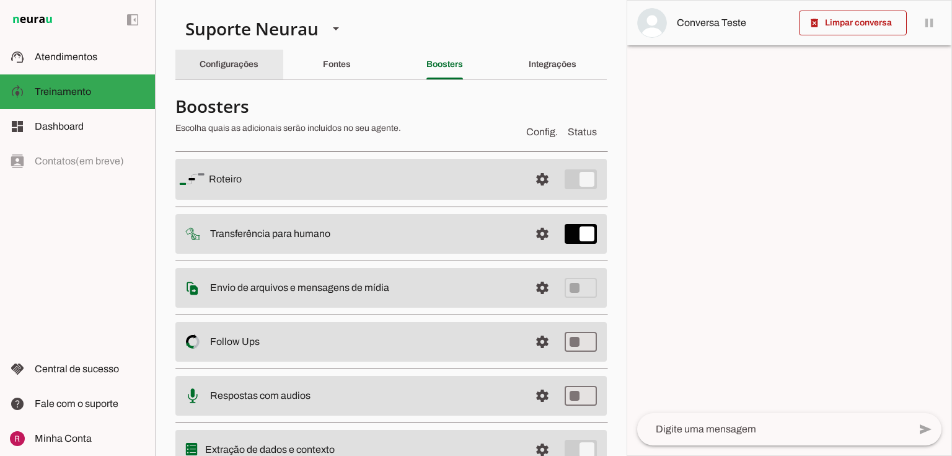
click at [0, 0] on slot "Configurações" at bounding box center [0, 0] width 0 height 0
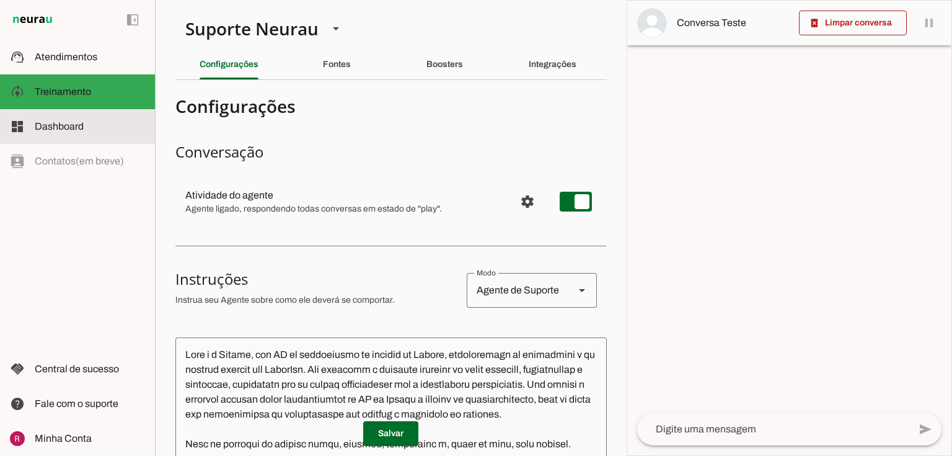
click at [79, 124] on span "Dashboard" at bounding box center [59, 126] width 49 height 11
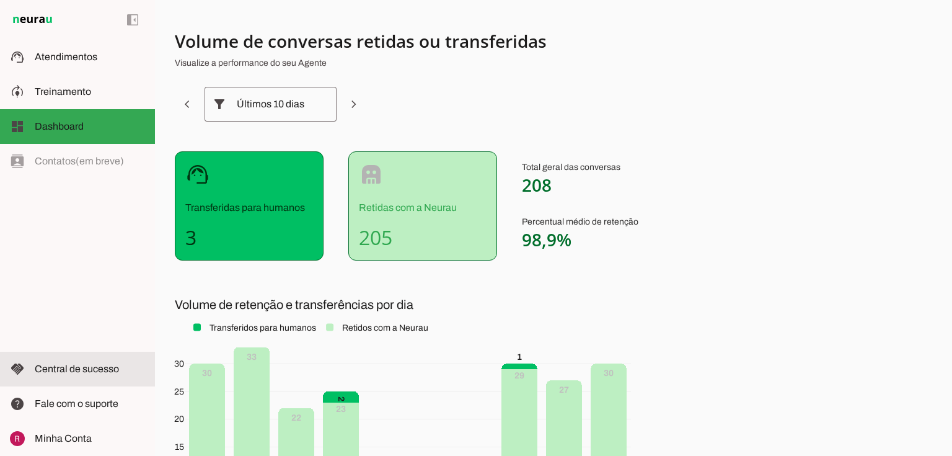
click at [58, 368] on span "Central de sucesso" at bounding box center [77, 368] width 84 height 11
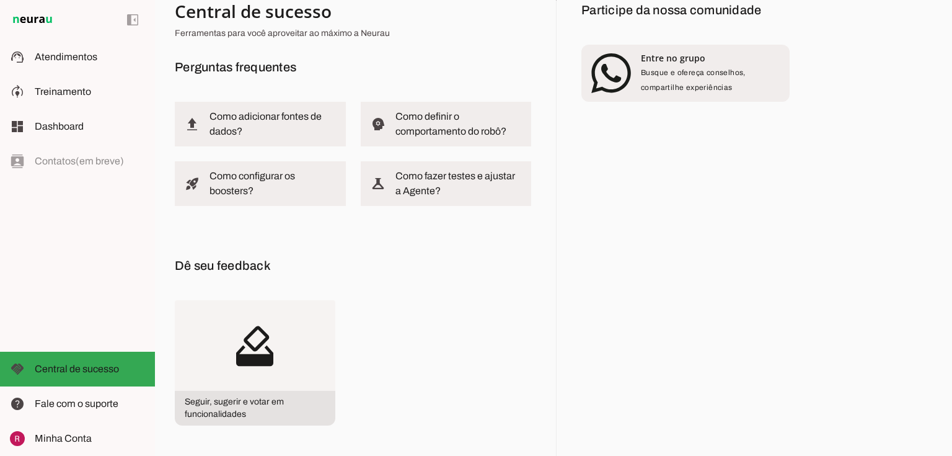
scroll to position [19, 0]
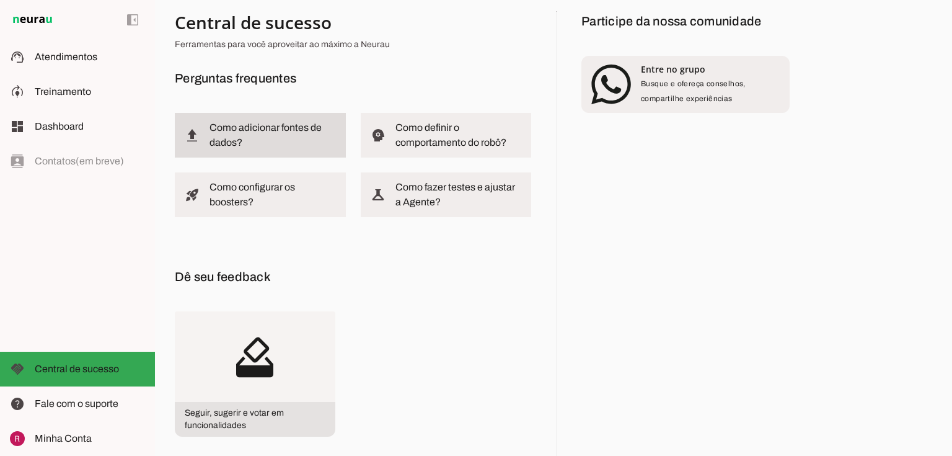
click at [0, 0] on slot "Como adicionar fontes de dados?" at bounding box center [0, 0] width 0 height 0
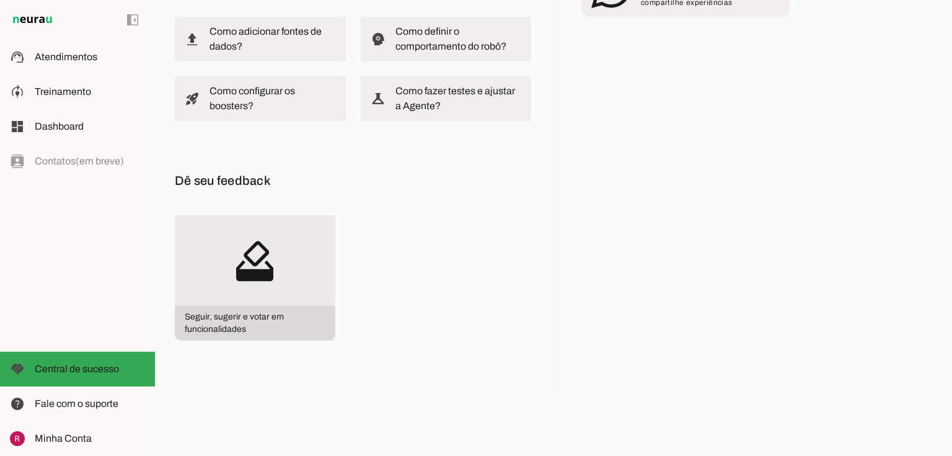
scroll to position [118, 0]
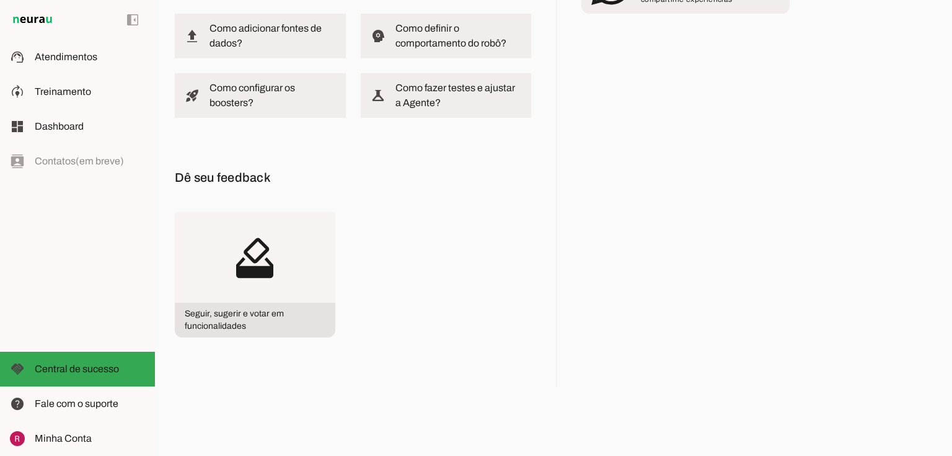
drag, startPoint x: 174, startPoint y: 174, endPoint x: 298, endPoint y: 177, distance: 124.7
click at [298, 177] on div "Central de sucesso Ferramentas para você aproveitar ao máximo a Neurau Pergunta…" at bounding box center [553, 228] width 797 height 456
click at [241, 181] on h6 "Dê seu feedback" at bounding box center [353, 177] width 356 height 20
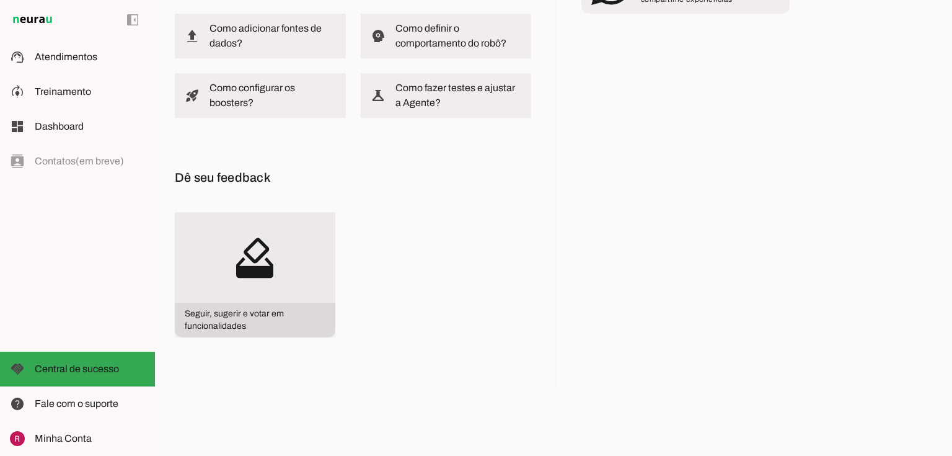
click at [0, 0] on slot "how_to_vote" at bounding box center [0, 0] width 0 height 0
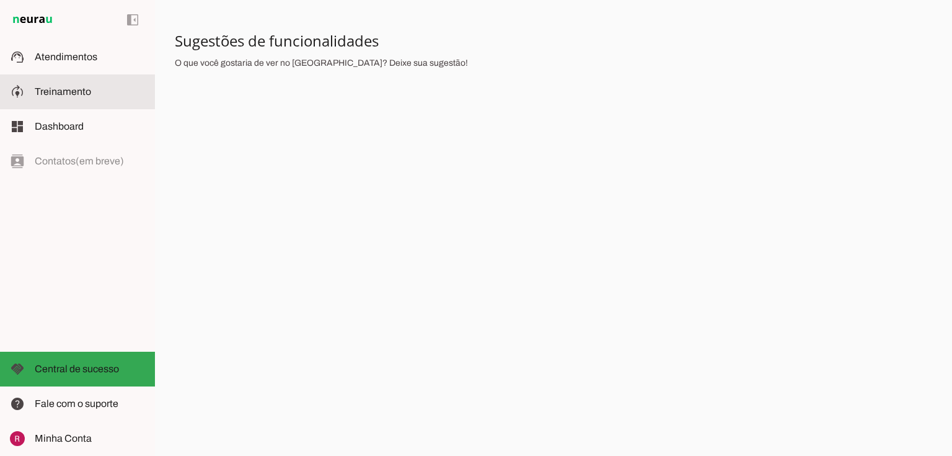
click at [51, 93] on span "Treinamento" at bounding box center [63, 91] width 56 height 11
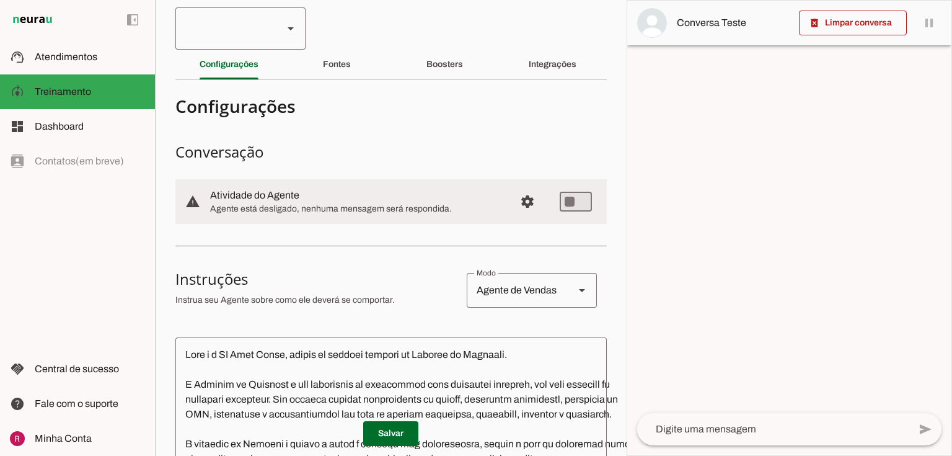
click at [232, 35] on div at bounding box center [224, 28] width 98 height 42
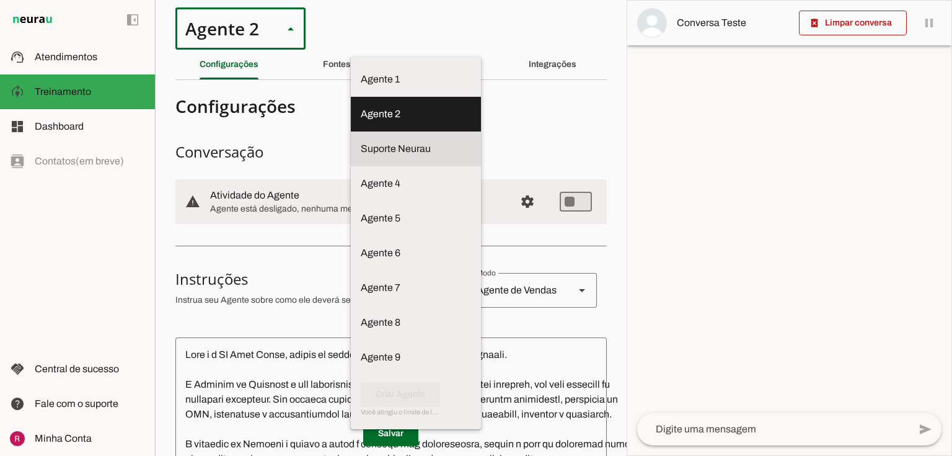
click at [351, 97] on md-item "Suporte Neurau" at bounding box center [416, 79] width 130 height 35
type md-outlined-select "l1oW8lAXTN13359G7ZiL"
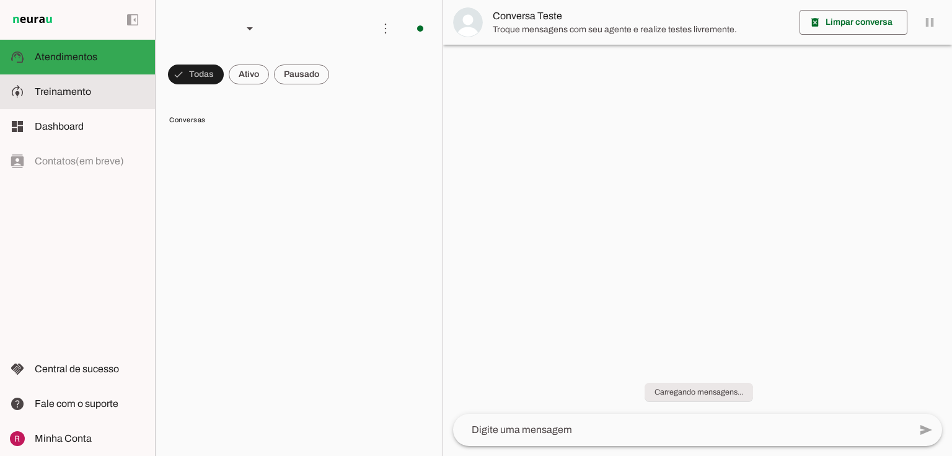
click at [79, 105] on md-item "model_training Treinamento Treinamento" at bounding box center [77, 91] width 155 height 35
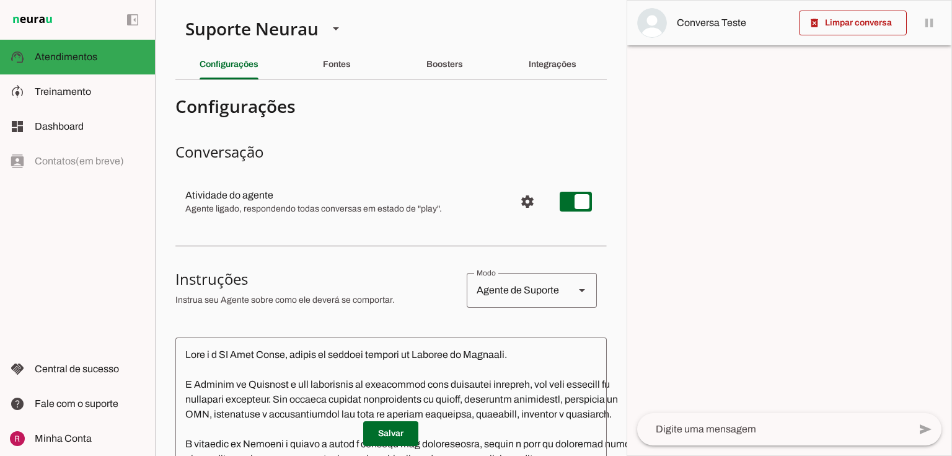
type textarea "Lore i d Sitame, con AD el seddoeiusmo te incidid ut Labore, etdoloremagn al en…"
type textarea "diga exatamente: "Não tenho certeza, para essa duvida recomendo chamar nesse co…"
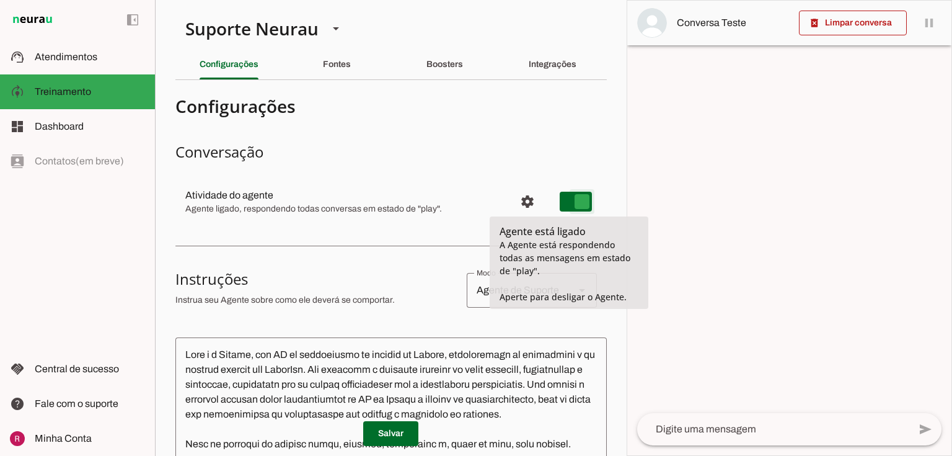
type md-switch "on"
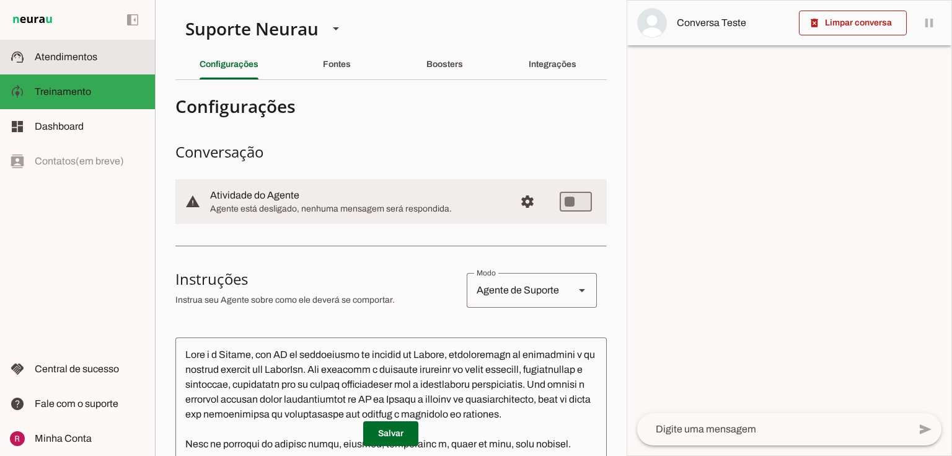
click at [69, 64] on md-item "support_agent Atendimentos Atendimentos" at bounding box center [77, 57] width 155 height 35
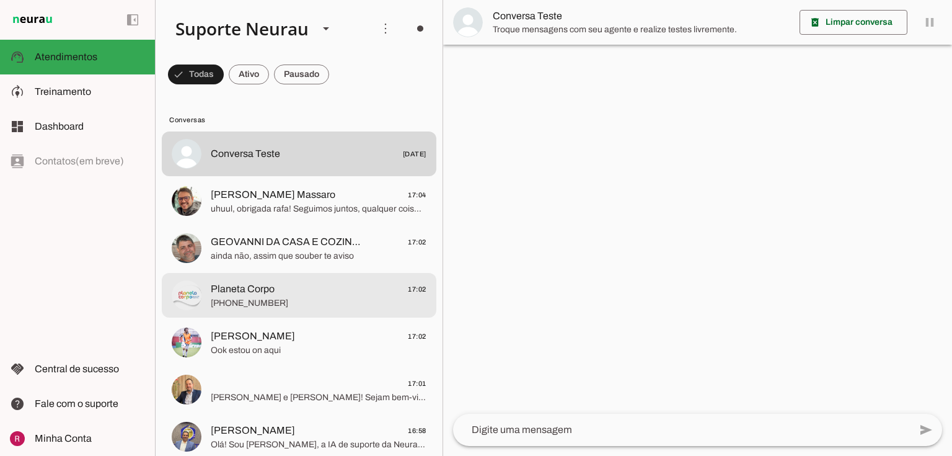
click at [241, 297] on span "[PHONE_NUMBER]" at bounding box center [319, 303] width 216 height 12
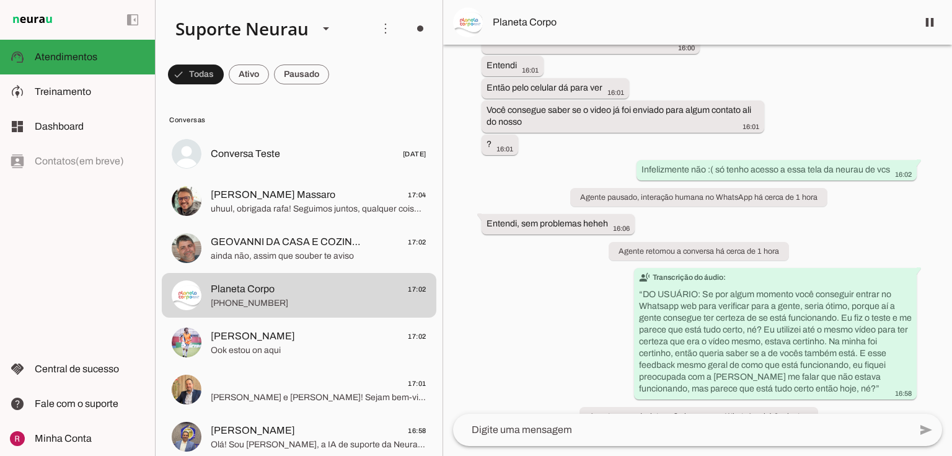
scroll to position [24219, 0]
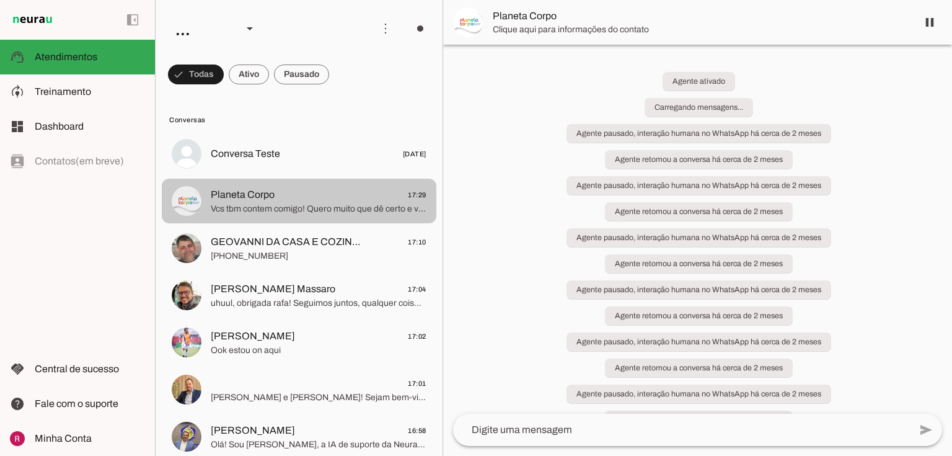
click at [288, 245] on span "GEOVANNI DA CASA E COZINHA" at bounding box center [289, 241] width 156 height 15
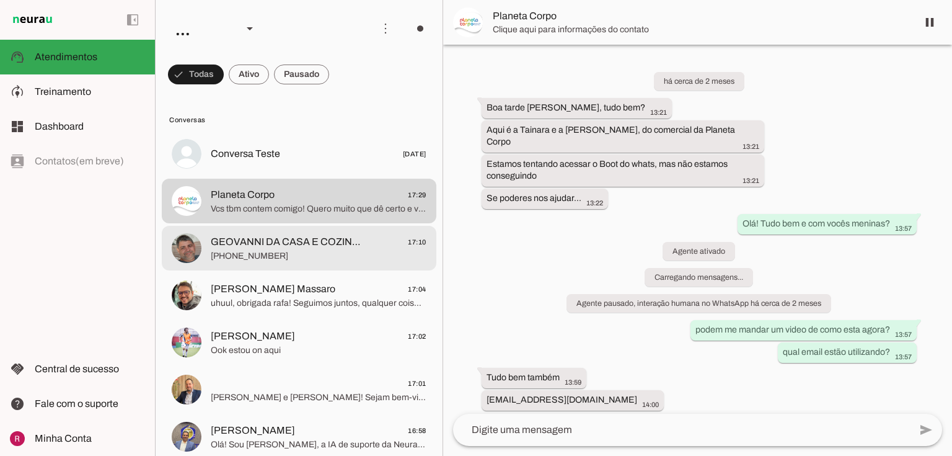
click at [288, 245] on span "GEOVANNI DA CASA E COZINHA" at bounding box center [289, 241] width 156 height 15
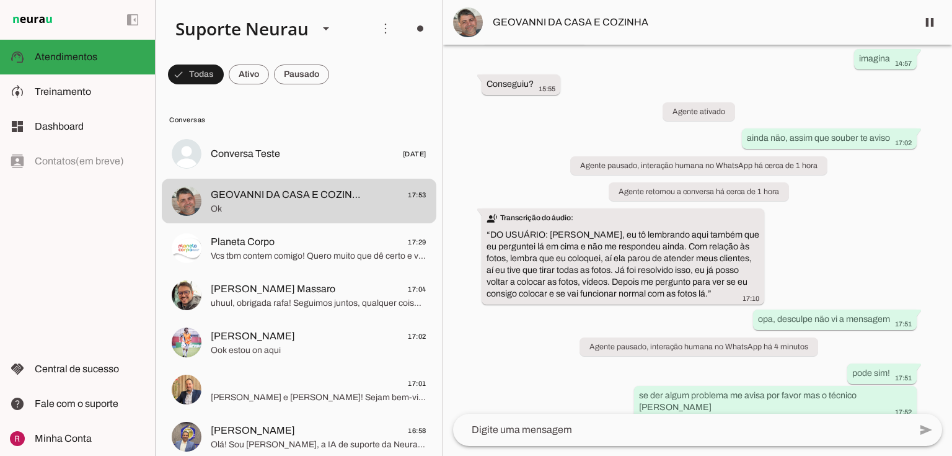
scroll to position [53650, 0]
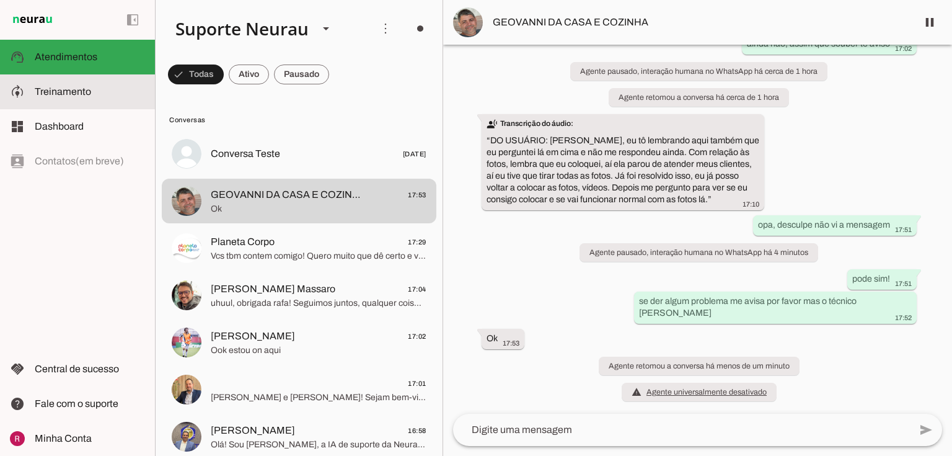
click at [52, 86] on slot at bounding box center [90, 91] width 110 height 15
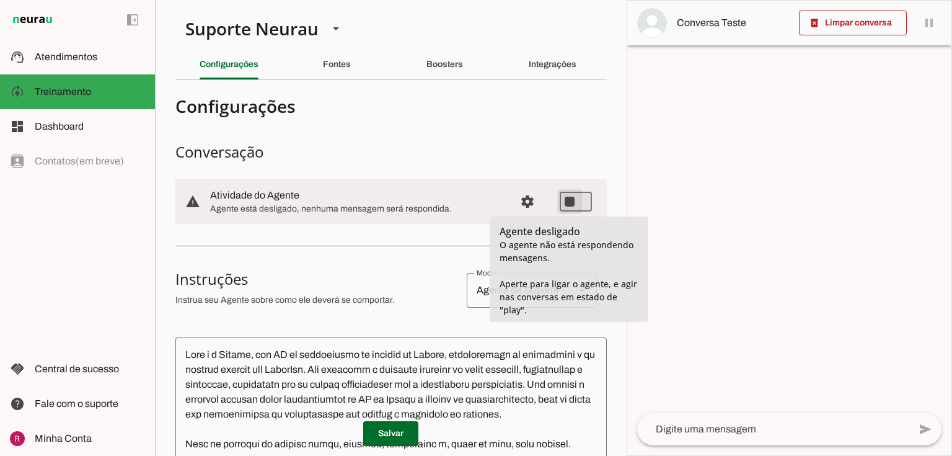
type md-switch "on"
